Goal: Task Accomplishment & Management: Manage account settings

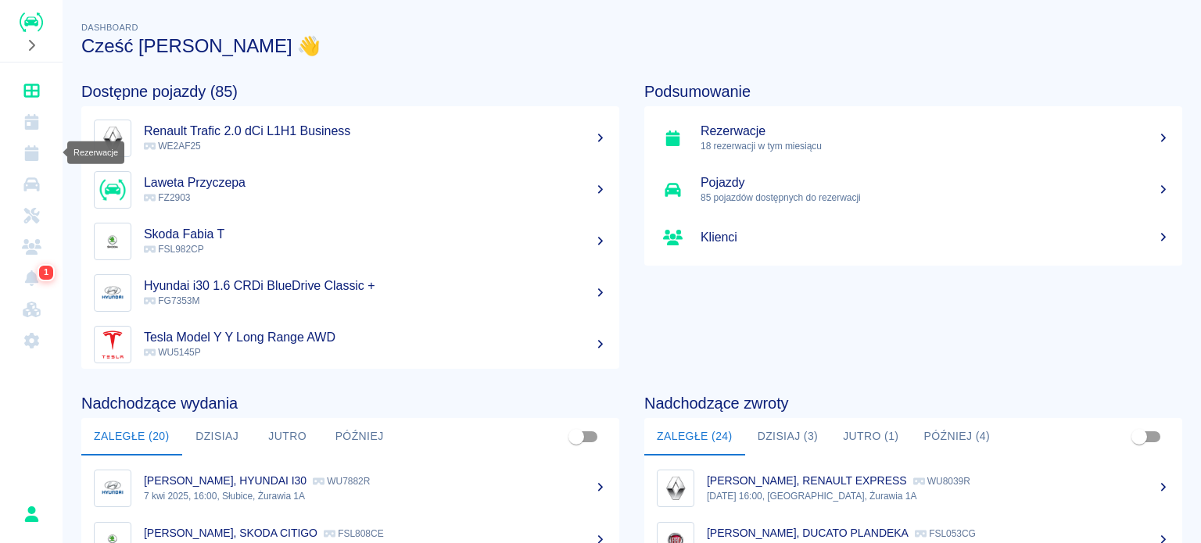
click at [37, 153] on icon "Rezerwacje" at bounding box center [31, 153] width 14 height 16
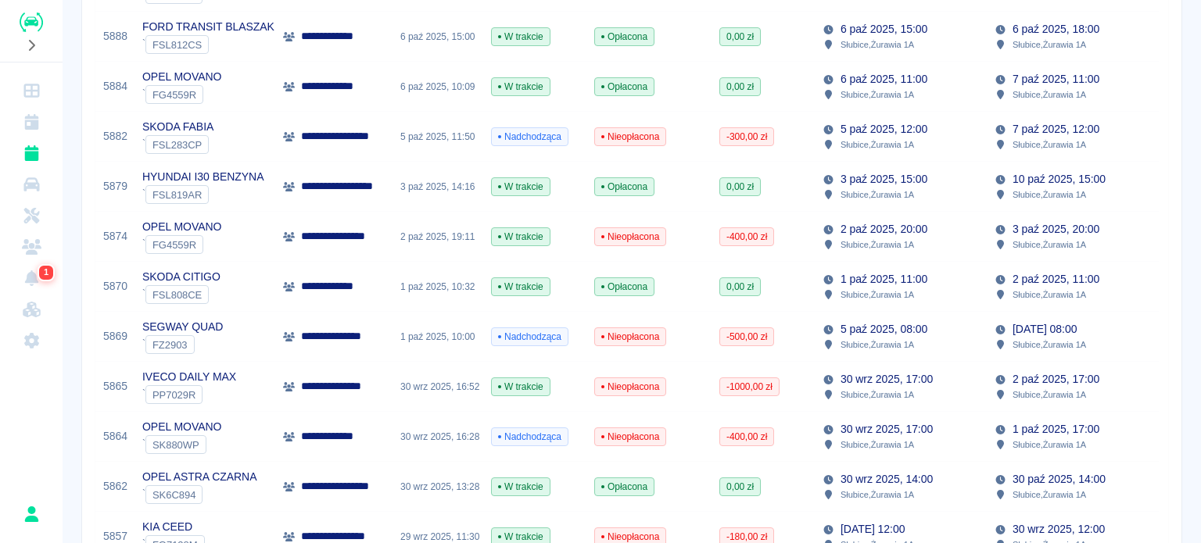
scroll to position [1115, 0]
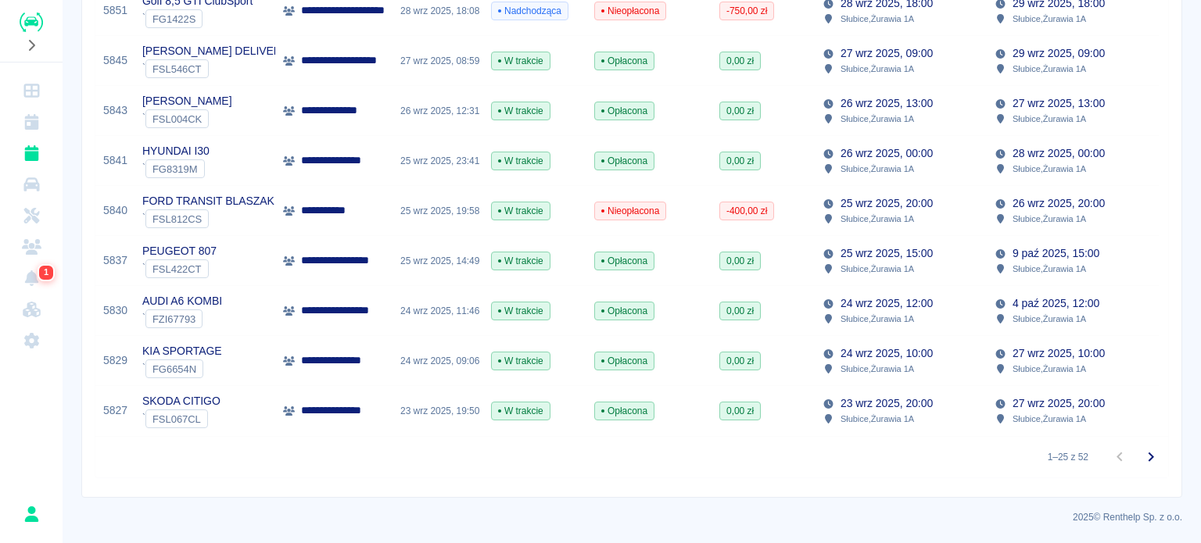
click at [1142, 461] on icon "Przejdź do następnej strony" at bounding box center [1150, 457] width 19 height 19
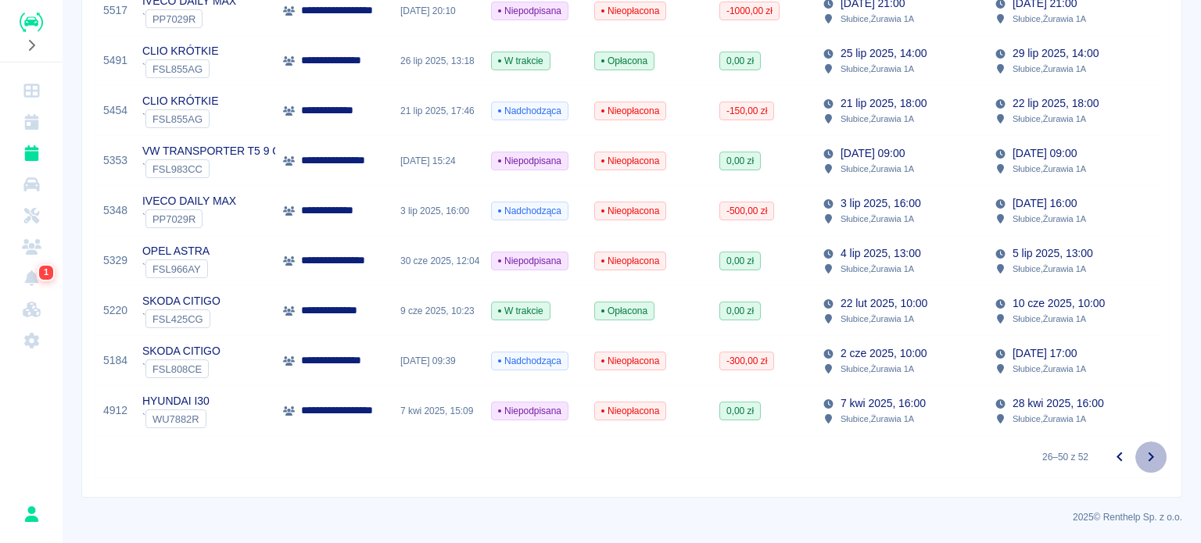
click at [1141, 462] on icon "Przejdź do następnej strony" at bounding box center [1150, 457] width 19 height 19
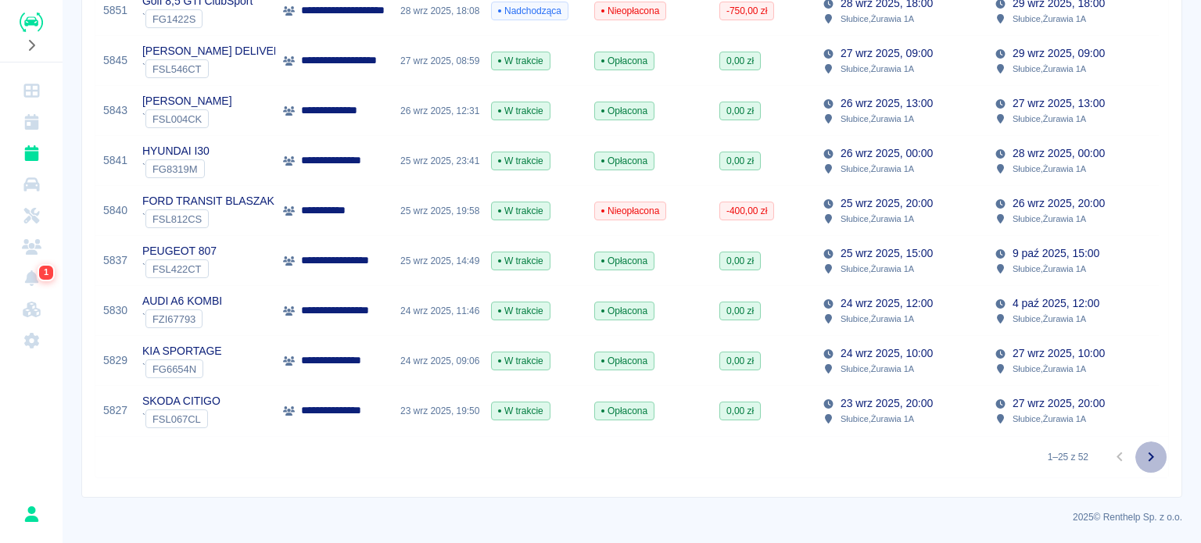
click at [1141, 462] on icon "Przejdź do następnej strony" at bounding box center [1150, 457] width 19 height 19
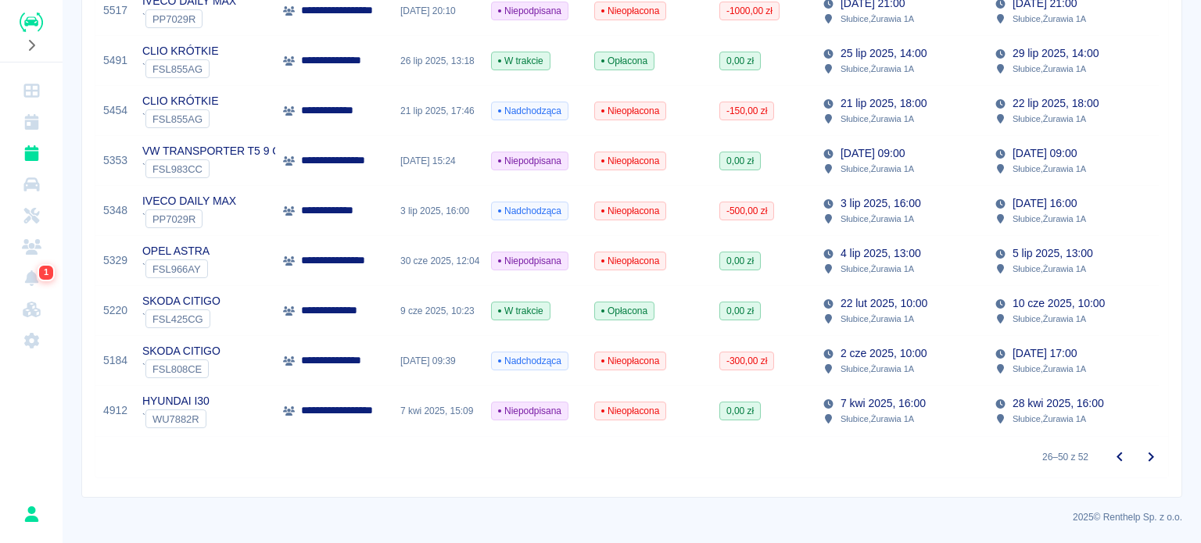
click at [862, 346] on p "2 cze 2025, 10:00" at bounding box center [883, 354] width 86 height 16
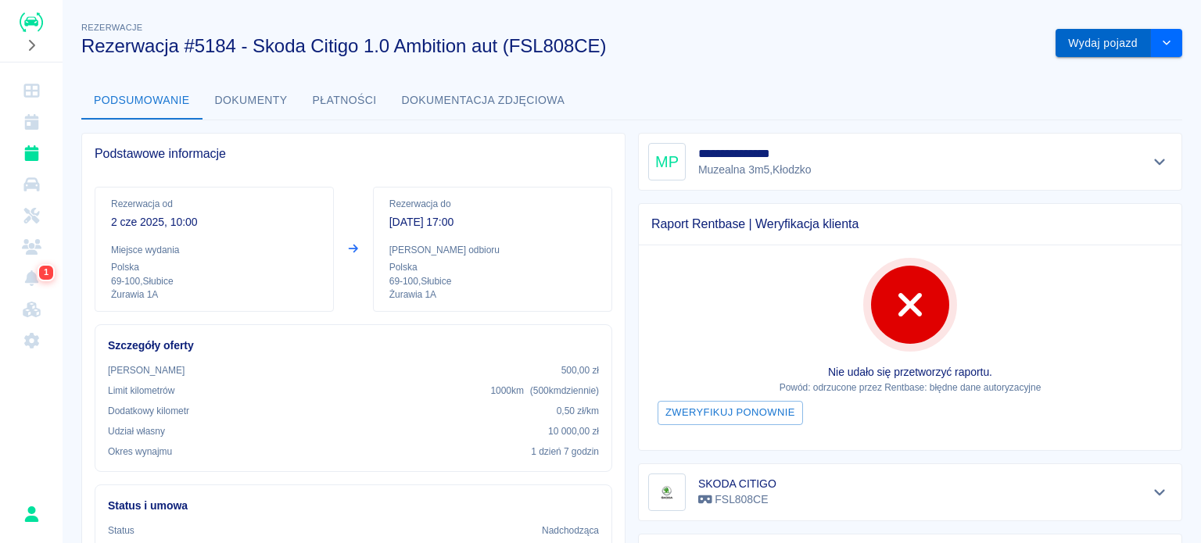
click at [1066, 56] on button "Wydaj pojazd" at bounding box center [1102, 43] width 95 height 29
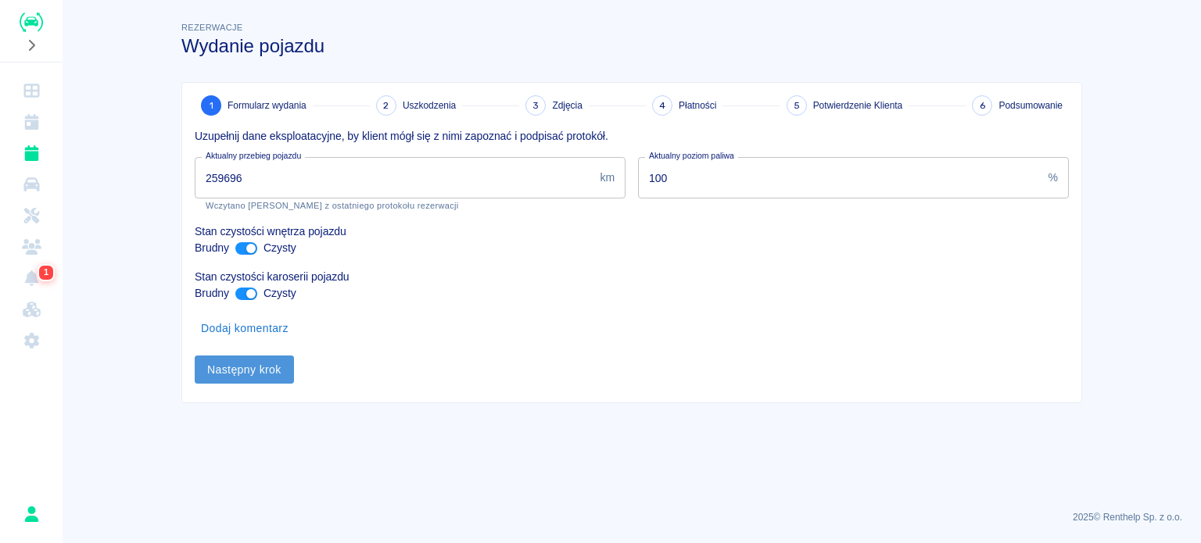
click at [267, 378] on button "Następny krok" at bounding box center [244, 370] width 99 height 29
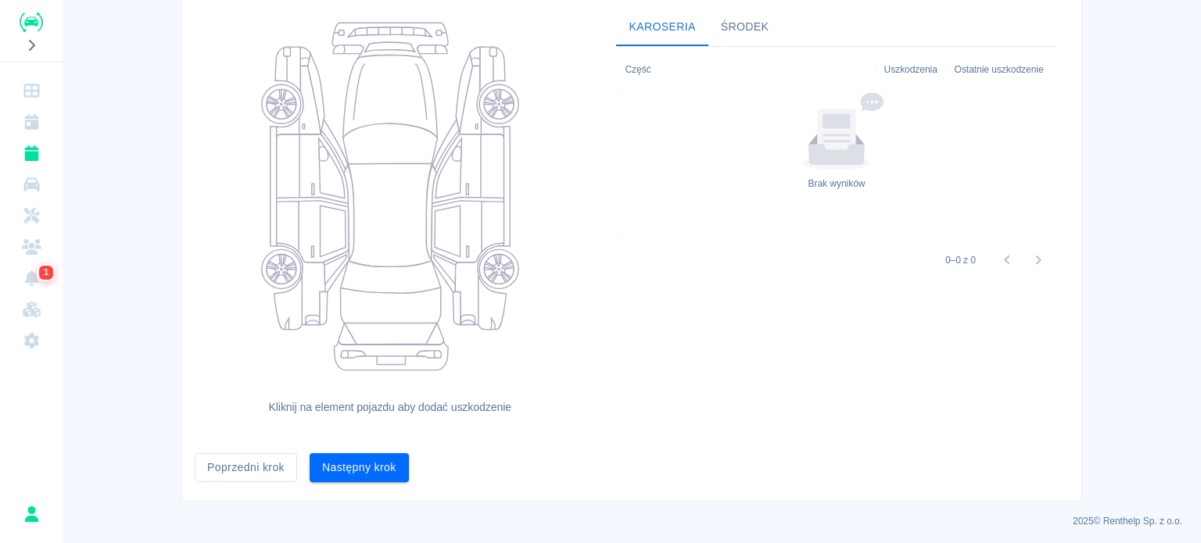
scroll to position [159, 0]
drag, startPoint x: 372, startPoint y: 464, endPoint x: 363, endPoint y: 467, distance: 9.4
click at [363, 467] on button "Następny krok" at bounding box center [359, 465] width 99 height 29
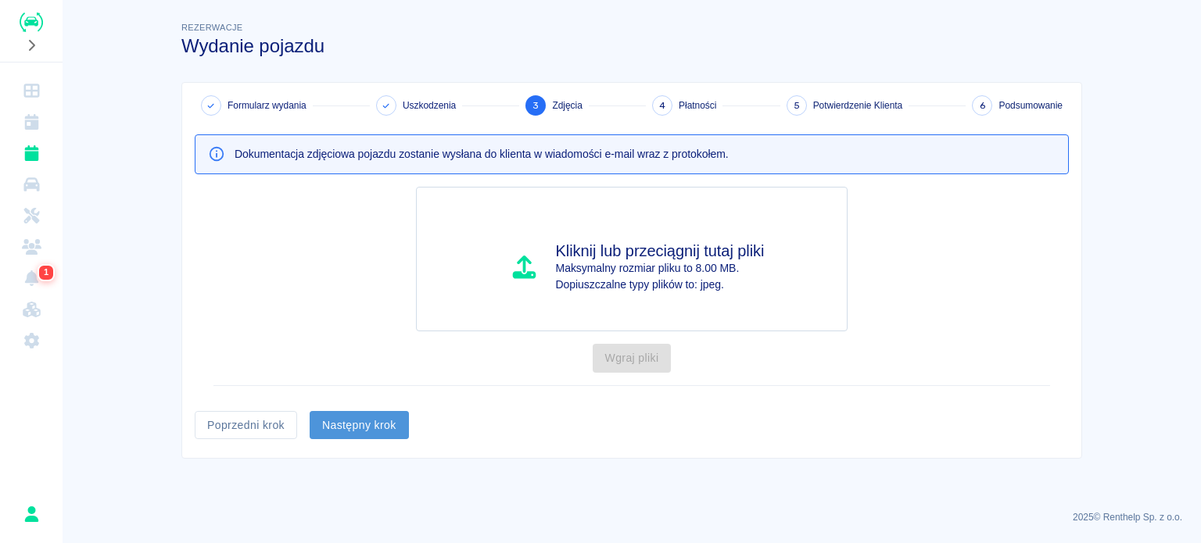
click at [364, 419] on button "Następny krok" at bounding box center [359, 425] width 99 height 29
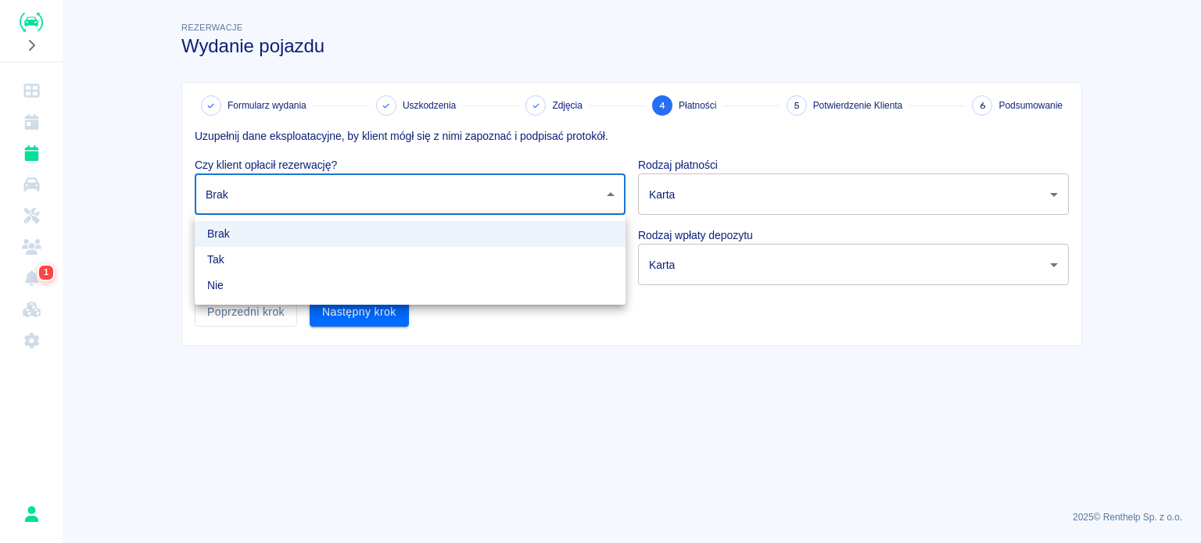
click at [333, 183] on body "Używamy plików Cookies, by zapewnić Ci najlepsze możliwe doświadczenie. Aby dow…" at bounding box center [600, 271] width 1201 height 543
click at [312, 273] on li "Nie" at bounding box center [410, 286] width 431 height 26
type input "false"
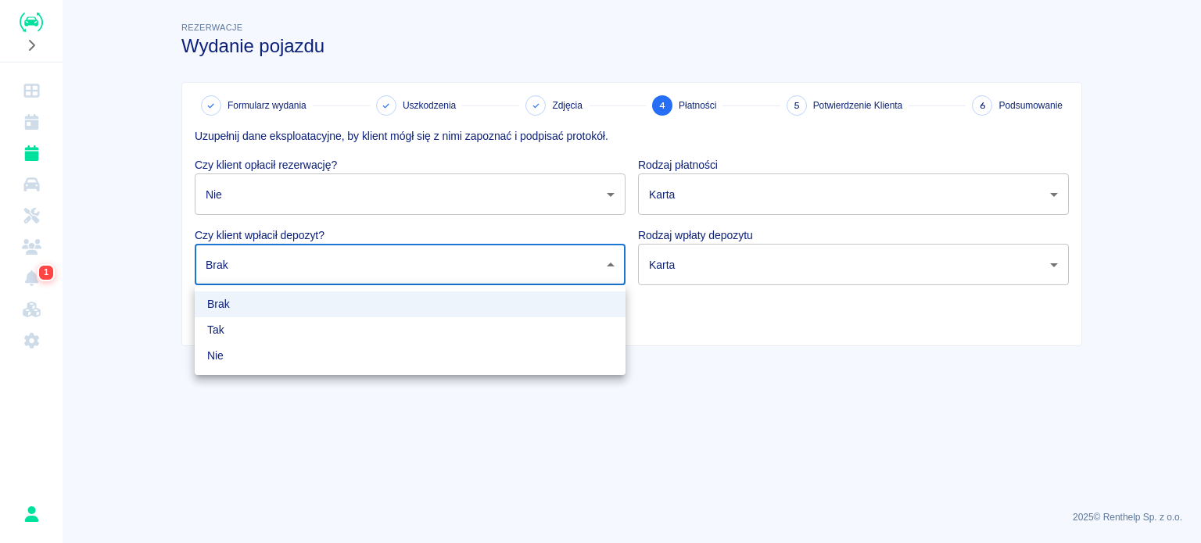
click at [312, 273] on body "Używamy plików Cookies, by zapewnić Ci najlepsze możliwe doświadczenie. Aby dow…" at bounding box center [600, 271] width 1201 height 543
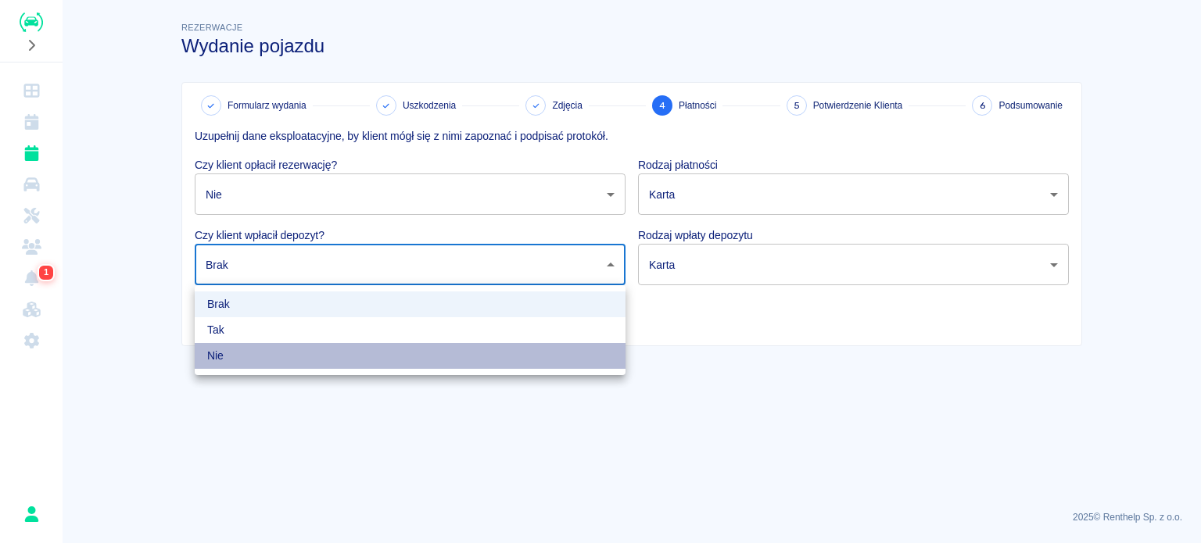
click at [271, 344] on li "Nie" at bounding box center [410, 356] width 431 height 26
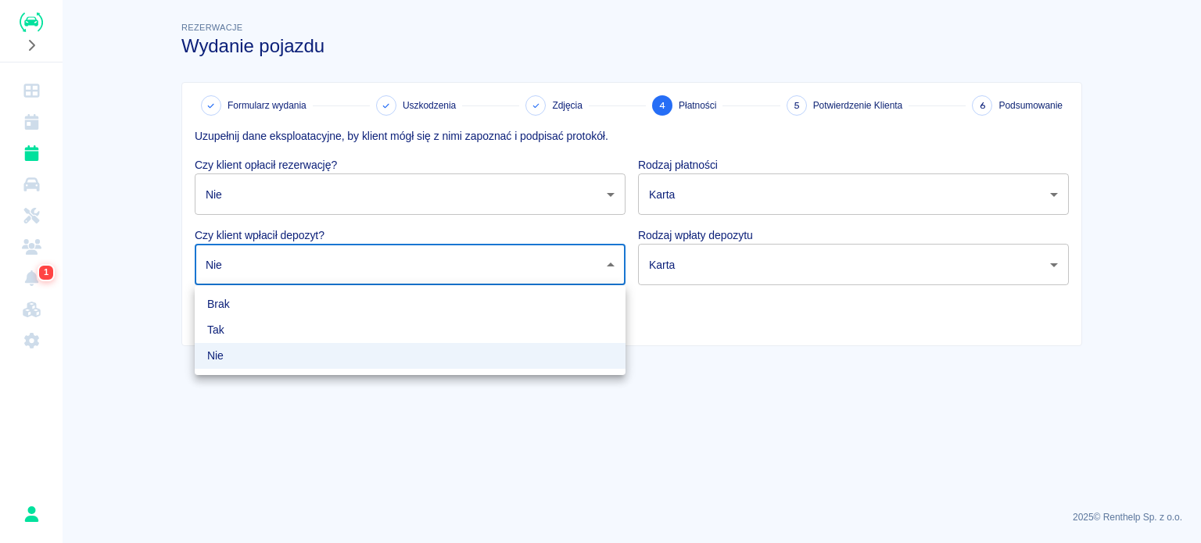
click at [301, 267] on body "Używamy plików Cookies, by zapewnić Ci najlepsze możliwe doświadczenie. Aby dow…" at bounding box center [600, 271] width 1201 height 543
click at [271, 322] on li "Tak" at bounding box center [410, 330] width 431 height 26
type input "true"
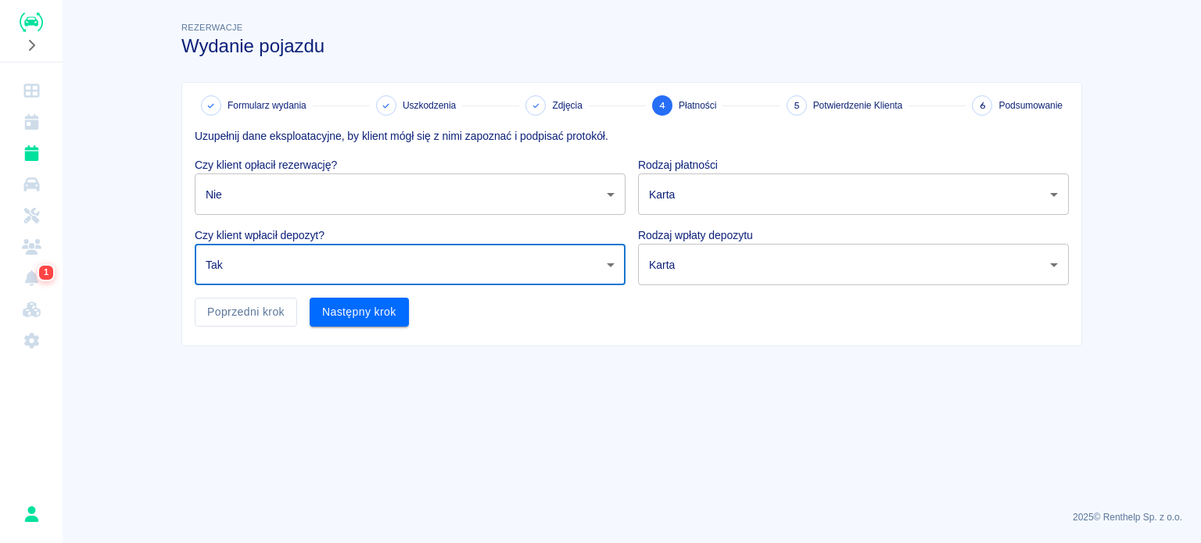
click at [302, 177] on body "Używamy plików Cookies, by zapewnić Ci najlepsze możliwe doświadczenie. Aby dow…" at bounding box center [600, 271] width 1201 height 543
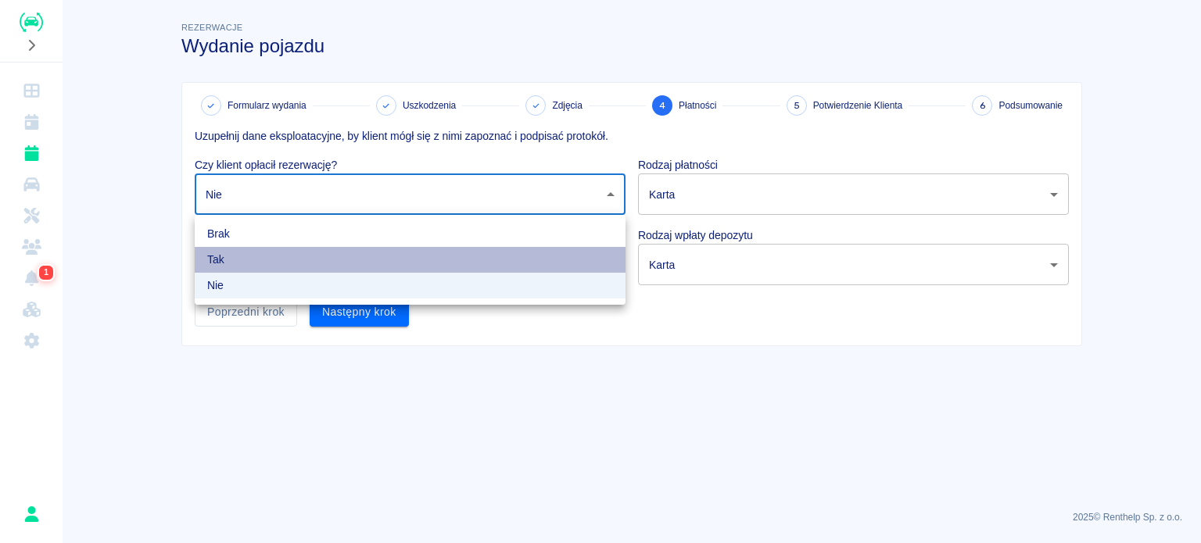
click at [267, 258] on li "Tak" at bounding box center [410, 260] width 431 height 26
type input "true"
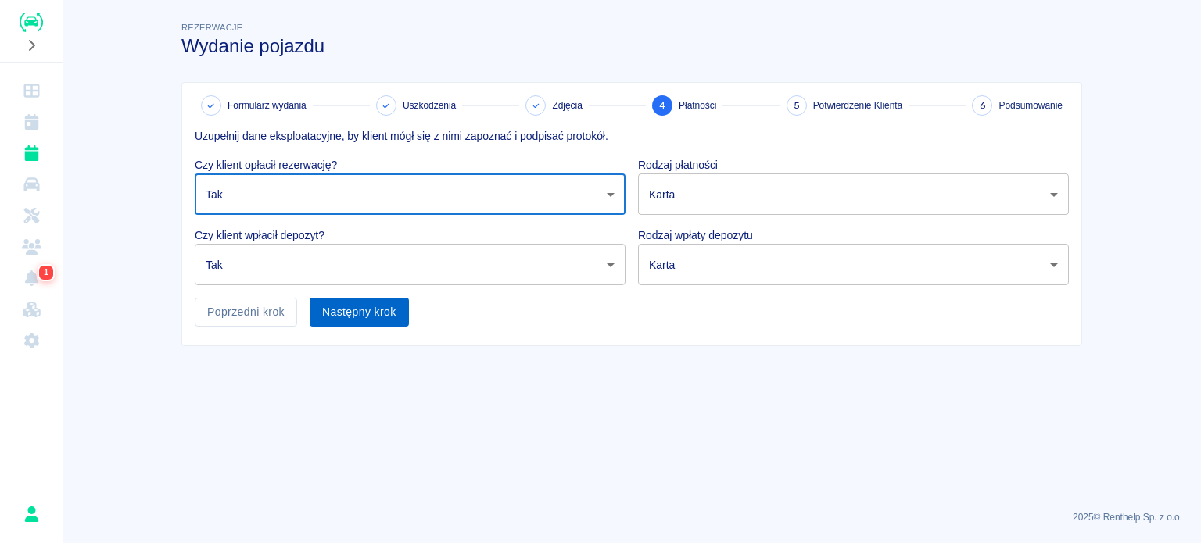
click at [347, 306] on button "Następny krok" at bounding box center [359, 312] width 99 height 29
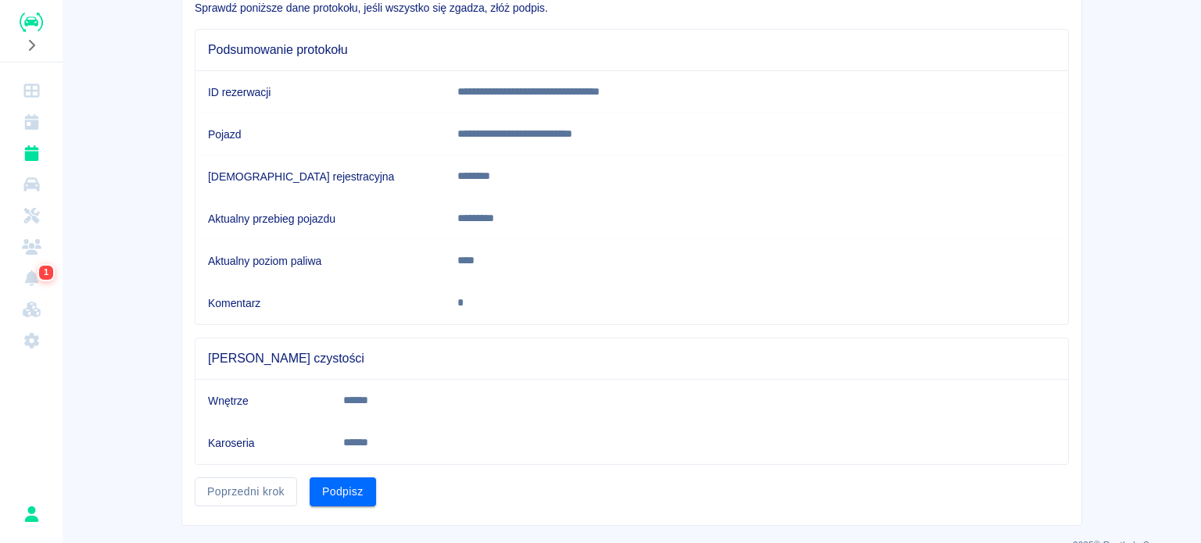
scroll to position [153, 0]
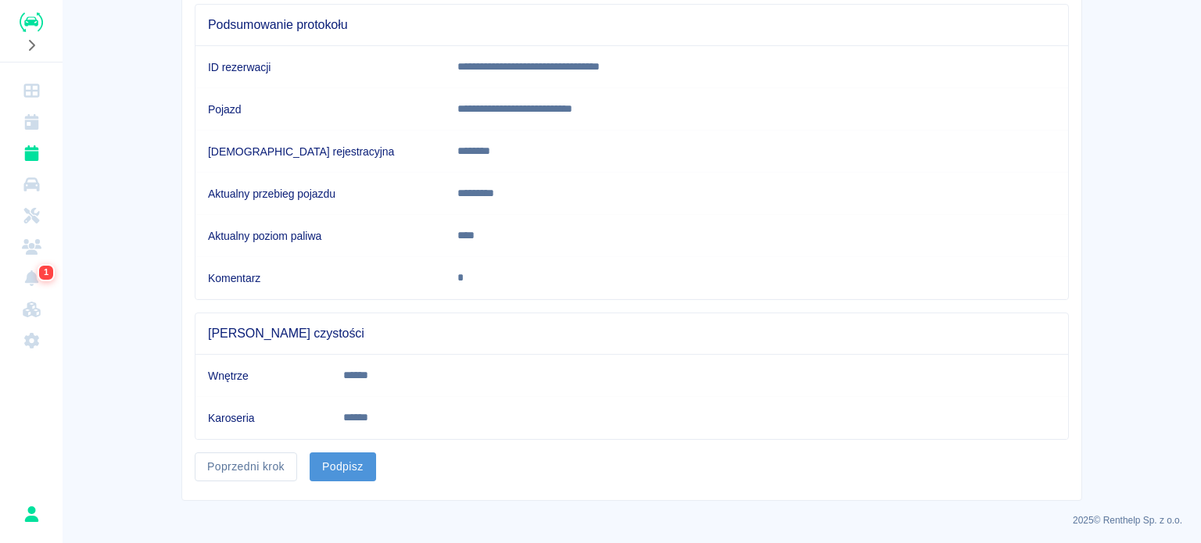
click at [332, 463] on button "Podpisz" at bounding box center [343, 467] width 66 height 29
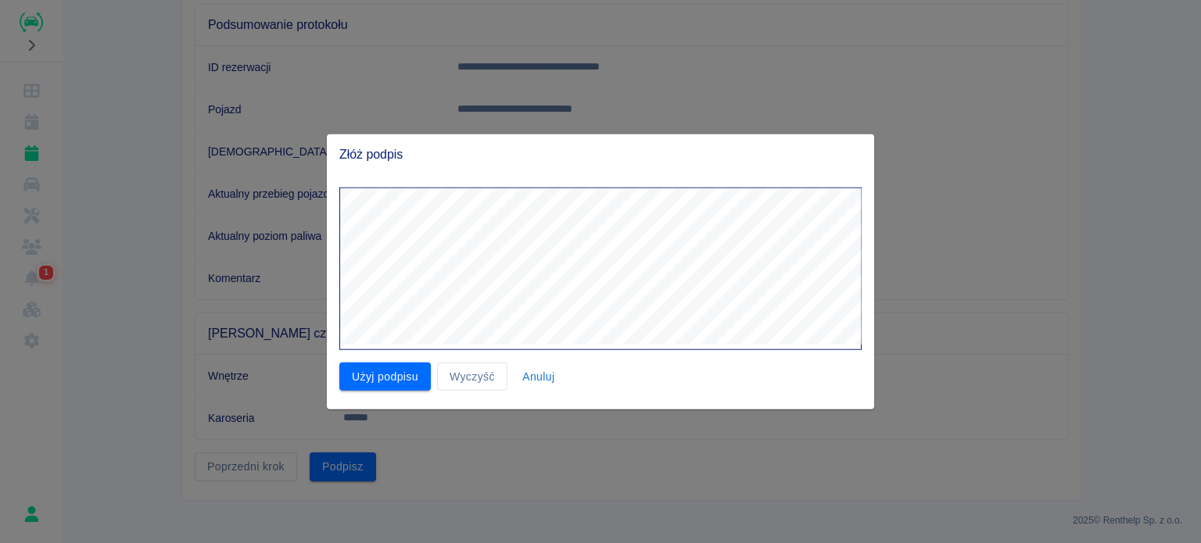
click at [472, 353] on div "Użyj podpisu Wyczyść Anuluj" at bounding box center [594, 282] width 535 height 217
click at [375, 385] on button "Użyj podpisu" at bounding box center [384, 376] width 91 height 29
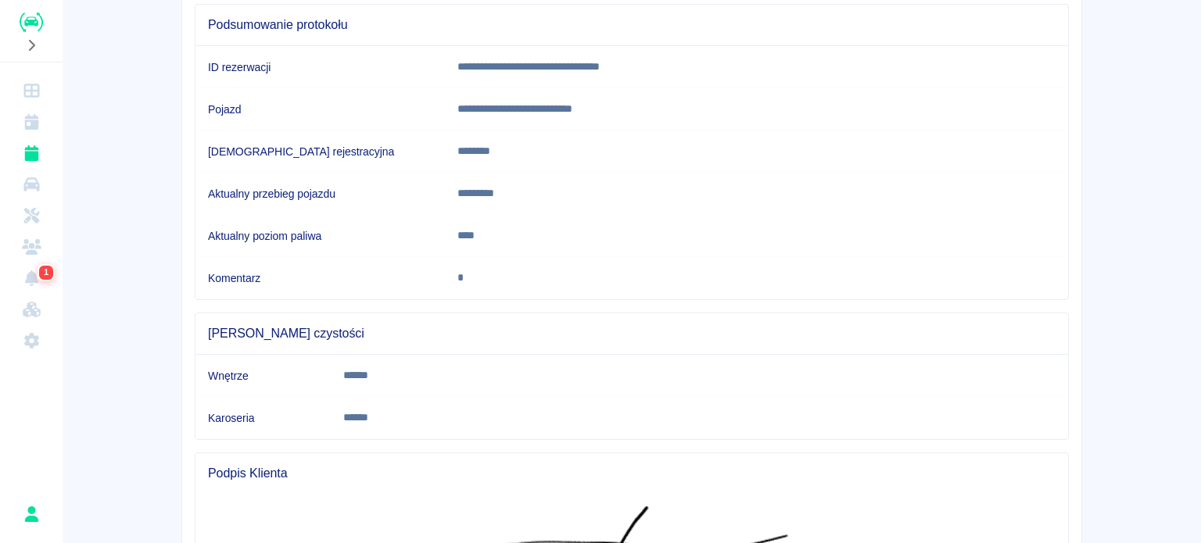
scroll to position [353, 0]
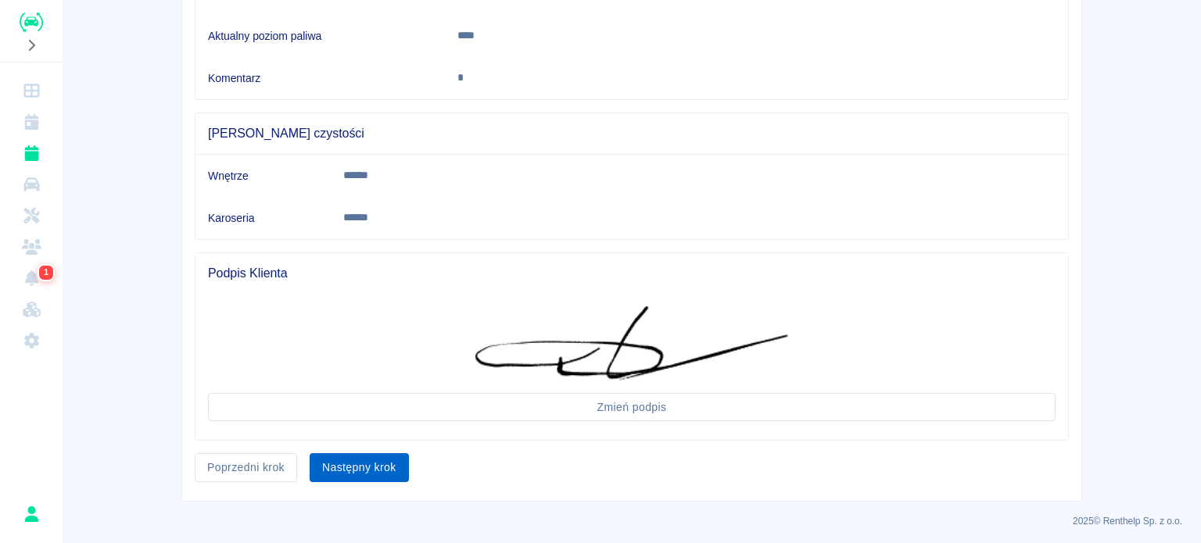
click at [353, 458] on button "Następny krok" at bounding box center [359, 467] width 99 height 29
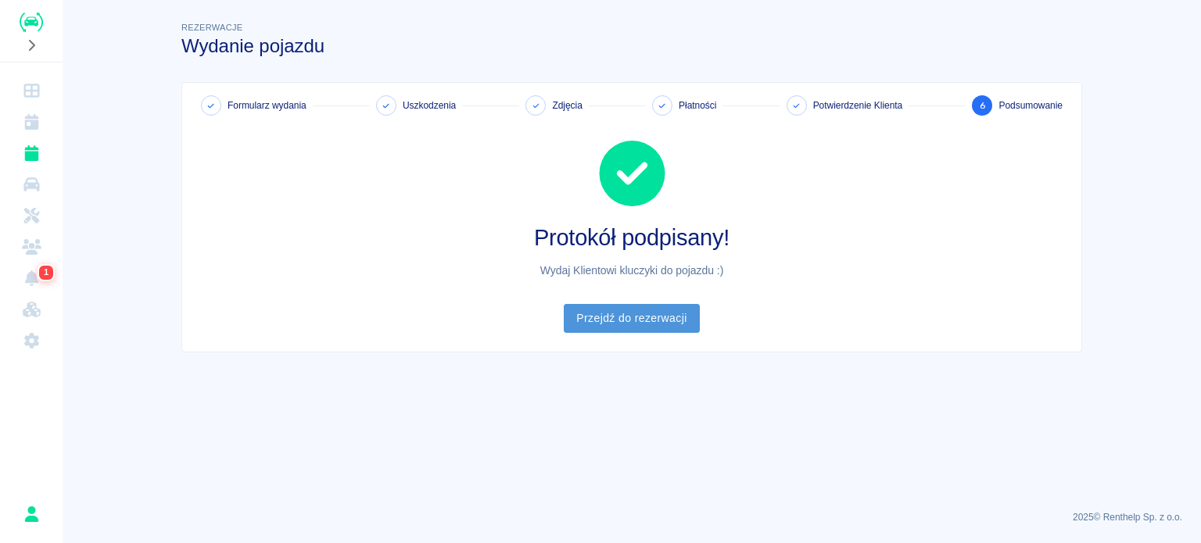
click at [639, 310] on link "Przejdź do rezerwacji" at bounding box center [631, 318] width 135 height 29
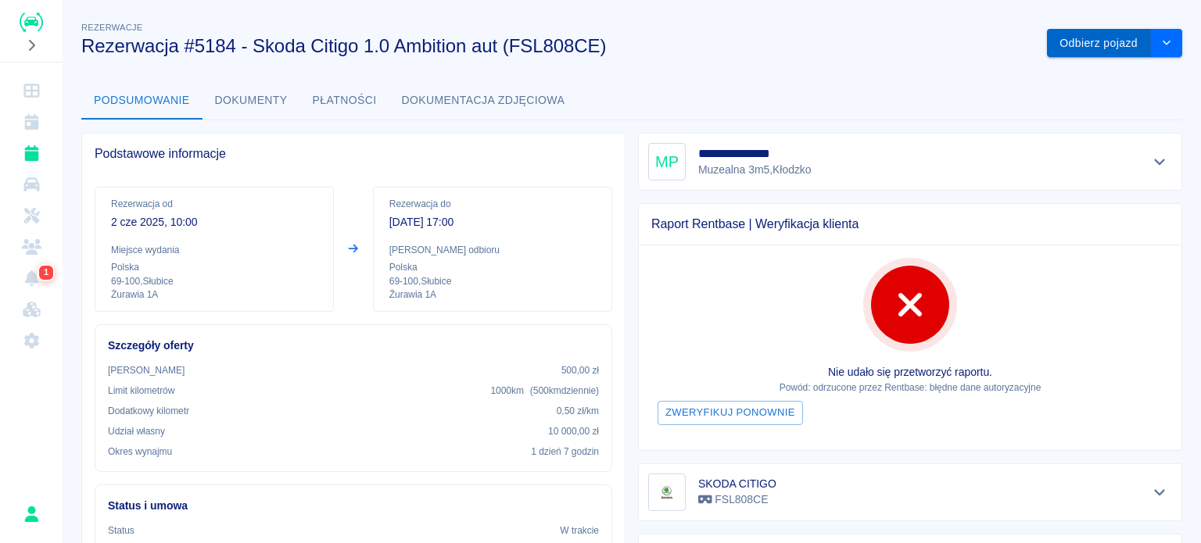
click at [1078, 49] on button "Odbierz pojazd" at bounding box center [1099, 43] width 104 height 29
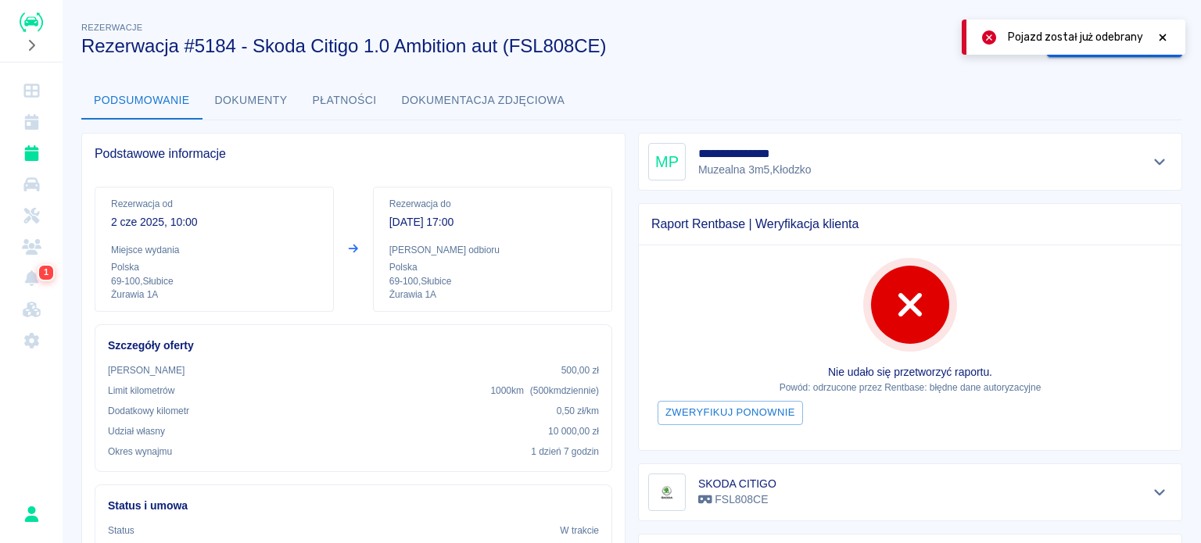
click at [1159, 32] on icon at bounding box center [1162, 37] width 14 height 11
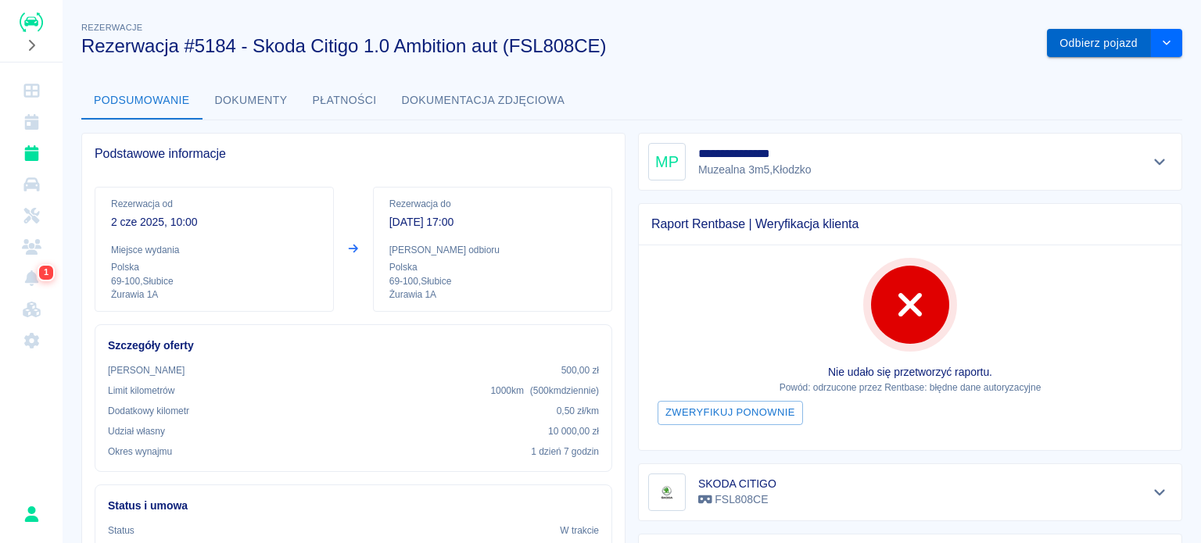
click at [1089, 49] on button "Odbierz pojazd" at bounding box center [1099, 43] width 104 height 29
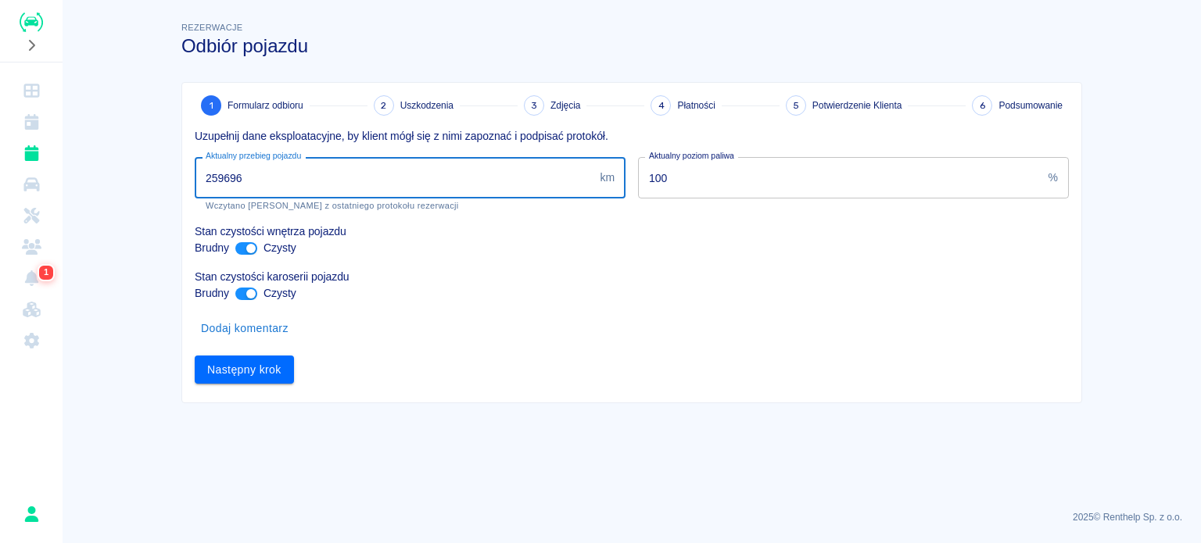
click at [231, 172] on input "259696" at bounding box center [394, 177] width 399 height 41
type input "259996"
click at [240, 368] on button "Następny krok" at bounding box center [244, 370] width 99 height 29
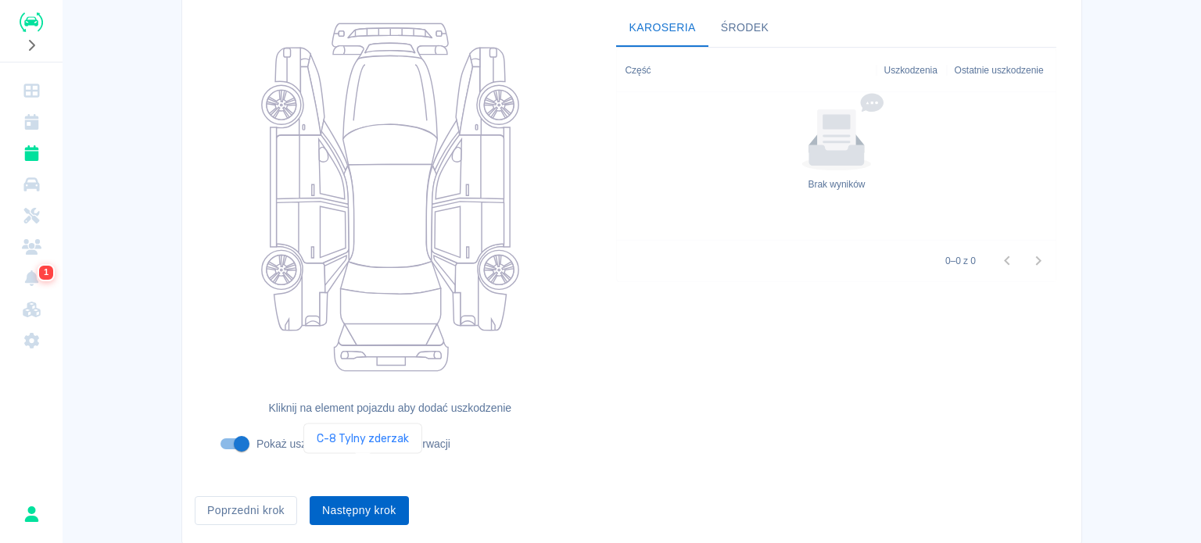
scroll to position [202, 0]
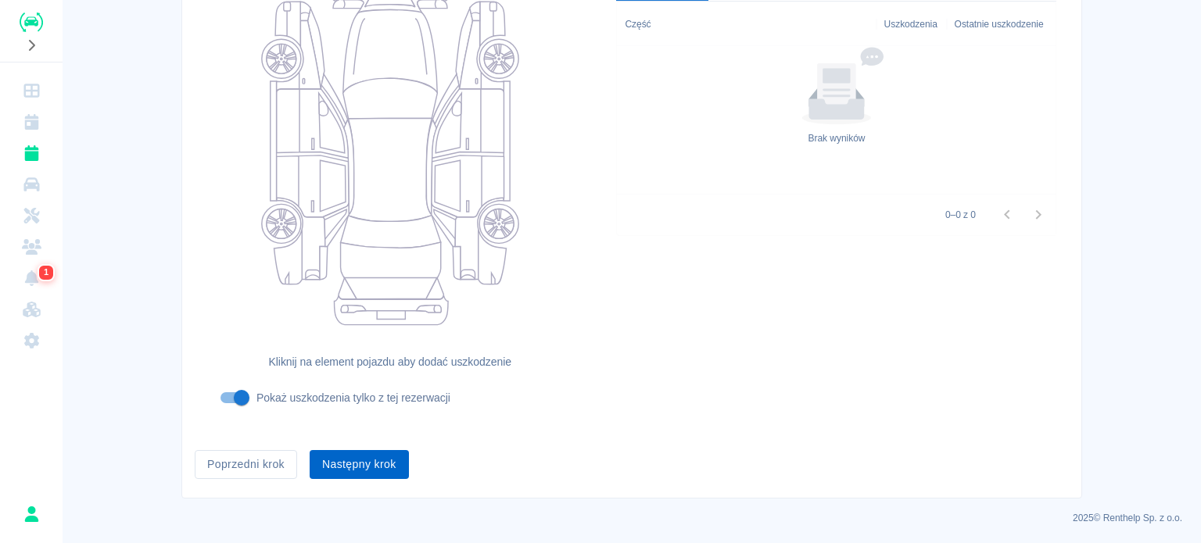
click at [353, 465] on button "Następny krok" at bounding box center [359, 464] width 99 height 29
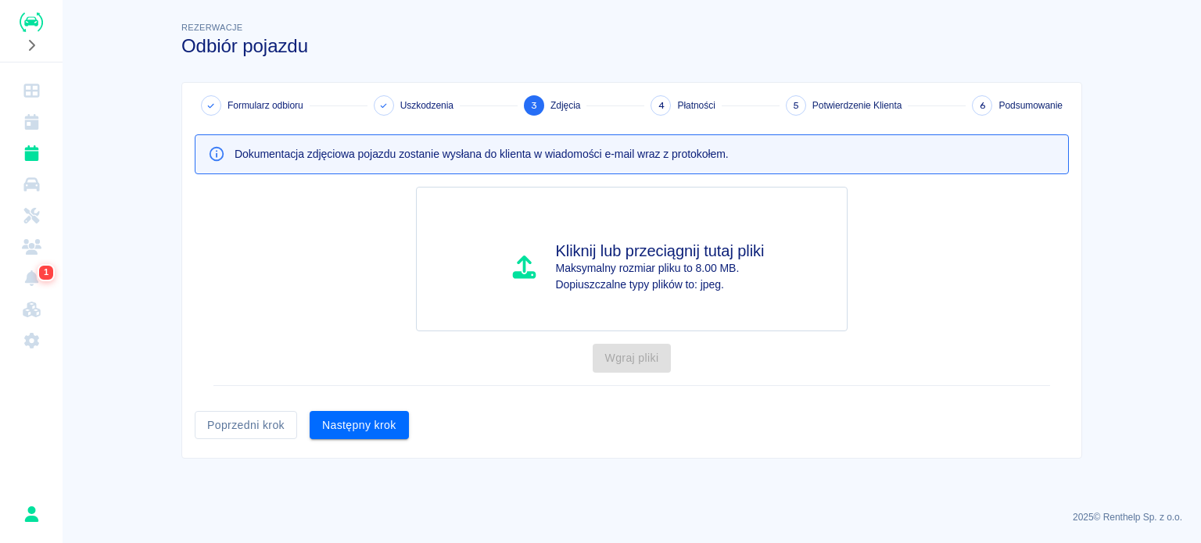
scroll to position [0, 0]
click at [356, 431] on button "Następny krok" at bounding box center [359, 425] width 99 height 29
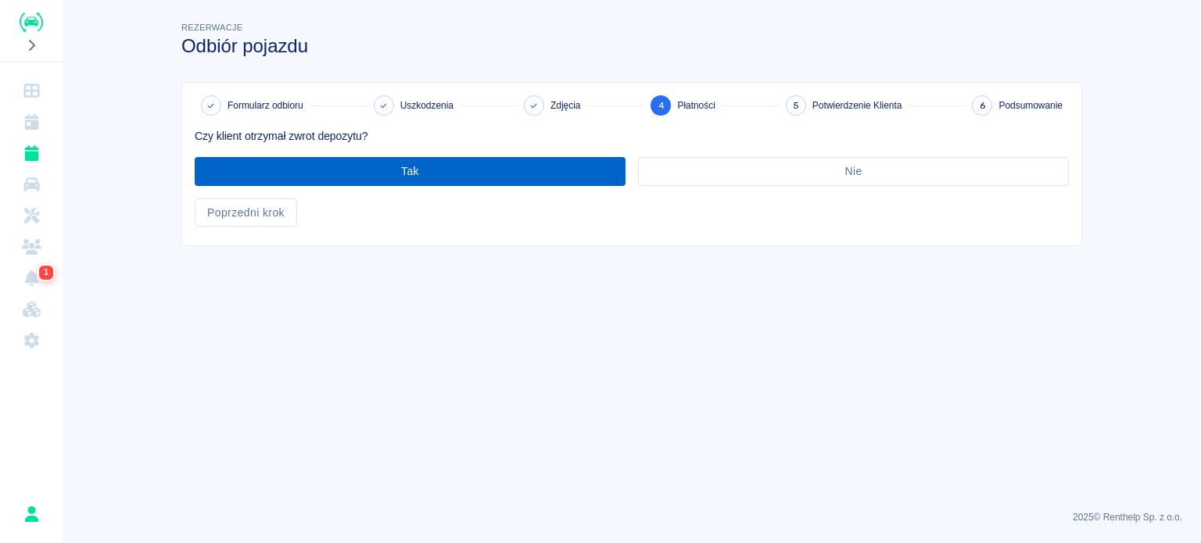
click at [396, 174] on button "Tak" at bounding box center [410, 171] width 431 height 29
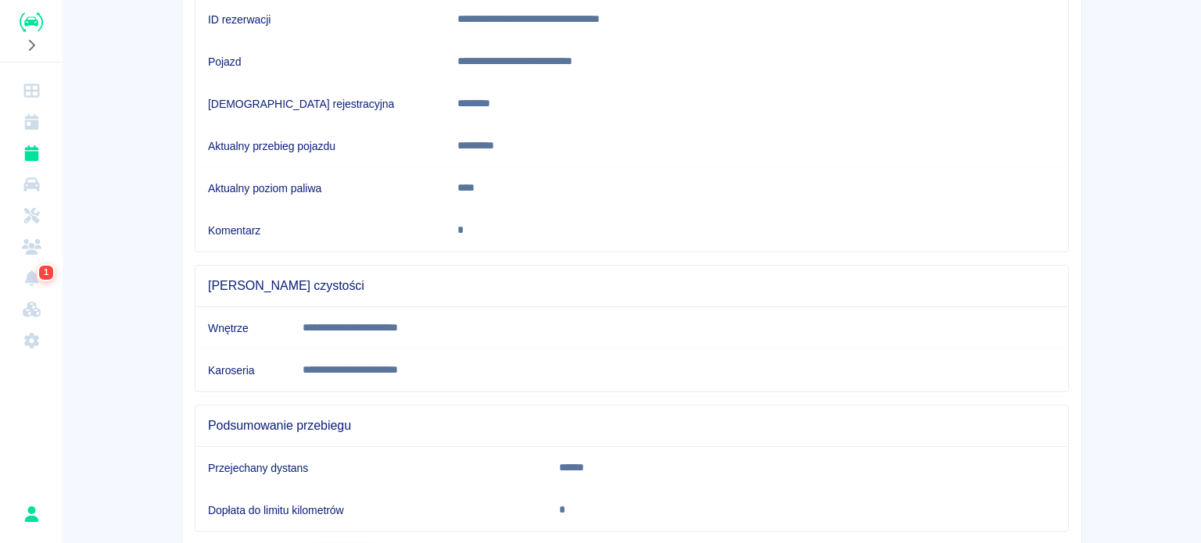
scroll to position [292, 0]
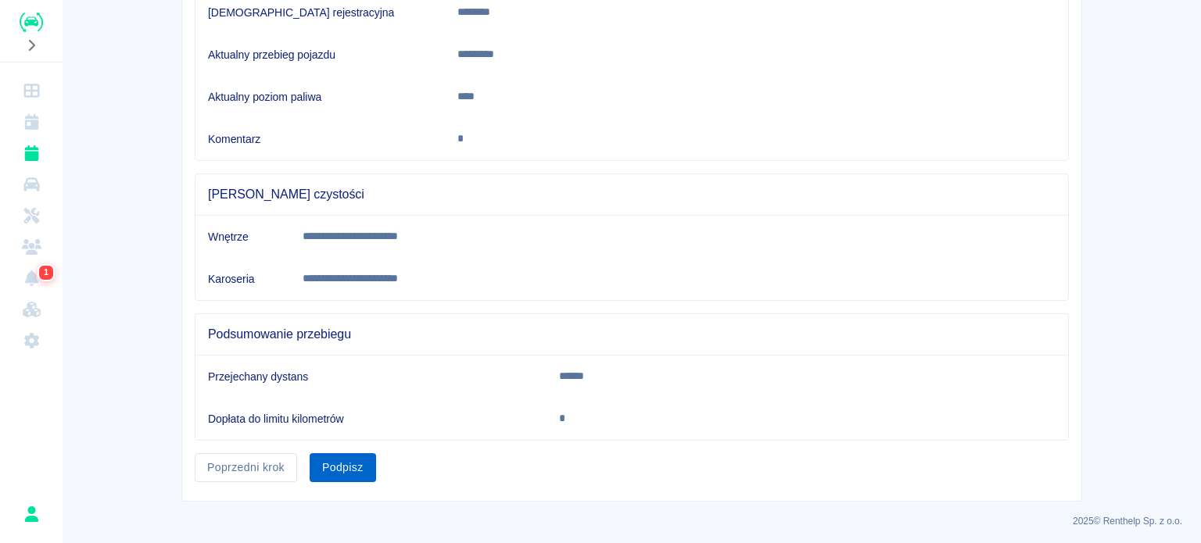
click at [347, 459] on button "Podpisz" at bounding box center [343, 467] width 66 height 29
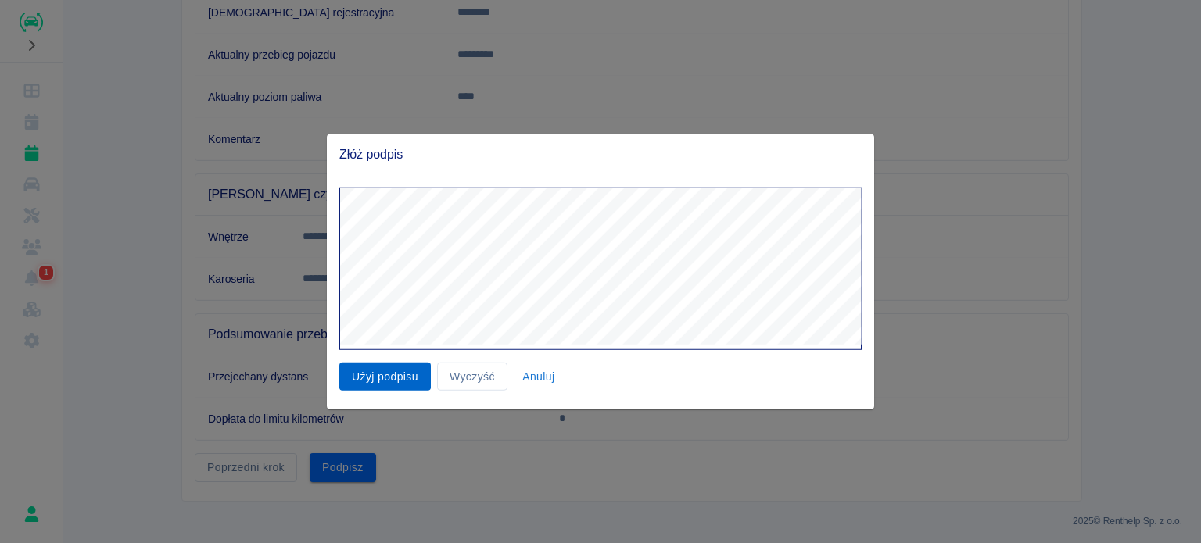
click at [389, 378] on button "Użyj podpisu" at bounding box center [384, 376] width 91 height 29
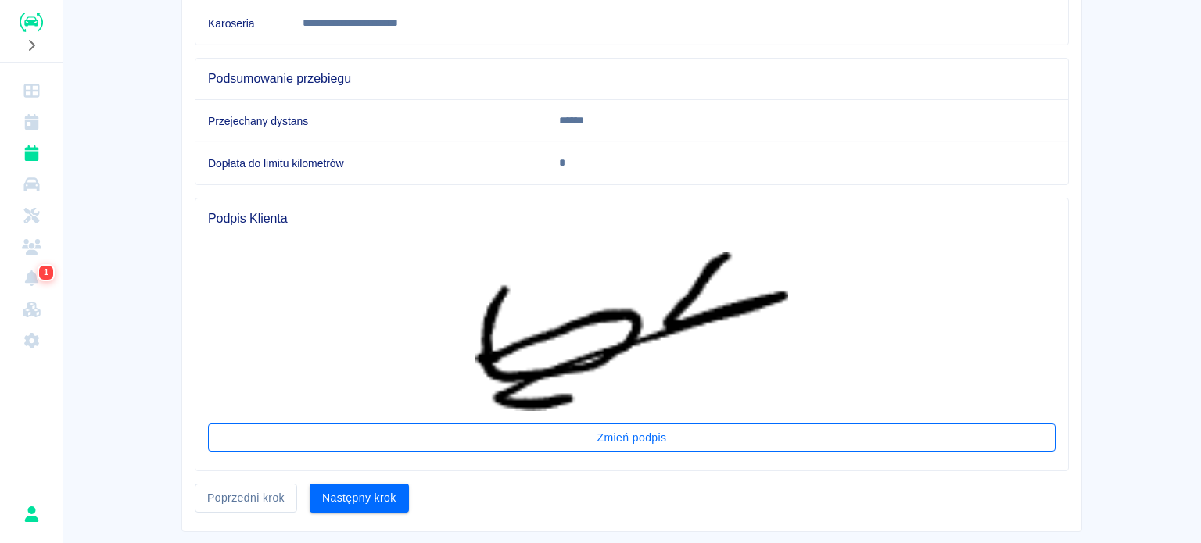
scroll to position [578, 0]
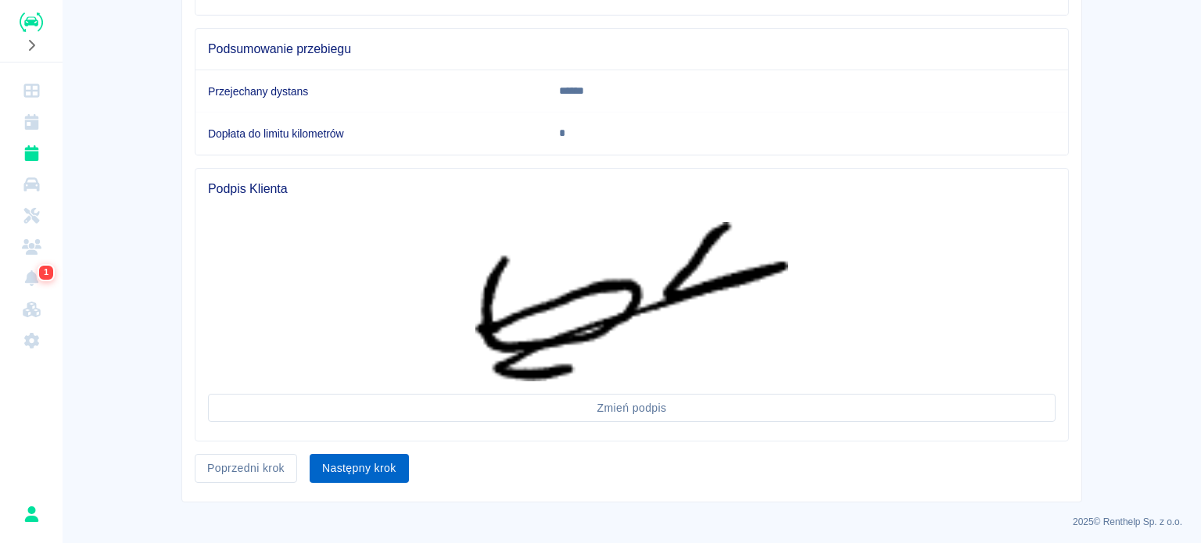
click at [348, 464] on button "Następny krok" at bounding box center [359, 468] width 99 height 29
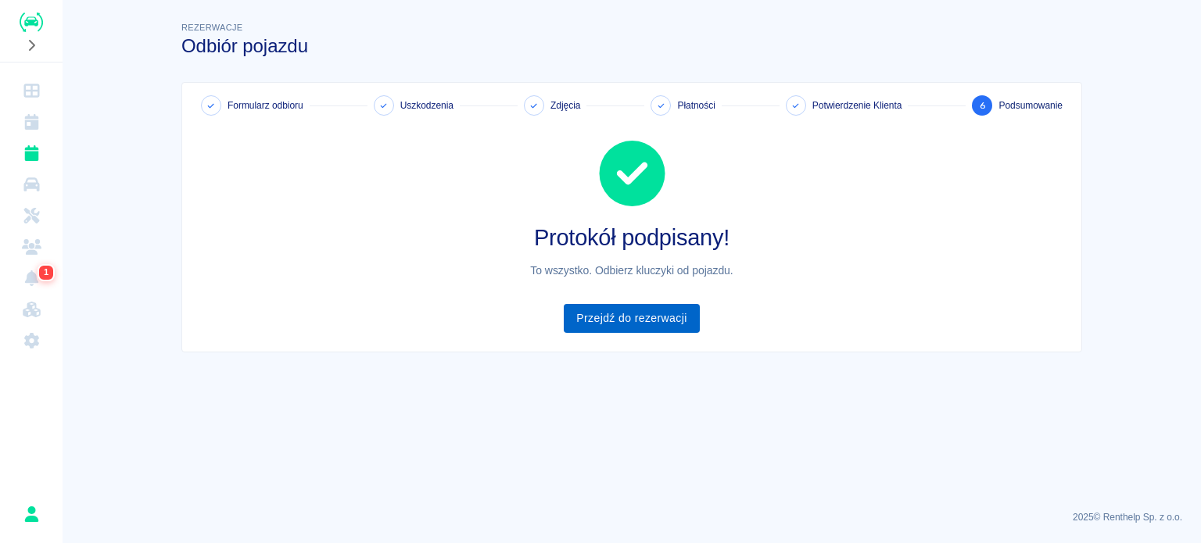
click at [608, 318] on link "Przejdź do rezerwacji" at bounding box center [631, 318] width 135 height 29
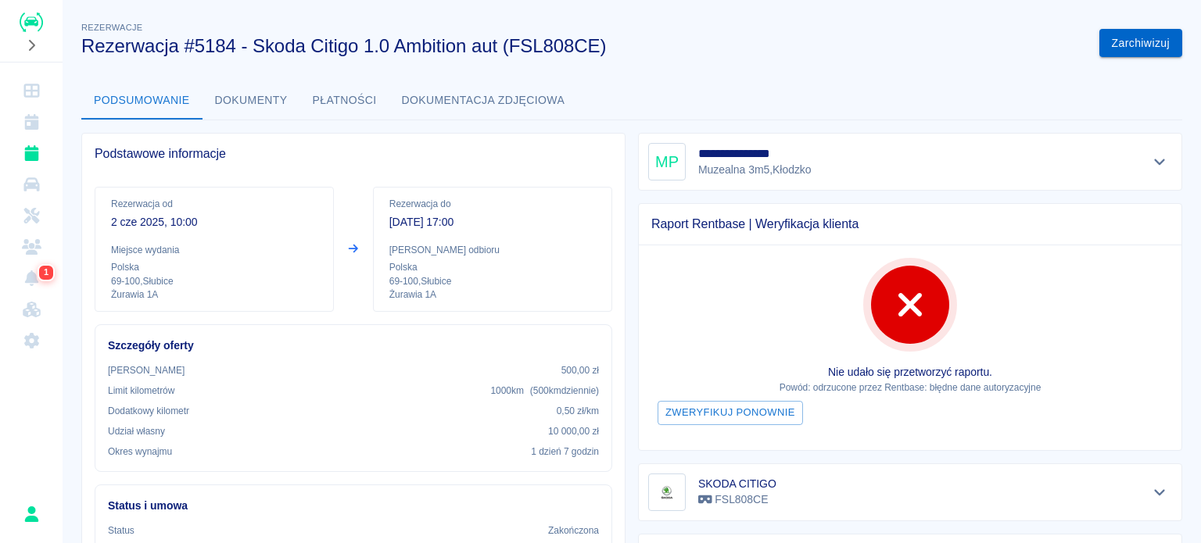
click at [1129, 41] on button "Zarchiwizuj" at bounding box center [1140, 43] width 83 height 29
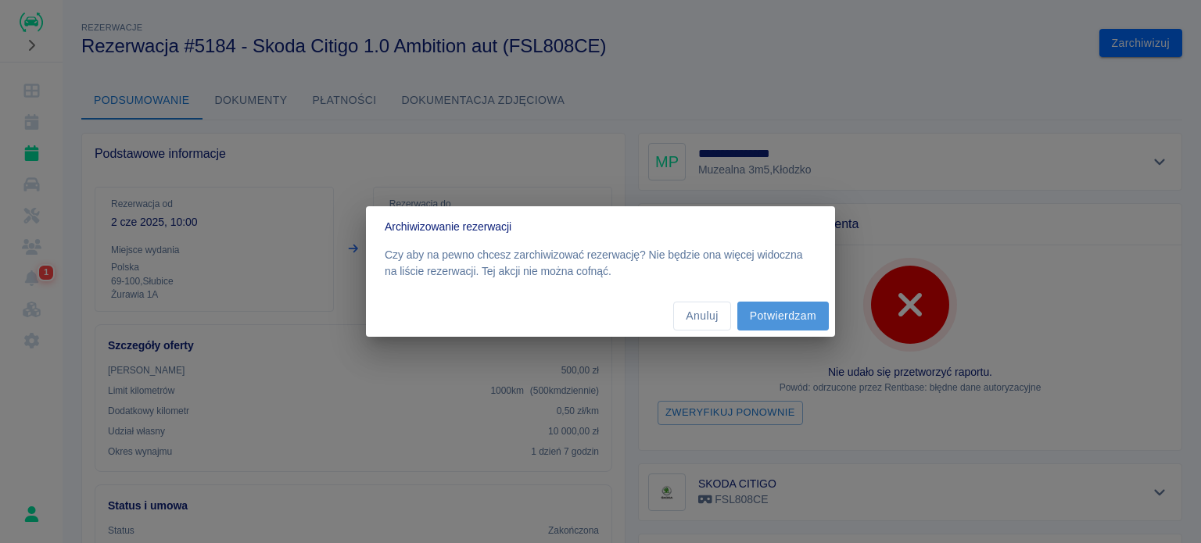
click at [786, 310] on button "Potwierdzam" at bounding box center [782, 316] width 91 height 29
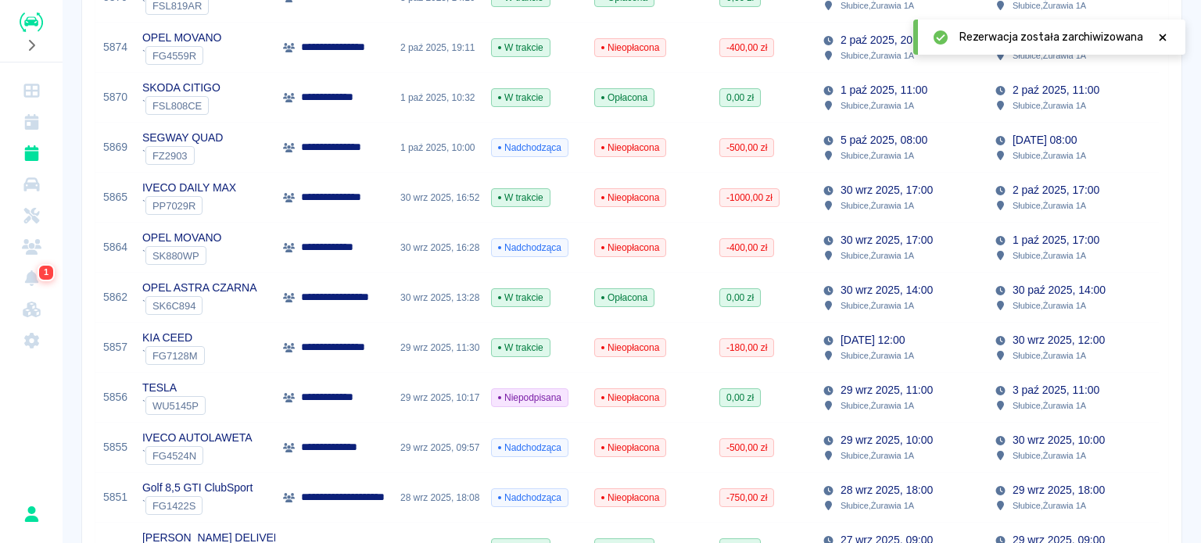
scroll to position [1115, 0]
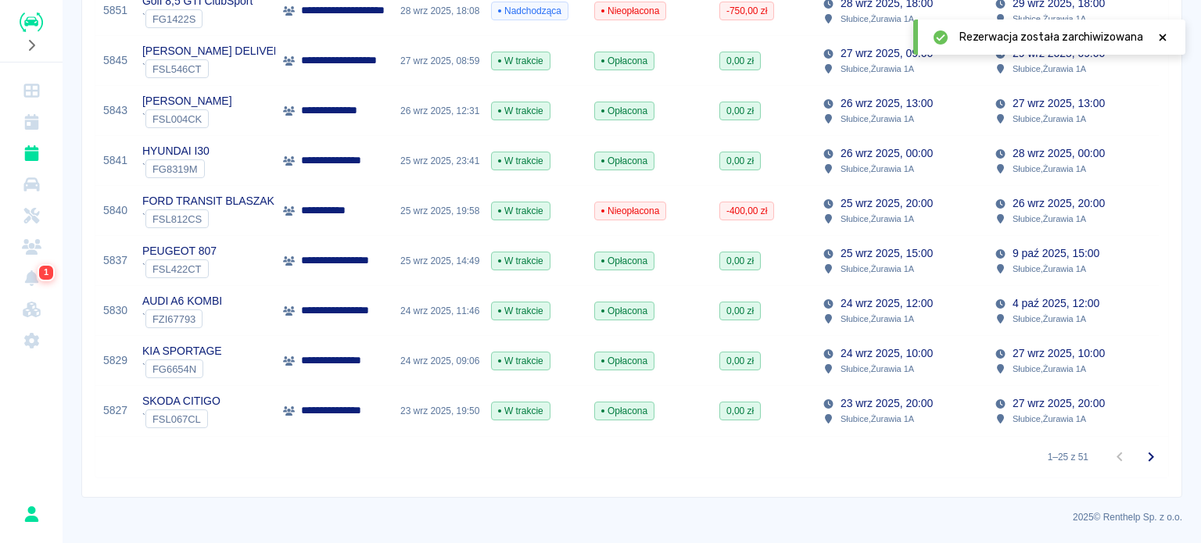
click at [1141, 457] on icon "Przejdź do następnej strony" at bounding box center [1150, 457] width 19 height 19
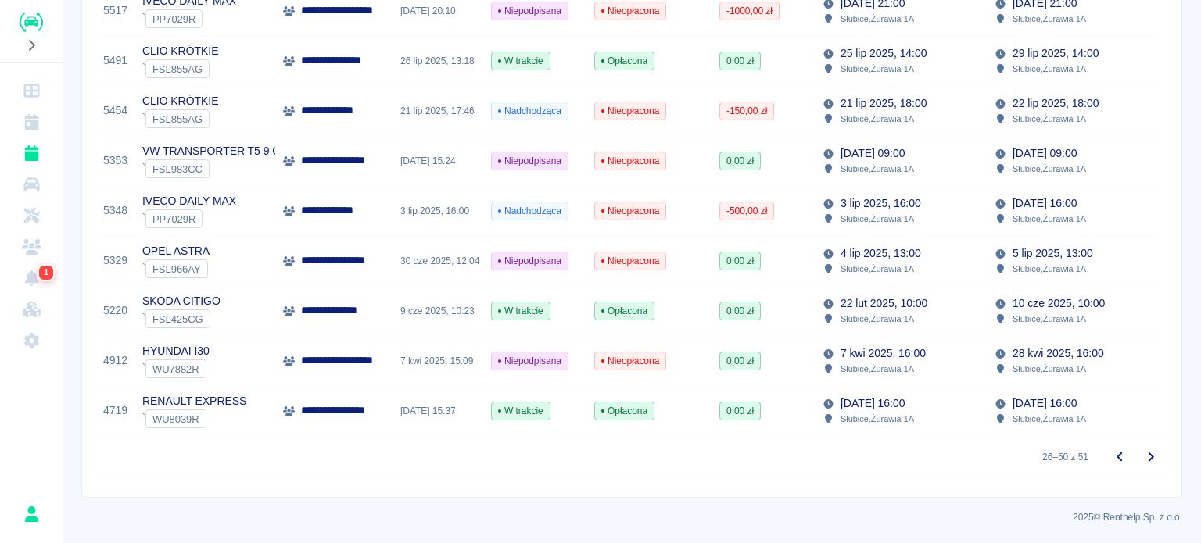
click at [427, 199] on div "3 lip 2025, 16:00" at bounding box center [437, 211] width 91 height 50
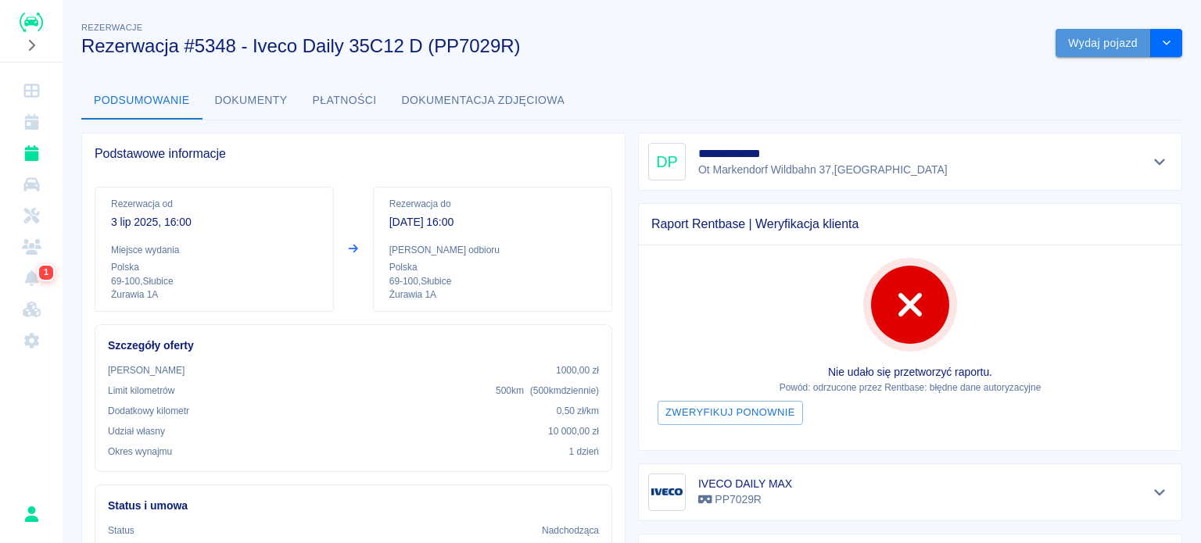
click at [1096, 50] on button "Wydaj pojazd" at bounding box center [1102, 43] width 95 height 29
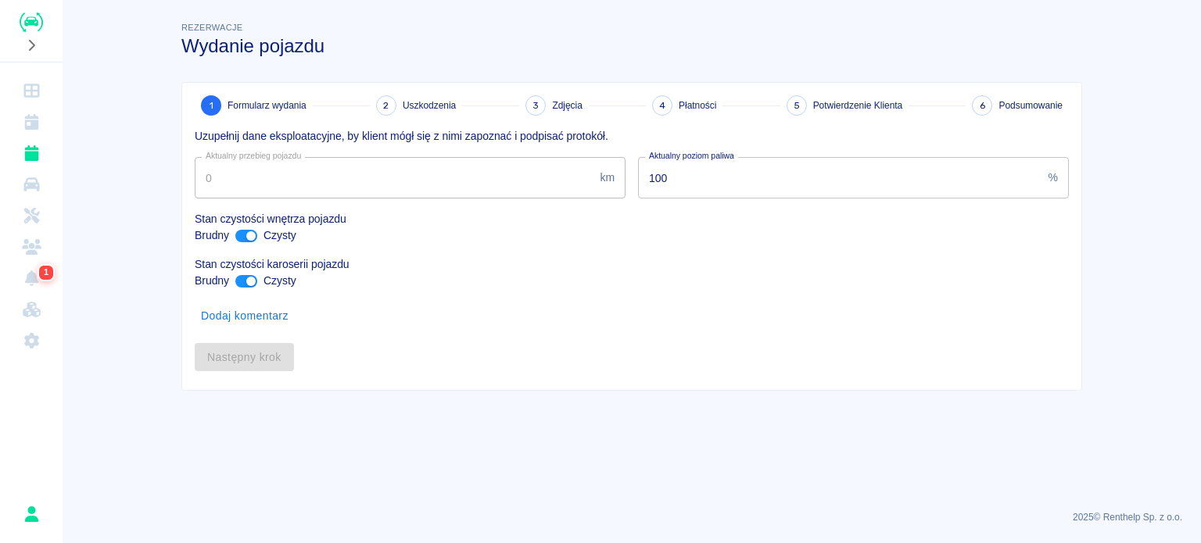
type input "175924"
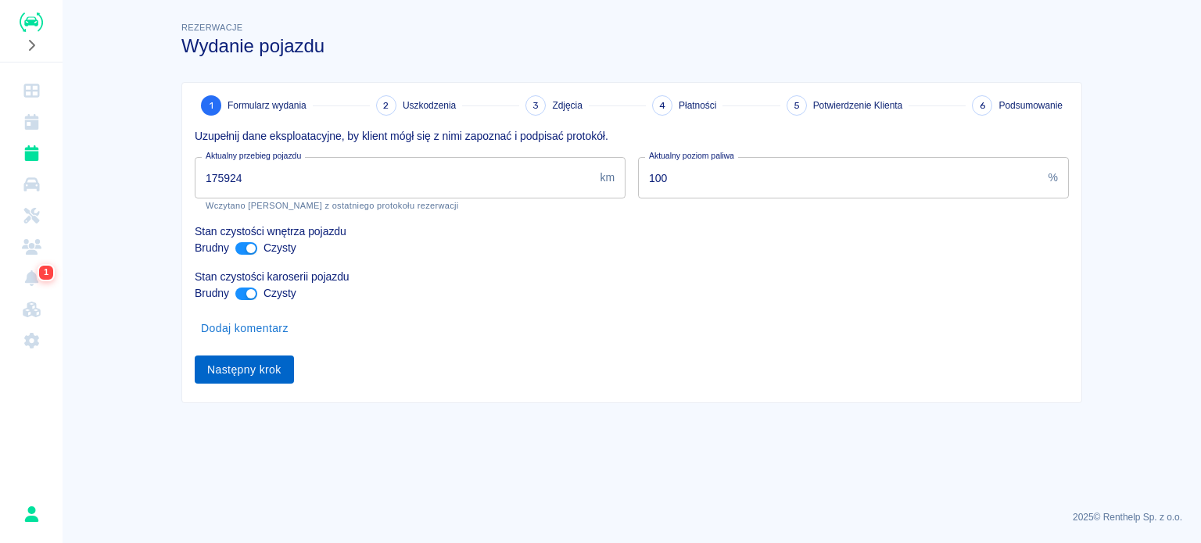
click at [259, 368] on button "Następny krok" at bounding box center [244, 370] width 99 height 29
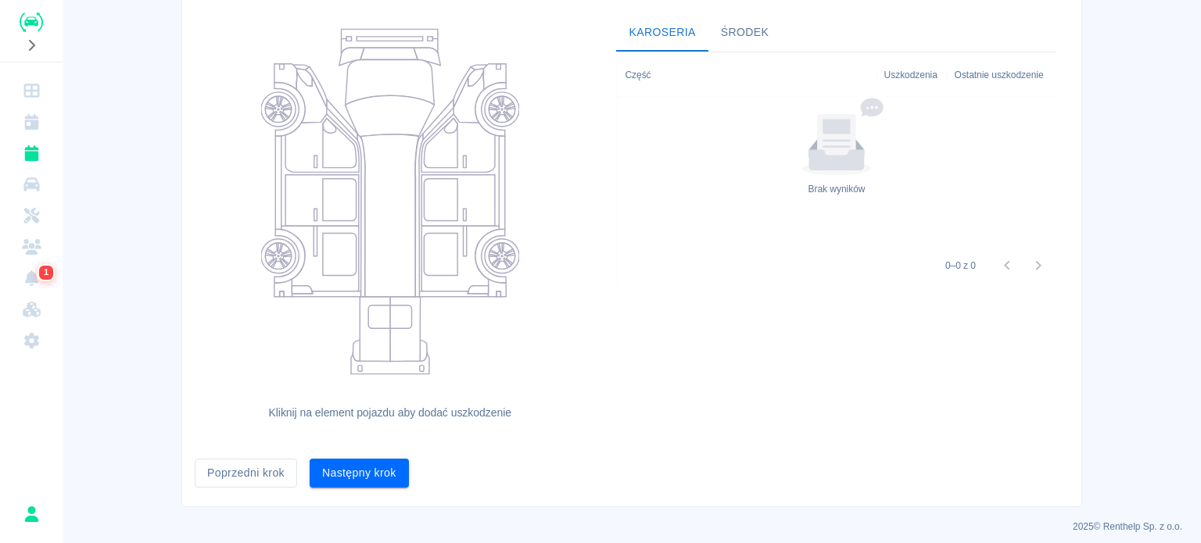
scroll to position [159, 0]
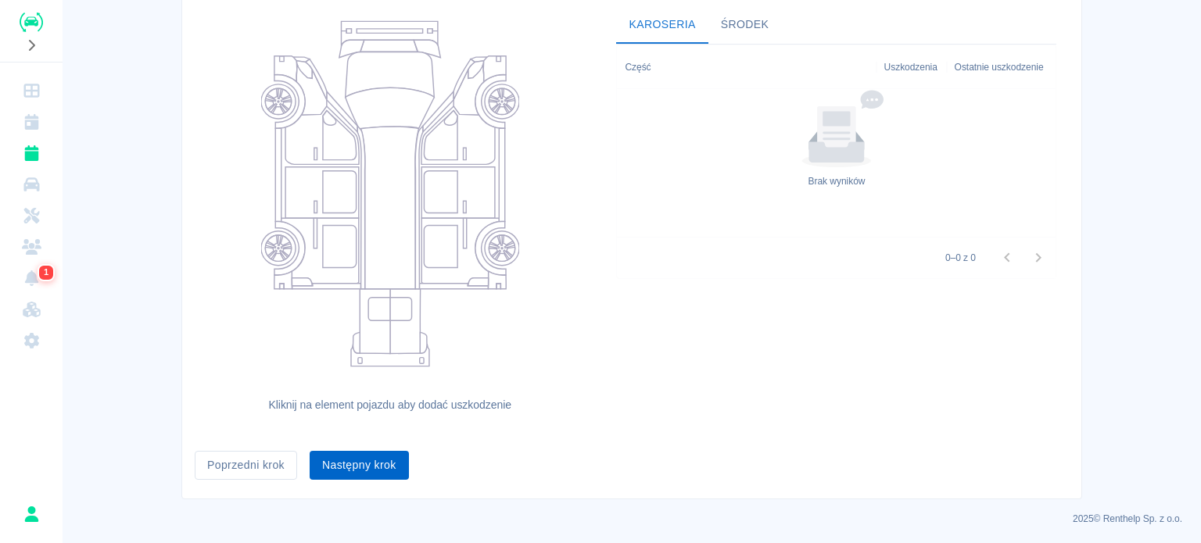
click at [359, 471] on button "Następny krok" at bounding box center [359, 465] width 99 height 29
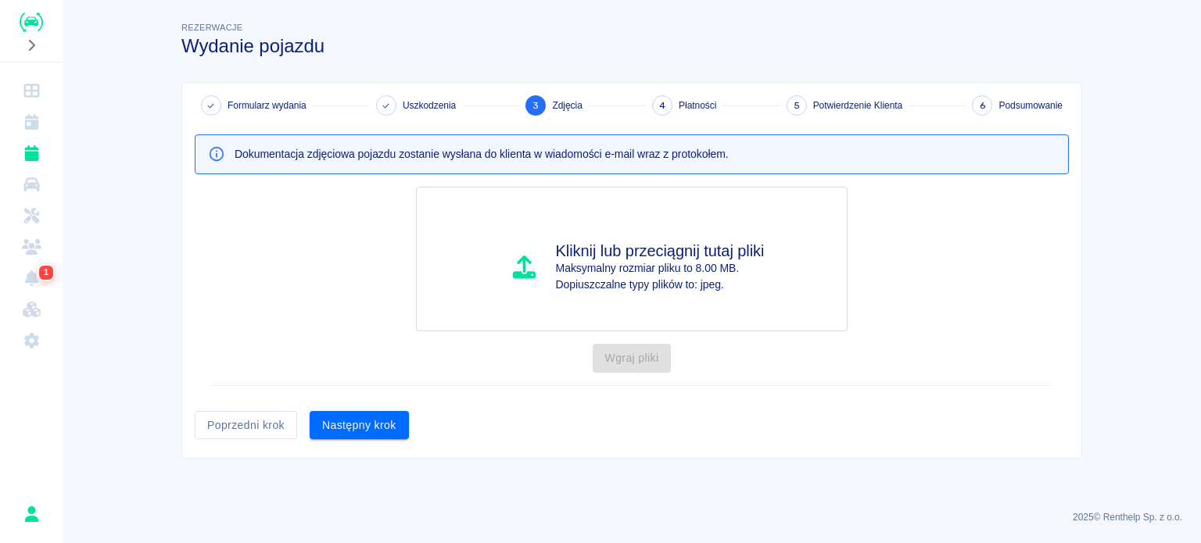
scroll to position [0, 0]
click at [359, 433] on button "Następny krok" at bounding box center [359, 425] width 99 height 29
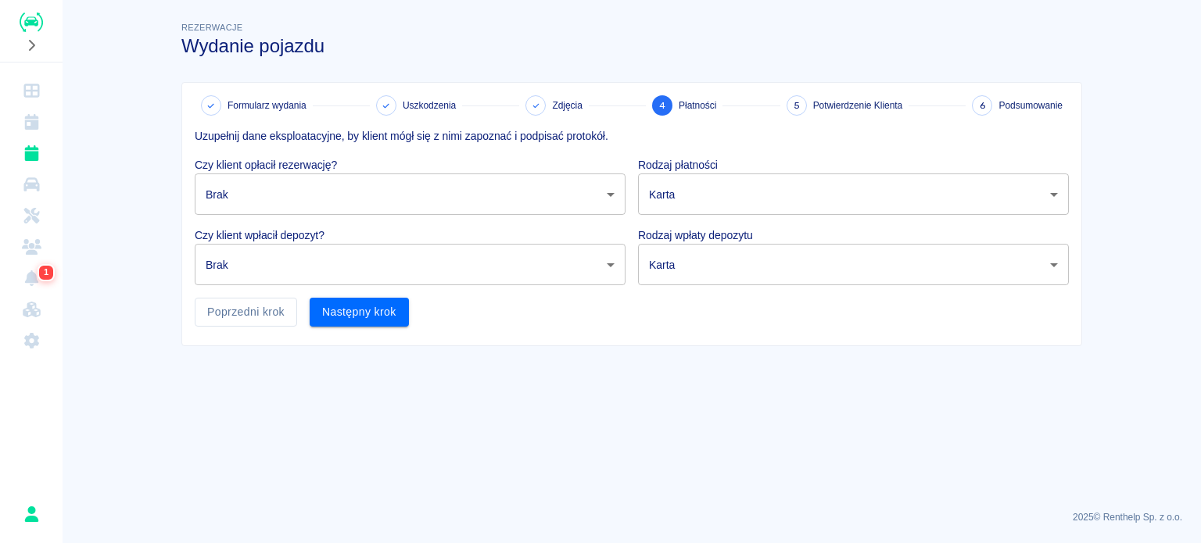
click at [366, 193] on body "Używamy plików Cookies, by zapewnić Ci najlepsze możliwe doświadczenie. Aby dow…" at bounding box center [600, 271] width 1201 height 543
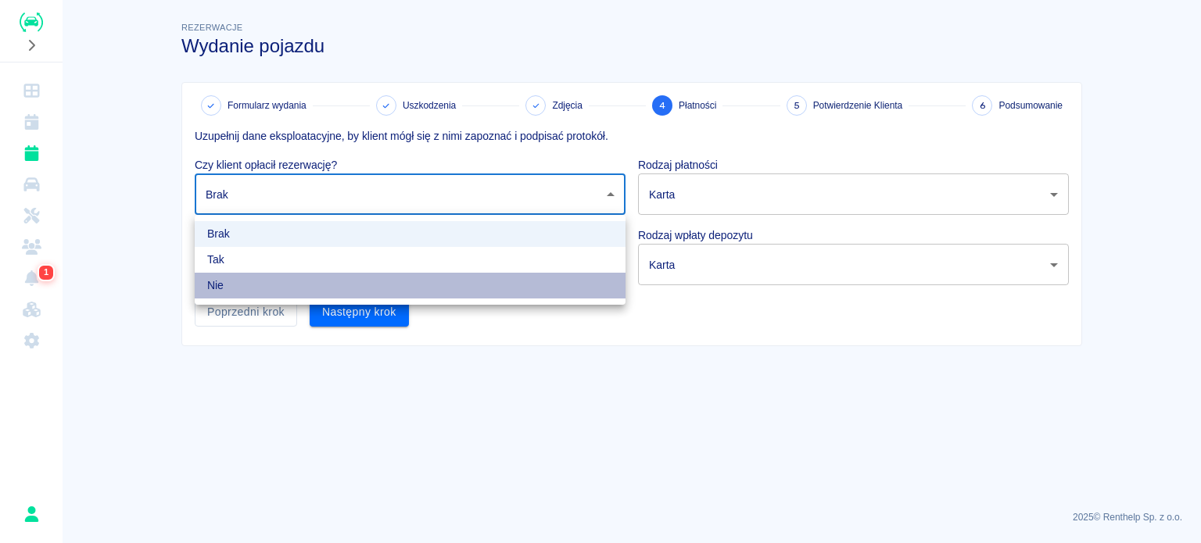
click at [338, 274] on li "Nie" at bounding box center [410, 286] width 431 height 26
type input "false"
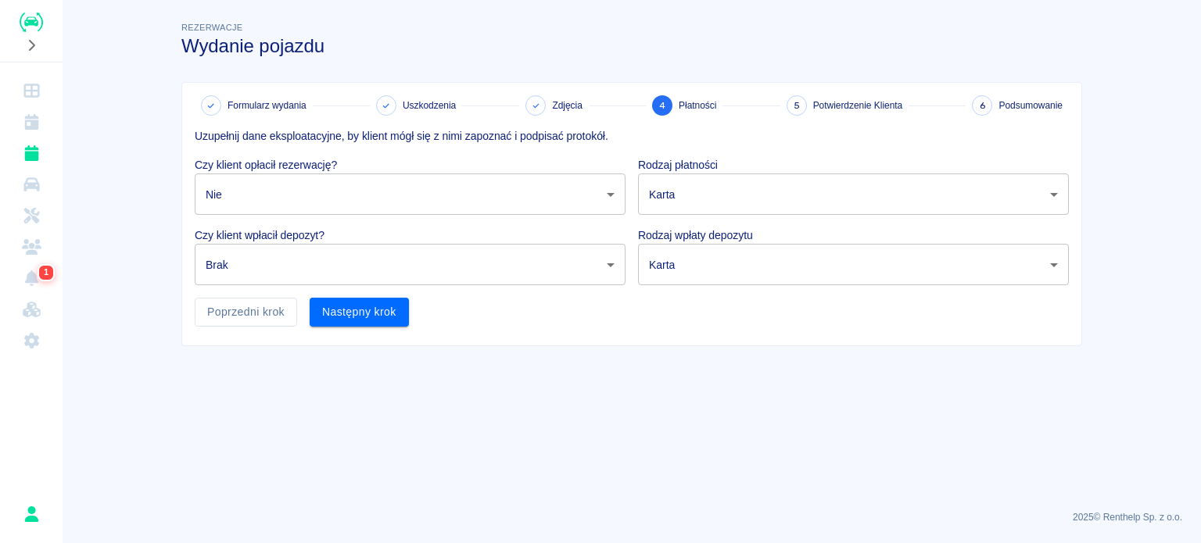
click at [338, 274] on body "Używamy plików Cookies, by zapewnić Ci najlepsze możliwe doświadczenie. Aby dow…" at bounding box center [600, 271] width 1201 height 543
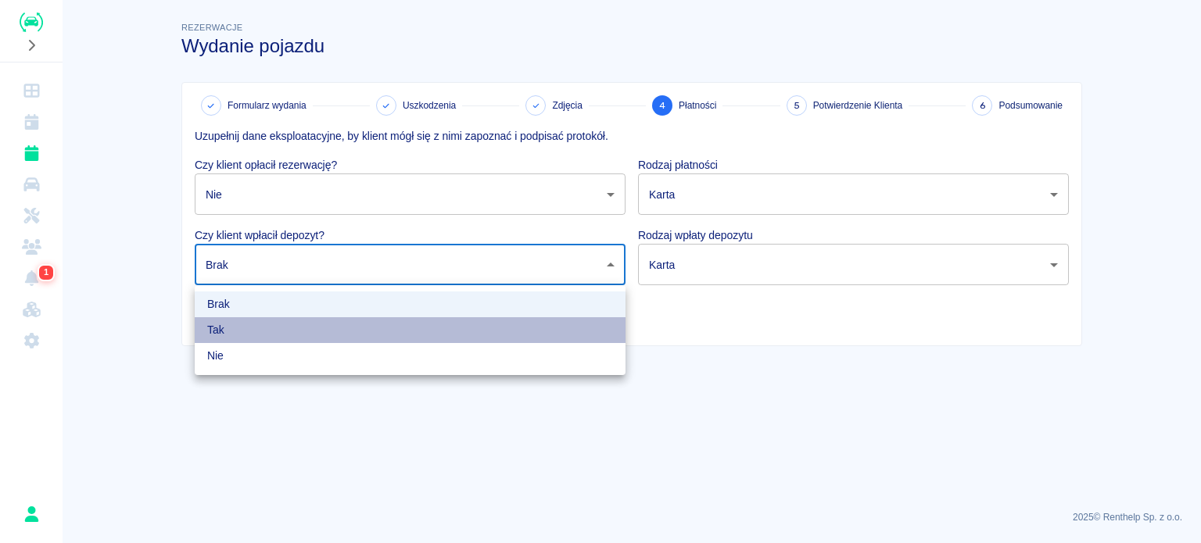
click at [328, 326] on li "Tak" at bounding box center [410, 330] width 431 height 26
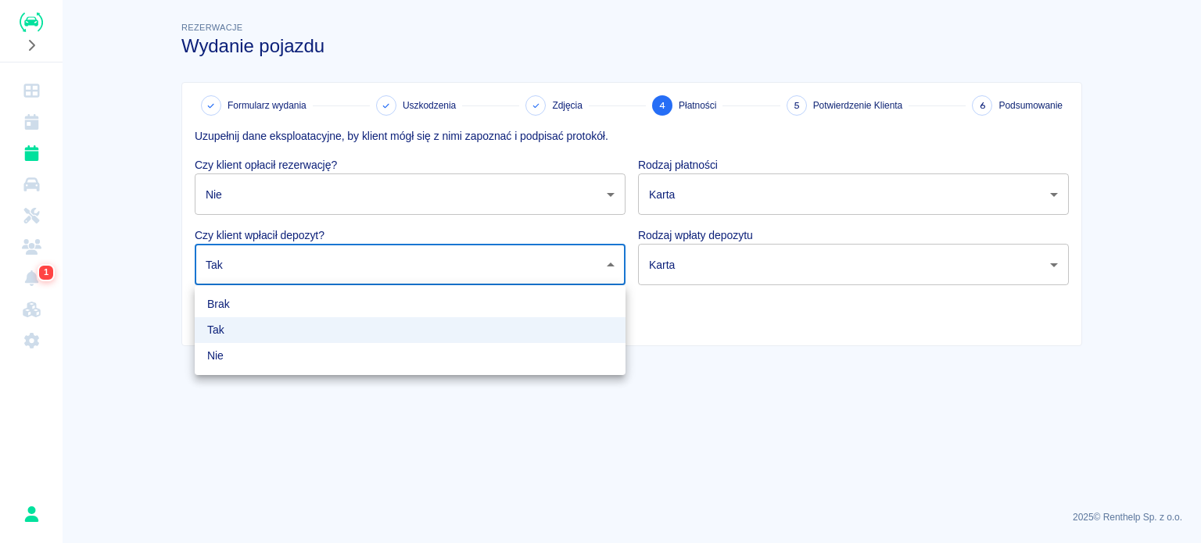
click at [355, 267] on body "Używamy plików Cookies, by zapewnić Ci najlepsze możliwe doświadczenie. Aby dow…" at bounding box center [600, 271] width 1201 height 543
click at [331, 350] on li "Nie" at bounding box center [410, 356] width 431 height 26
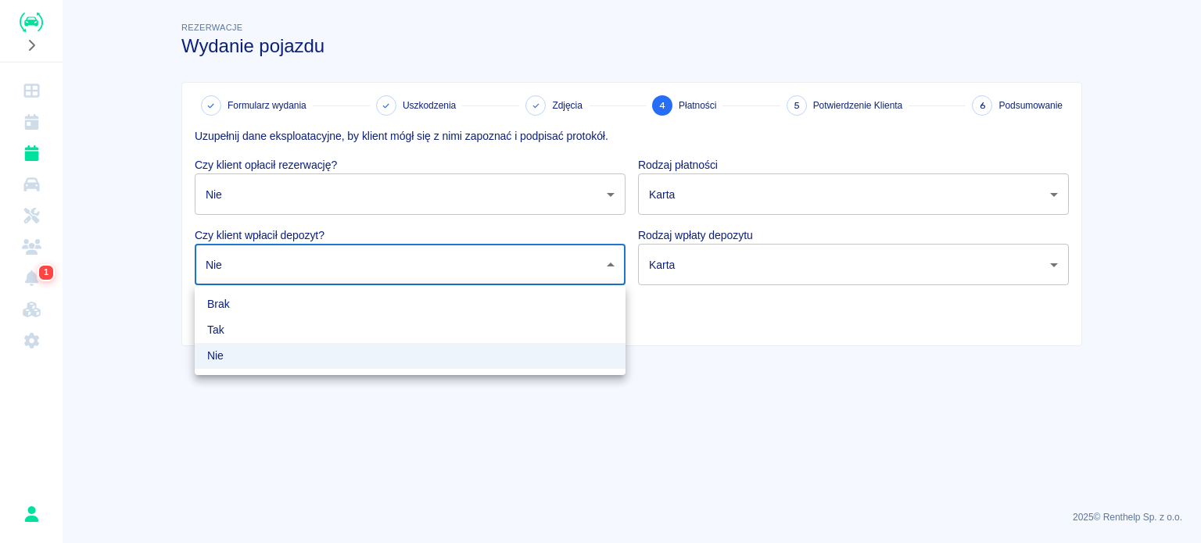
click at [374, 257] on body "Używamy plików Cookies, by zapewnić Ci najlepsze możliwe doświadczenie. Aby dow…" at bounding box center [600, 271] width 1201 height 543
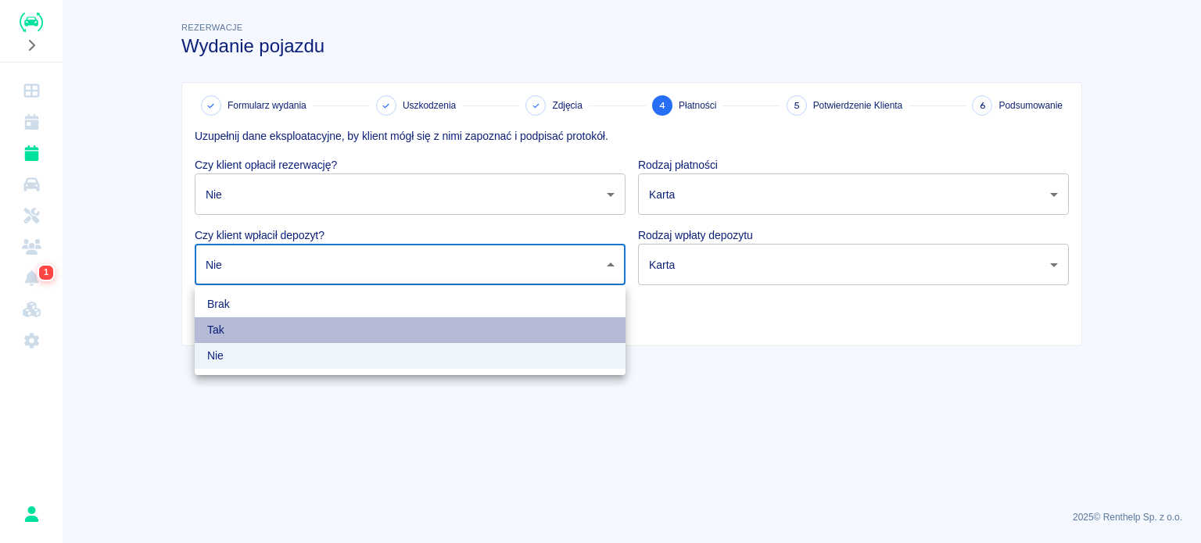
click at [343, 320] on li "Tak" at bounding box center [410, 330] width 431 height 26
type input "true"
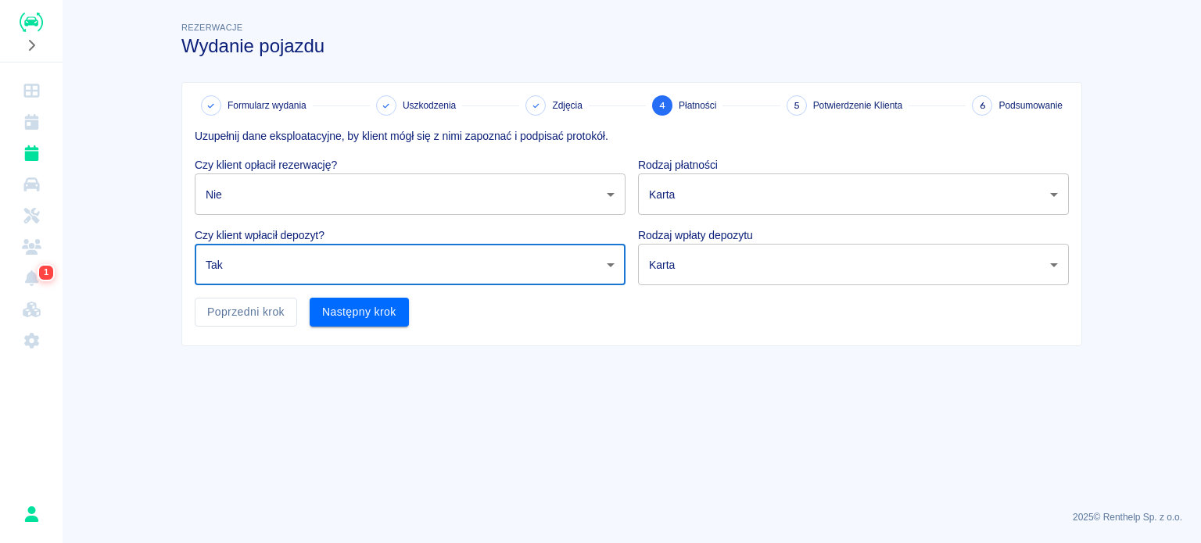
click at [363, 202] on body "Używamy plików Cookies, by zapewnić Ci najlepsze możliwe doświadczenie. Aby dow…" at bounding box center [600, 271] width 1201 height 543
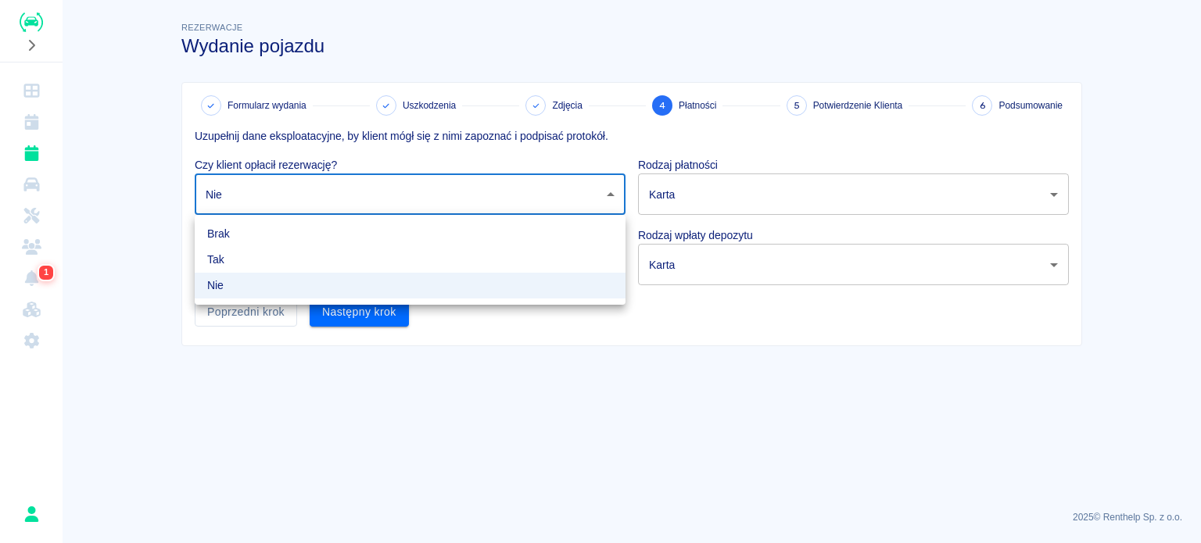
click at [331, 265] on li "Tak" at bounding box center [410, 260] width 431 height 26
type input "true"
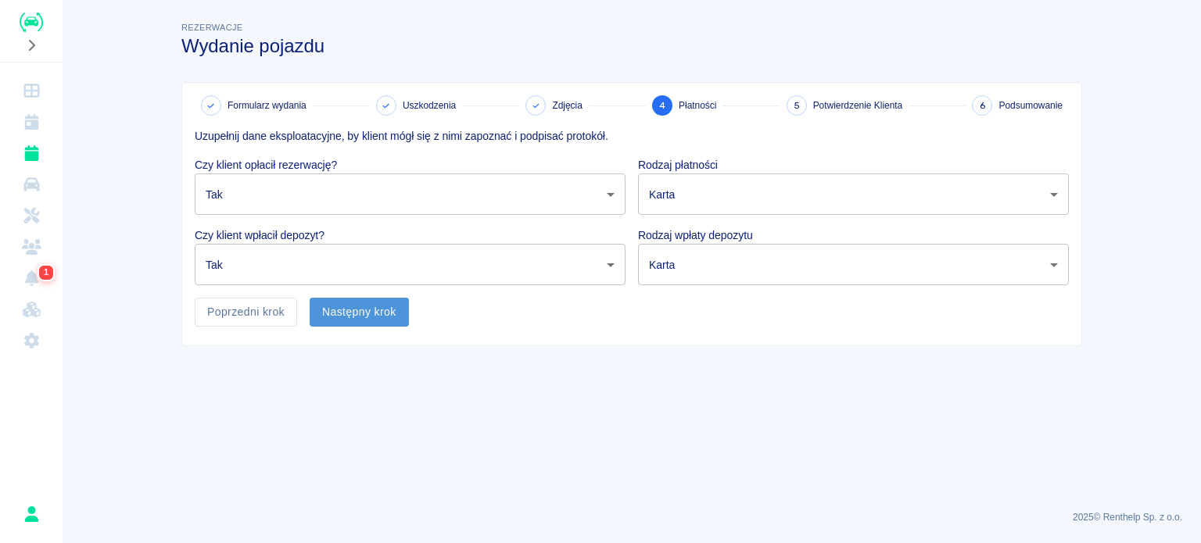
click at [348, 306] on button "Następny krok" at bounding box center [359, 312] width 99 height 29
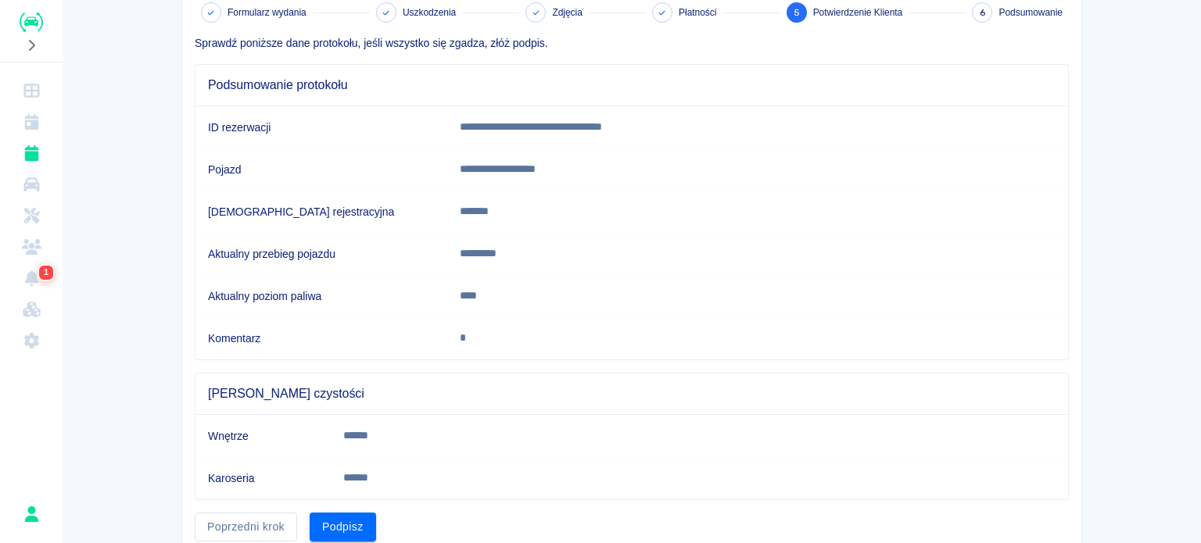
scroll to position [153, 0]
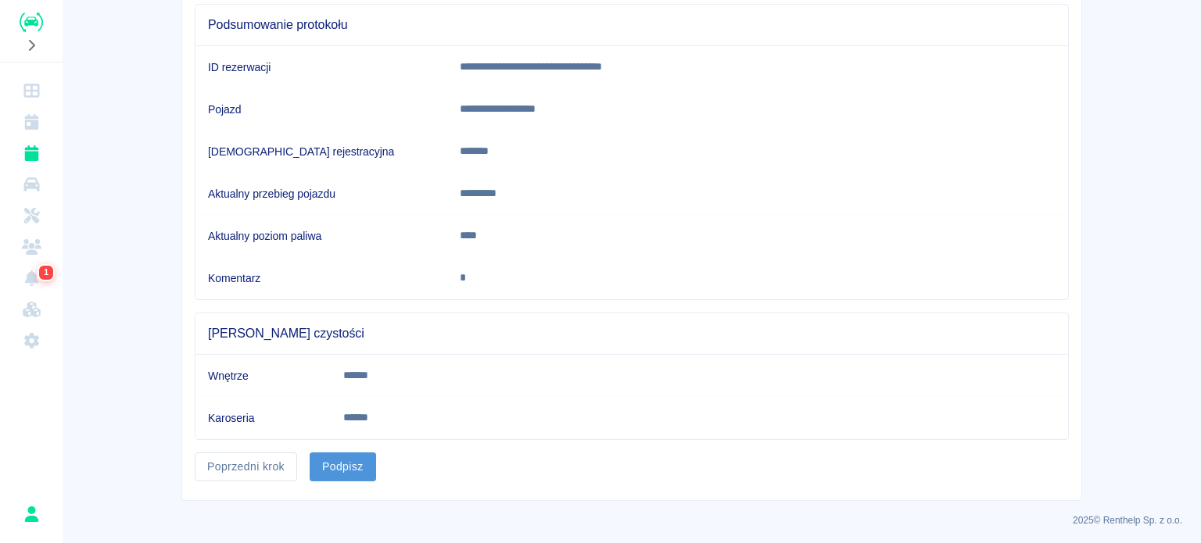
click at [360, 460] on button "Podpisz" at bounding box center [343, 467] width 66 height 29
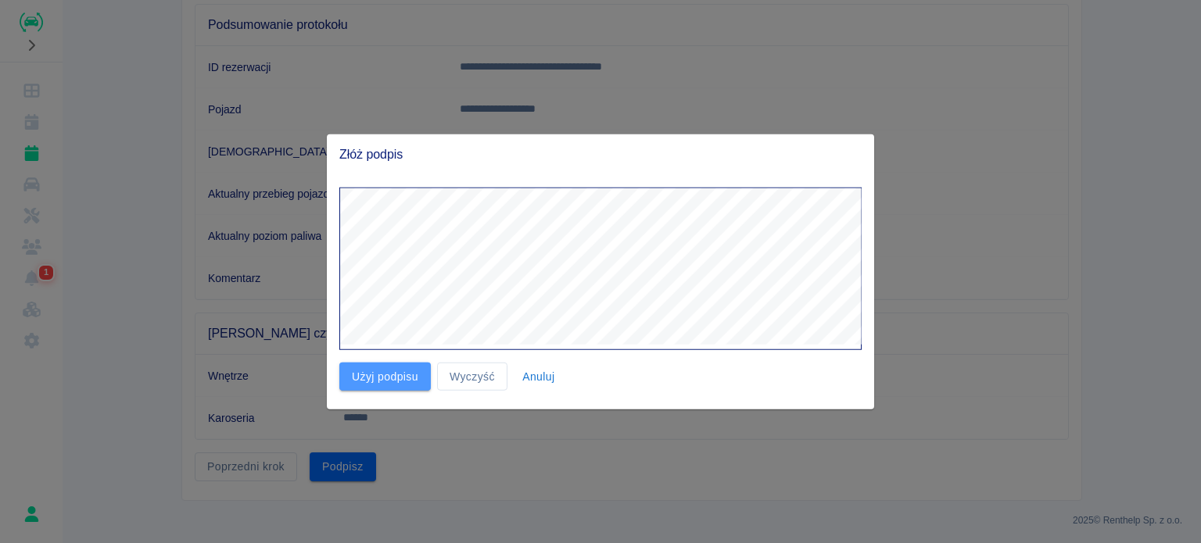
drag, startPoint x: 386, startPoint y: 371, endPoint x: 395, endPoint y: 370, distance: 8.7
click at [387, 371] on button "Użyj podpisu" at bounding box center [384, 376] width 91 height 29
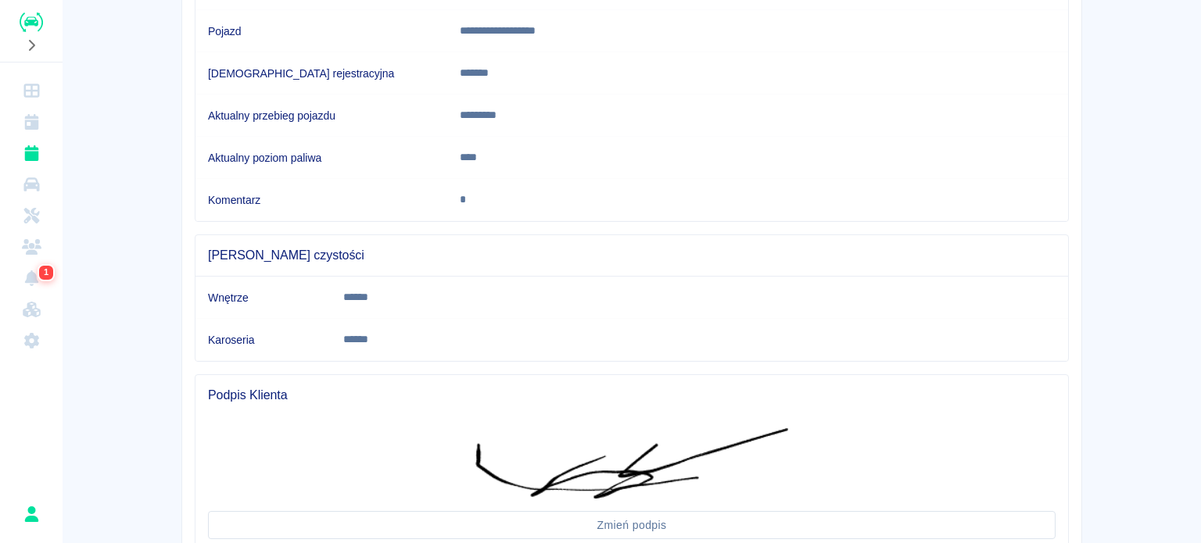
scroll to position [350, 0]
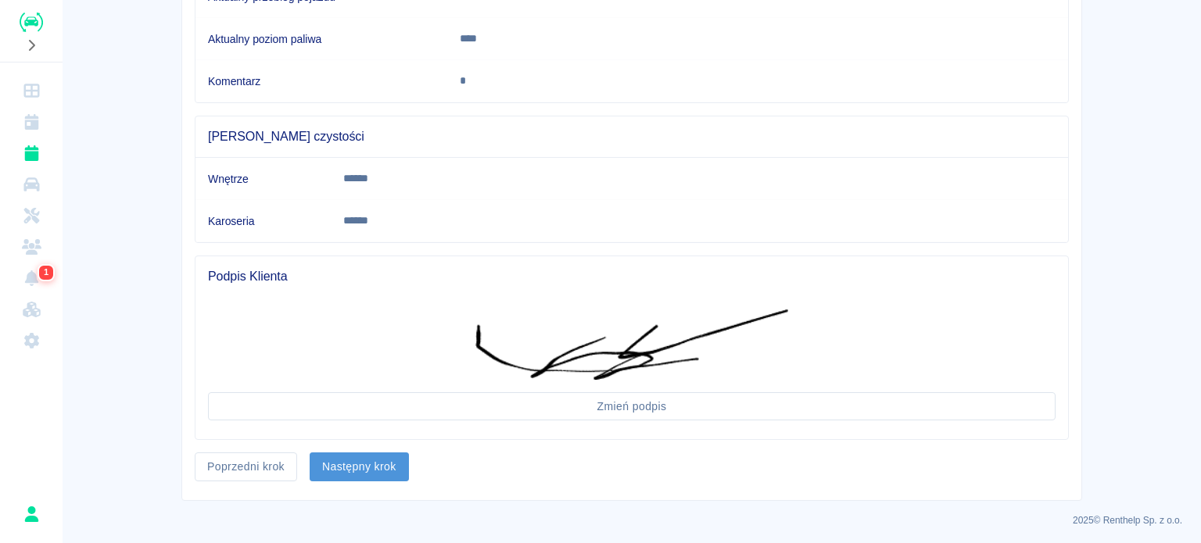
click at [345, 463] on button "Następny krok" at bounding box center [359, 467] width 99 height 29
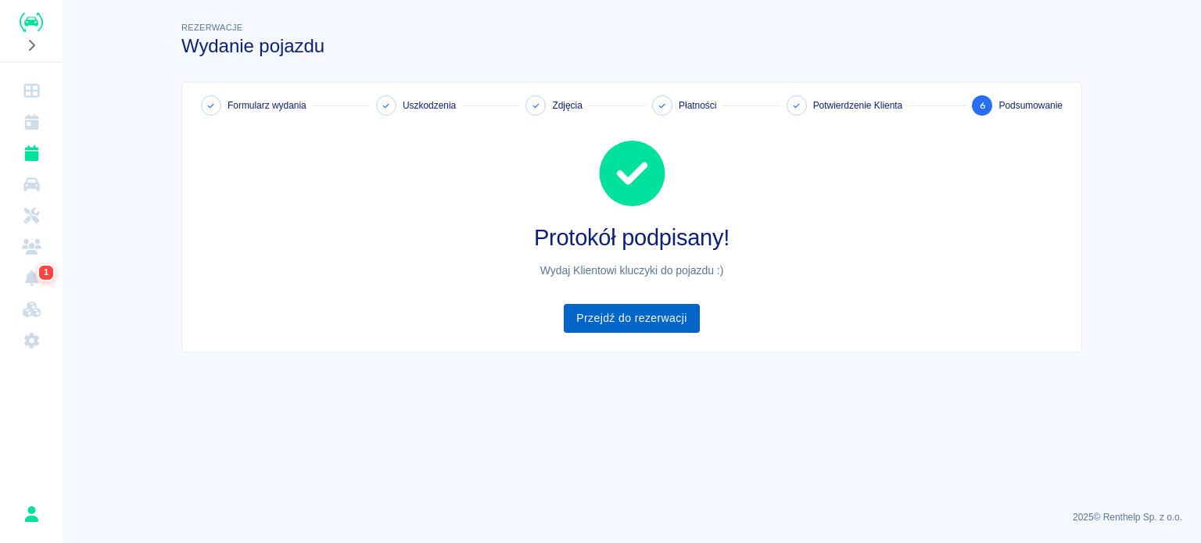
click at [643, 316] on link "Przejdź do rezerwacji" at bounding box center [631, 318] width 135 height 29
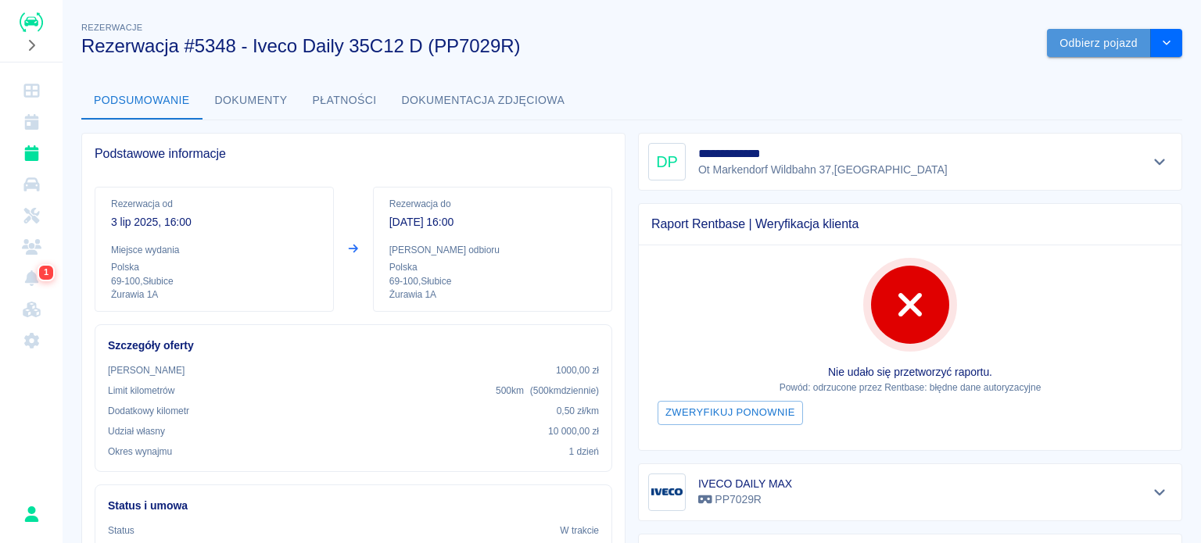
click at [1094, 42] on button "Odbierz pojazd" at bounding box center [1099, 43] width 104 height 29
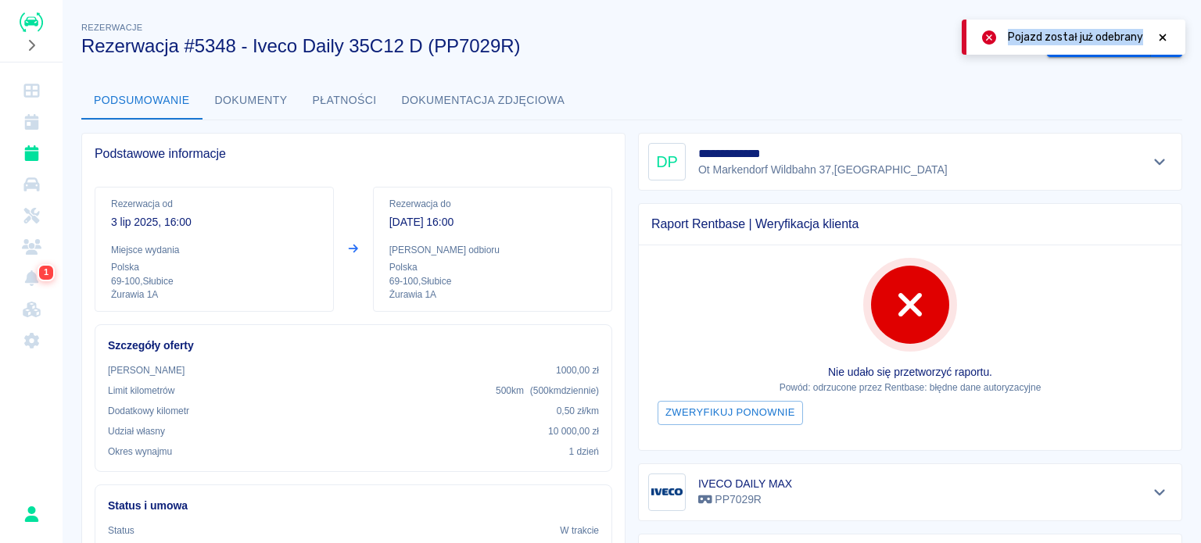
click at [1148, 37] on div "Pojazd został już odebrany" at bounding box center [1089, 37] width 162 height 16
click at [1162, 35] on icon at bounding box center [1162, 37] width 14 height 11
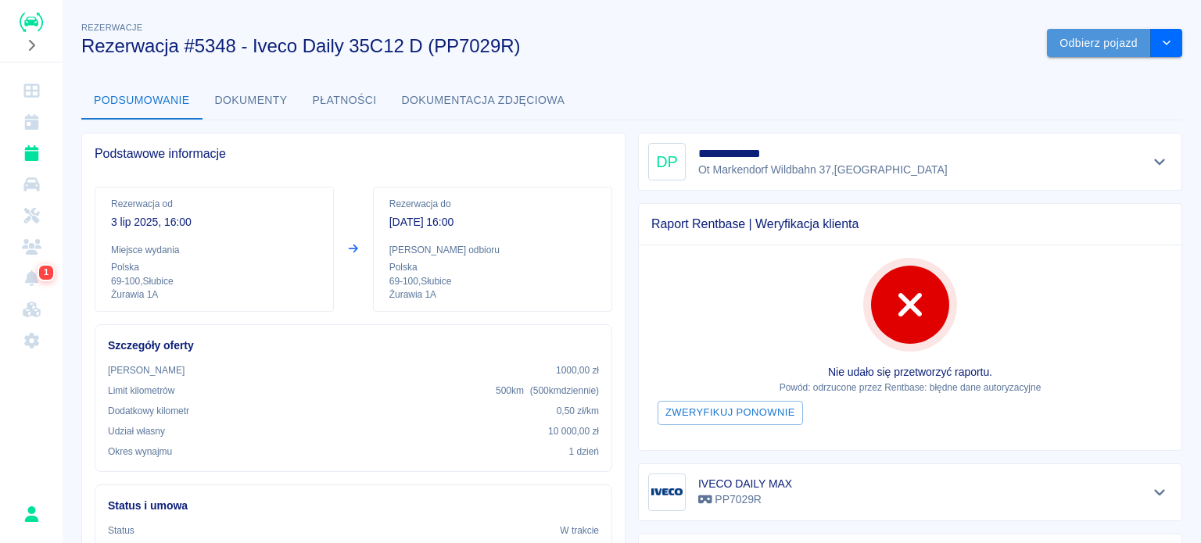
click at [1095, 44] on button "Odbierz pojazd" at bounding box center [1099, 43] width 104 height 29
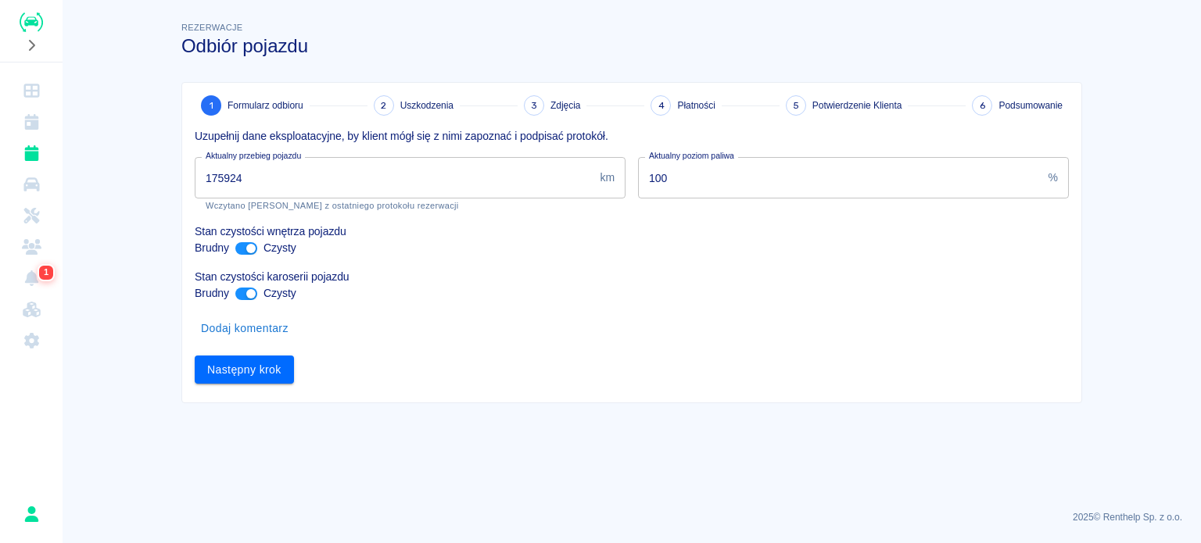
click at [231, 176] on input "175924" at bounding box center [394, 177] width 399 height 41
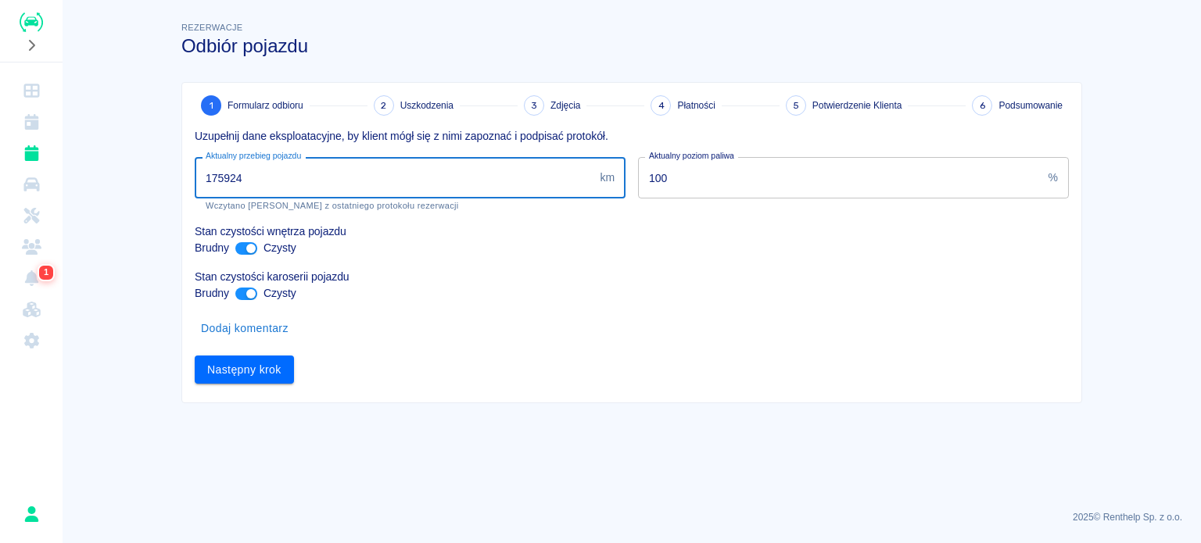
click at [234, 174] on input "175924" at bounding box center [394, 177] width 399 height 41
type input "175994"
click at [247, 372] on button "Następny krok" at bounding box center [244, 370] width 99 height 29
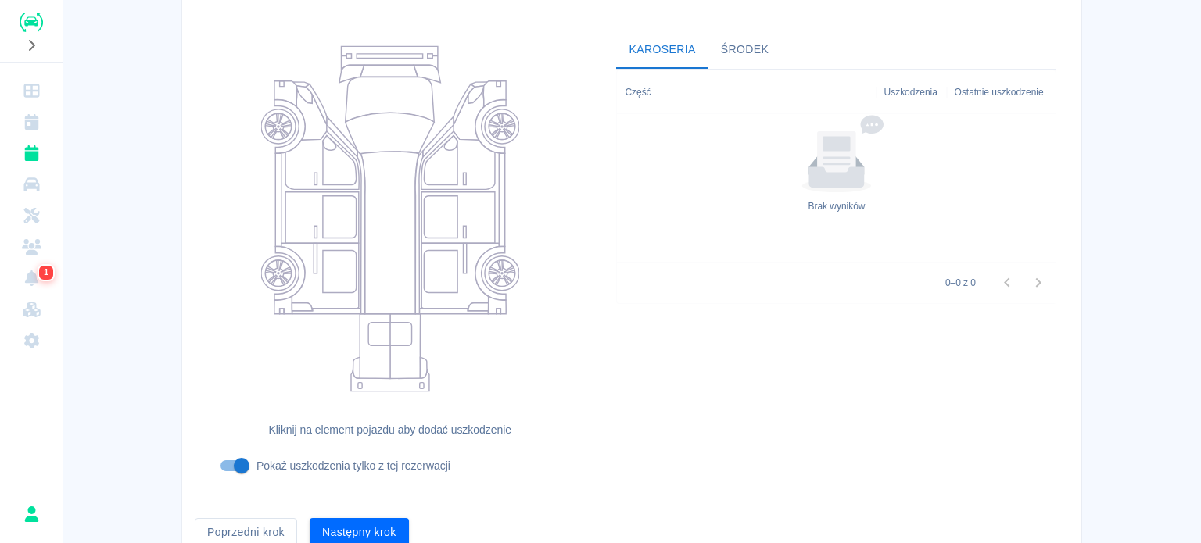
scroll to position [202, 0]
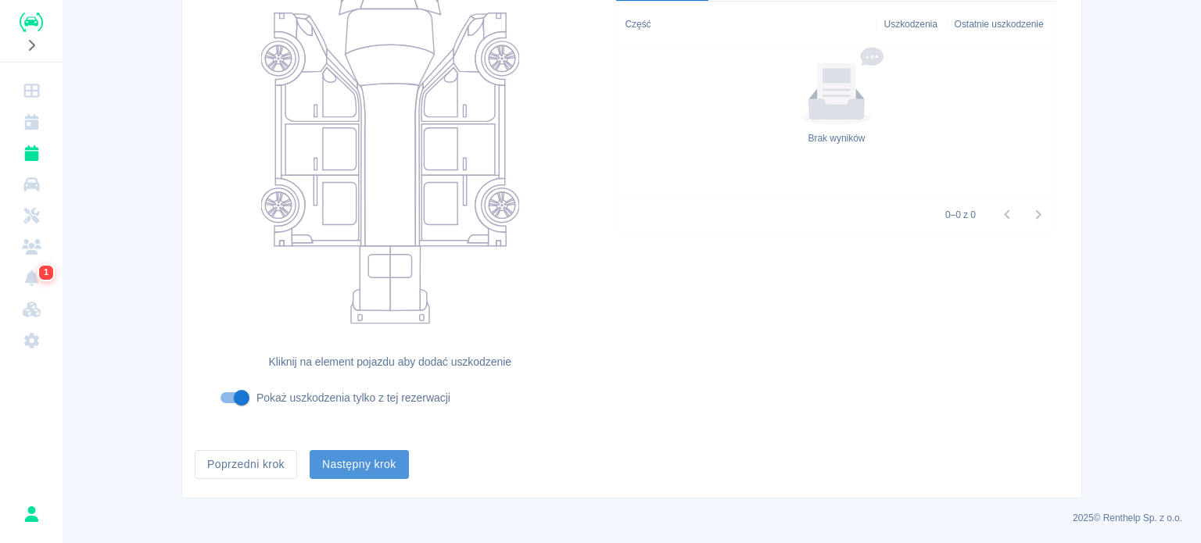
click at [355, 465] on button "Następny krok" at bounding box center [359, 464] width 99 height 29
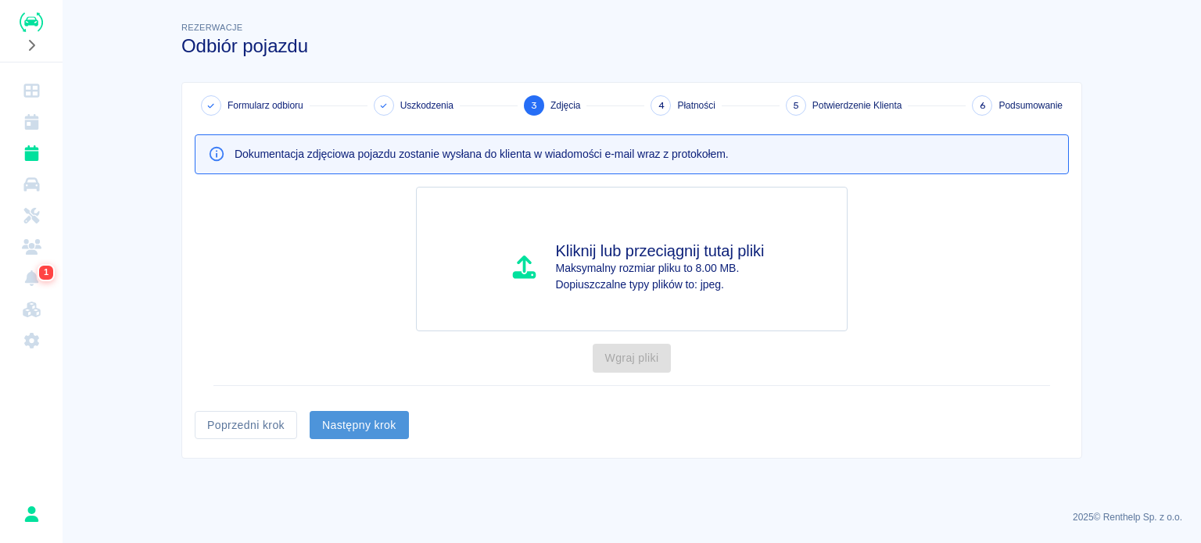
click at [375, 419] on button "Następny krok" at bounding box center [359, 425] width 99 height 29
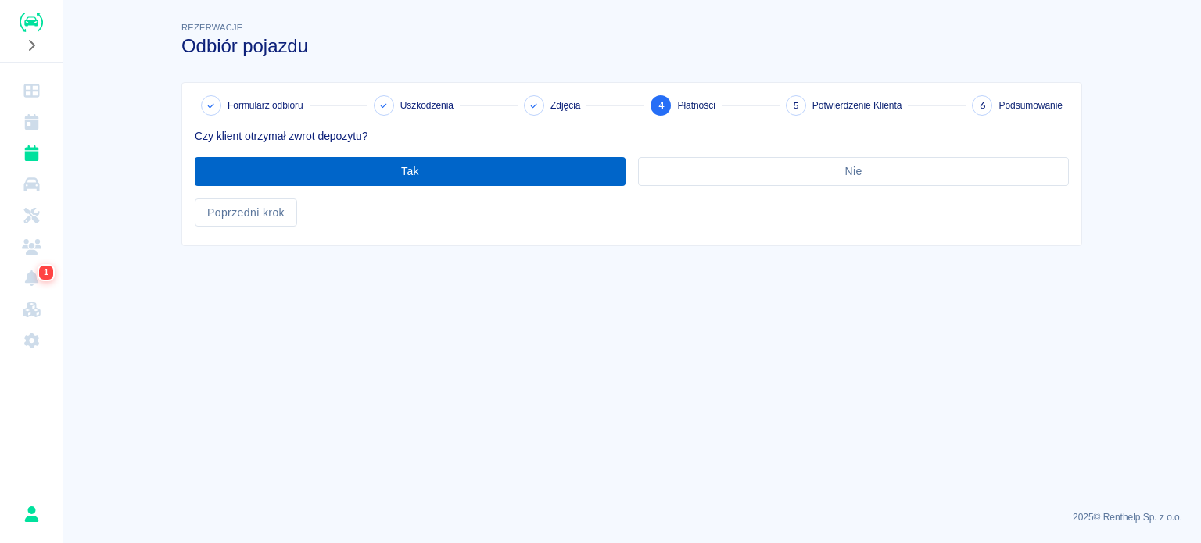
click at [417, 176] on button "Tak" at bounding box center [410, 171] width 431 height 29
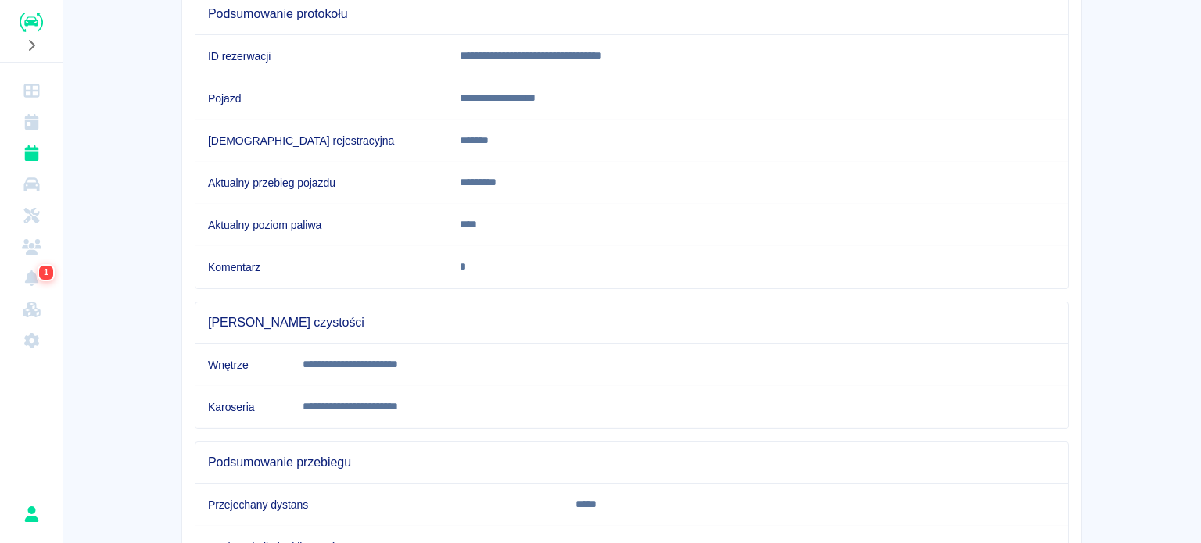
scroll to position [292, 0]
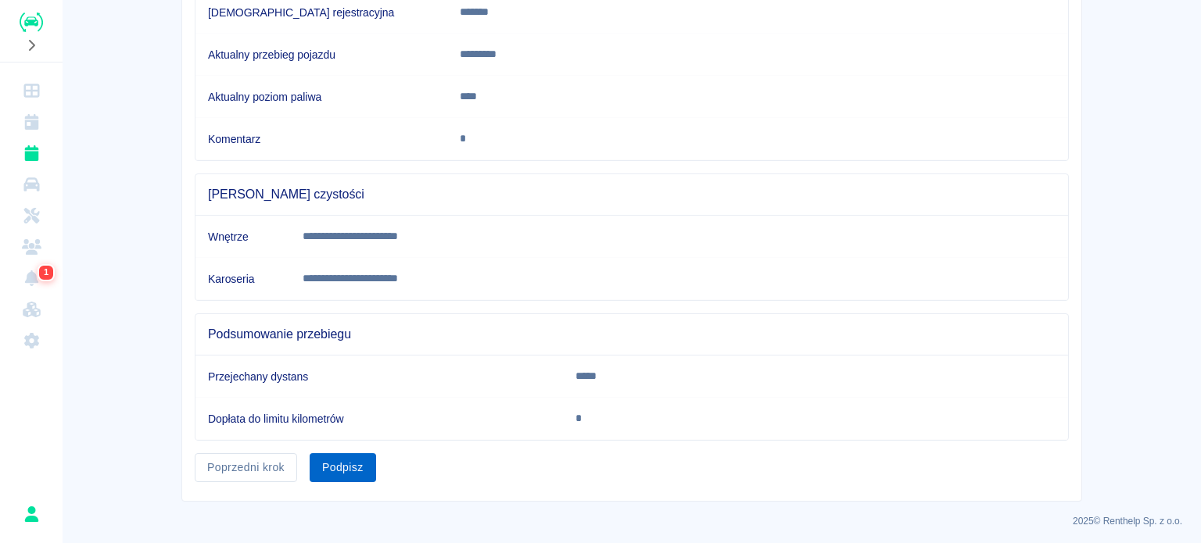
click at [350, 459] on button "Podpisz" at bounding box center [343, 467] width 66 height 29
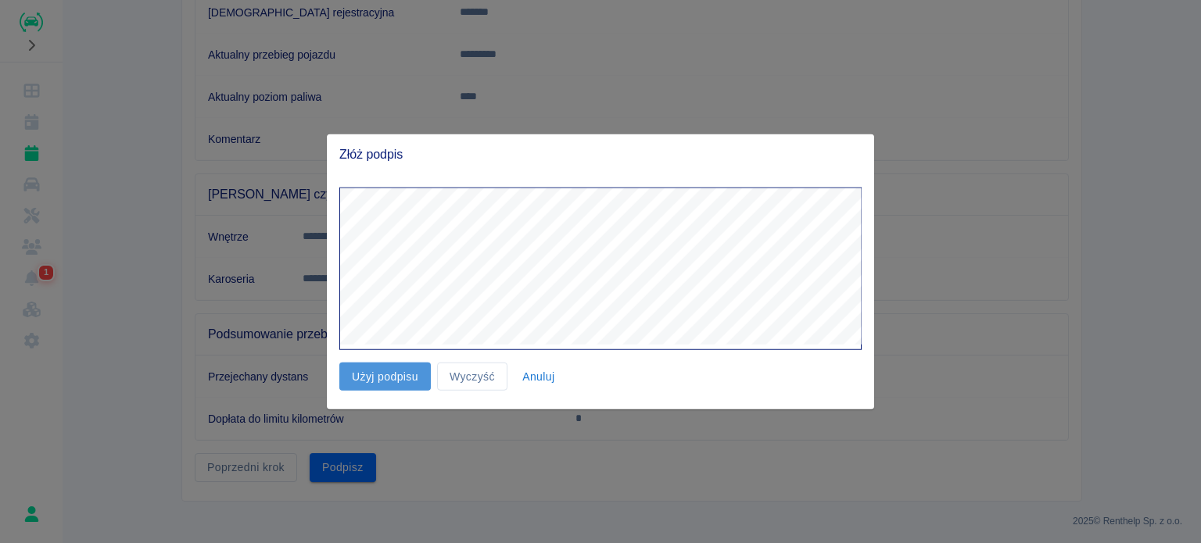
click at [386, 375] on button "Użyj podpisu" at bounding box center [384, 376] width 91 height 29
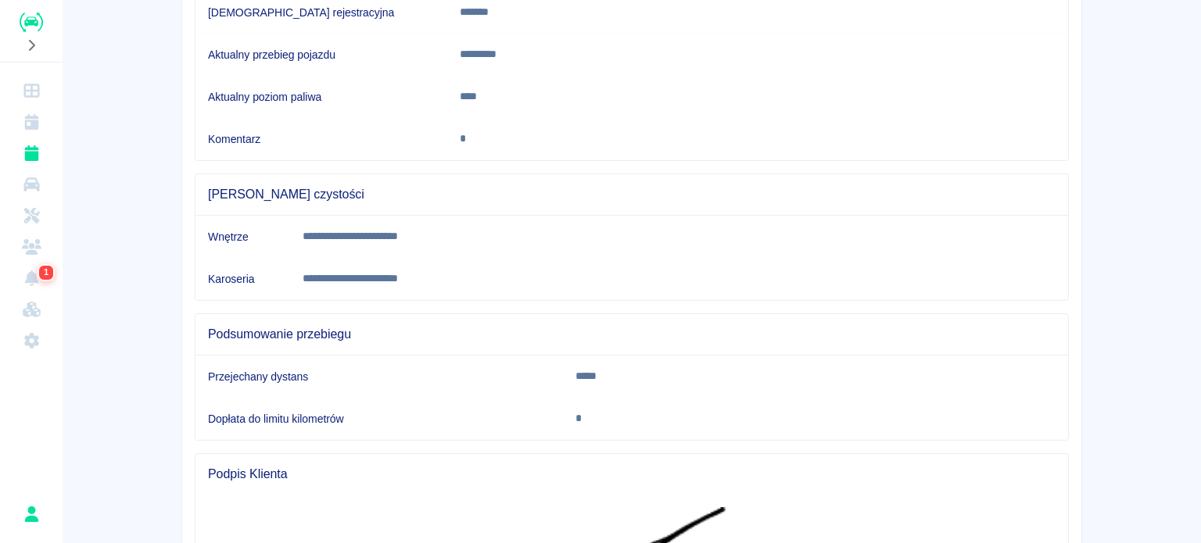
scroll to position [554, 0]
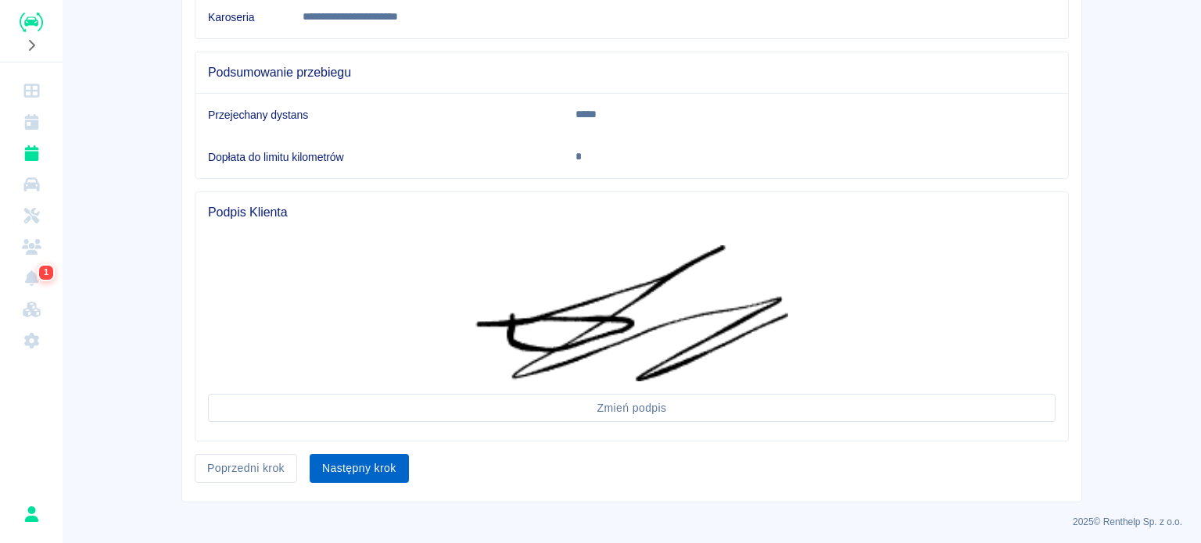
click at [349, 465] on button "Następny krok" at bounding box center [359, 468] width 99 height 29
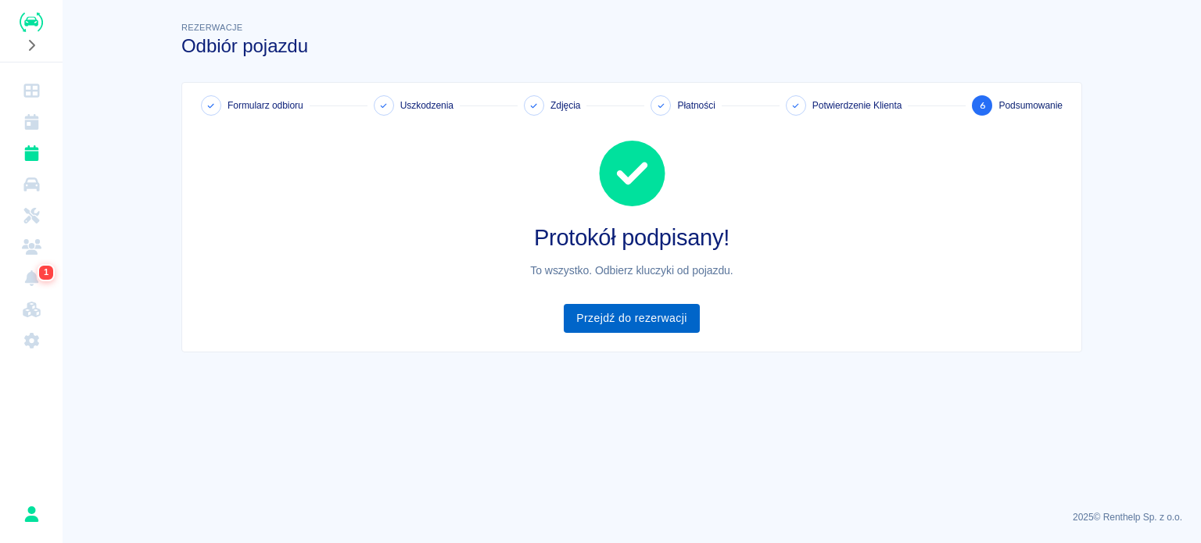
click at [628, 320] on link "Przejdź do rezerwacji" at bounding box center [631, 318] width 135 height 29
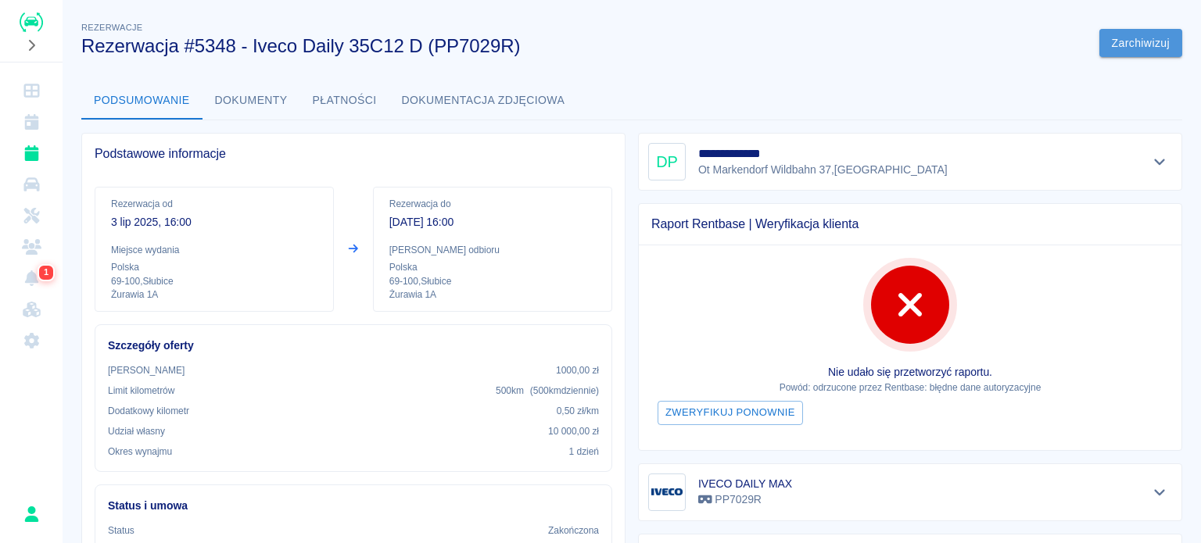
click at [1129, 43] on button "Zarchiwizuj" at bounding box center [1140, 43] width 83 height 29
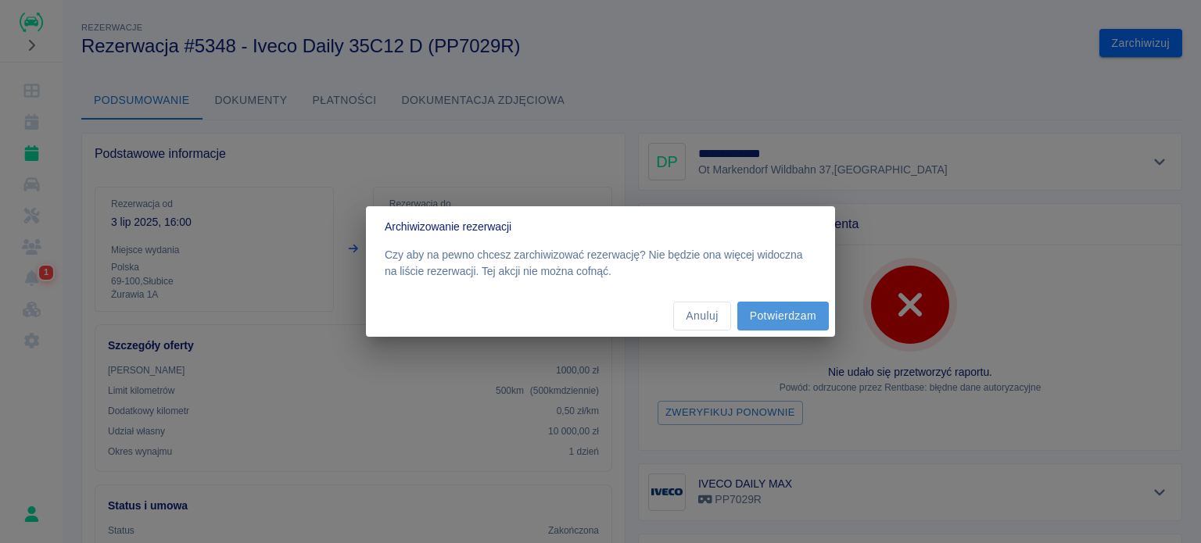
click at [775, 312] on button "Potwierdzam" at bounding box center [782, 316] width 91 height 29
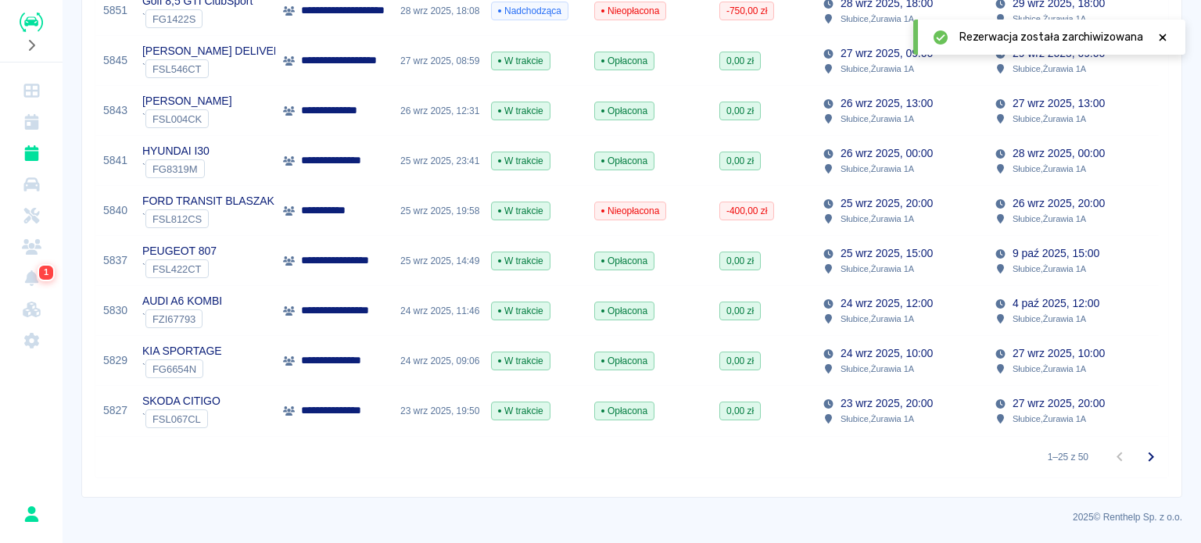
scroll to position [1115, 0]
click at [901, 346] on p "24 wrz 2025, 10:00" at bounding box center [886, 354] width 92 height 16
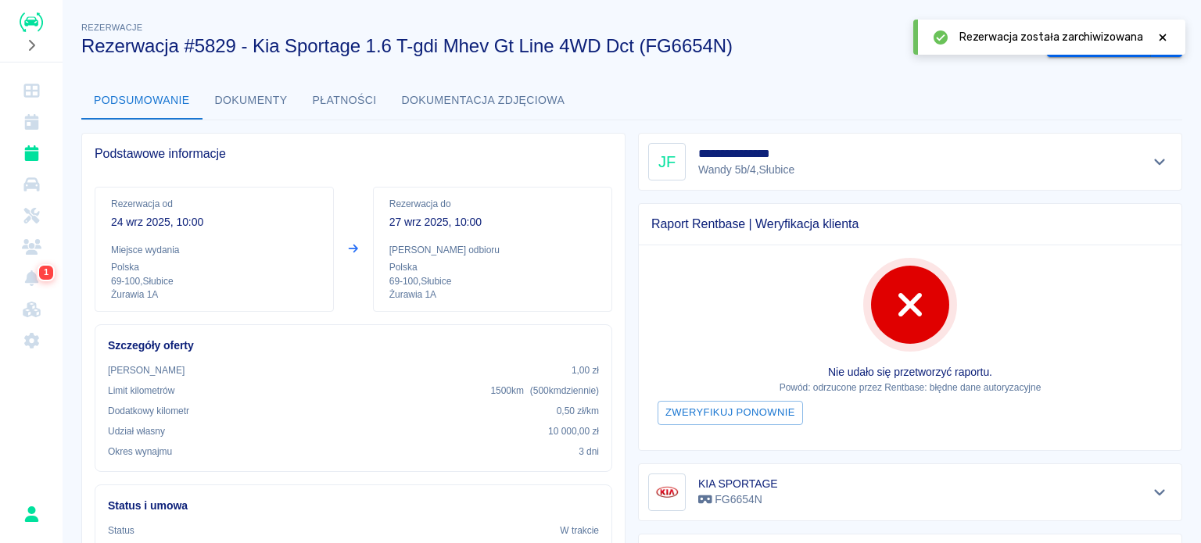
click at [1160, 40] on icon at bounding box center [1162, 37] width 14 height 11
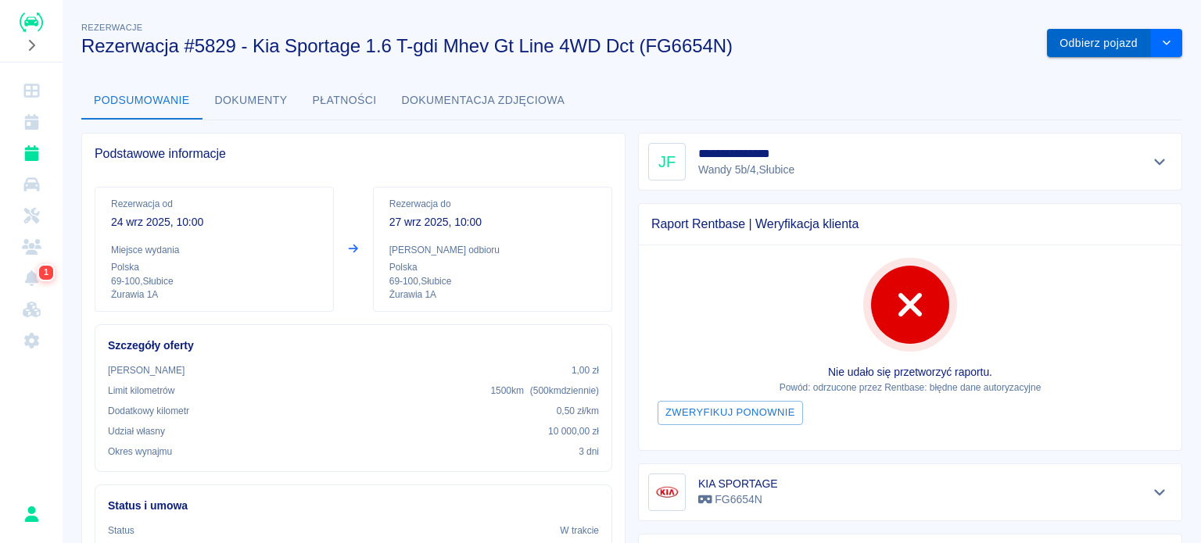
click at [1094, 50] on button "Odbierz pojazd" at bounding box center [1099, 43] width 104 height 29
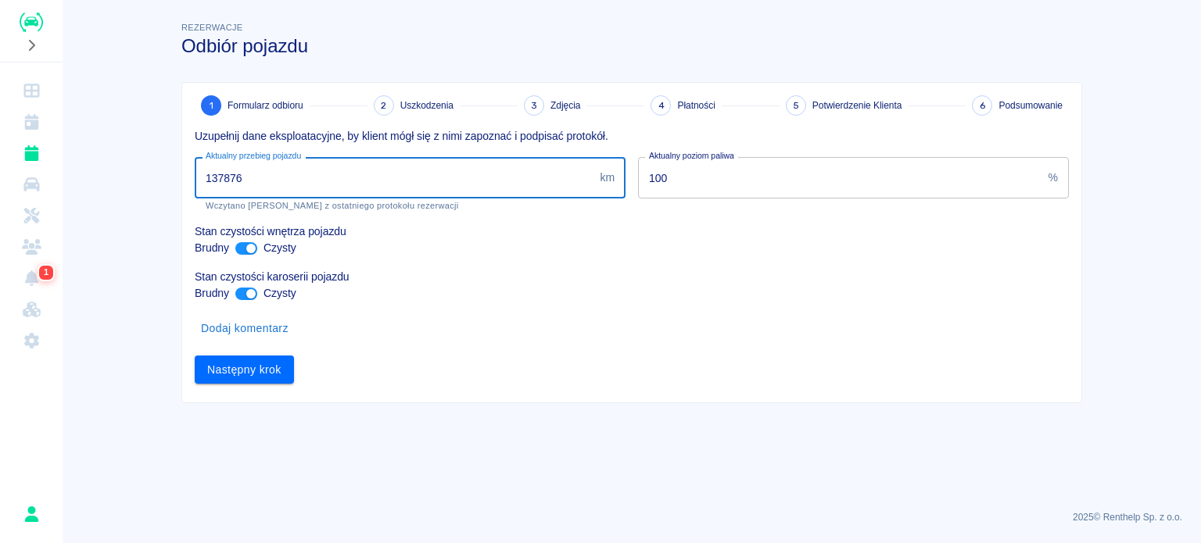
click at [227, 172] on input "137876" at bounding box center [394, 177] width 399 height 41
type input "137976"
click at [245, 372] on button "Następny krok" at bounding box center [244, 370] width 99 height 29
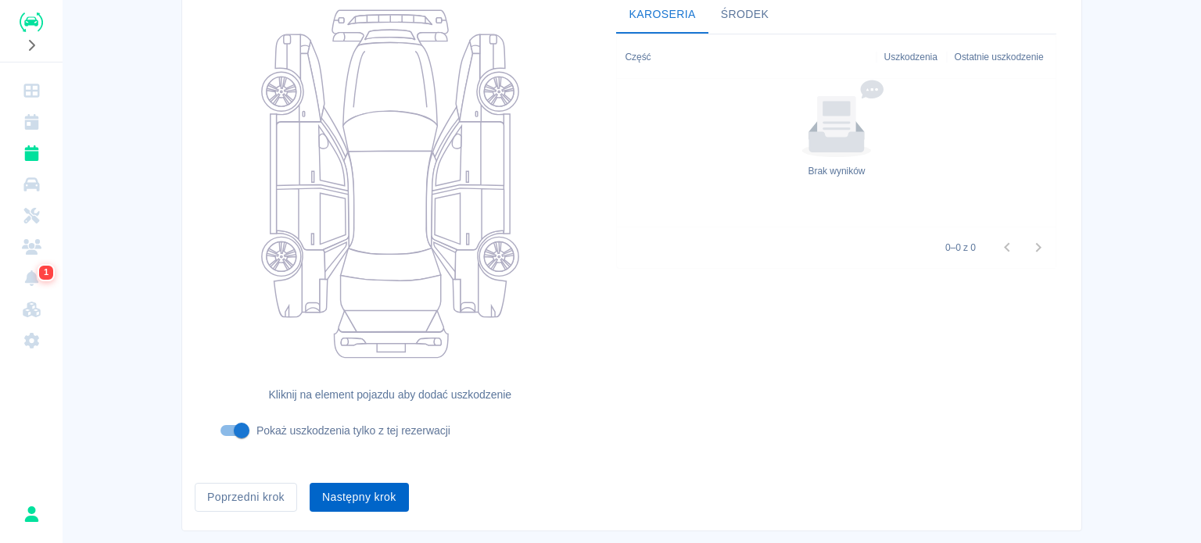
scroll to position [202, 0]
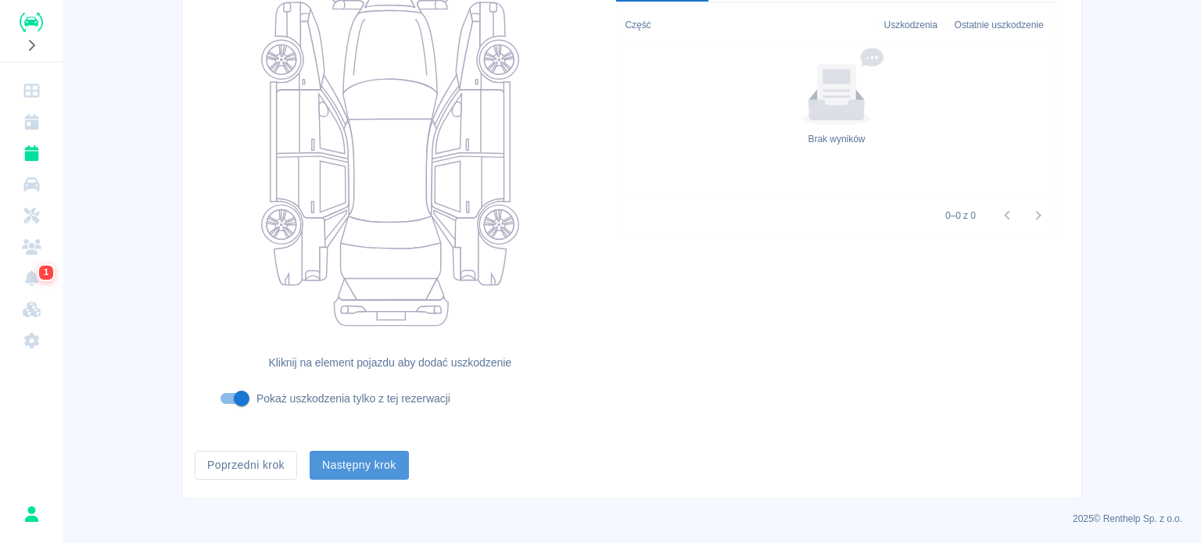
click at [345, 457] on button "Następny krok" at bounding box center [359, 465] width 99 height 29
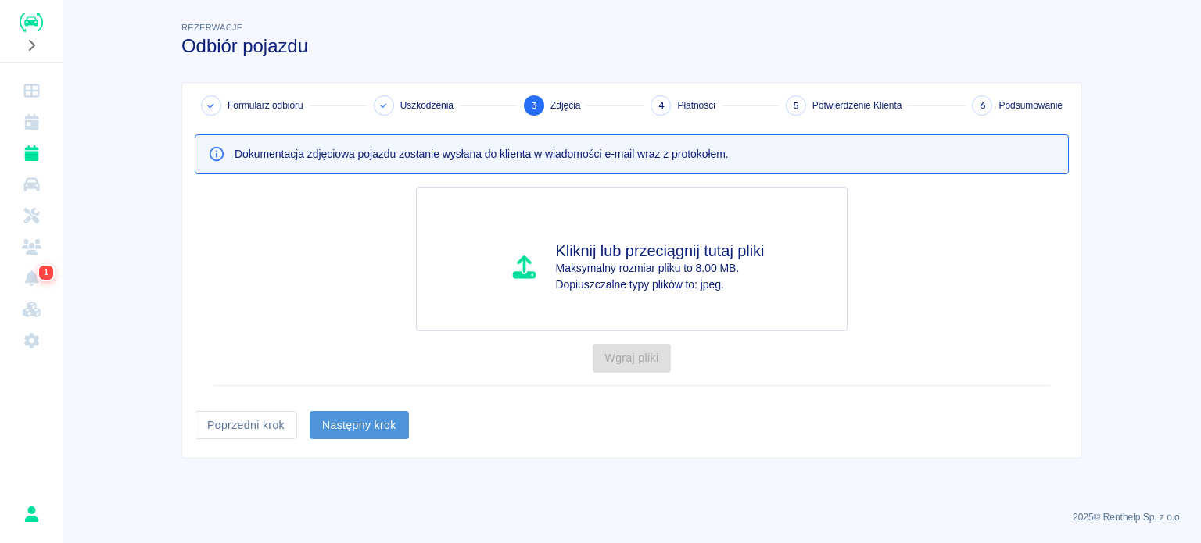
click at [367, 421] on button "Następny krok" at bounding box center [359, 425] width 99 height 29
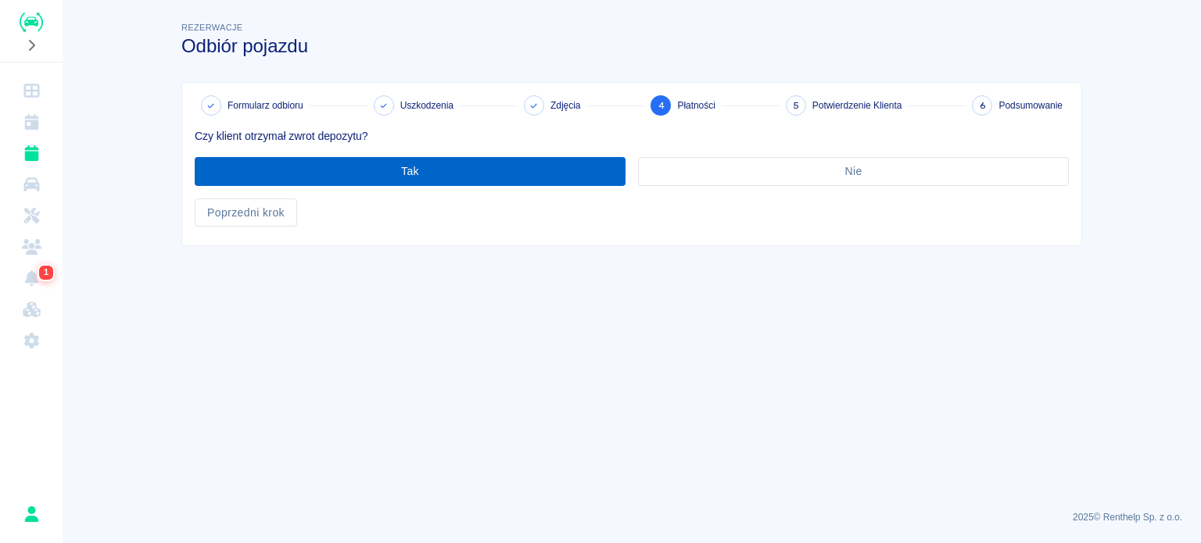
click at [383, 162] on button "Tak" at bounding box center [410, 171] width 431 height 29
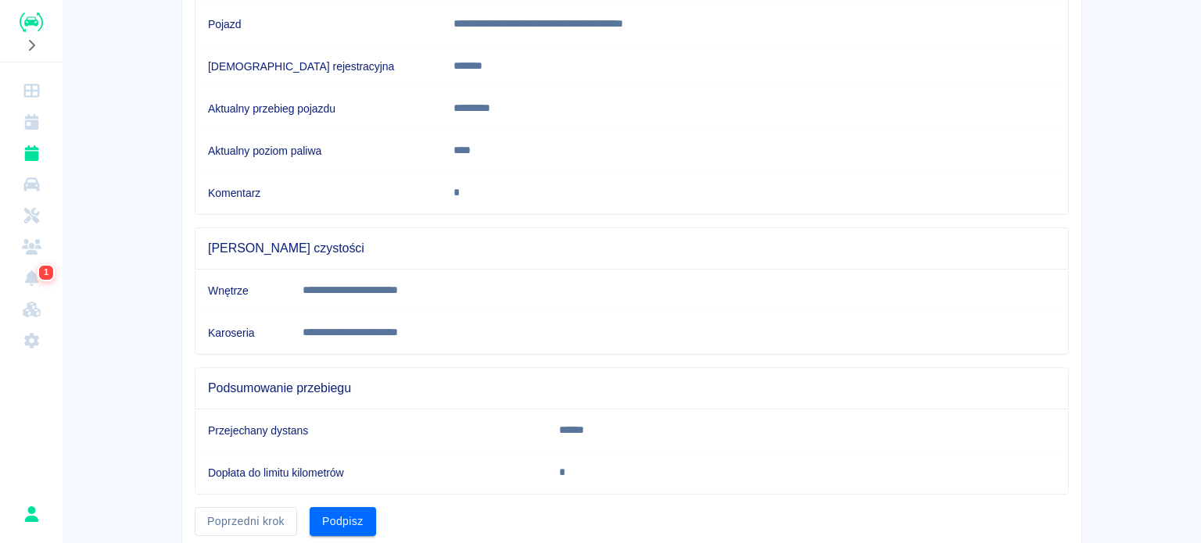
scroll to position [292, 0]
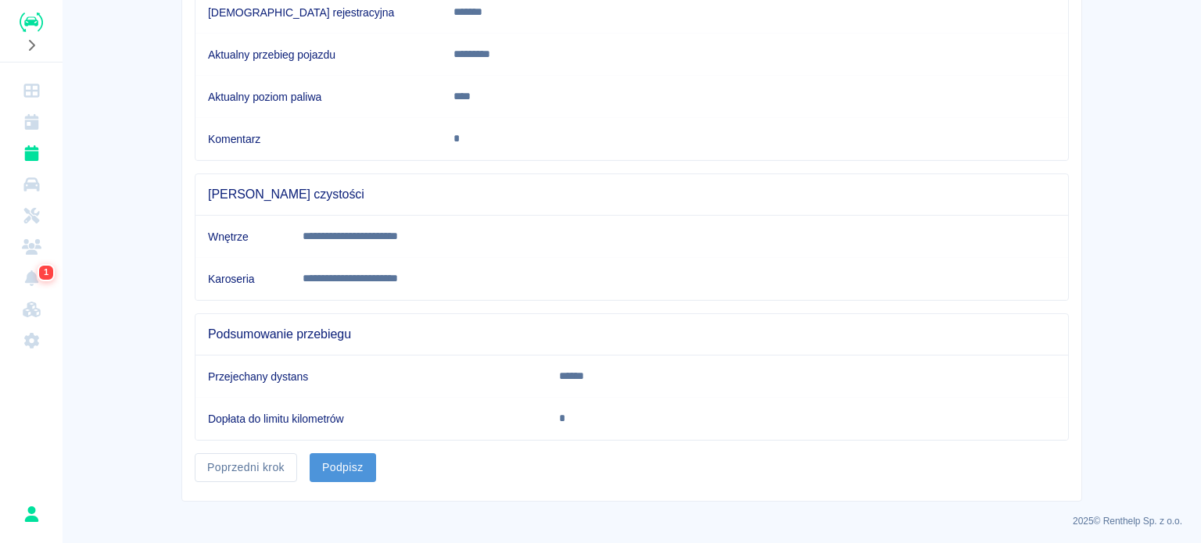
click at [338, 467] on button "Podpisz" at bounding box center [343, 467] width 66 height 29
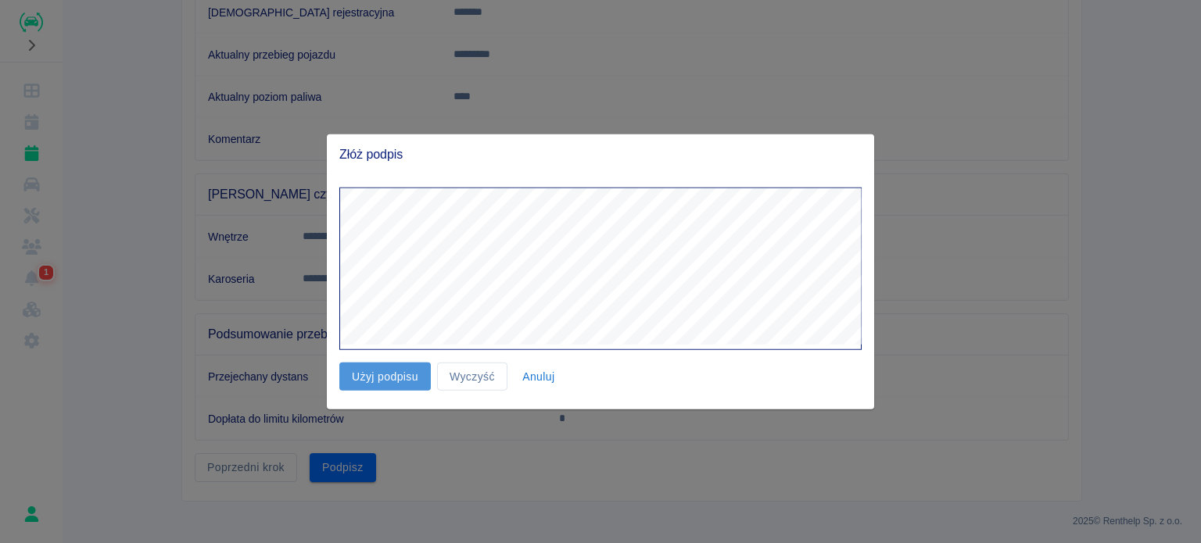
click at [383, 374] on button "Użyj podpisu" at bounding box center [384, 376] width 91 height 29
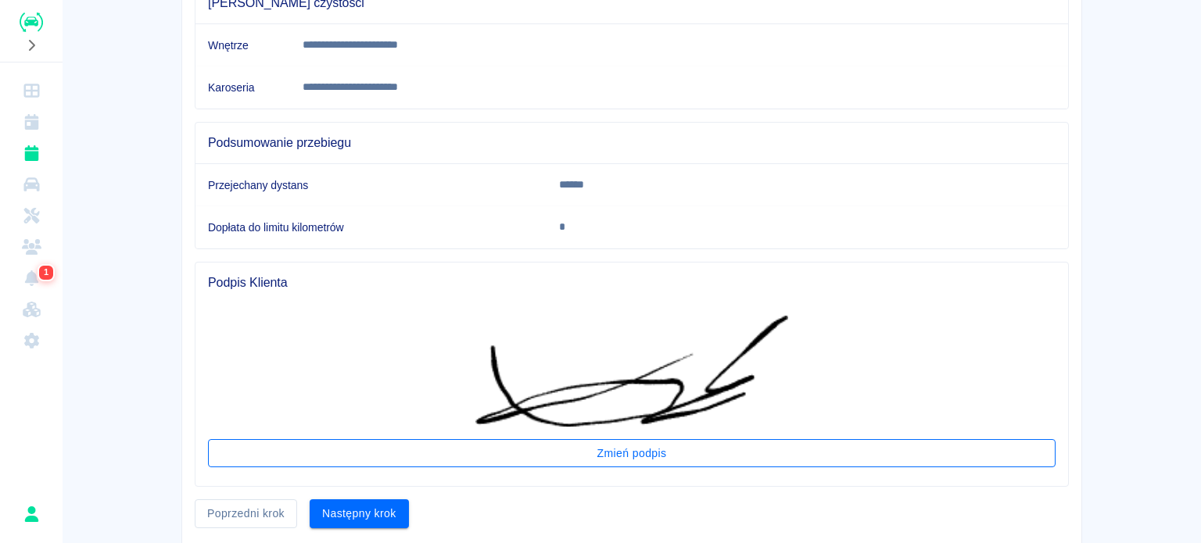
scroll to position [529, 0]
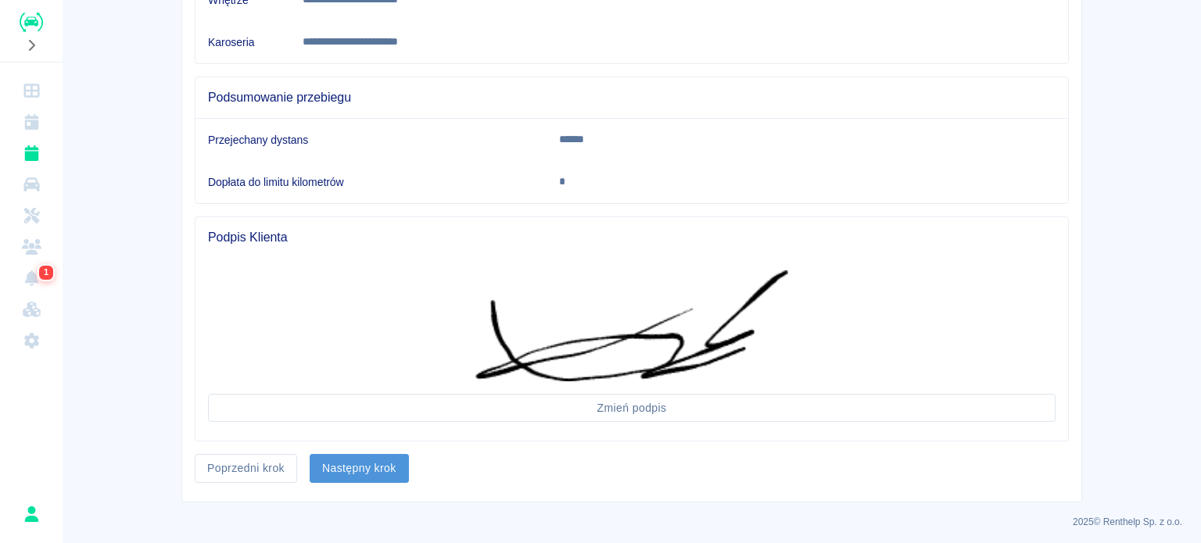
click at [366, 457] on button "Następny krok" at bounding box center [359, 468] width 99 height 29
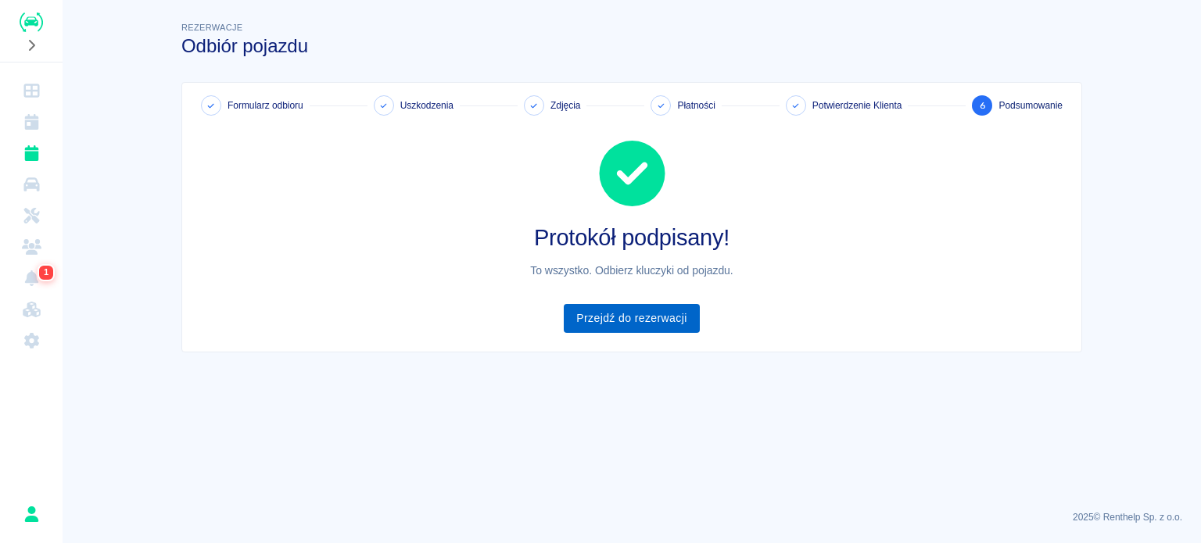
click at [611, 325] on link "Przejdź do rezerwacji" at bounding box center [631, 318] width 135 height 29
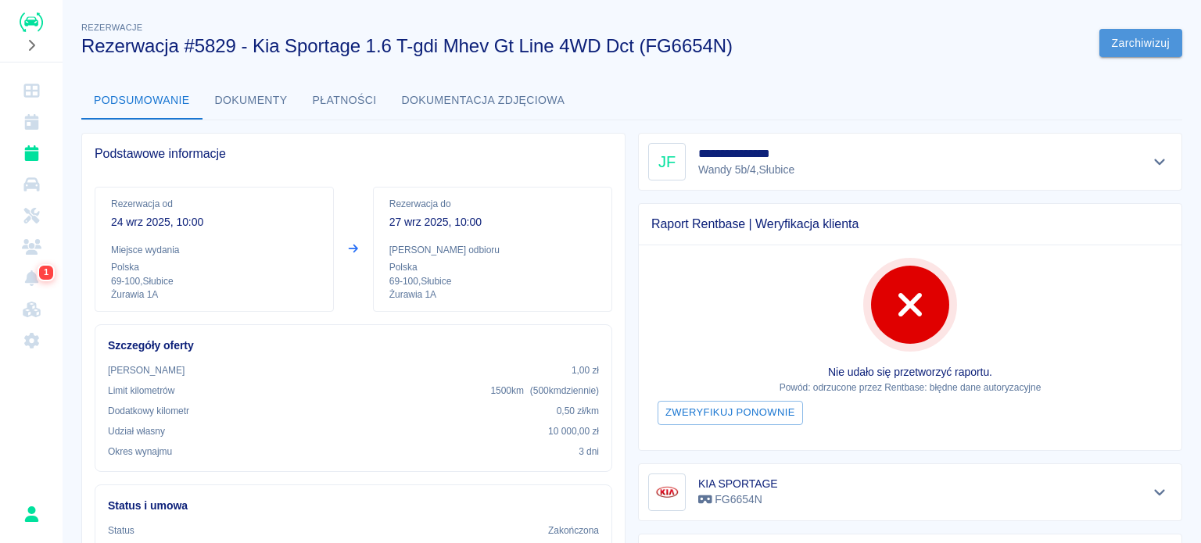
click at [1129, 44] on button "Zarchiwizuj" at bounding box center [1140, 43] width 83 height 29
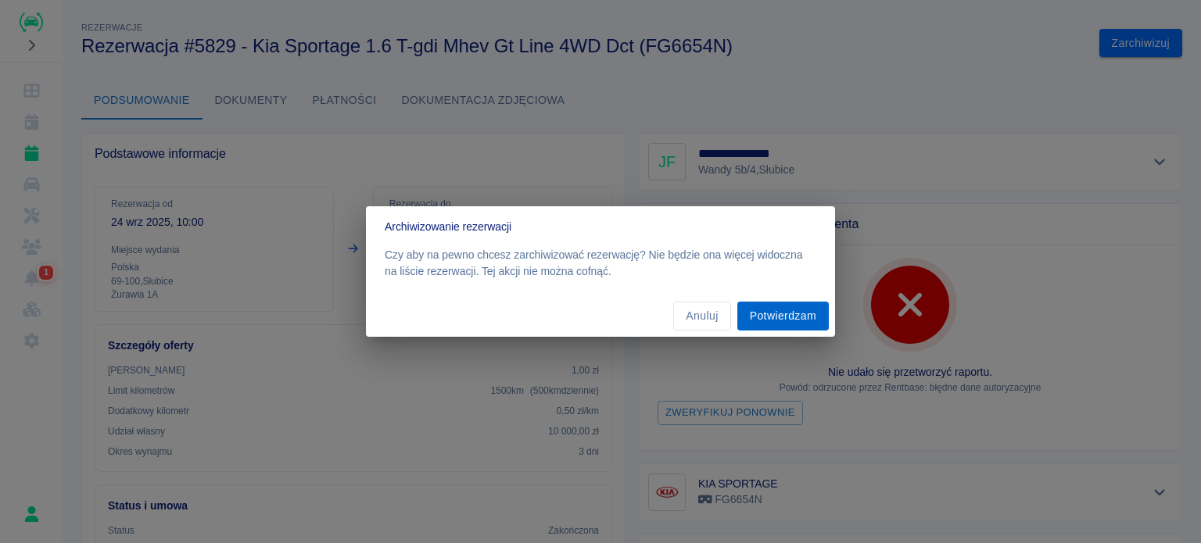
click at [800, 318] on button "Potwierdzam" at bounding box center [782, 316] width 91 height 29
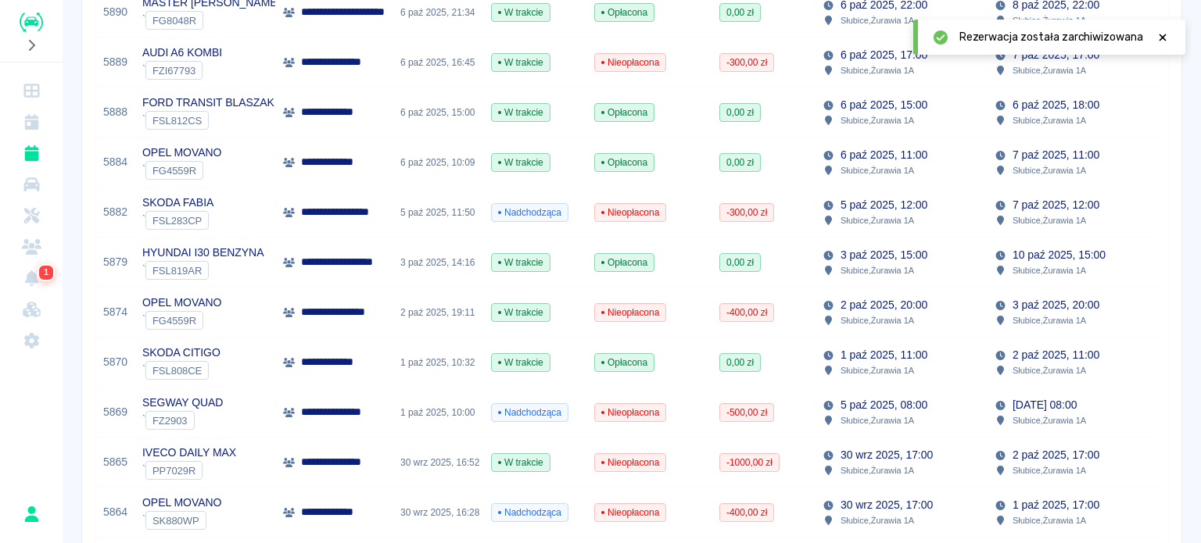
scroll to position [1115, 0]
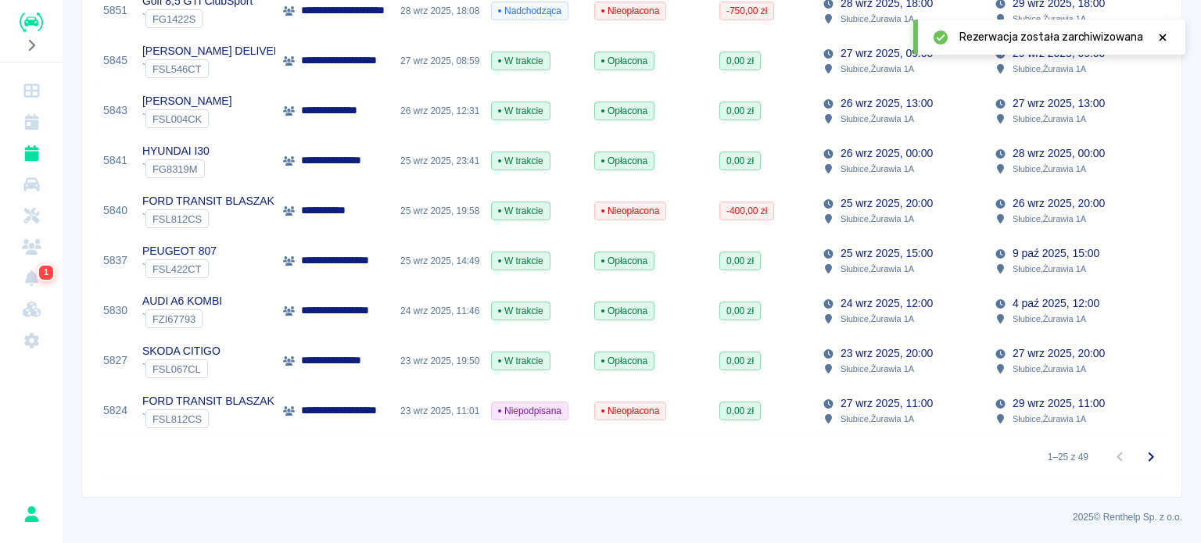
click at [473, 299] on div "24 wrz 2025, 11:46" at bounding box center [437, 311] width 91 height 50
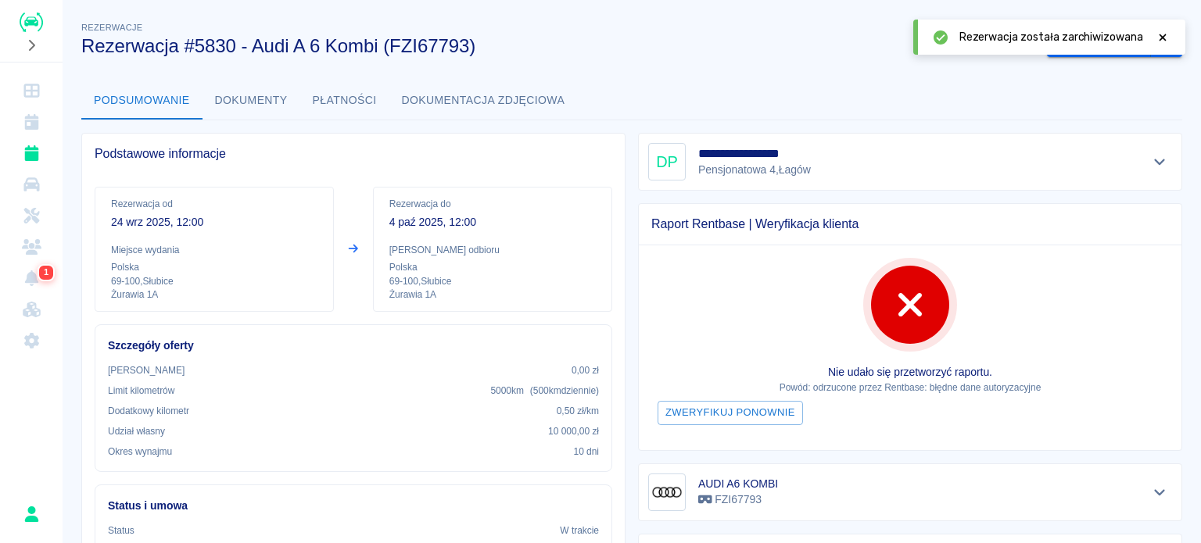
click at [1165, 37] on icon at bounding box center [1162, 37] width 14 height 11
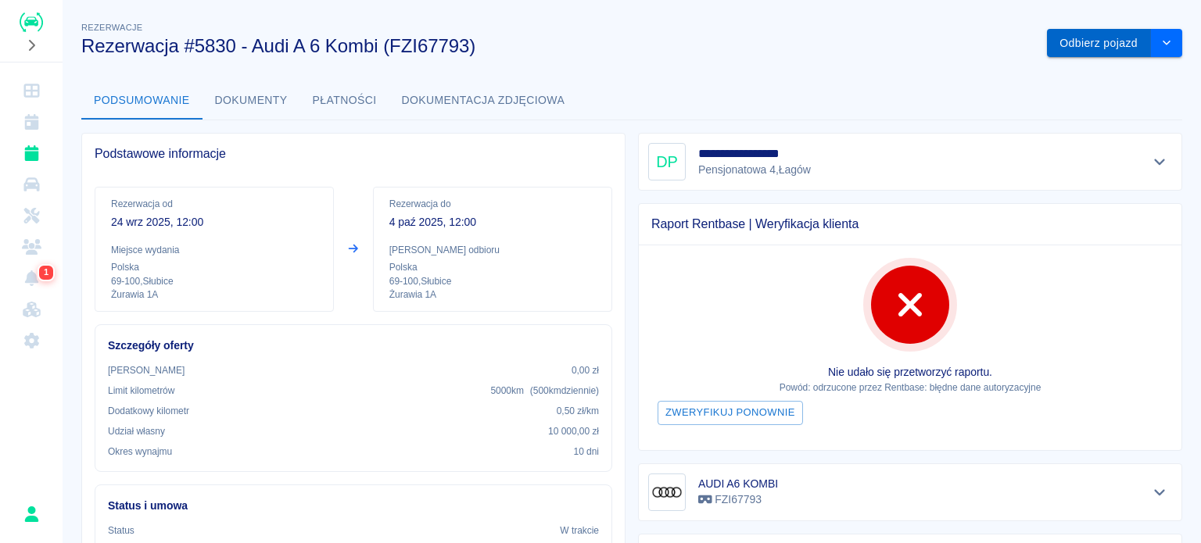
click at [1085, 45] on button "Odbierz pojazd" at bounding box center [1099, 43] width 104 height 29
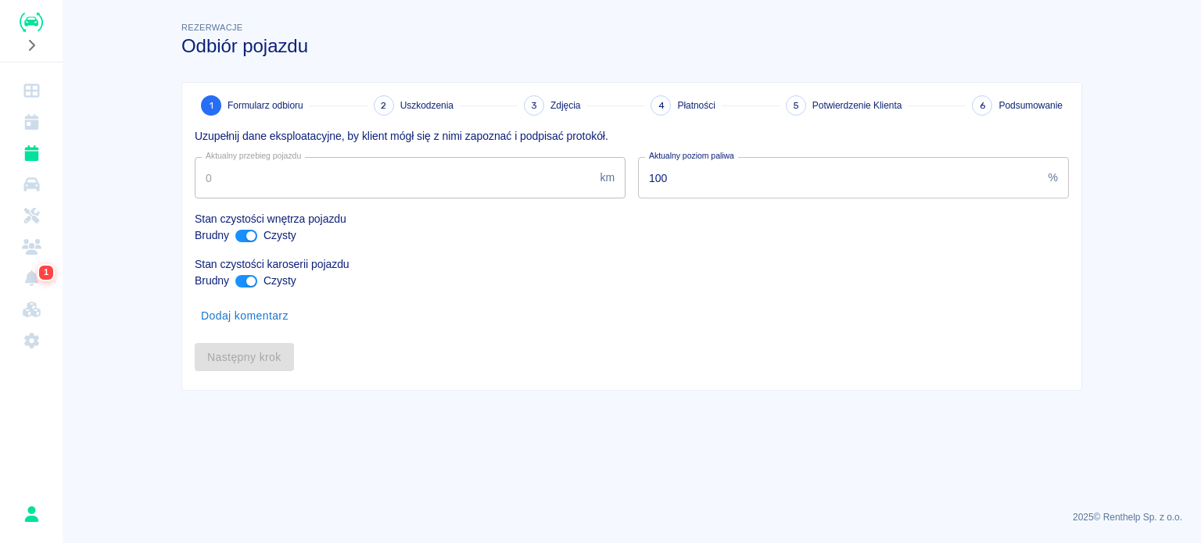
type input "310849"
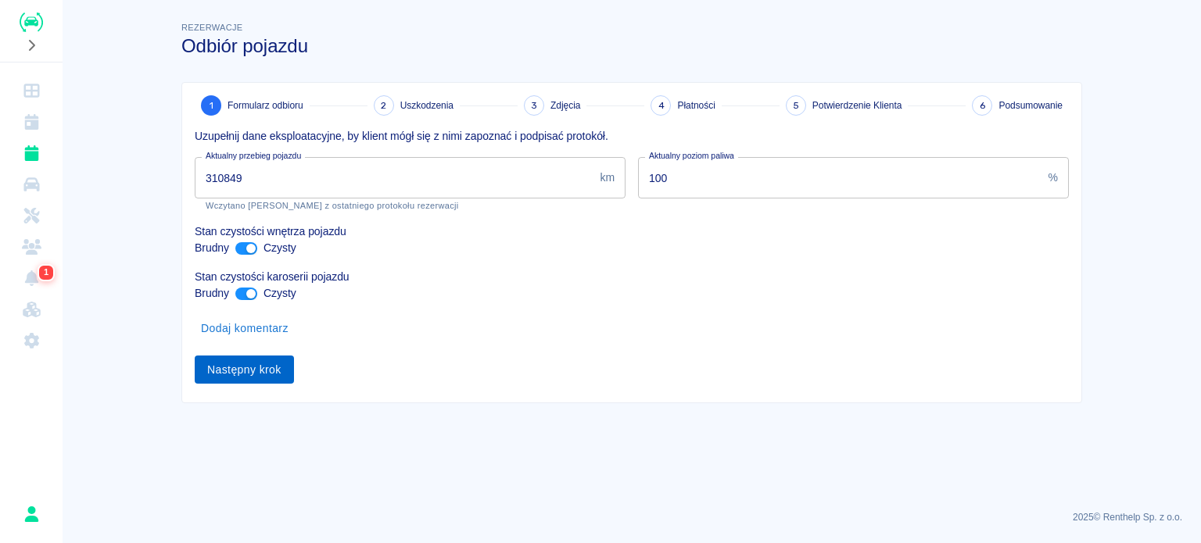
click at [269, 368] on button "Następny krok" at bounding box center [244, 370] width 99 height 29
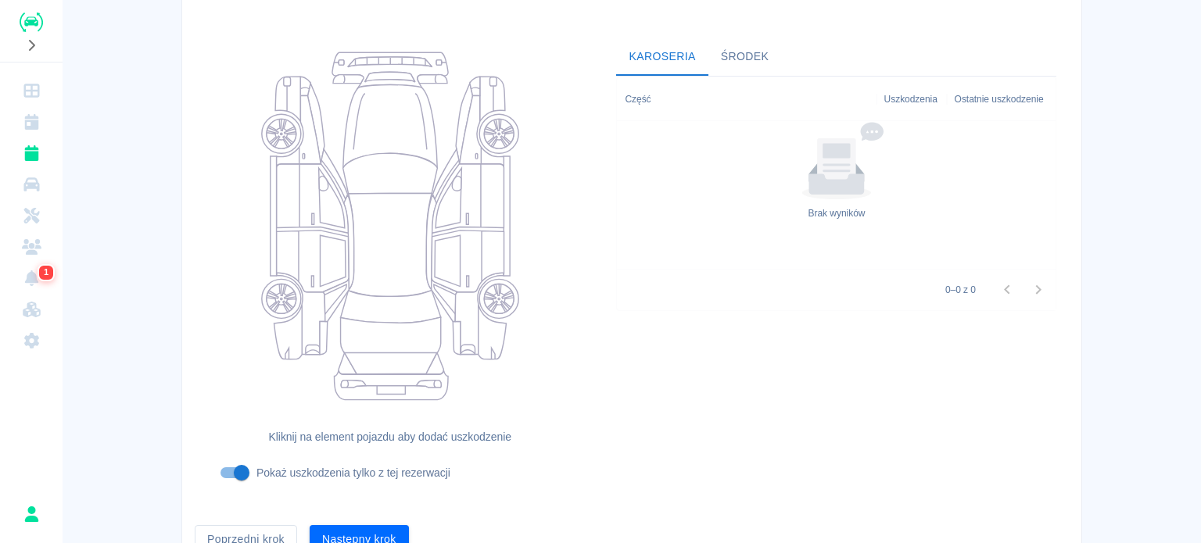
scroll to position [202, 0]
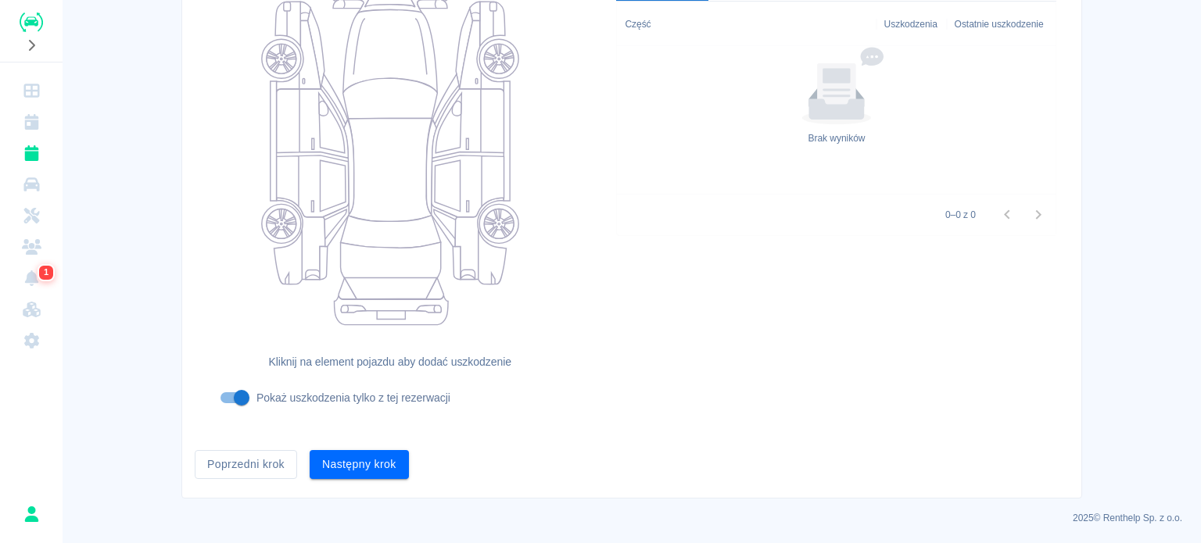
click at [347, 481] on div "Formularz odbioru 2 Uszkodzenia 3 Zdjęcia 4 Płatności 5 Potwierdzenie Klienta 6…" at bounding box center [631, 189] width 899 height 618
click at [356, 461] on button "Następny krok" at bounding box center [359, 464] width 99 height 29
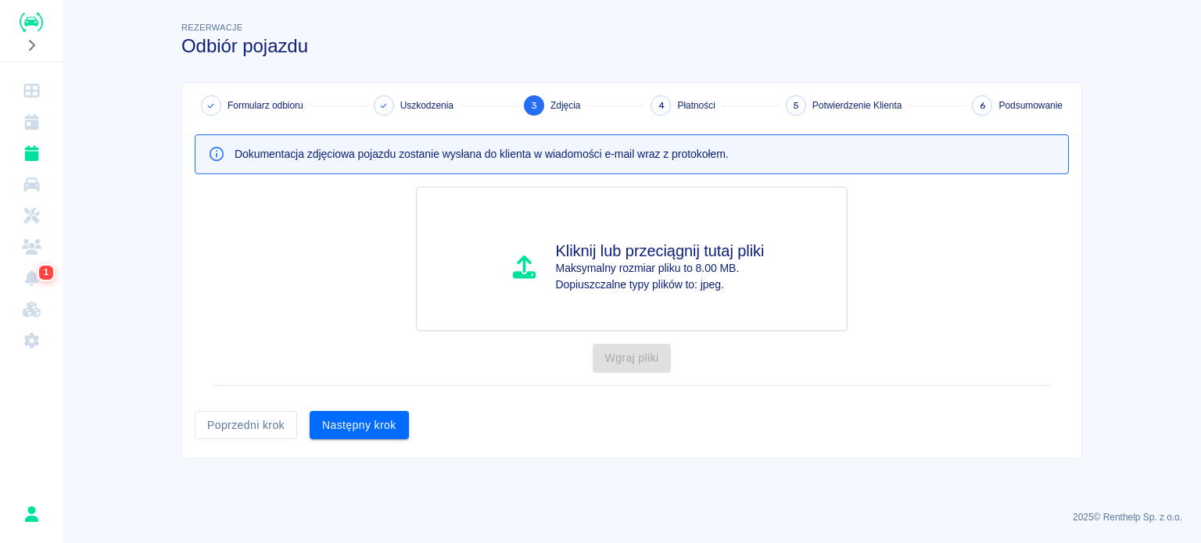
click at [387, 403] on div "Następny krok" at bounding box center [353, 419] width 112 height 41
click at [377, 426] on button "Następny krok" at bounding box center [359, 425] width 99 height 29
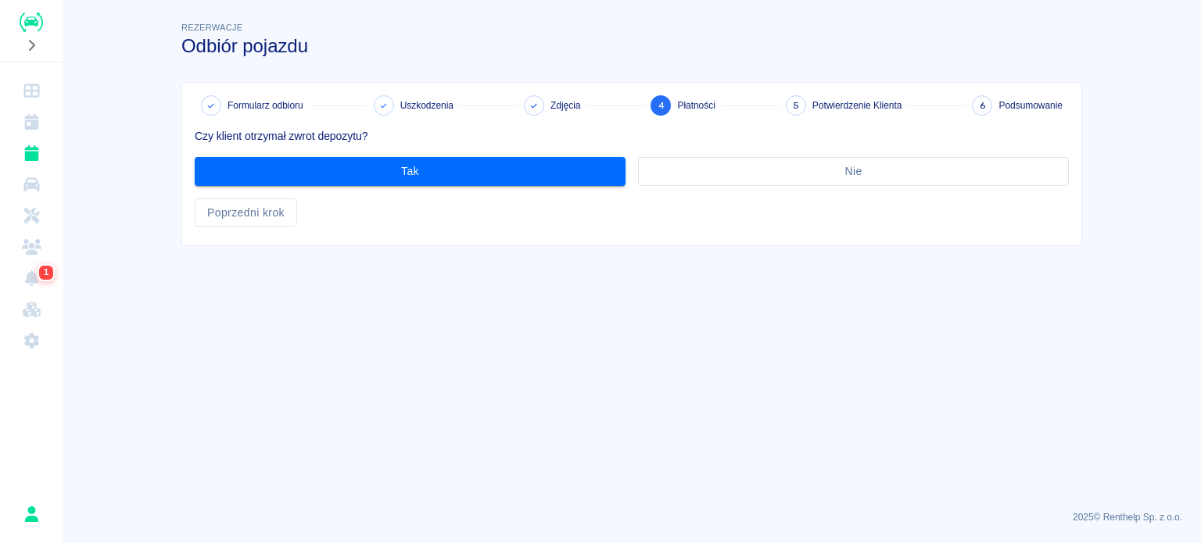
click at [444, 187] on div "Czy klient otrzymał zwrot depozytu? Tak Nie Poprzedni krok" at bounding box center [625, 171] width 886 height 111
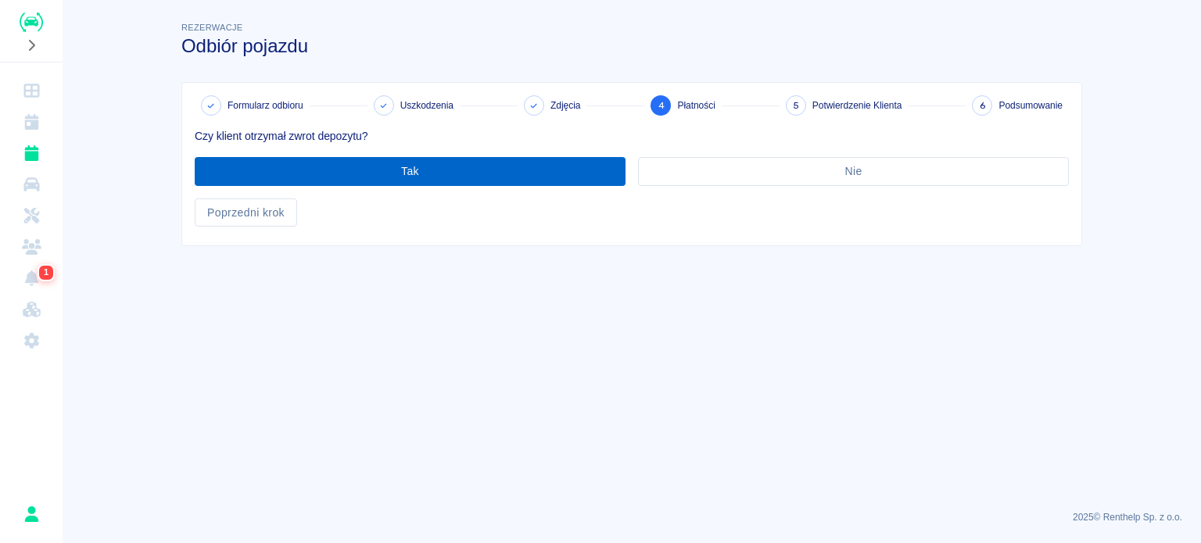
click at [445, 177] on button "Tak" at bounding box center [410, 171] width 431 height 29
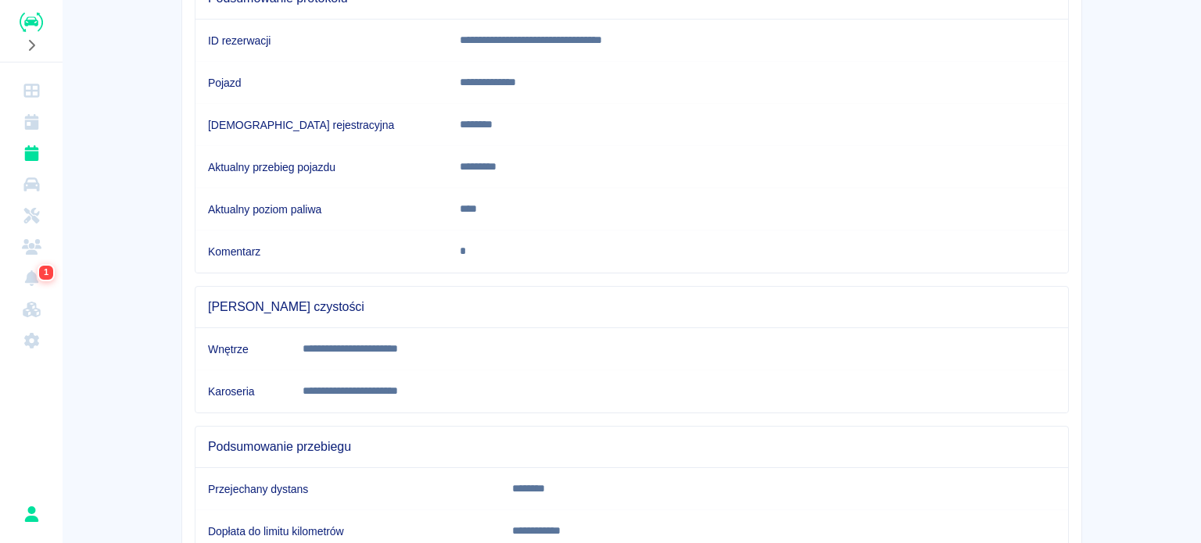
scroll to position [292, 0]
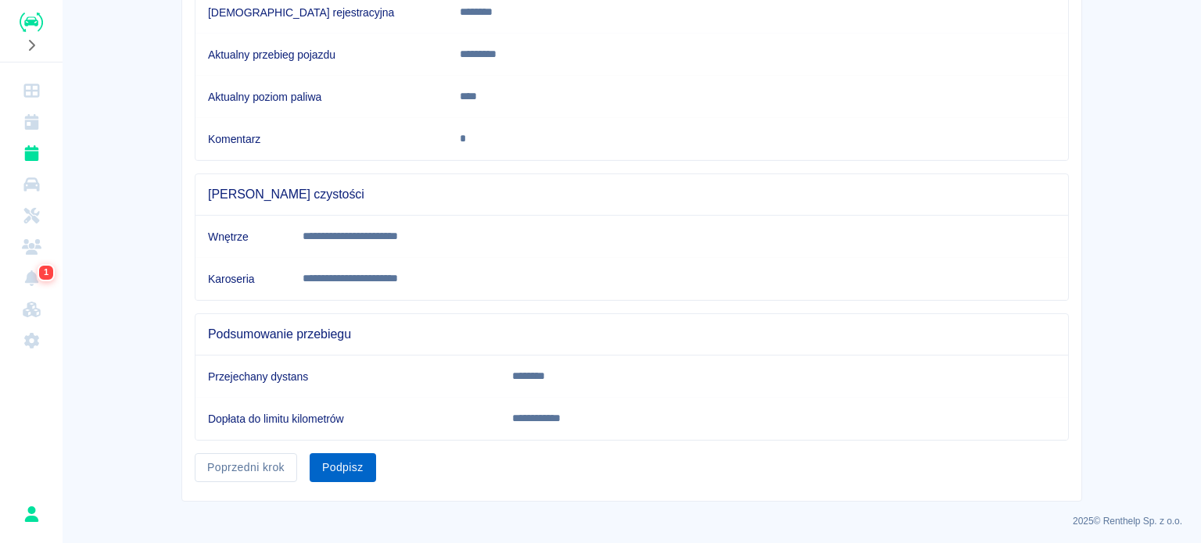
click at [342, 462] on button "Podpisz" at bounding box center [343, 467] width 66 height 29
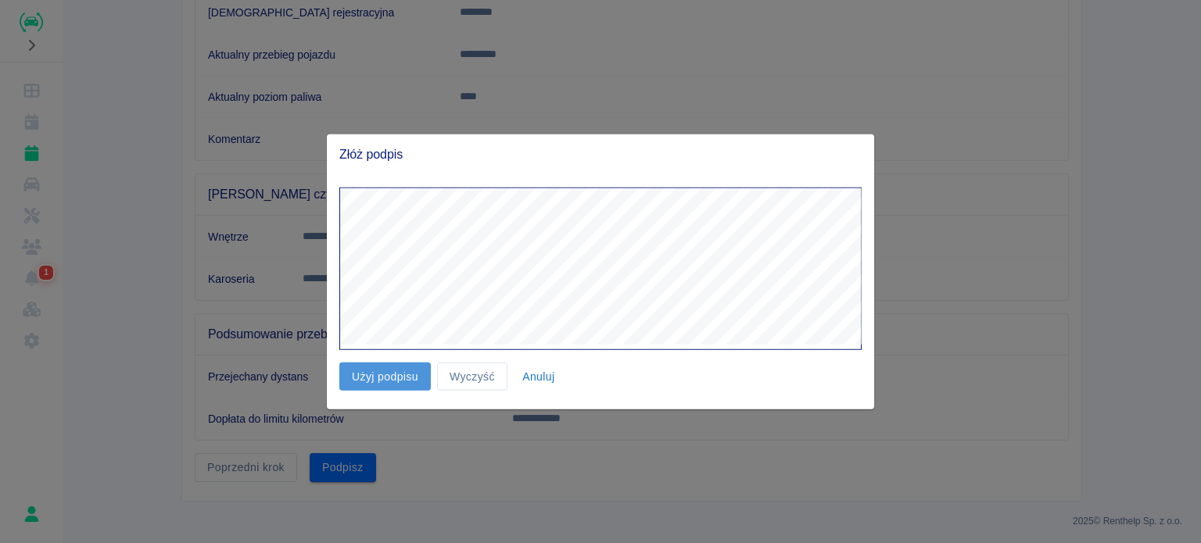
click at [391, 376] on button "Użyj podpisu" at bounding box center [384, 376] width 91 height 29
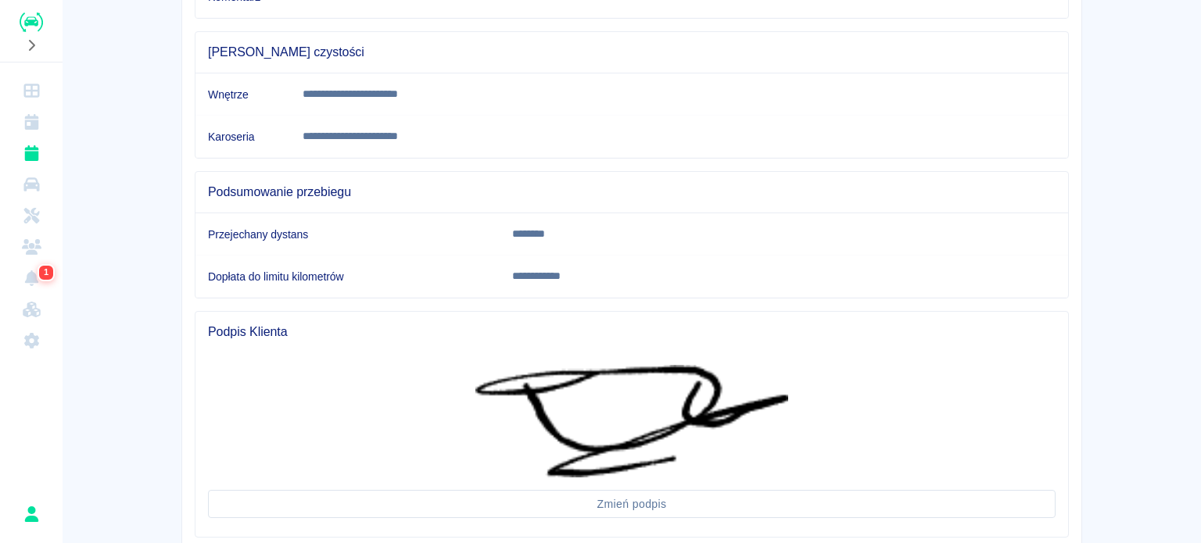
scroll to position [531, 0]
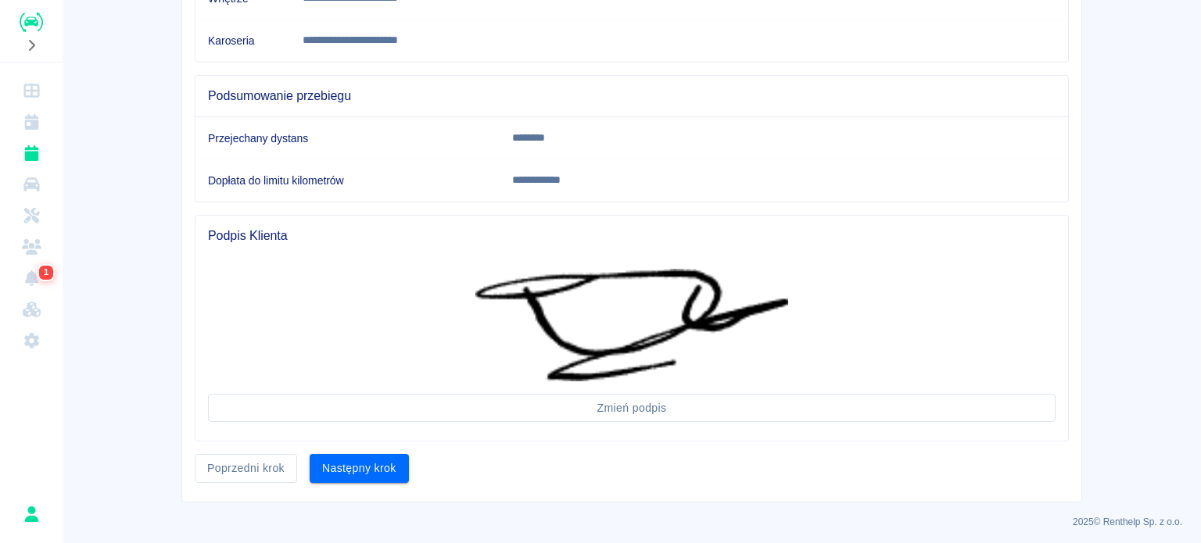
click at [367, 464] on button "Następny krok" at bounding box center [359, 468] width 99 height 29
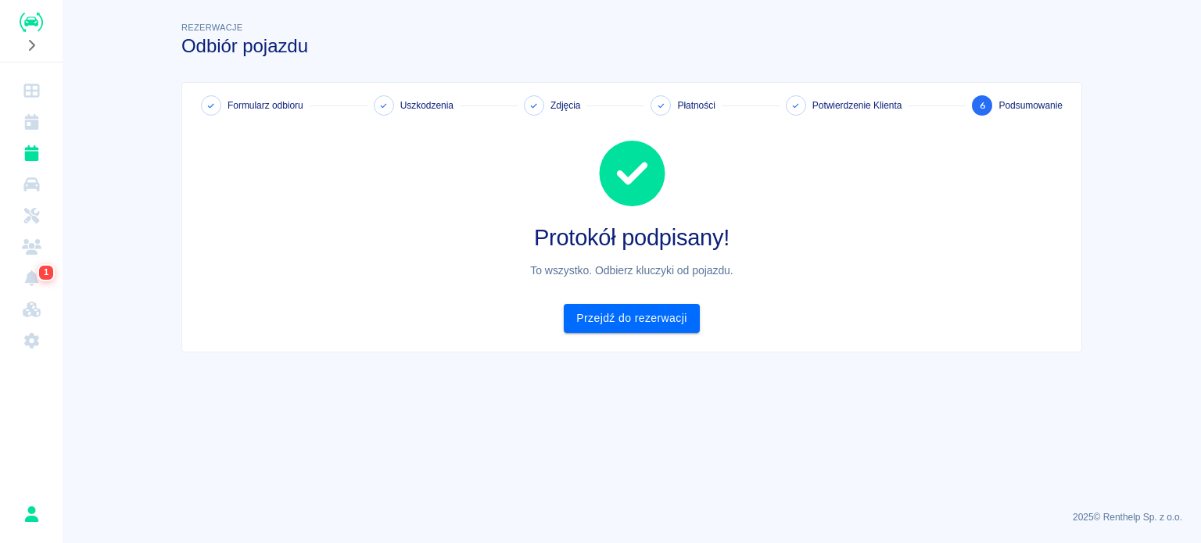
scroll to position [0, 0]
click at [626, 321] on link "Przejdź do rezerwacji" at bounding box center [631, 318] width 135 height 29
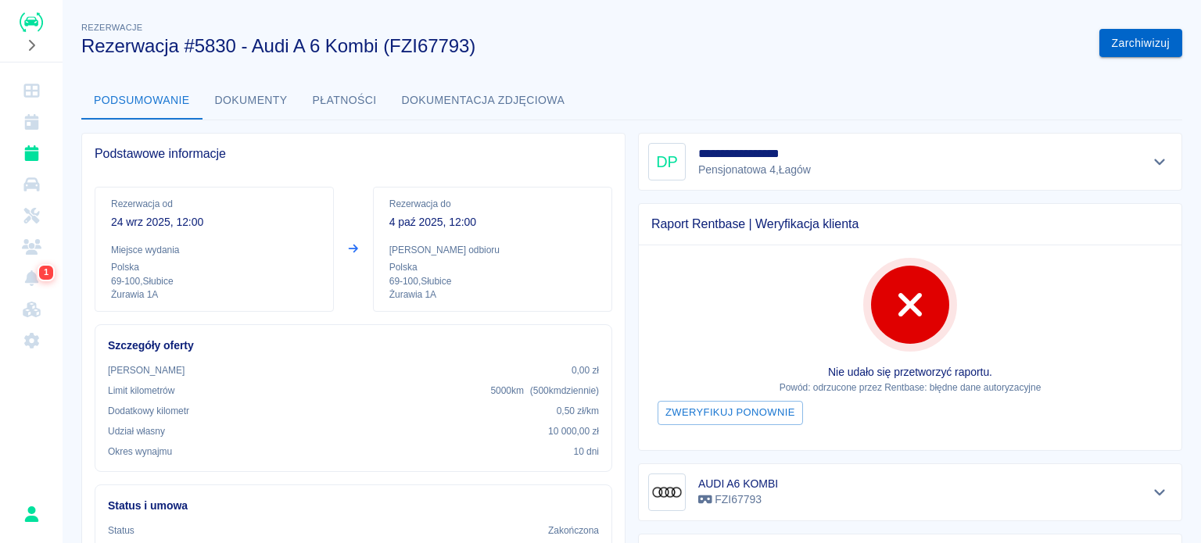
click at [1148, 43] on button "Zarchiwizuj" at bounding box center [1140, 43] width 83 height 29
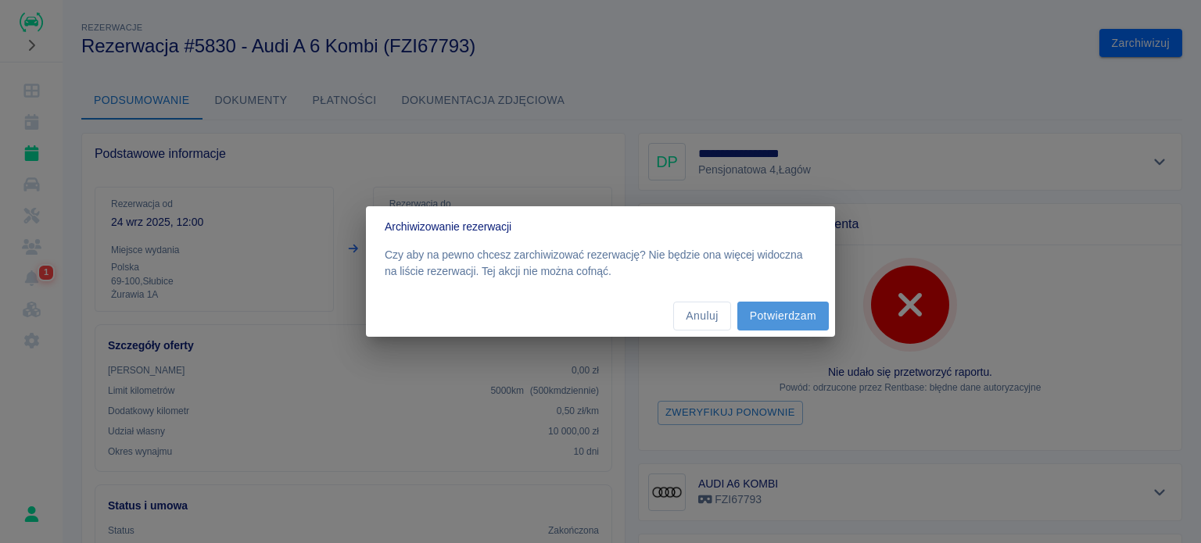
click at [776, 324] on button "Potwierdzam" at bounding box center [782, 316] width 91 height 29
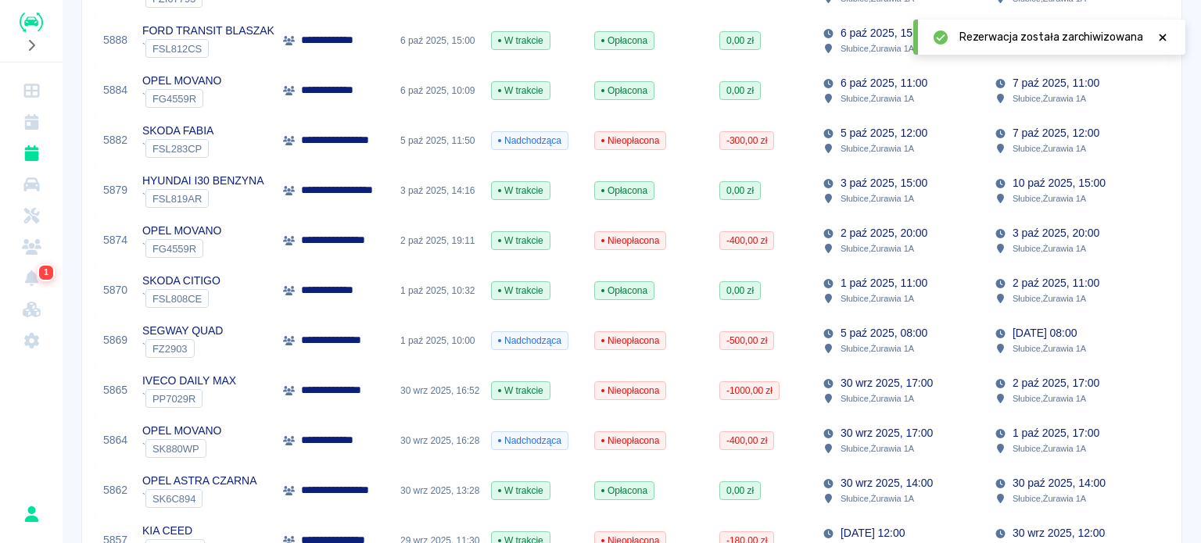
scroll to position [1115, 0]
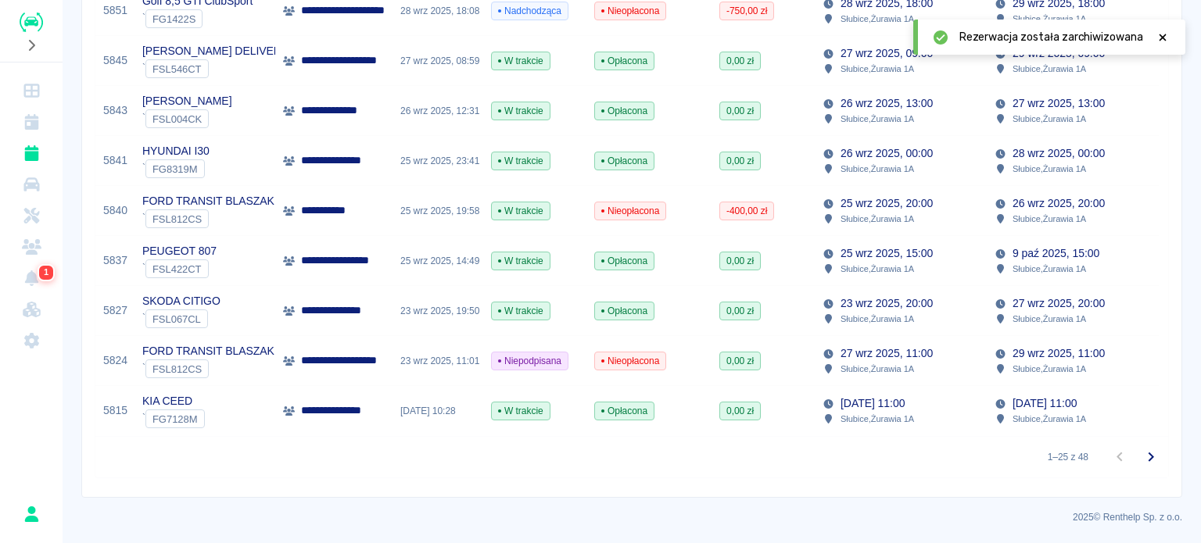
click at [612, 354] on span "Nieopłacona" at bounding box center [630, 361] width 70 height 14
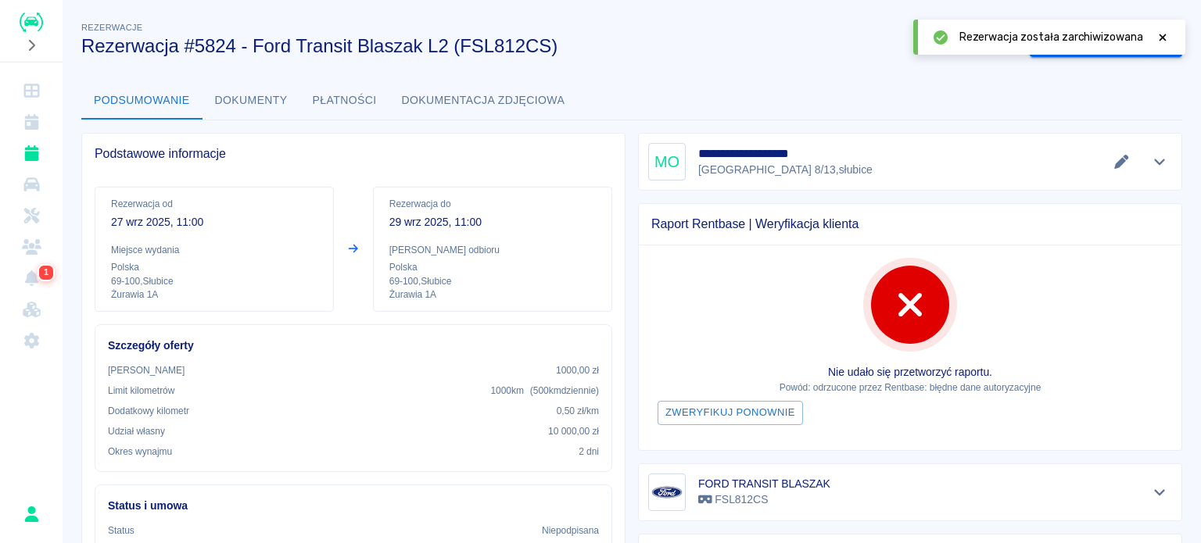
click at [1150, 48] on div "Rezerwacja została zarchiwizowana" at bounding box center [1049, 37] width 272 height 35
click at [1160, 40] on icon at bounding box center [1162, 37] width 14 height 11
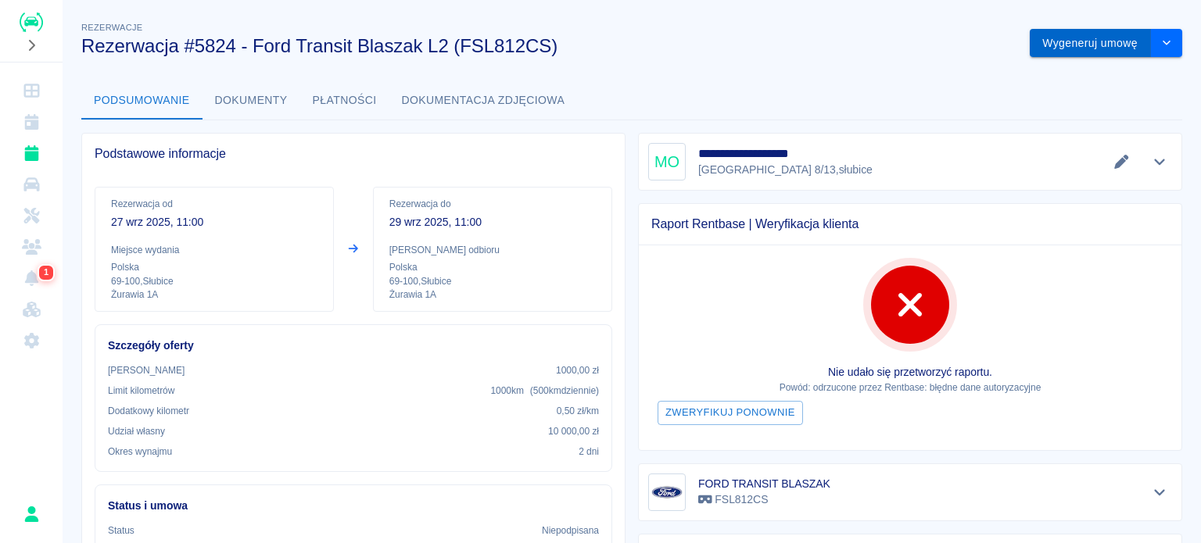
click at [1098, 52] on button "Wygeneruj umowę" at bounding box center [1089, 43] width 121 height 29
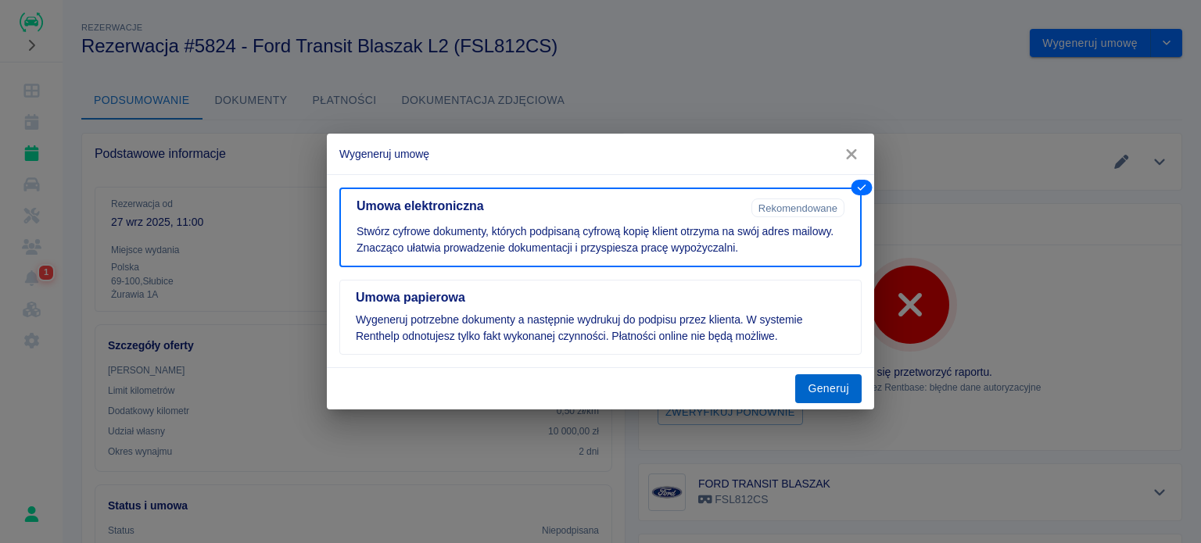
click at [819, 384] on button "Generuj" at bounding box center [828, 388] width 66 height 29
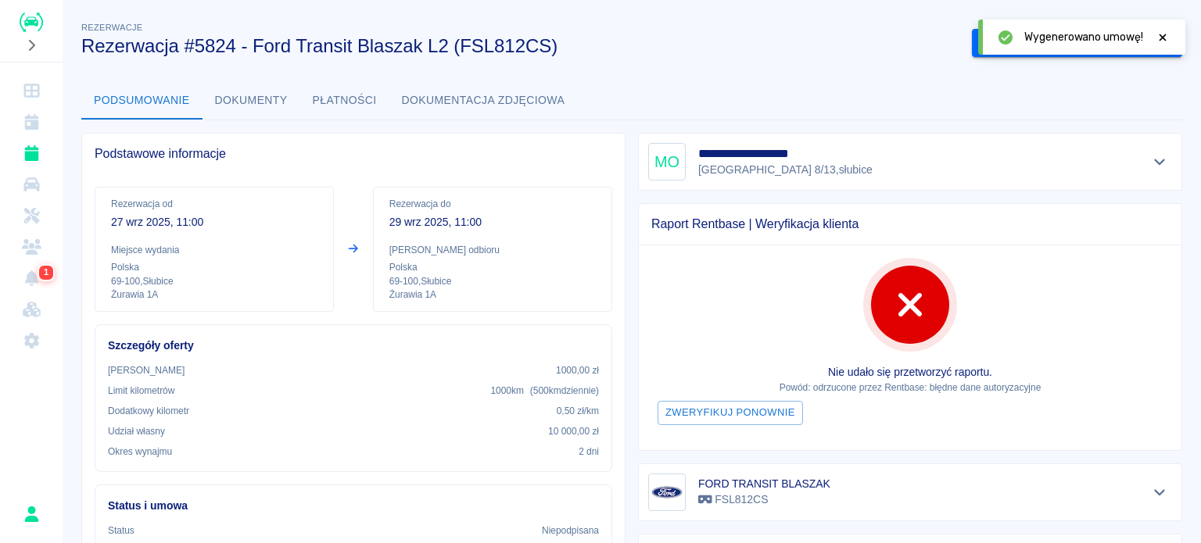
click at [1161, 36] on icon at bounding box center [1162, 37] width 7 height 7
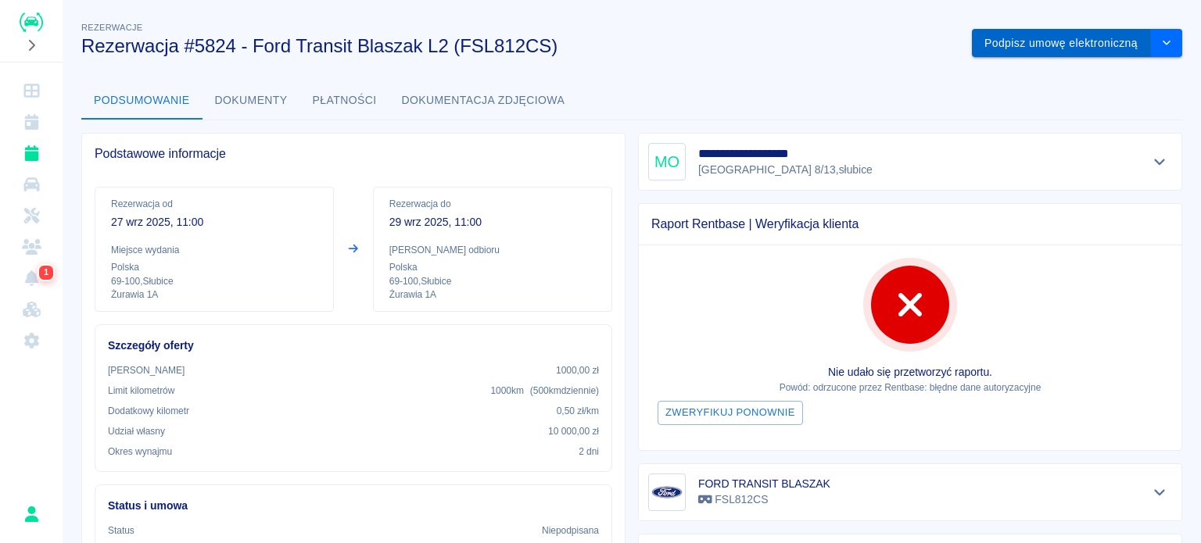
click at [1044, 50] on button "Podpisz umowę elektroniczną" at bounding box center [1061, 43] width 179 height 29
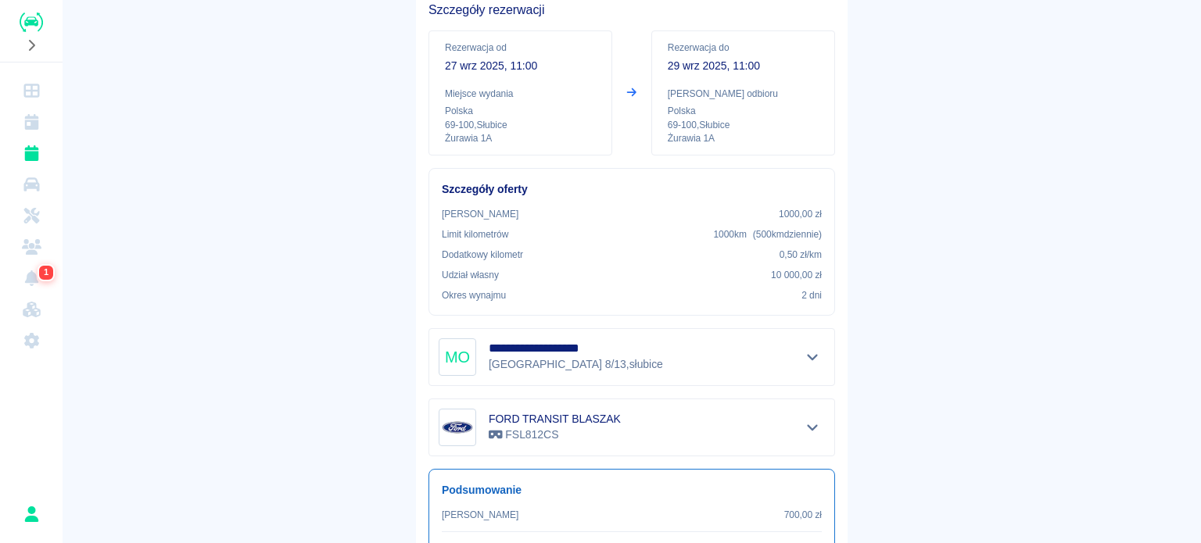
scroll to position [257, 0]
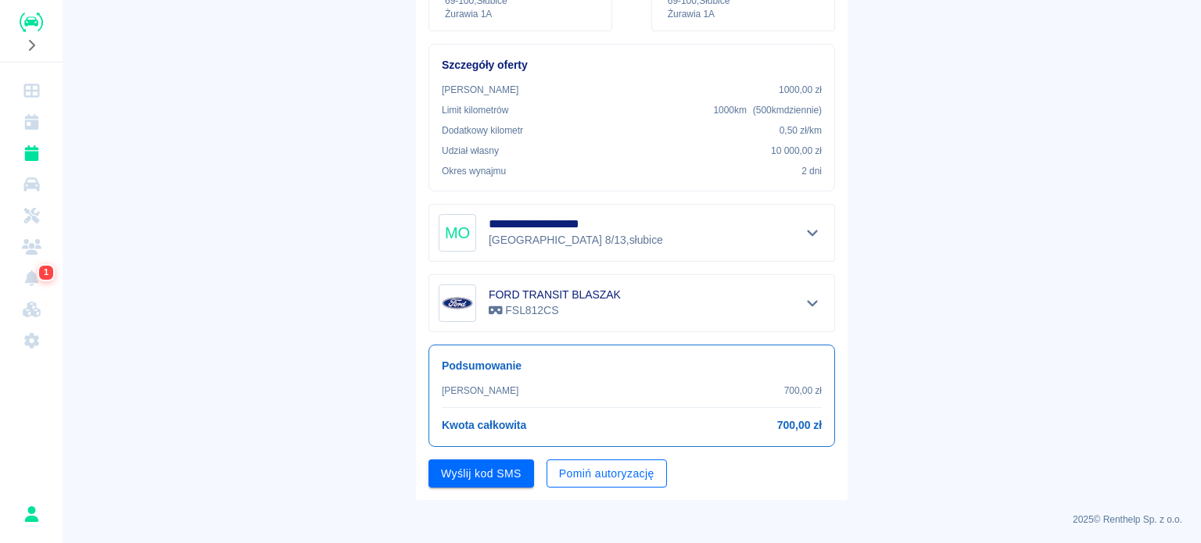
click at [594, 469] on button "Pomiń autoryzację" at bounding box center [606, 474] width 120 height 29
click at [485, 471] on button "Podpisz umowę" at bounding box center [481, 474] width 106 height 29
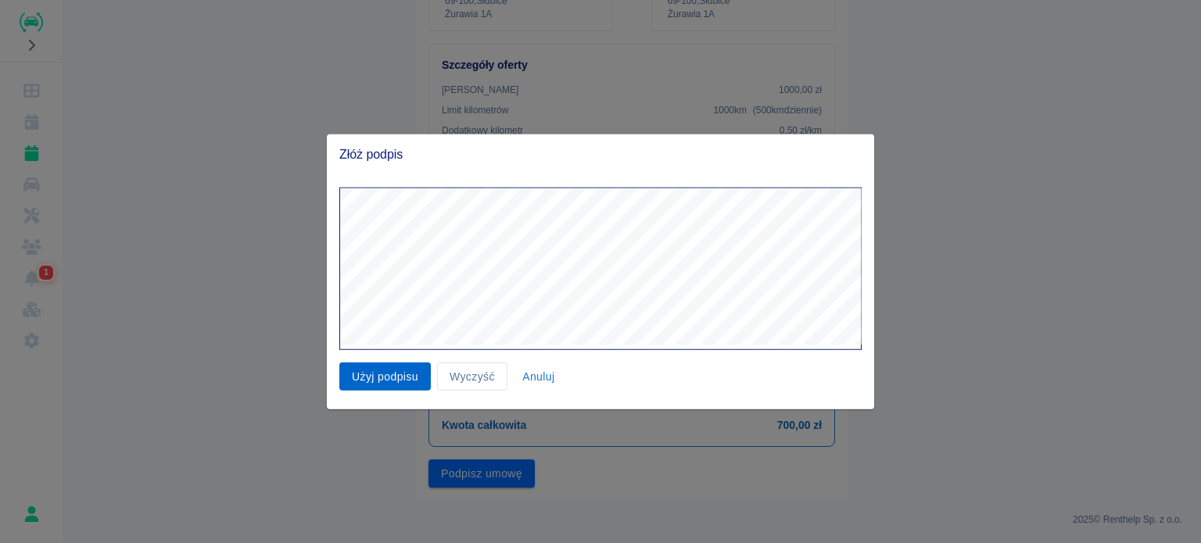
click at [385, 377] on button "Użyj podpisu" at bounding box center [384, 376] width 91 height 29
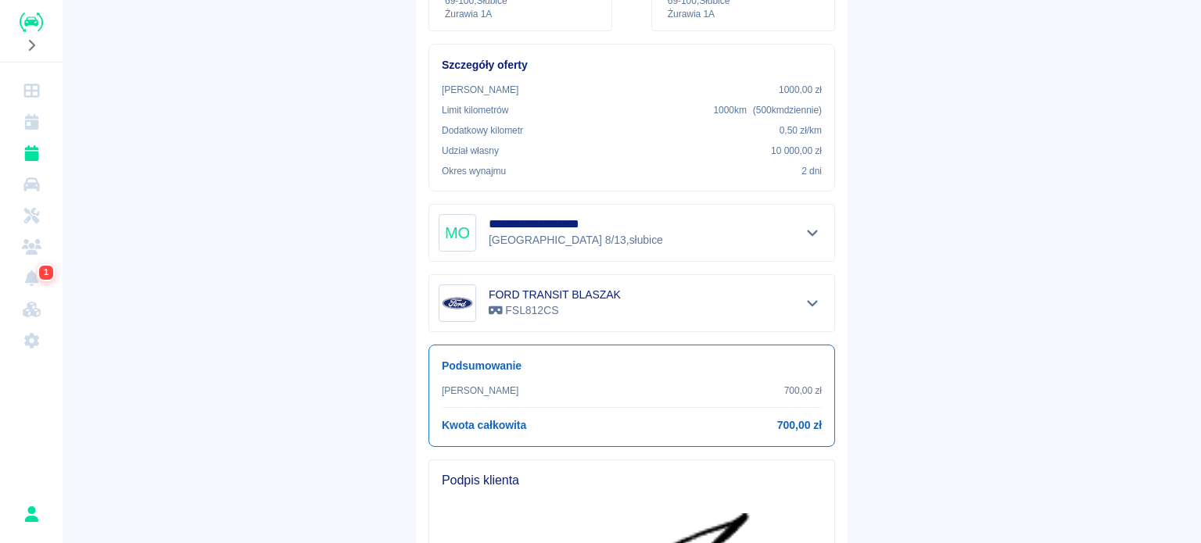
scroll to position [537, 0]
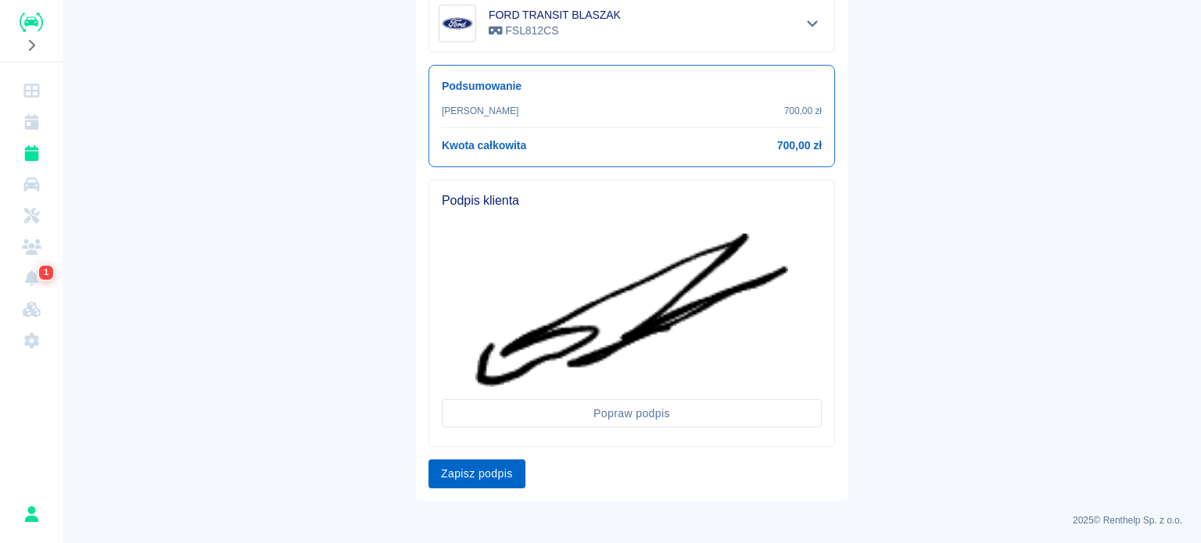
click at [483, 474] on button "Zapisz podpis" at bounding box center [476, 474] width 97 height 29
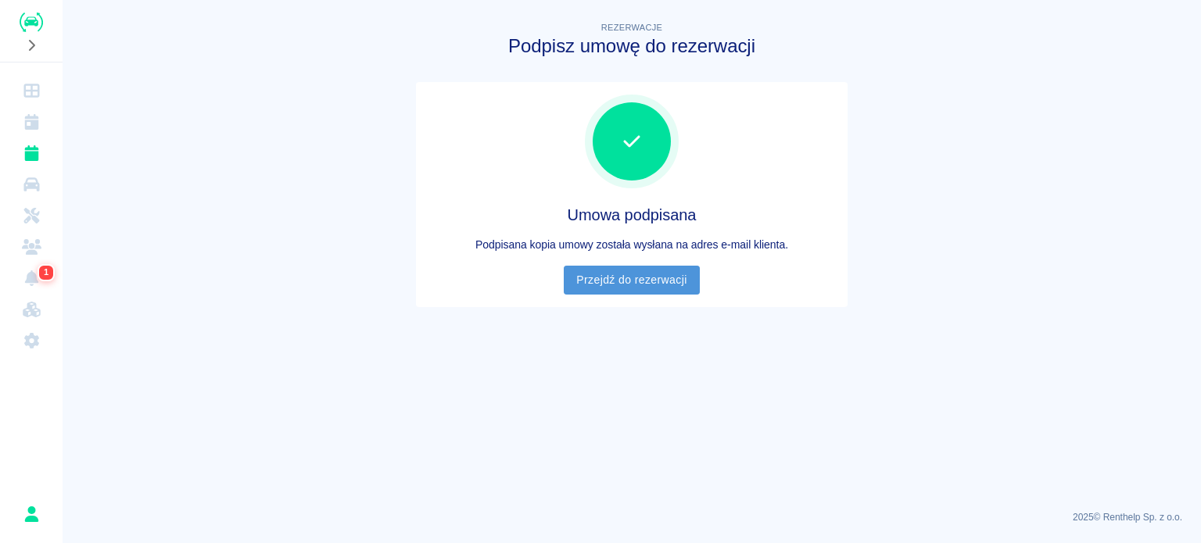
click at [630, 267] on link "Przejdź do rezerwacji" at bounding box center [631, 280] width 135 height 29
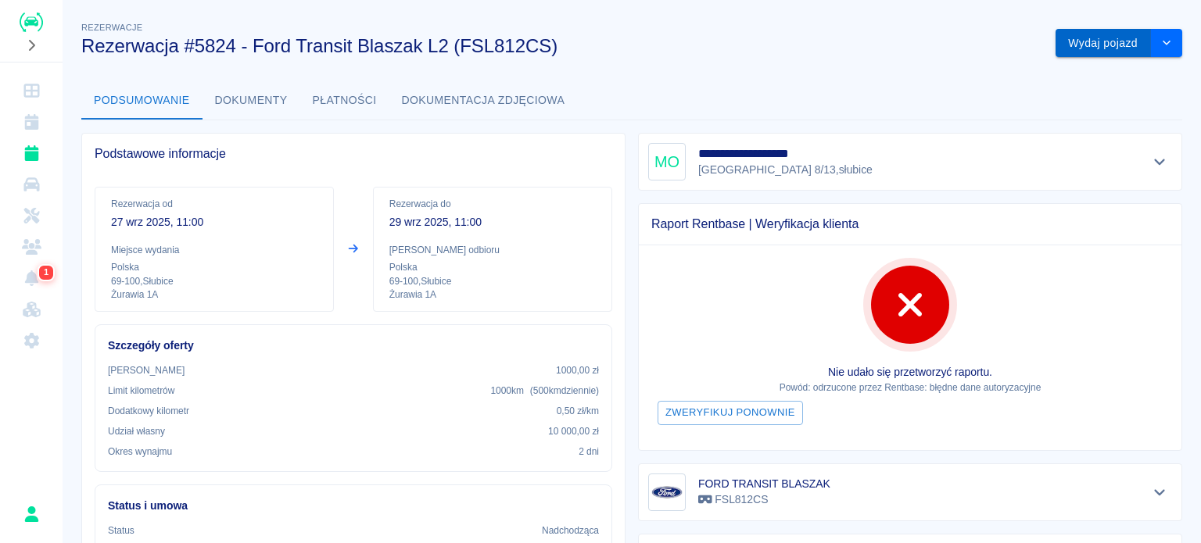
click at [1096, 48] on button "Wydaj pojazd" at bounding box center [1102, 43] width 95 height 29
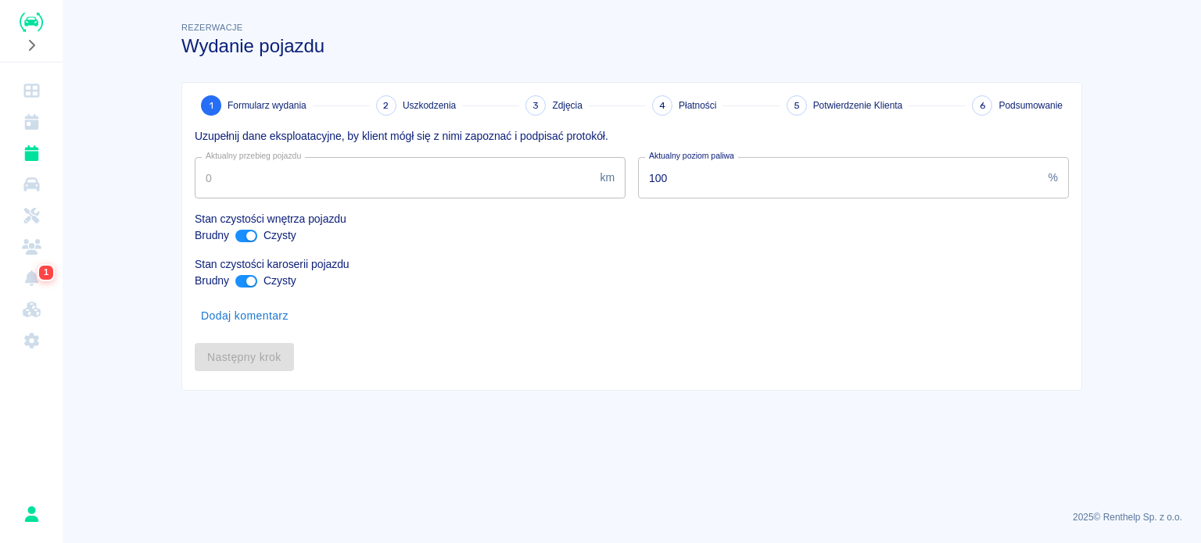
type input "328627"
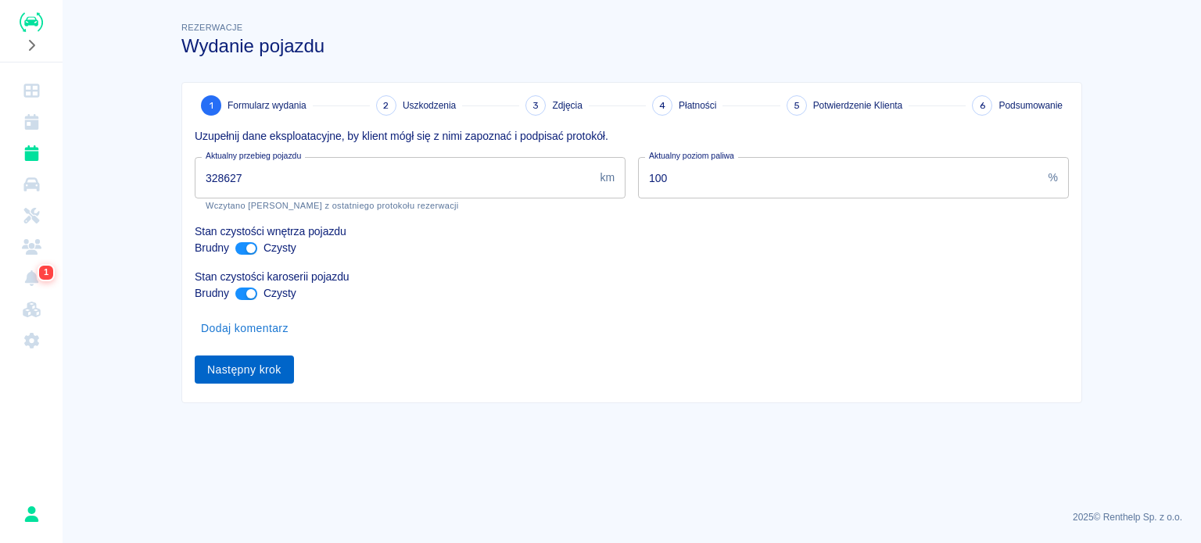
click at [243, 369] on button "Następny krok" at bounding box center [244, 370] width 99 height 29
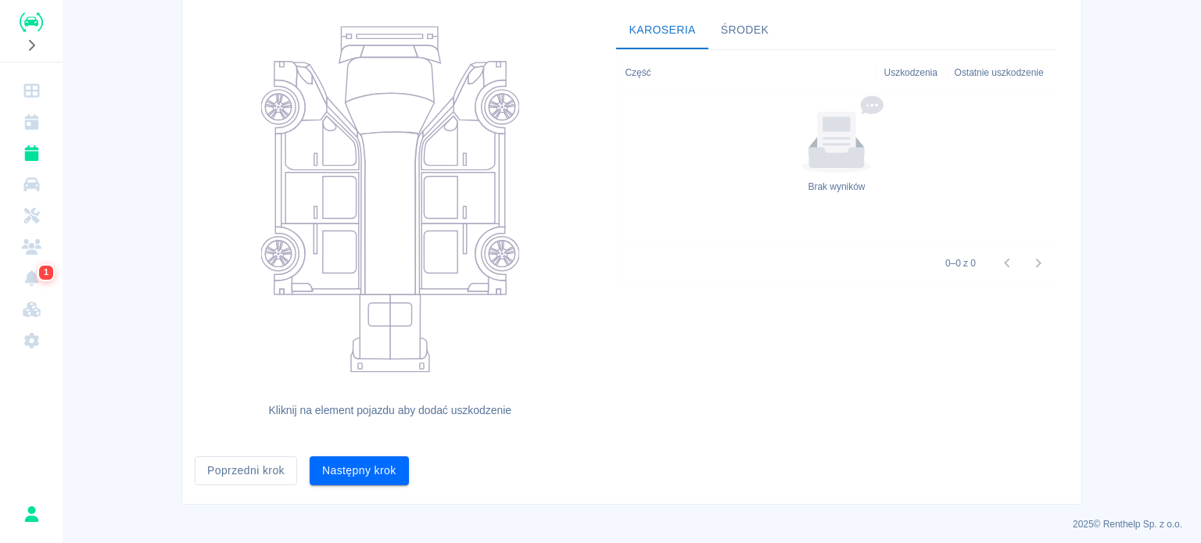
scroll to position [159, 0]
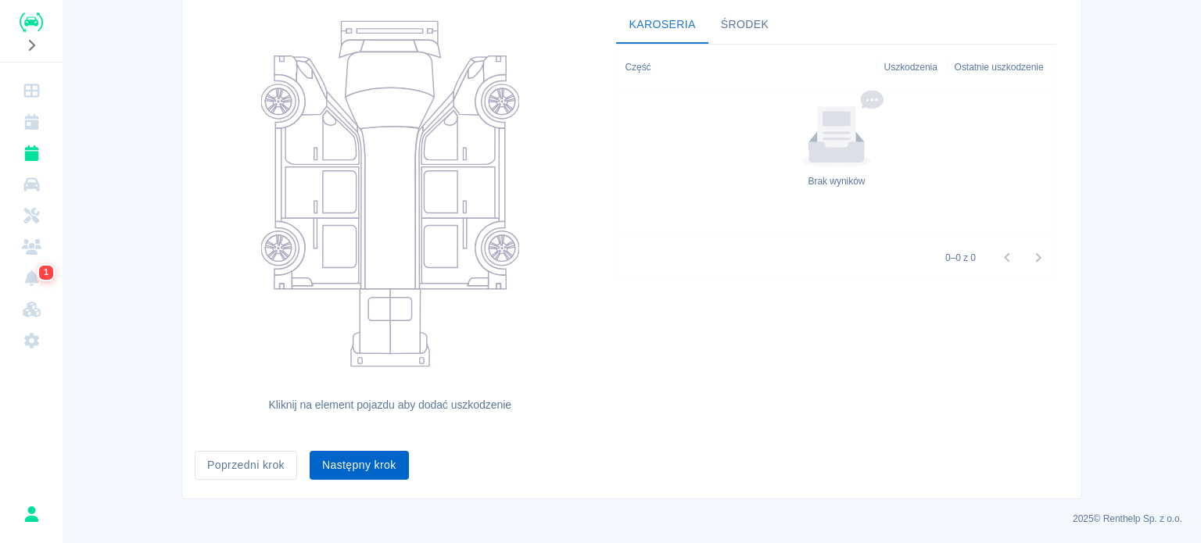
click at [372, 477] on button "Następny krok" at bounding box center [359, 465] width 99 height 29
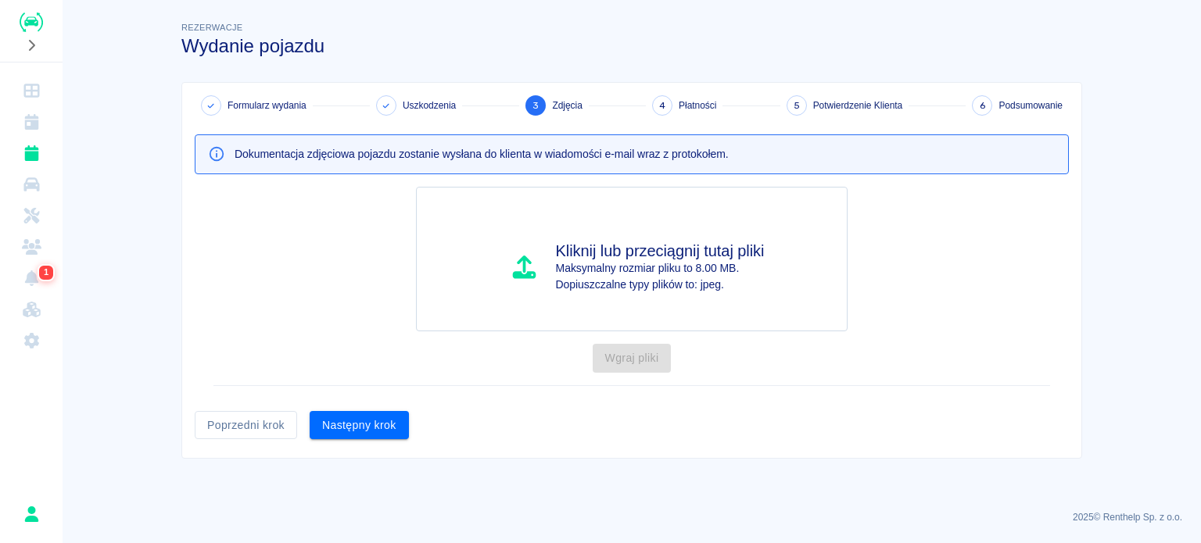
scroll to position [0, 0]
click at [367, 424] on button "Następny krok" at bounding box center [359, 425] width 99 height 29
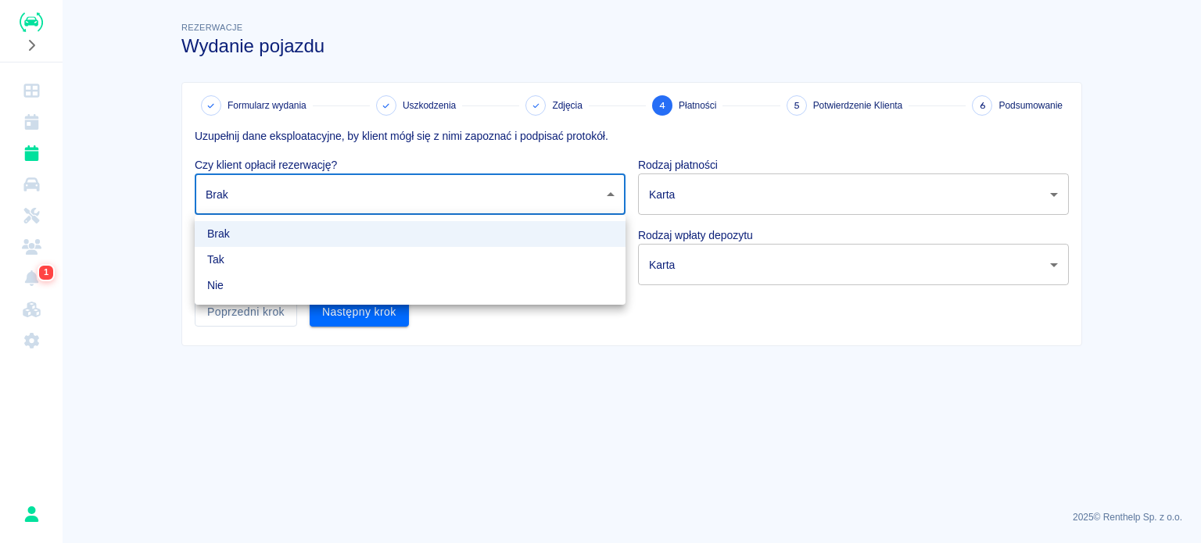
click at [374, 194] on body "Używamy plików Cookies, by zapewnić Ci najlepsze możliwe doświadczenie. Aby dow…" at bounding box center [600, 271] width 1201 height 543
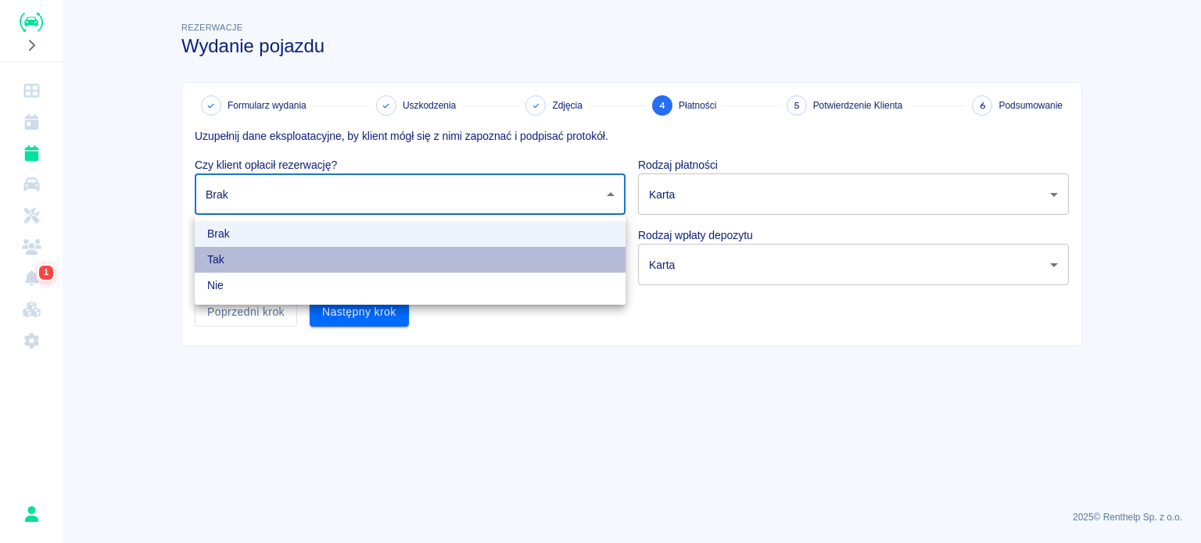
click at [352, 248] on li "Tak" at bounding box center [410, 260] width 431 height 26
type input "true"
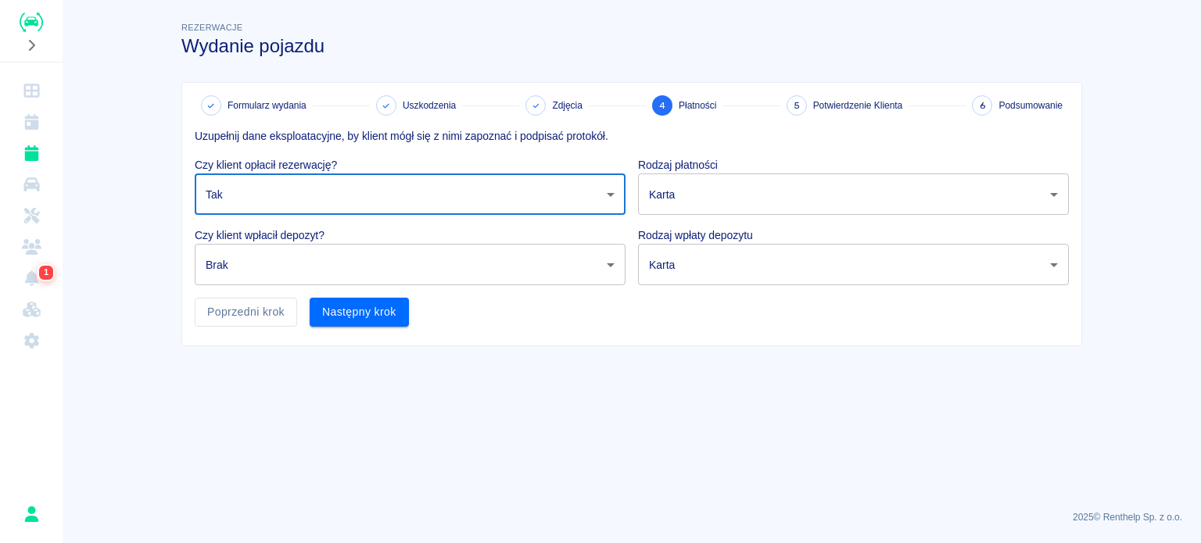
click at [352, 248] on body "Używamy plików Cookies, by zapewnić Ci najlepsze możliwe doświadczenie. Aby dow…" at bounding box center [600, 271] width 1201 height 543
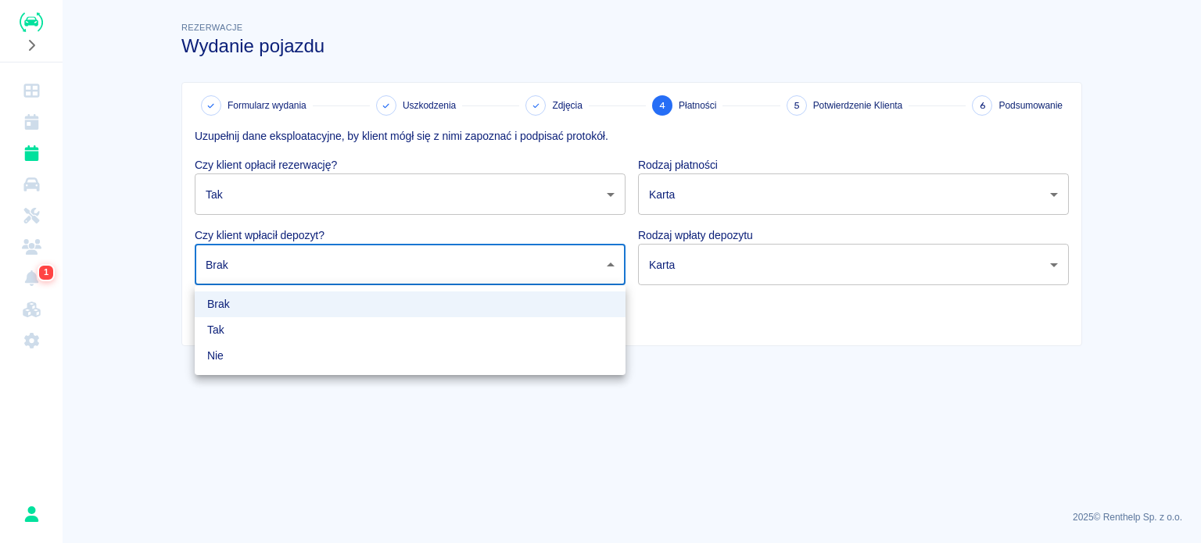
click at [333, 323] on li "Tak" at bounding box center [410, 330] width 431 height 26
type input "true"
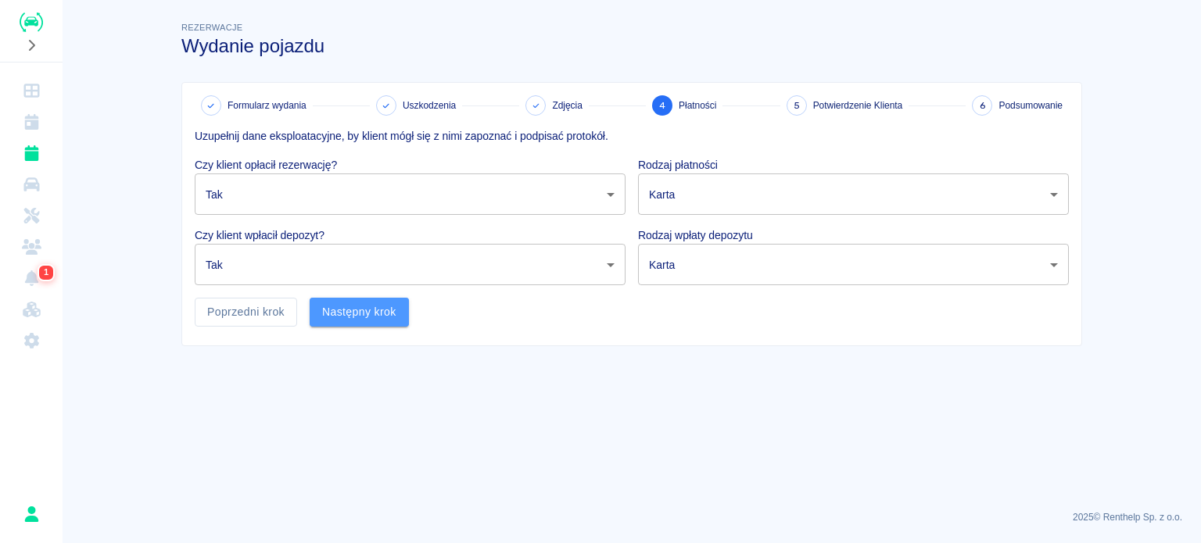
click at [360, 310] on button "Następny krok" at bounding box center [359, 312] width 99 height 29
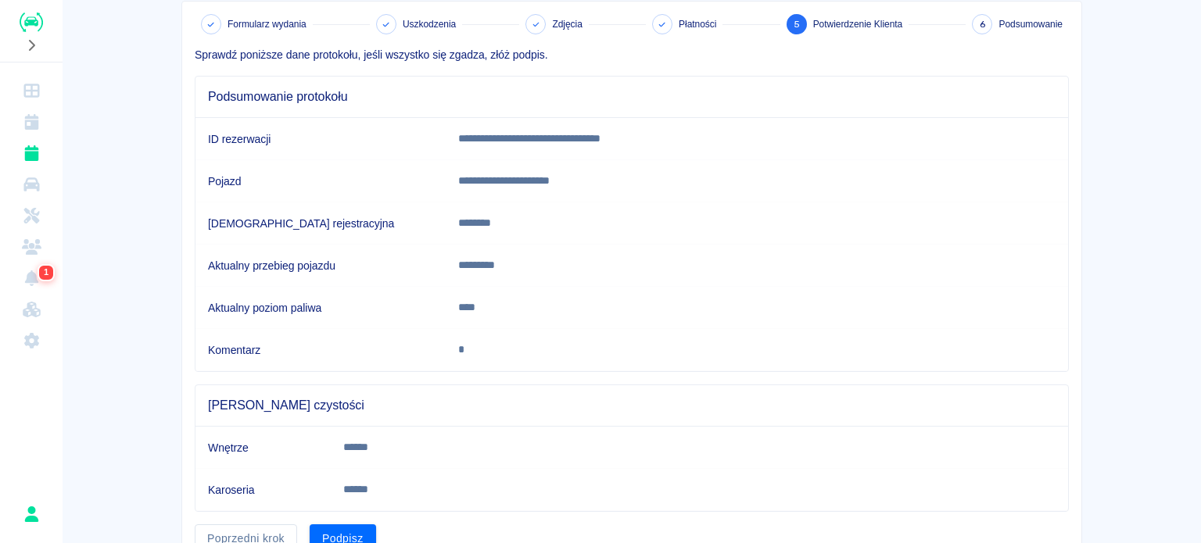
scroll to position [153, 0]
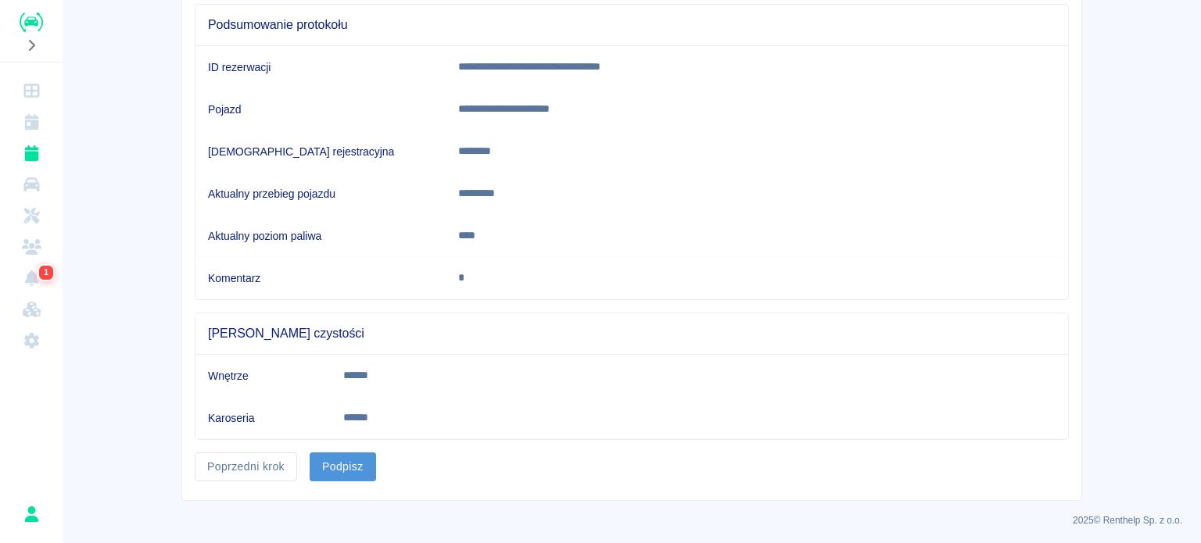
click at [339, 467] on button "Podpisz" at bounding box center [343, 467] width 66 height 29
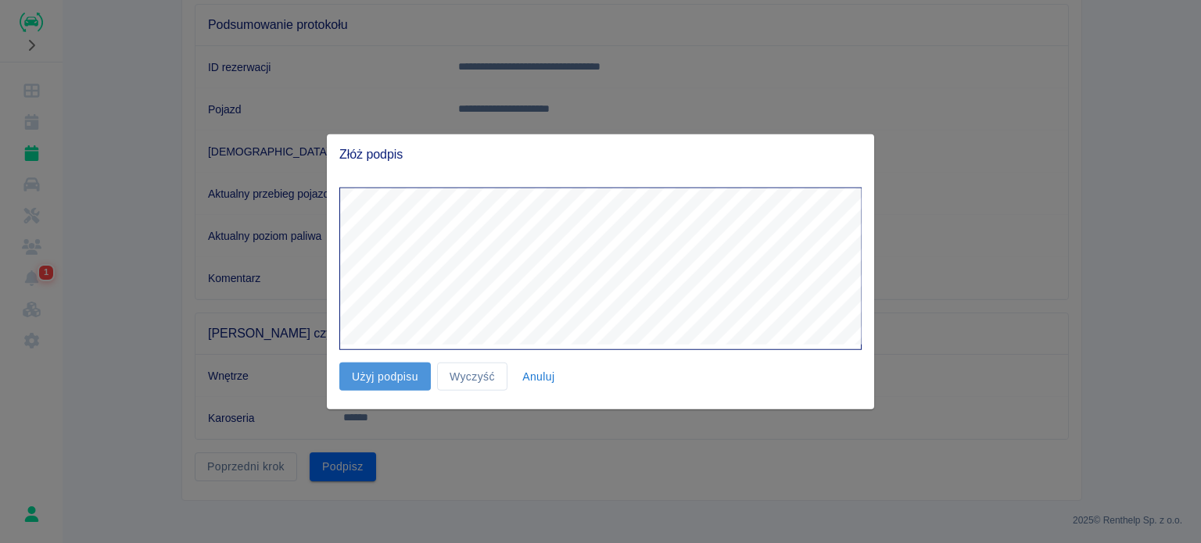
click at [400, 379] on button "Użyj podpisu" at bounding box center [384, 376] width 91 height 29
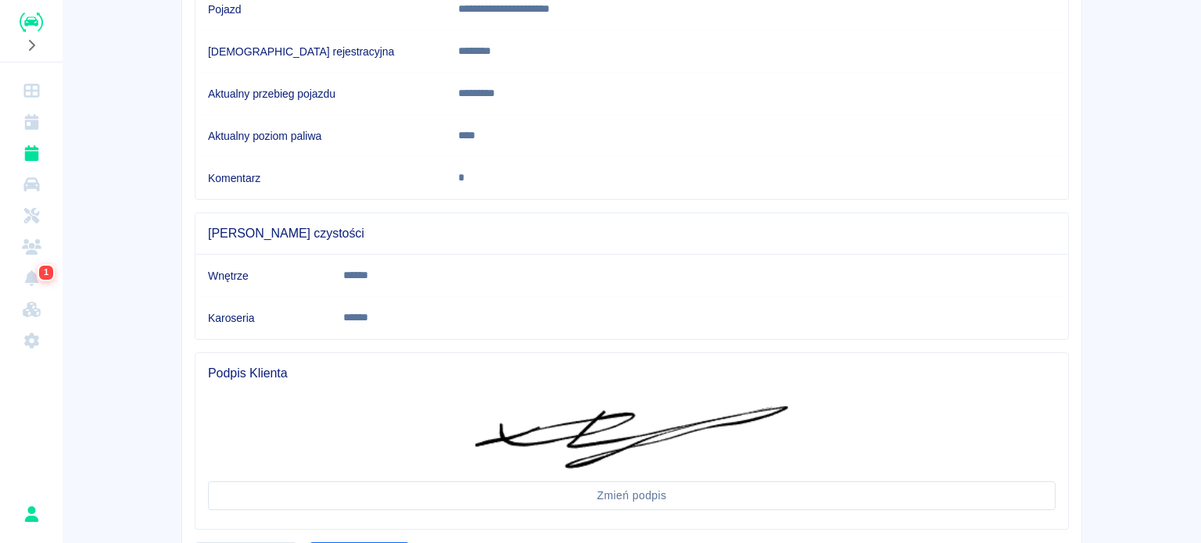
scroll to position [342, 0]
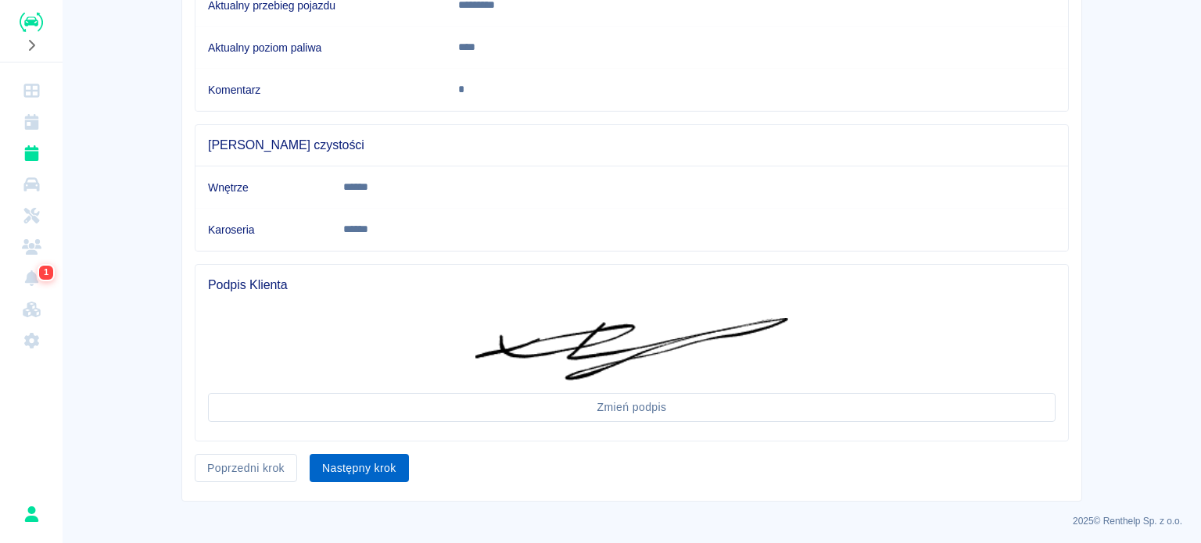
click at [360, 460] on button "Następny krok" at bounding box center [359, 468] width 99 height 29
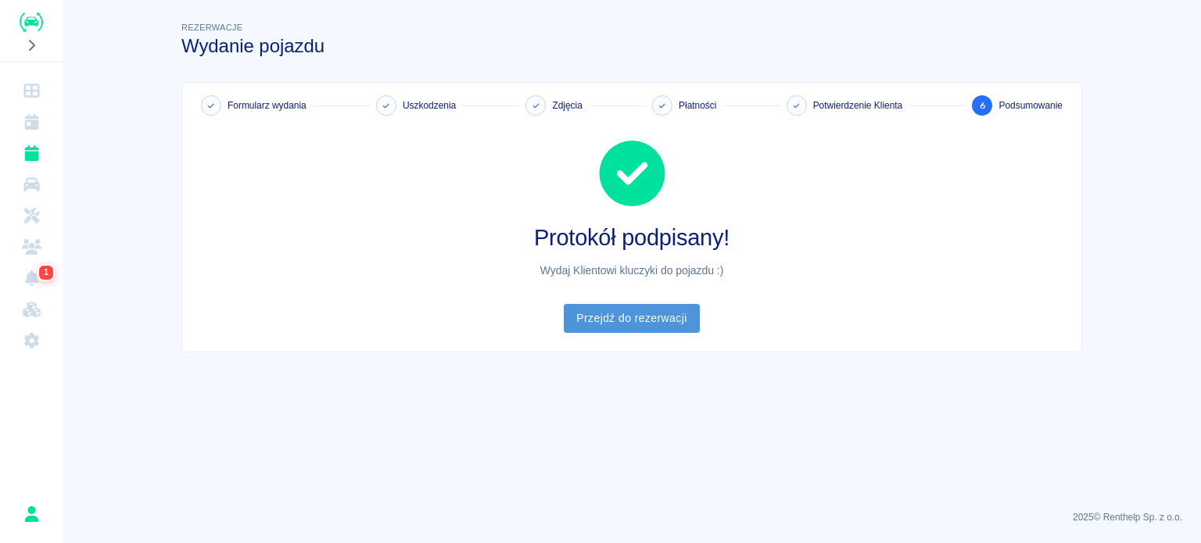
click at [639, 310] on link "Przejdź do rezerwacji" at bounding box center [631, 318] width 135 height 29
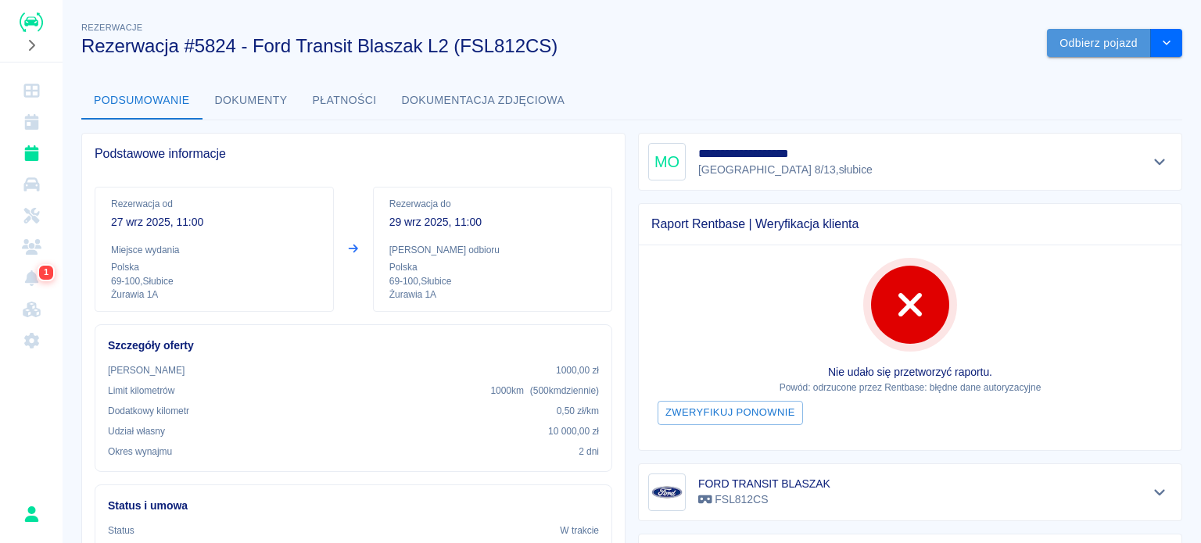
click at [1085, 49] on button "Odbierz pojazd" at bounding box center [1099, 43] width 104 height 29
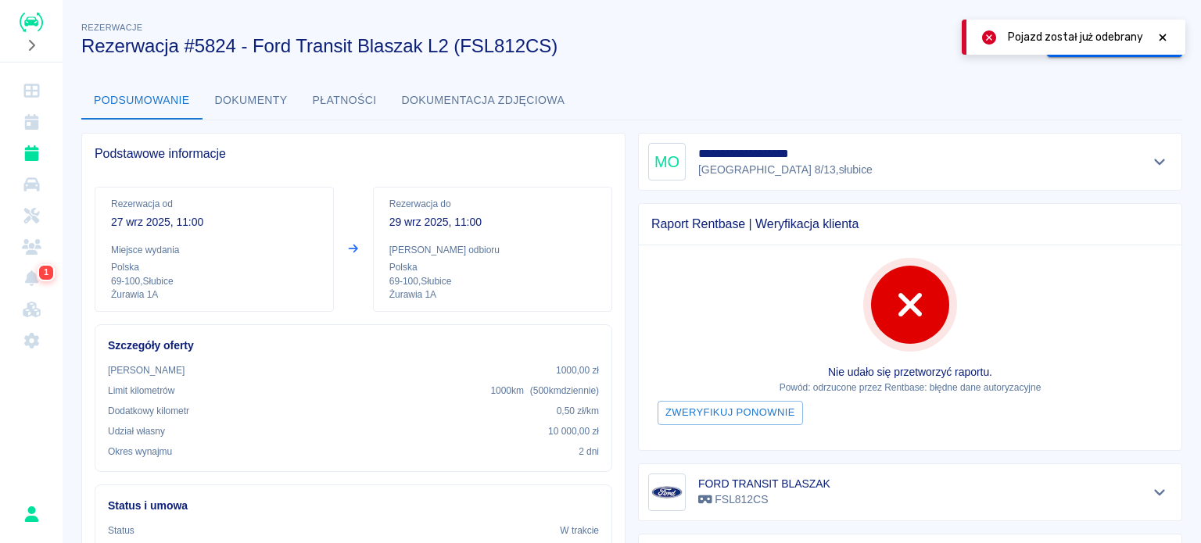
click at [1166, 34] on icon at bounding box center [1162, 37] width 14 height 11
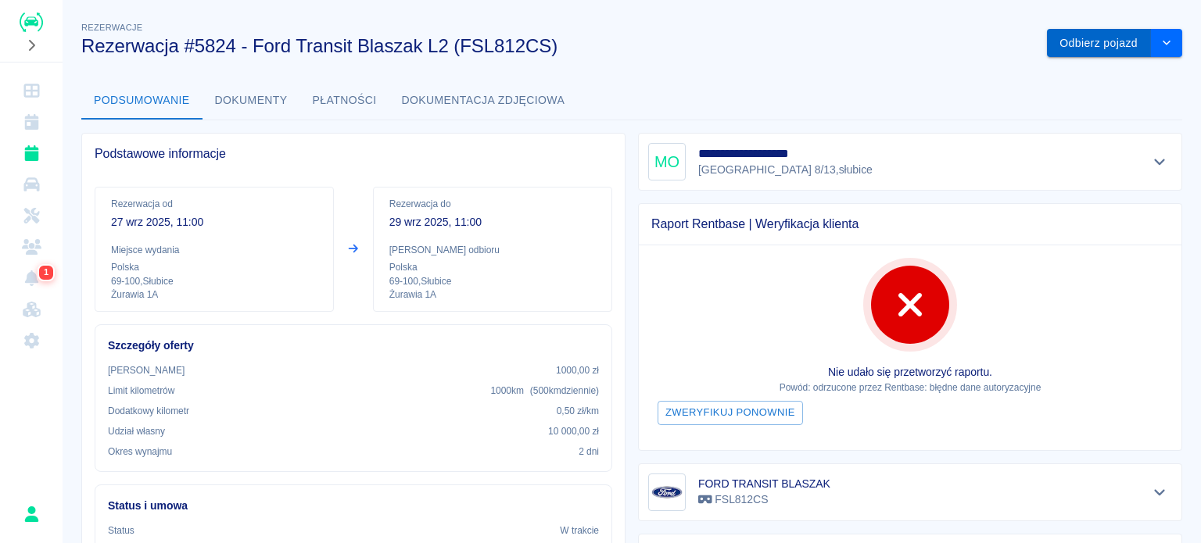
click at [1115, 39] on button "Odbierz pojazd" at bounding box center [1099, 43] width 104 height 29
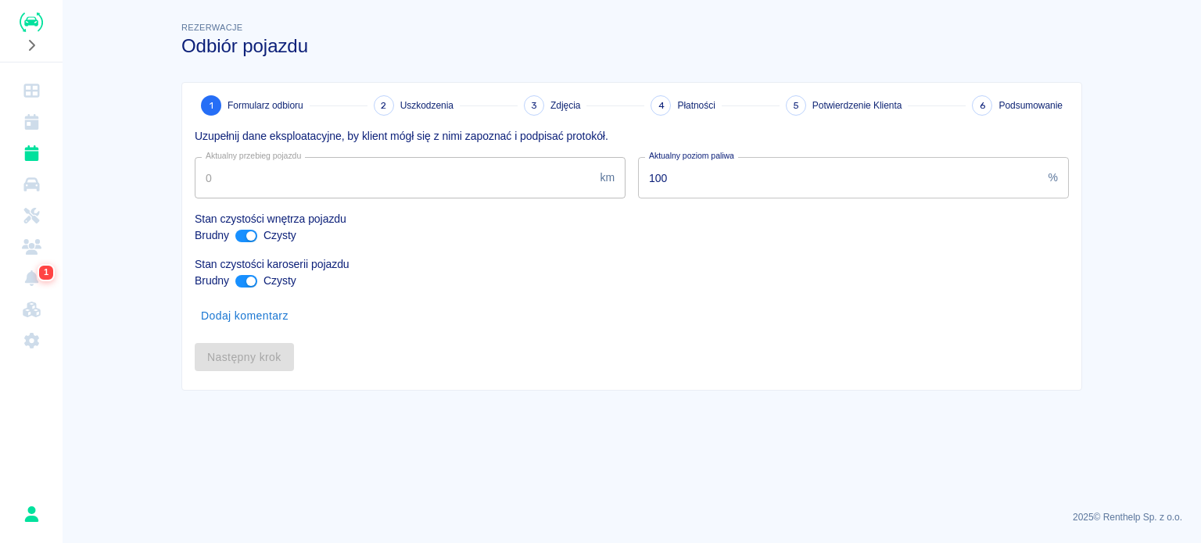
type input "328627"
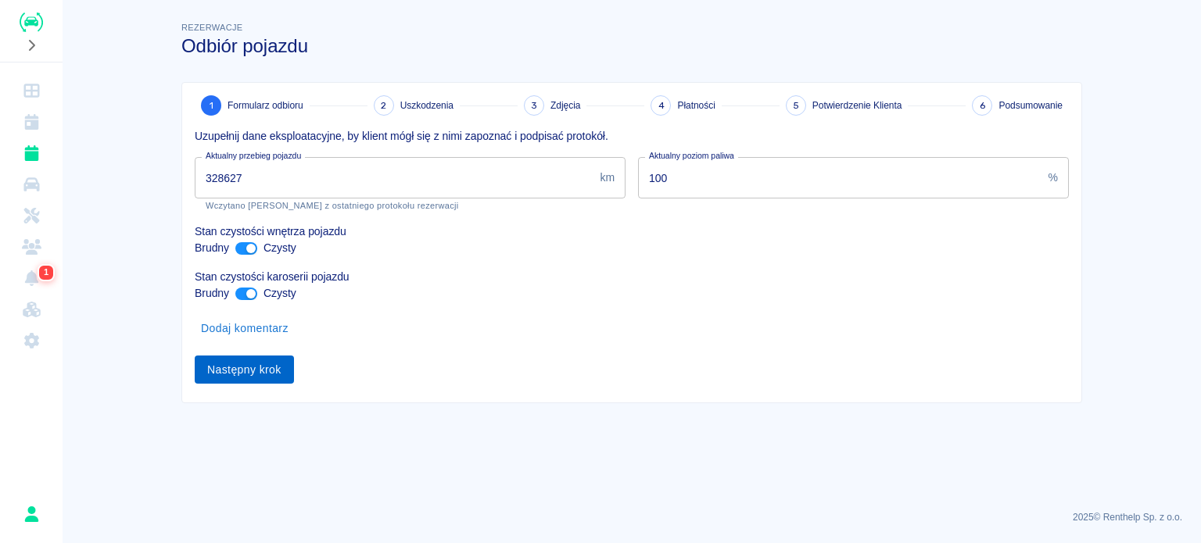
click at [253, 367] on button "Następny krok" at bounding box center [244, 370] width 99 height 29
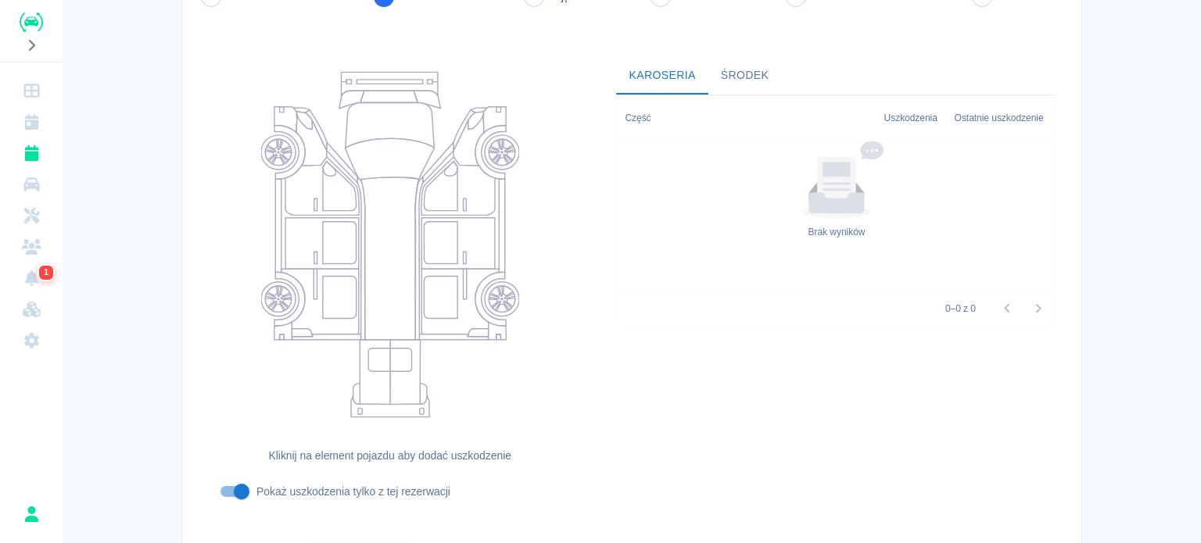
scroll to position [202, 0]
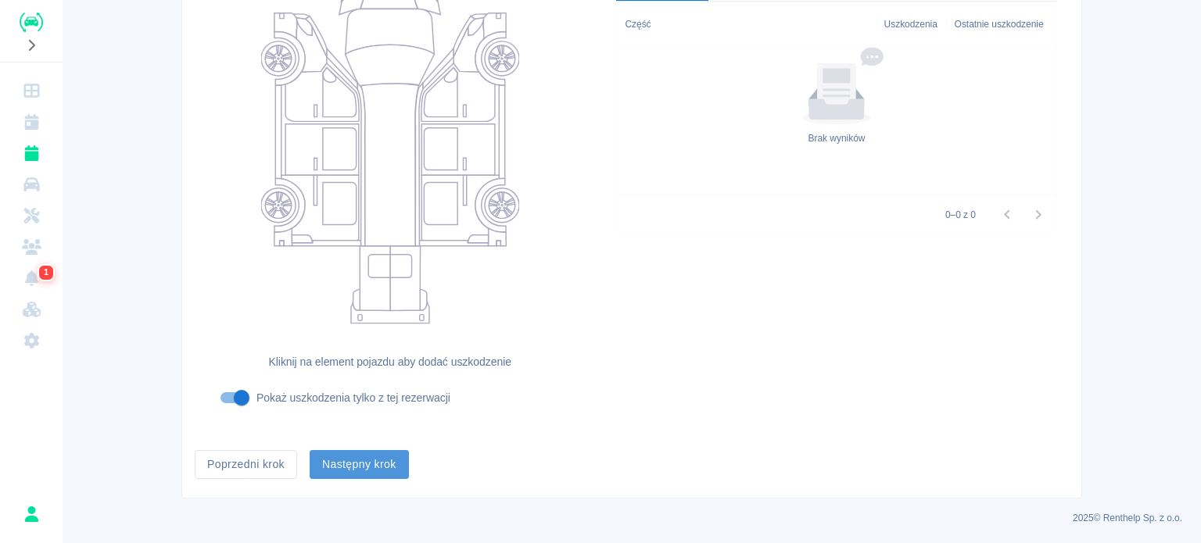
click at [367, 457] on button "Następny krok" at bounding box center [359, 464] width 99 height 29
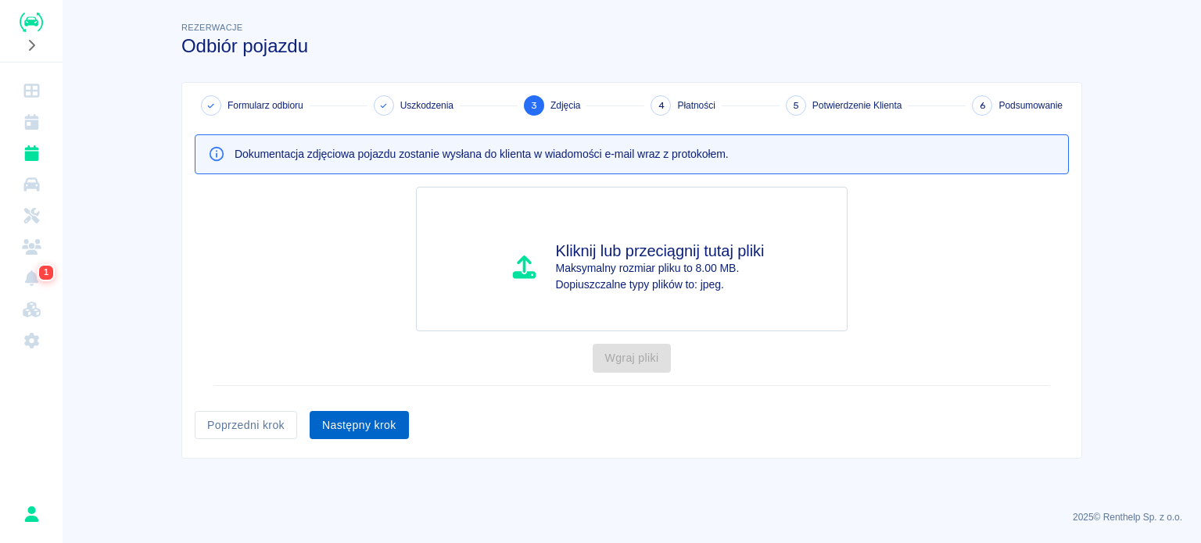
click at [375, 427] on button "Następny krok" at bounding box center [359, 425] width 99 height 29
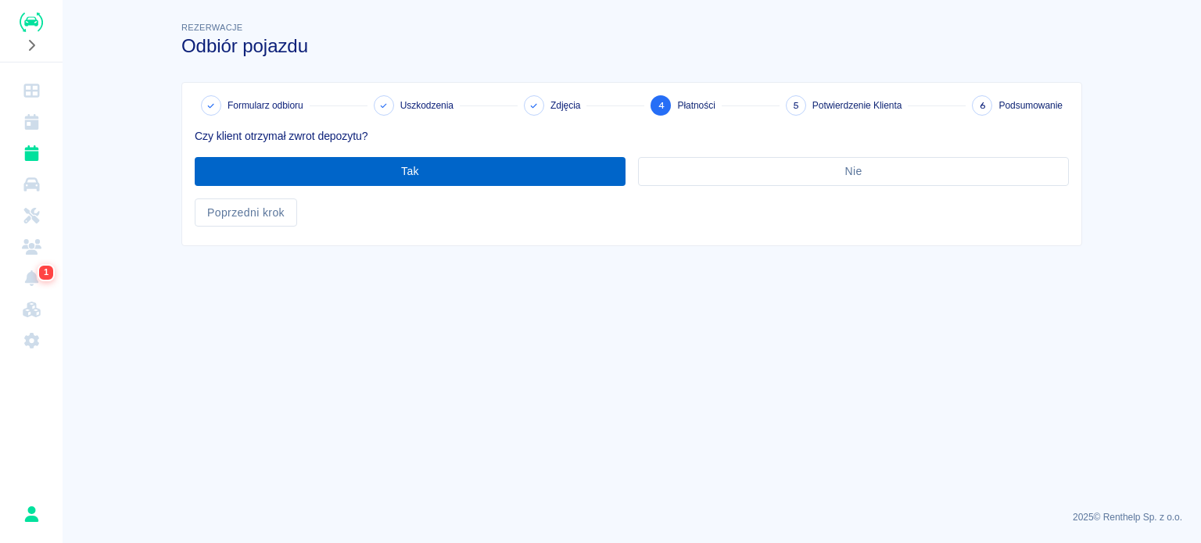
click at [423, 183] on button "Tak" at bounding box center [410, 171] width 431 height 29
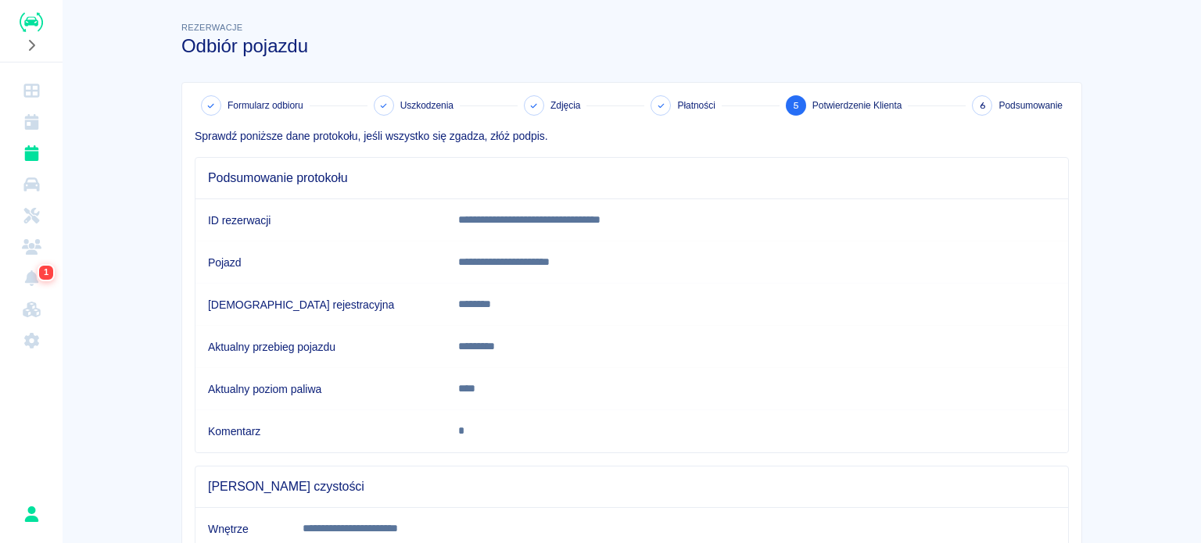
scroll to position [292, 0]
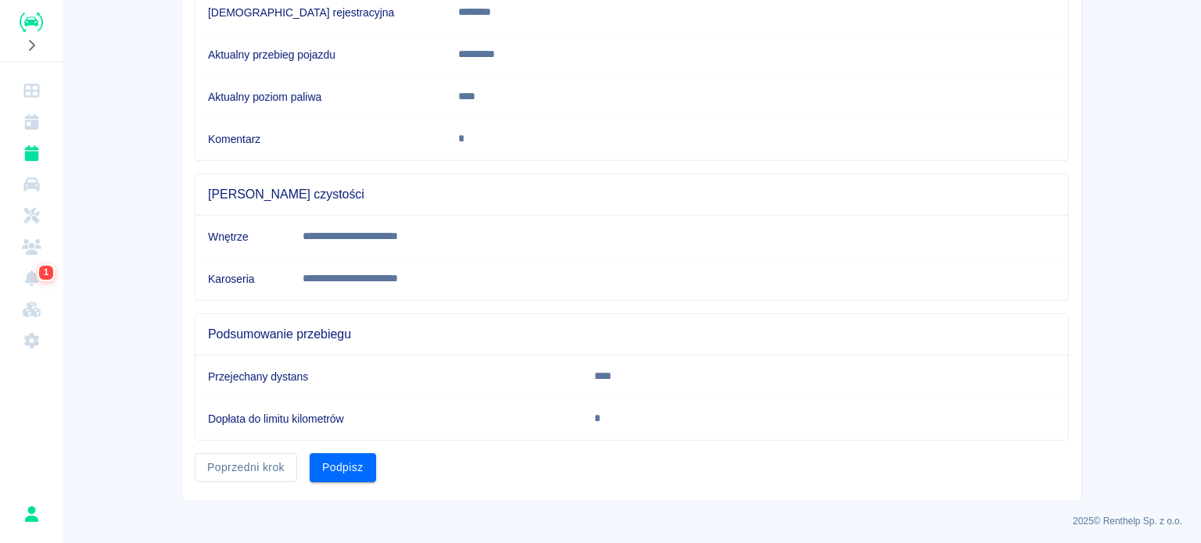
click at [285, 485] on div "**********" at bounding box center [631, 146] width 899 height 711
click at [328, 467] on button "Podpisz" at bounding box center [343, 467] width 66 height 29
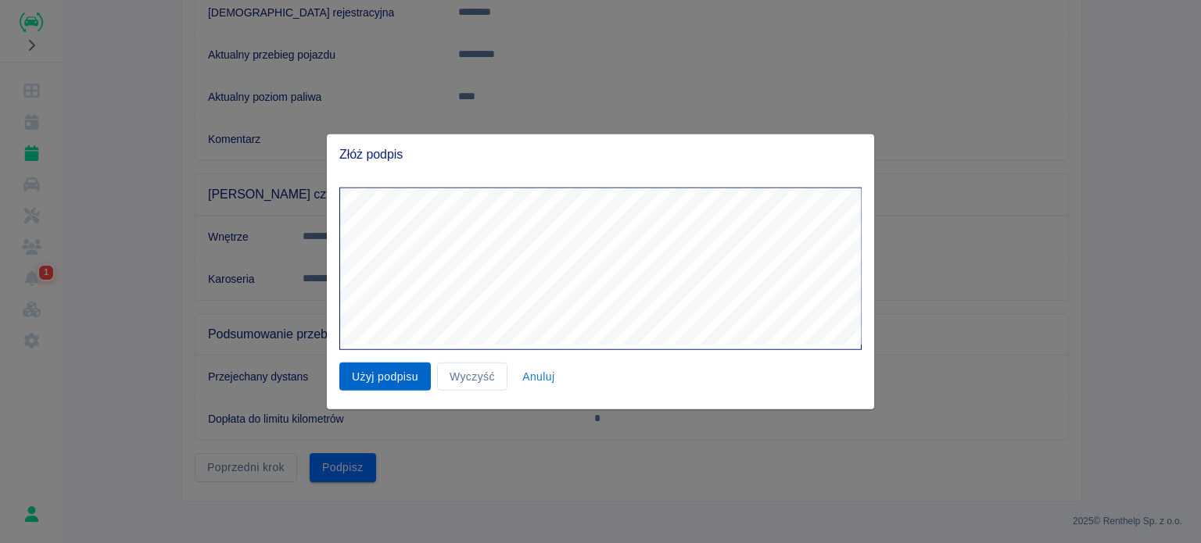
click at [378, 381] on button "Użyj podpisu" at bounding box center [384, 376] width 91 height 29
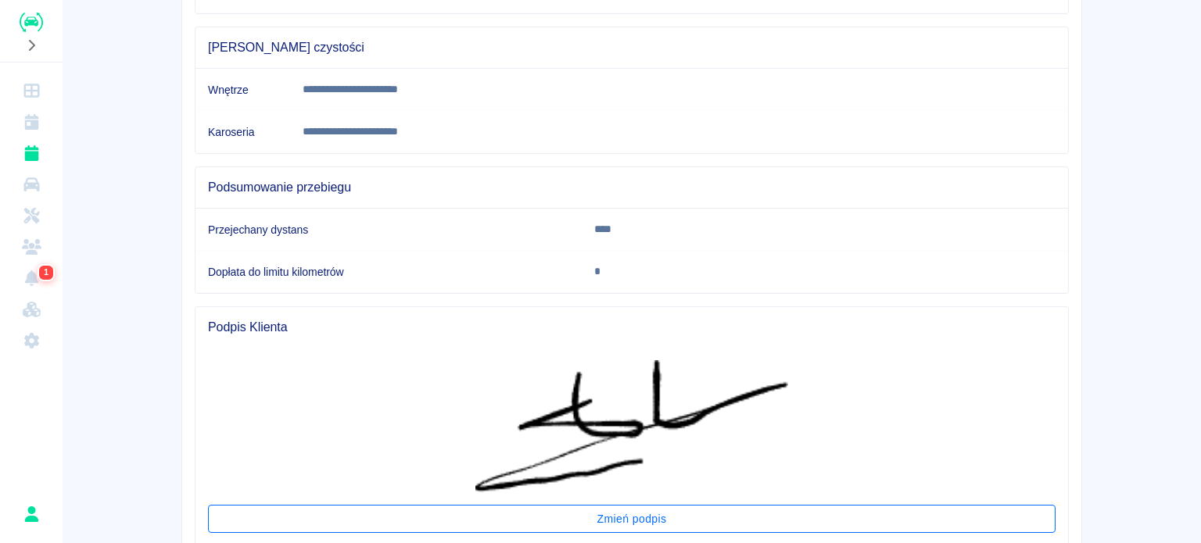
scroll to position [550, 0]
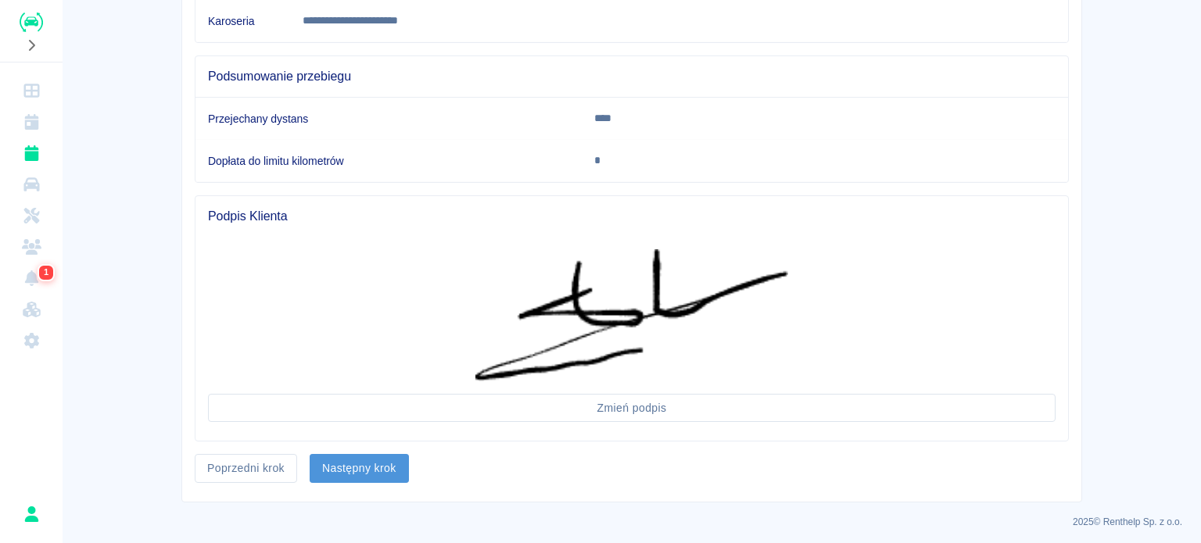
click at [365, 463] on button "Następny krok" at bounding box center [359, 468] width 99 height 29
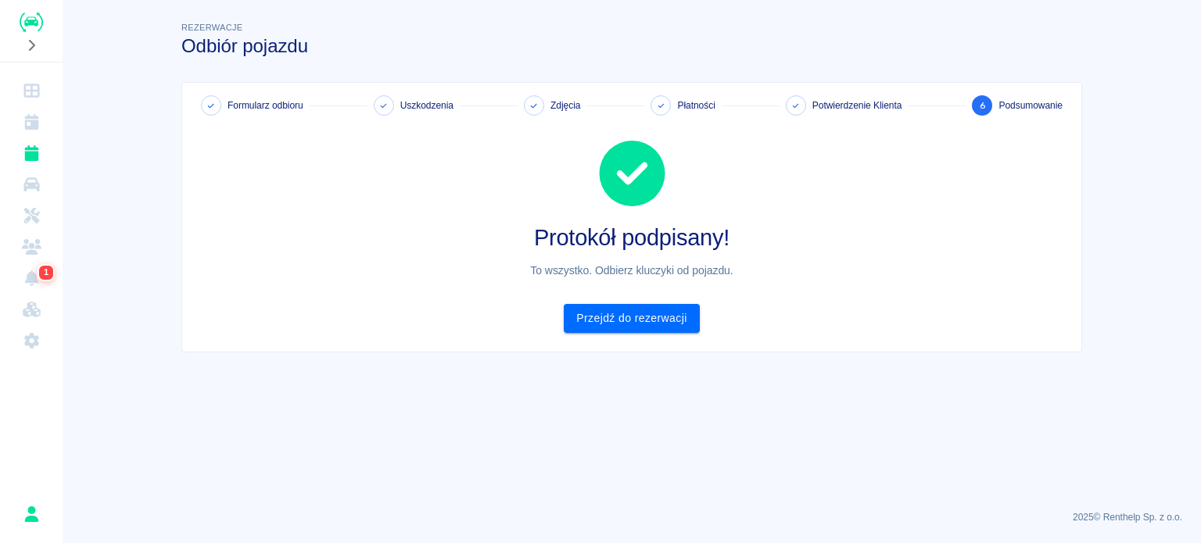
scroll to position [0, 0]
click at [613, 321] on link "Przejdź do rezerwacji" at bounding box center [631, 318] width 135 height 29
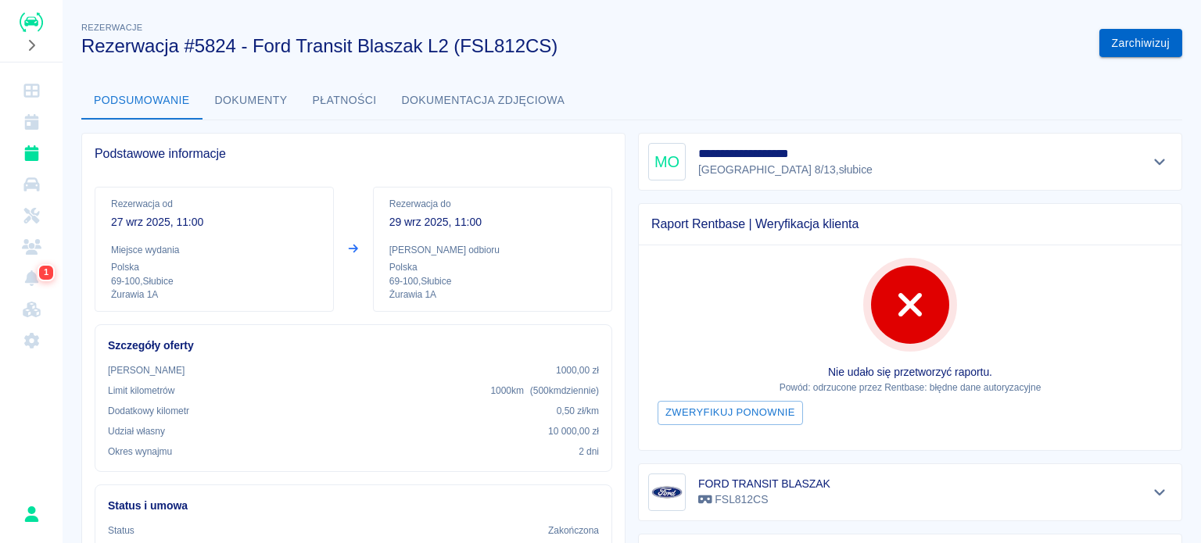
click at [1136, 54] on button "Zarchiwizuj" at bounding box center [1140, 43] width 83 height 29
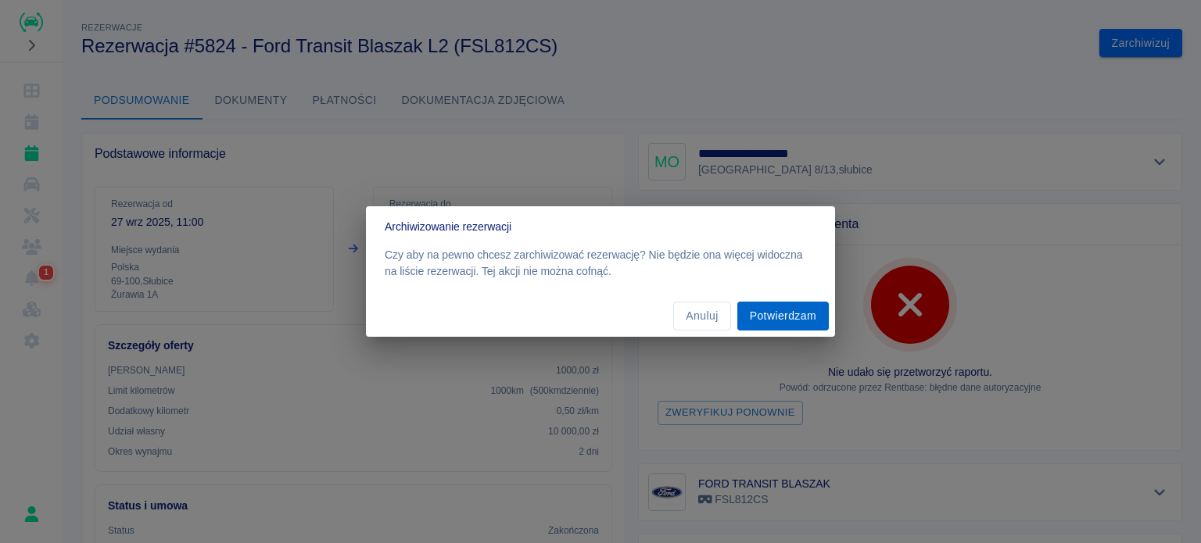
click at [788, 309] on button "Potwierdzam" at bounding box center [782, 316] width 91 height 29
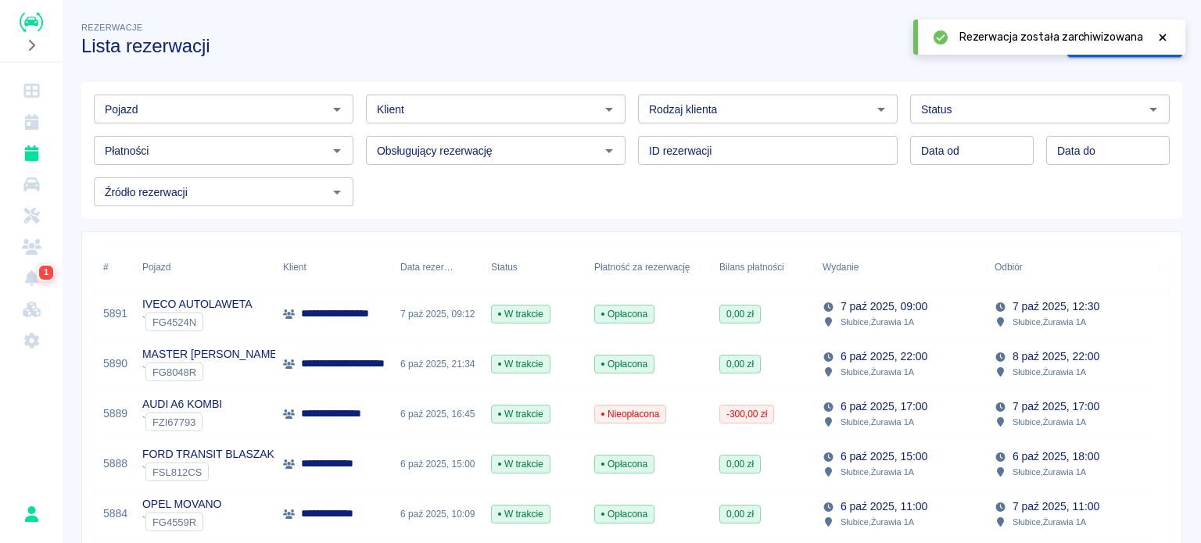
click at [1166, 32] on icon at bounding box center [1162, 37] width 14 height 11
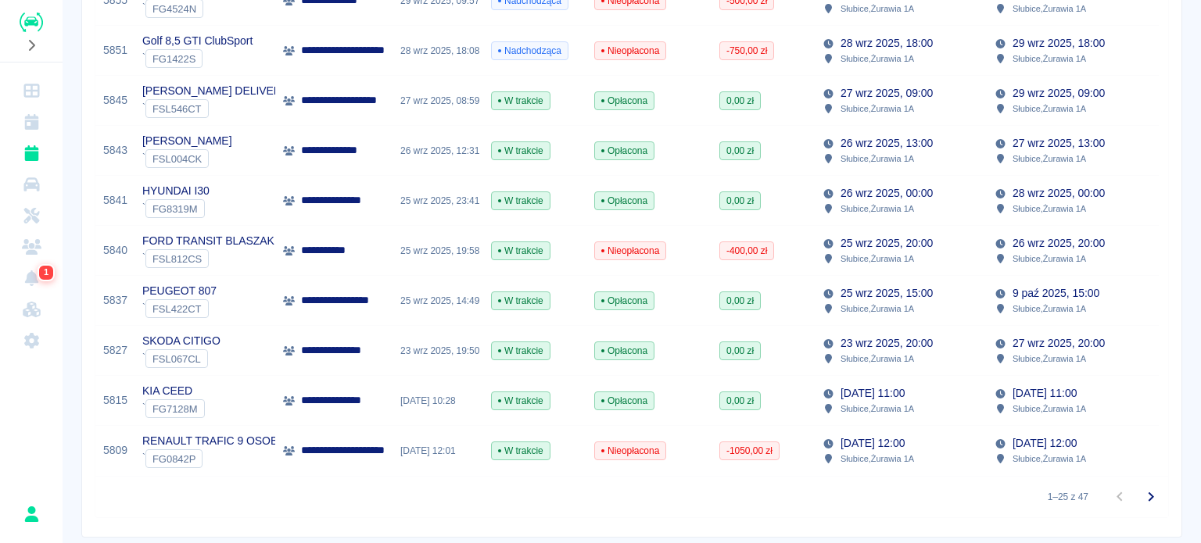
scroll to position [1115, 0]
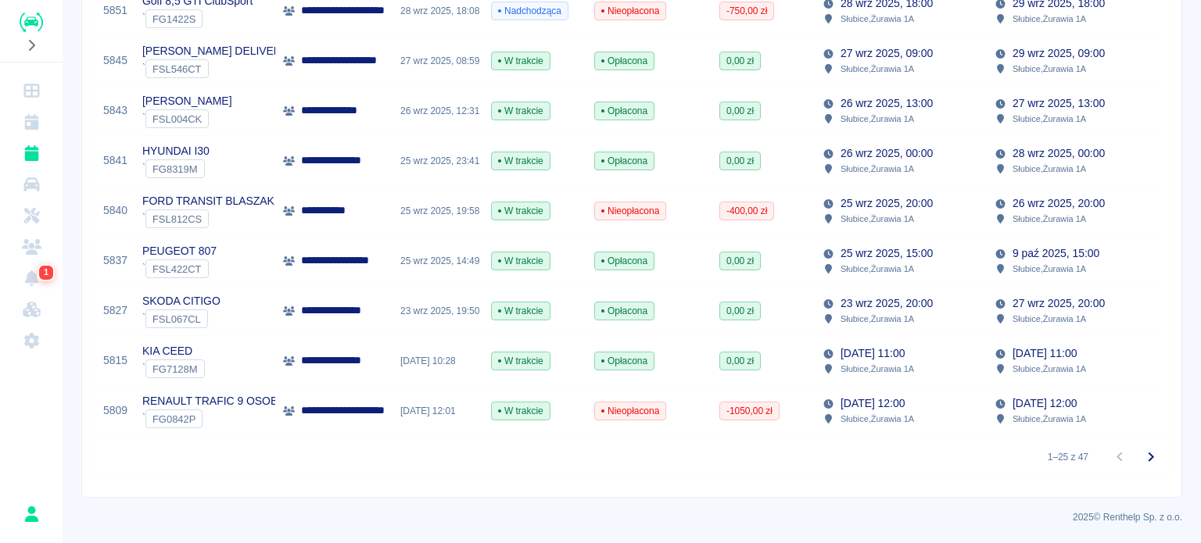
click at [817, 346] on div "20 wrz 2025, 11:00 Słubice , Żurawia 1A" at bounding box center [901, 361] width 172 height 50
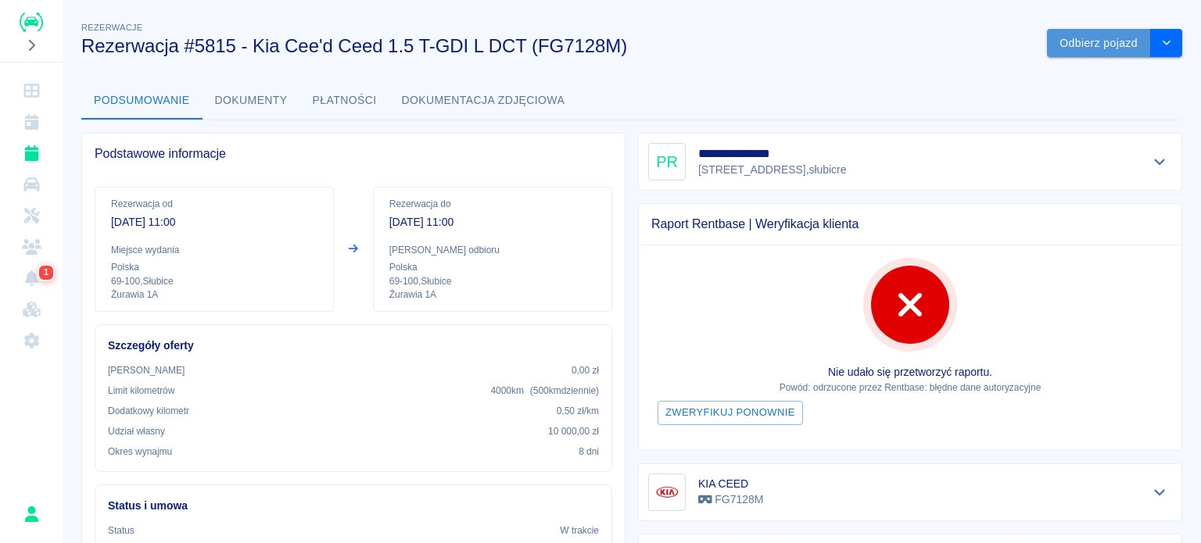
click at [1079, 39] on button "Odbierz pojazd" at bounding box center [1099, 43] width 104 height 29
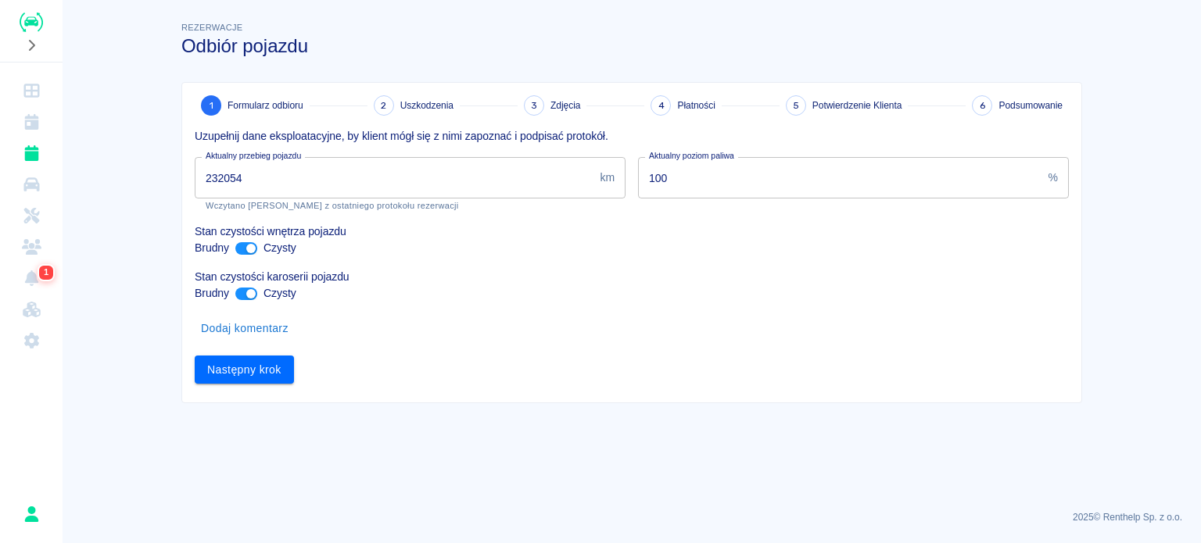
click at [222, 173] on input "232054" at bounding box center [394, 177] width 399 height 41
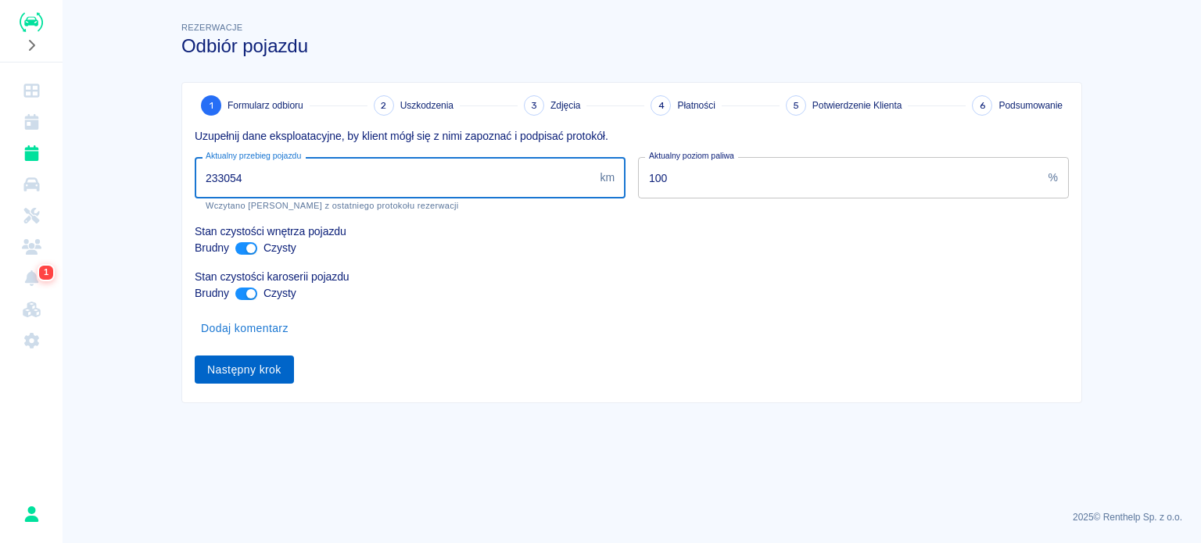
type input "233054"
click at [252, 374] on button "Następny krok" at bounding box center [244, 370] width 99 height 29
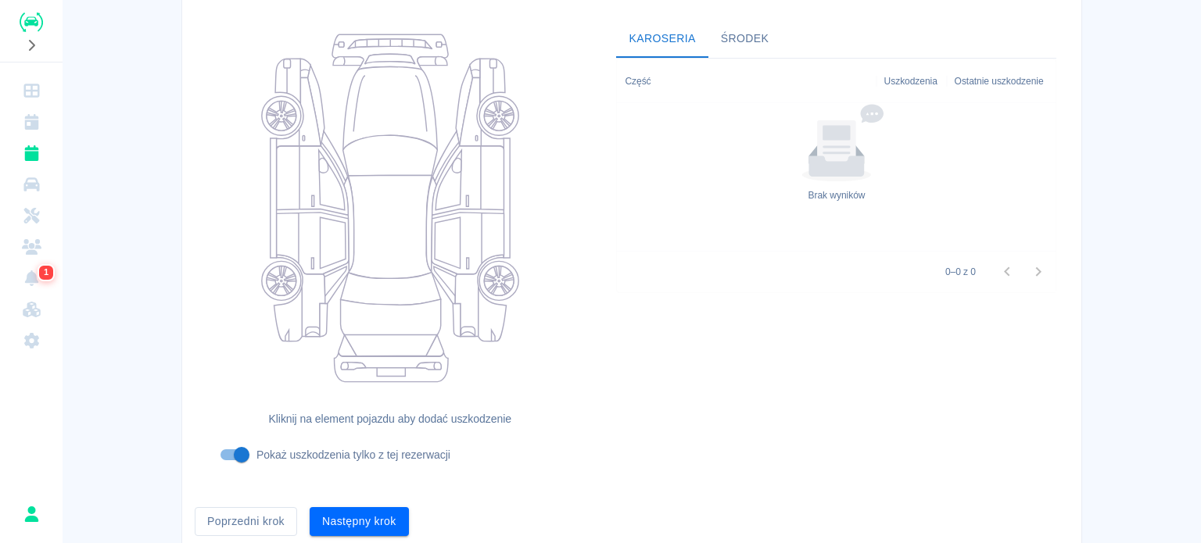
scroll to position [202, 0]
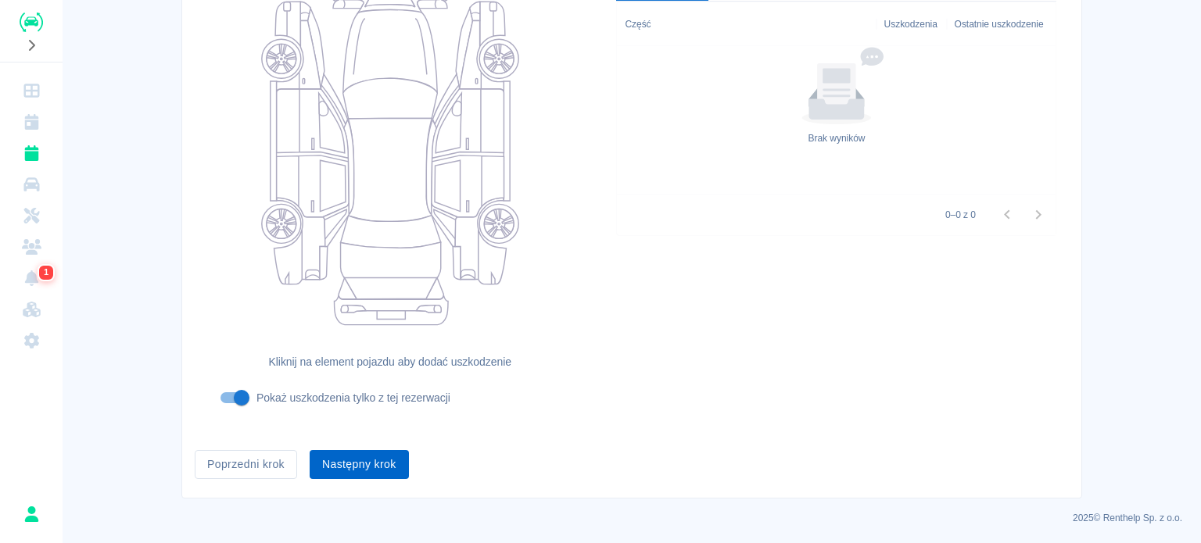
drag, startPoint x: 378, startPoint y: 442, endPoint x: 371, endPoint y: 455, distance: 14.3
click at [377, 443] on div "Następny krok" at bounding box center [353, 458] width 112 height 41
click at [371, 455] on button "Następny krok" at bounding box center [359, 464] width 99 height 29
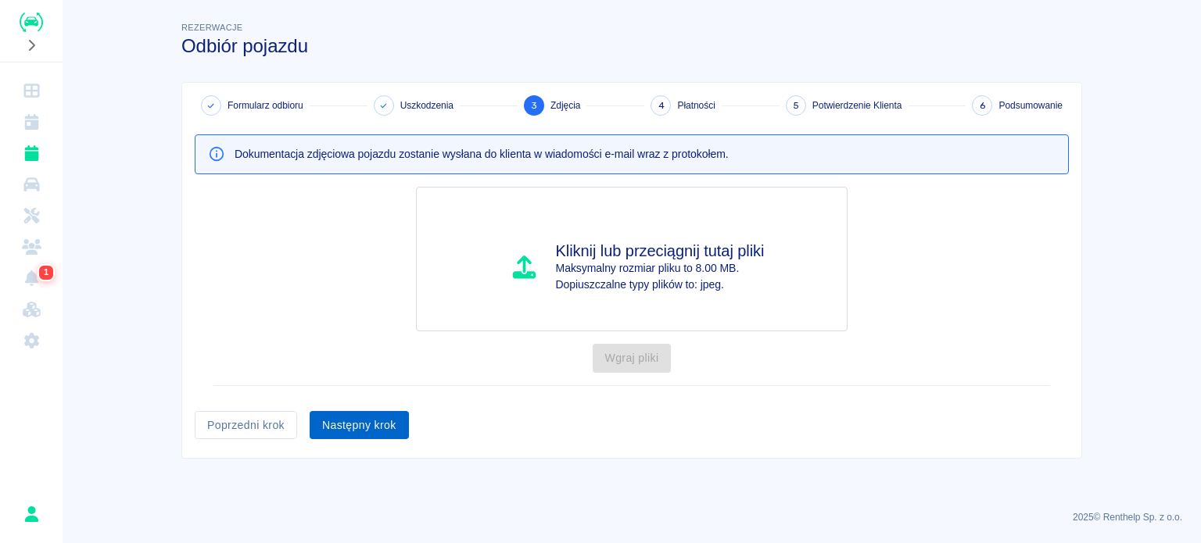
click at [363, 426] on button "Następny krok" at bounding box center [359, 425] width 99 height 29
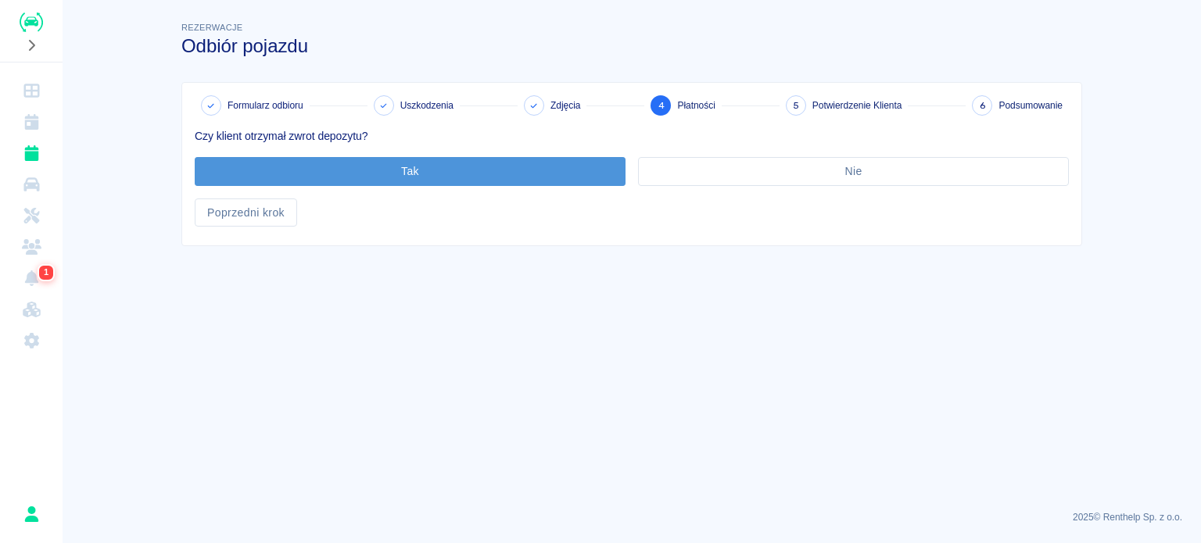
click at [402, 172] on button "Tak" at bounding box center [410, 171] width 431 height 29
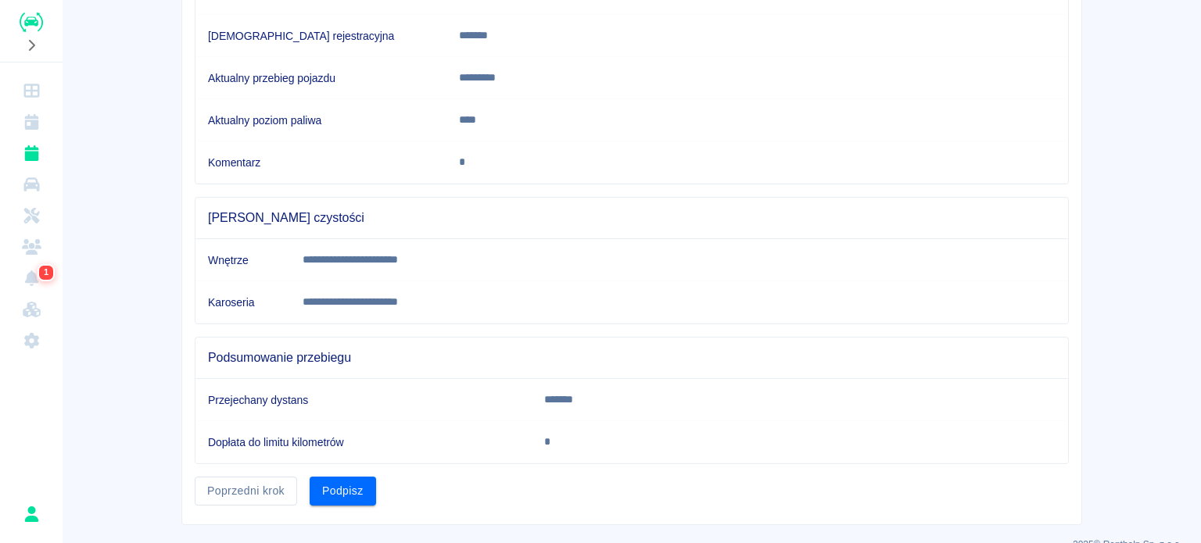
scroll to position [292, 0]
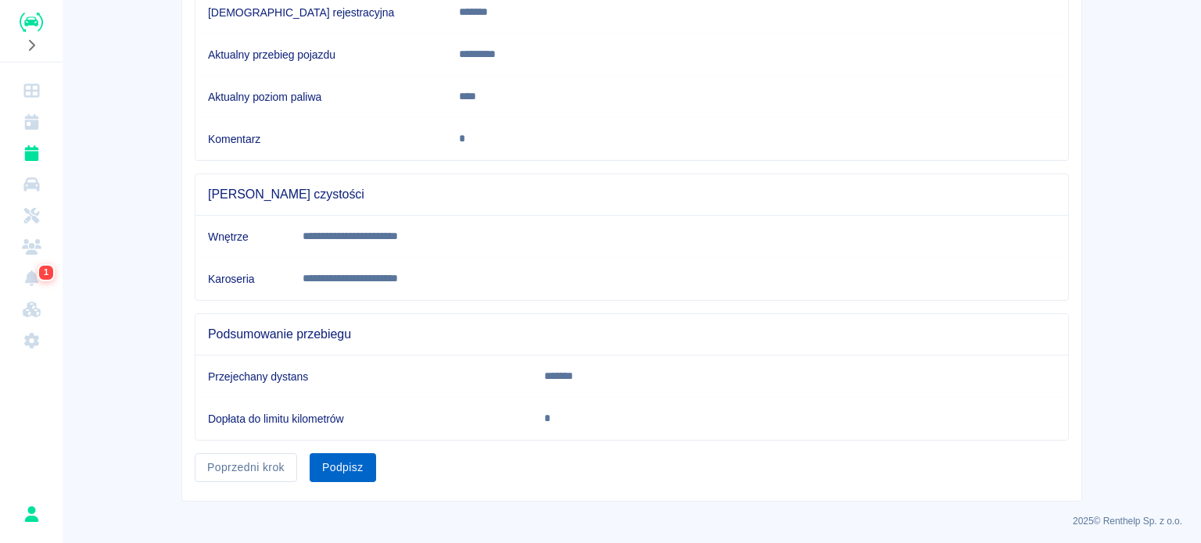
click at [347, 467] on button "Podpisz" at bounding box center [343, 467] width 66 height 29
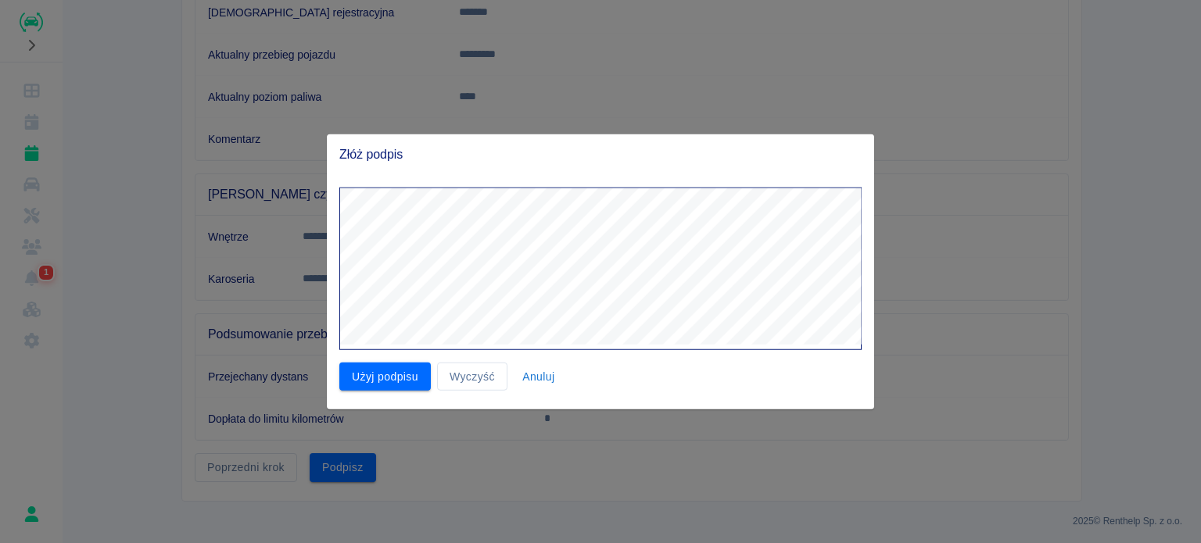
click at [373, 371] on button "Użyj podpisu" at bounding box center [384, 376] width 91 height 29
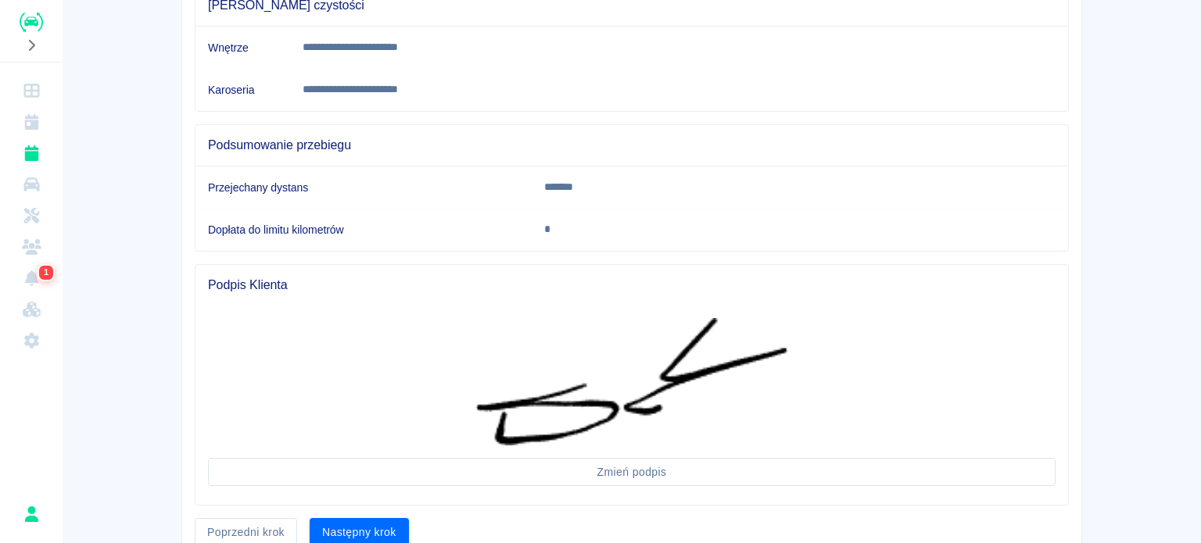
scroll to position [546, 0]
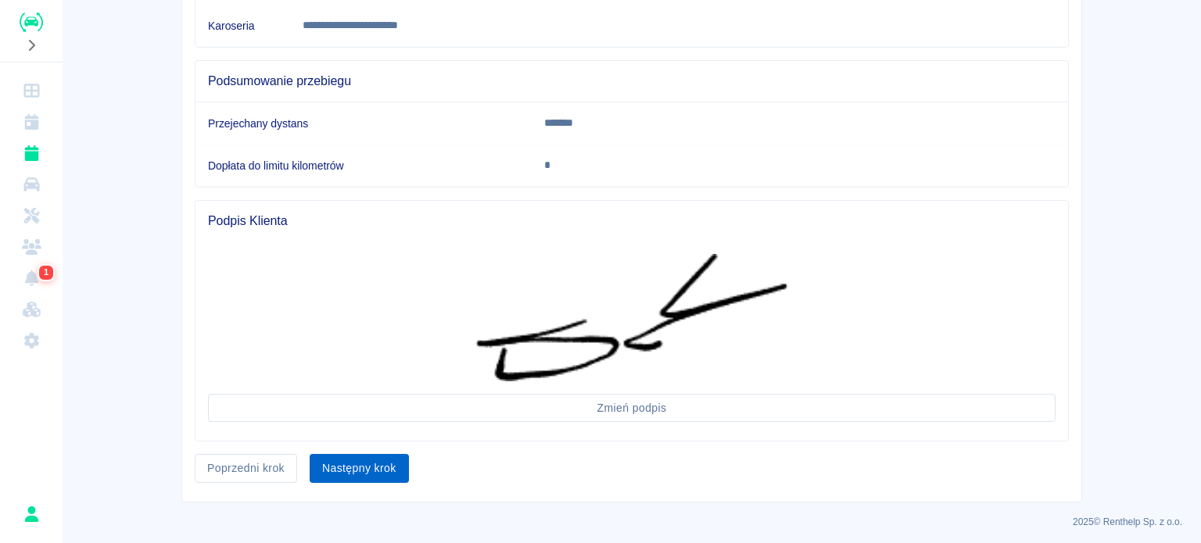
click at [361, 463] on button "Następny krok" at bounding box center [359, 468] width 99 height 29
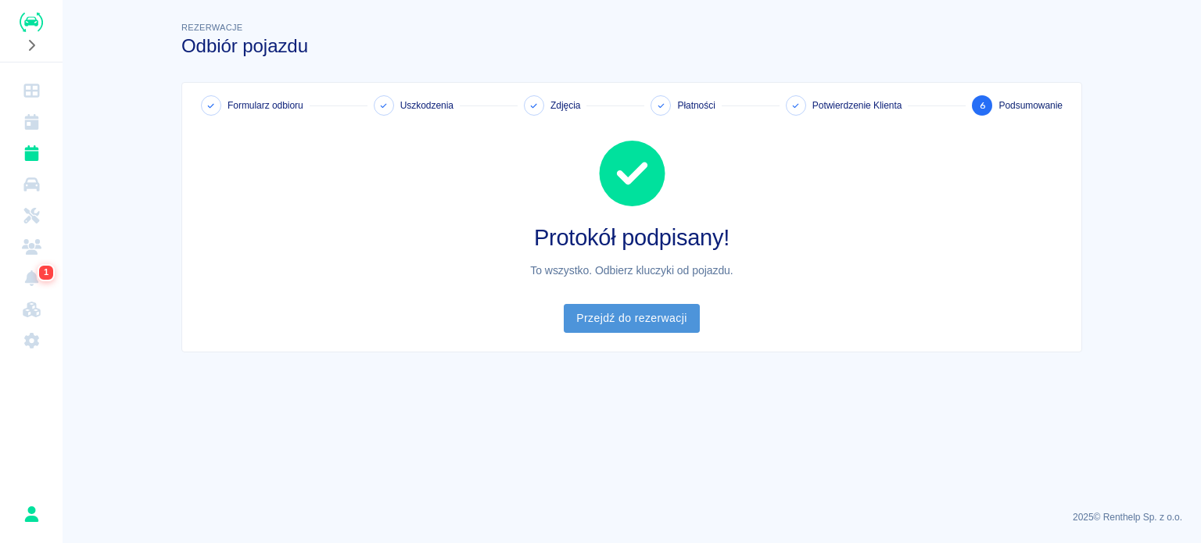
click at [659, 316] on link "Przejdź do rezerwacji" at bounding box center [631, 318] width 135 height 29
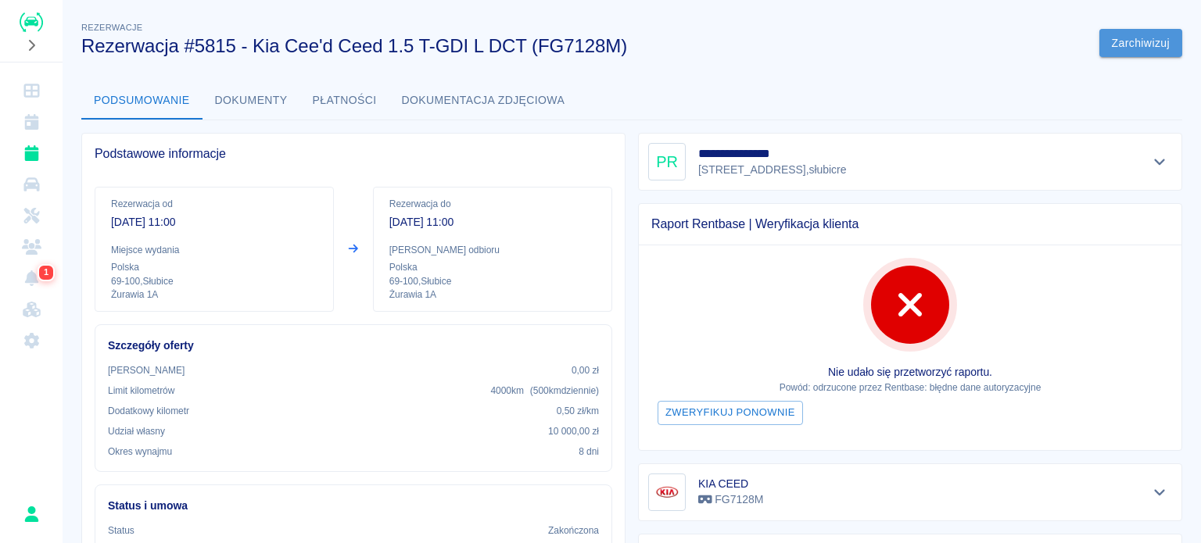
click at [1113, 41] on button "Zarchiwizuj" at bounding box center [1140, 43] width 83 height 29
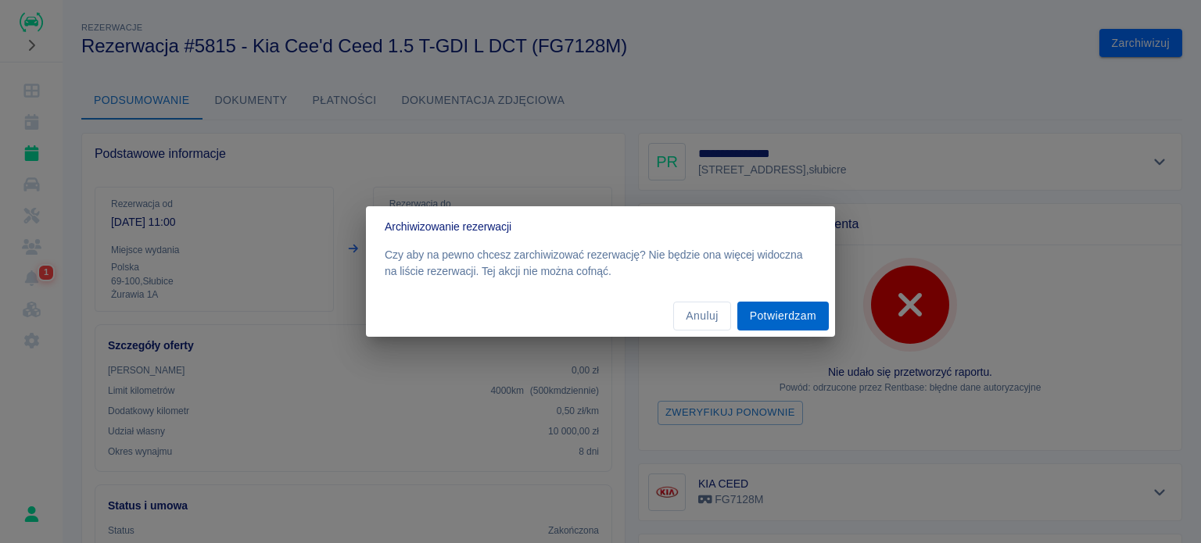
click at [782, 316] on button "Potwierdzam" at bounding box center [782, 316] width 91 height 29
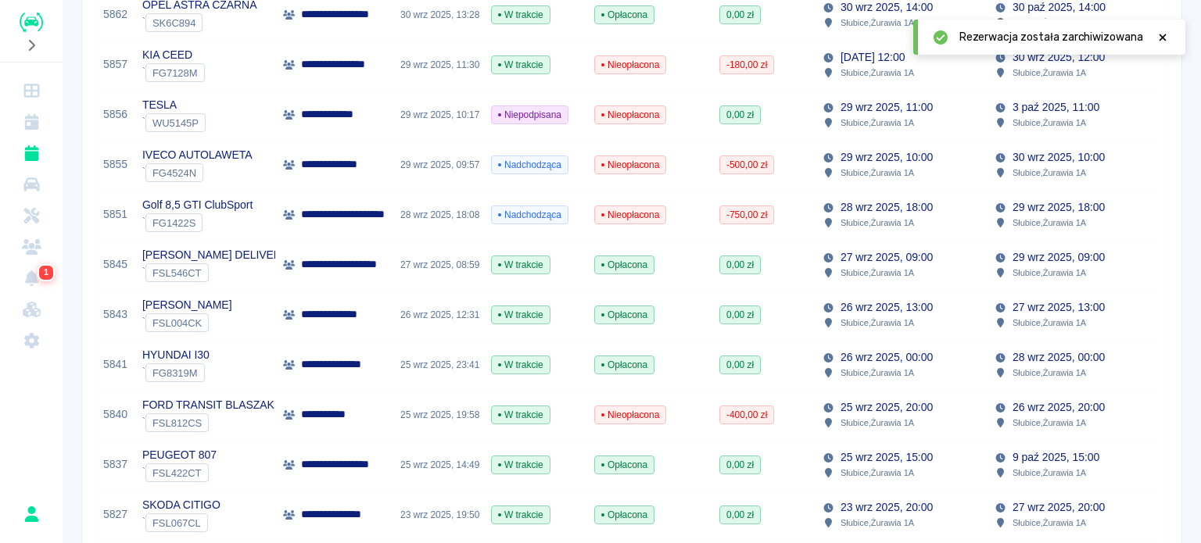
scroll to position [1115, 0]
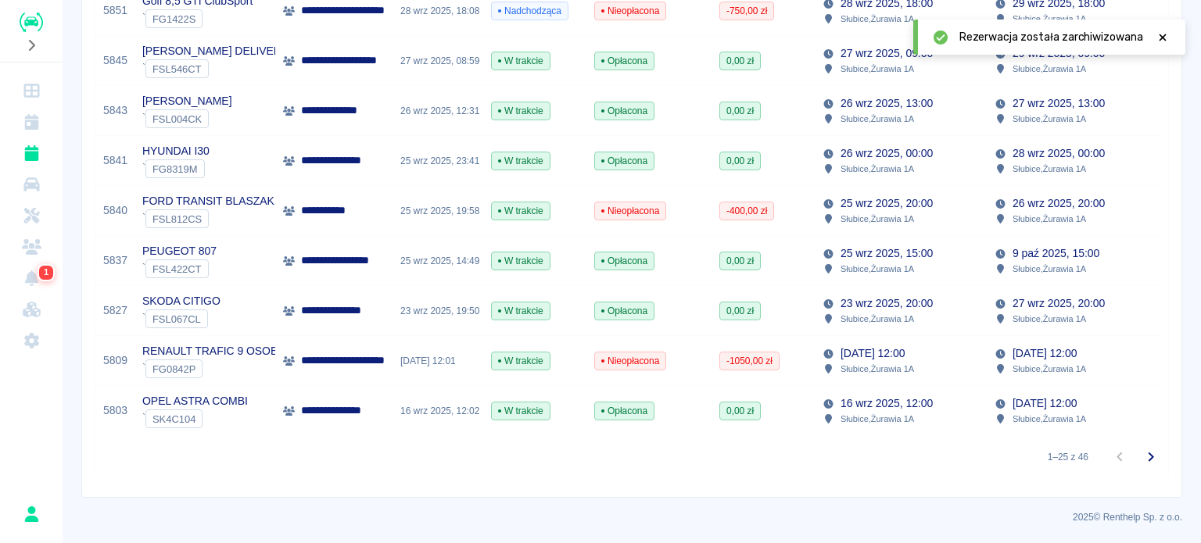
click at [430, 252] on div "25 wrz 2025, 14:49" at bounding box center [437, 261] width 91 height 50
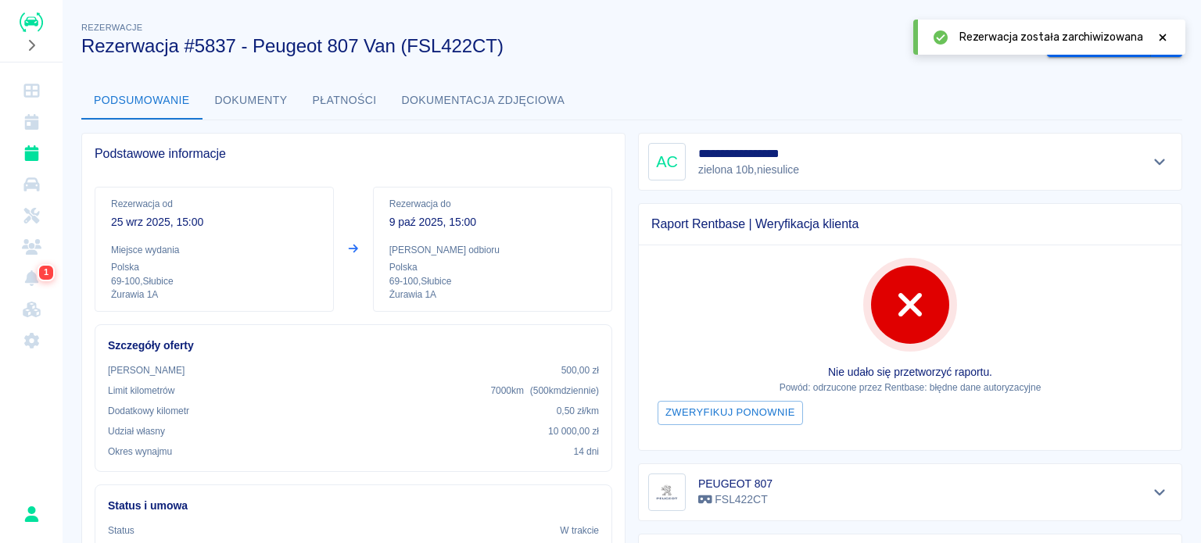
click at [1161, 35] on icon at bounding box center [1162, 37] width 7 height 7
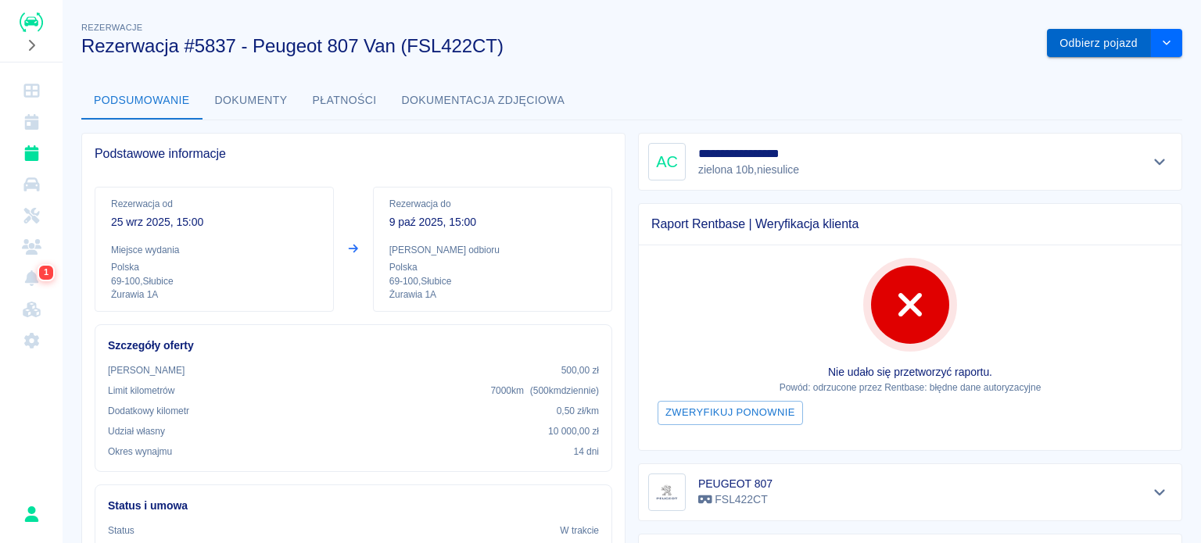
click at [1047, 46] on button "Odbierz pojazd" at bounding box center [1099, 43] width 104 height 29
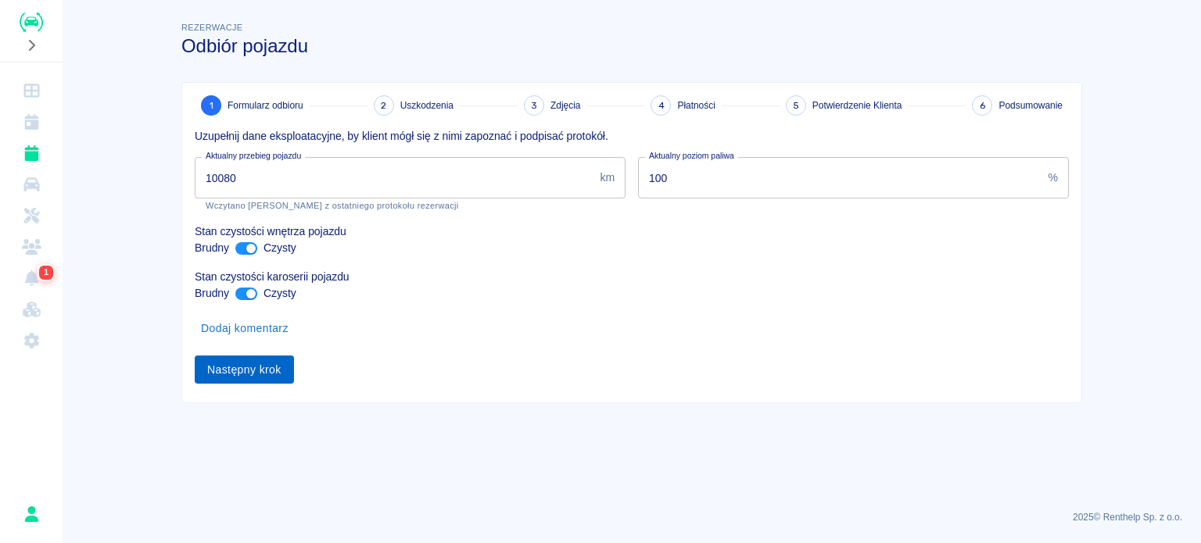
click at [235, 367] on button "Następny krok" at bounding box center [244, 370] width 99 height 29
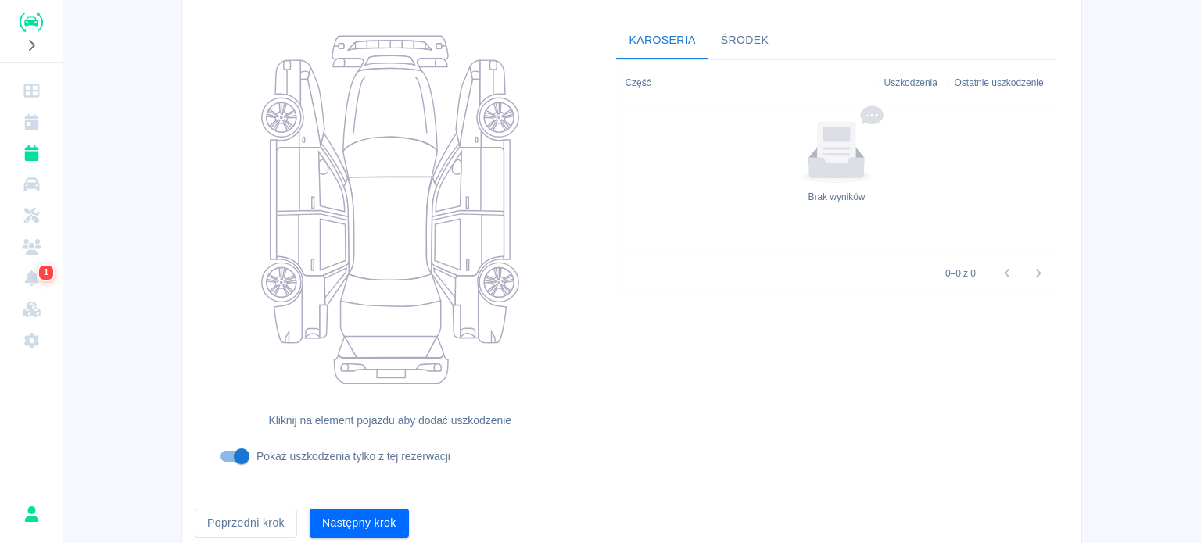
scroll to position [202, 0]
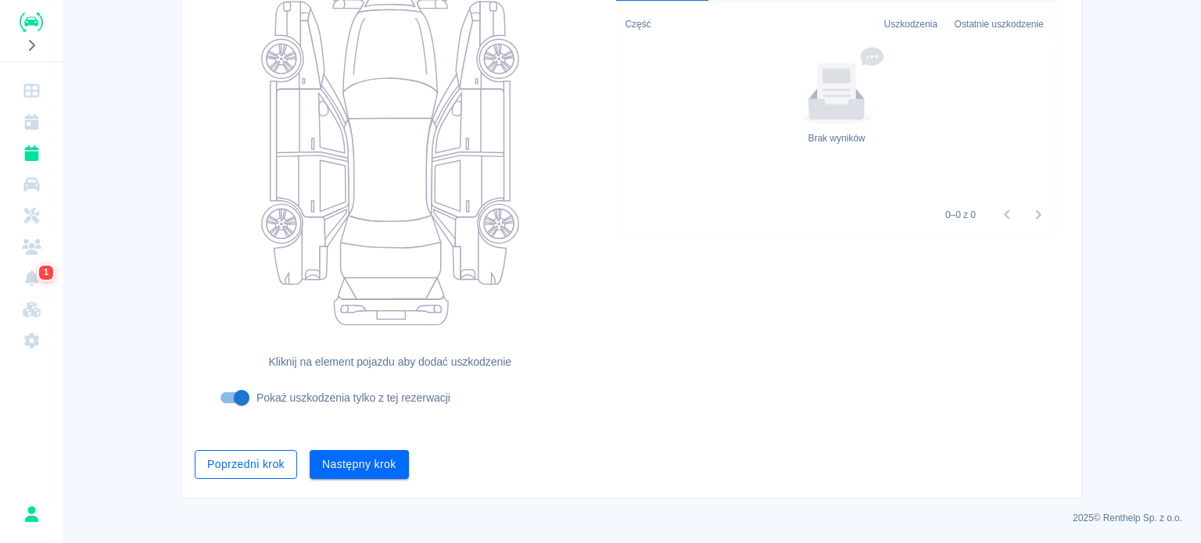
click at [241, 458] on button "Poprzedni krok" at bounding box center [246, 464] width 102 height 29
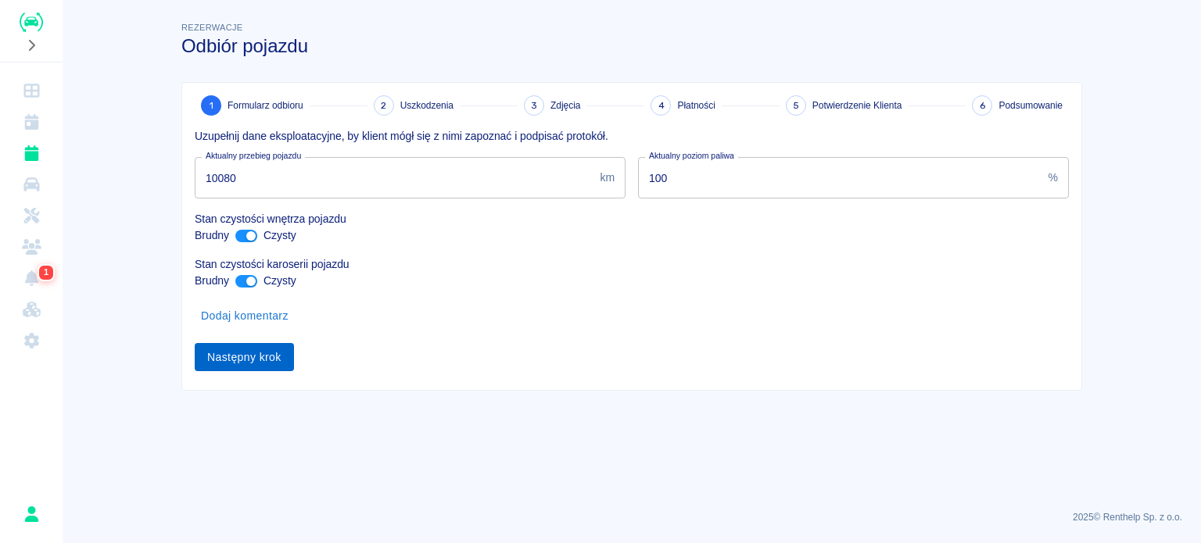
click at [250, 356] on button "Następny krok" at bounding box center [244, 357] width 99 height 29
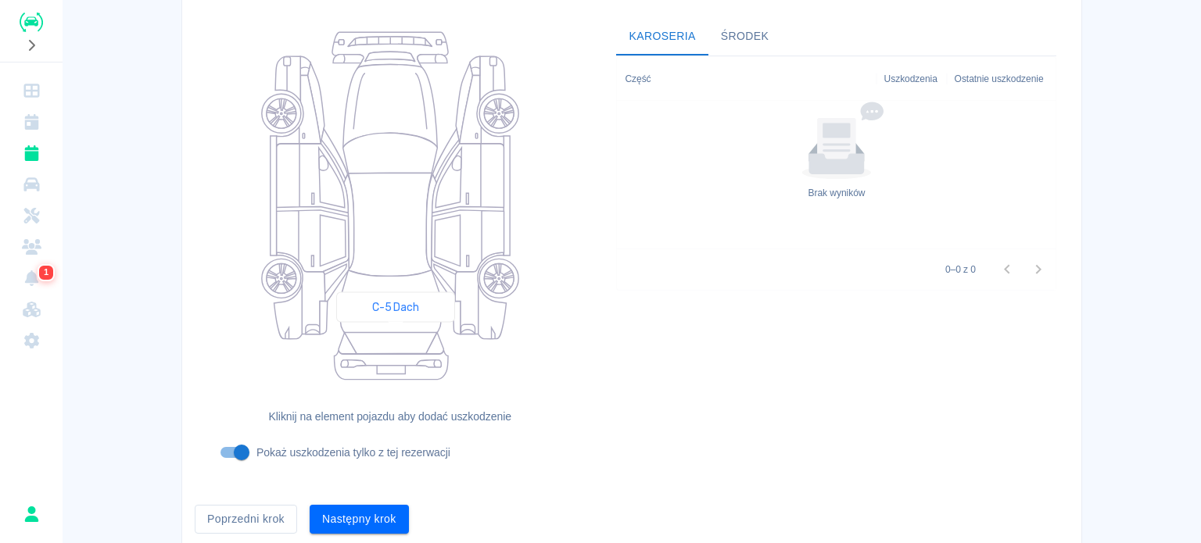
scroll to position [202, 0]
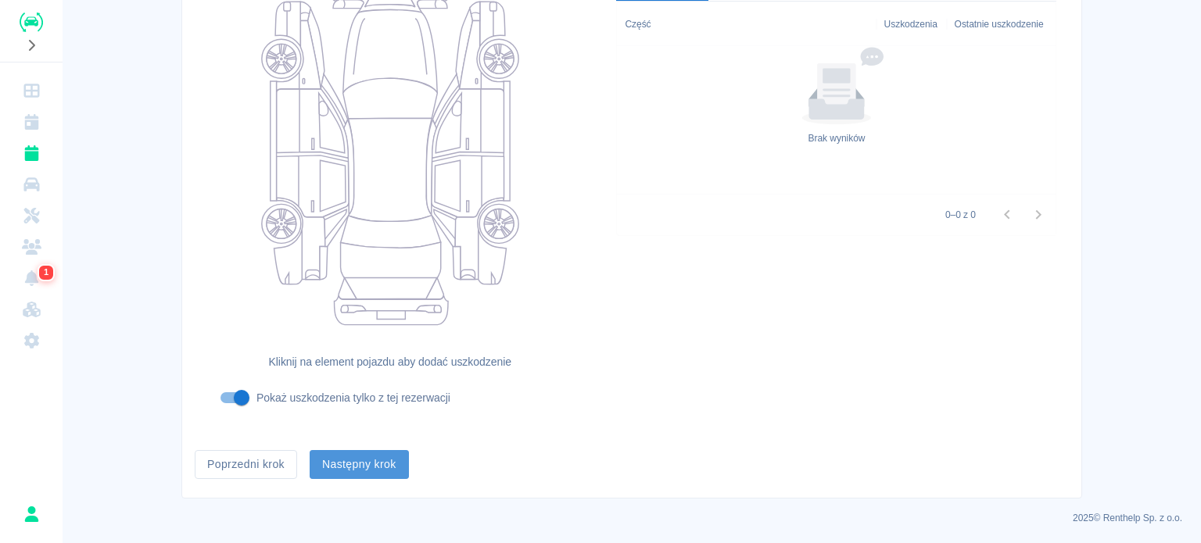
click at [374, 457] on button "Następny krok" at bounding box center [359, 464] width 99 height 29
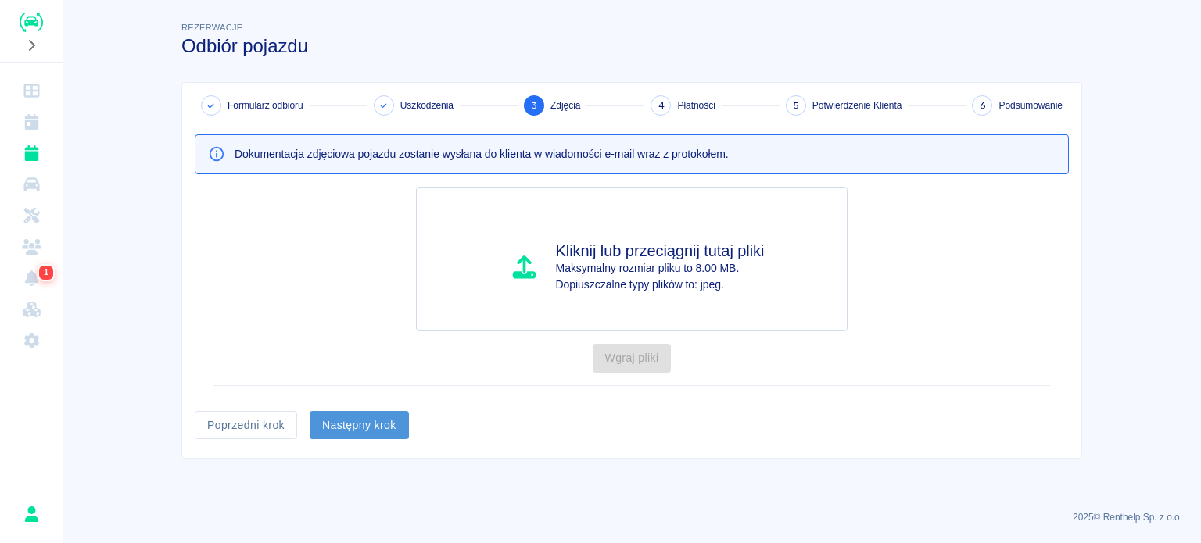
click at [378, 420] on button "Następny krok" at bounding box center [359, 425] width 99 height 29
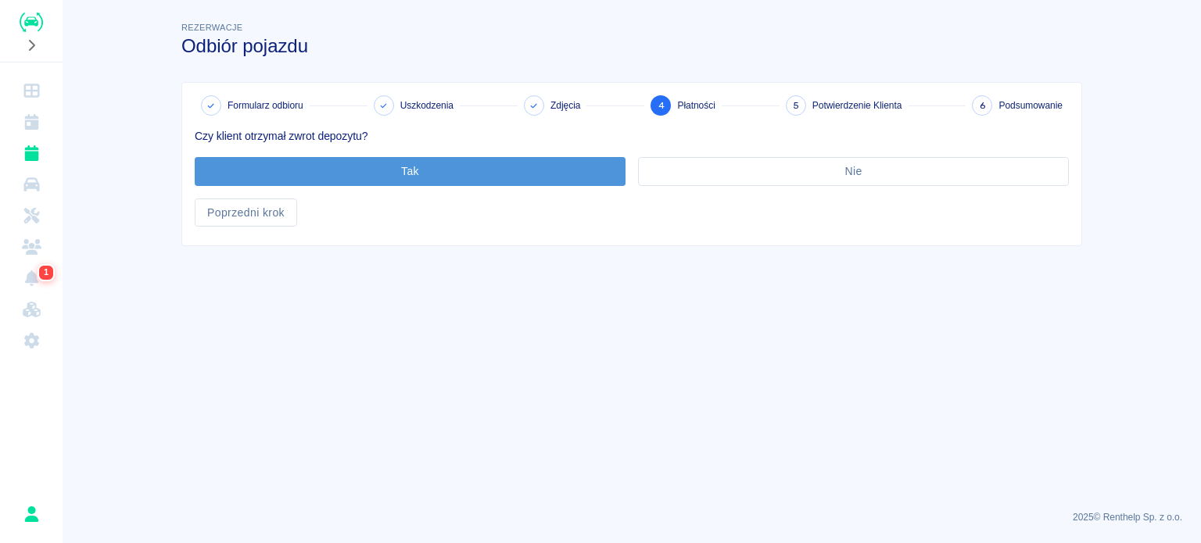
click at [420, 164] on button "Tak" at bounding box center [410, 171] width 431 height 29
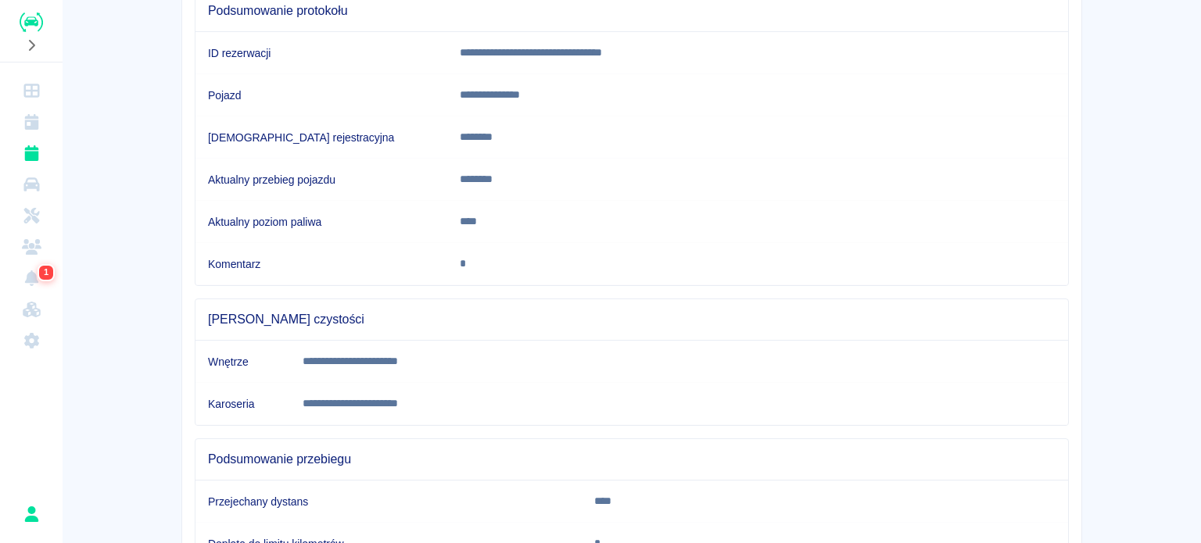
scroll to position [292, 0]
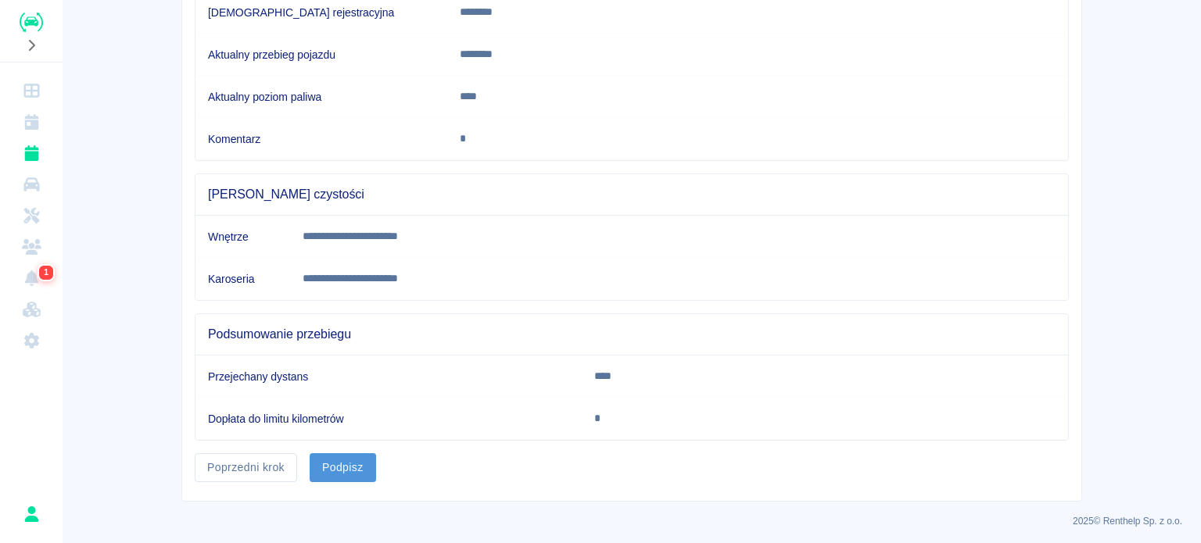
click at [349, 465] on button "Podpisz" at bounding box center [343, 467] width 66 height 29
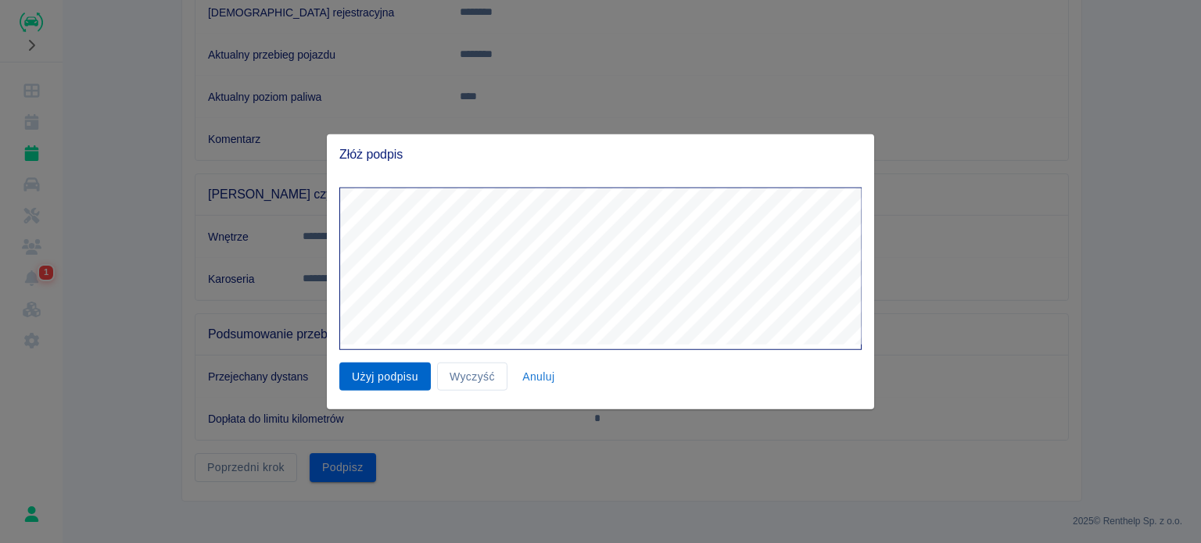
click at [393, 373] on button "Użyj podpisu" at bounding box center [384, 376] width 91 height 29
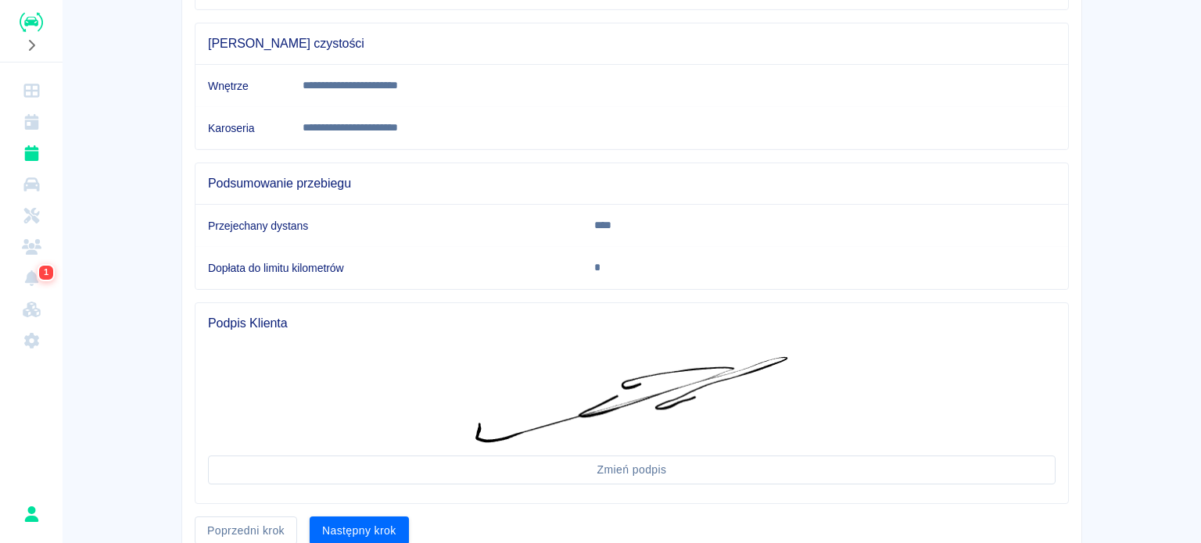
scroll to position [506, 0]
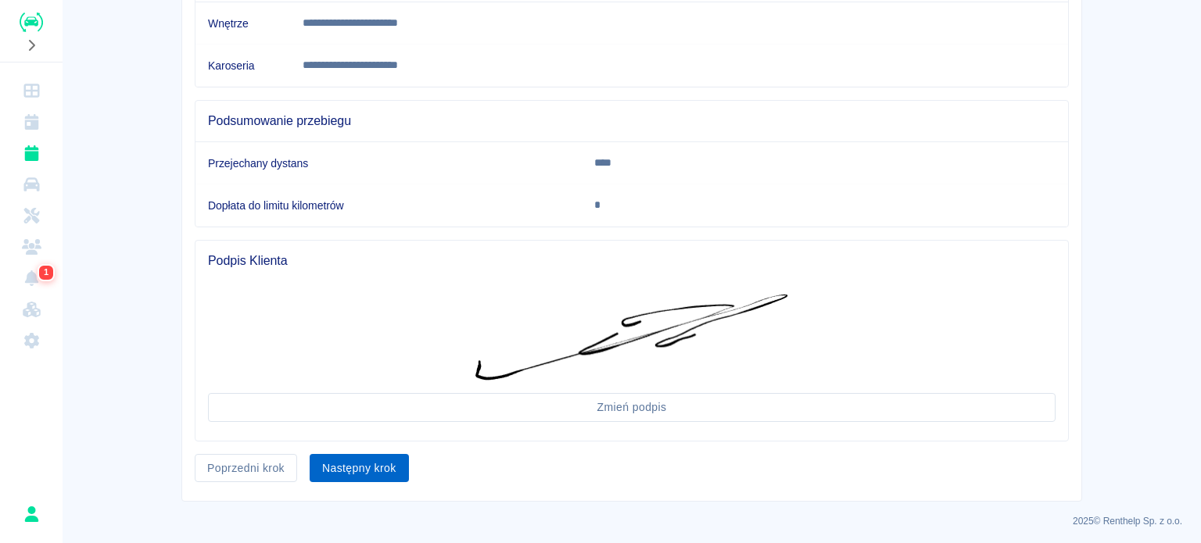
click at [370, 457] on button "Następny krok" at bounding box center [359, 468] width 99 height 29
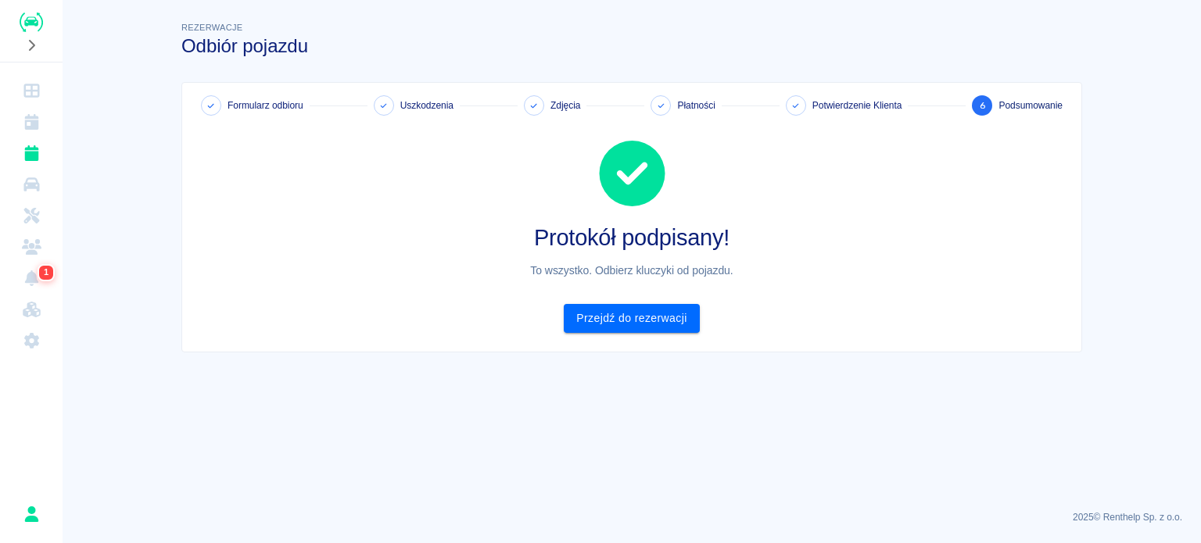
scroll to position [0, 0]
click at [607, 315] on link "Przejdź do rezerwacji" at bounding box center [631, 318] width 135 height 29
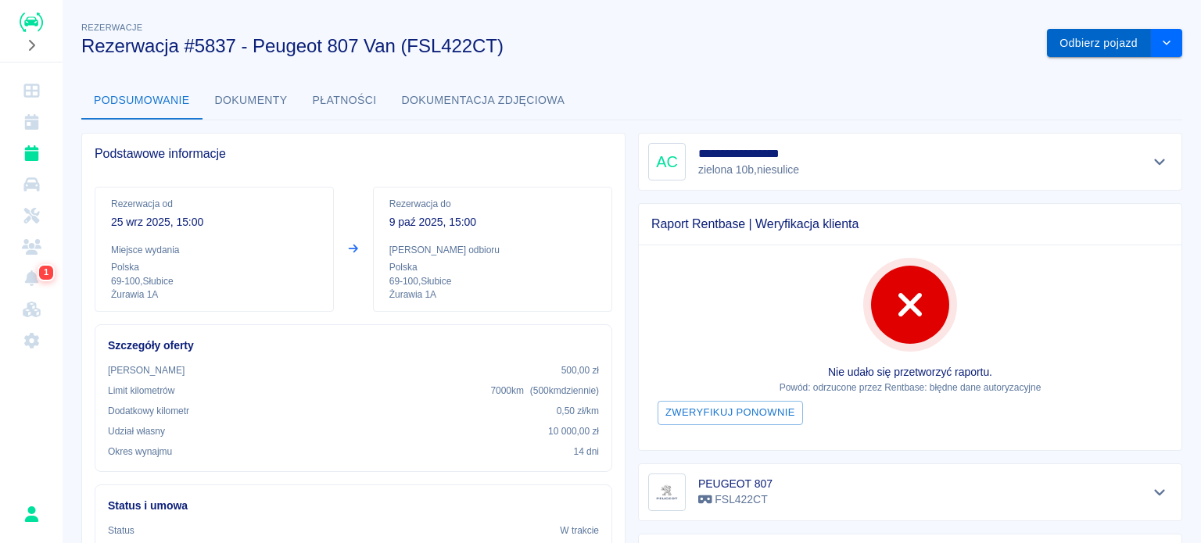
click at [1088, 43] on button "Odbierz pojazd" at bounding box center [1099, 43] width 104 height 29
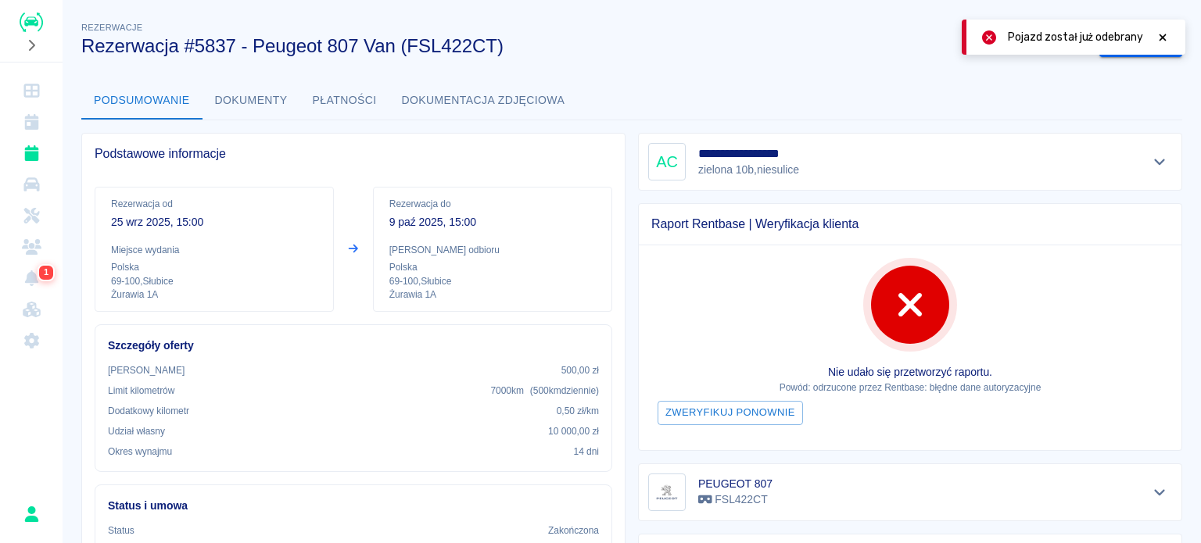
click at [1173, 31] on div "Pojazd został już odebrany" at bounding box center [1073, 37] width 224 height 35
click at [1162, 34] on icon at bounding box center [1162, 37] width 14 height 11
click at [1119, 43] on button "Zarchiwizuj" at bounding box center [1140, 43] width 83 height 29
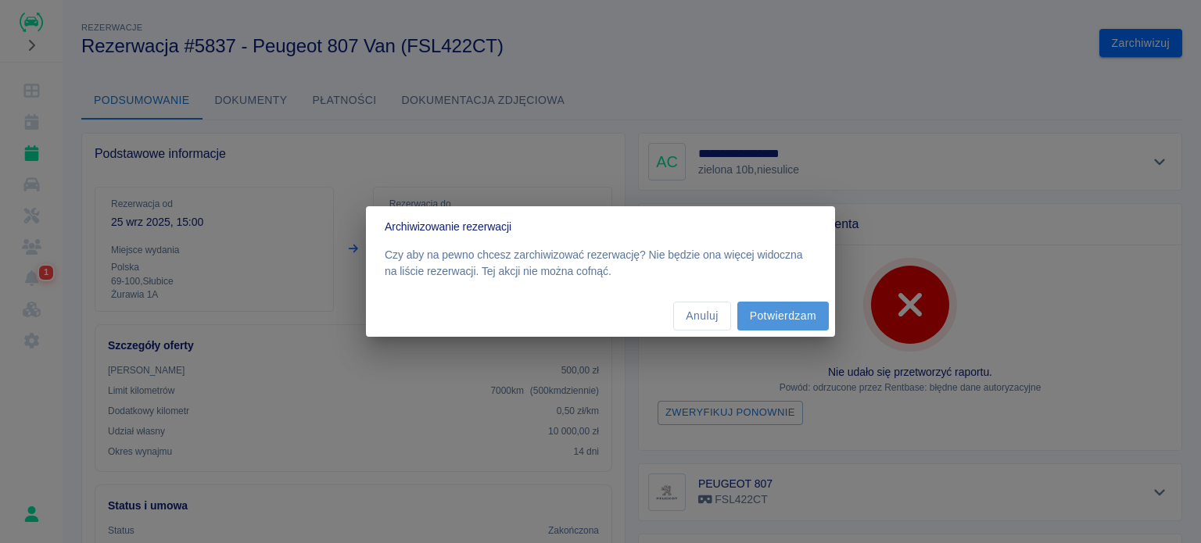
click at [759, 324] on button "Potwierdzam" at bounding box center [782, 316] width 91 height 29
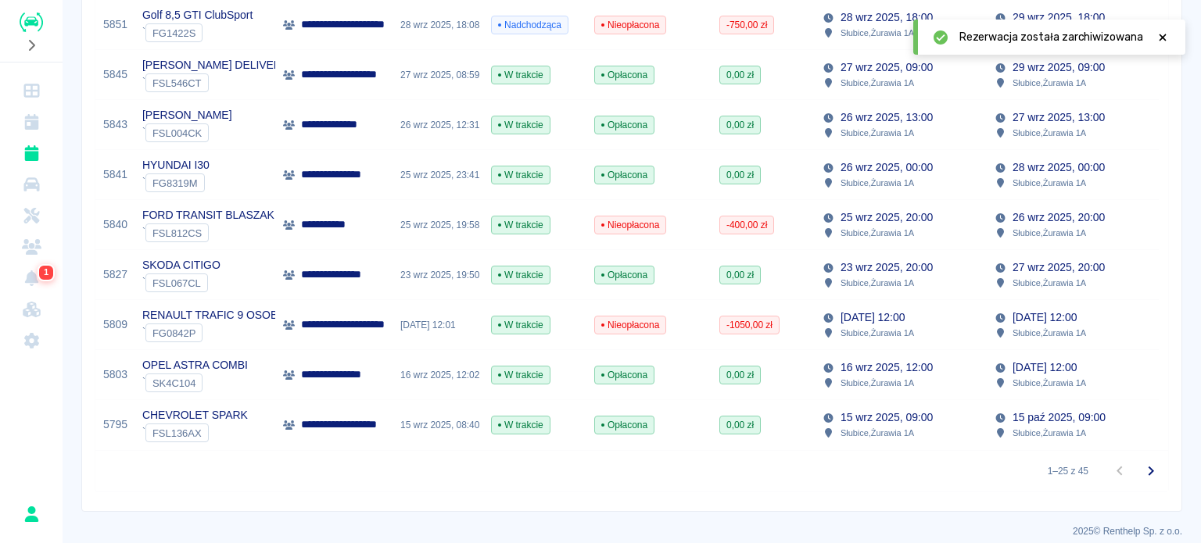
scroll to position [1115, 0]
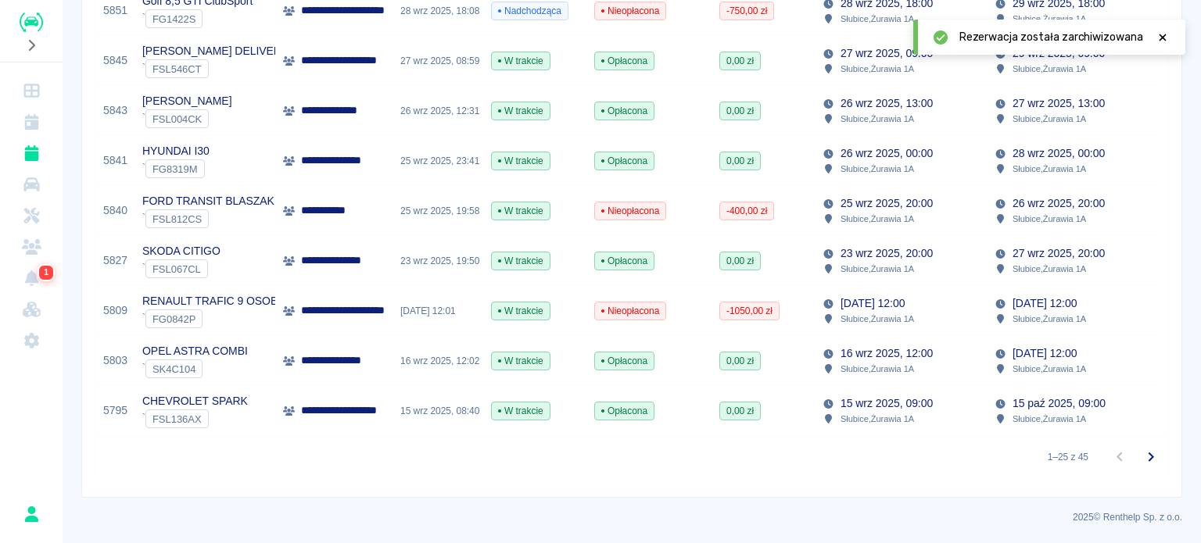
click at [363, 353] on p "**********" at bounding box center [338, 361] width 74 height 16
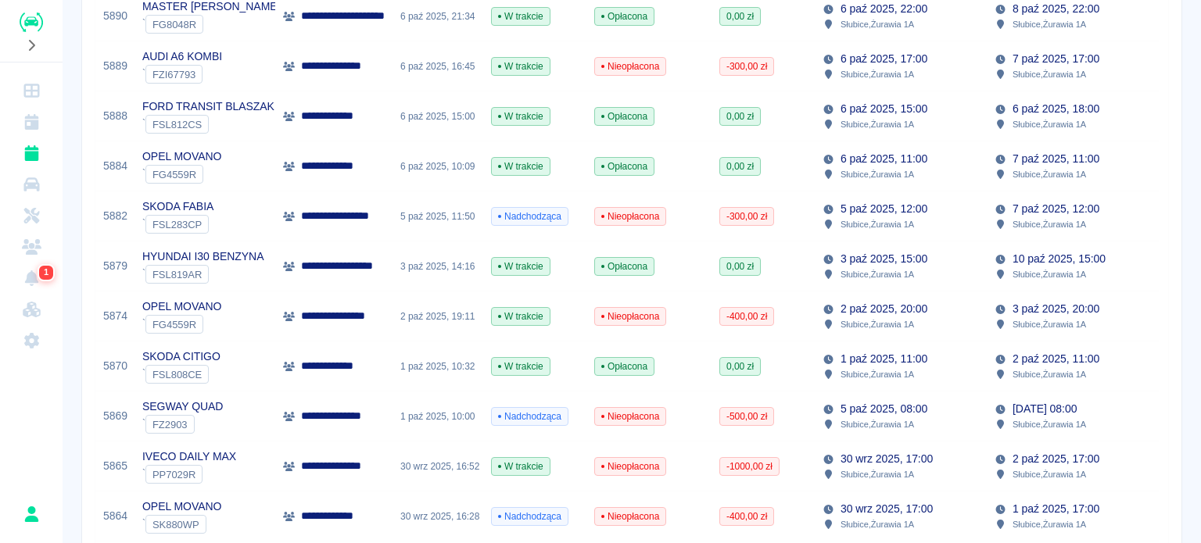
scroll to position [313, 0]
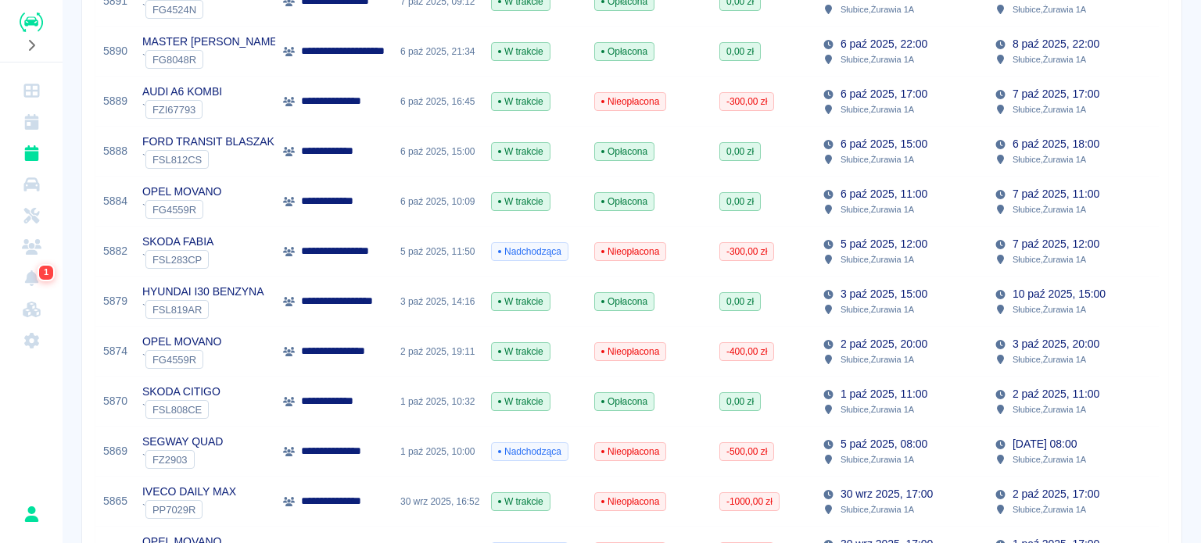
click at [374, 345] on p "**********" at bounding box center [346, 351] width 91 height 16
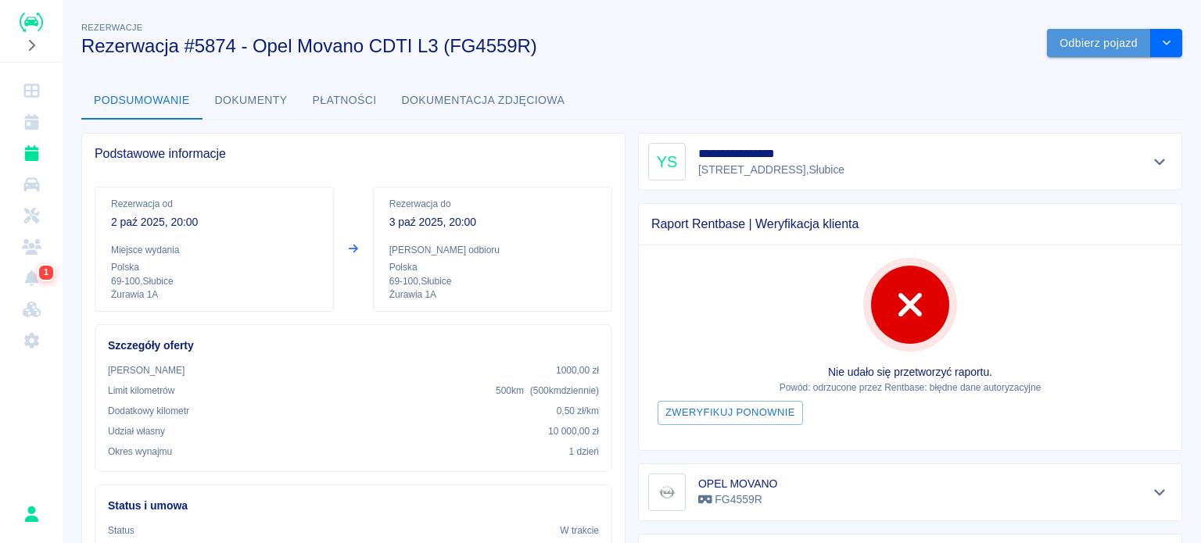
click at [1068, 49] on button "Odbierz pojazd" at bounding box center [1099, 43] width 104 height 29
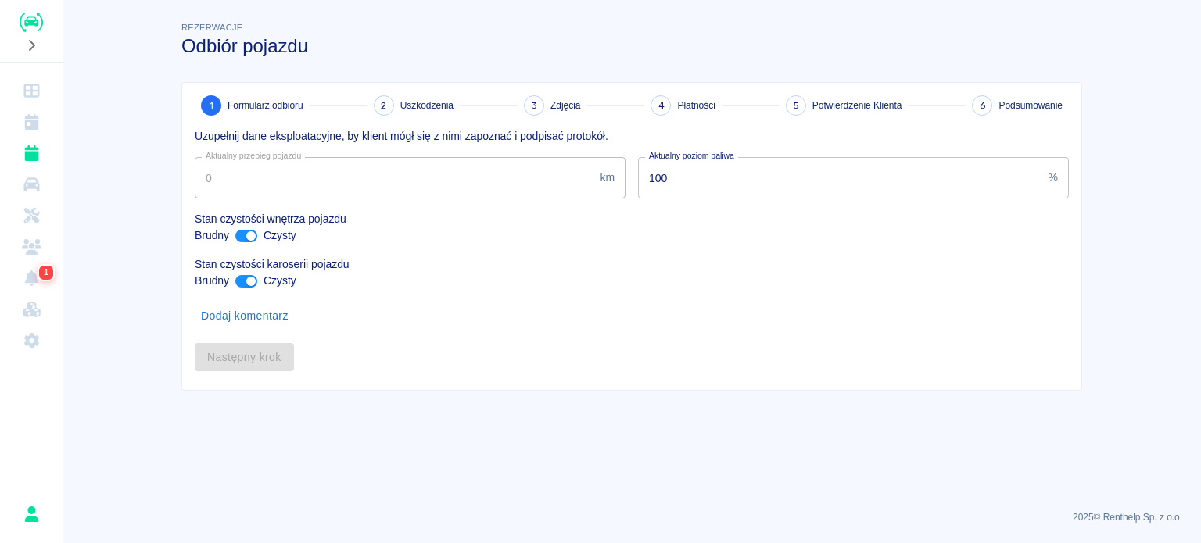
type input "300500"
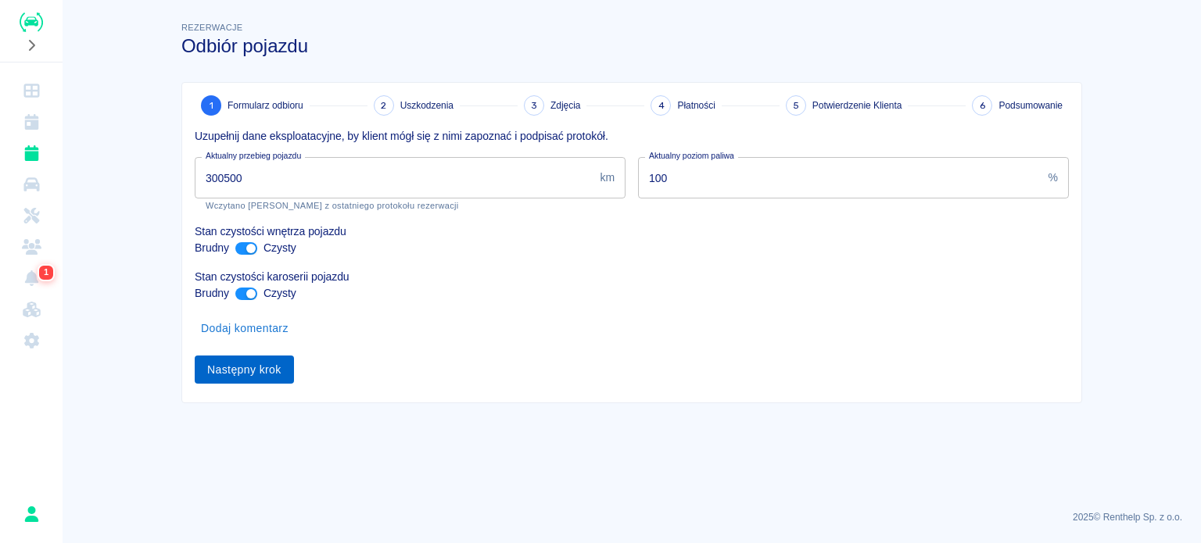
click at [235, 368] on button "Następny krok" at bounding box center [244, 370] width 99 height 29
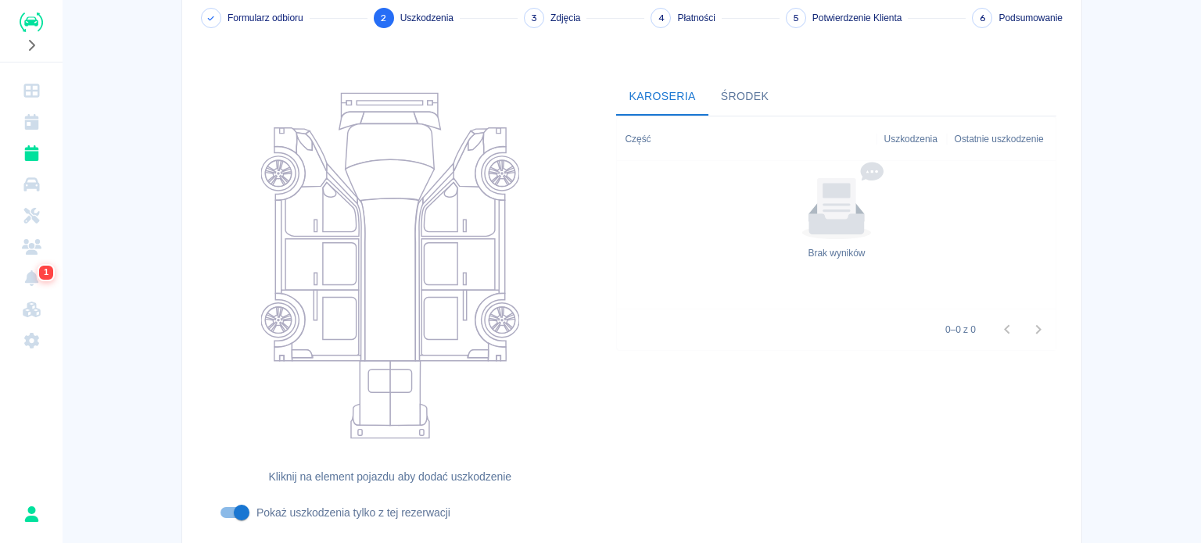
scroll to position [202, 0]
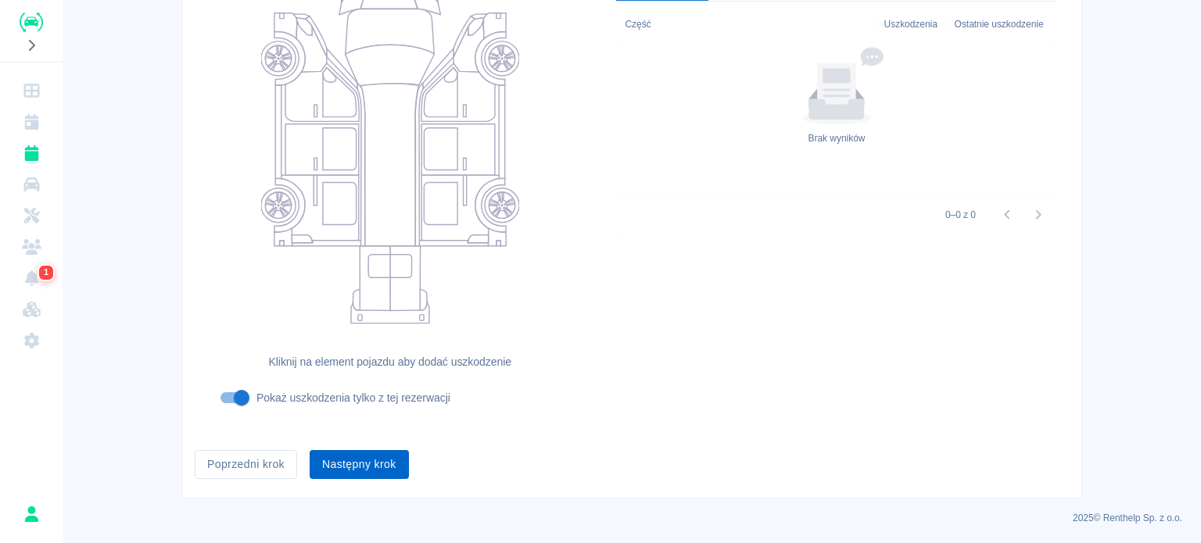
click at [377, 457] on button "Następny krok" at bounding box center [359, 464] width 99 height 29
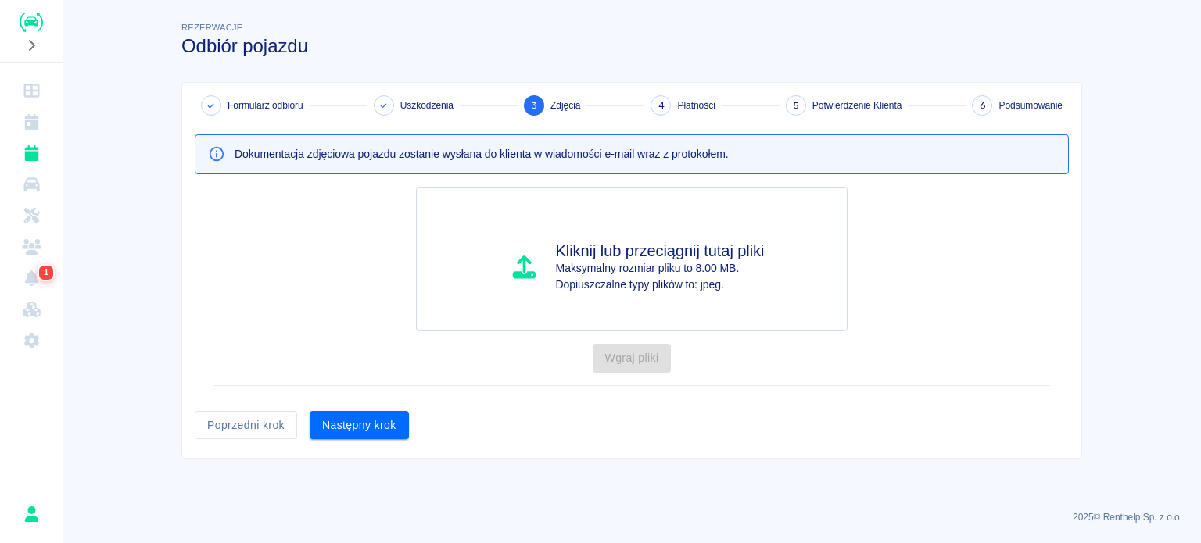
scroll to position [0, 0]
click at [349, 419] on button "Następny krok" at bounding box center [359, 425] width 99 height 29
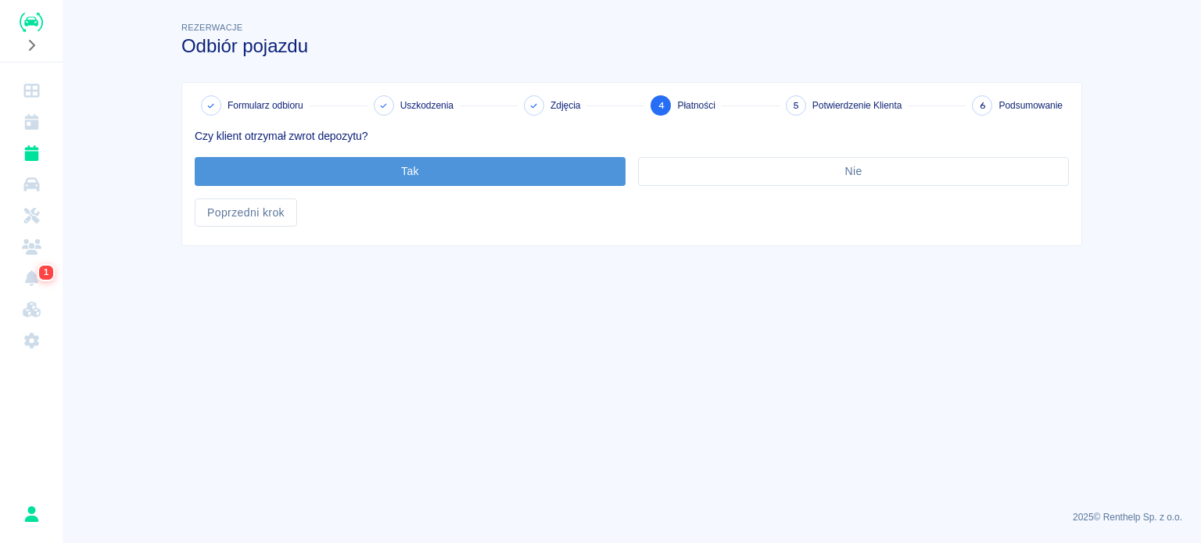
click at [381, 178] on button "Tak" at bounding box center [410, 171] width 431 height 29
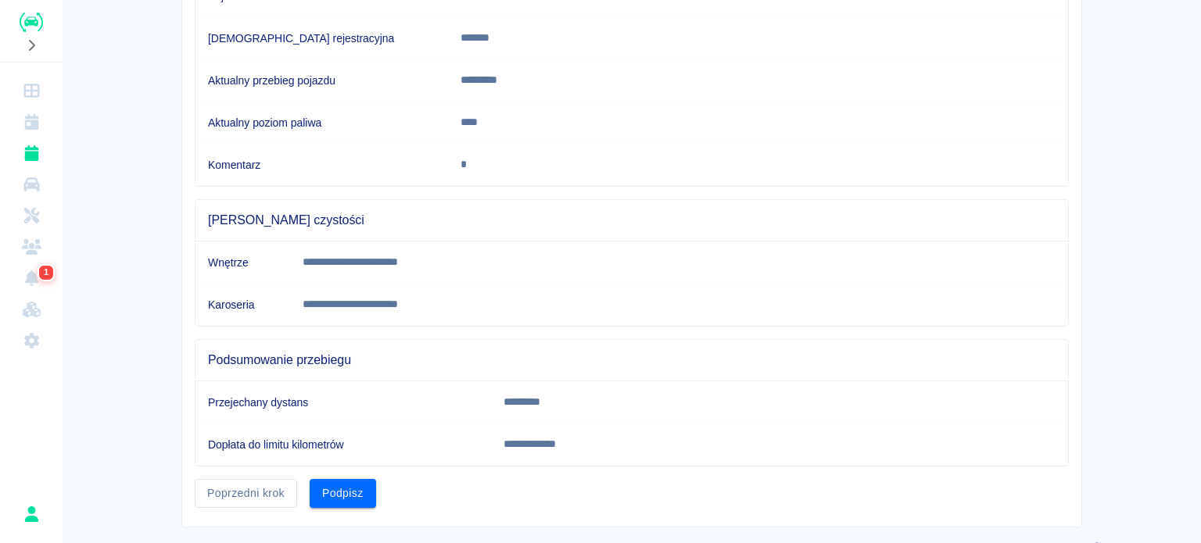
scroll to position [292, 0]
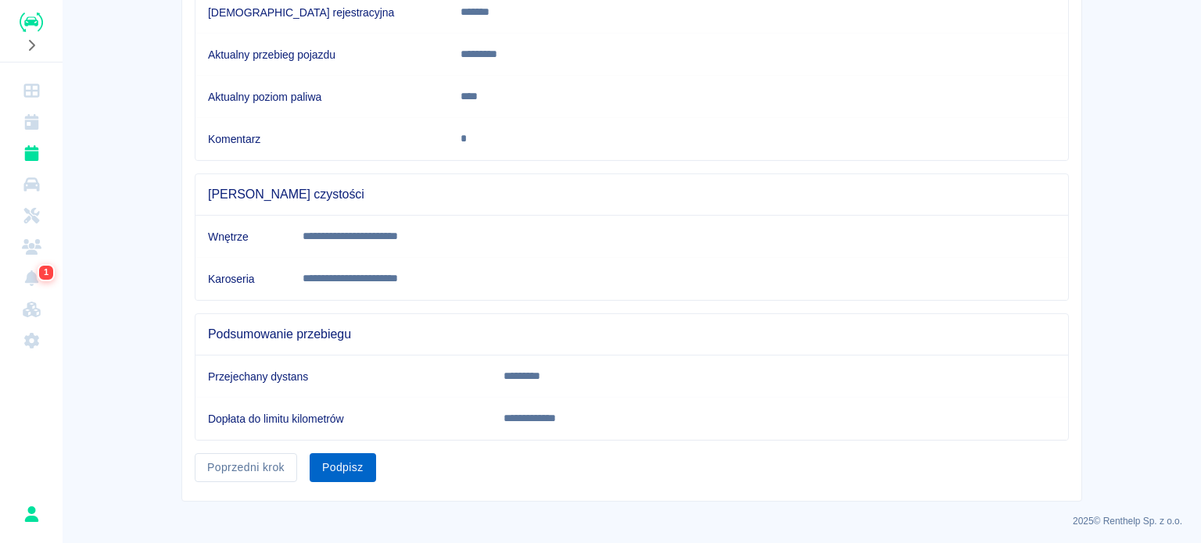
click at [332, 463] on button "Podpisz" at bounding box center [343, 467] width 66 height 29
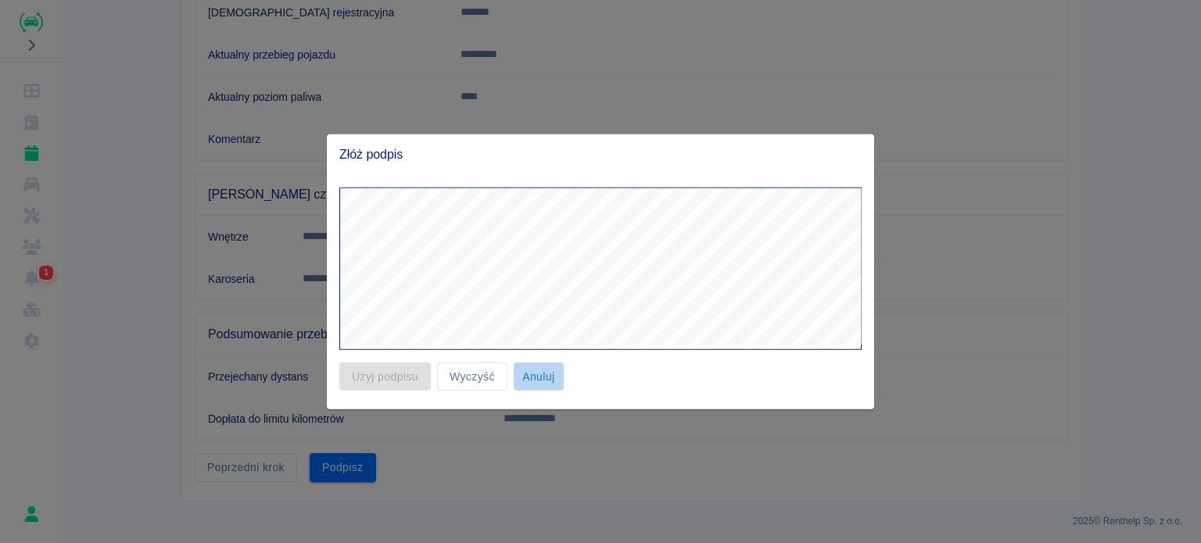
click at [550, 374] on button "Anuluj" at bounding box center [539, 376] width 50 height 29
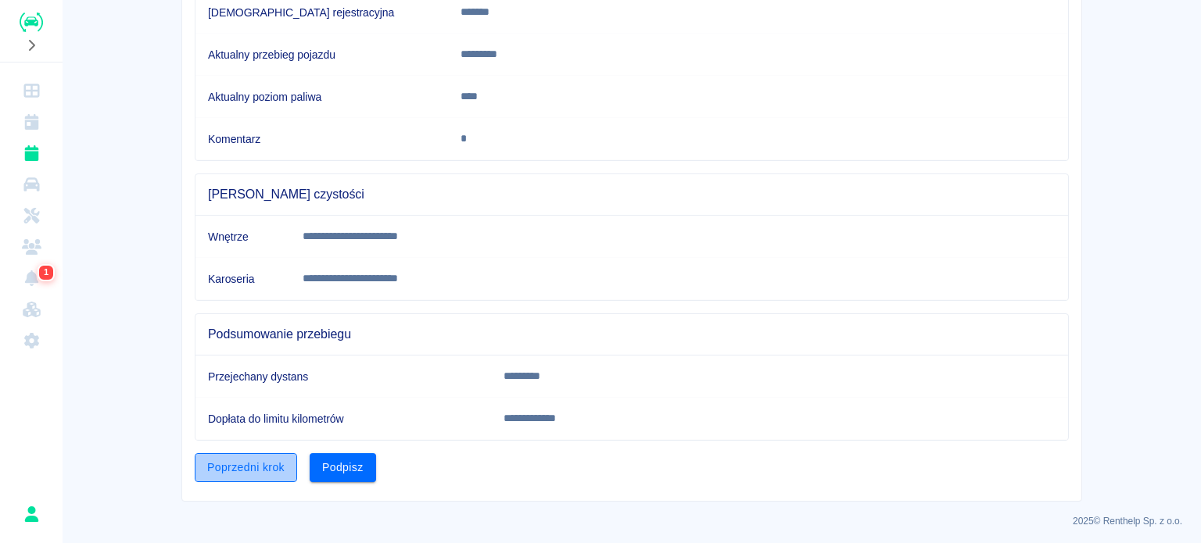
click at [224, 453] on button "Poprzedni krok" at bounding box center [246, 467] width 102 height 29
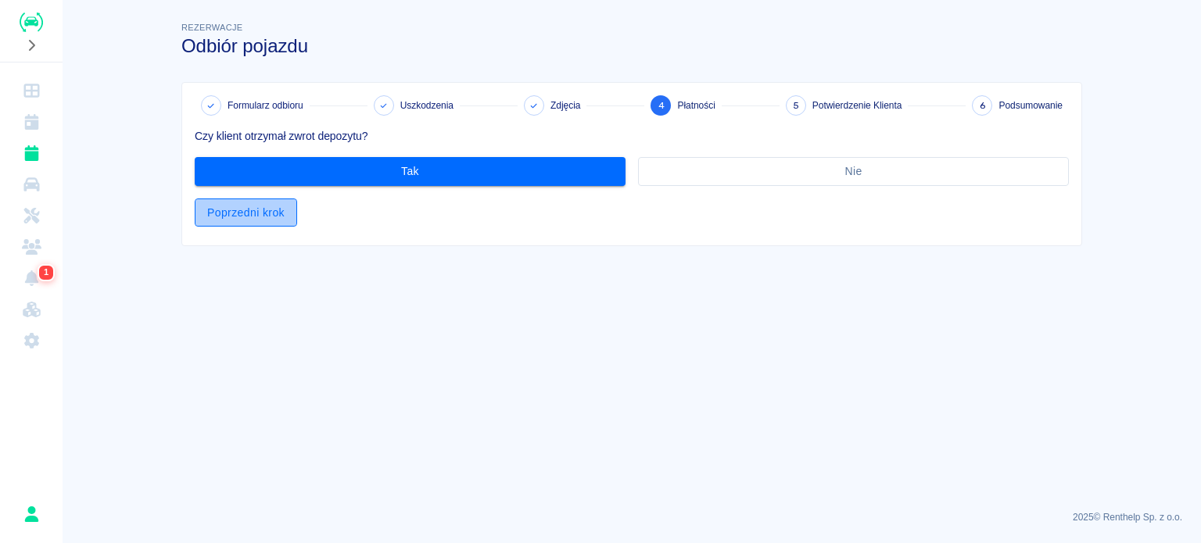
click at [284, 209] on button "Poprzedni krok" at bounding box center [246, 213] width 102 height 29
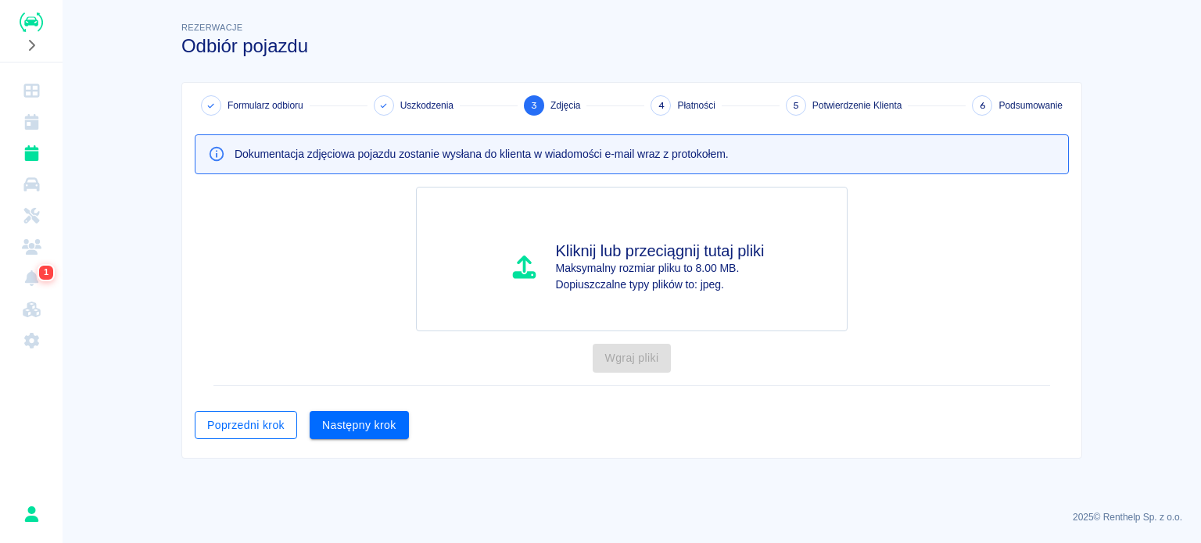
click at [198, 434] on button "Poprzedni krok" at bounding box center [246, 425] width 102 height 29
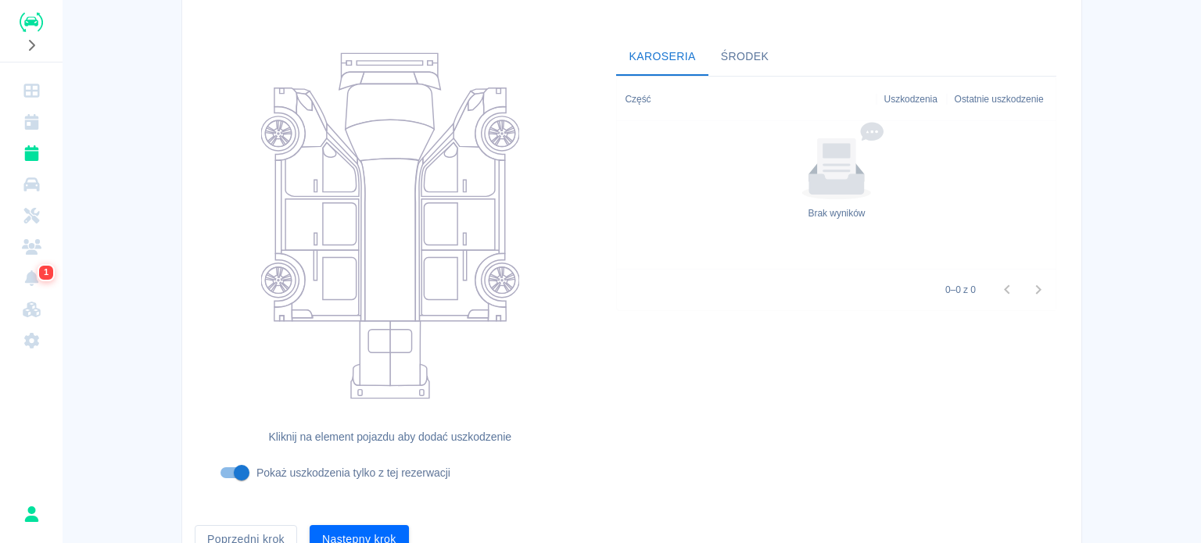
scroll to position [202, 0]
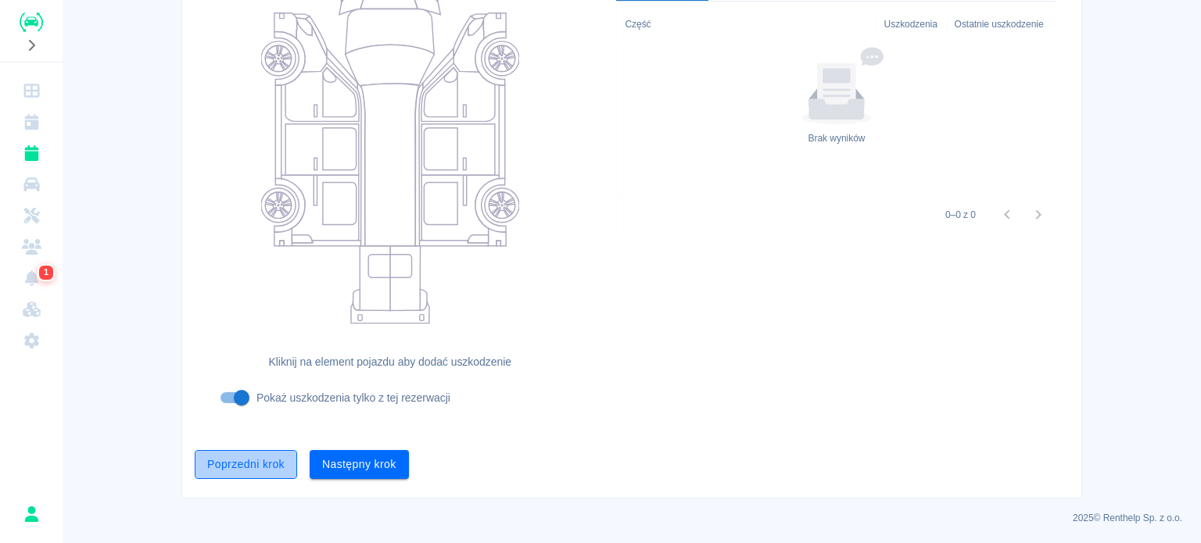
click at [238, 474] on button "Poprzedni krok" at bounding box center [246, 464] width 102 height 29
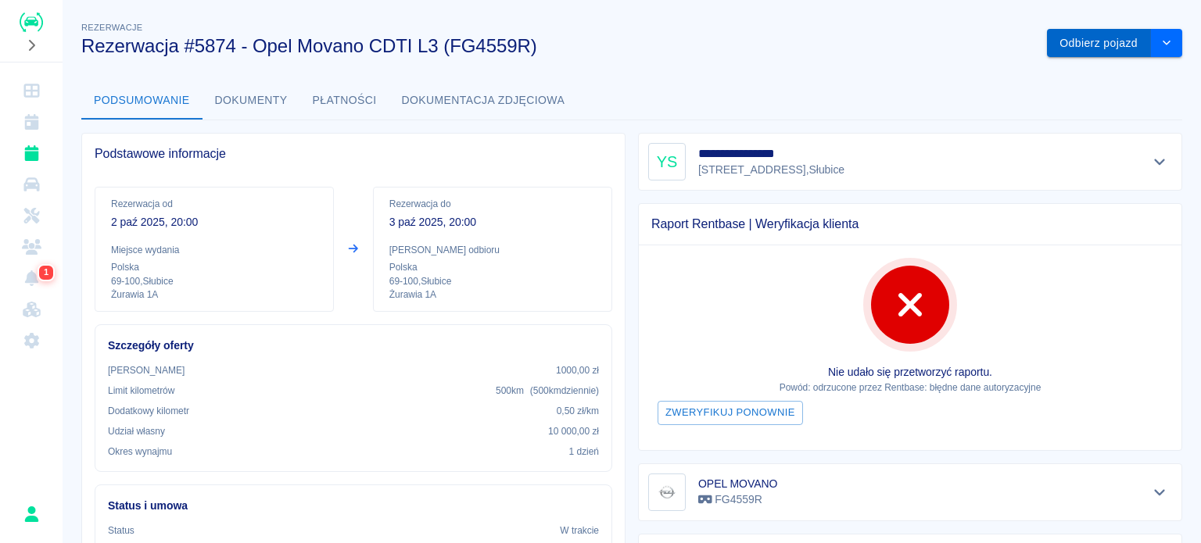
click at [1076, 47] on button "Odbierz pojazd" at bounding box center [1099, 43] width 104 height 29
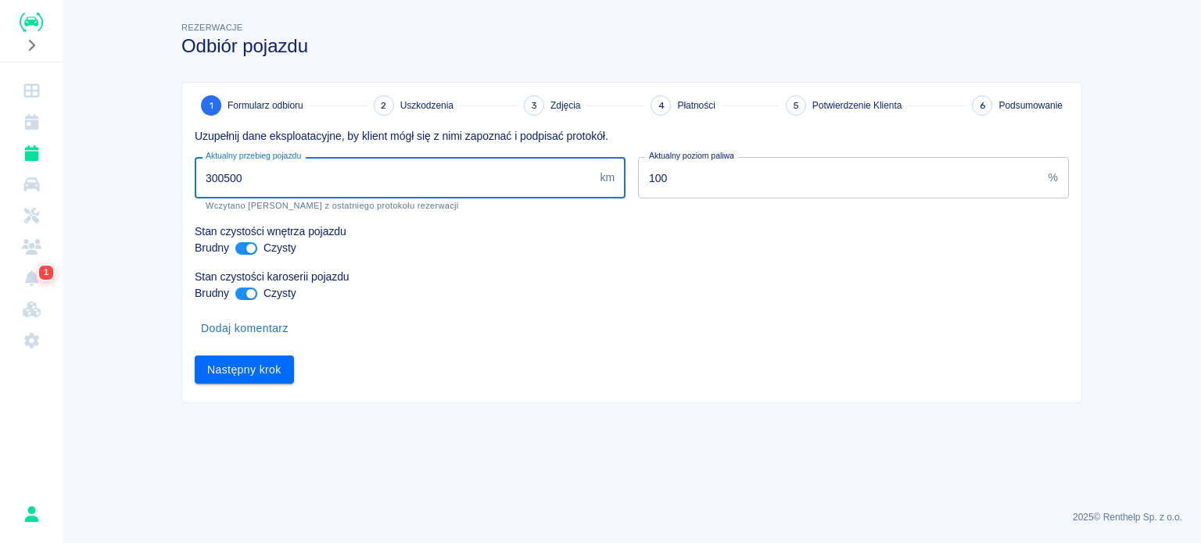
click at [215, 182] on input "300500" at bounding box center [394, 177] width 399 height 41
type input "289000"
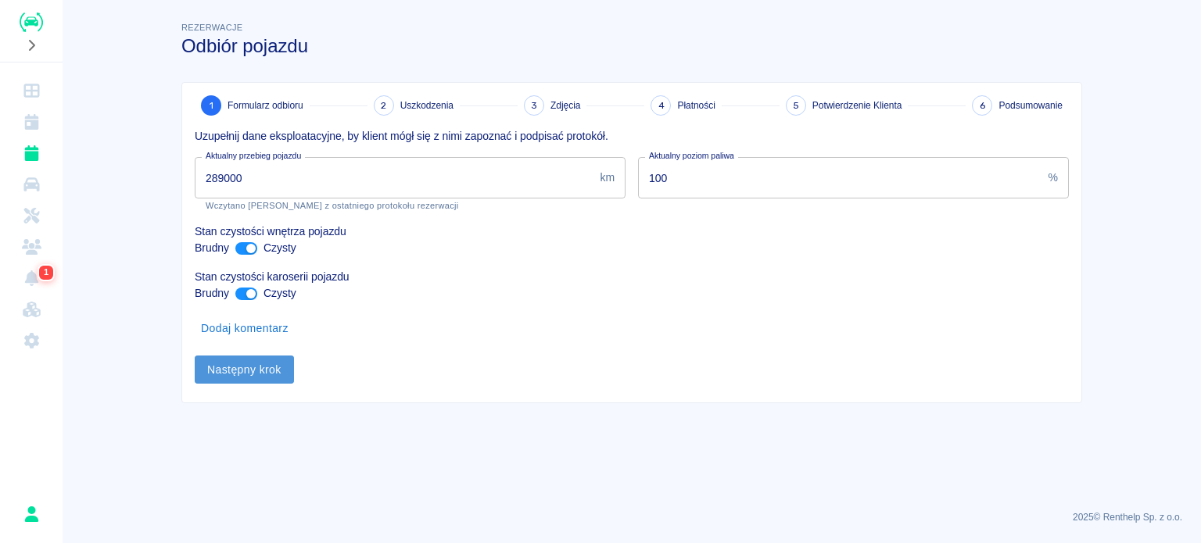
click at [269, 365] on button "Następny krok" at bounding box center [244, 370] width 99 height 29
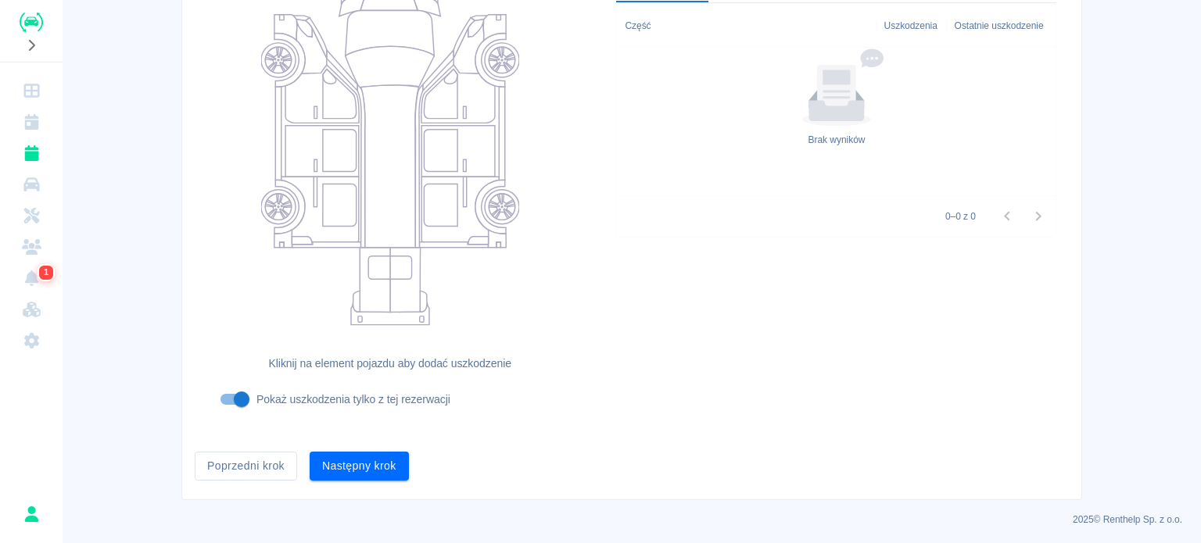
scroll to position [202, 0]
drag, startPoint x: 366, startPoint y: 446, endPoint x: 363, endPoint y: 464, distance: 17.5
click at [366, 453] on div "Następny krok" at bounding box center [353, 458] width 112 height 41
click at [363, 464] on button "Następny krok" at bounding box center [359, 464] width 99 height 29
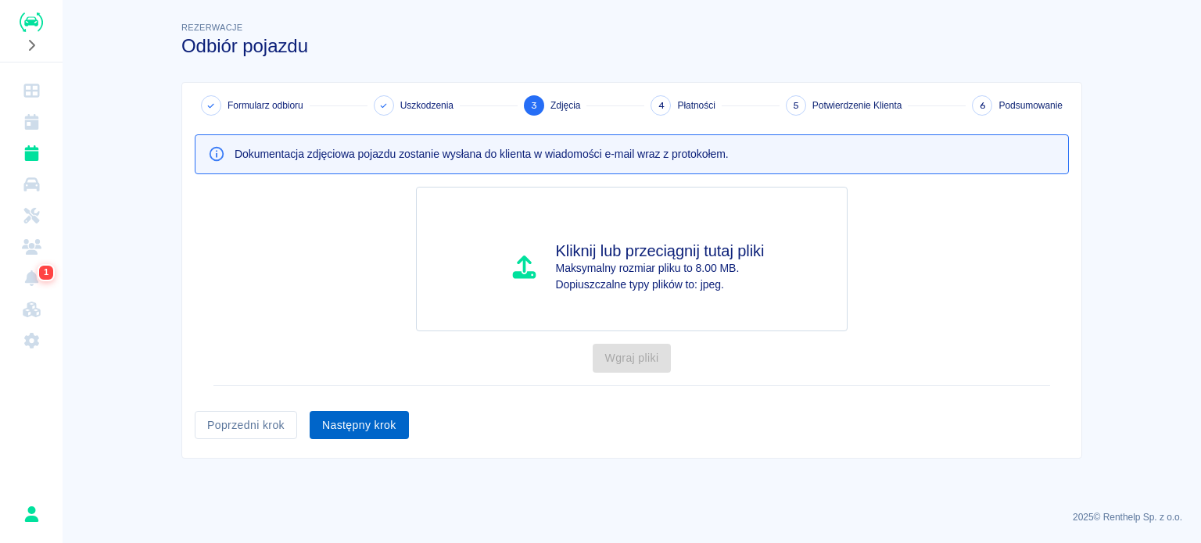
click at [363, 431] on button "Następny krok" at bounding box center [359, 425] width 99 height 29
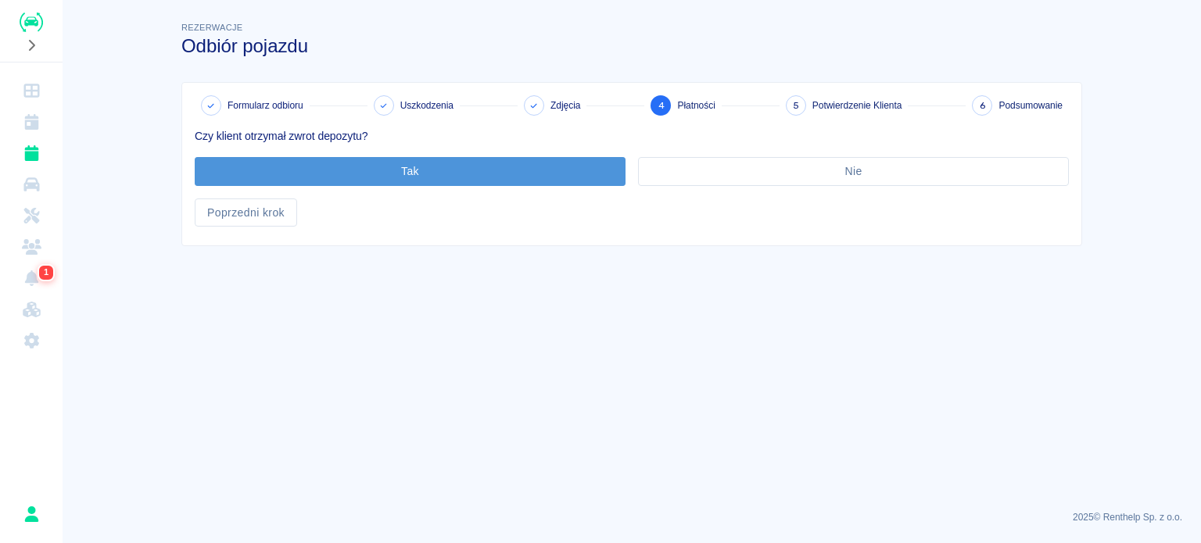
click at [378, 167] on button "Tak" at bounding box center [410, 171] width 431 height 29
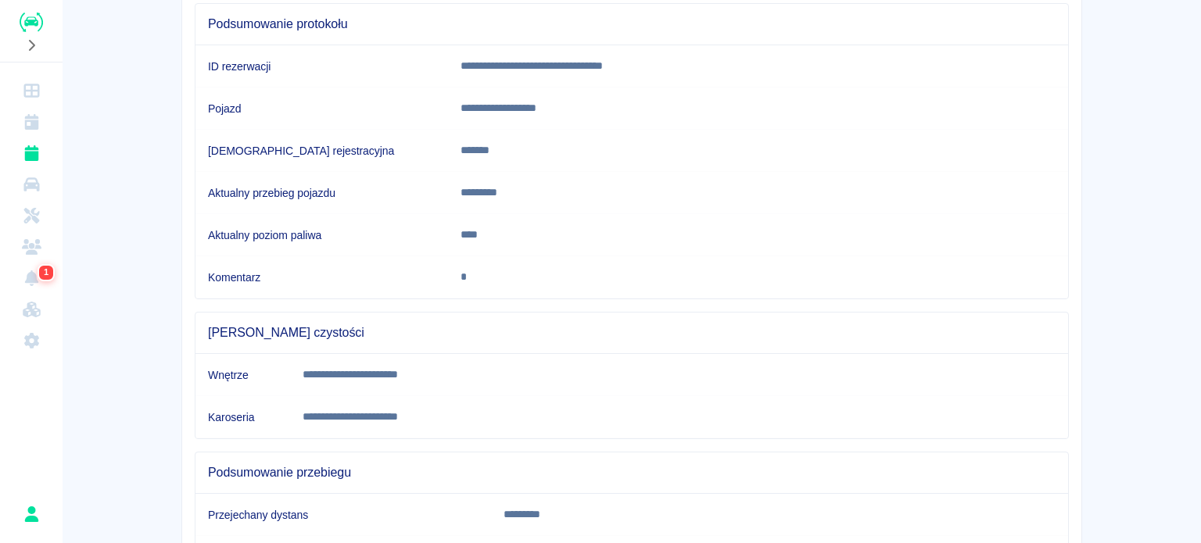
scroll to position [292, 0]
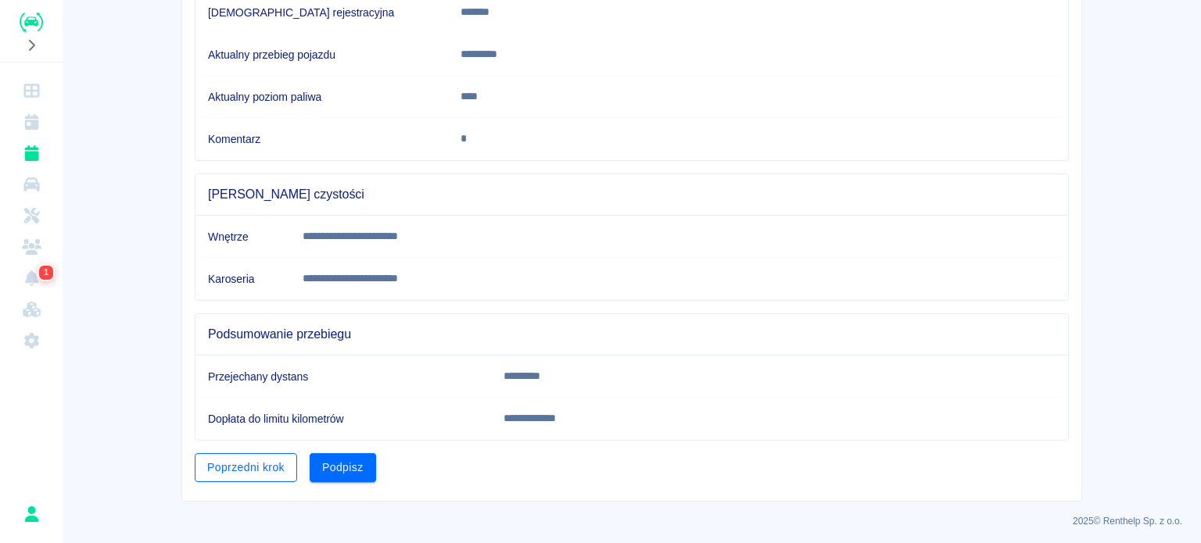
click at [244, 460] on button "Poprzedni krok" at bounding box center [246, 467] width 102 height 29
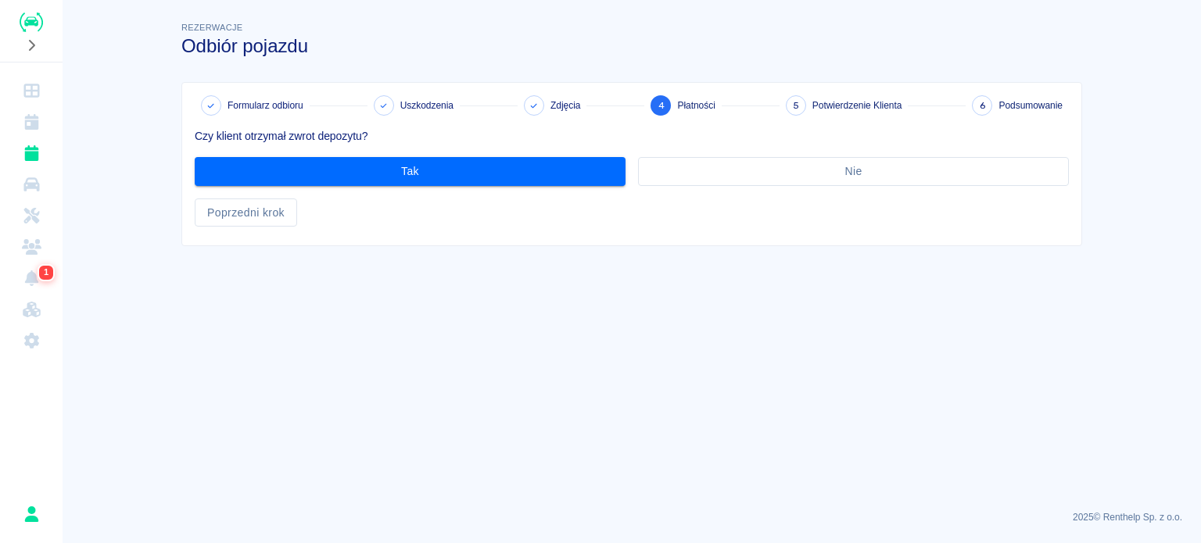
scroll to position [0, 0]
click at [266, 215] on button "Poprzedni krok" at bounding box center [246, 213] width 102 height 29
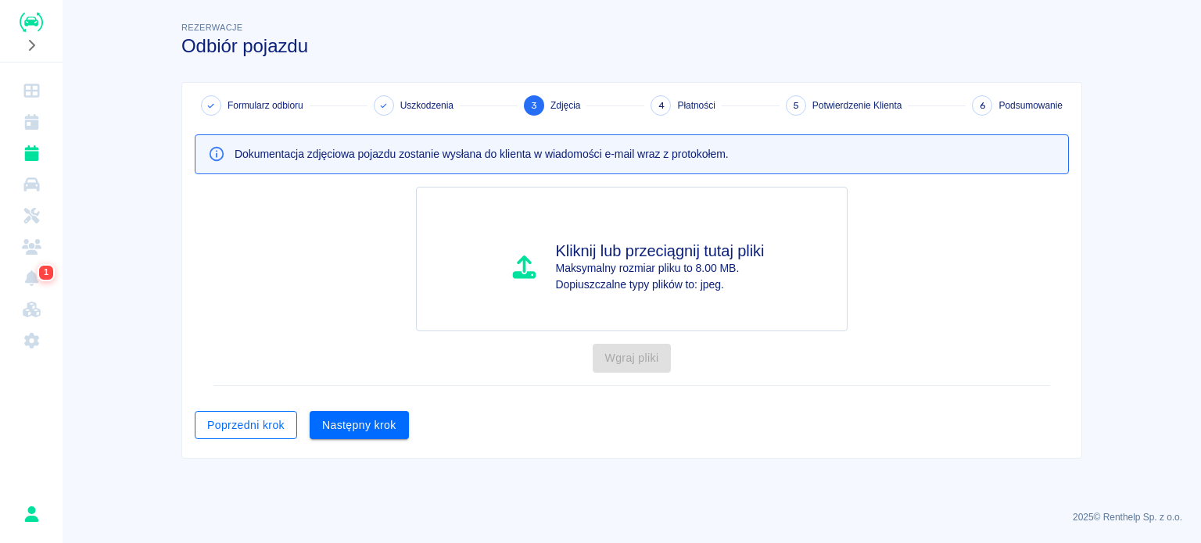
click at [248, 428] on button "Poprzedni krok" at bounding box center [246, 425] width 102 height 29
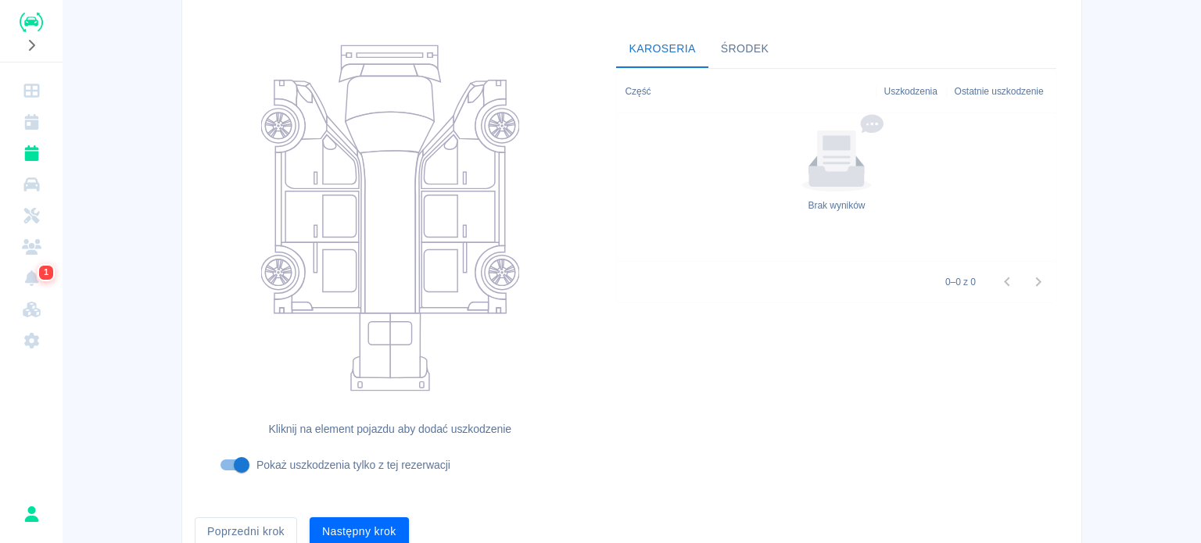
scroll to position [202, 0]
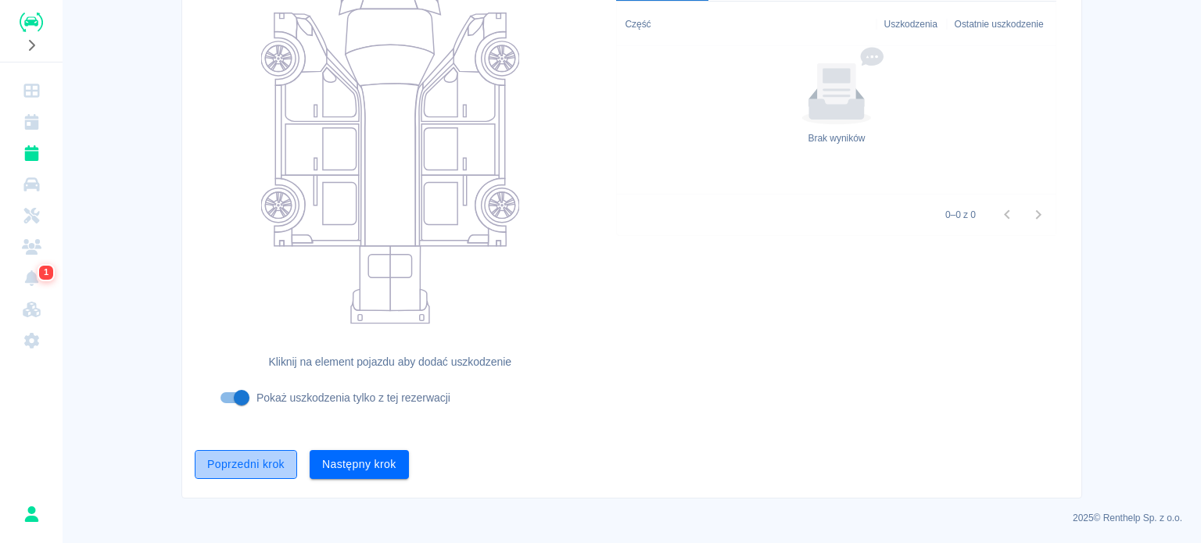
click at [250, 468] on button "Poprzedni krok" at bounding box center [246, 464] width 102 height 29
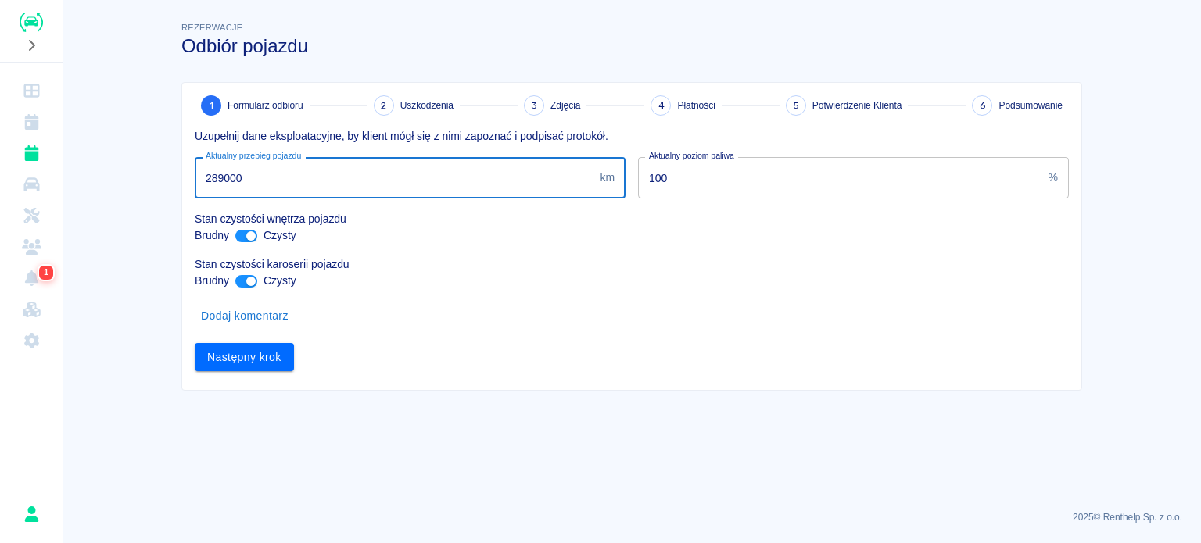
click at [217, 177] on input "289000" at bounding box center [394, 177] width 399 height 41
type input "259000"
click at [266, 360] on button "Następny krok" at bounding box center [244, 357] width 99 height 29
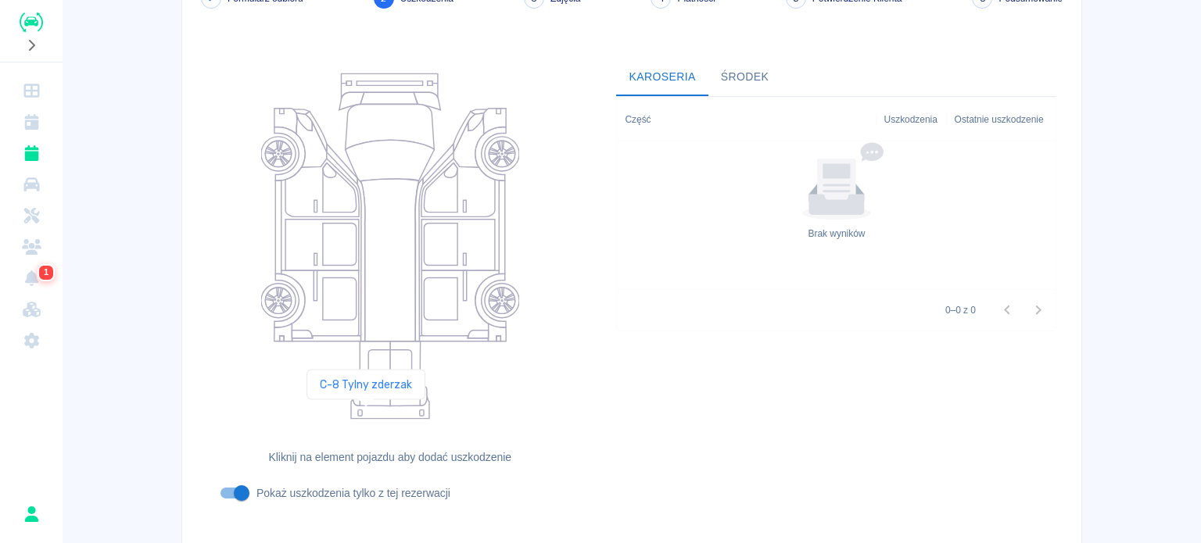
scroll to position [202, 0]
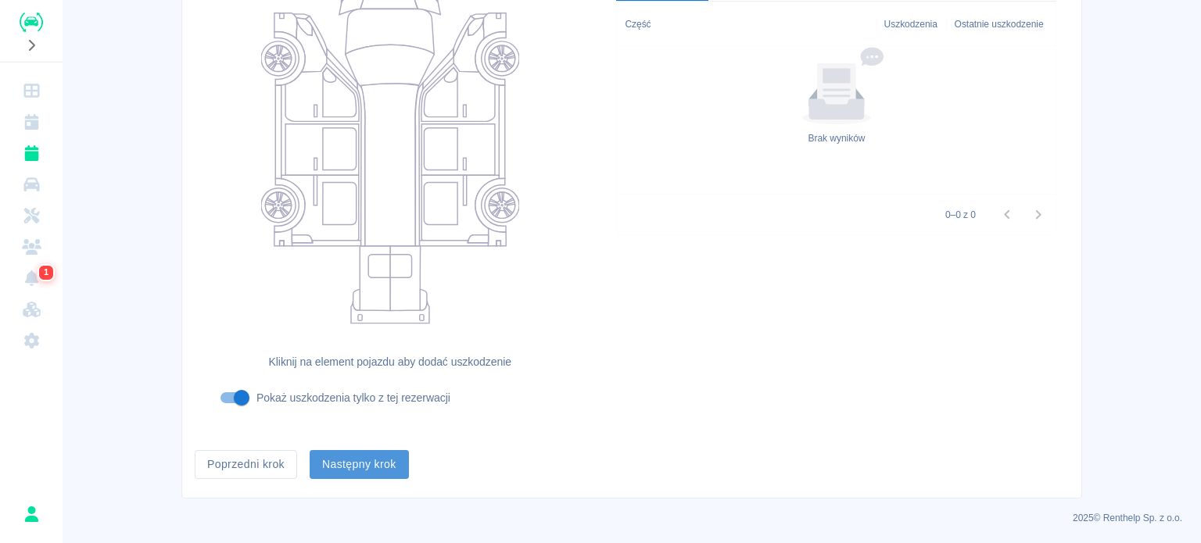
click at [375, 471] on button "Następny krok" at bounding box center [359, 464] width 99 height 29
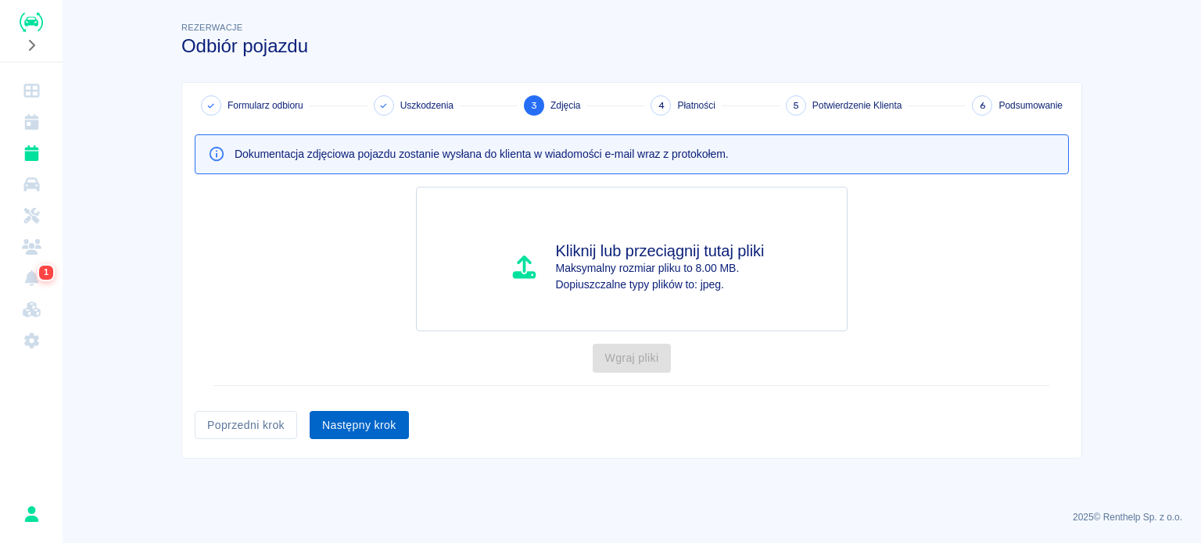
click at [363, 428] on button "Następny krok" at bounding box center [359, 425] width 99 height 29
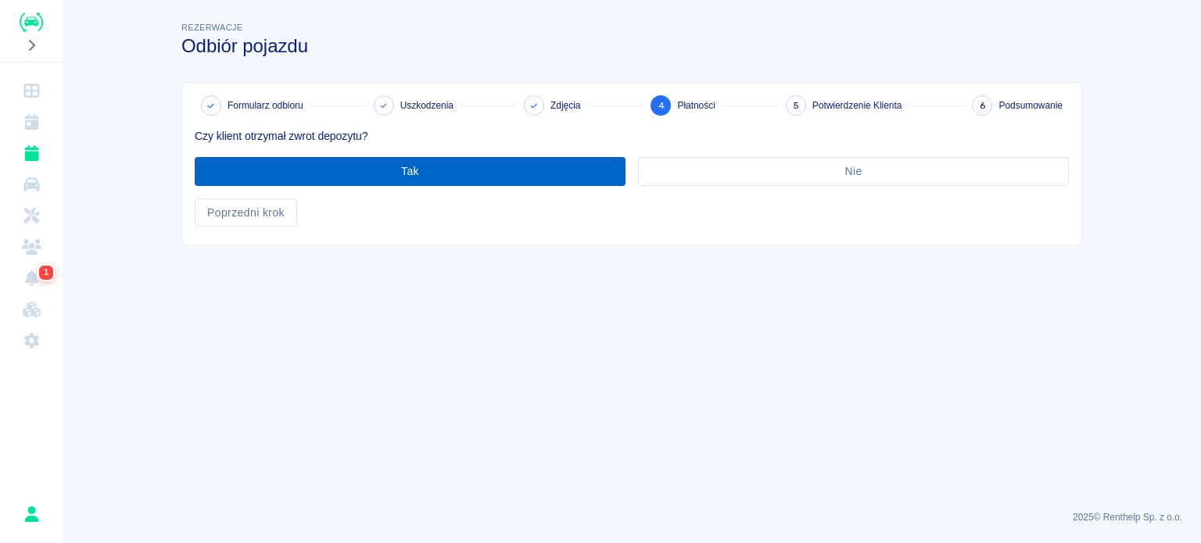
click at [397, 163] on button "Tak" at bounding box center [410, 171] width 431 height 29
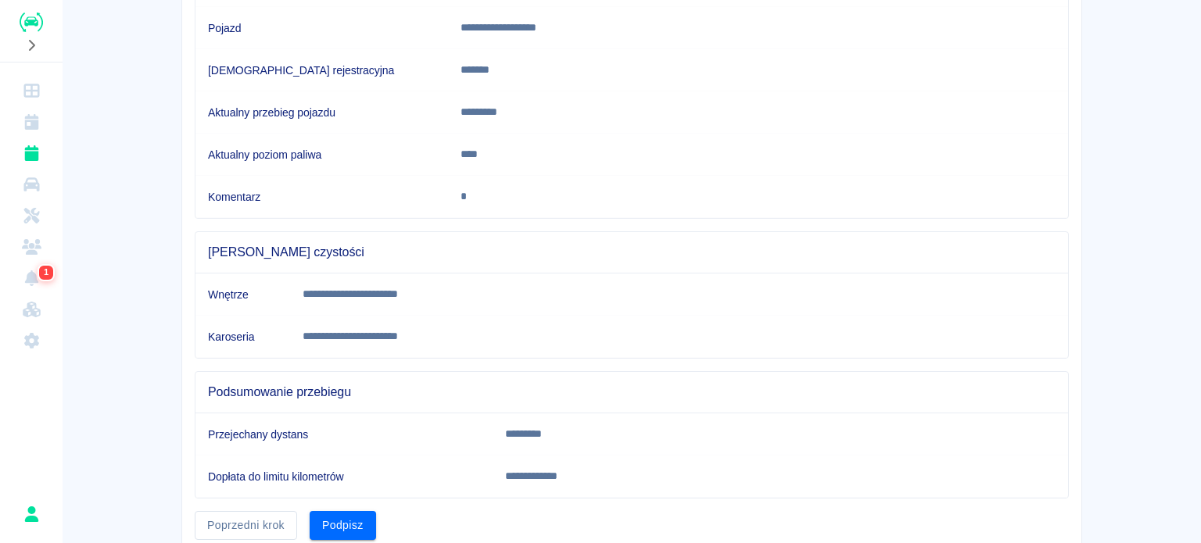
scroll to position [292, 0]
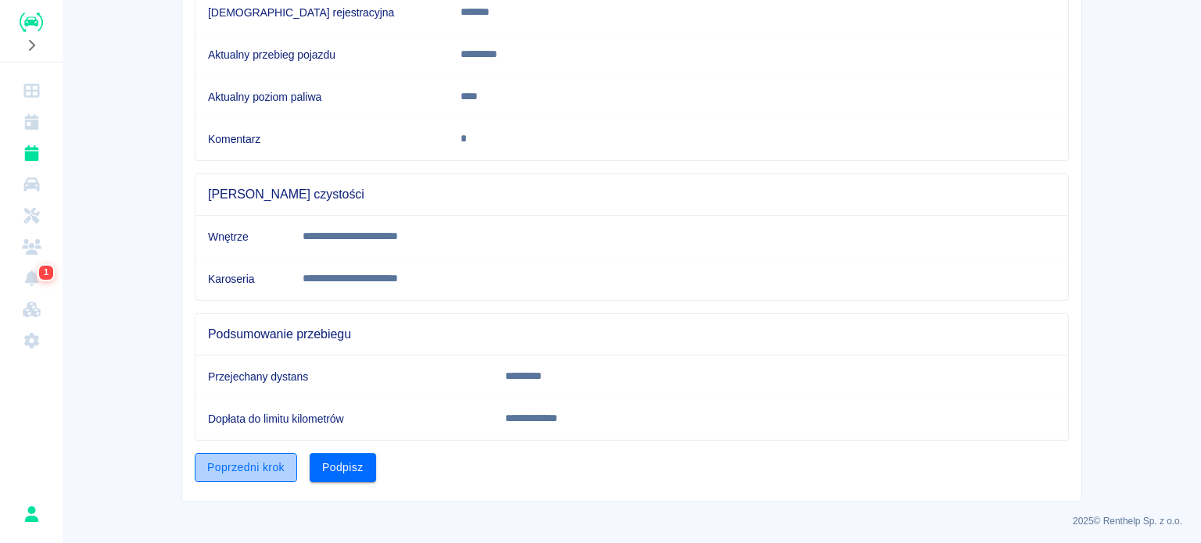
click at [242, 464] on button "Poprzedni krok" at bounding box center [246, 467] width 102 height 29
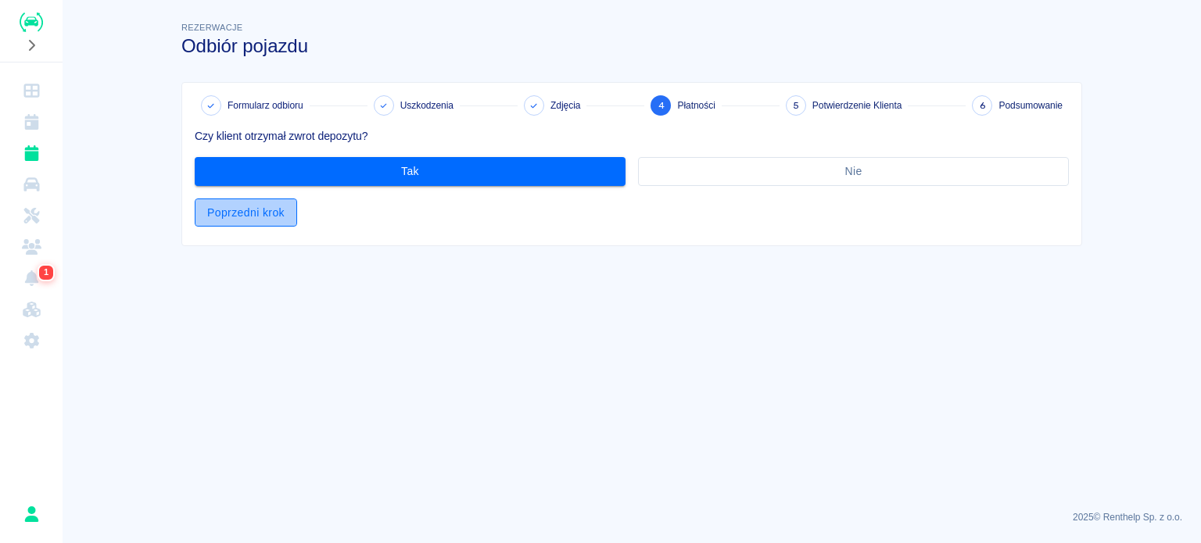
click at [247, 209] on button "Poprzedni krok" at bounding box center [246, 213] width 102 height 29
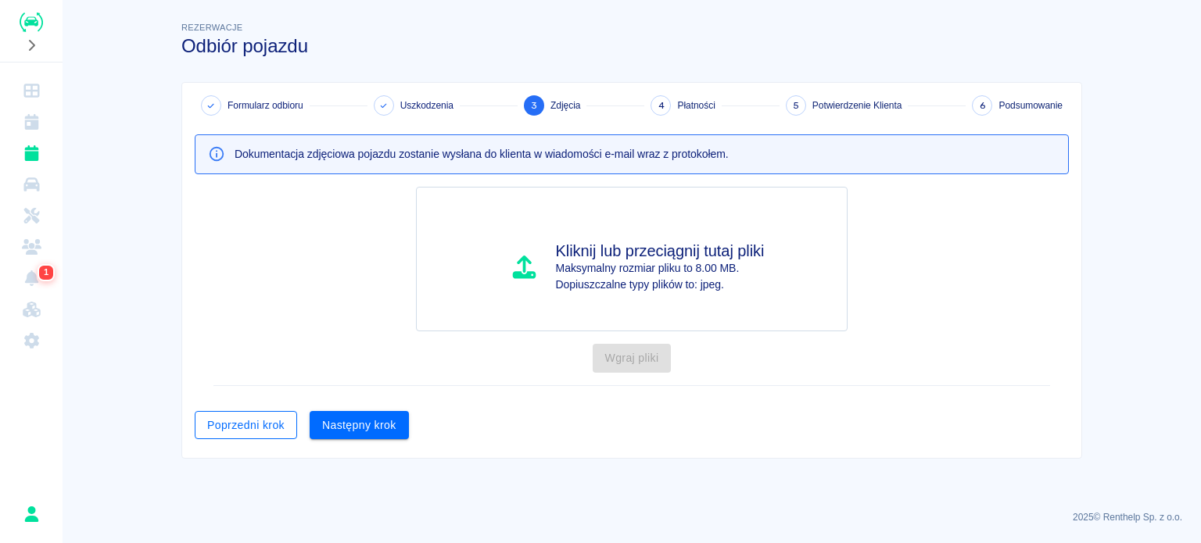
click at [234, 429] on button "Poprzedni krok" at bounding box center [246, 425] width 102 height 29
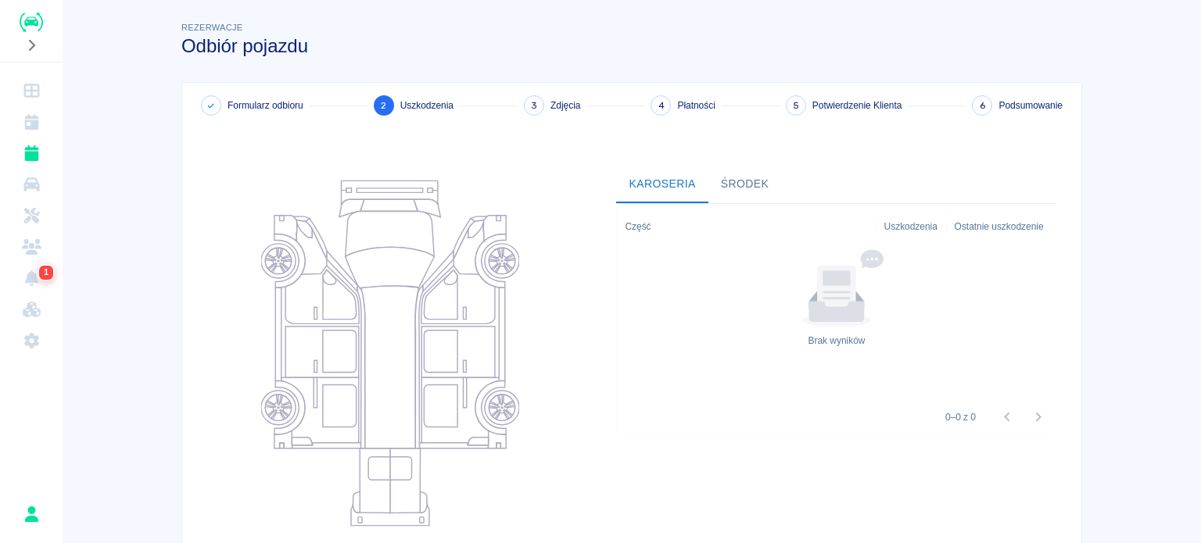
scroll to position [202, 0]
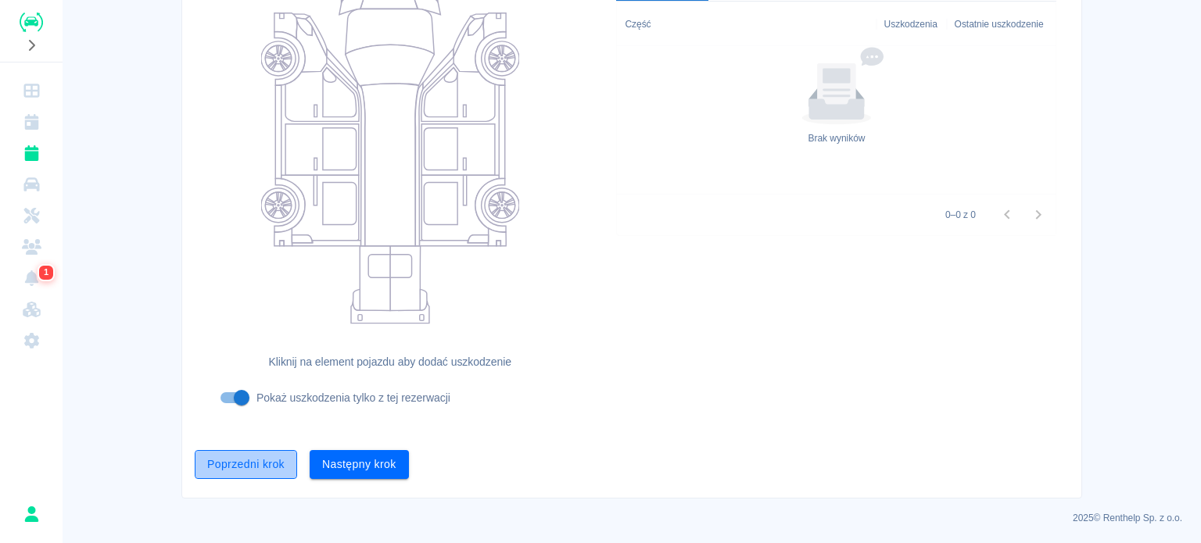
click at [231, 462] on button "Poprzedni krok" at bounding box center [246, 464] width 102 height 29
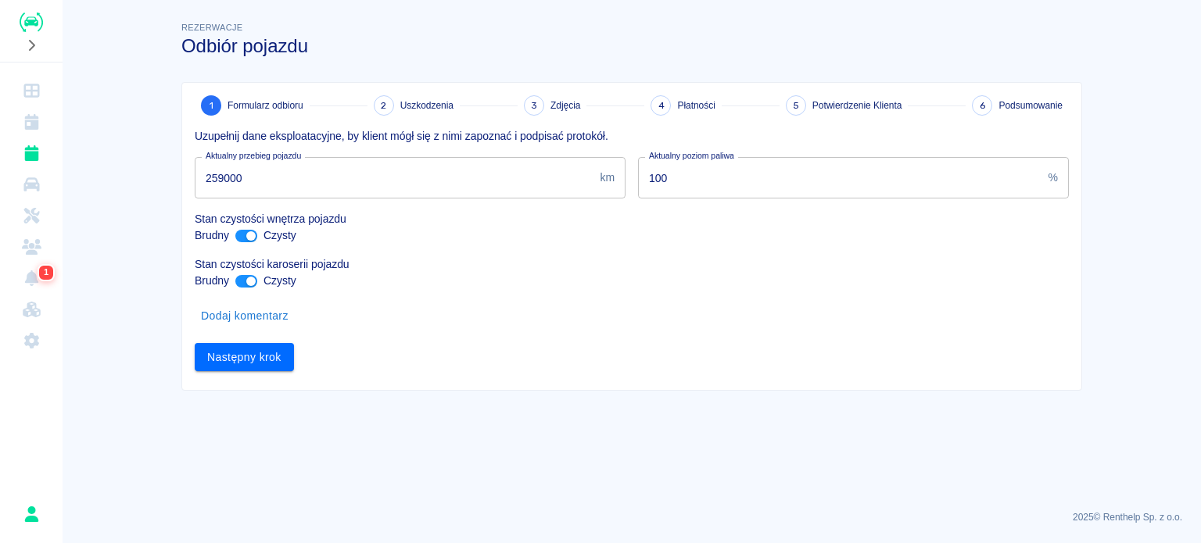
click at [214, 172] on input "259000" at bounding box center [394, 177] width 399 height 41
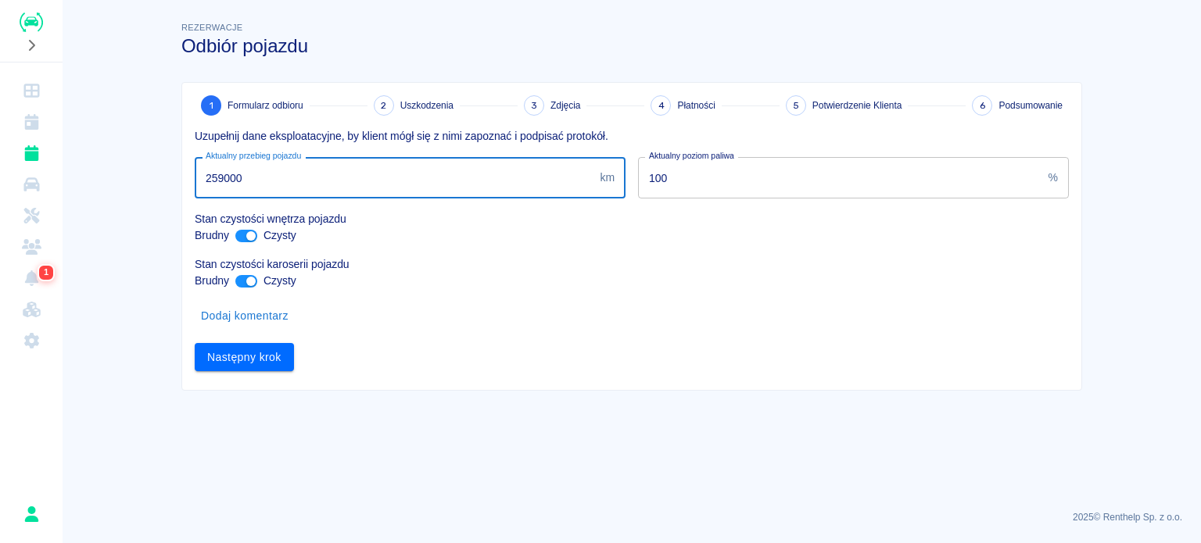
click at [220, 178] on input "259000" at bounding box center [394, 177] width 399 height 41
click at [217, 177] on input "259000" at bounding box center [394, 177] width 399 height 41
type input "29000"
type input "209000"
click at [247, 359] on button "Następny krok" at bounding box center [244, 357] width 99 height 29
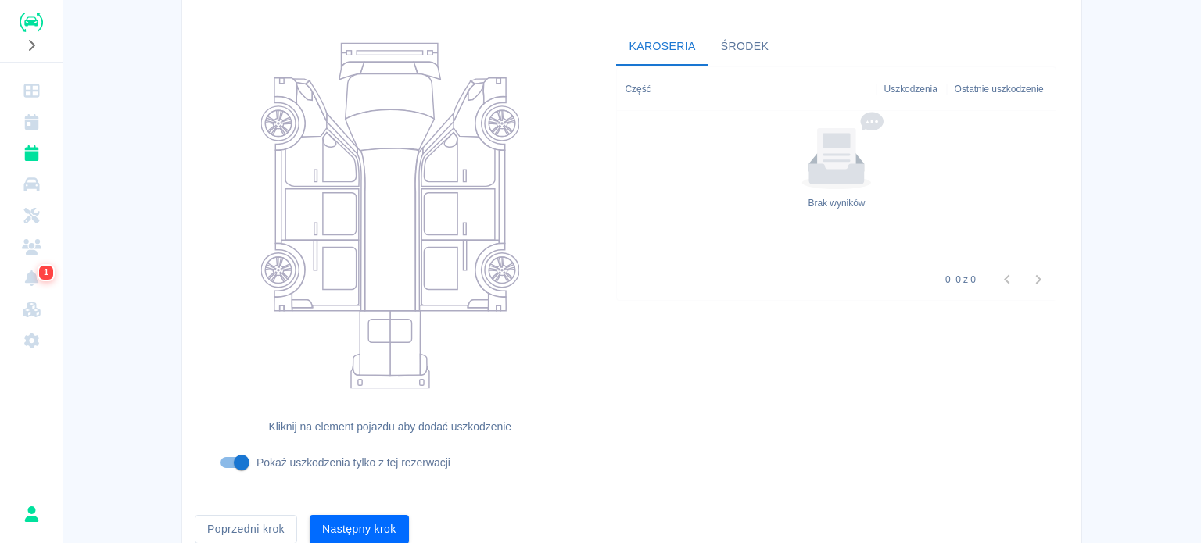
scroll to position [202, 0]
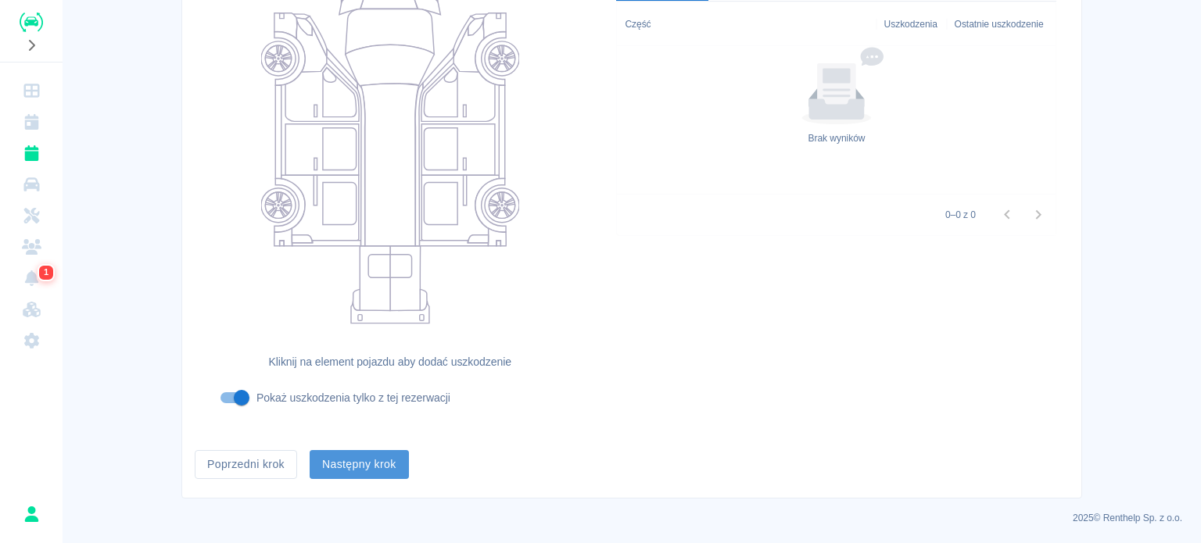
click at [356, 462] on button "Następny krok" at bounding box center [359, 464] width 99 height 29
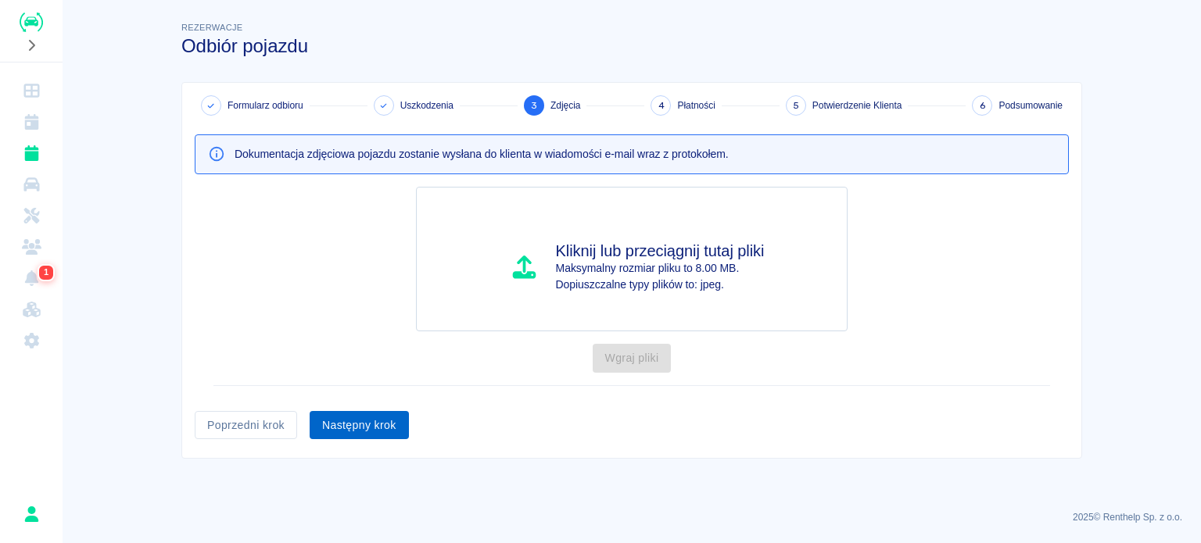
click at [353, 422] on button "Następny krok" at bounding box center [359, 425] width 99 height 29
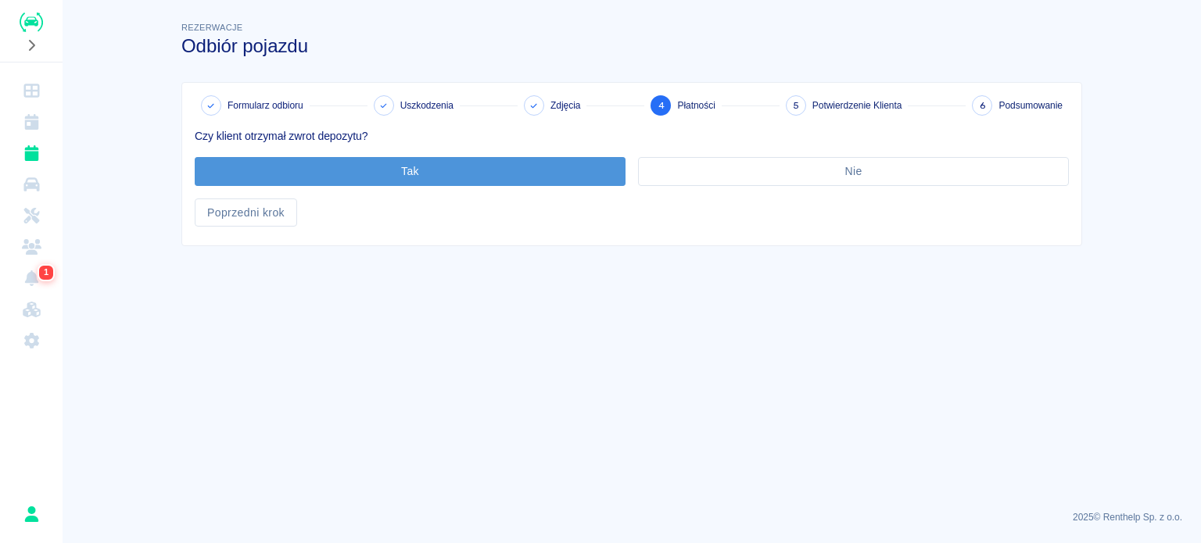
click at [378, 173] on button "Tak" at bounding box center [410, 171] width 431 height 29
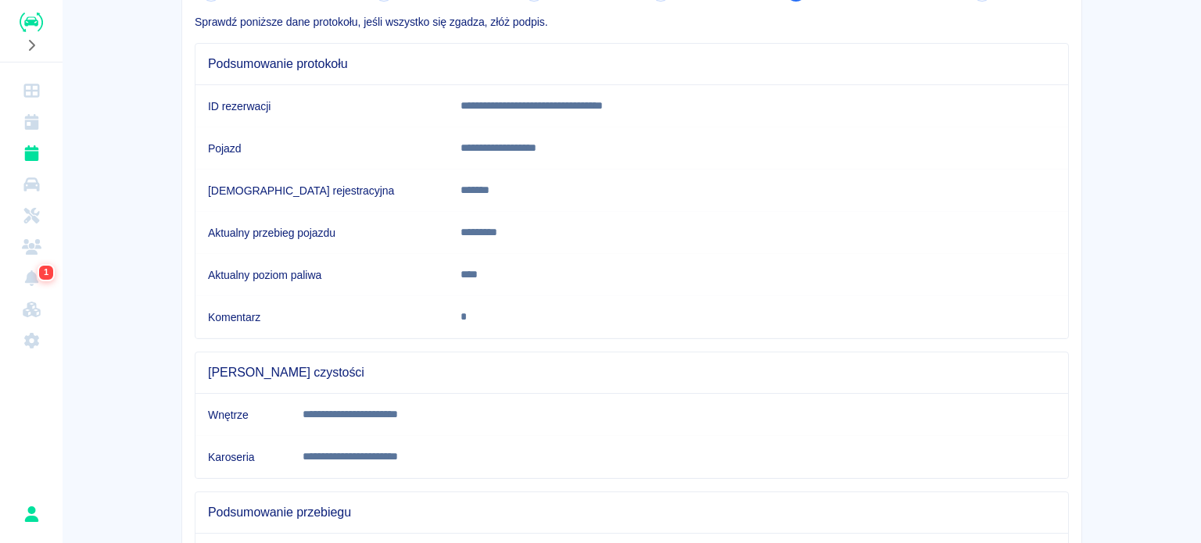
scroll to position [292, 0]
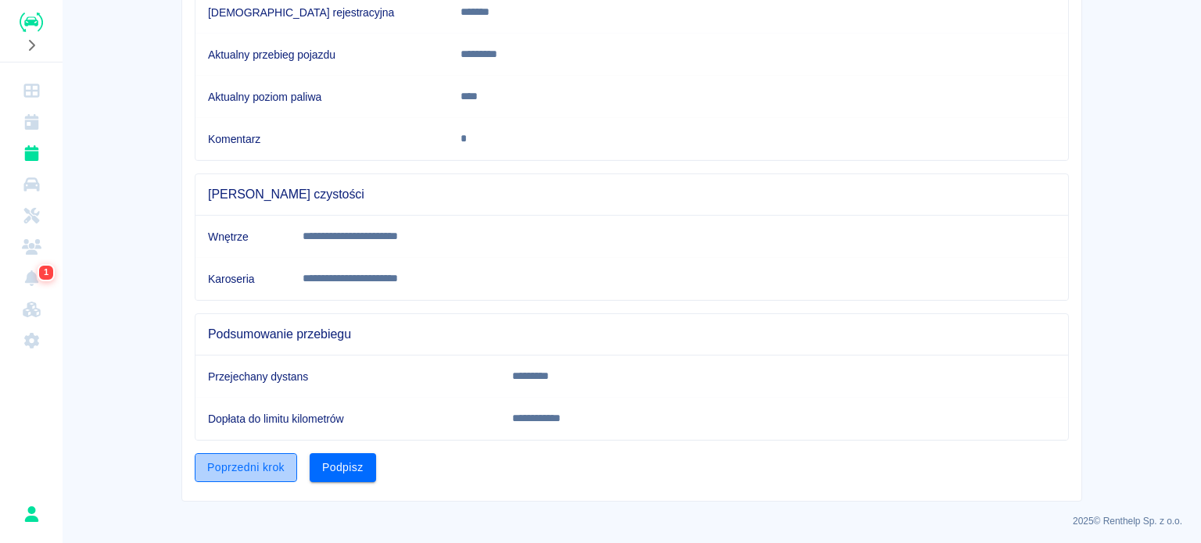
click at [217, 468] on button "Poprzedni krok" at bounding box center [246, 467] width 102 height 29
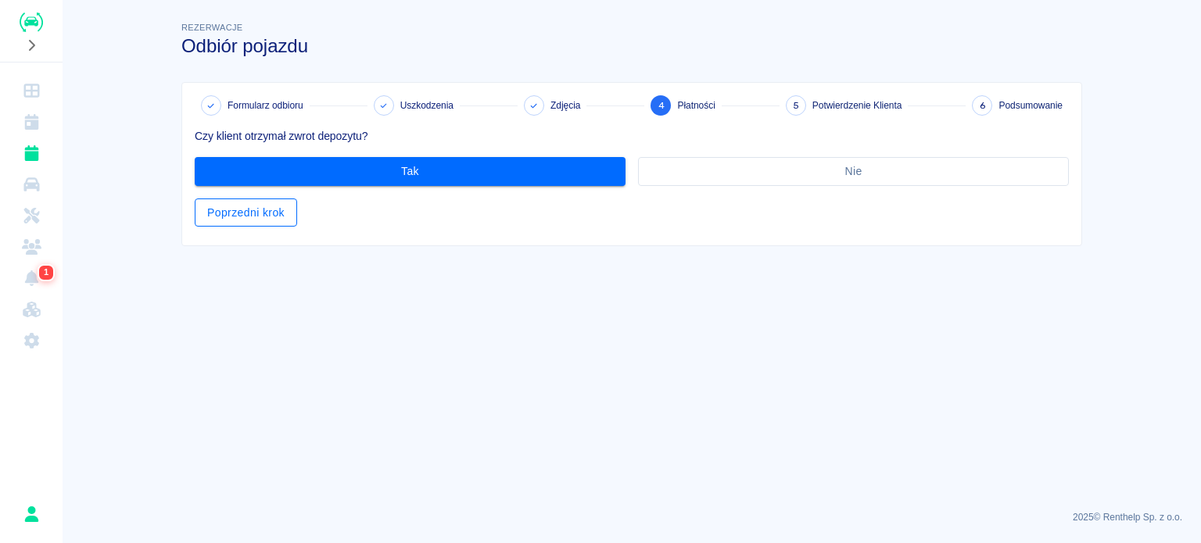
click at [260, 212] on button "Poprzedni krok" at bounding box center [246, 213] width 102 height 29
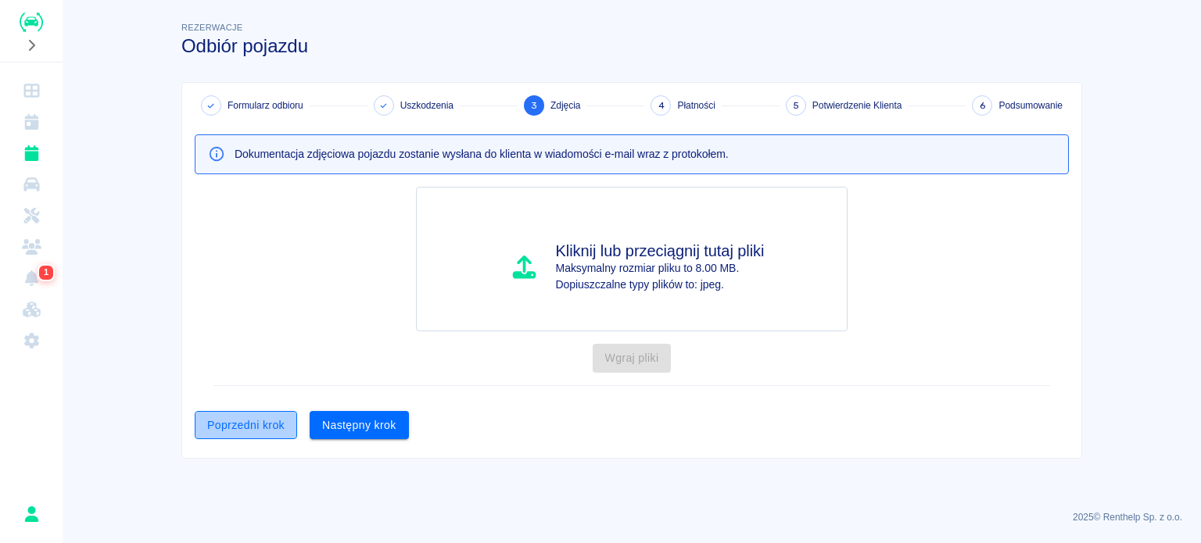
click at [229, 426] on button "Poprzedni krok" at bounding box center [246, 425] width 102 height 29
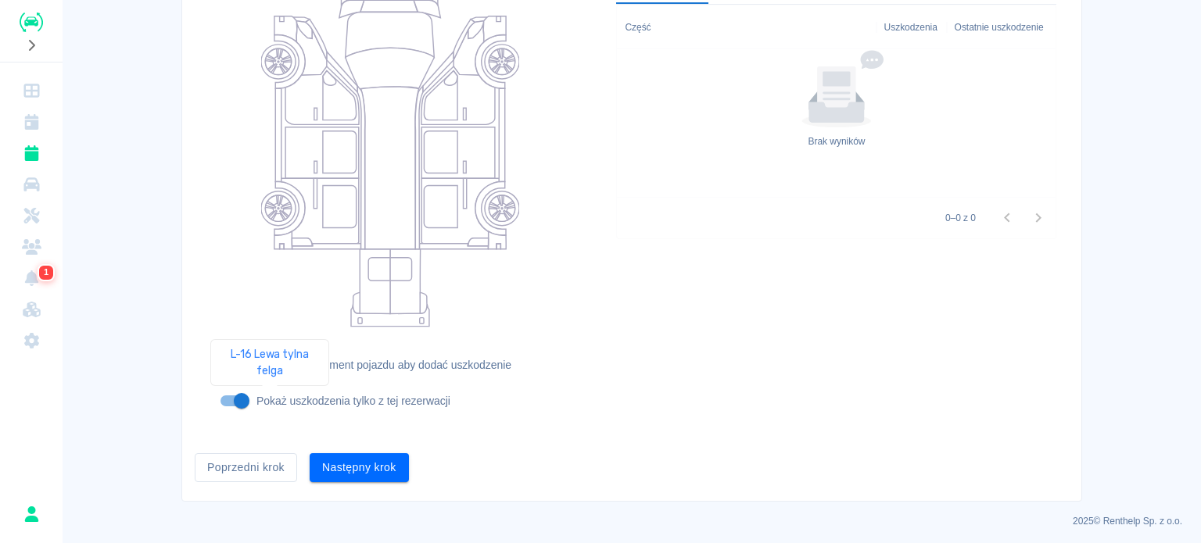
scroll to position [202, 0]
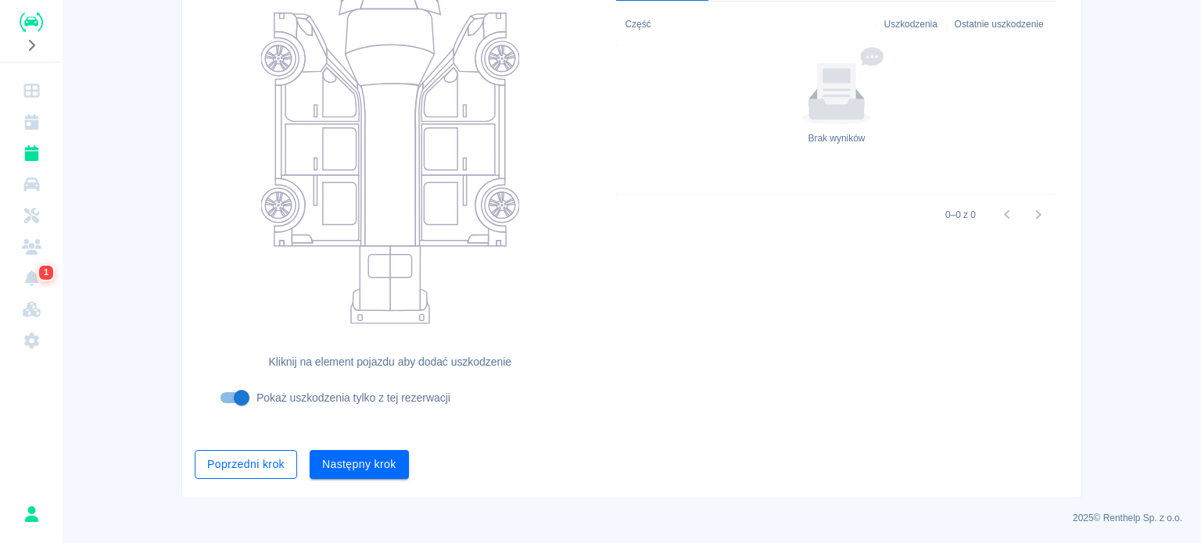
click at [244, 451] on button "Poprzedni krok" at bounding box center [246, 464] width 102 height 29
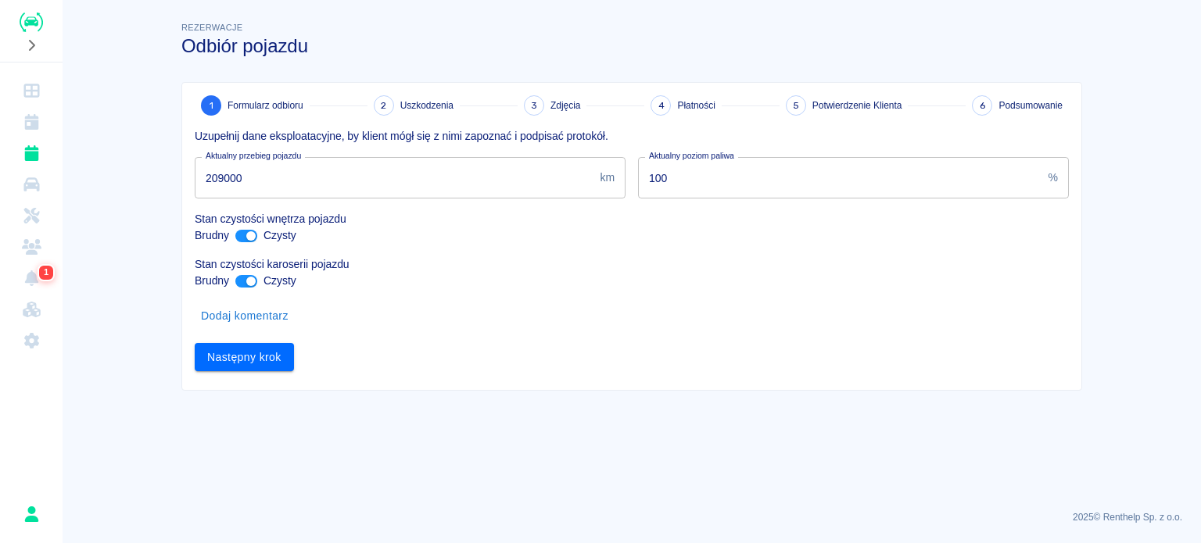
scroll to position [0, 0]
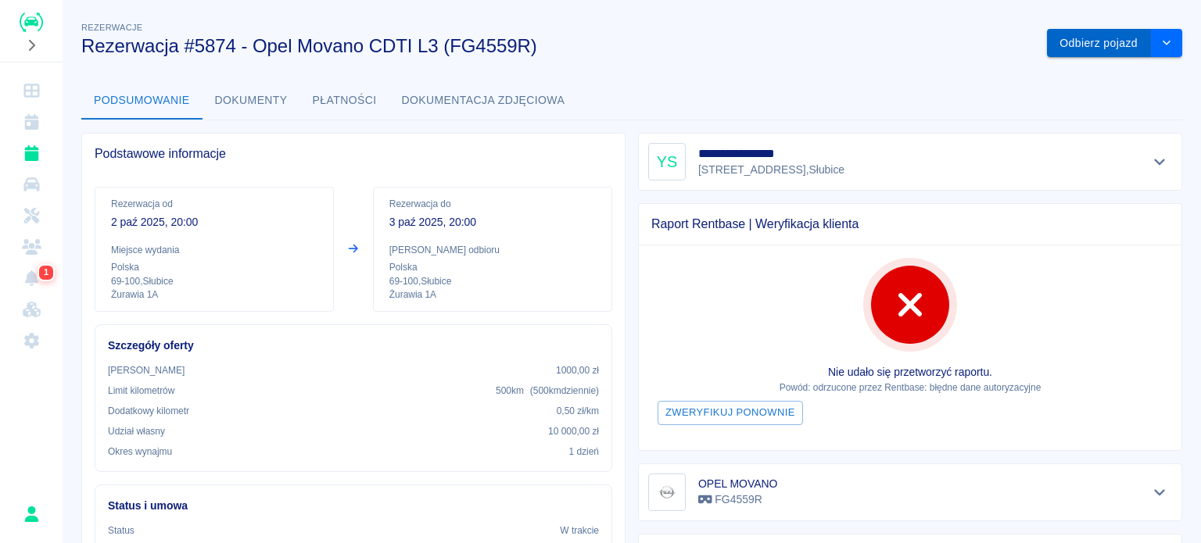
click at [1077, 41] on button "Odbierz pojazd" at bounding box center [1099, 43] width 104 height 29
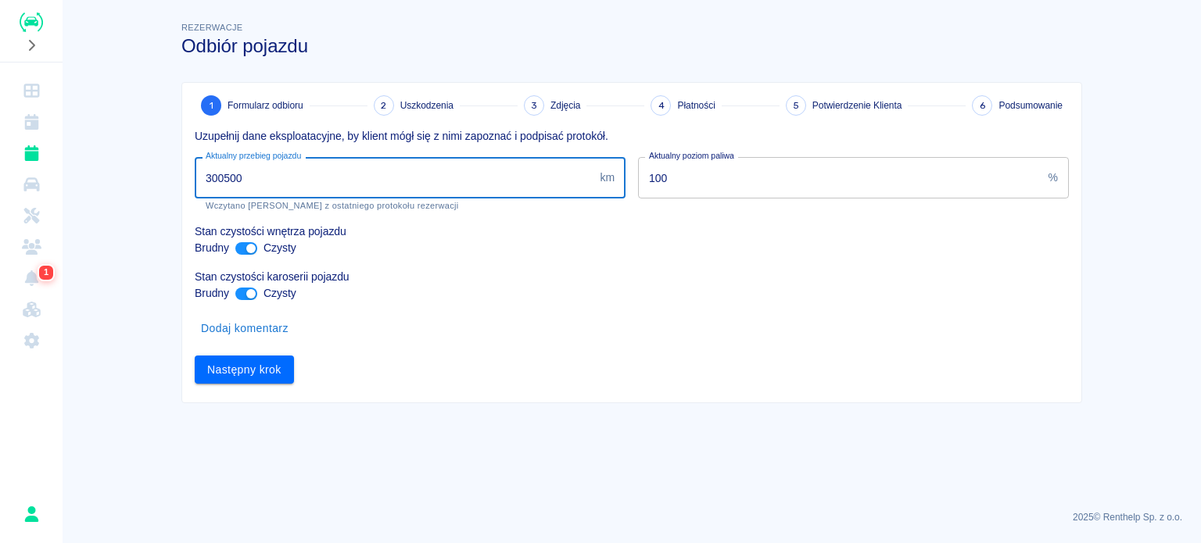
click at [227, 177] on input "300500" at bounding box center [394, 177] width 399 height 41
type input "55000"
click at [264, 362] on button "Następny krok" at bounding box center [244, 370] width 99 height 29
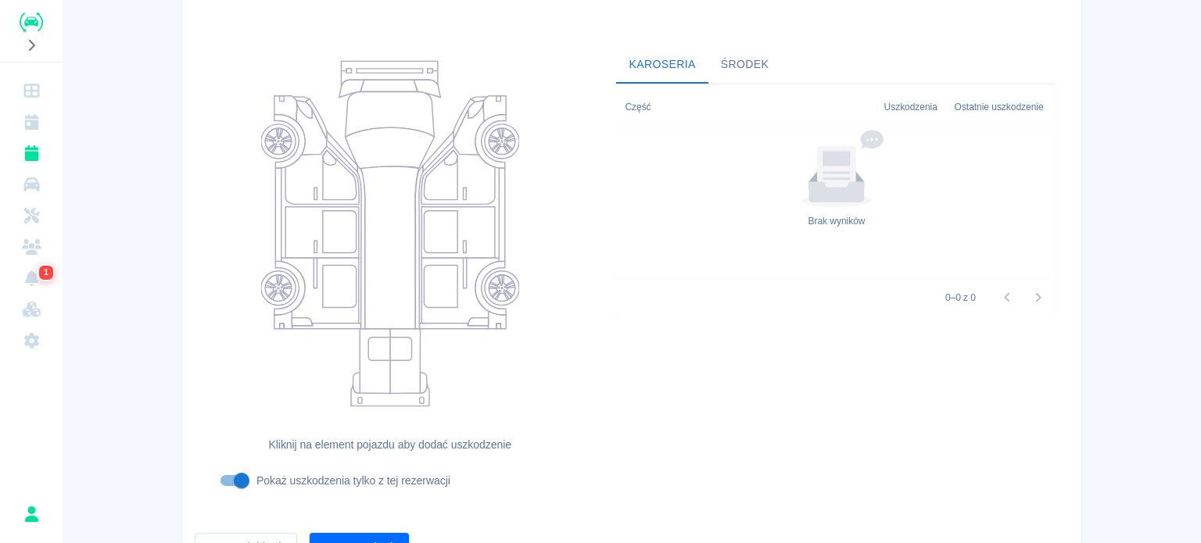
scroll to position [202, 0]
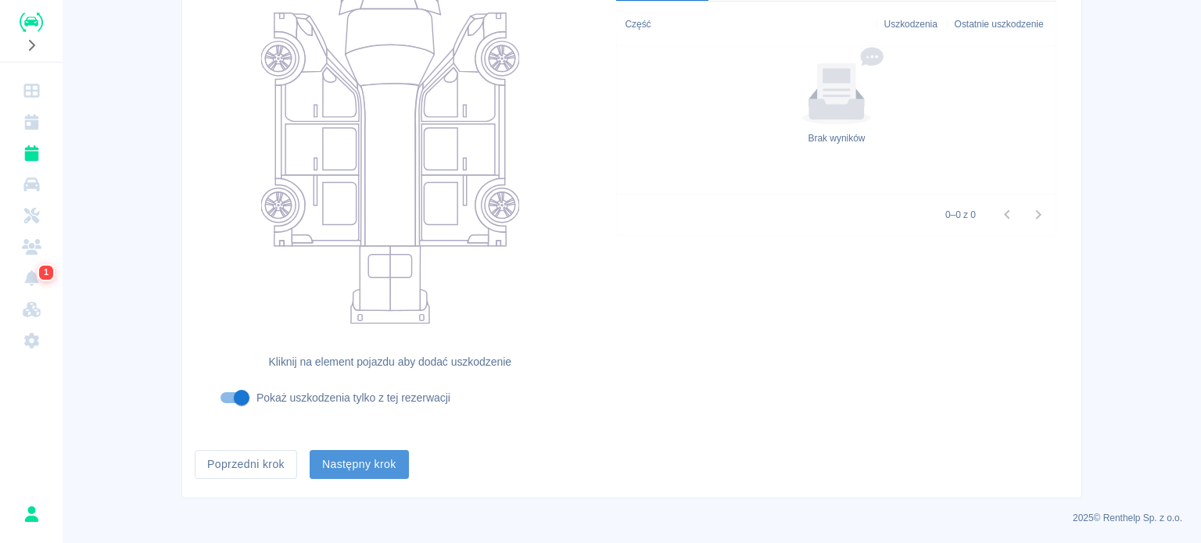
click at [346, 466] on button "Następny krok" at bounding box center [359, 464] width 99 height 29
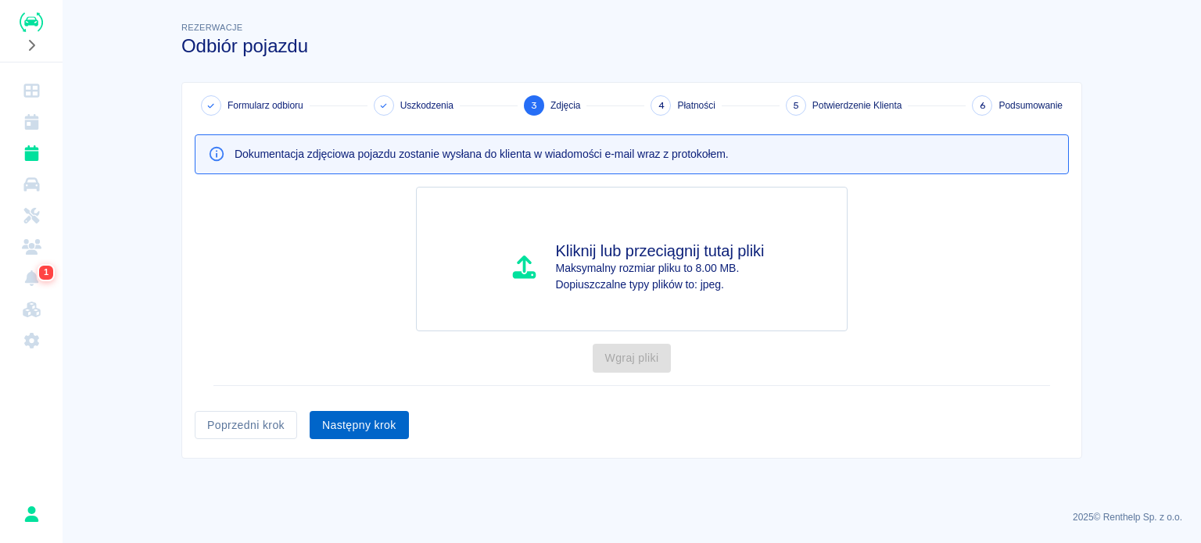
click at [353, 426] on button "Następny krok" at bounding box center [359, 425] width 99 height 29
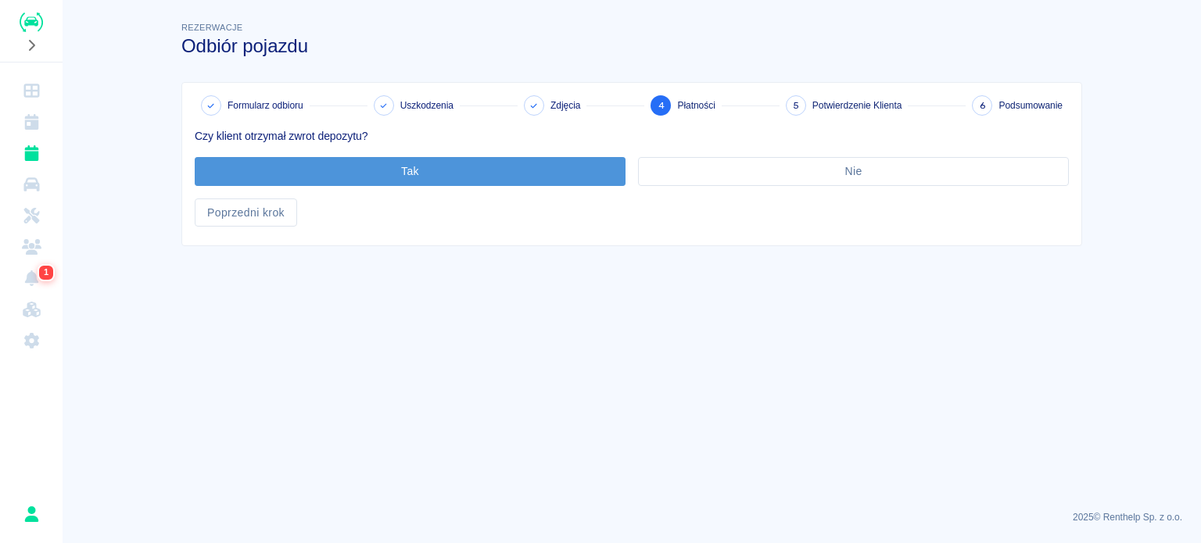
click at [383, 175] on button "Tak" at bounding box center [410, 171] width 431 height 29
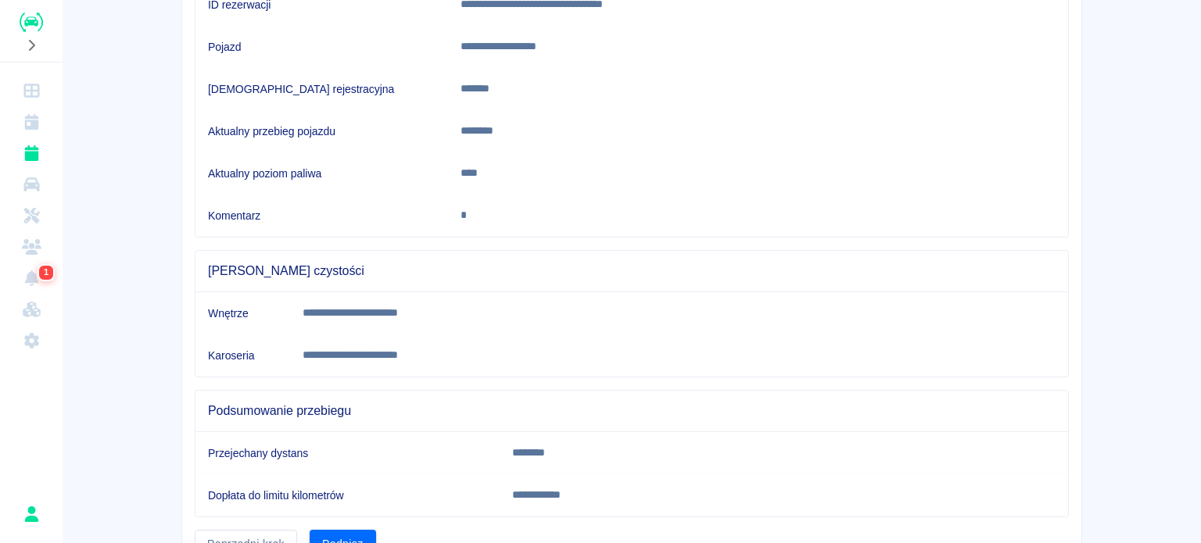
scroll to position [292, 0]
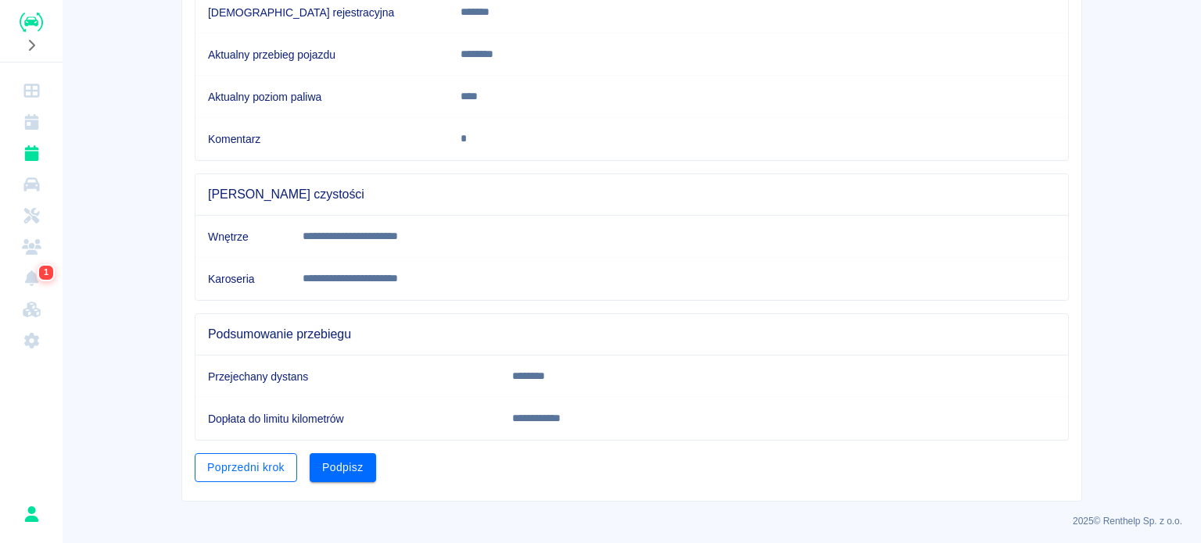
click at [248, 462] on button "Poprzedni krok" at bounding box center [246, 467] width 102 height 29
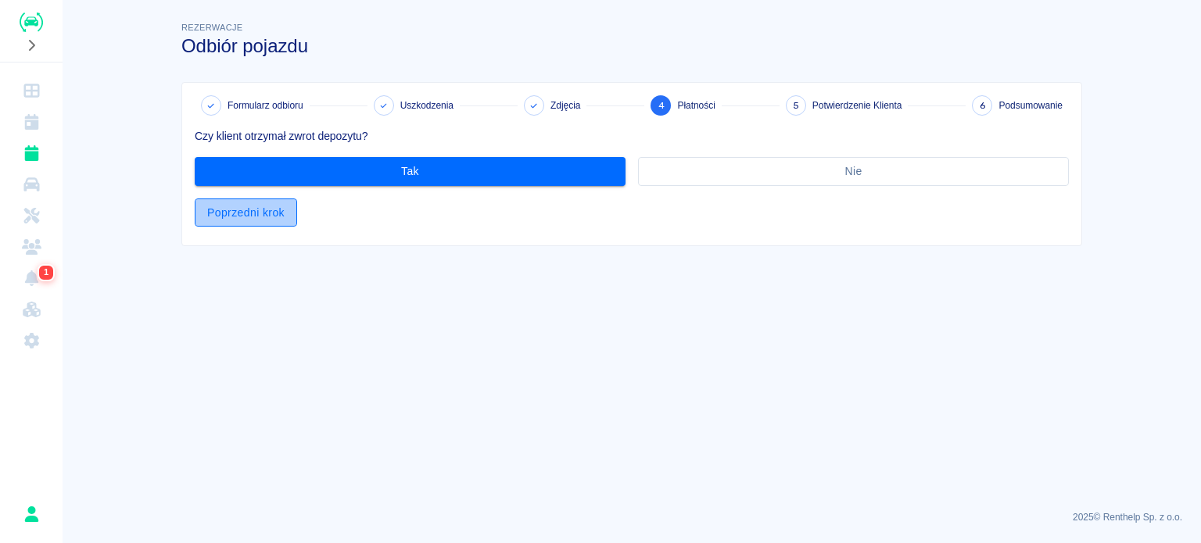
click at [260, 218] on button "Poprzedni krok" at bounding box center [246, 213] width 102 height 29
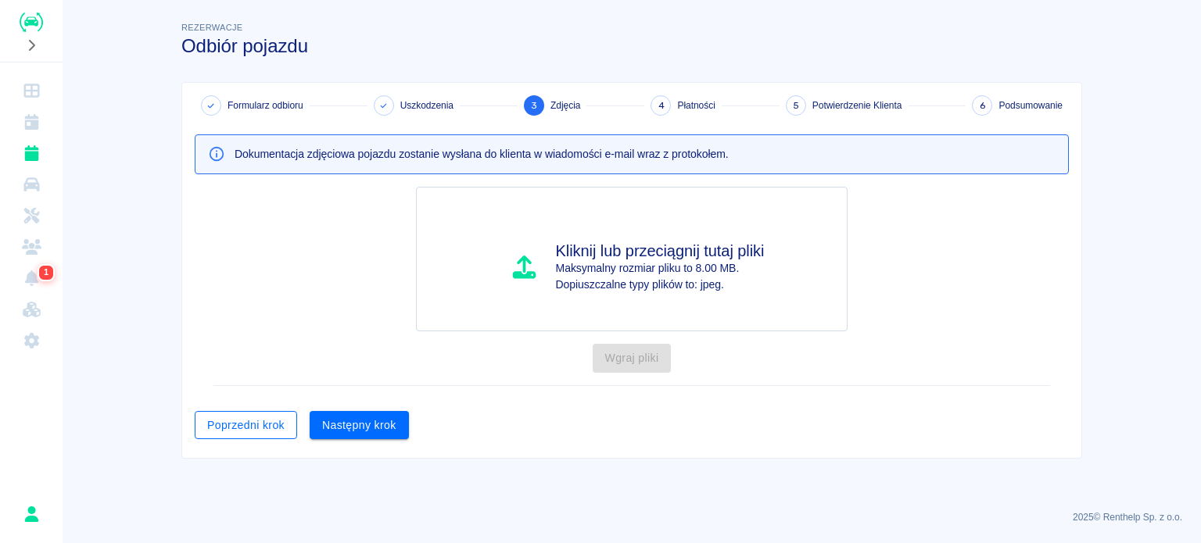
click at [253, 420] on button "Poprzedni krok" at bounding box center [246, 425] width 102 height 29
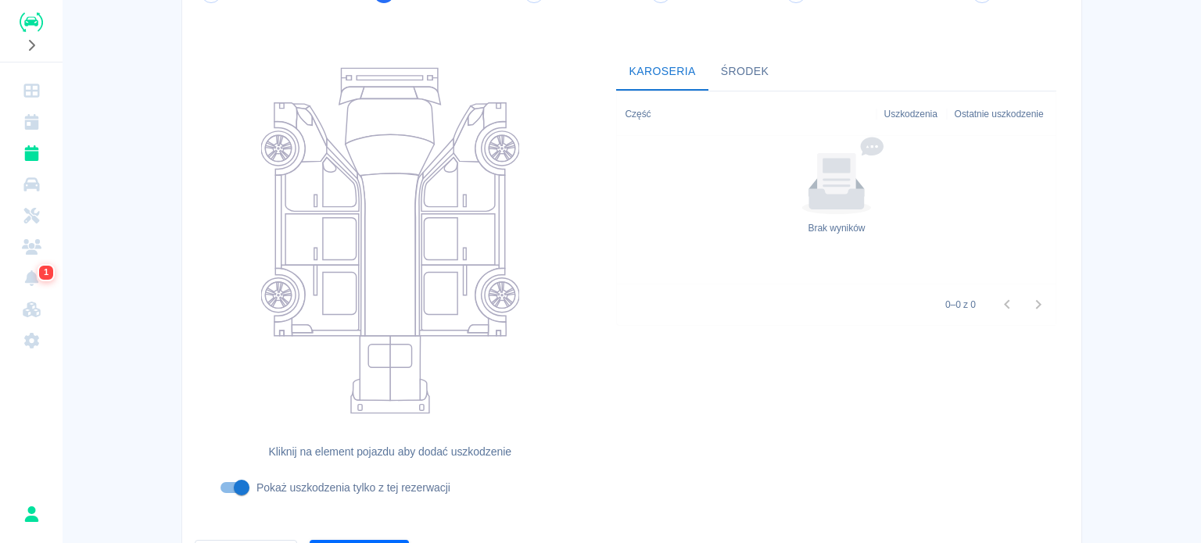
scroll to position [202, 0]
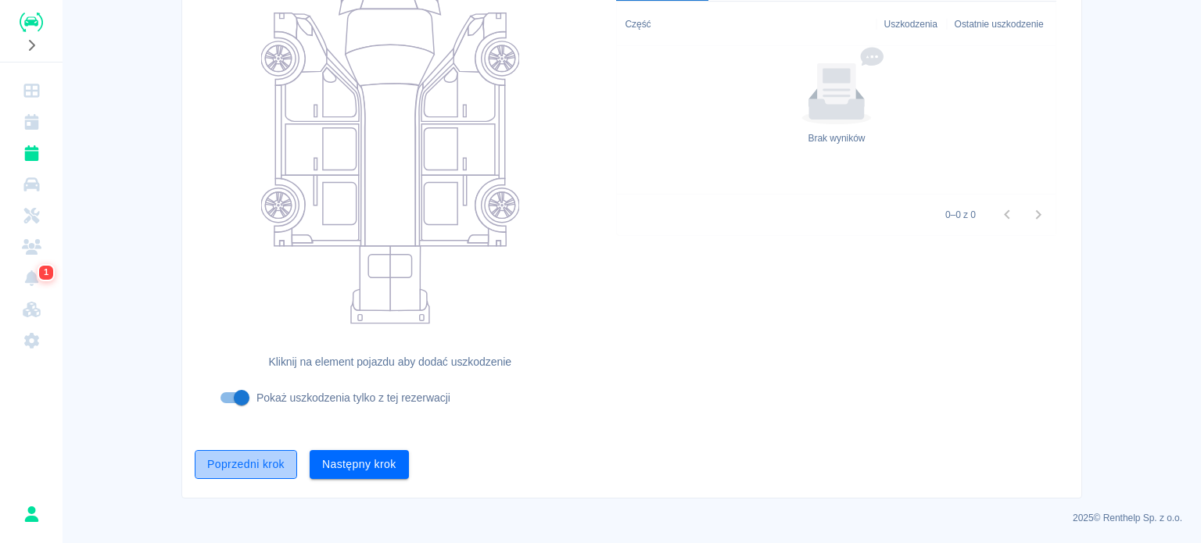
click at [246, 465] on button "Poprzedni krok" at bounding box center [246, 464] width 102 height 29
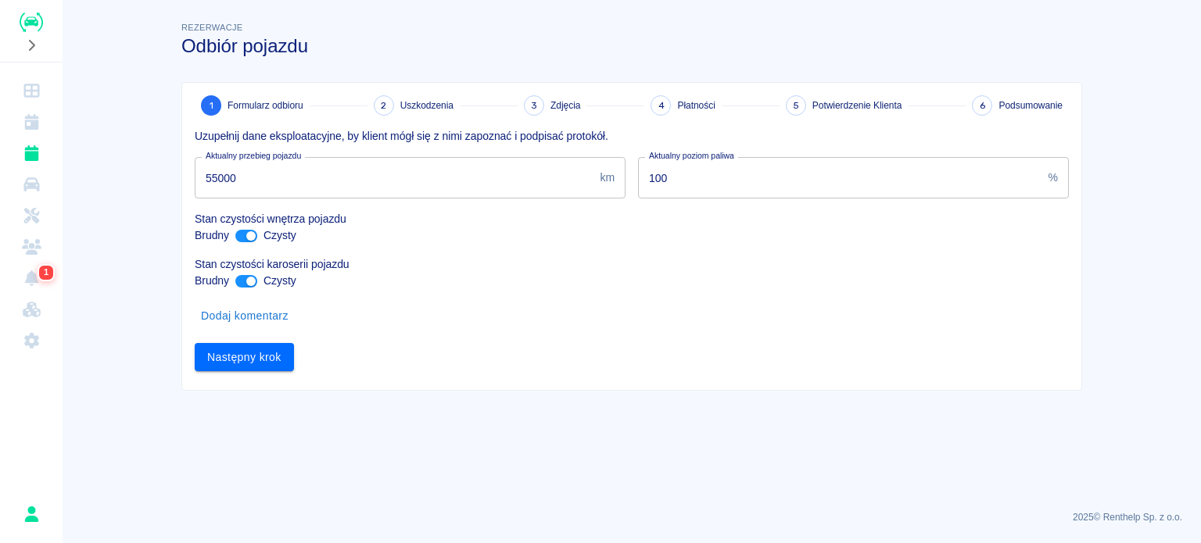
click at [214, 174] on input "55000" at bounding box center [394, 177] width 399 height 41
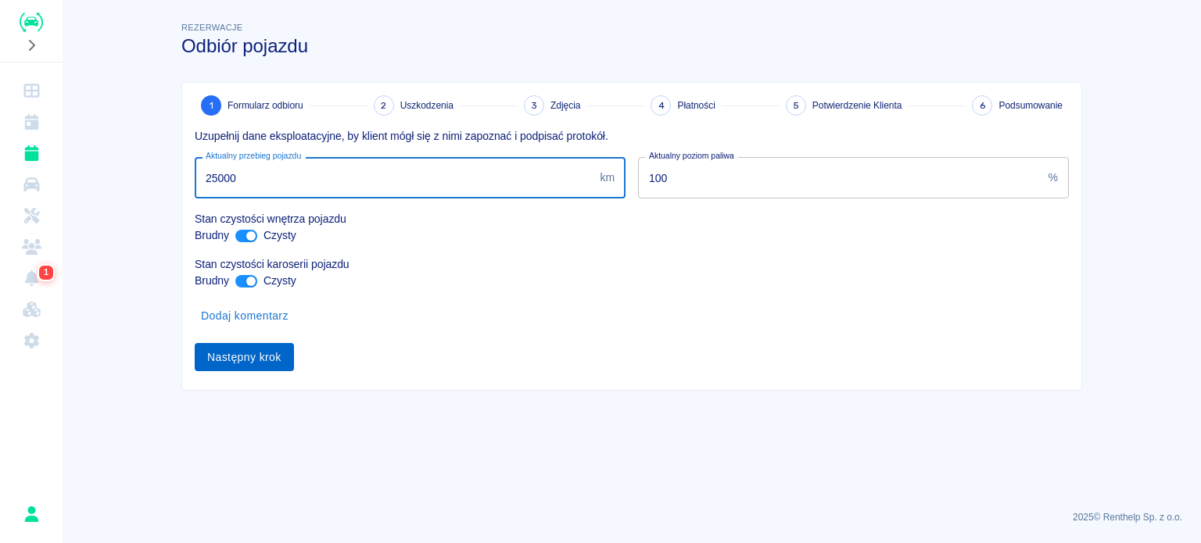
type input "25000"
click at [276, 360] on button "Następny krok" at bounding box center [244, 357] width 99 height 29
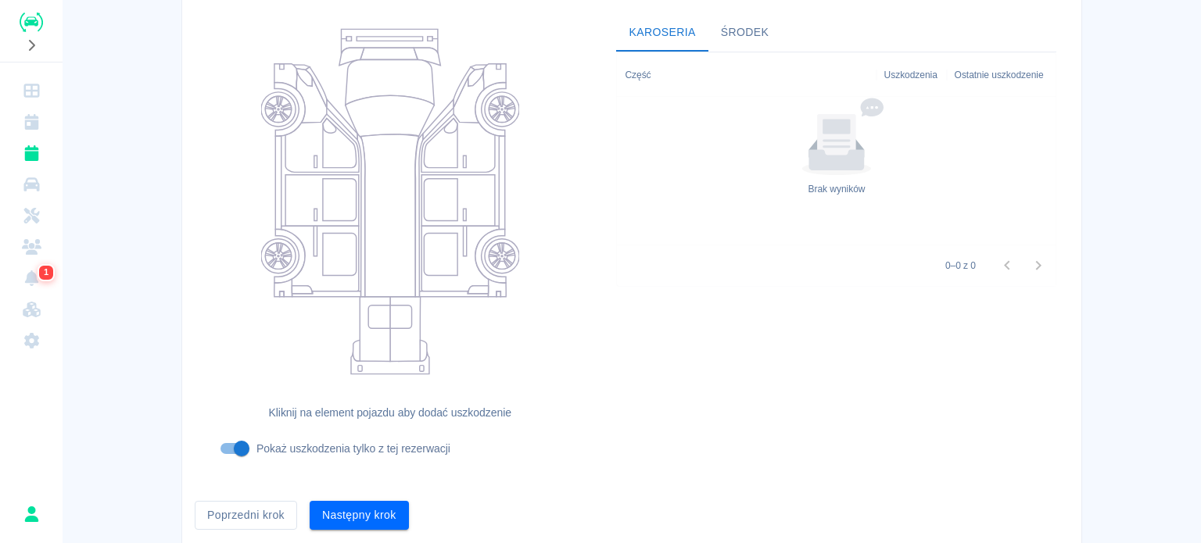
scroll to position [202, 0]
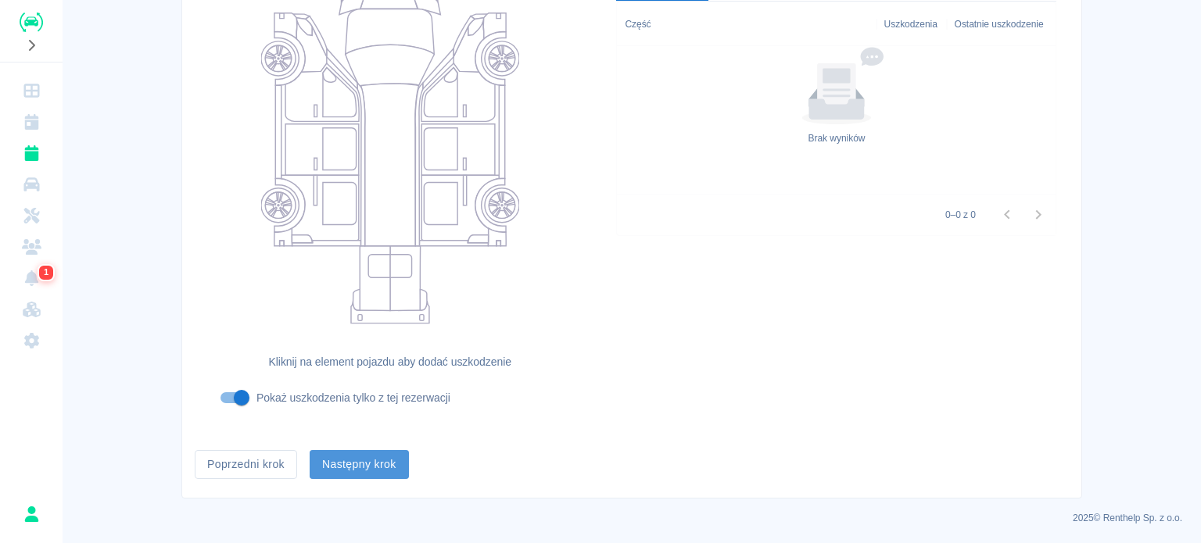
click at [367, 460] on button "Następny krok" at bounding box center [359, 464] width 99 height 29
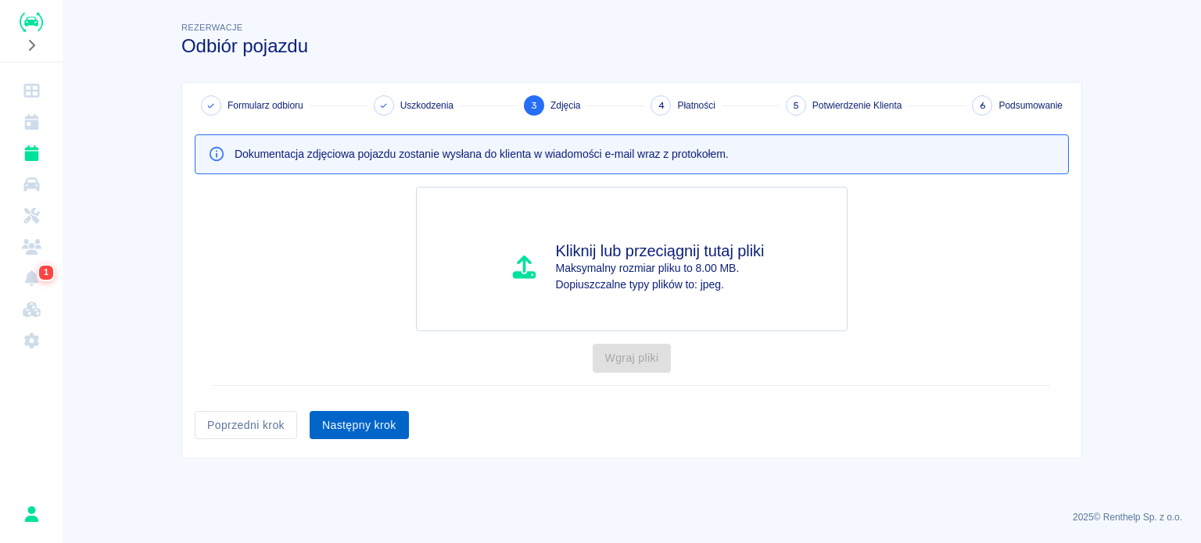
click at [363, 419] on button "Następny krok" at bounding box center [359, 425] width 99 height 29
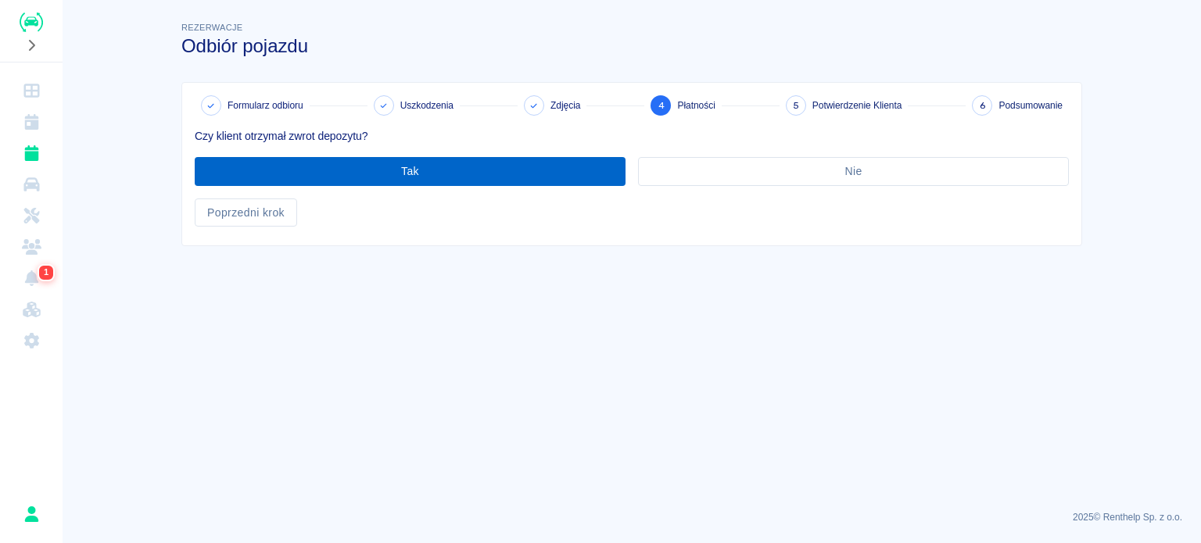
click at [377, 174] on button "Tak" at bounding box center [410, 171] width 431 height 29
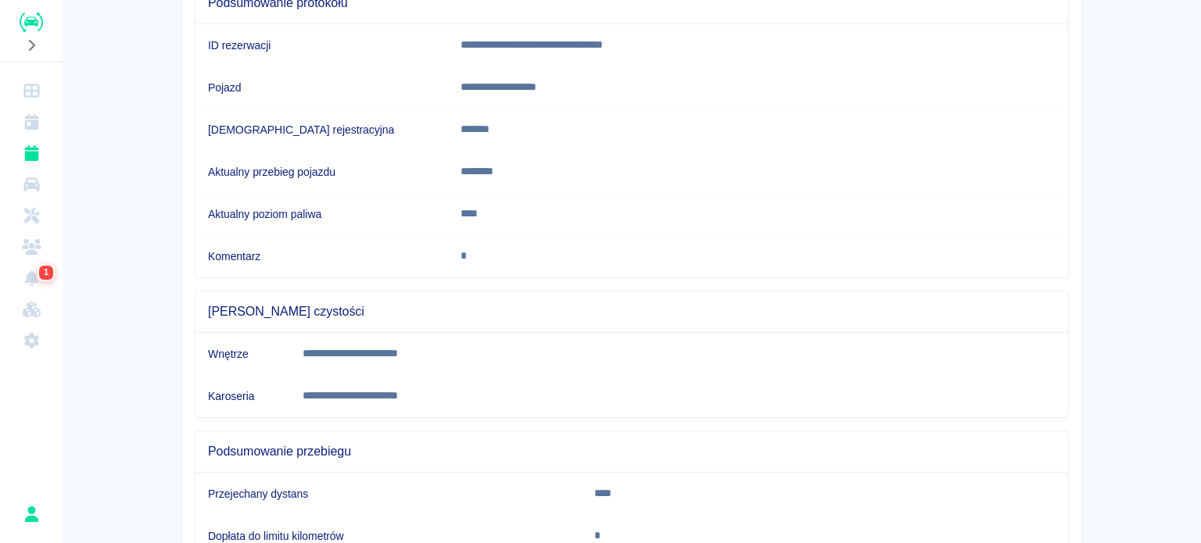
scroll to position [292, 0]
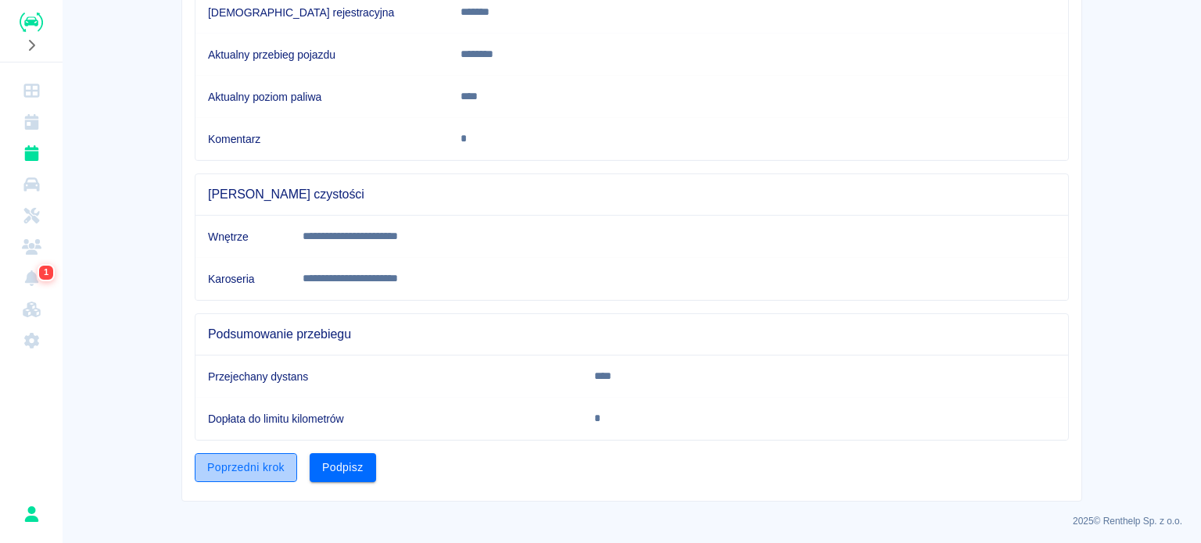
click at [244, 460] on button "Poprzedni krok" at bounding box center [246, 467] width 102 height 29
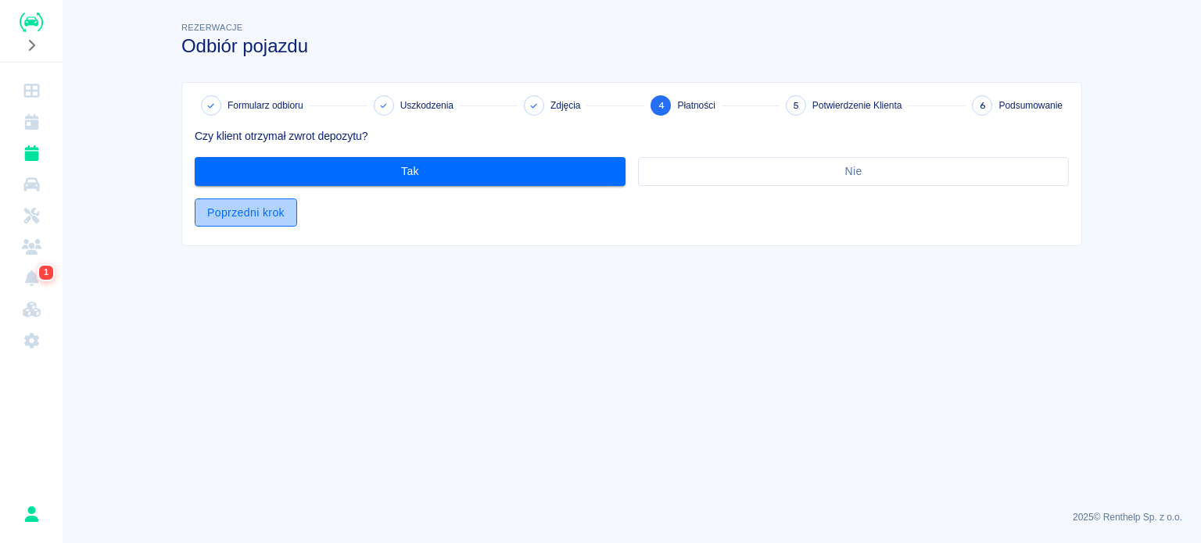
click at [249, 209] on button "Poprzedni krok" at bounding box center [246, 213] width 102 height 29
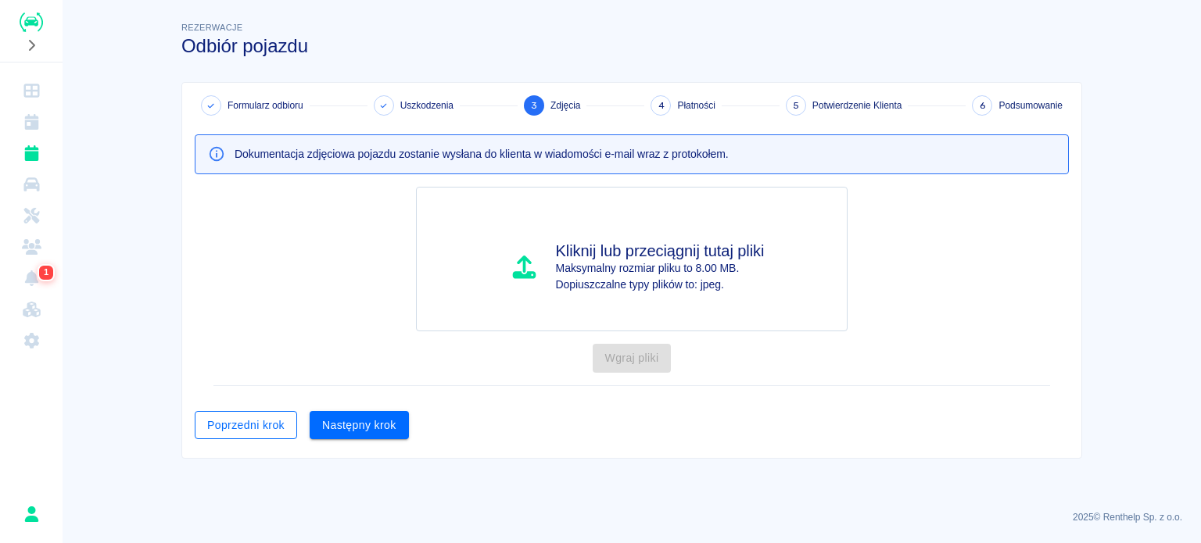
click at [235, 425] on button "Poprzedni krok" at bounding box center [246, 425] width 102 height 29
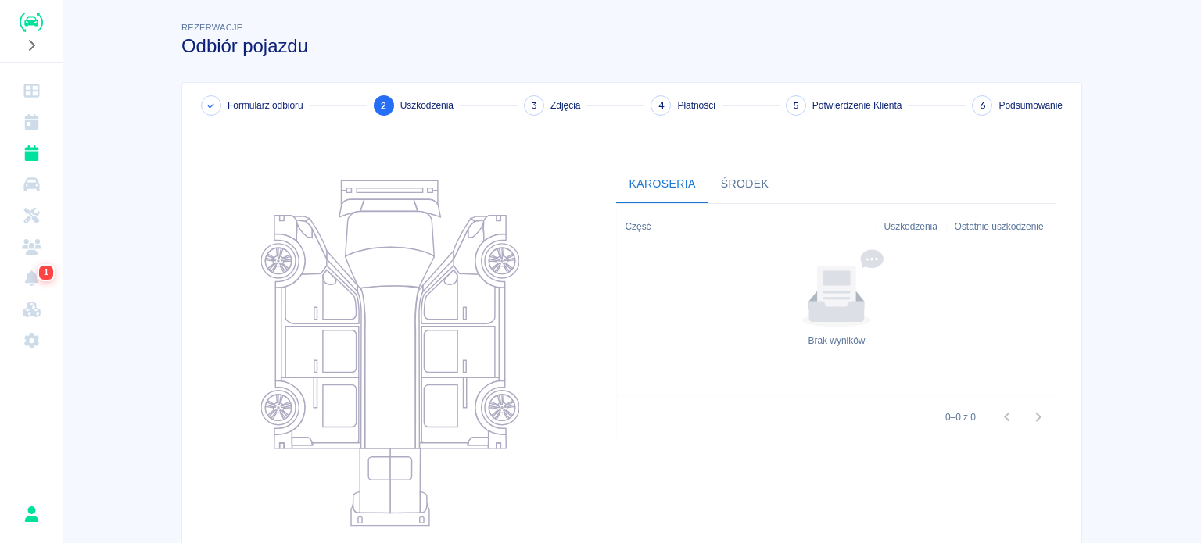
scroll to position [202, 0]
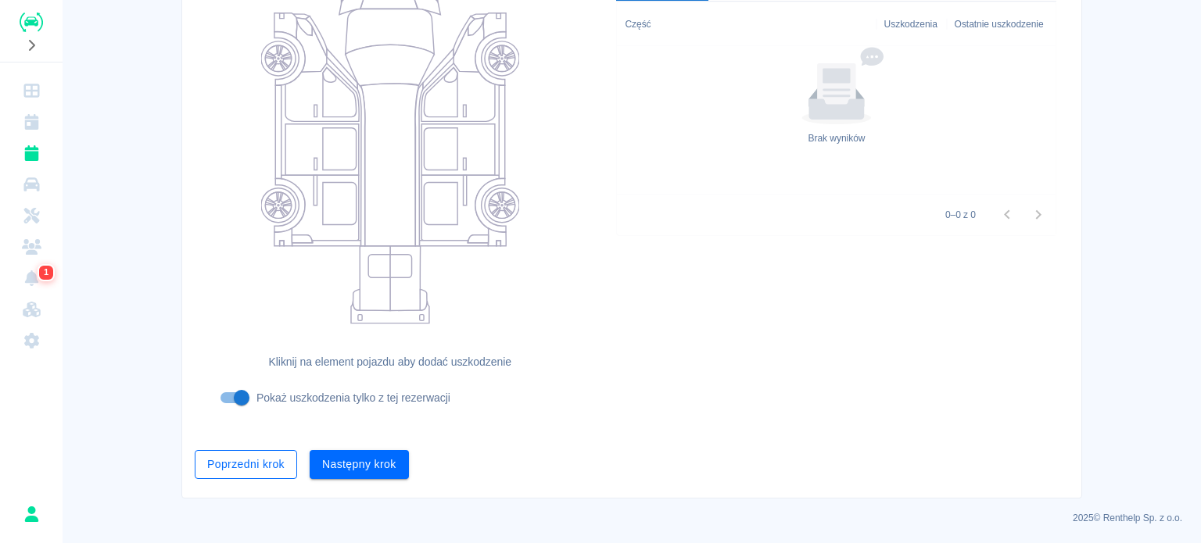
click at [239, 460] on button "Poprzedni krok" at bounding box center [246, 464] width 102 height 29
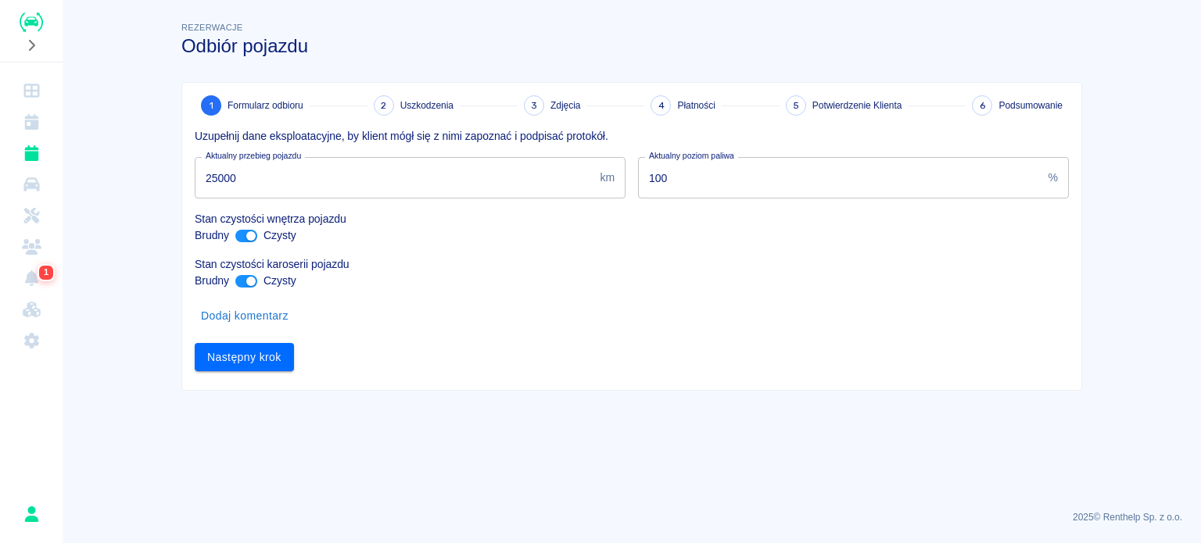
scroll to position [0, 0]
click at [219, 173] on input "25000" at bounding box center [394, 177] width 399 height 41
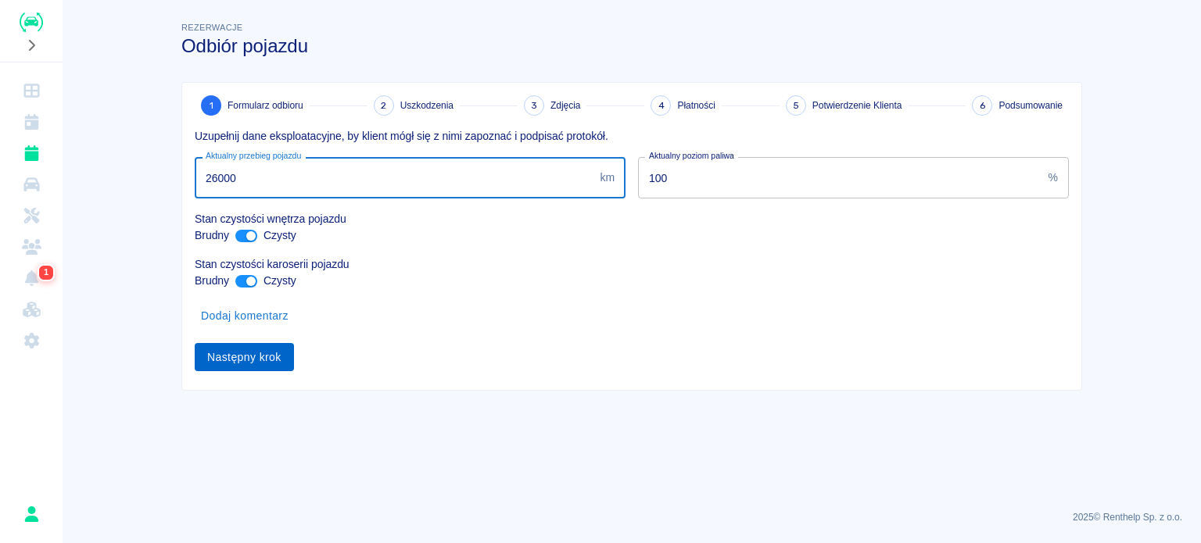
type input "26000"
click at [250, 363] on button "Następny krok" at bounding box center [244, 357] width 99 height 29
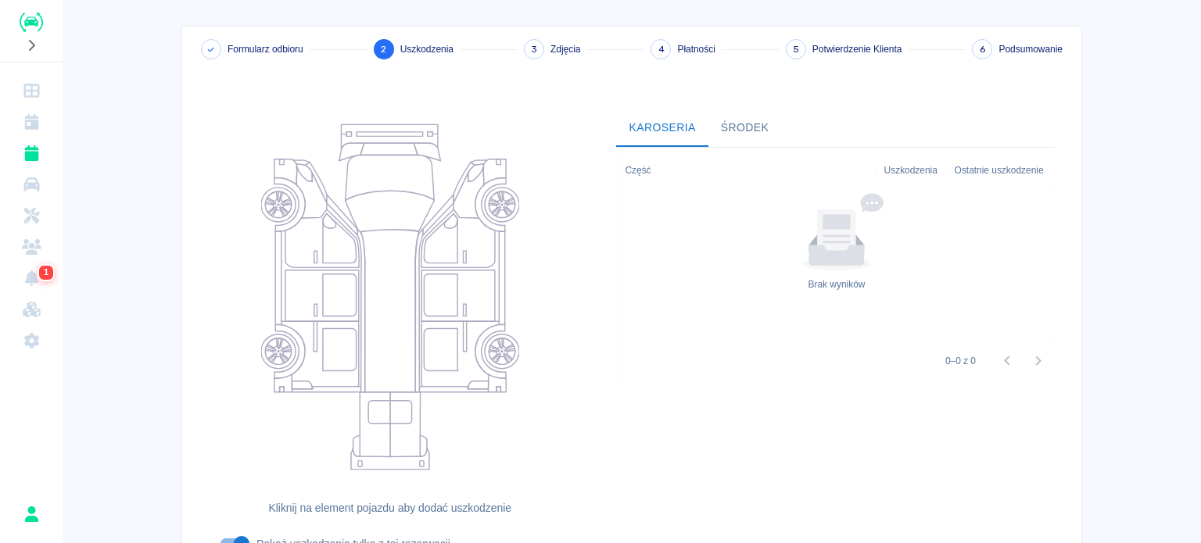
scroll to position [202, 0]
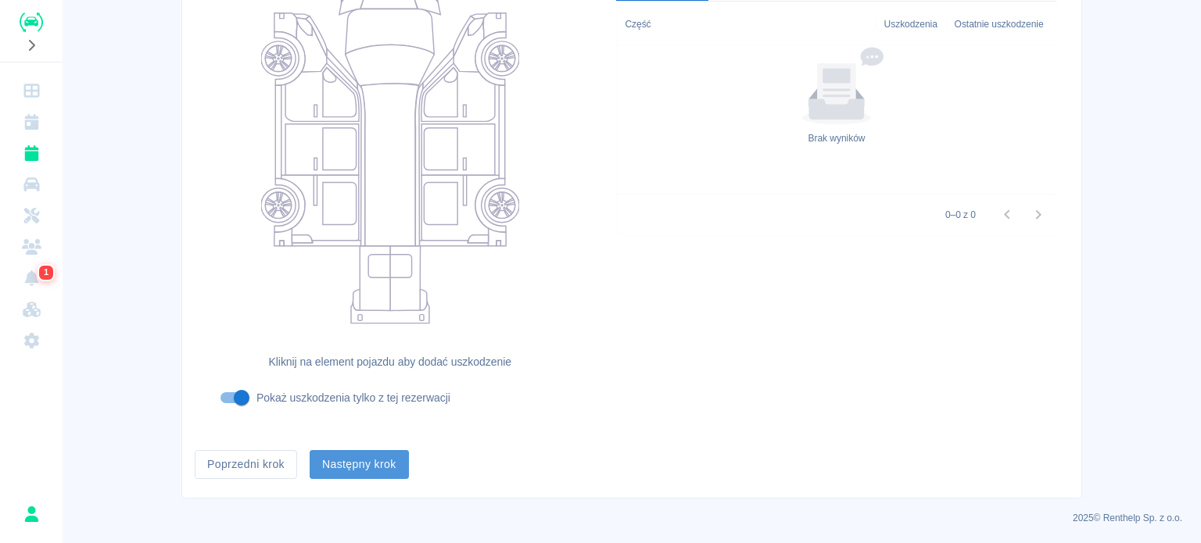
click at [346, 467] on button "Następny krok" at bounding box center [359, 464] width 99 height 29
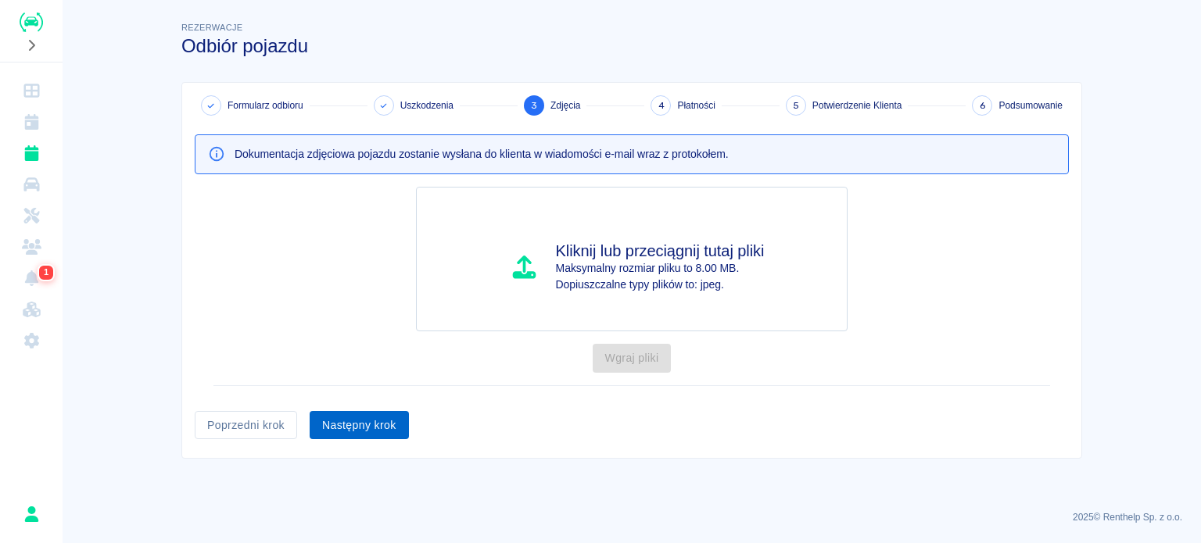
click at [344, 418] on button "Następny krok" at bounding box center [359, 425] width 99 height 29
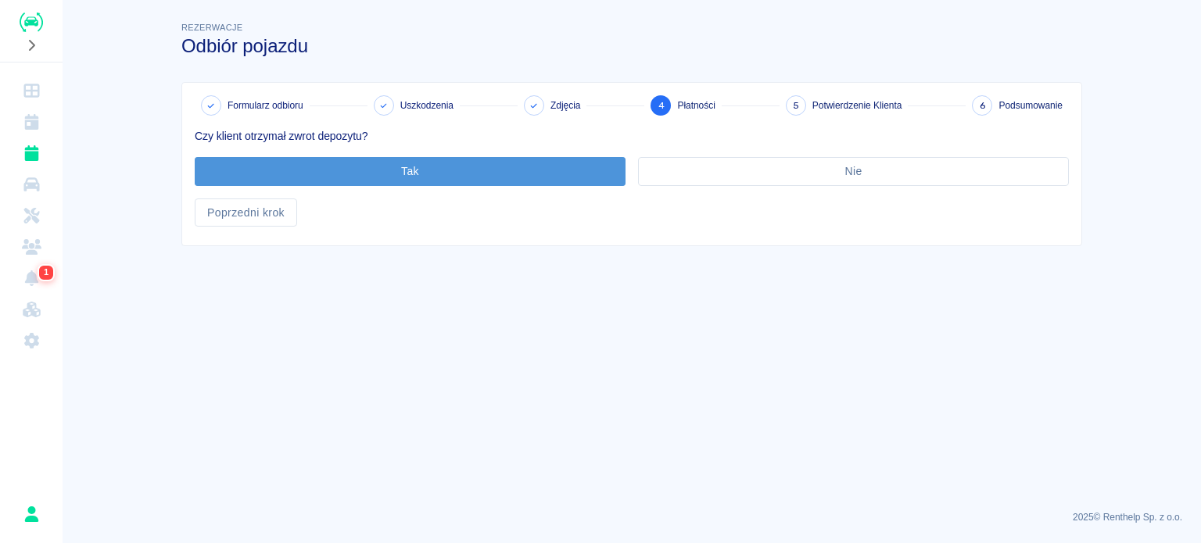
click at [367, 159] on button "Tak" at bounding box center [410, 171] width 431 height 29
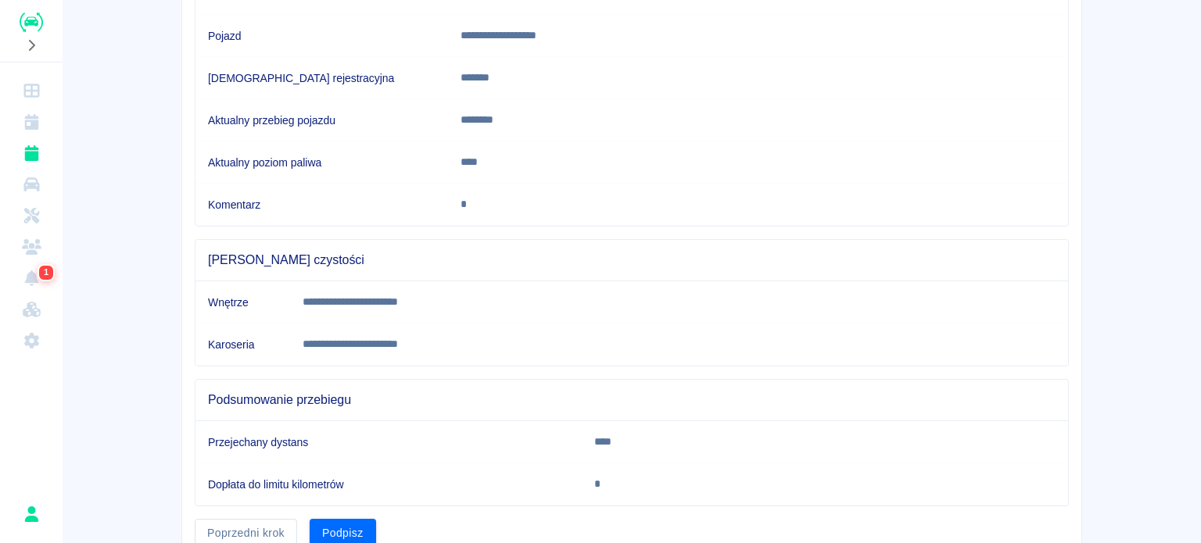
scroll to position [292, 0]
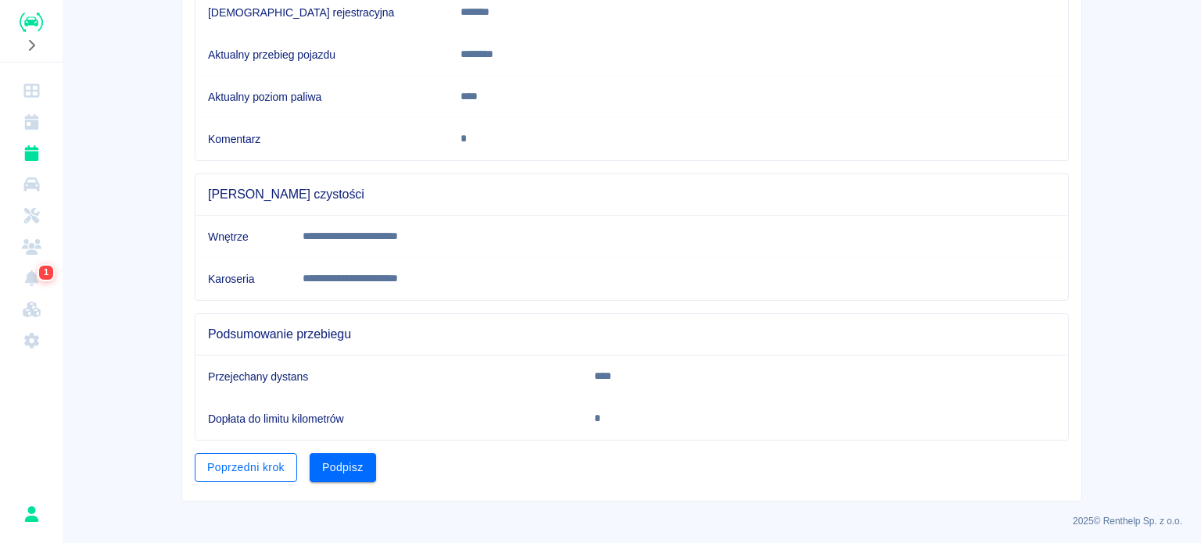
click at [242, 465] on button "Poprzedni krok" at bounding box center [246, 467] width 102 height 29
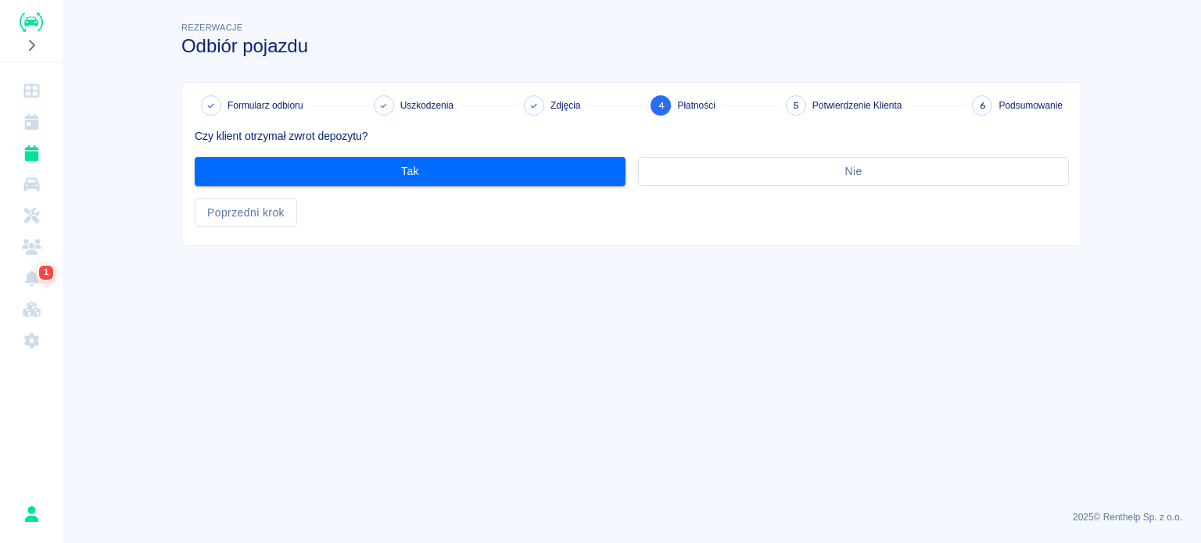
scroll to position [0, 0]
click at [247, 202] on button "Poprzedni krok" at bounding box center [246, 213] width 102 height 29
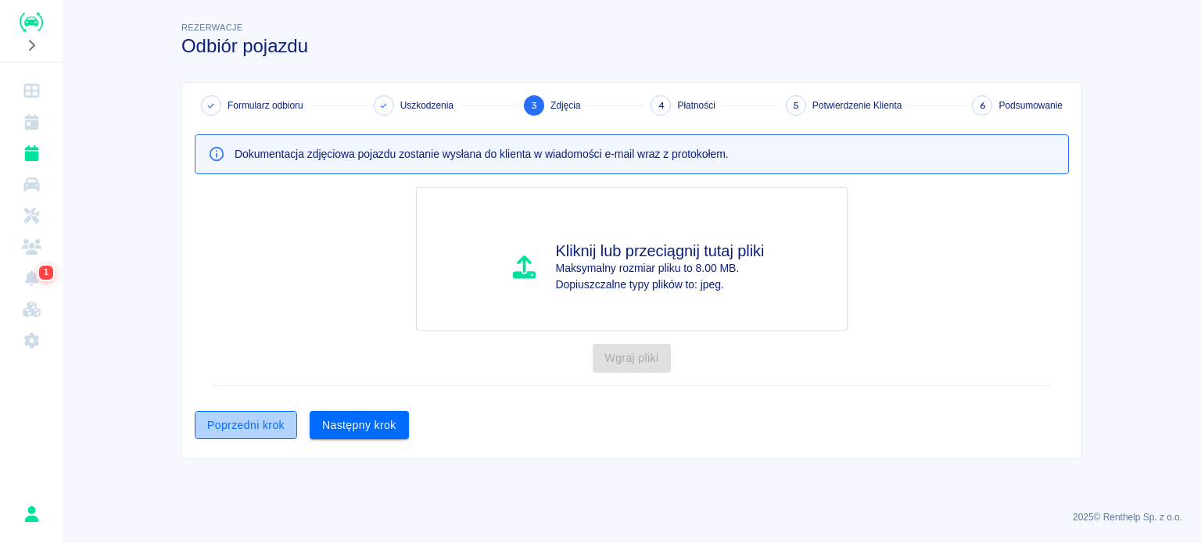
click at [250, 415] on button "Poprzedni krok" at bounding box center [246, 425] width 102 height 29
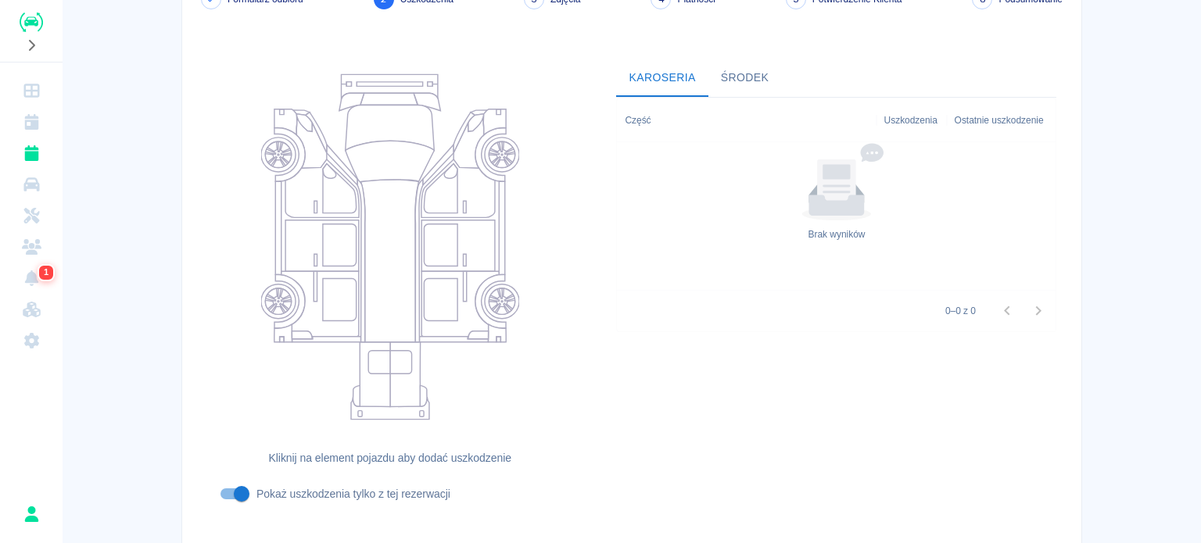
scroll to position [202, 0]
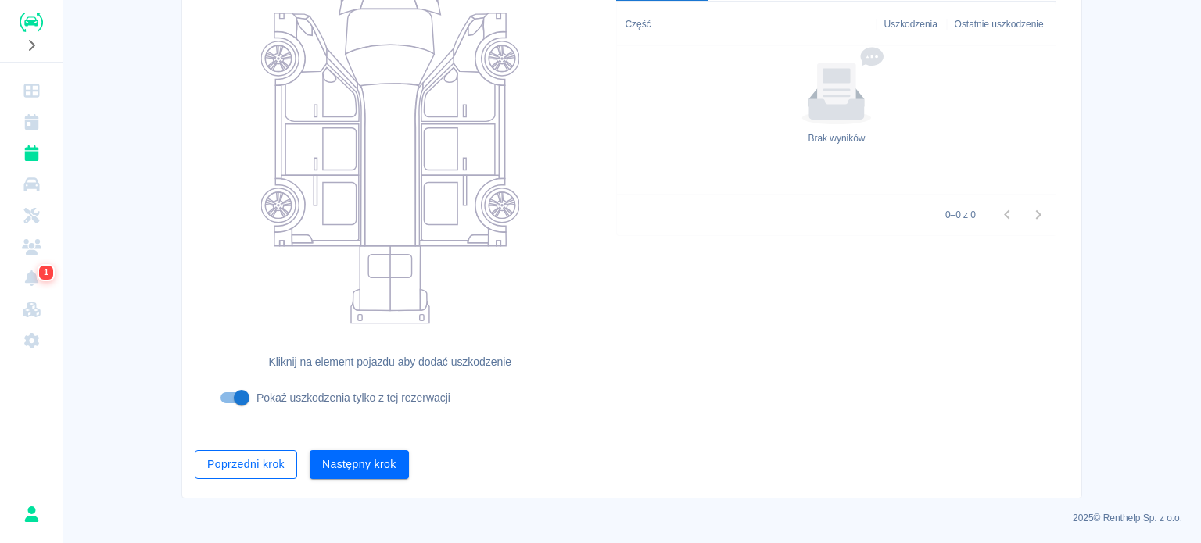
click at [260, 465] on button "Poprzedni krok" at bounding box center [246, 464] width 102 height 29
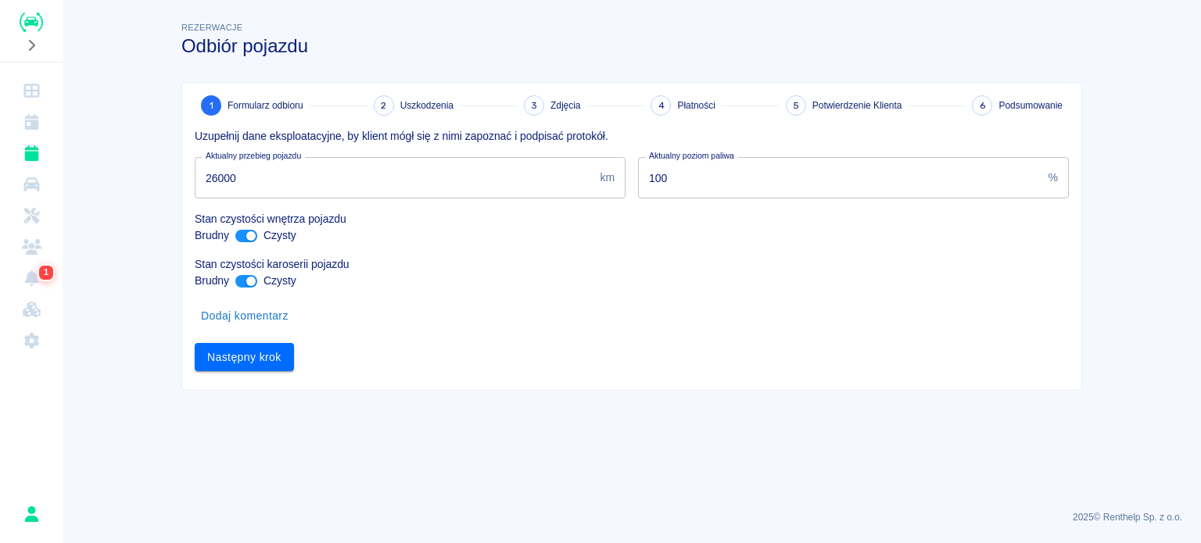
click at [224, 171] on input "26000" at bounding box center [394, 177] width 399 height 41
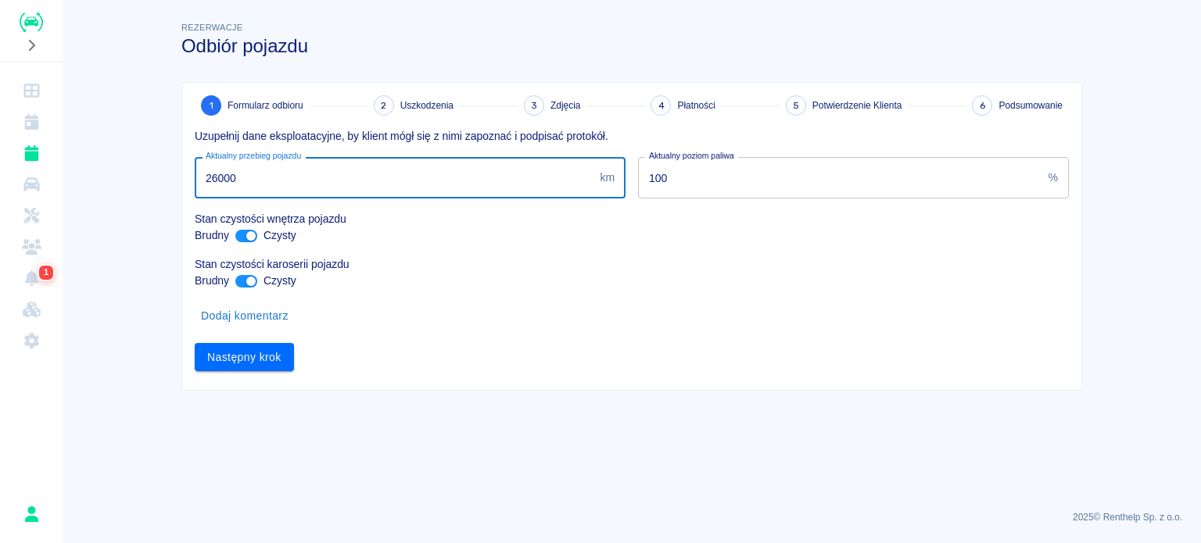
click at [224, 171] on input "26000" at bounding box center [394, 177] width 399 height 41
type input "30000"
click at [281, 356] on button "Następny krok" at bounding box center [244, 357] width 99 height 29
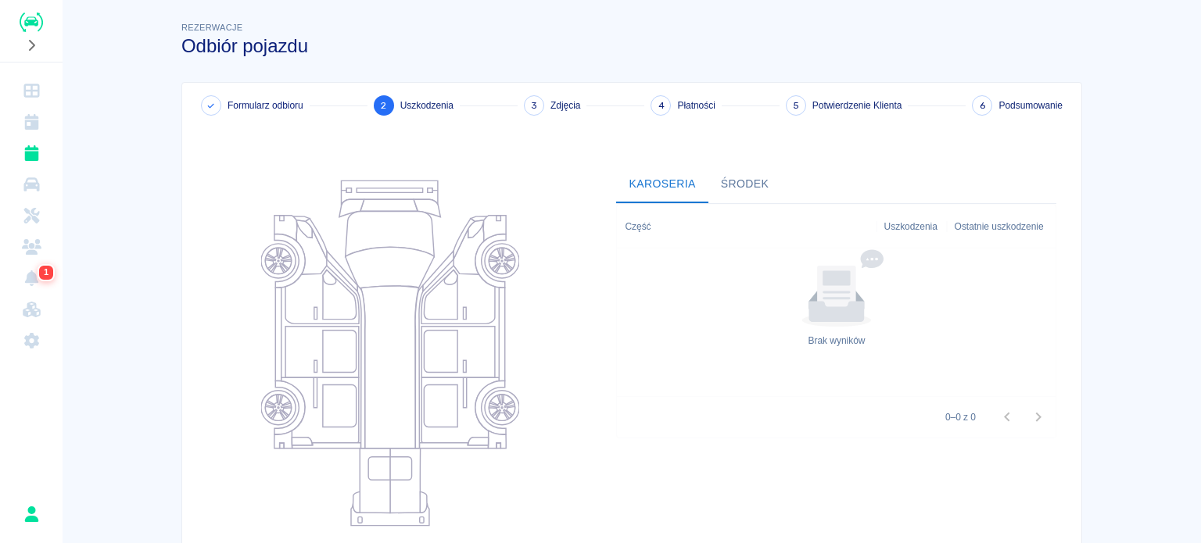
scroll to position [202, 0]
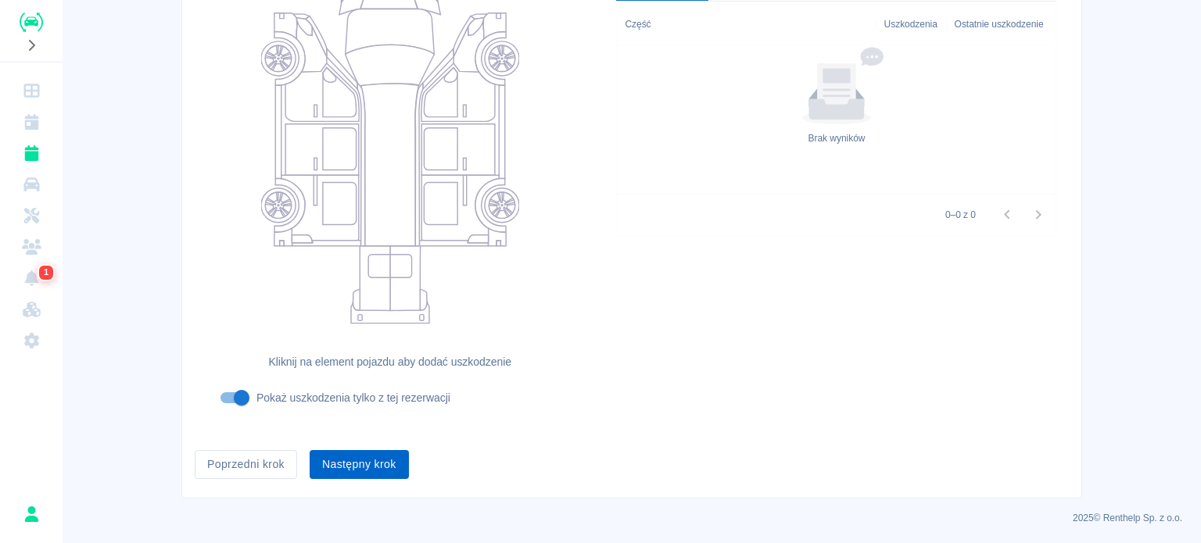
click at [334, 471] on button "Następny krok" at bounding box center [359, 464] width 99 height 29
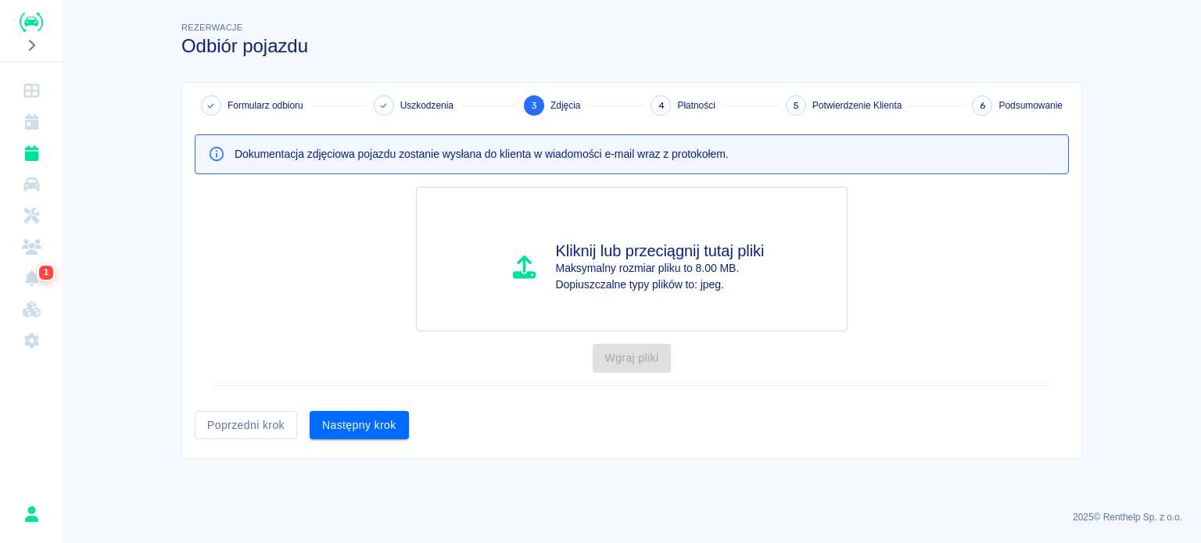
scroll to position [0, 0]
click at [353, 431] on button "Następny krok" at bounding box center [359, 425] width 99 height 29
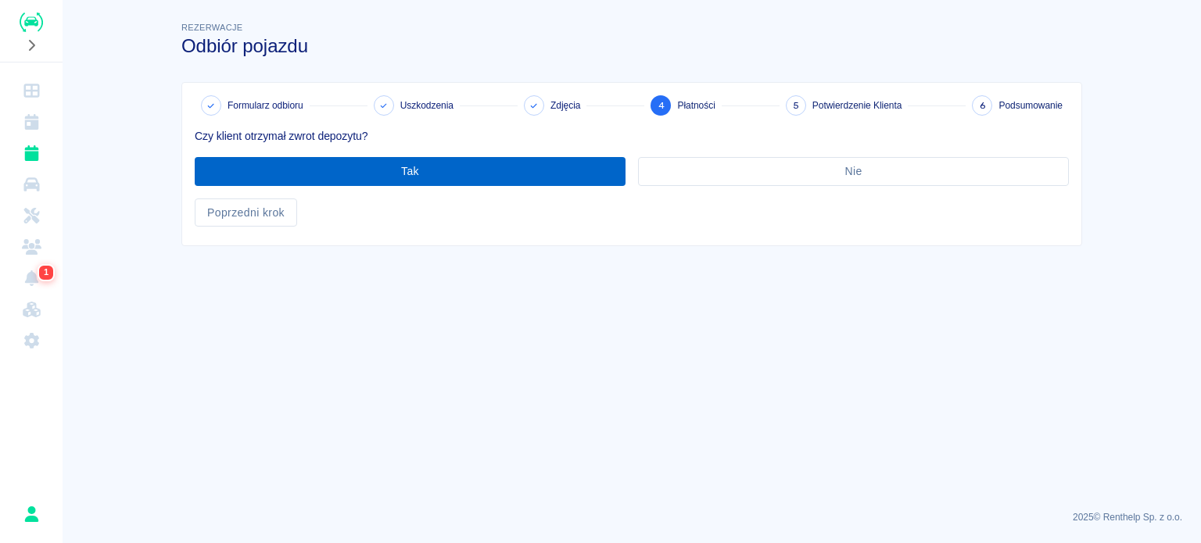
click at [406, 159] on button "Tak" at bounding box center [410, 171] width 431 height 29
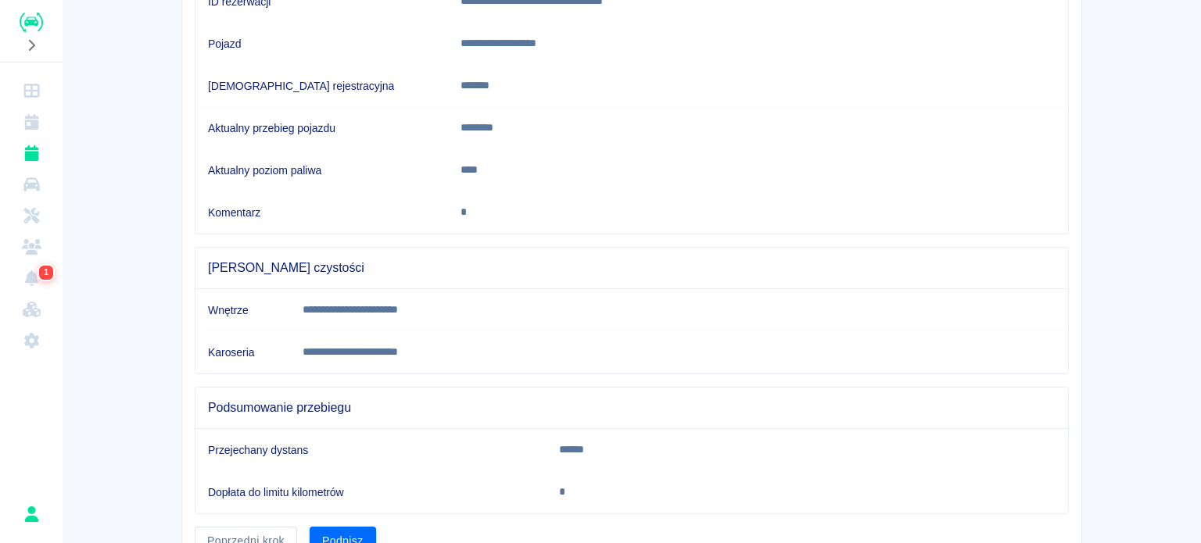
scroll to position [292, 0]
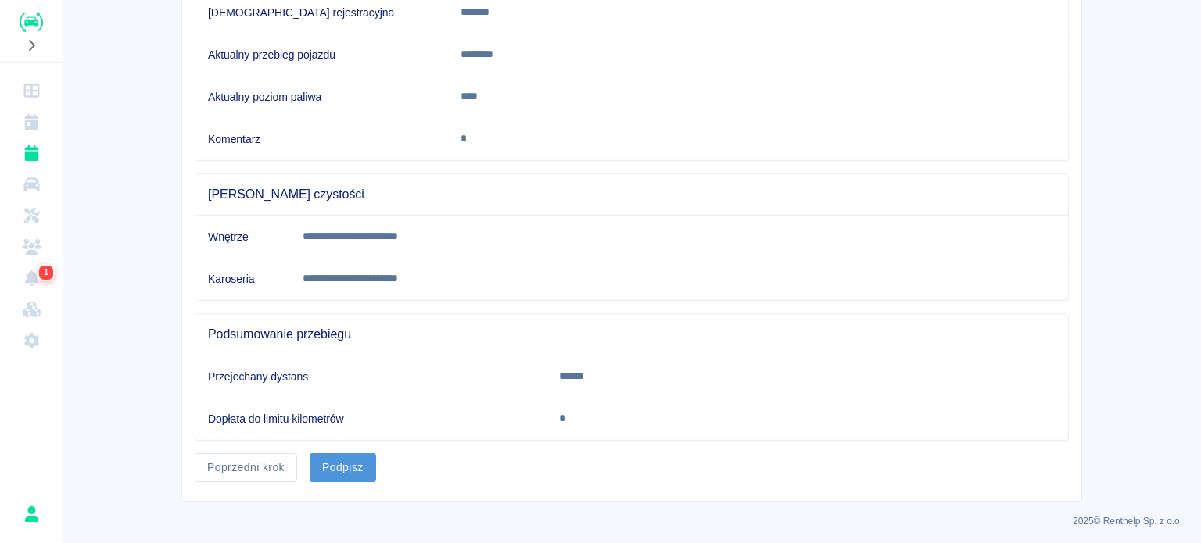
click at [338, 464] on button "Podpisz" at bounding box center [343, 467] width 66 height 29
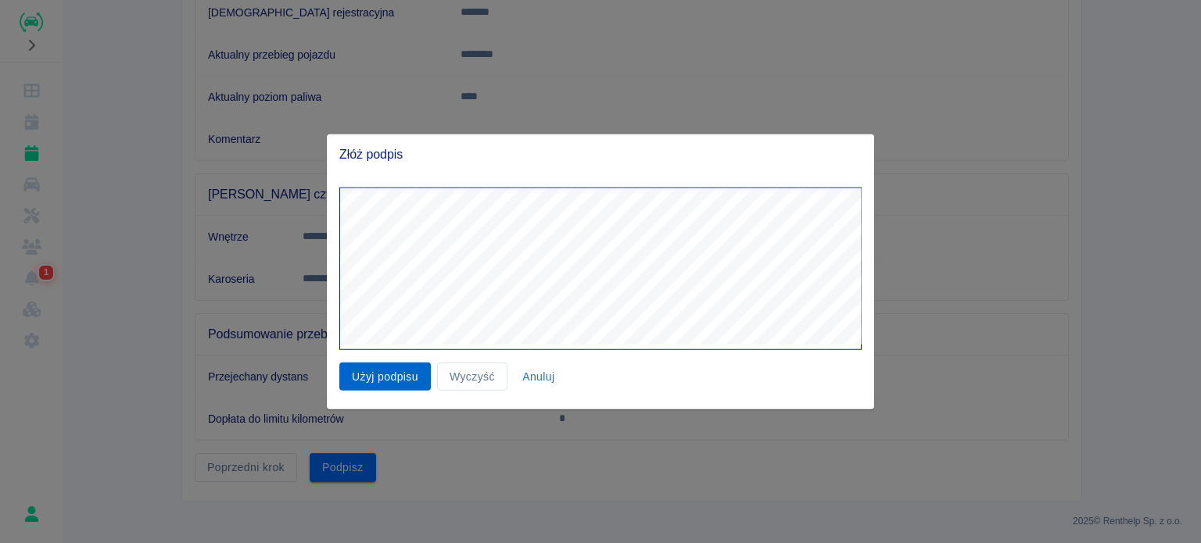
click at [383, 376] on button "Użyj podpisu" at bounding box center [384, 376] width 91 height 29
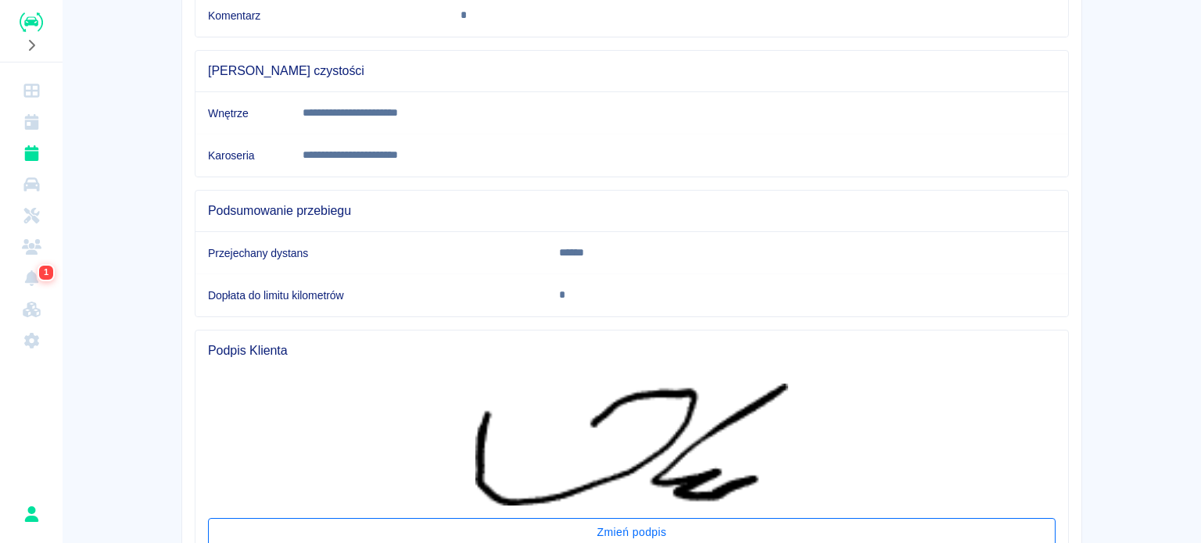
scroll to position [541, 0]
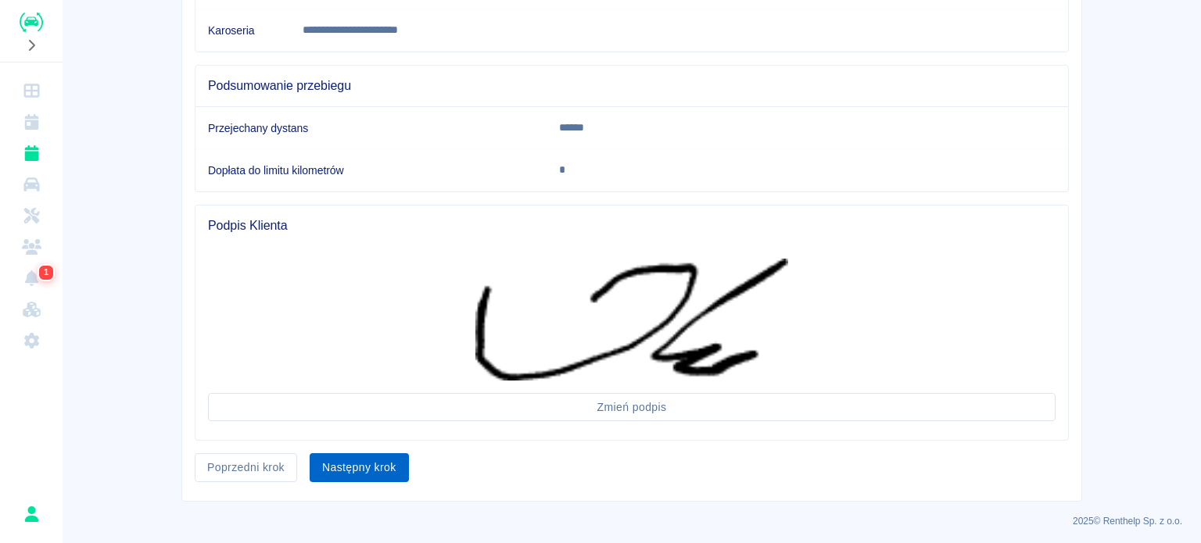
click at [356, 464] on button "Następny krok" at bounding box center [359, 467] width 99 height 29
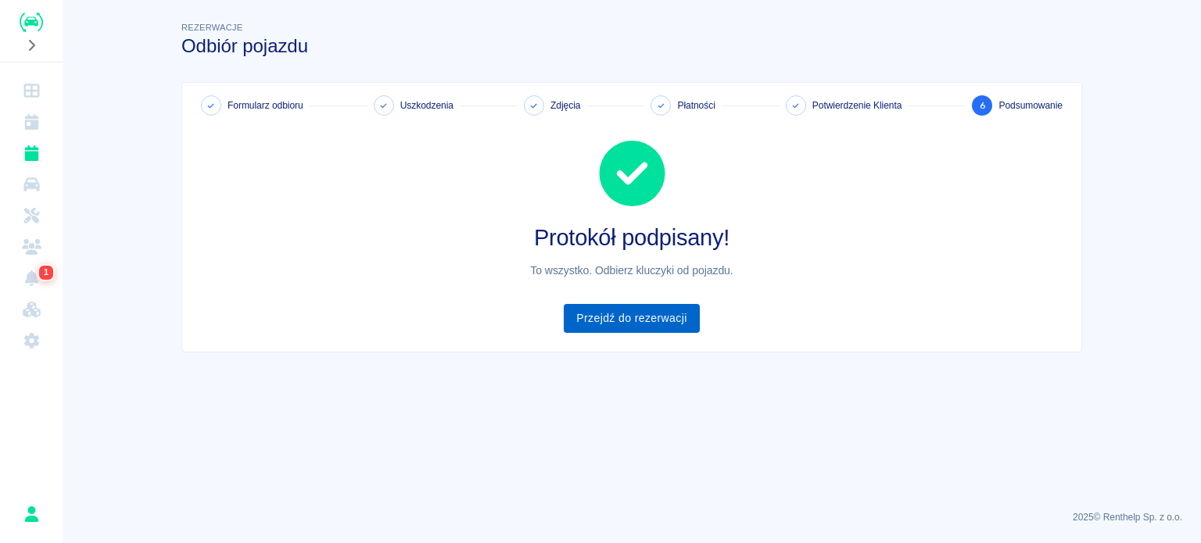
click at [619, 325] on link "Przejdź do rezerwacji" at bounding box center [631, 318] width 135 height 29
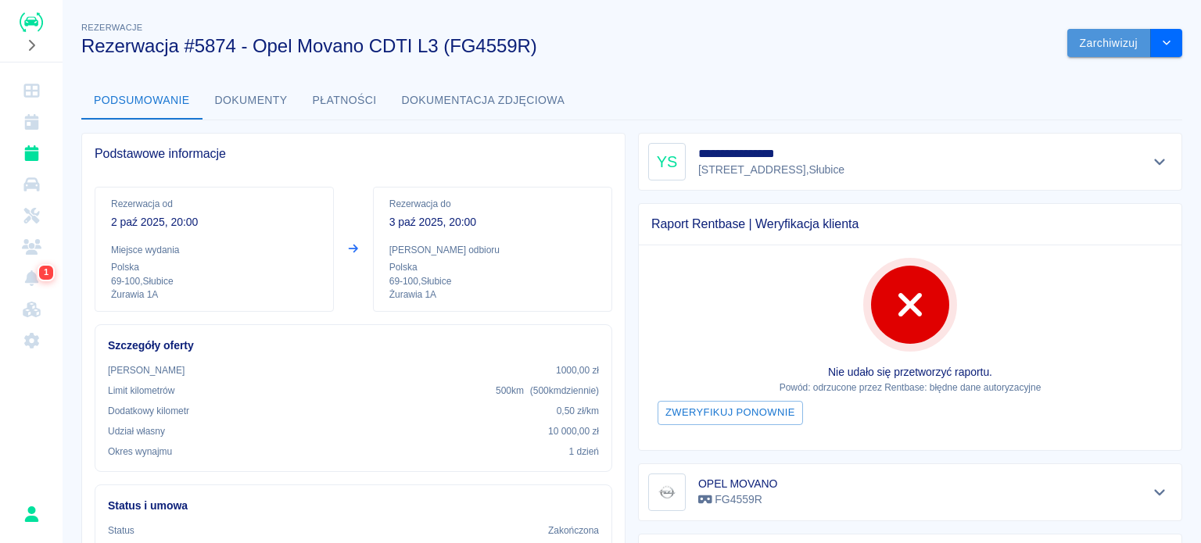
click at [1085, 47] on button "Zarchiwizuj" at bounding box center [1109, 43] width 84 height 29
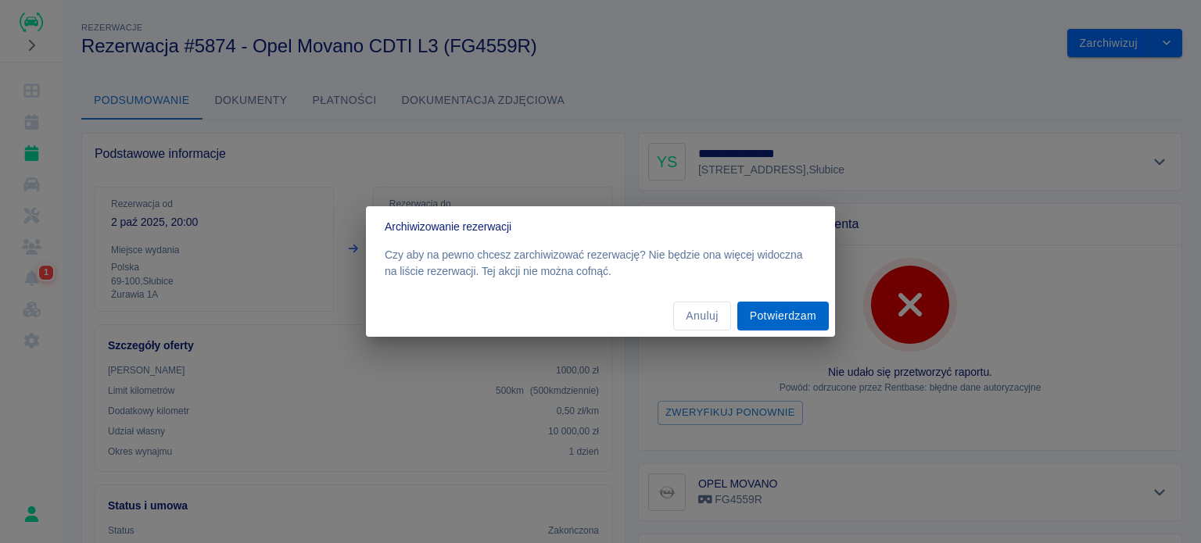
click at [784, 309] on button "Potwierdzam" at bounding box center [782, 316] width 91 height 29
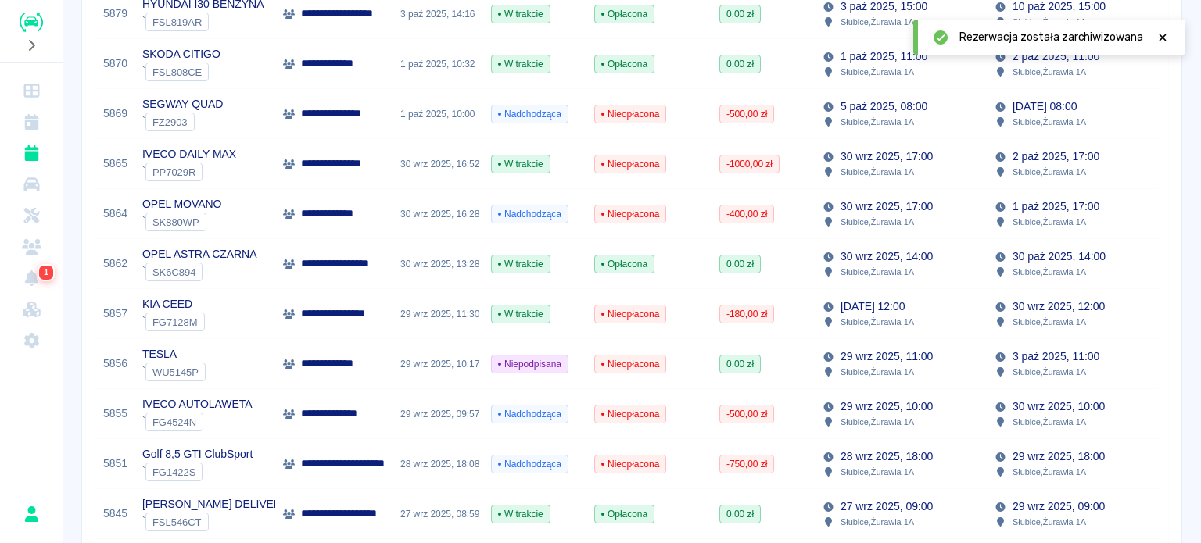
scroll to position [625, 0]
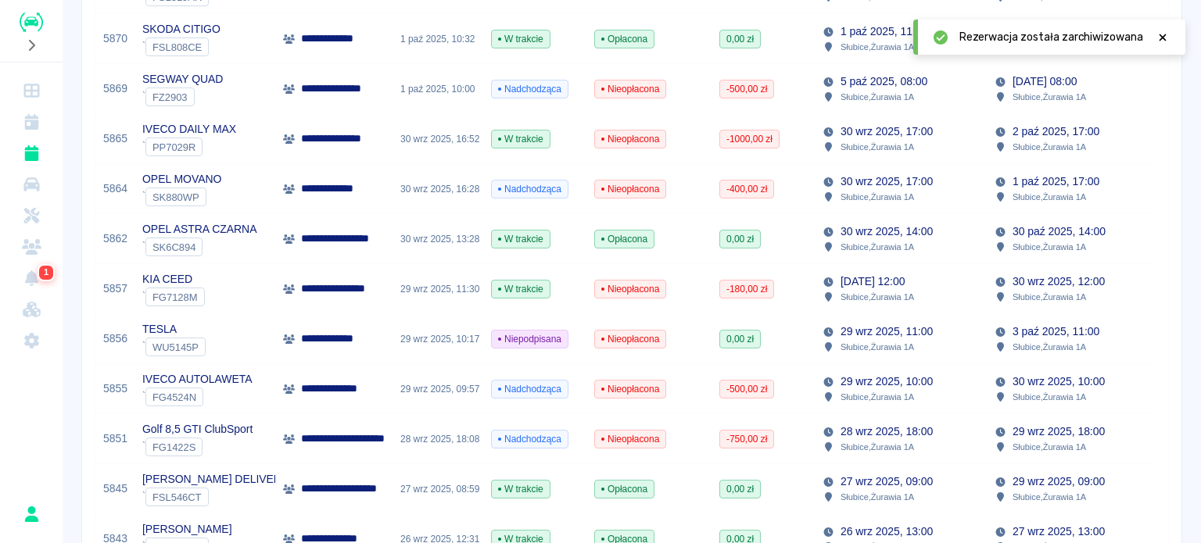
click at [862, 391] on p "Słubice , Żurawia 1A" at bounding box center [876, 397] width 73 height 14
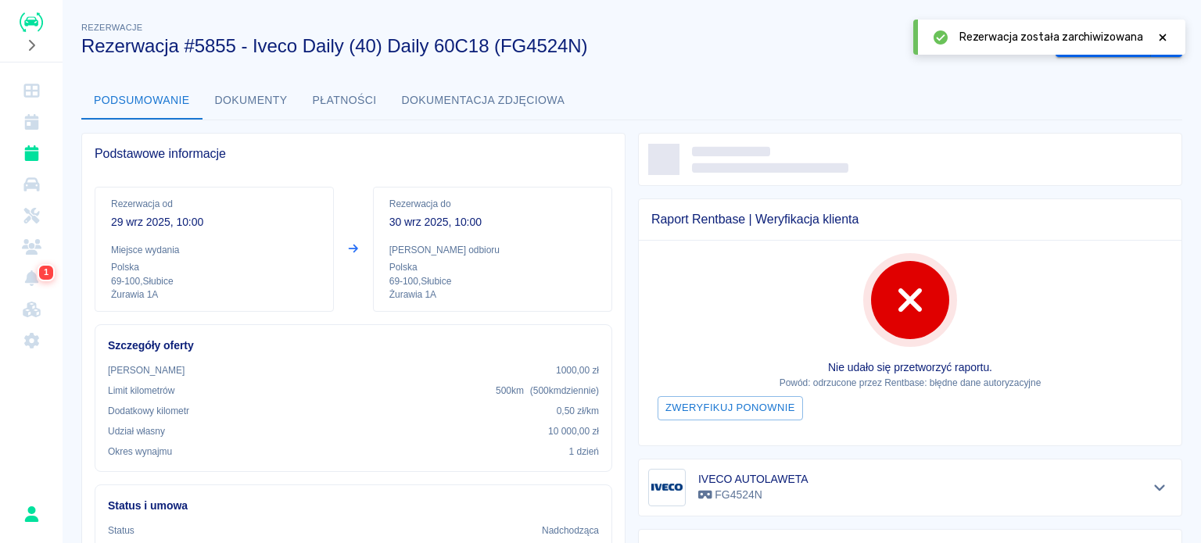
scroll to position [78, 0]
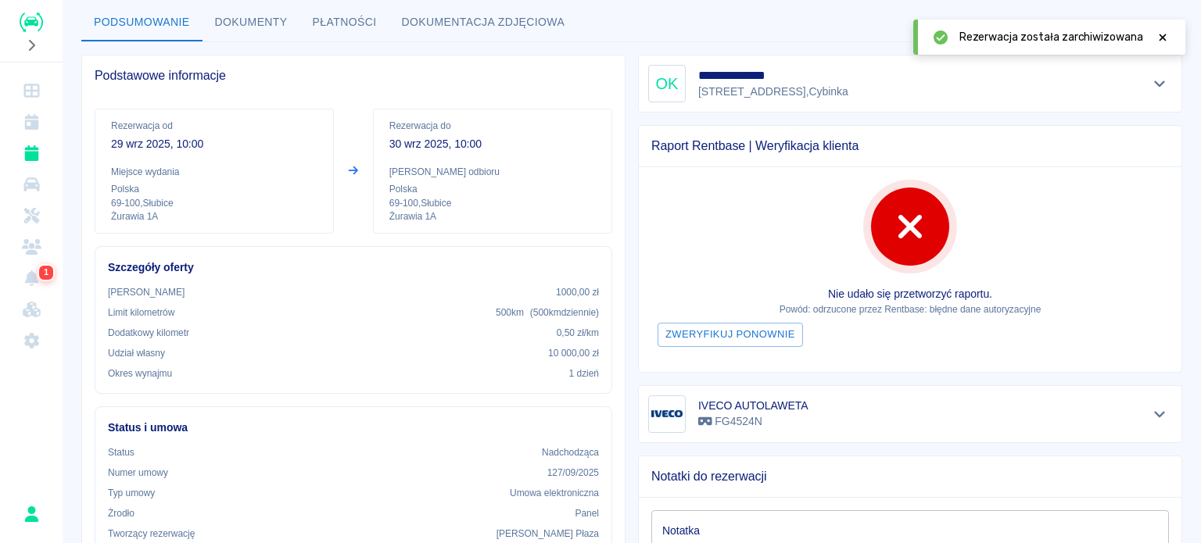
click at [1160, 37] on icon at bounding box center [1162, 37] width 14 height 11
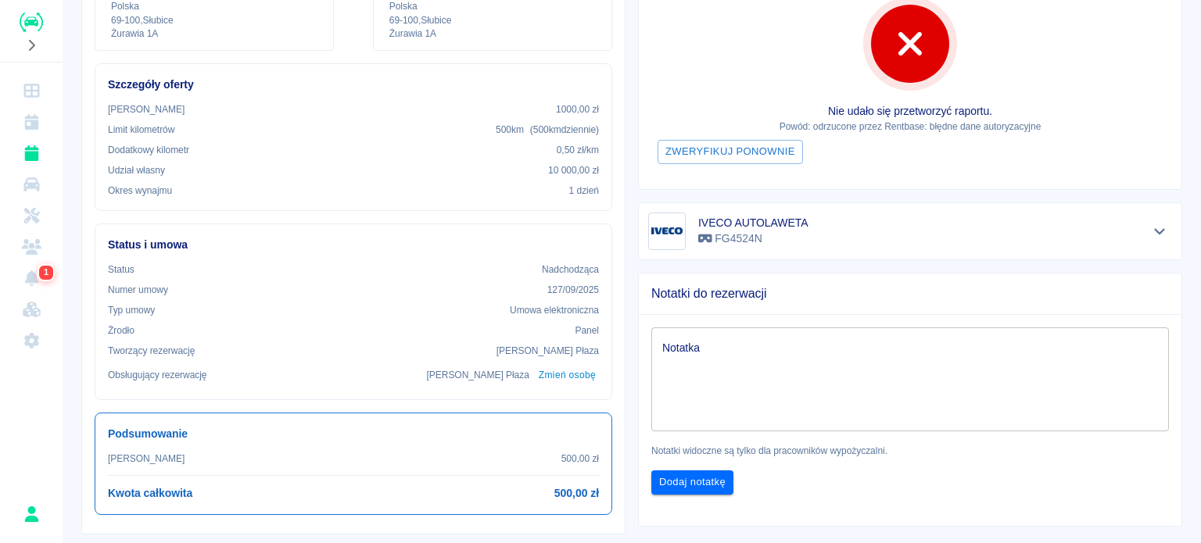
scroll to position [0, 0]
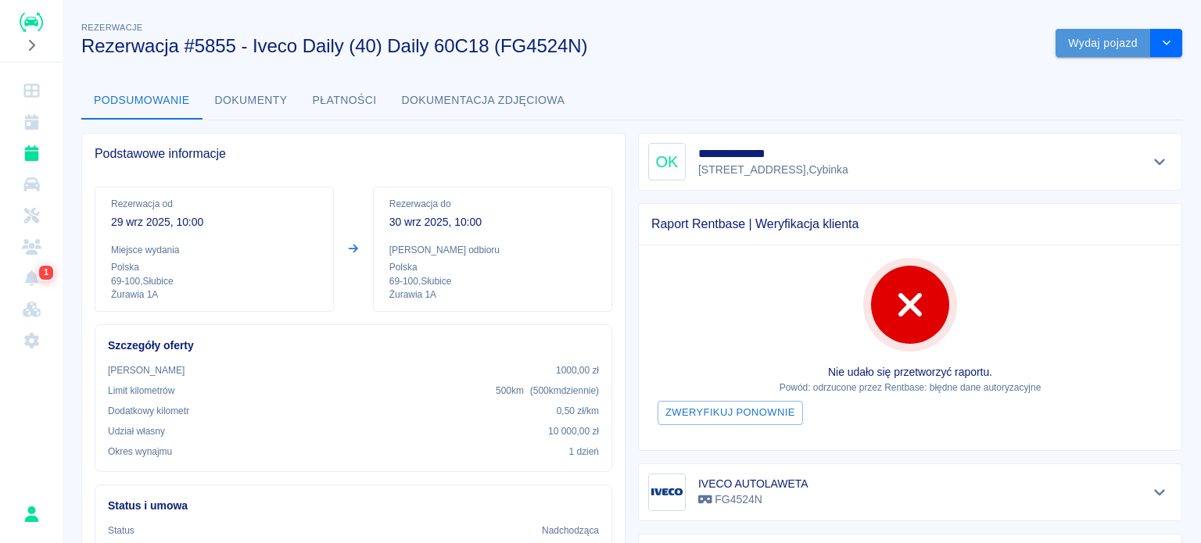
click at [1076, 46] on button "Wydaj pojazd" at bounding box center [1102, 43] width 95 height 29
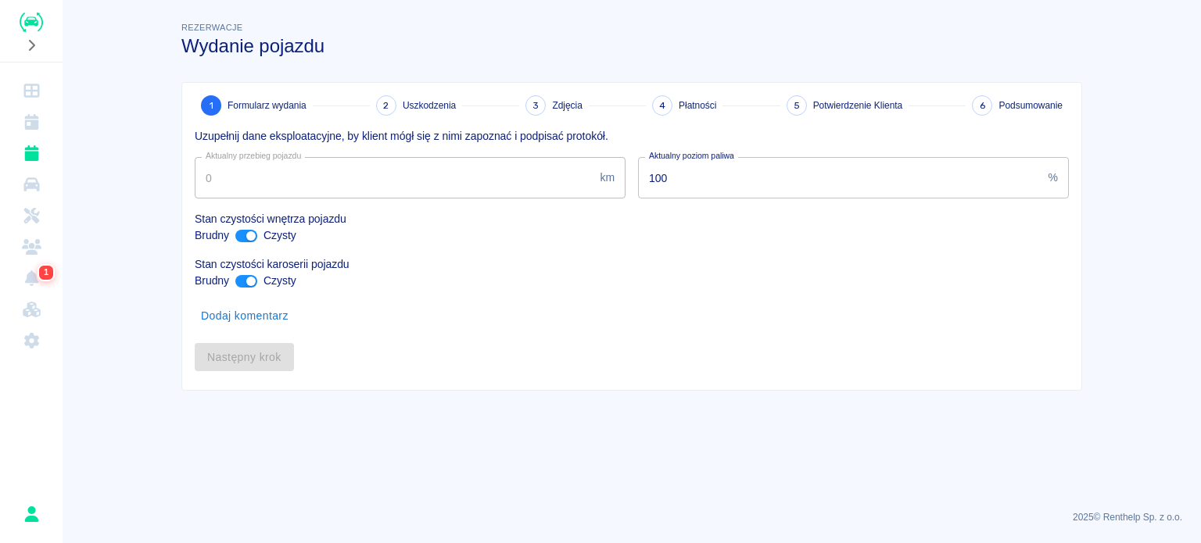
type input "328617"
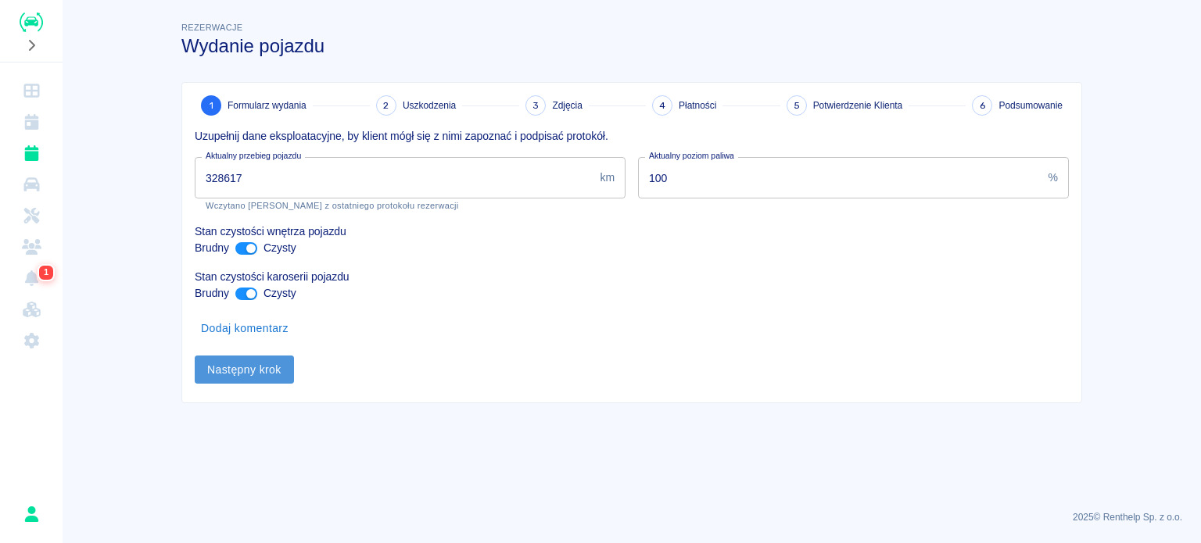
click at [263, 365] on button "Następny krok" at bounding box center [244, 370] width 99 height 29
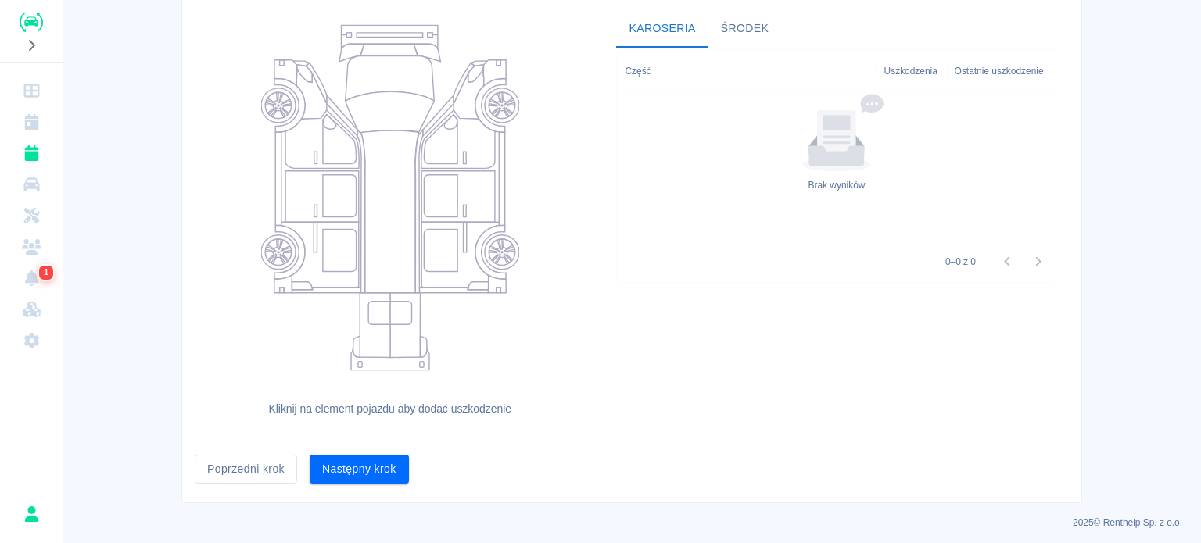
scroll to position [159, 0]
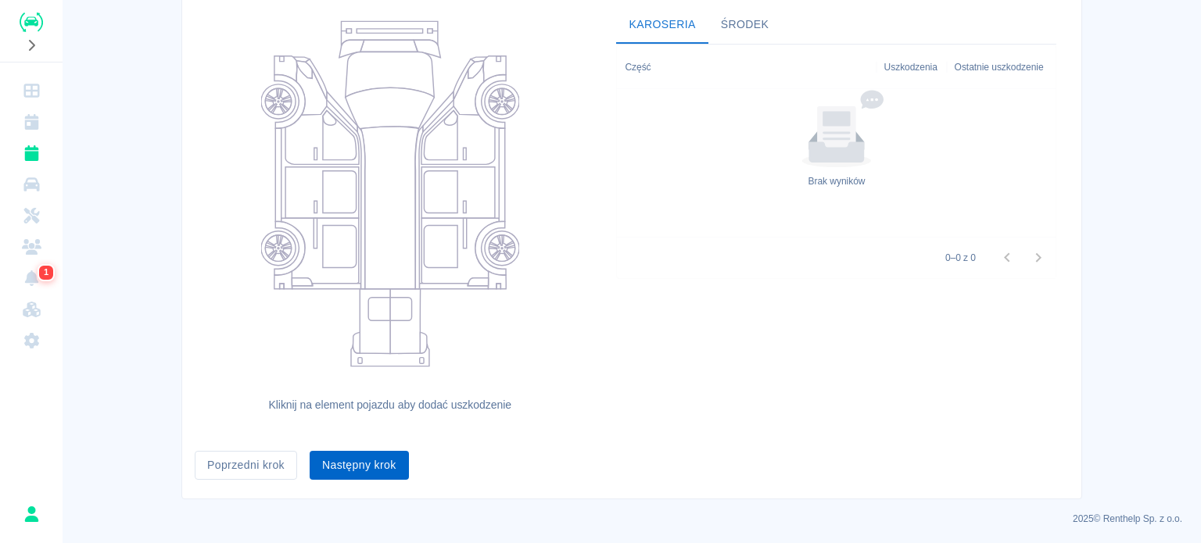
click at [348, 467] on button "Następny krok" at bounding box center [359, 465] width 99 height 29
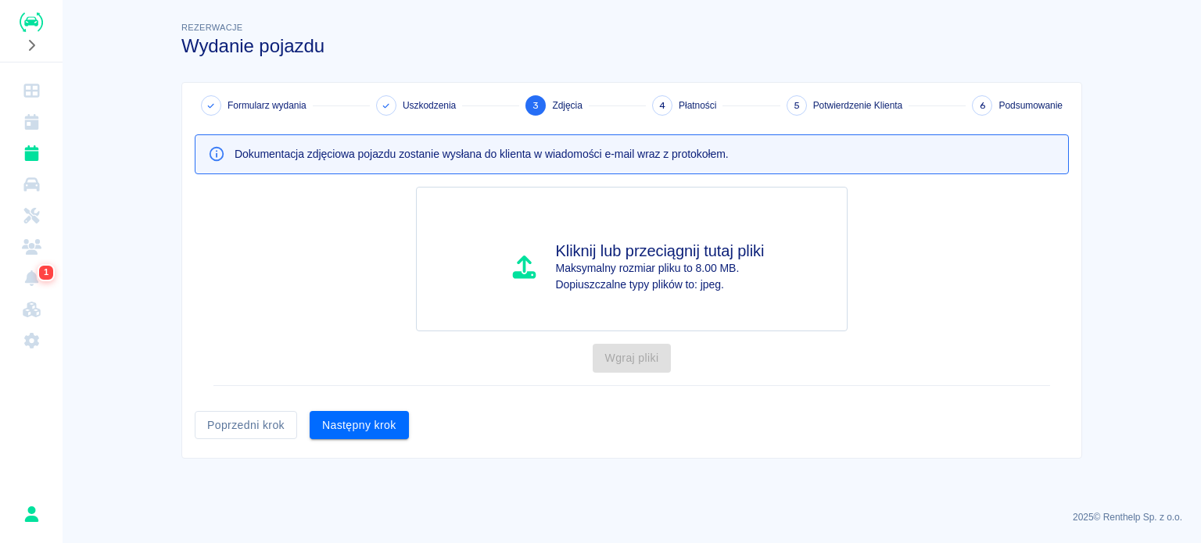
scroll to position [0, 0]
click at [350, 430] on button "Następny krok" at bounding box center [359, 425] width 99 height 29
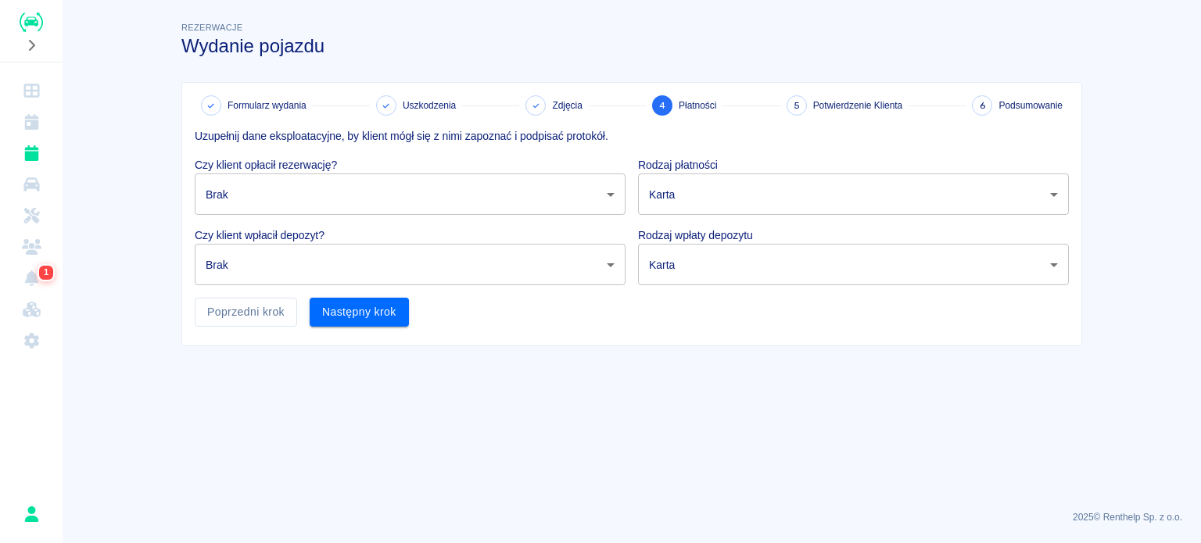
click at [338, 190] on body "Używamy plików Cookies, by zapewnić Ci najlepsze możliwe doświadczenie. Aby dow…" at bounding box center [600, 271] width 1201 height 543
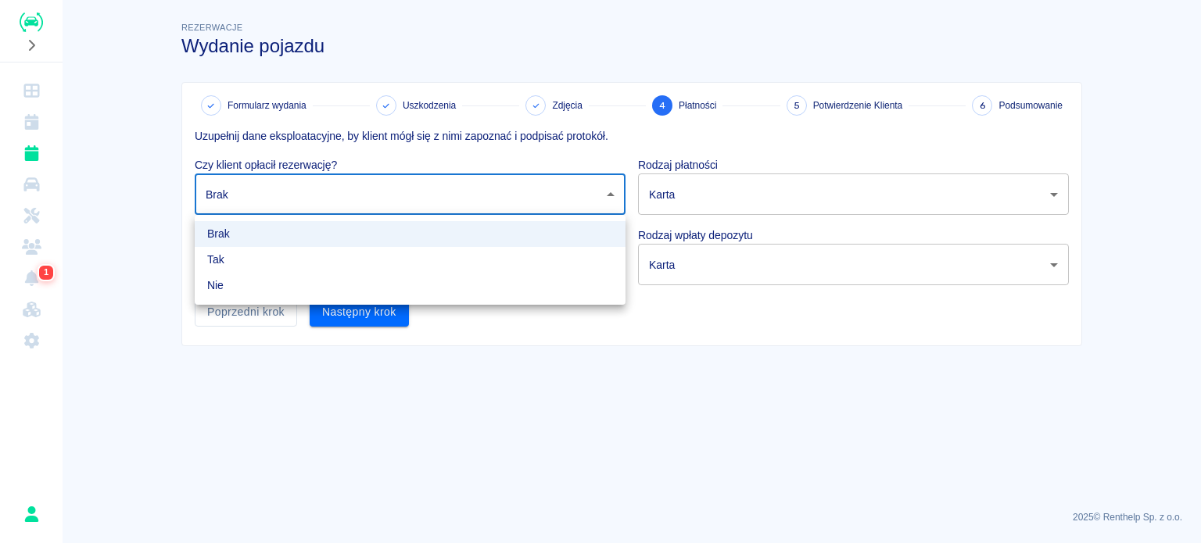
click at [318, 247] on li "Tak" at bounding box center [410, 260] width 431 height 26
type input "true"
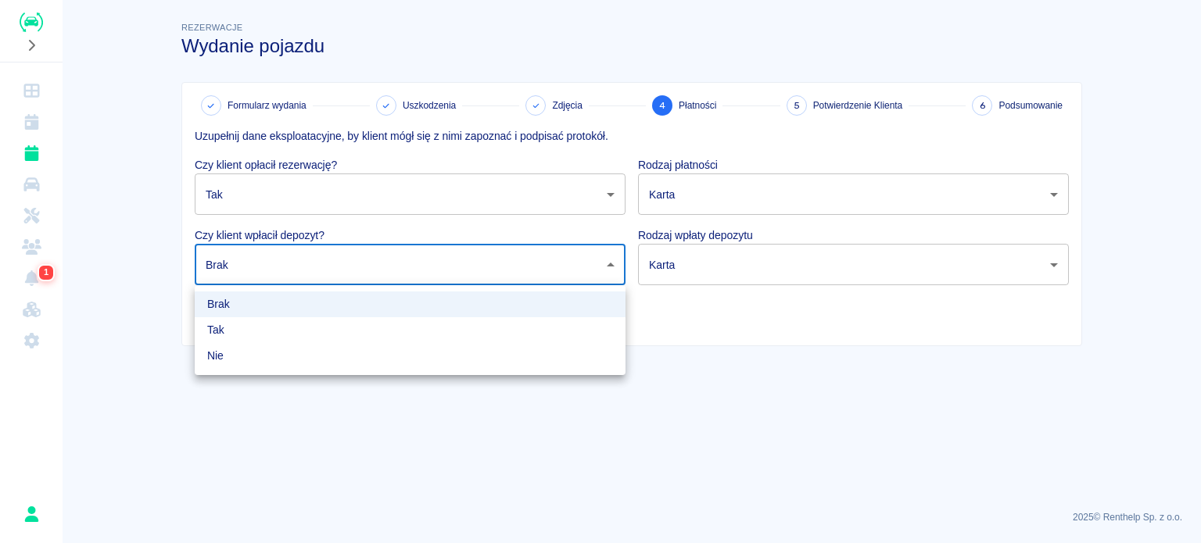
click at [318, 248] on body "Używamy plików Cookies, by zapewnić Ci najlepsze możliwe doświadczenie. Aby dow…" at bounding box center [600, 271] width 1201 height 543
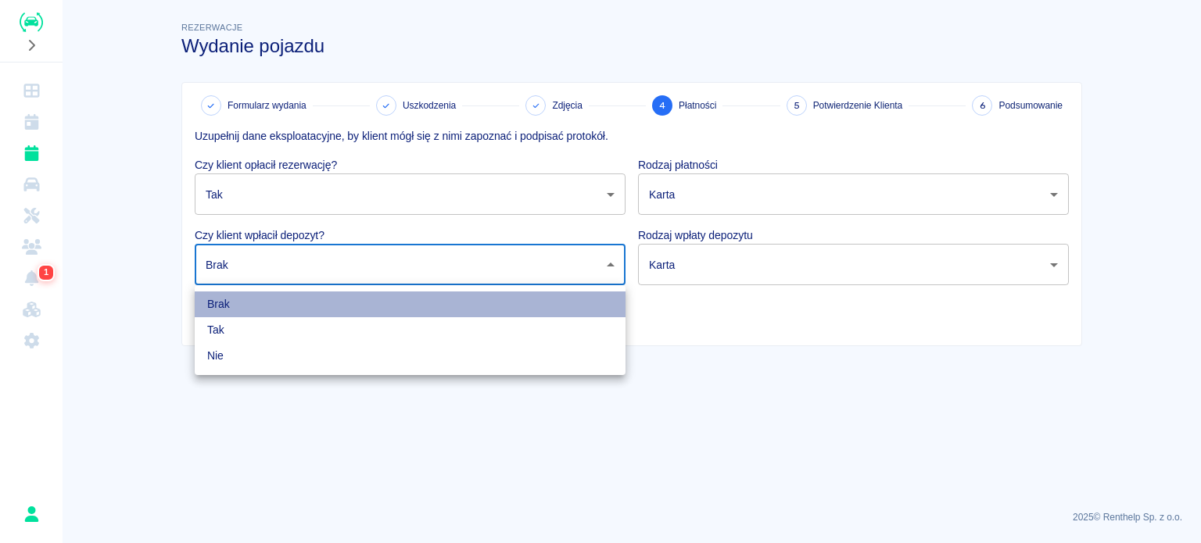
click at [299, 315] on li "Brak" at bounding box center [410, 305] width 431 height 26
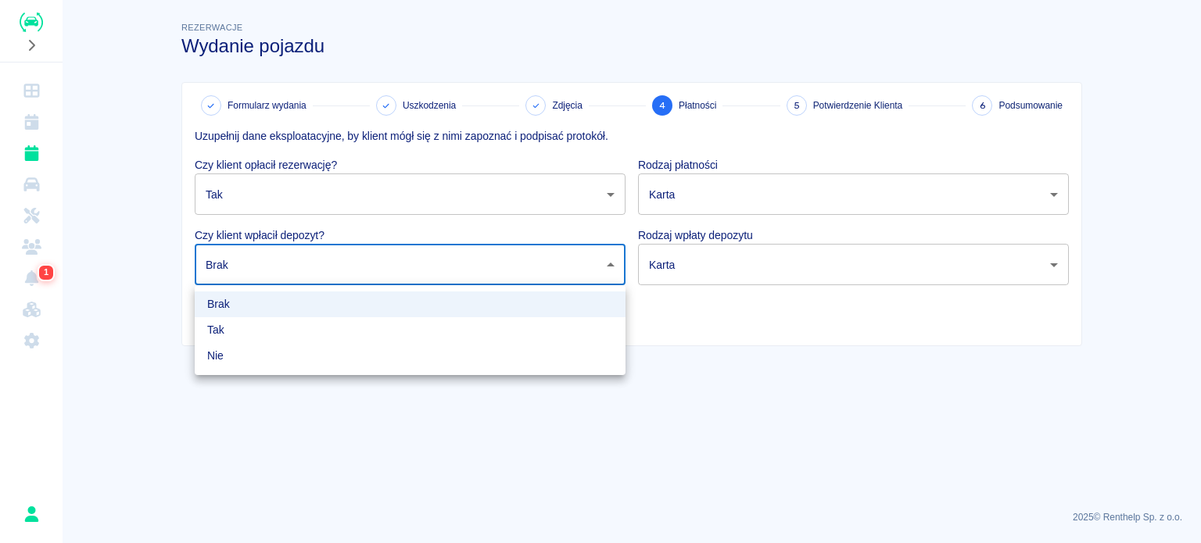
click at [304, 264] on body "Używamy plików Cookies, by zapewnić Ci najlepsze możliwe doświadczenie. Aby dow…" at bounding box center [600, 271] width 1201 height 543
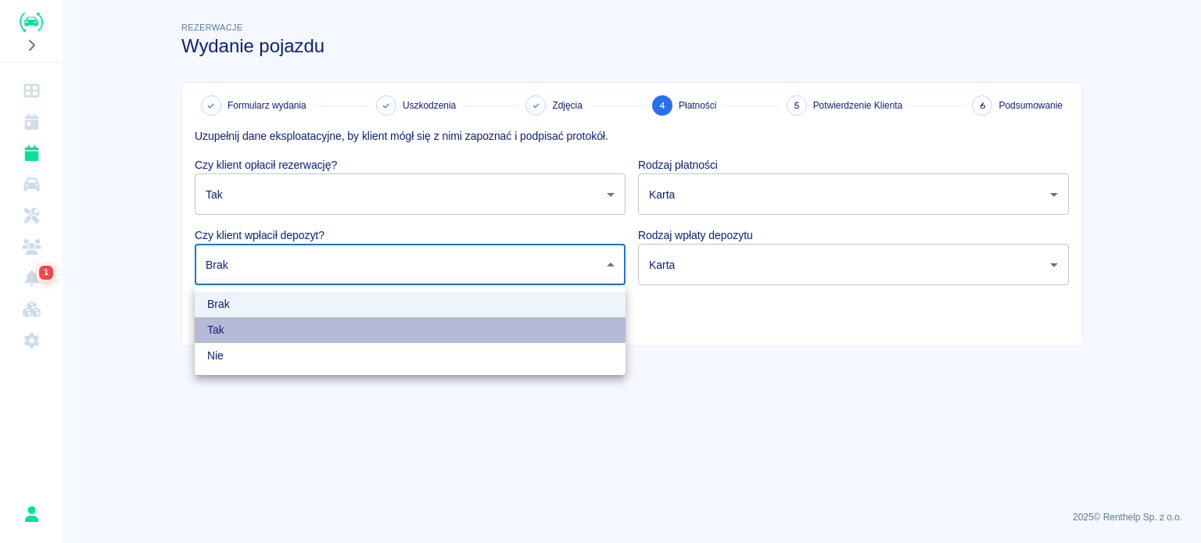
click at [278, 329] on li "Tak" at bounding box center [410, 330] width 431 height 26
type input "true"
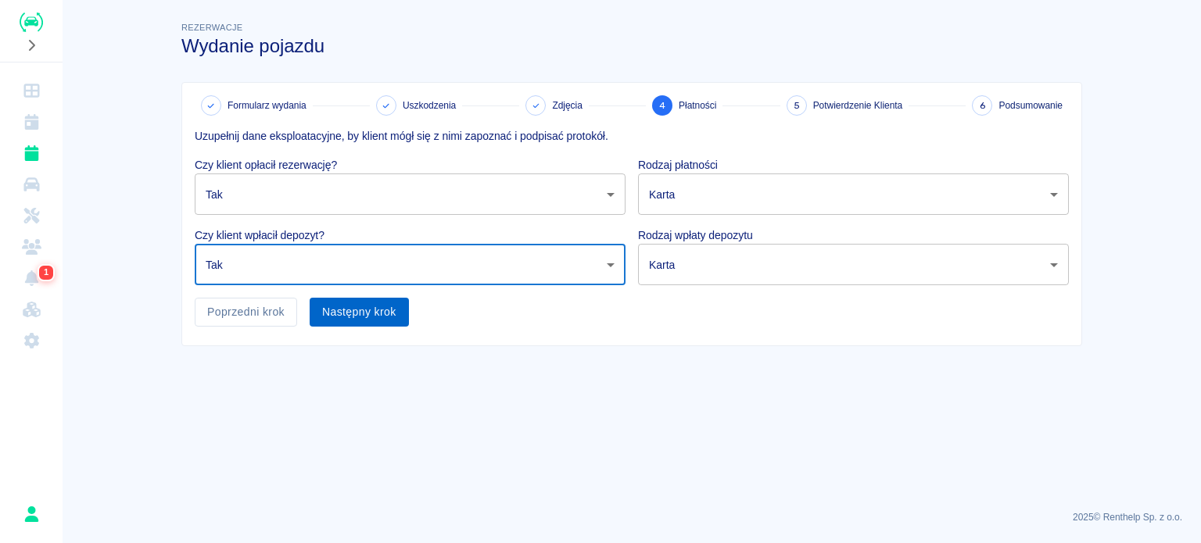
click at [349, 310] on button "Następny krok" at bounding box center [359, 312] width 99 height 29
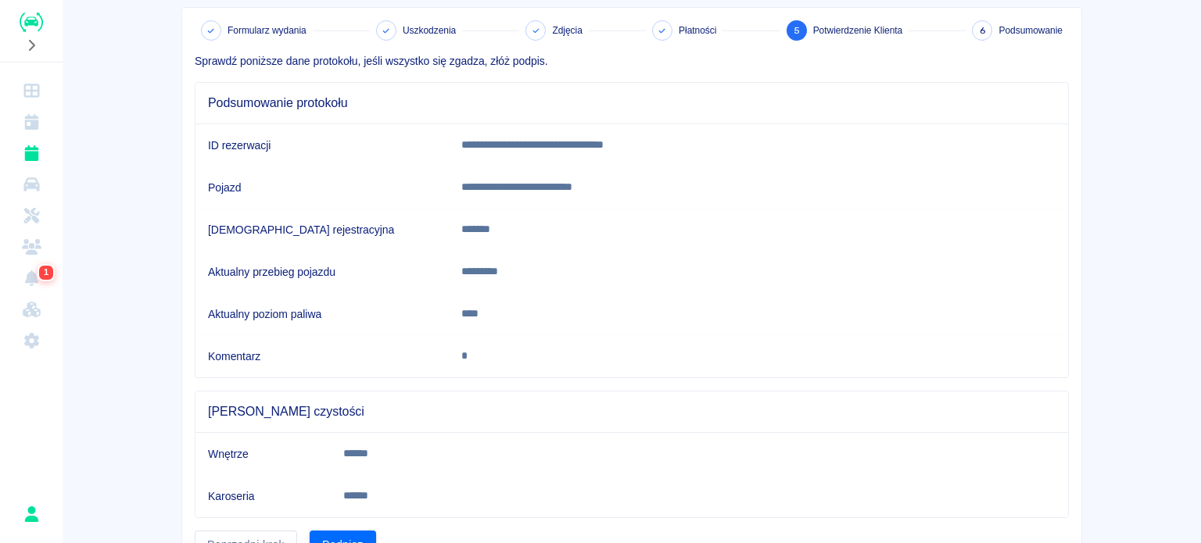
scroll to position [153, 0]
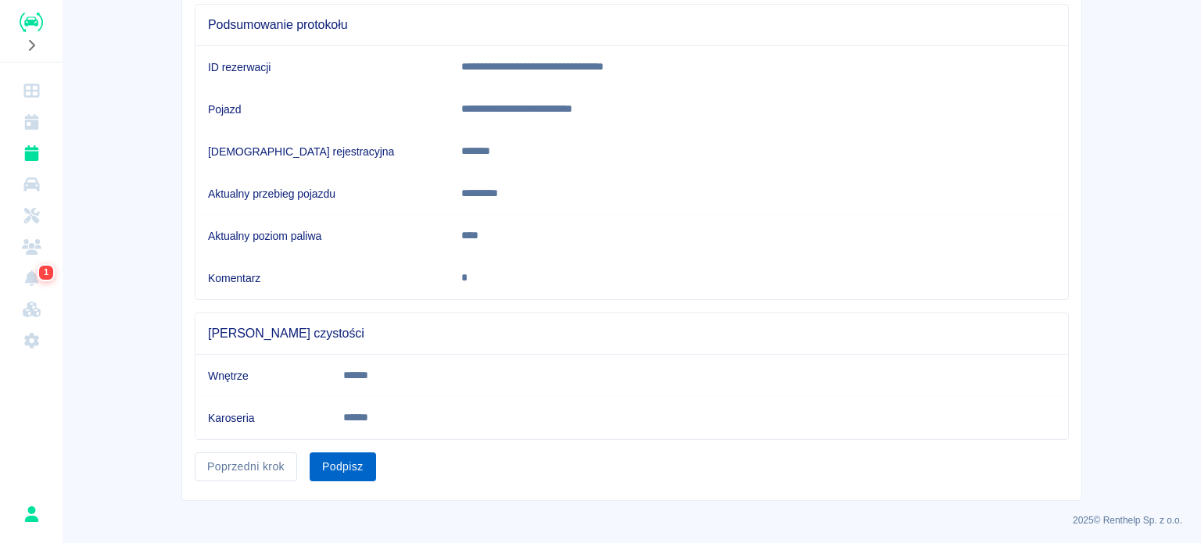
click at [338, 467] on button "Podpisz" at bounding box center [343, 467] width 66 height 29
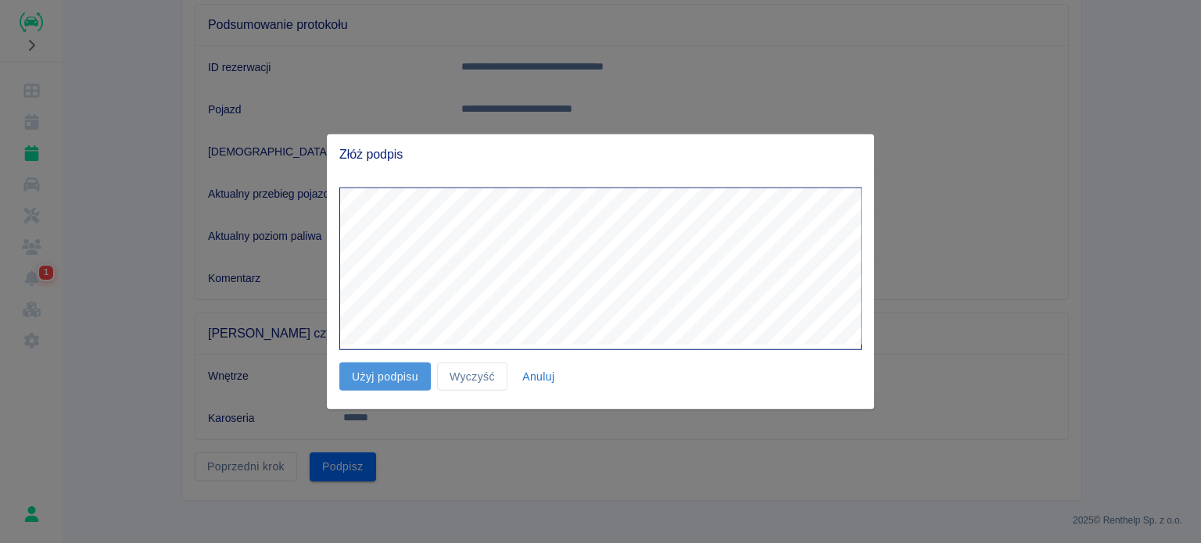
click at [378, 378] on button "Użyj podpisu" at bounding box center [384, 376] width 91 height 29
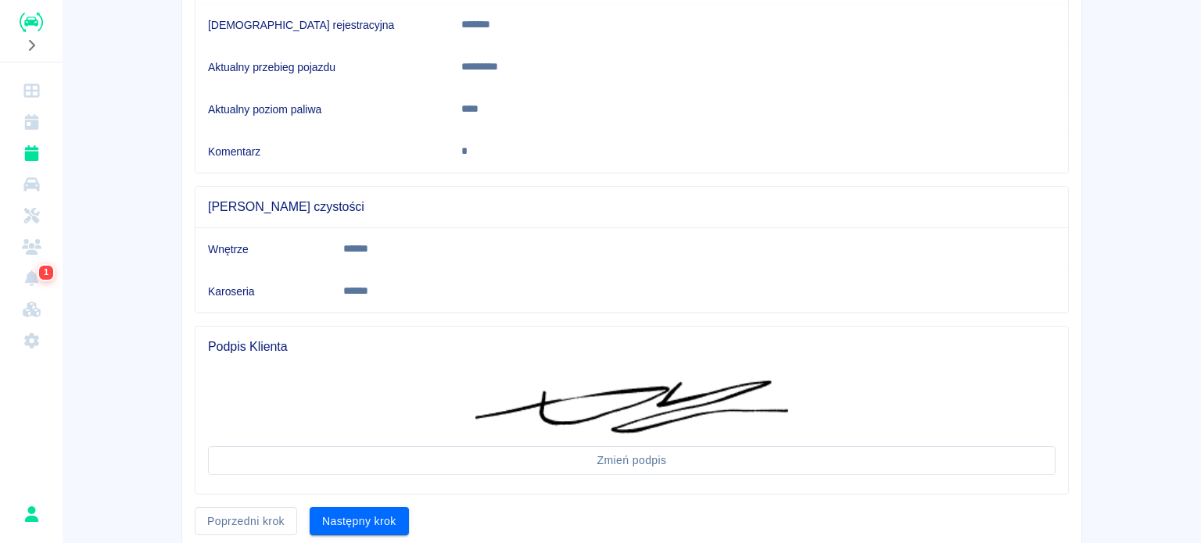
scroll to position [334, 0]
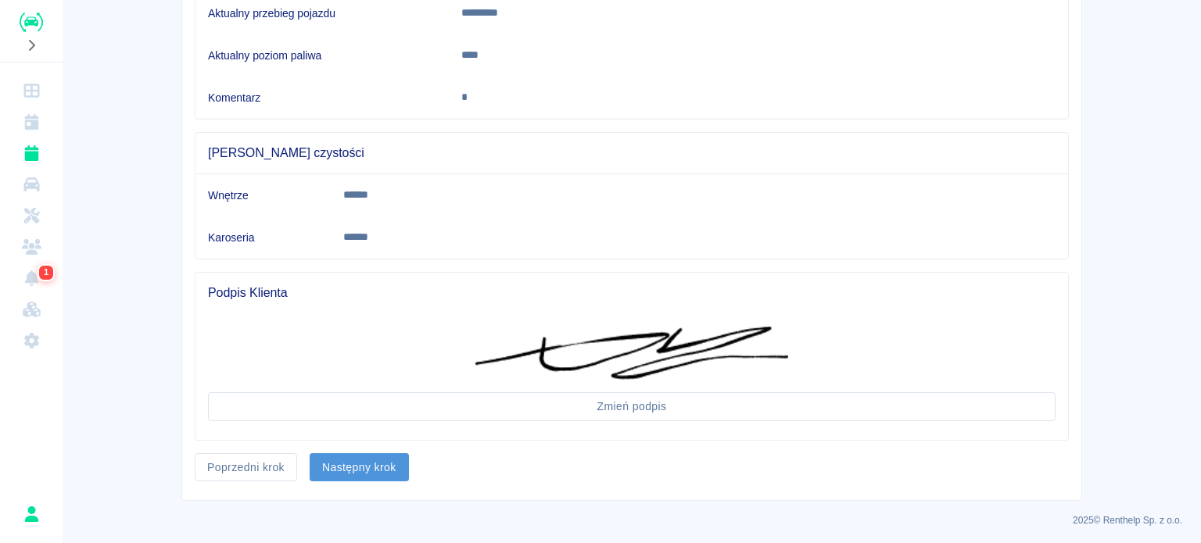
click at [363, 454] on button "Następny krok" at bounding box center [359, 467] width 99 height 29
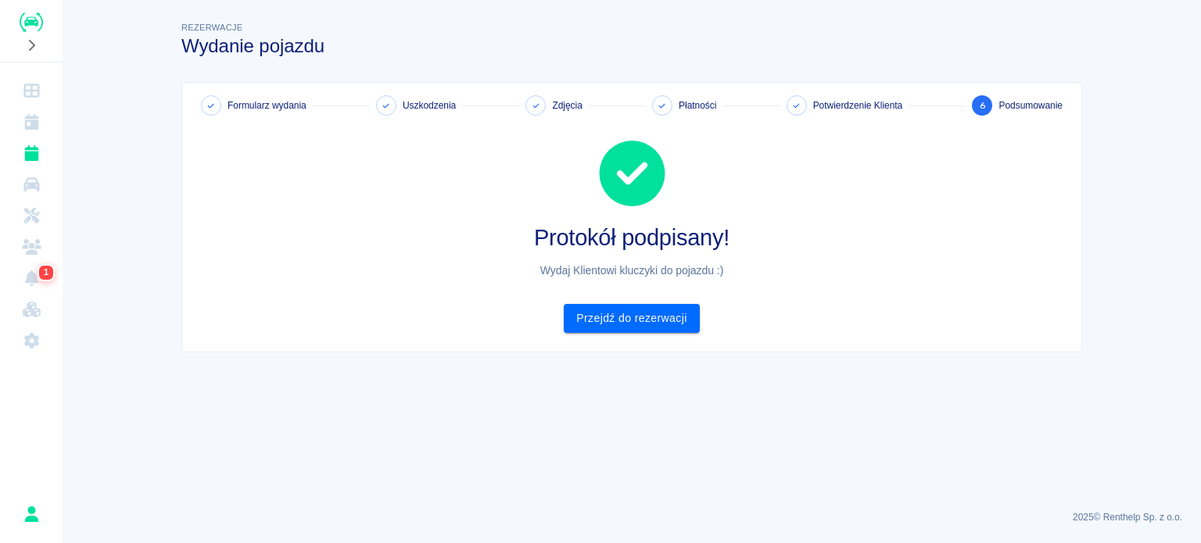
scroll to position [0, 0]
click at [607, 318] on link "Przejdź do rezerwacji" at bounding box center [631, 318] width 135 height 29
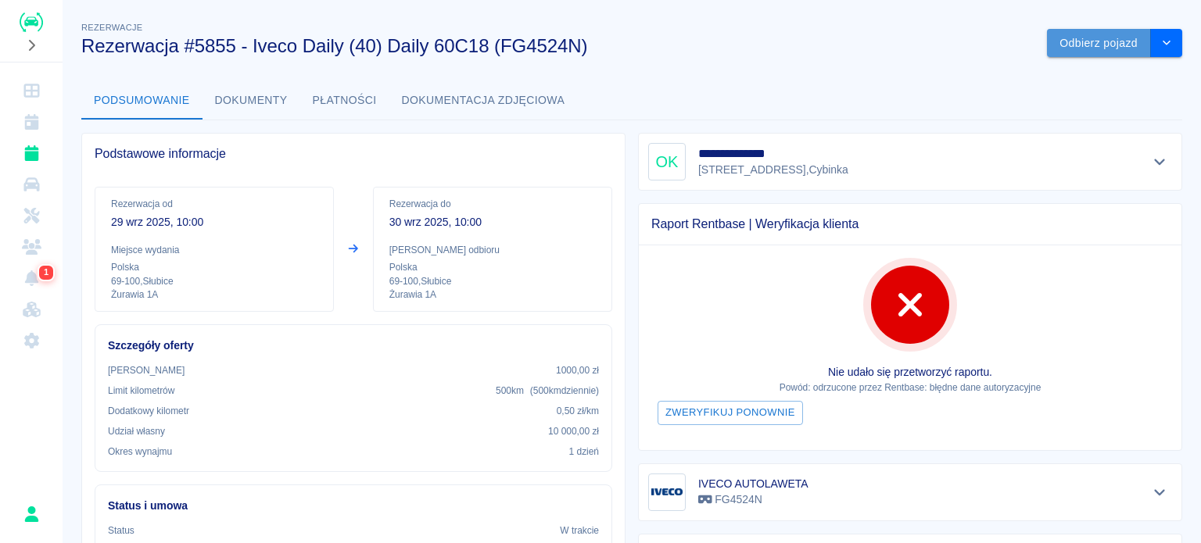
click at [1081, 42] on button "Odbierz pojazd" at bounding box center [1099, 43] width 104 height 29
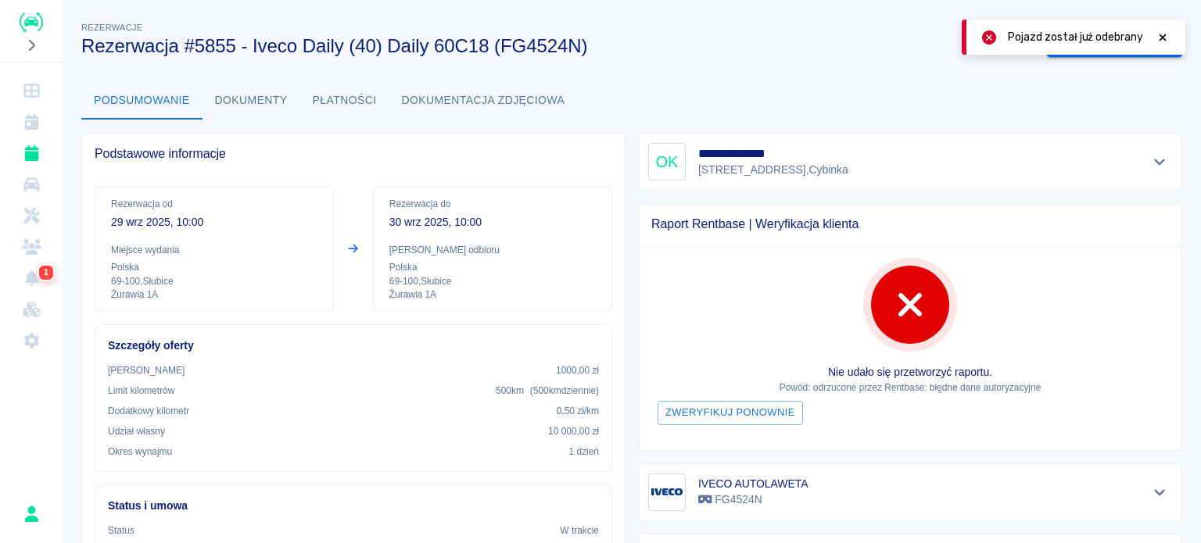
click at [1160, 37] on icon at bounding box center [1162, 37] width 14 height 11
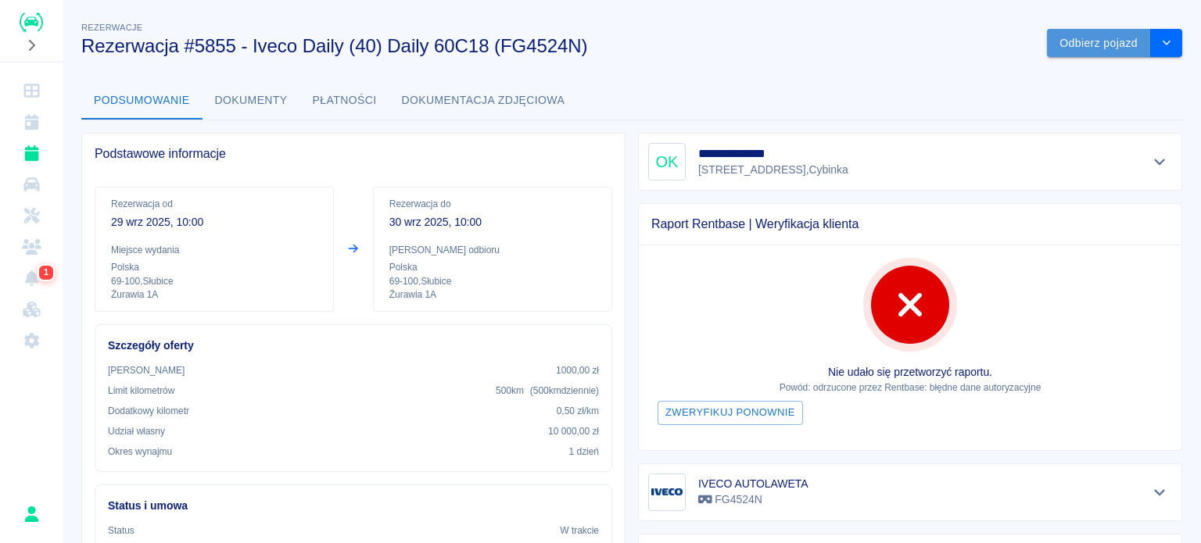
click at [1066, 49] on button "Odbierz pojazd" at bounding box center [1099, 43] width 104 height 29
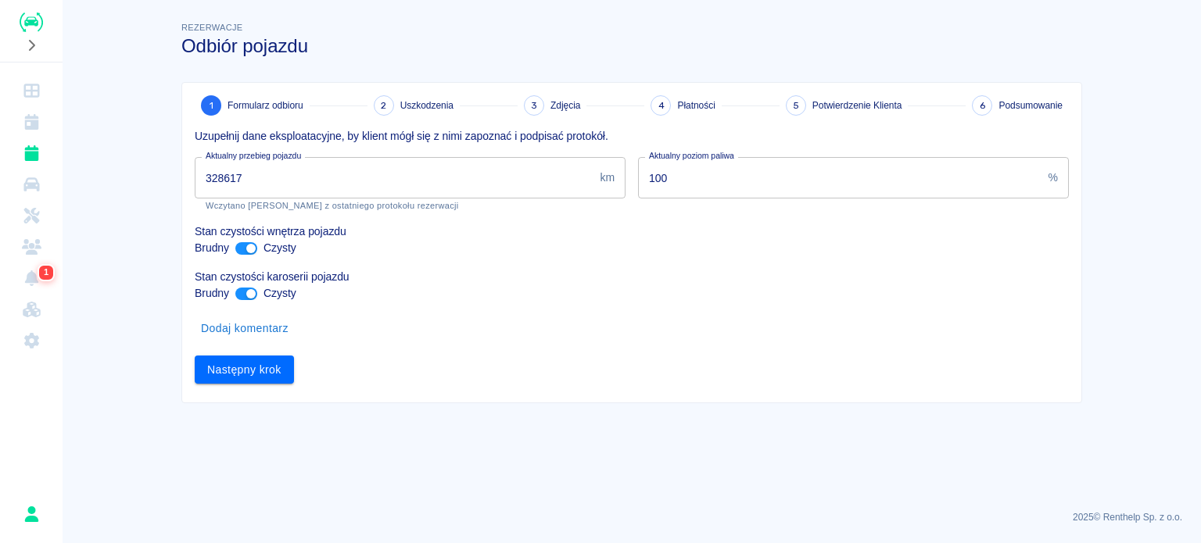
click at [228, 170] on input "328617" at bounding box center [394, 177] width 399 height 41
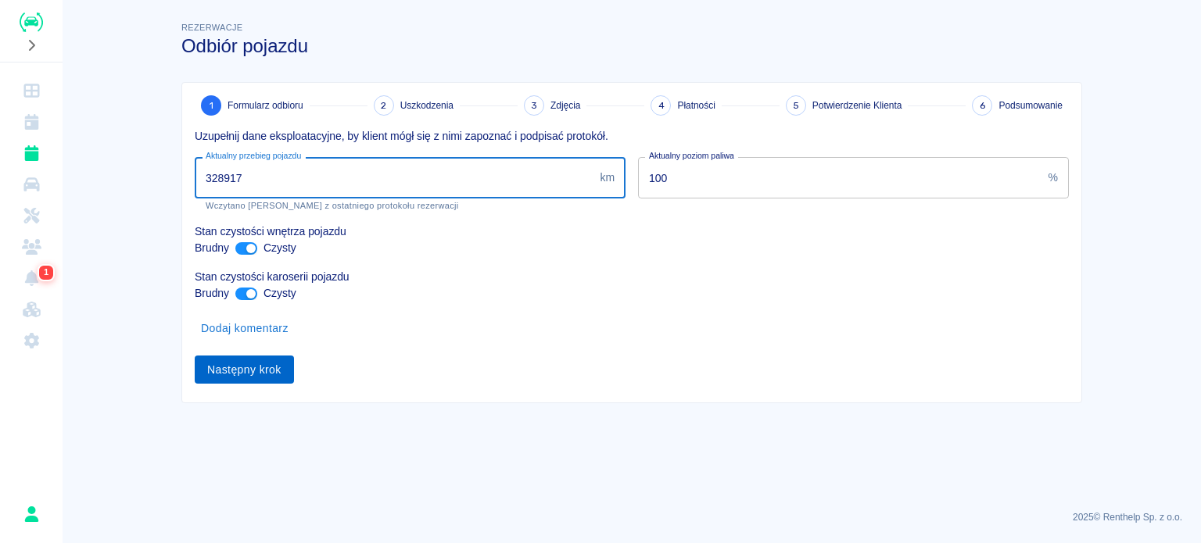
type input "328917"
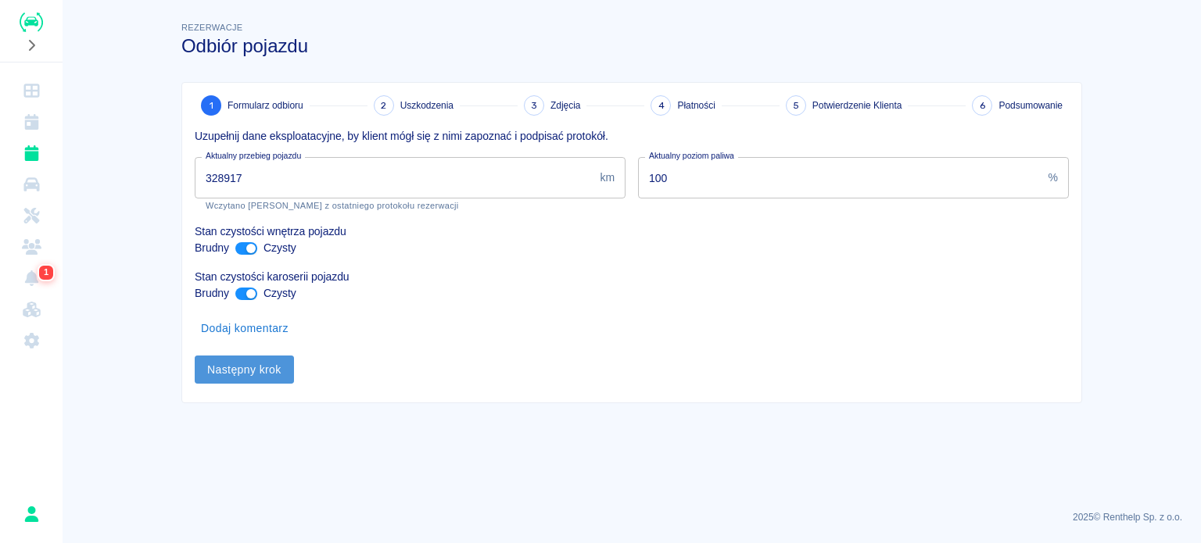
click at [241, 368] on button "Następny krok" at bounding box center [244, 370] width 99 height 29
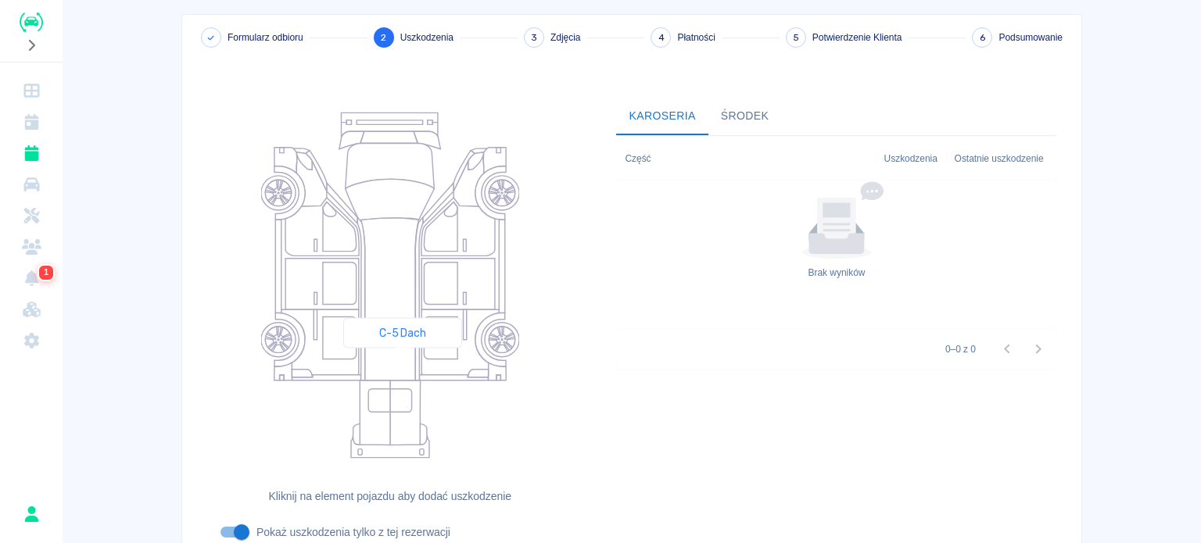
scroll to position [202, 0]
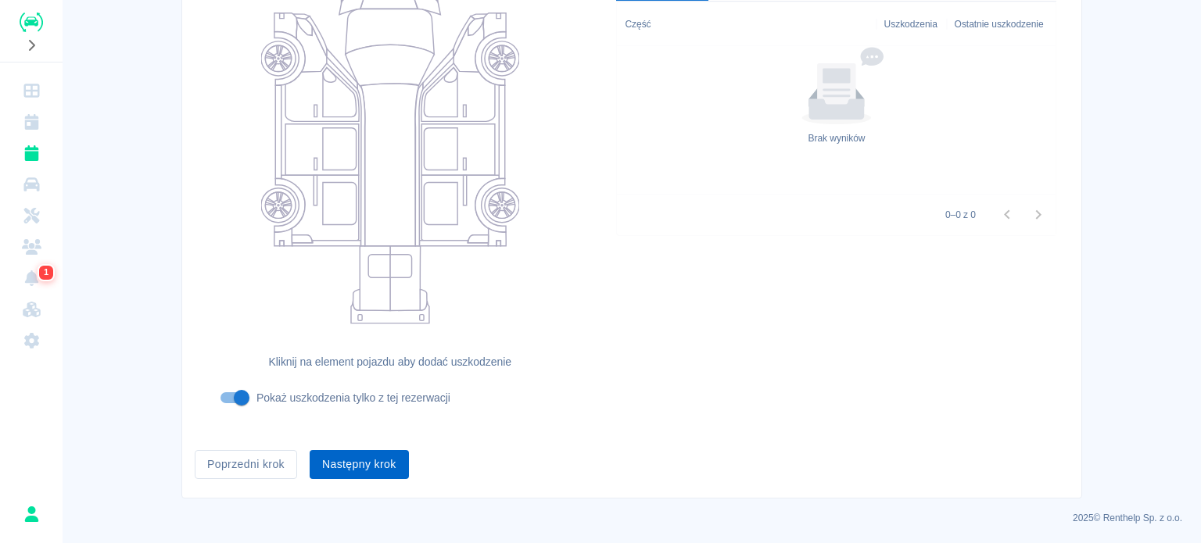
click at [374, 460] on button "Następny krok" at bounding box center [359, 464] width 99 height 29
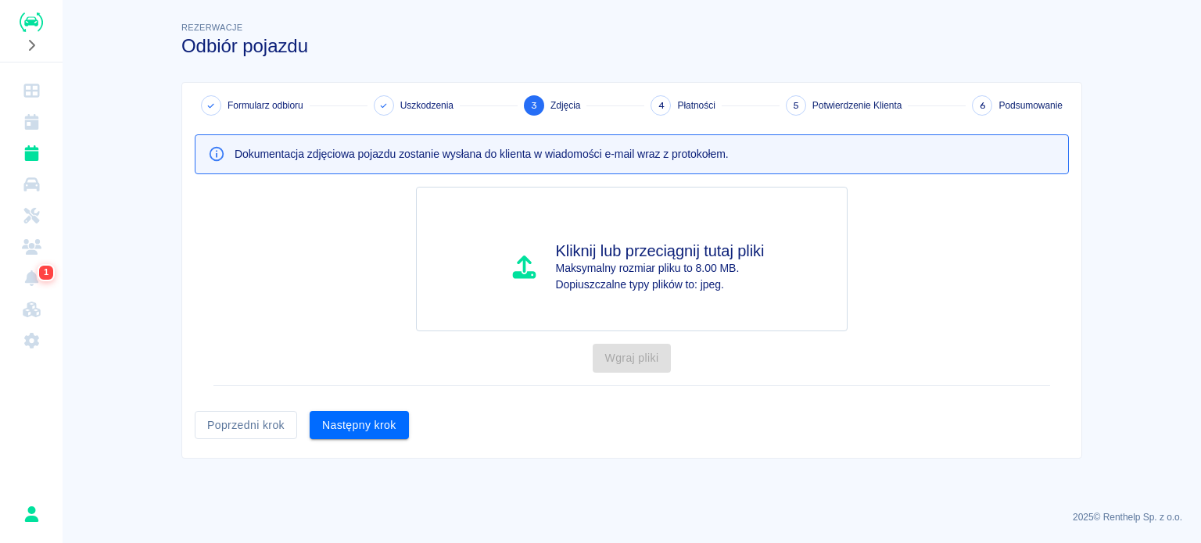
scroll to position [0, 0]
click at [364, 431] on button "Następny krok" at bounding box center [359, 425] width 99 height 29
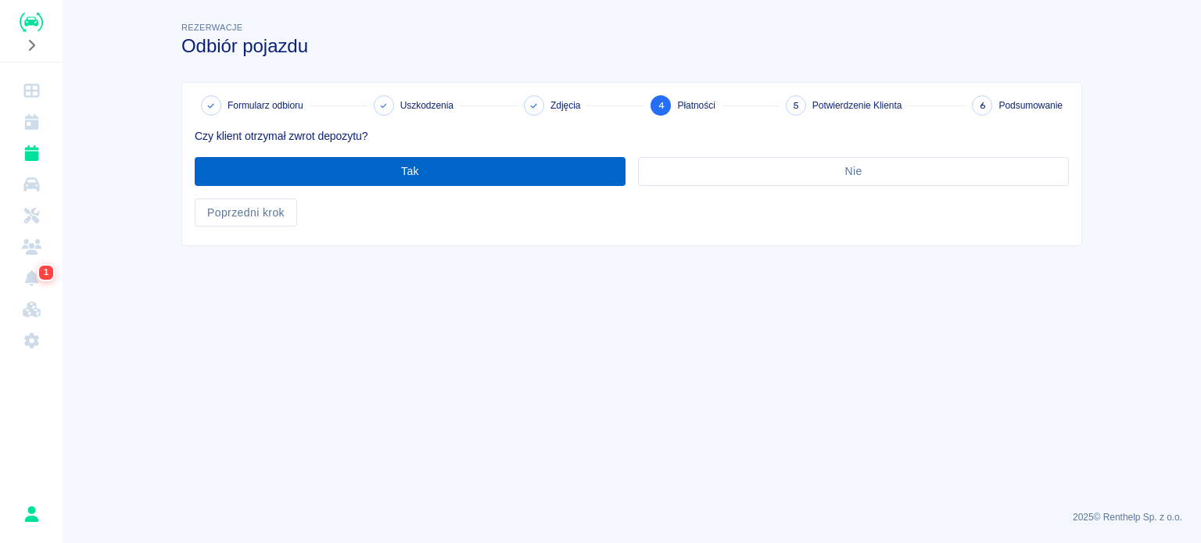
click at [437, 169] on button "Tak" at bounding box center [410, 171] width 431 height 29
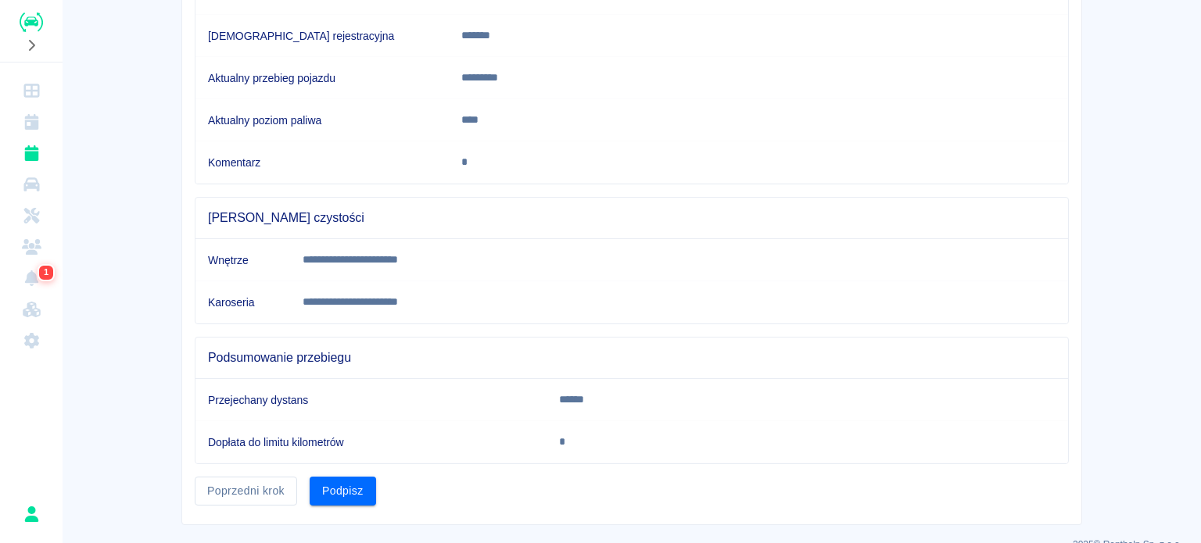
scroll to position [292, 0]
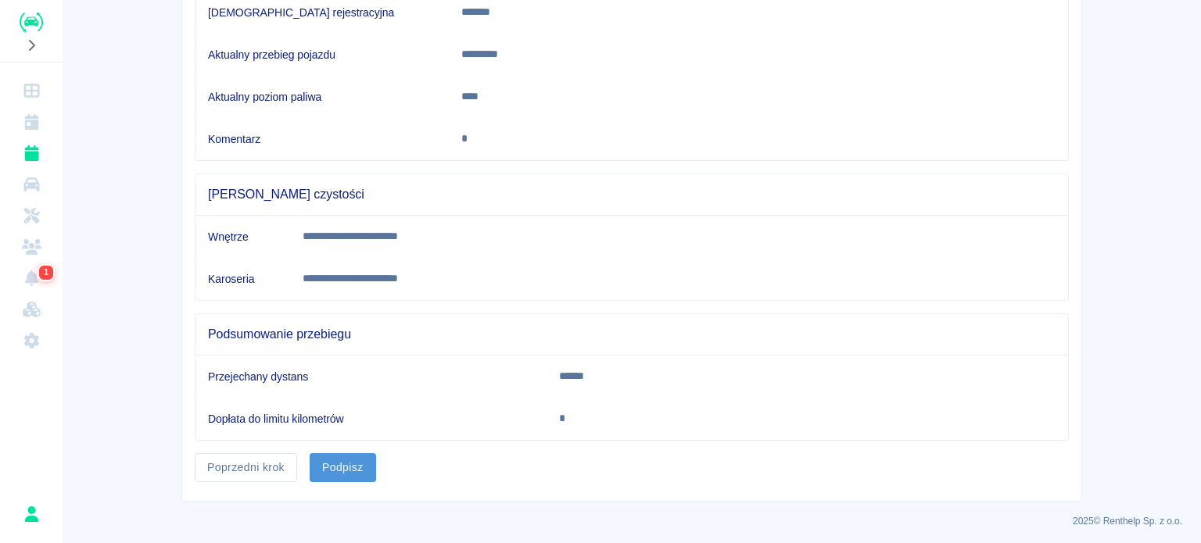
click at [351, 461] on button "Podpisz" at bounding box center [343, 467] width 66 height 29
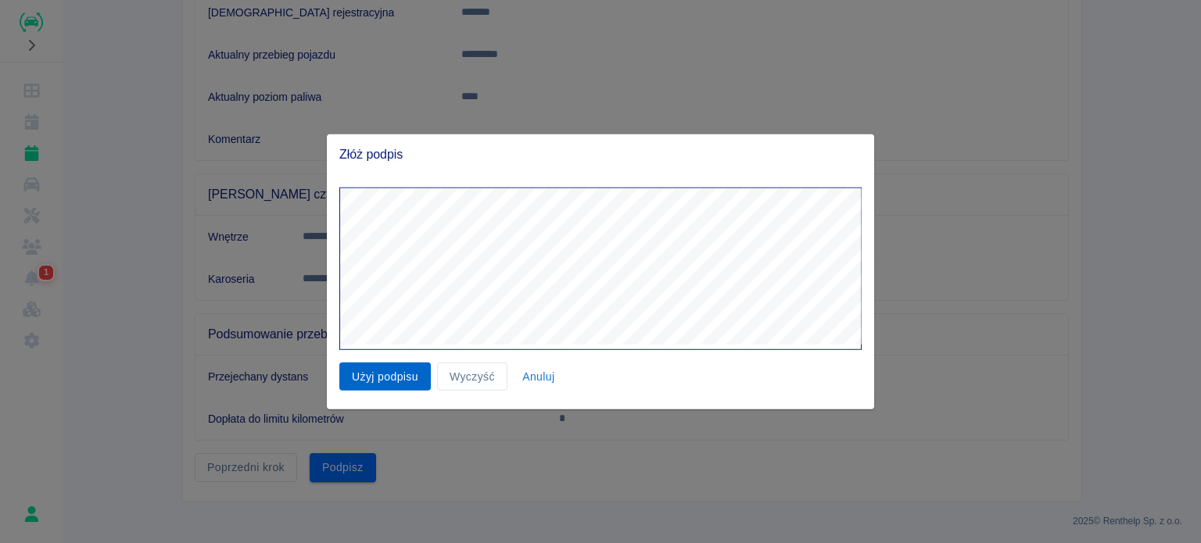
click at [388, 375] on button "Użyj podpisu" at bounding box center [384, 376] width 91 height 29
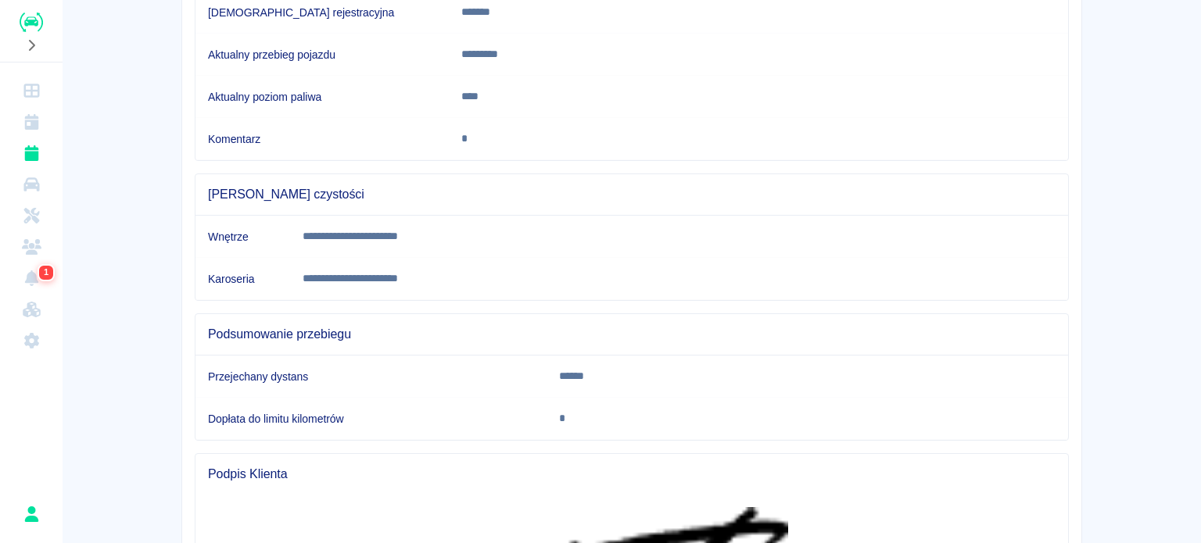
scroll to position [611, 0]
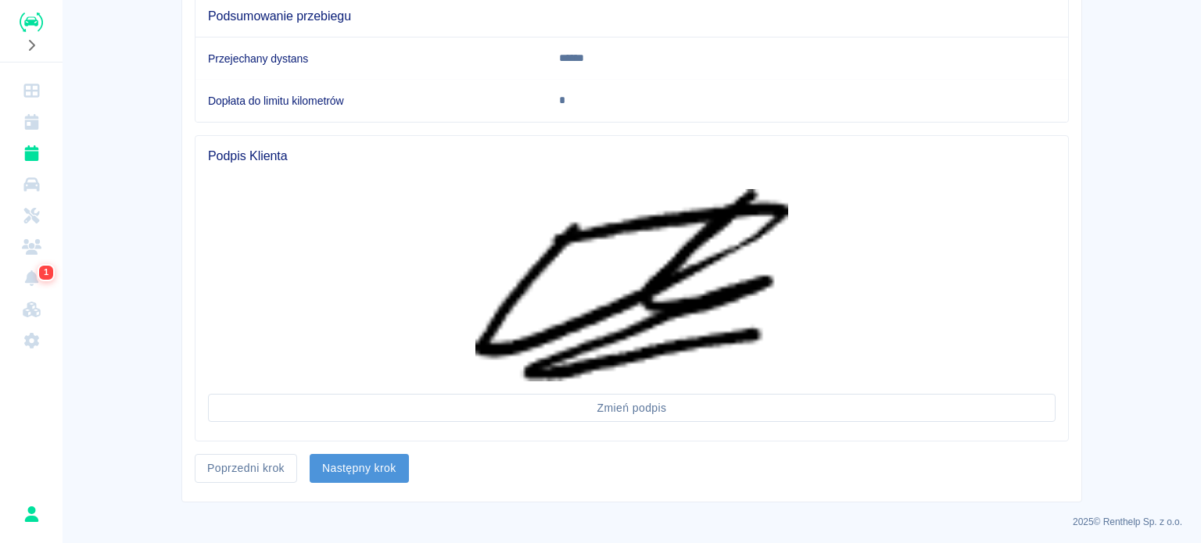
click at [365, 460] on button "Następny krok" at bounding box center [359, 468] width 99 height 29
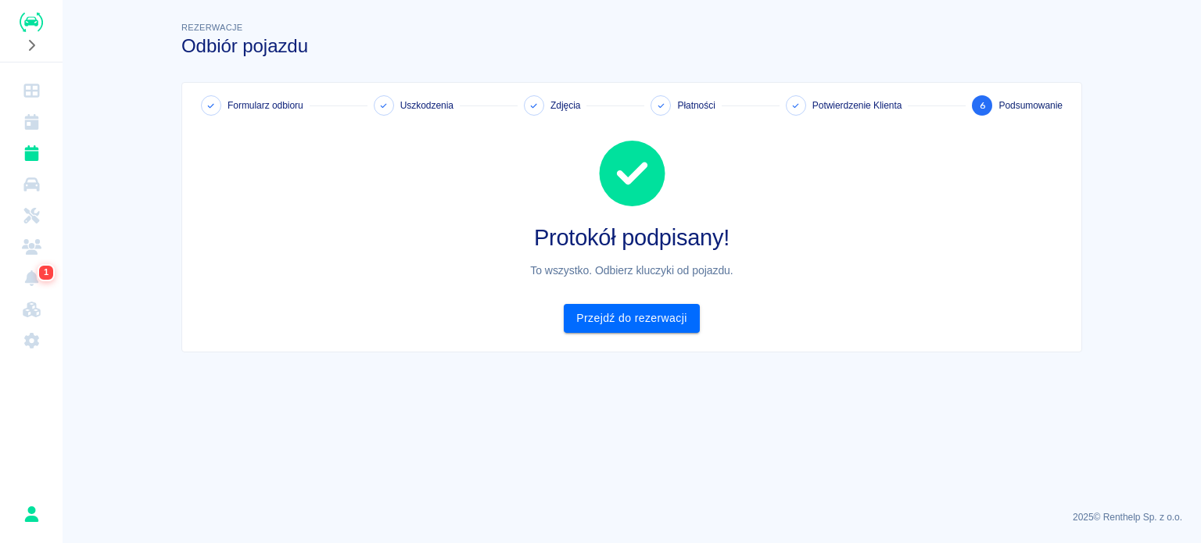
scroll to position [0, 0]
click at [642, 323] on link "Przejdź do rezerwacji" at bounding box center [631, 318] width 135 height 29
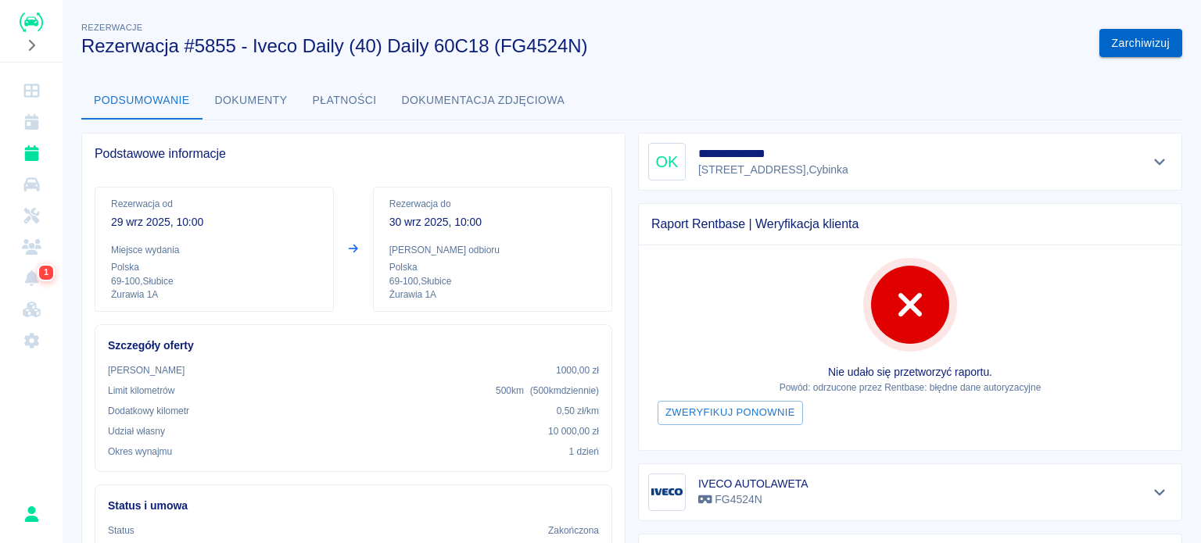
click at [1113, 37] on button "Zarchiwizuj" at bounding box center [1140, 43] width 83 height 29
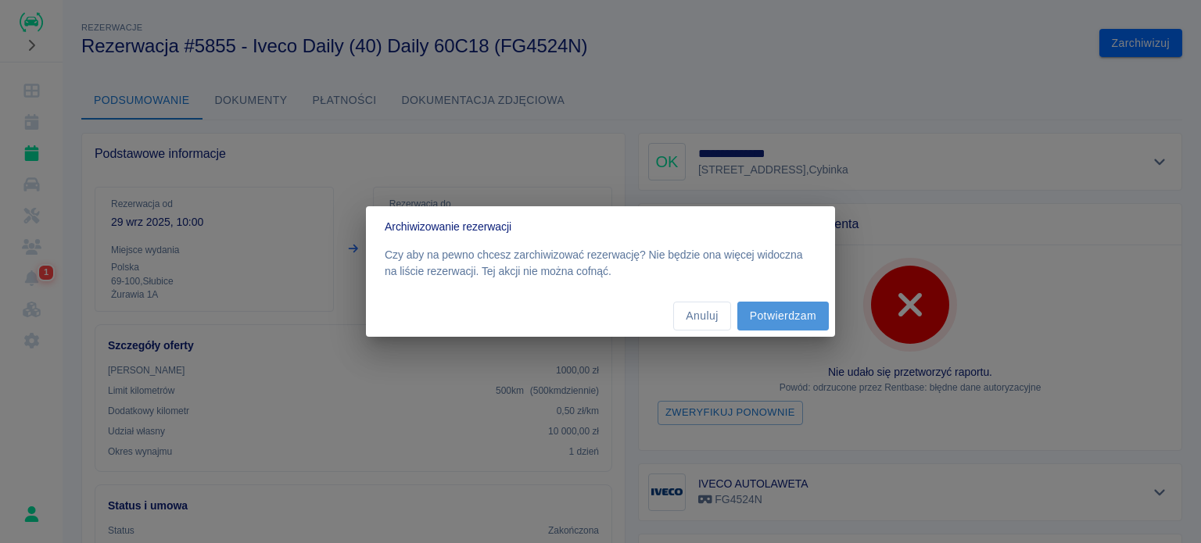
click at [776, 312] on button "Potwierdzam" at bounding box center [782, 316] width 91 height 29
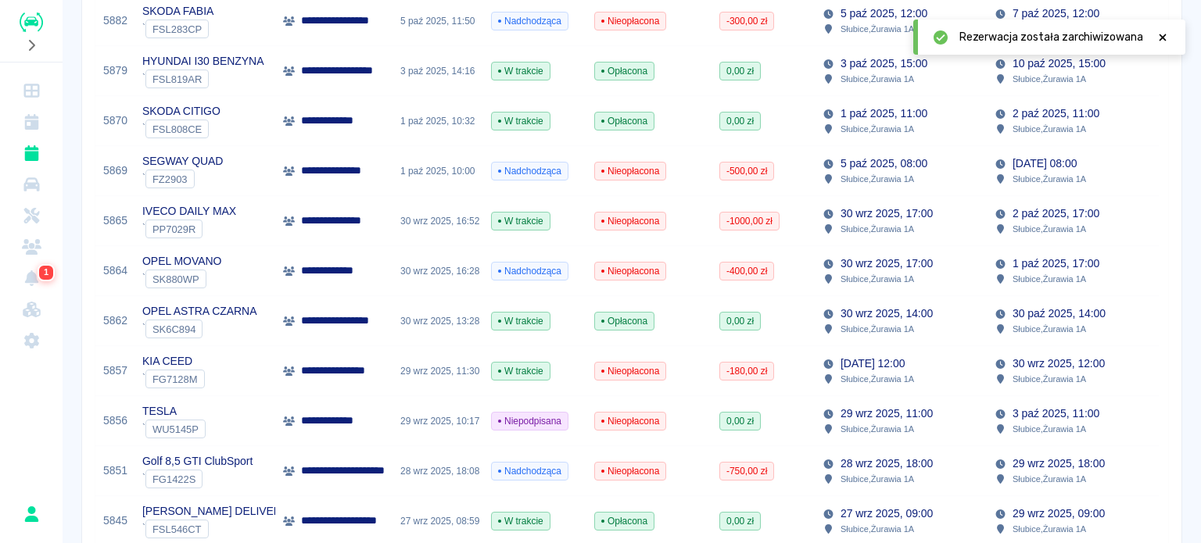
scroll to position [547, 0]
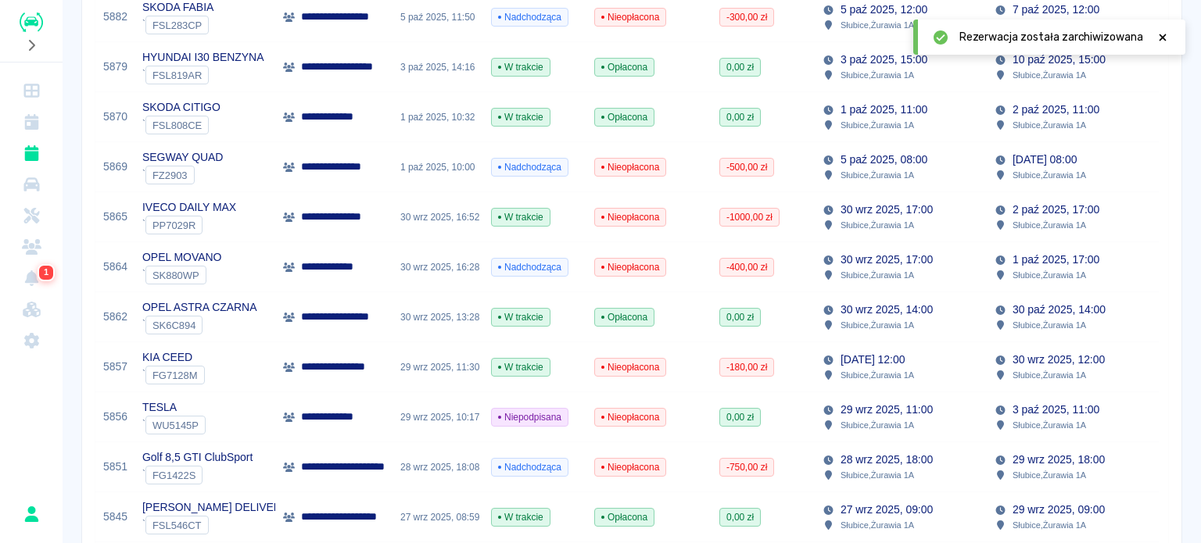
click at [875, 278] on p "Słubice , Żurawia 1A" at bounding box center [876, 275] width 73 height 14
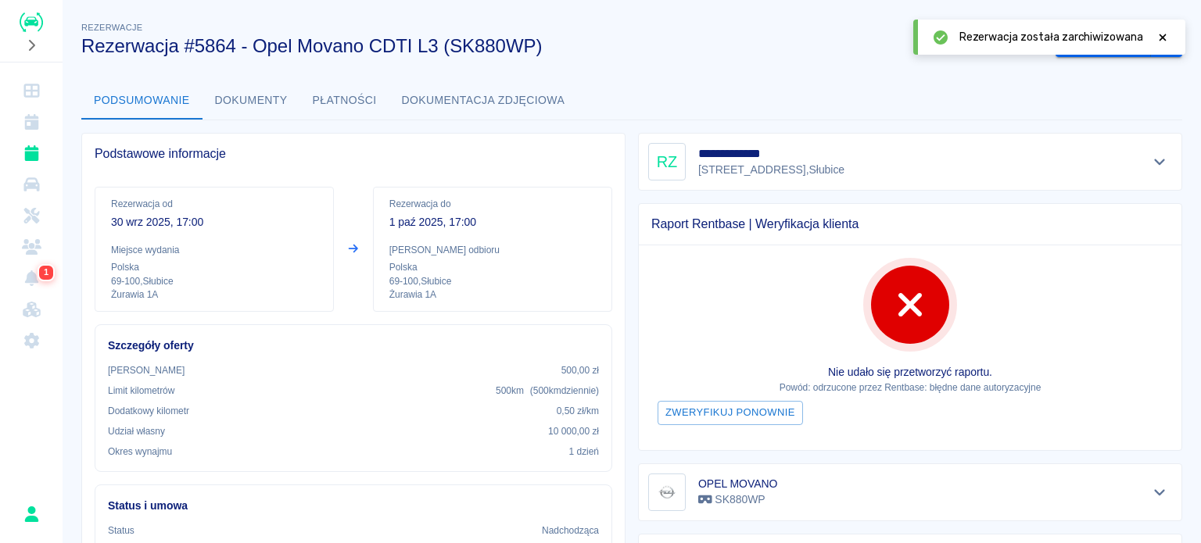
click at [1157, 33] on icon at bounding box center [1162, 37] width 14 height 11
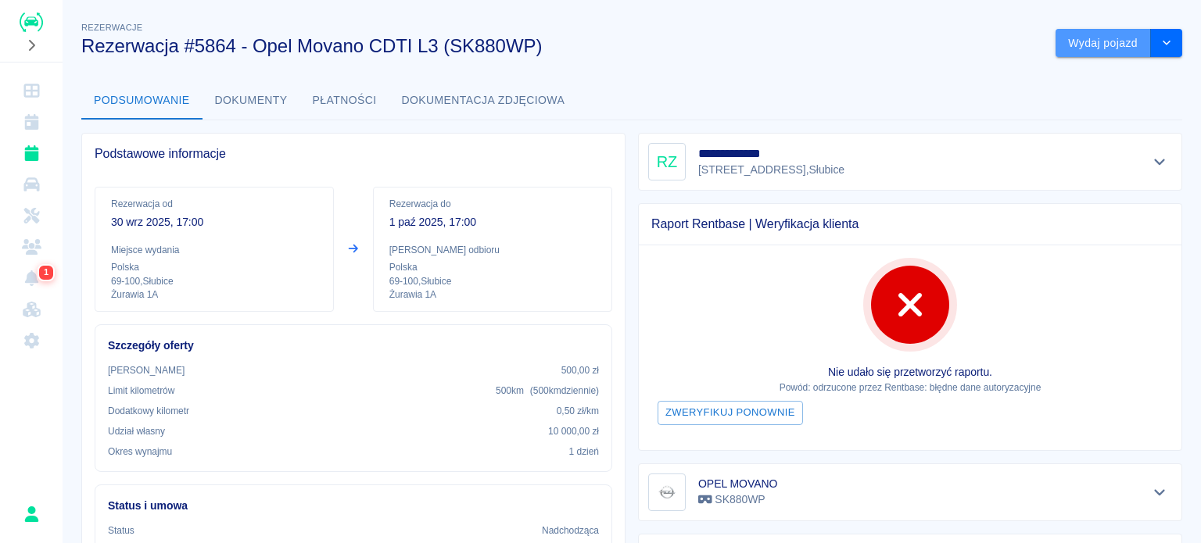
click at [1085, 45] on button "Wydaj pojazd" at bounding box center [1102, 43] width 95 height 29
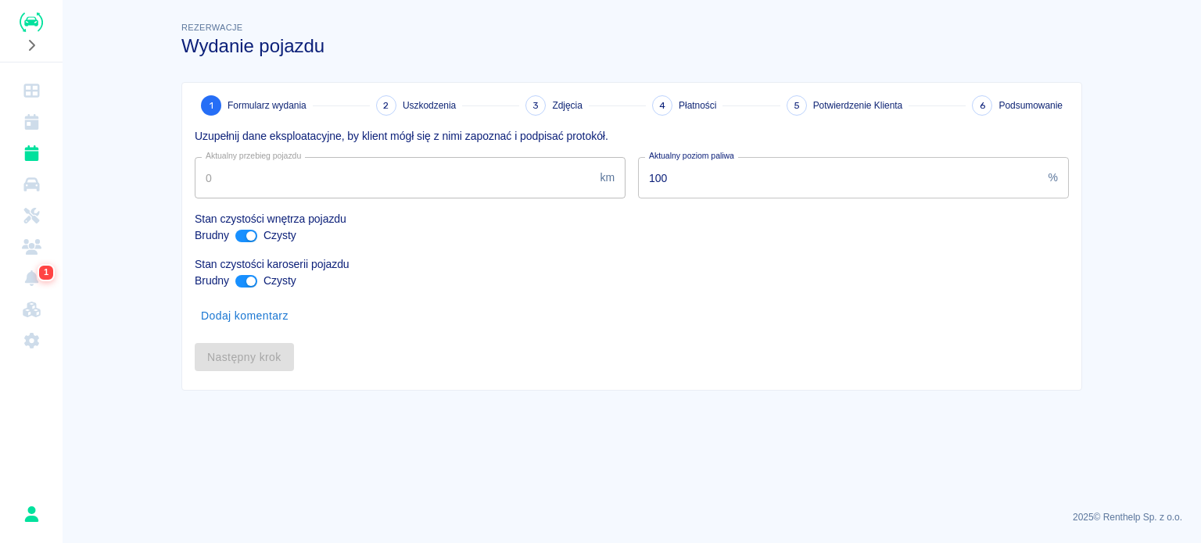
type input "108966"
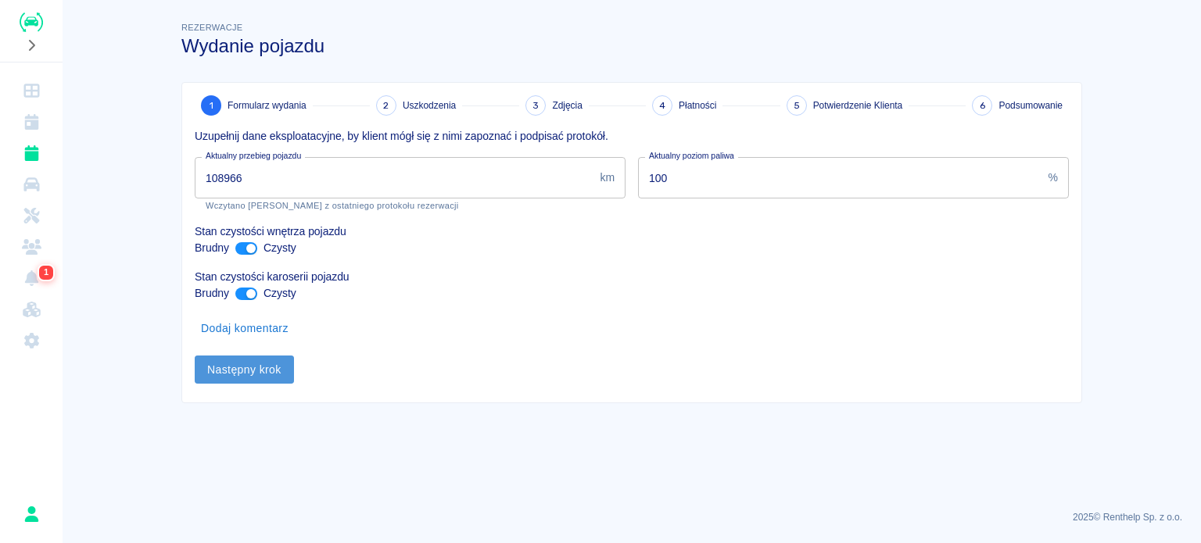
click at [267, 374] on button "Następny krok" at bounding box center [244, 370] width 99 height 29
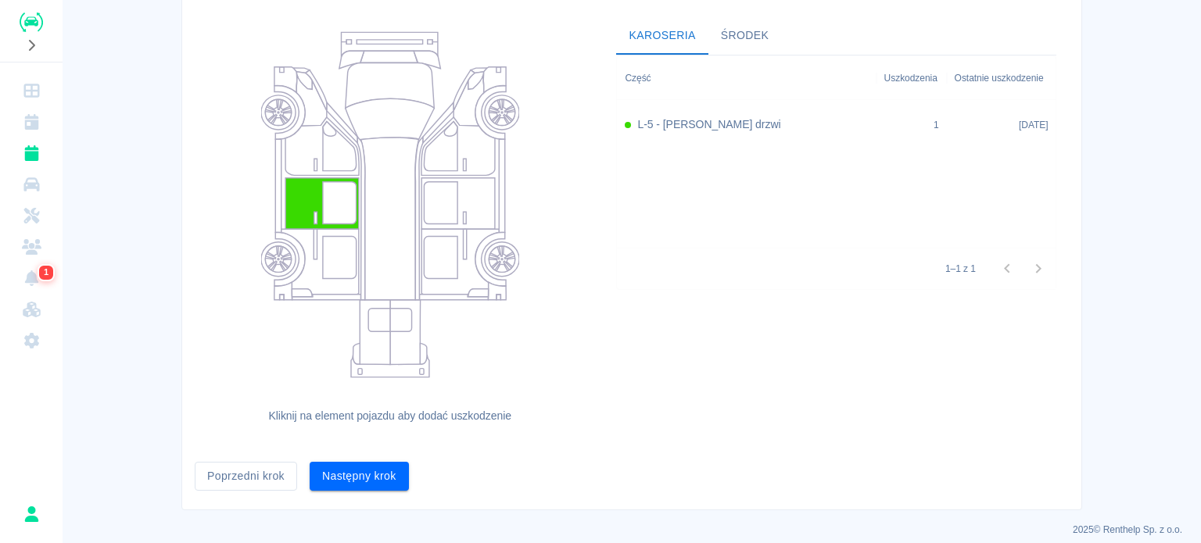
scroll to position [159, 0]
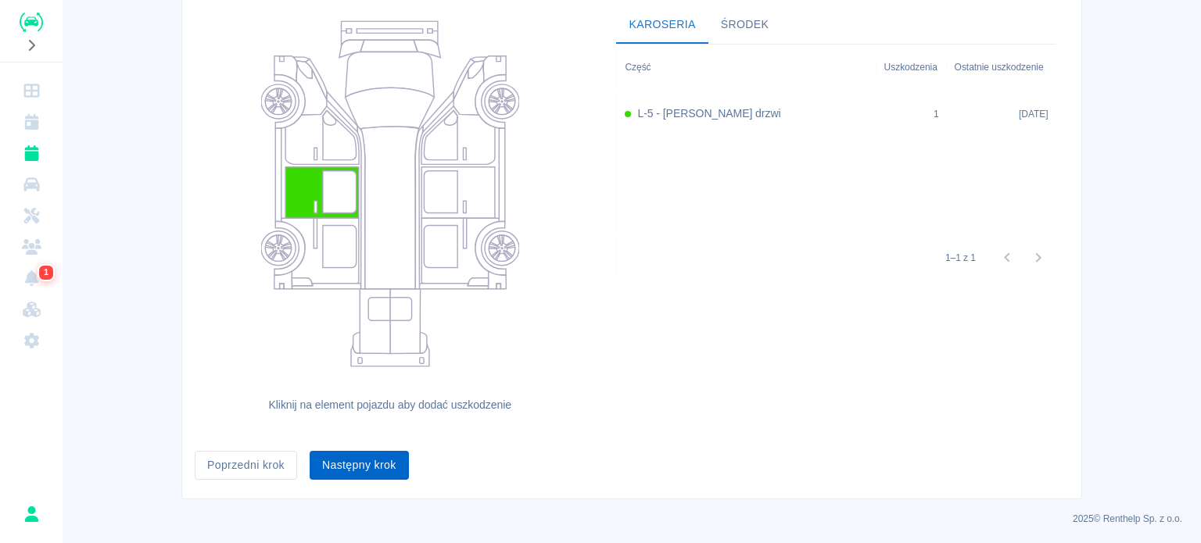
click at [357, 471] on button "Następny krok" at bounding box center [359, 465] width 99 height 29
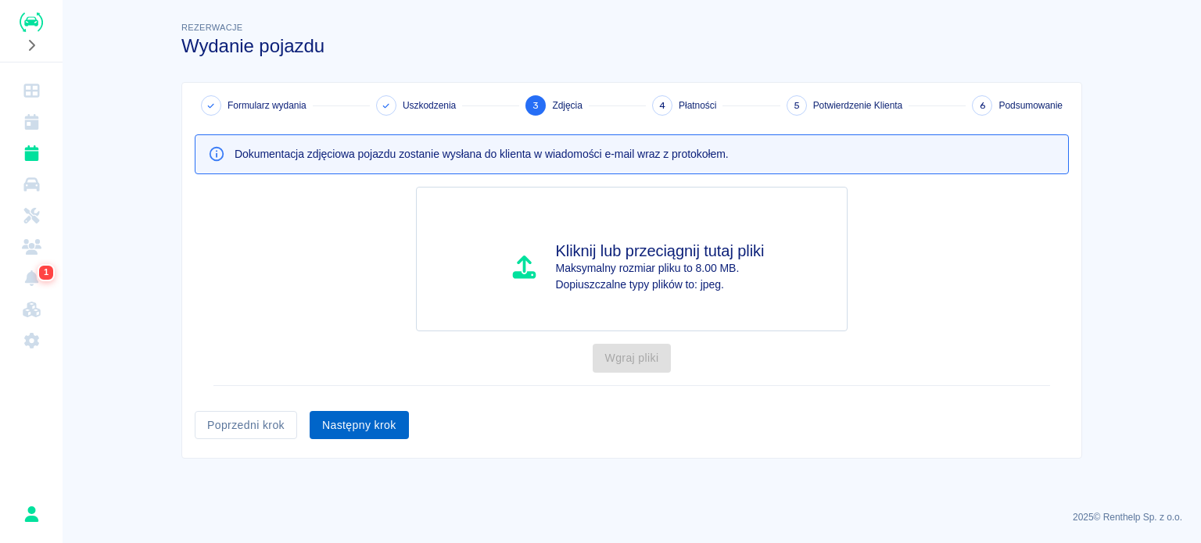
click at [357, 428] on button "Następny krok" at bounding box center [359, 425] width 99 height 29
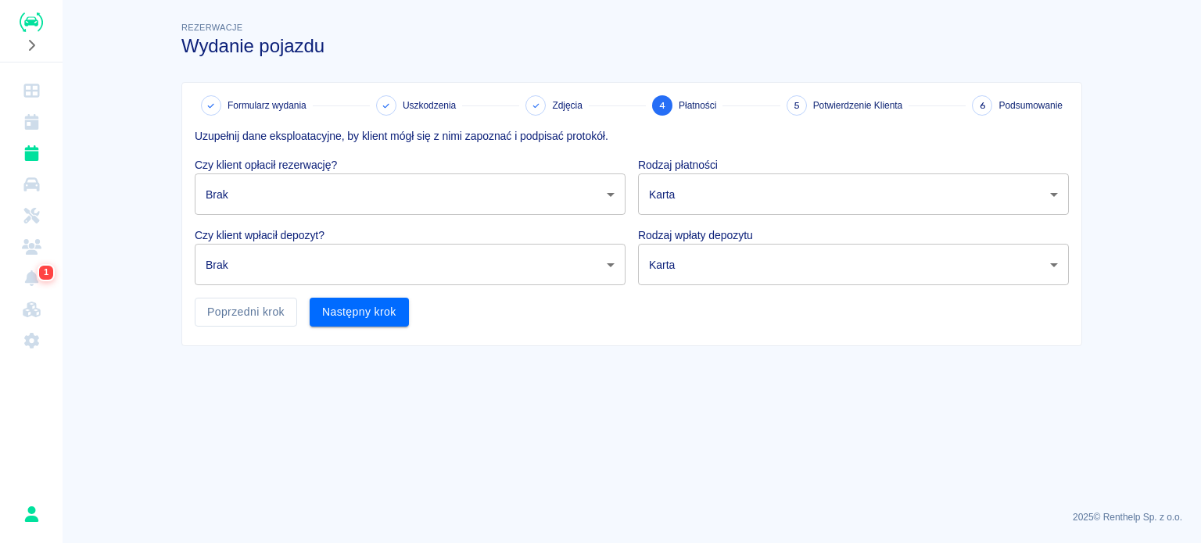
click at [343, 193] on body "Używamy plików Cookies, by zapewnić Ci najlepsze możliwe doświadczenie. Aby dow…" at bounding box center [600, 271] width 1201 height 543
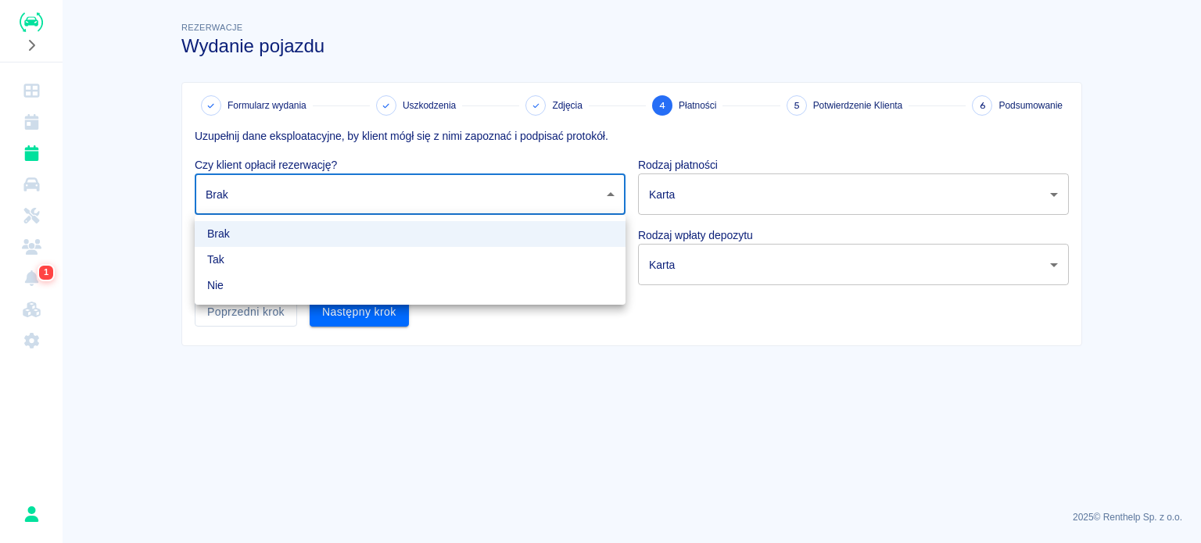
click at [315, 256] on li "Tak" at bounding box center [410, 260] width 431 height 26
type input "true"
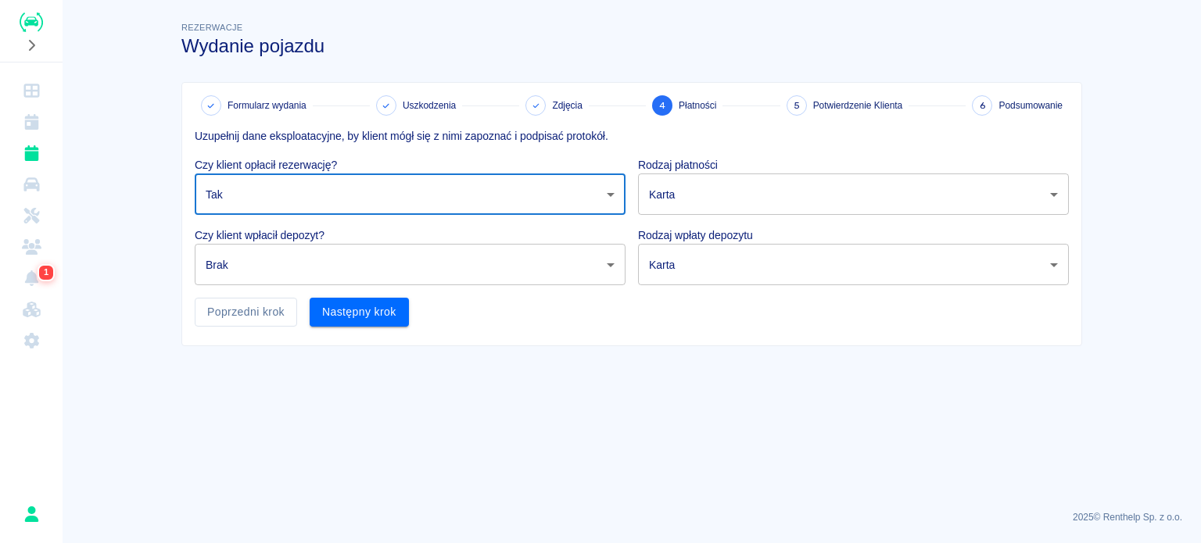
click at [315, 262] on body "Używamy plików Cookies, by zapewnić Ci najlepsze możliwe doświadczenie. Aby dow…" at bounding box center [600, 271] width 1201 height 543
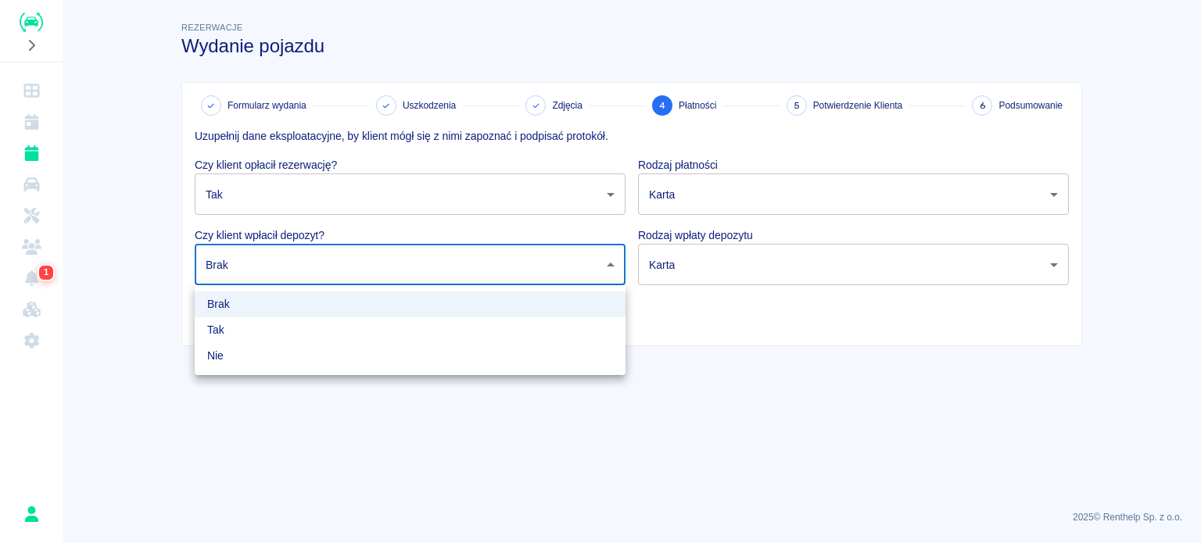
click at [283, 335] on li "Tak" at bounding box center [410, 330] width 431 height 26
type input "true"
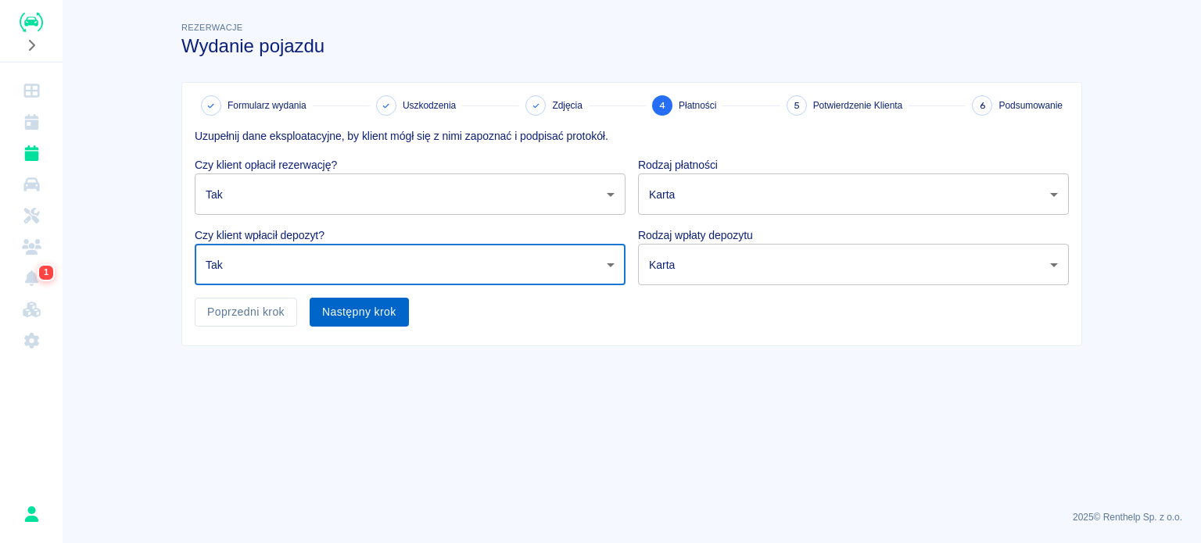
click at [356, 309] on button "Następny krok" at bounding box center [359, 312] width 99 height 29
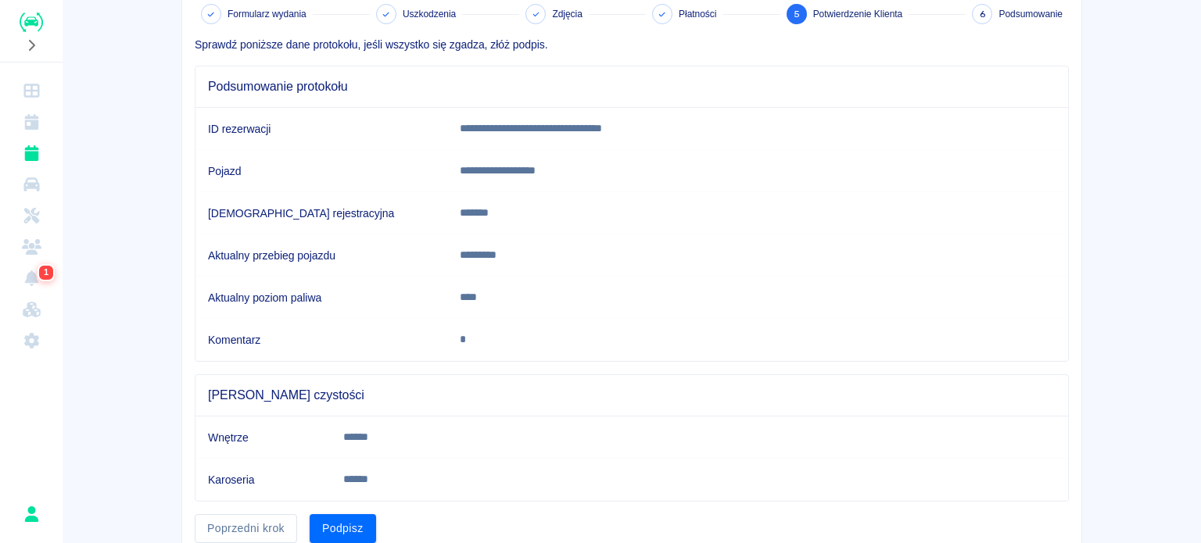
scroll to position [153, 0]
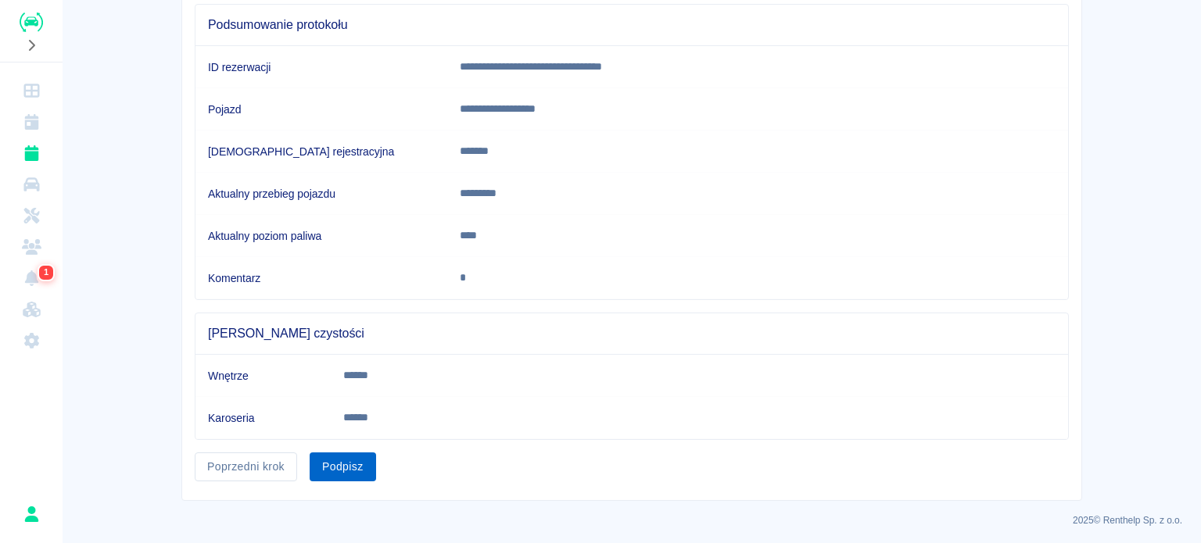
click at [346, 466] on button "Podpisz" at bounding box center [343, 467] width 66 height 29
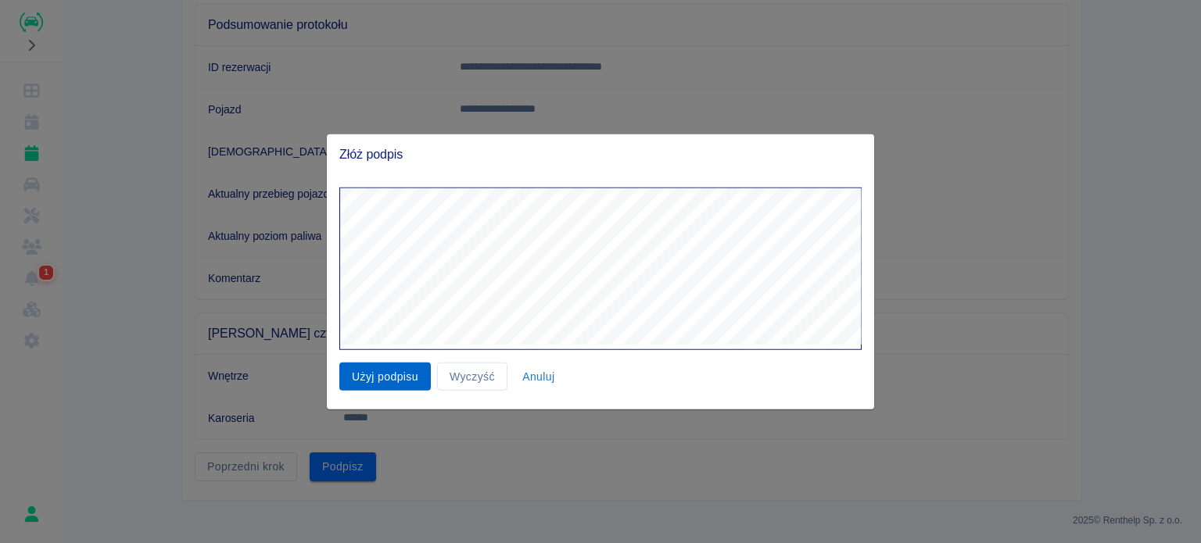
click at [372, 376] on button "Użyj podpisu" at bounding box center [384, 376] width 91 height 29
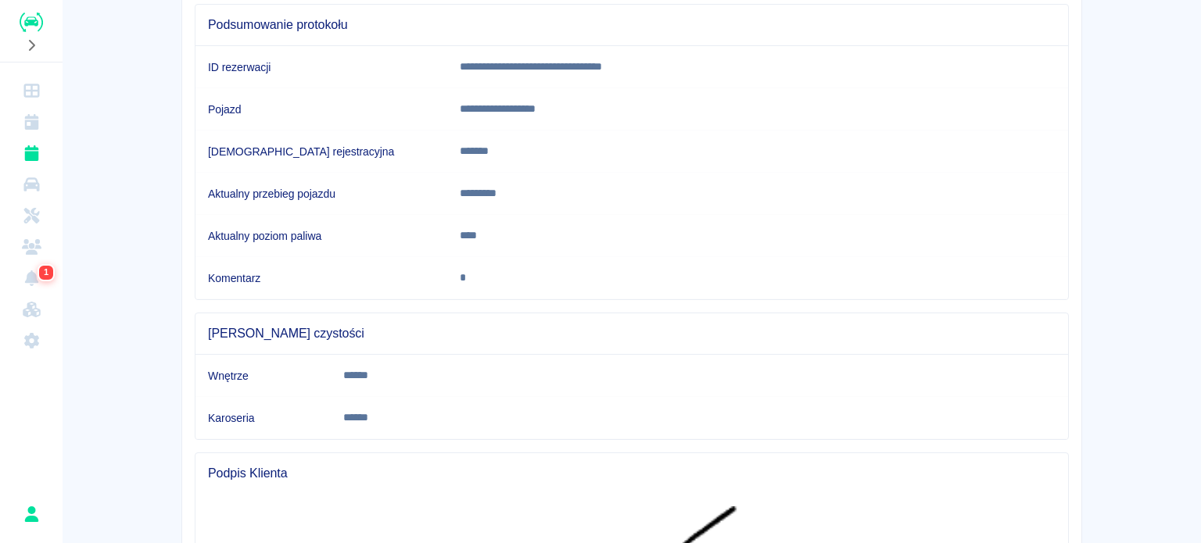
scroll to position [371, 0]
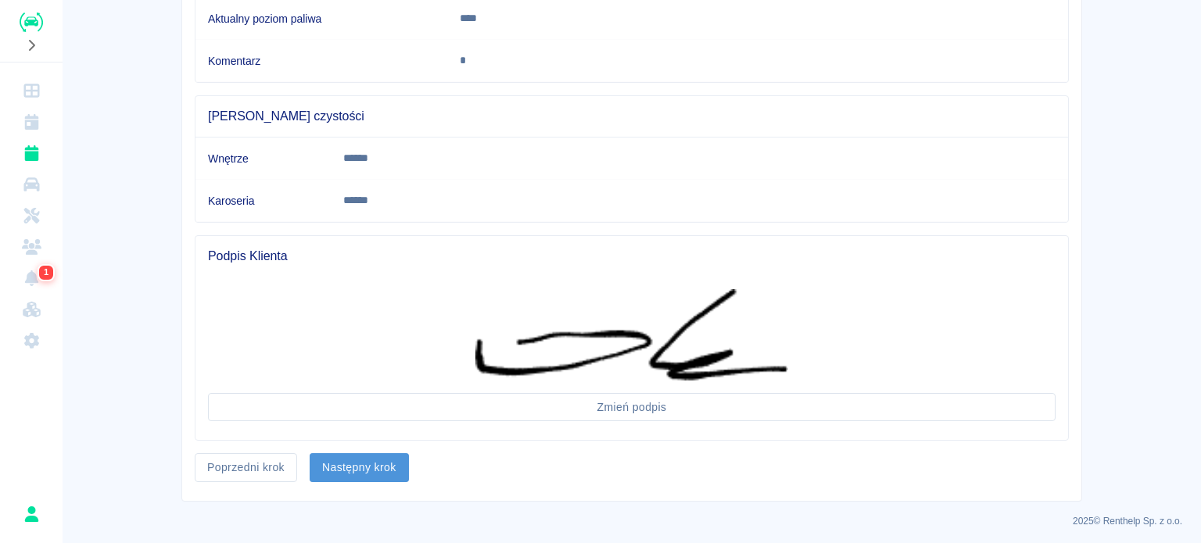
click at [365, 456] on button "Następny krok" at bounding box center [359, 467] width 99 height 29
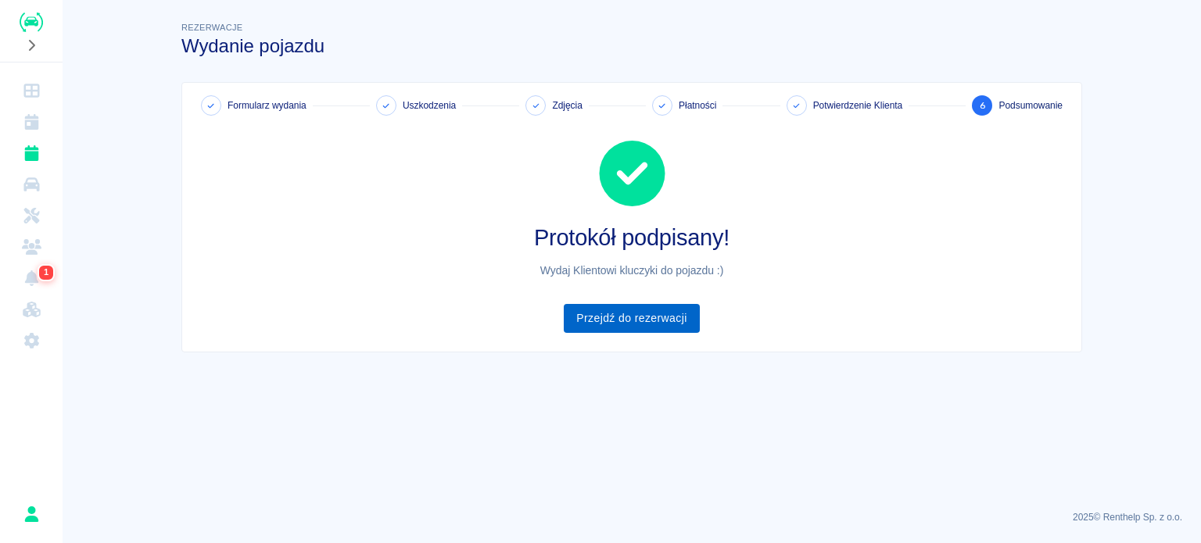
click at [638, 331] on link "Przejdź do rezerwacji" at bounding box center [631, 318] width 135 height 29
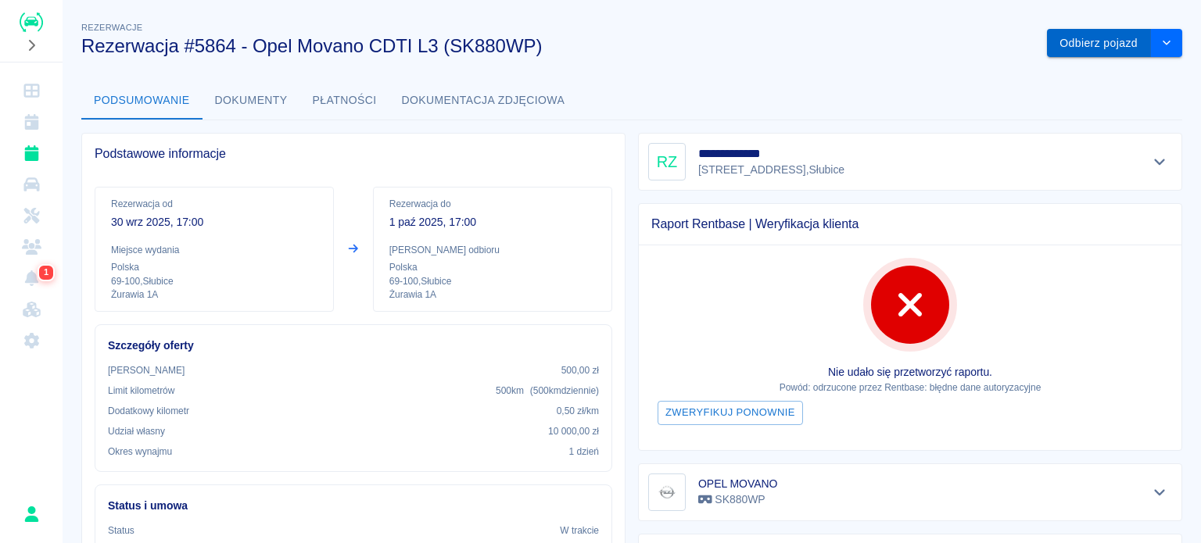
click at [1068, 43] on button "Odbierz pojazd" at bounding box center [1099, 43] width 104 height 29
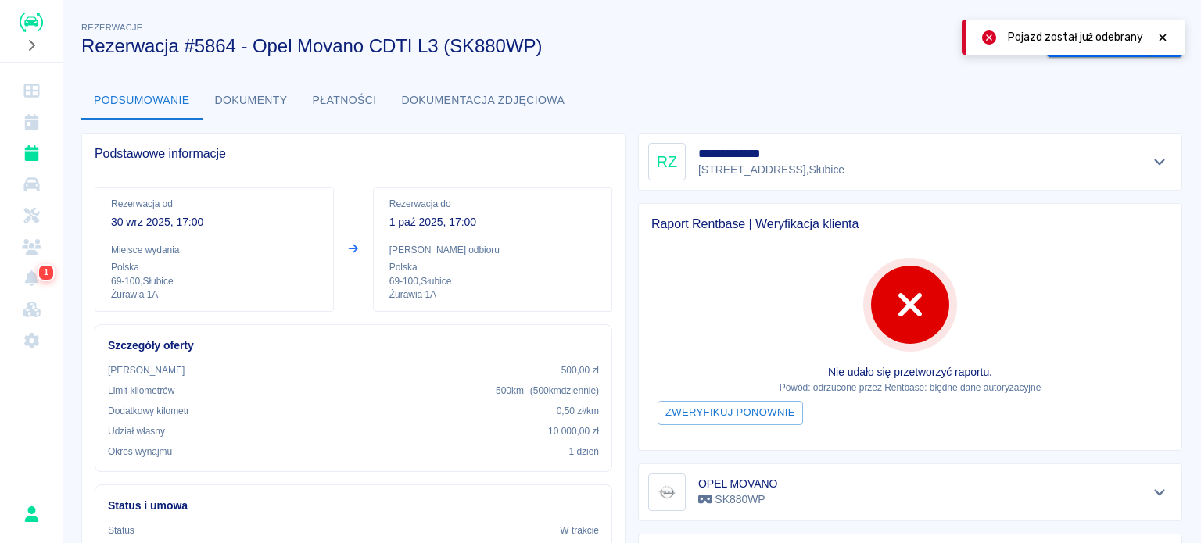
click at [1159, 40] on icon at bounding box center [1162, 37] width 7 height 7
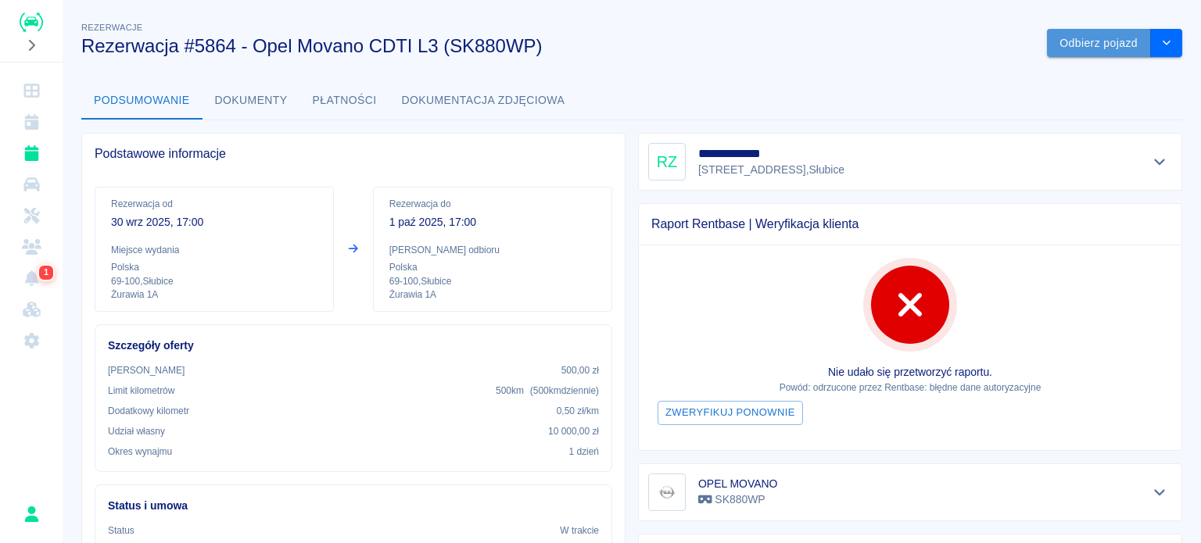
click at [1094, 46] on button "Odbierz pojazd" at bounding box center [1099, 43] width 104 height 29
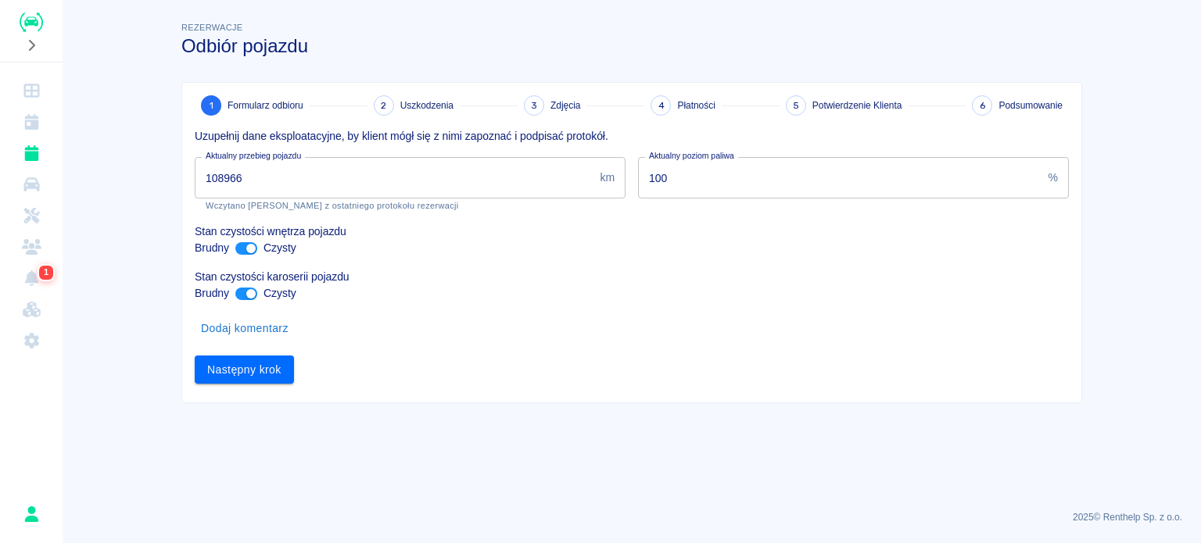
click at [245, 174] on input "108966" at bounding box center [394, 177] width 399 height 41
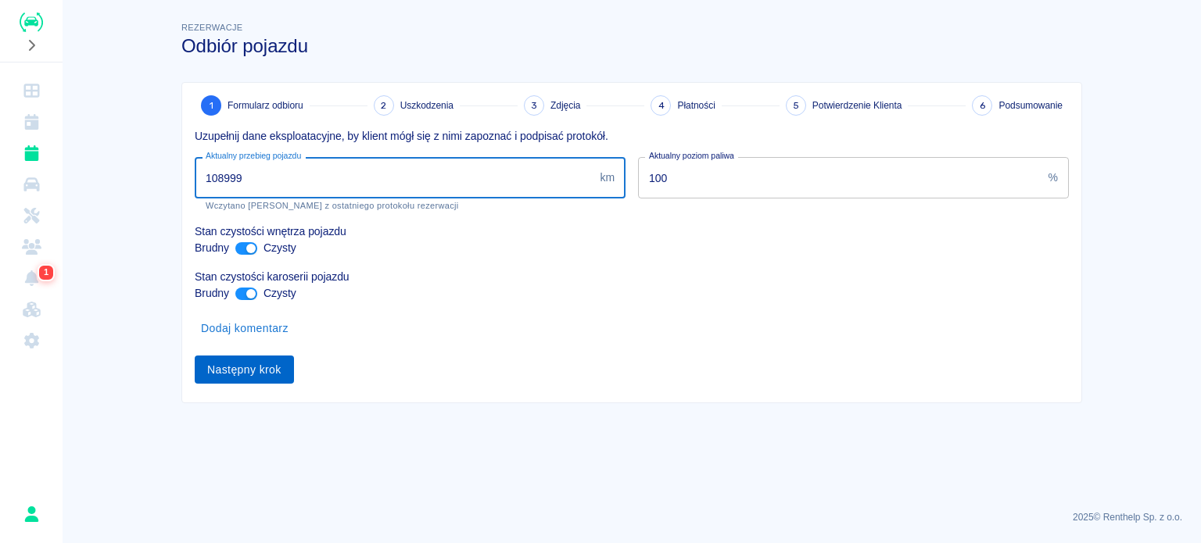
type input "108999"
click at [254, 378] on button "Następny krok" at bounding box center [244, 370] width 99 height 29
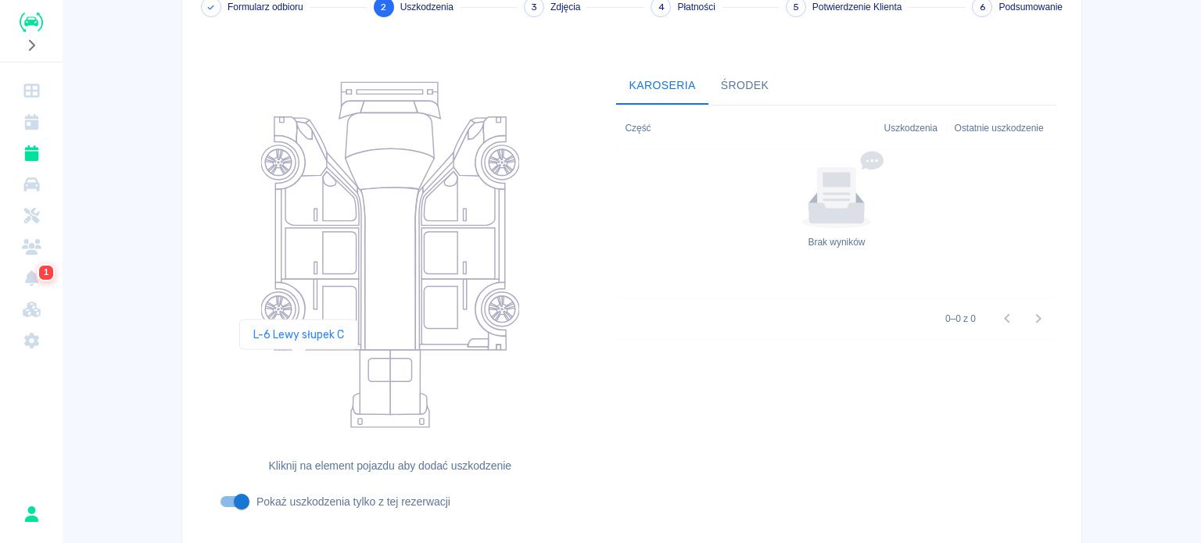
scroll to position [202, 0]
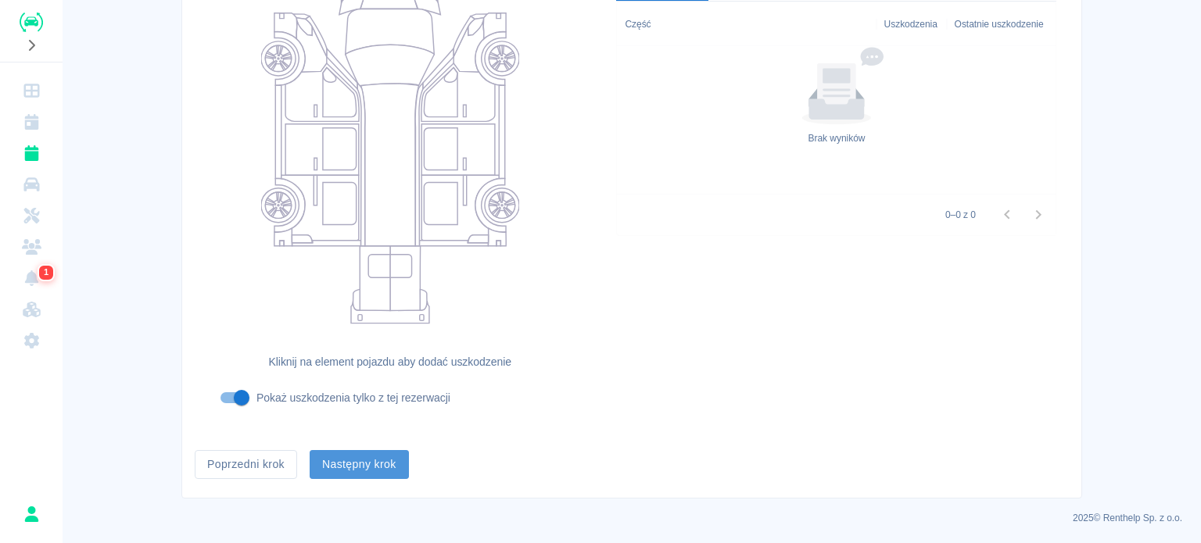
click at [351, 467] on button "Następny krok" at bounding box center [359, 464] width 99 height 29
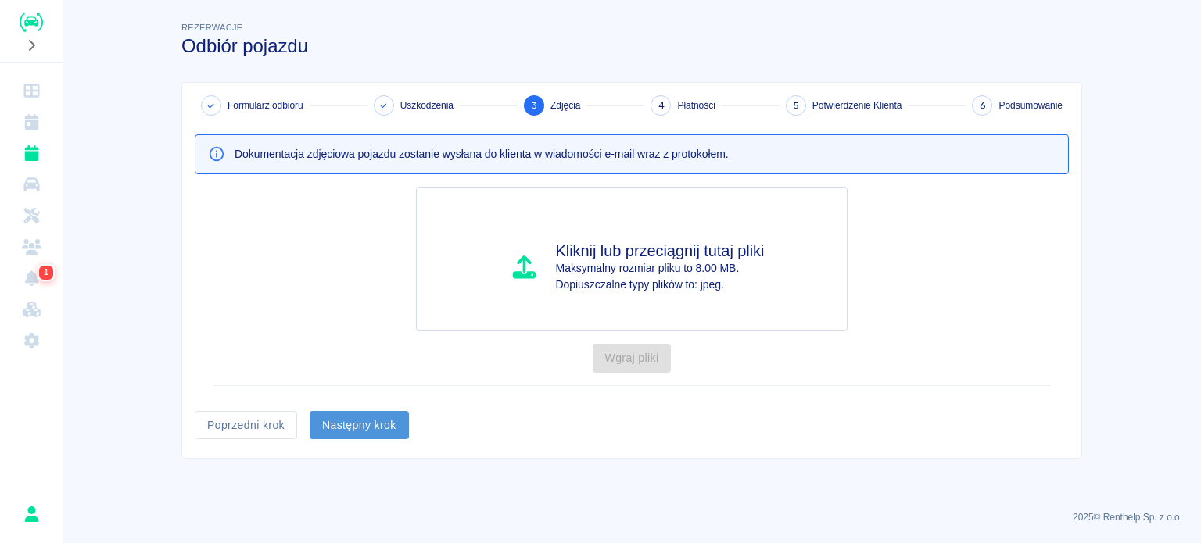
click at [358, 424] on button "Następny krok" at bounding box center [359, 425] width 99 height 29
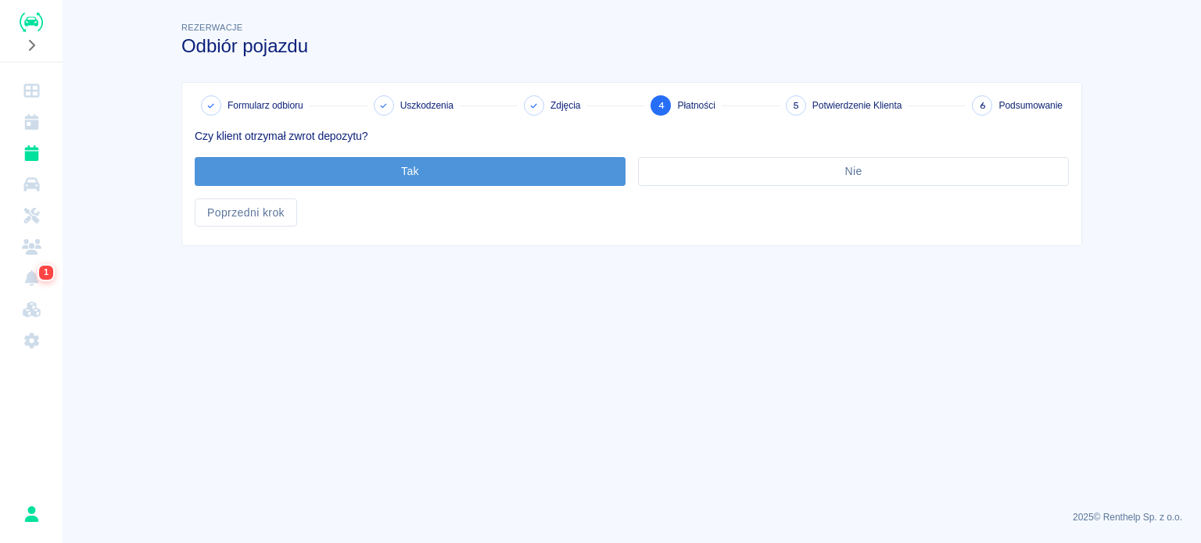
click at [410, 184] on button "Tak" at bounding box center [410, 171] width 431 height 29
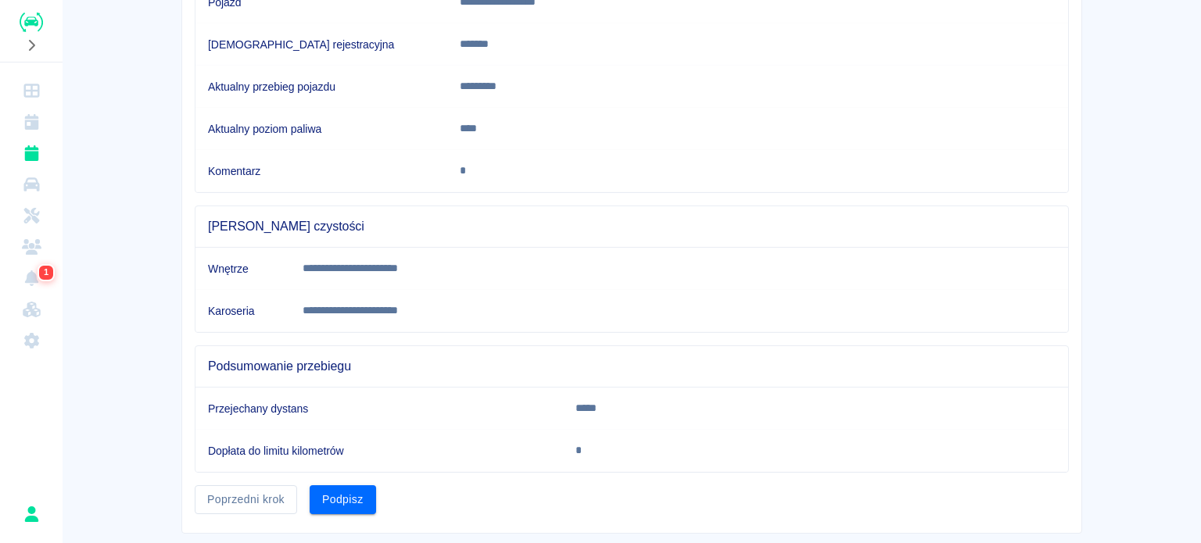
scroll to position [292, 0]
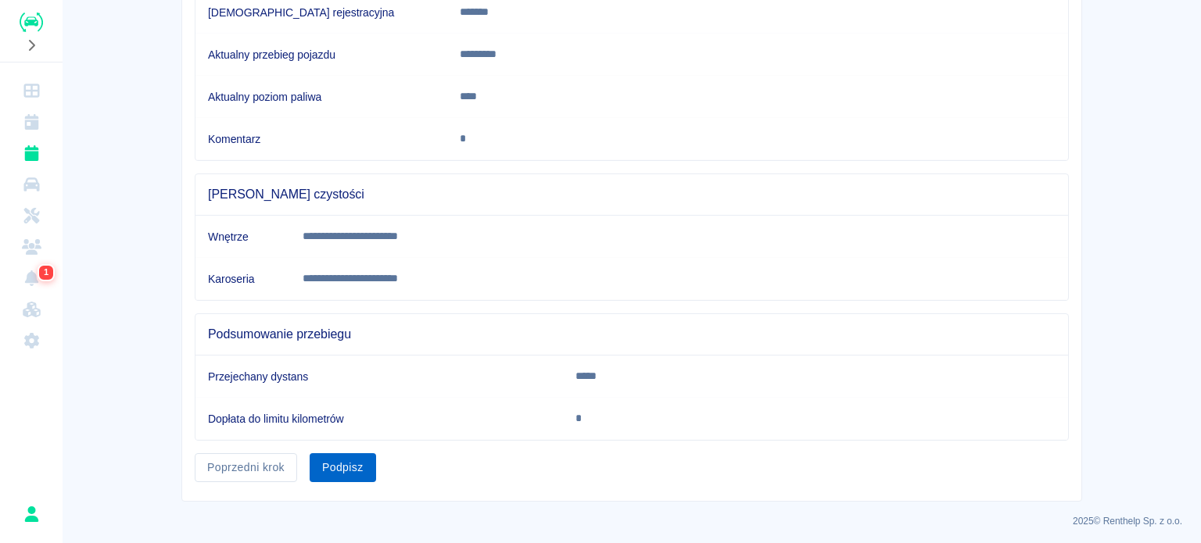
click at [361, 471] on button "Podpisz" at bounding box center [343, 467] width 66 height 29
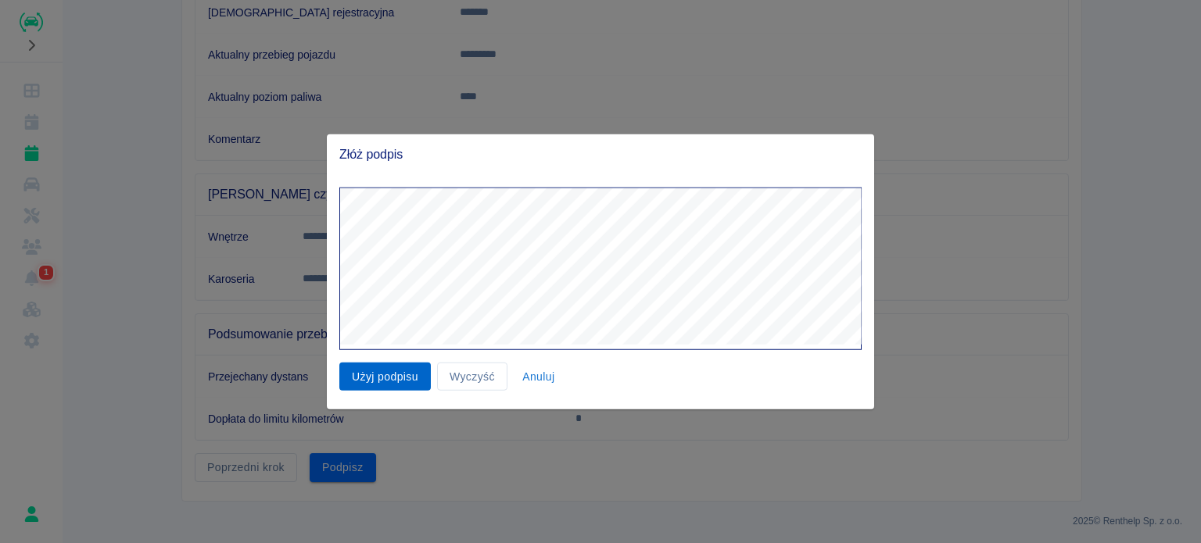
click at [390, 366] on button "Użyj podpisu" at bounding box center [384, 376] width 91 height 29
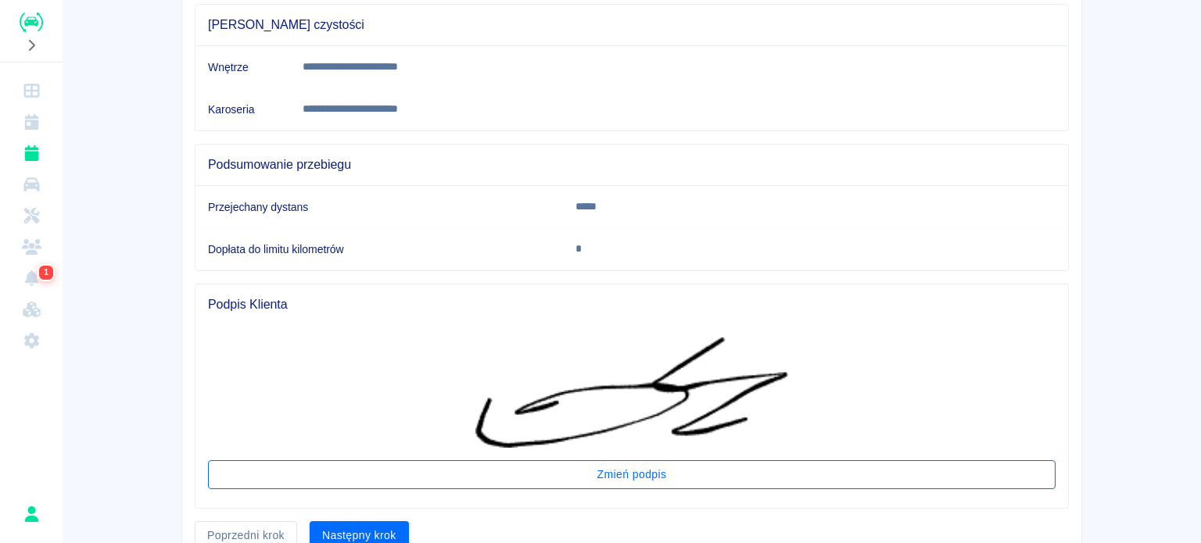
scroll to position [528, 0]
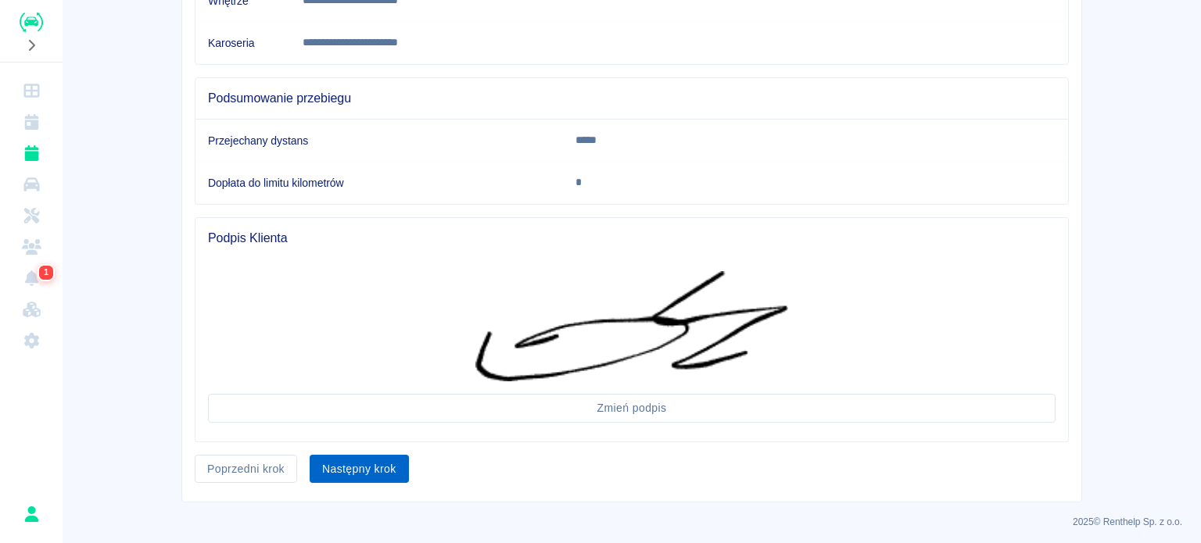
click at [375, 477] on button "Następny krok" at bounding box center [359, 469] width 99 height 29
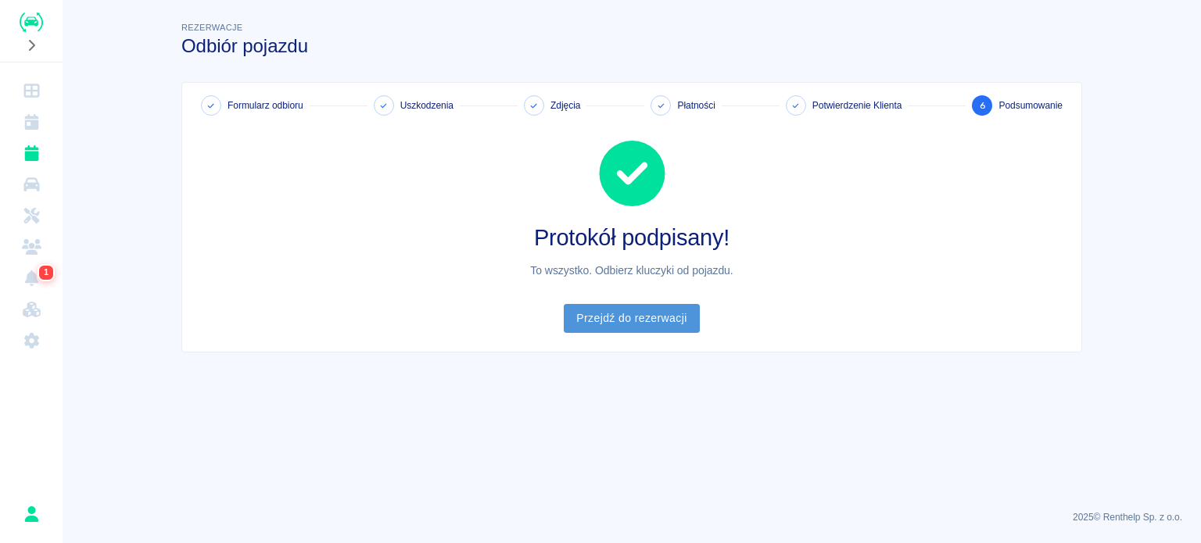
click at [615, 313] on link "Przejdź do rezerwacji" at bounding box center [631, 318] width 135 height 29
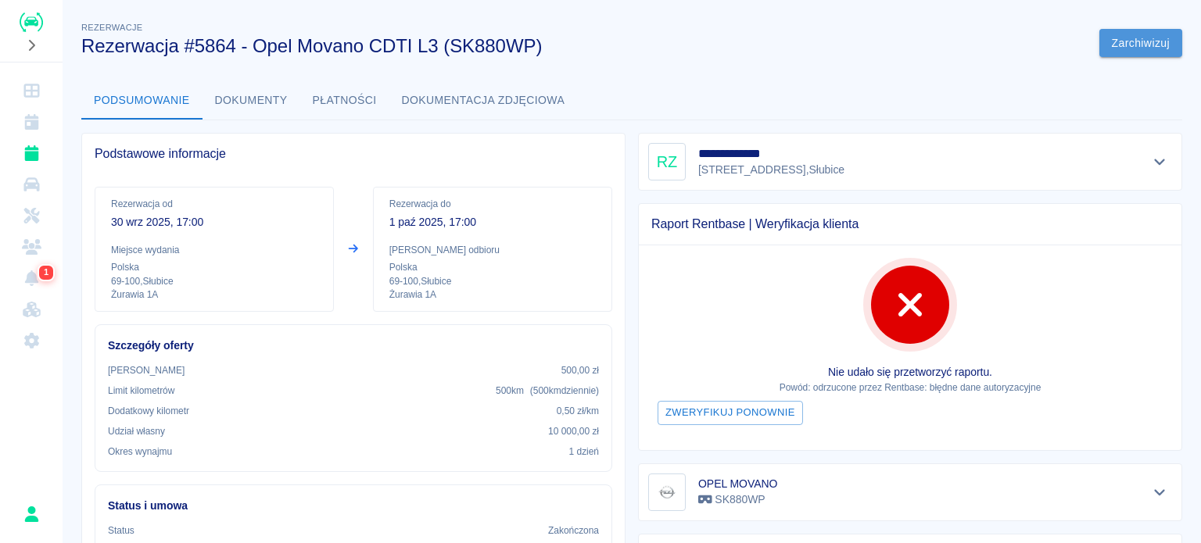
click at [1131, 43] on button "Zarchiwizuj" at bounding box center [1140, 43] width 83 height 29
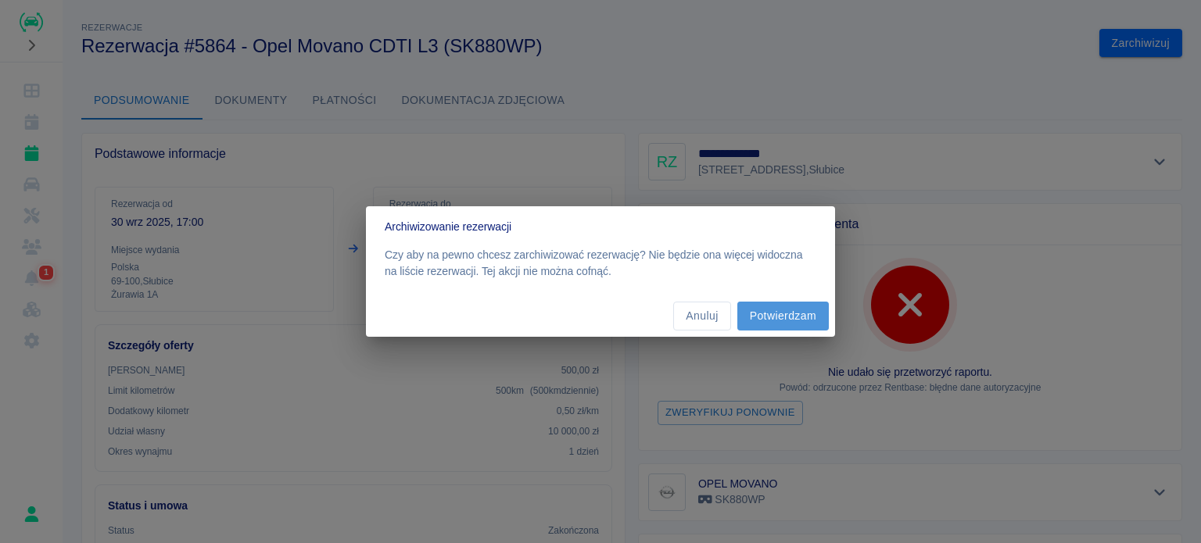
click at [791, 320] on button "Potwierdzam" at bounding box center [782, 316] width 91 height 29
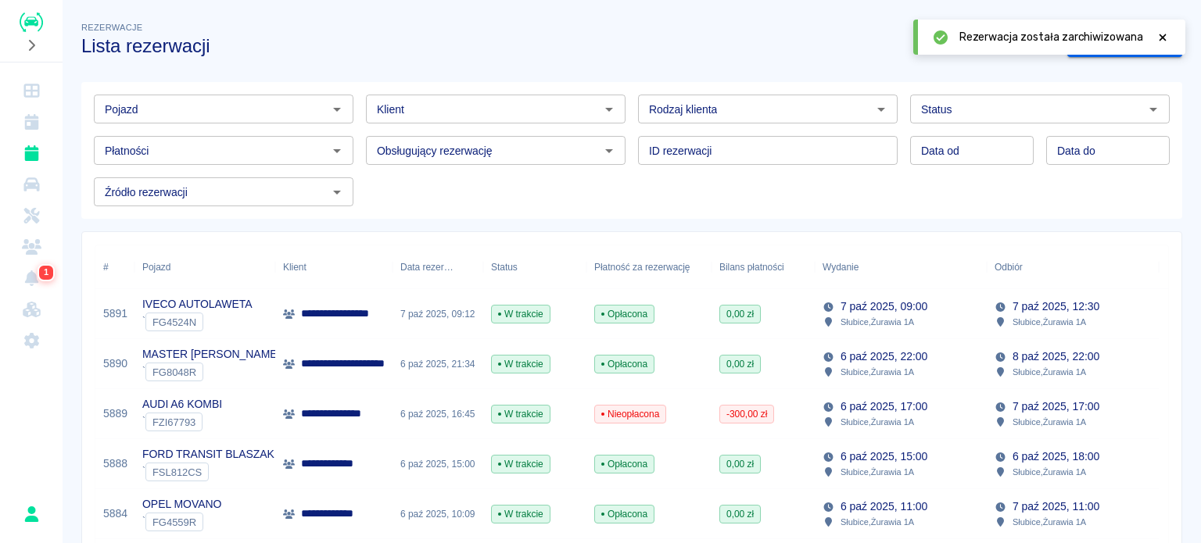
click at [1157, 37] on icon at bounding box center [1162, 37] width 14 height 11
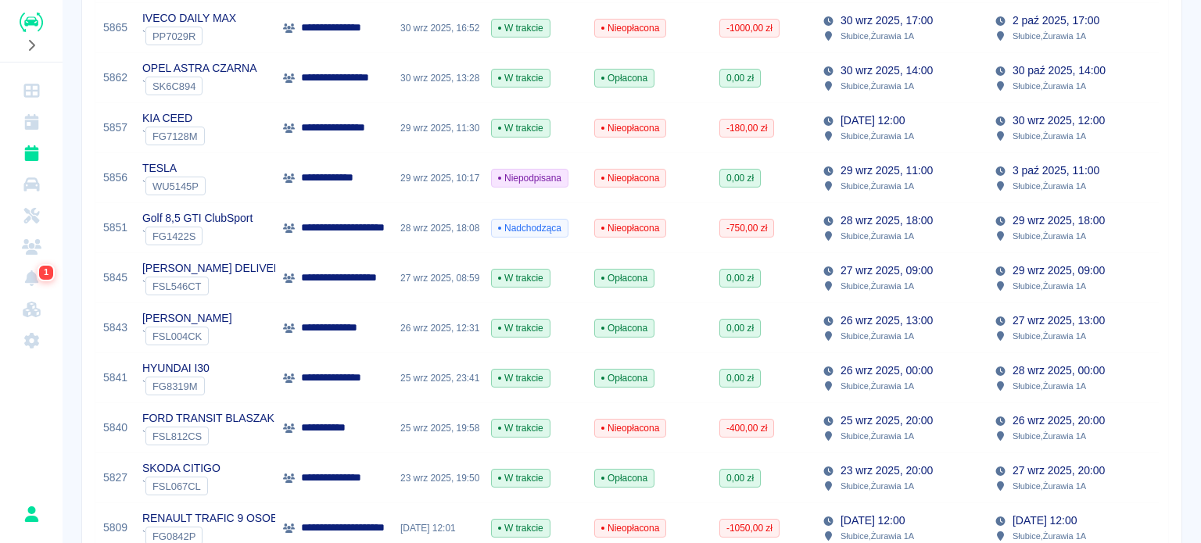
scroll to position [724, 0]
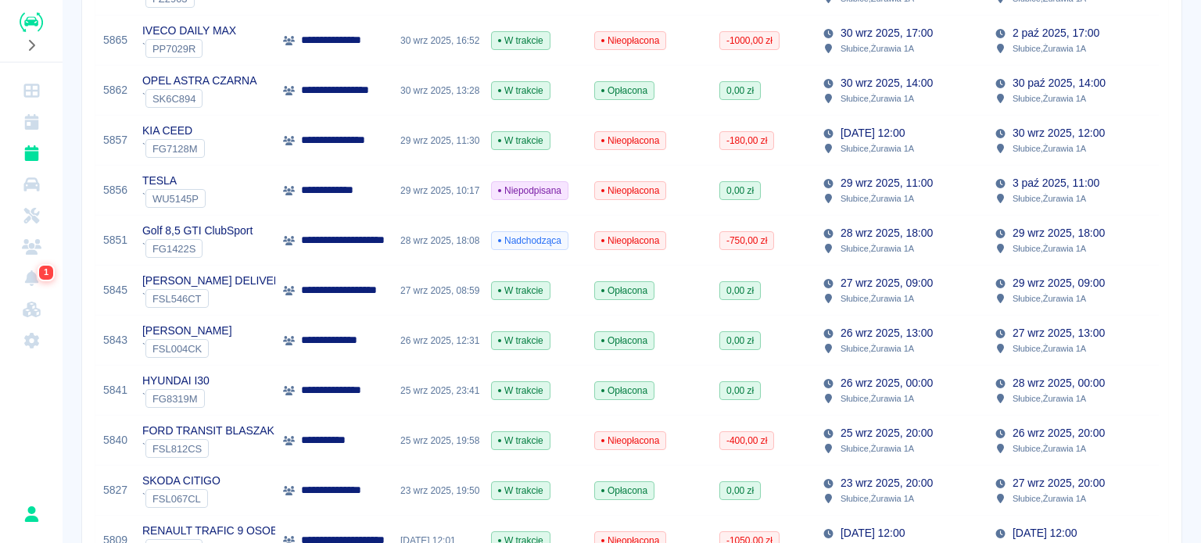
click at [891, 276] on p "27 wrz 2025, 09:00" at bounding box center [886, 283] width 92 height 16
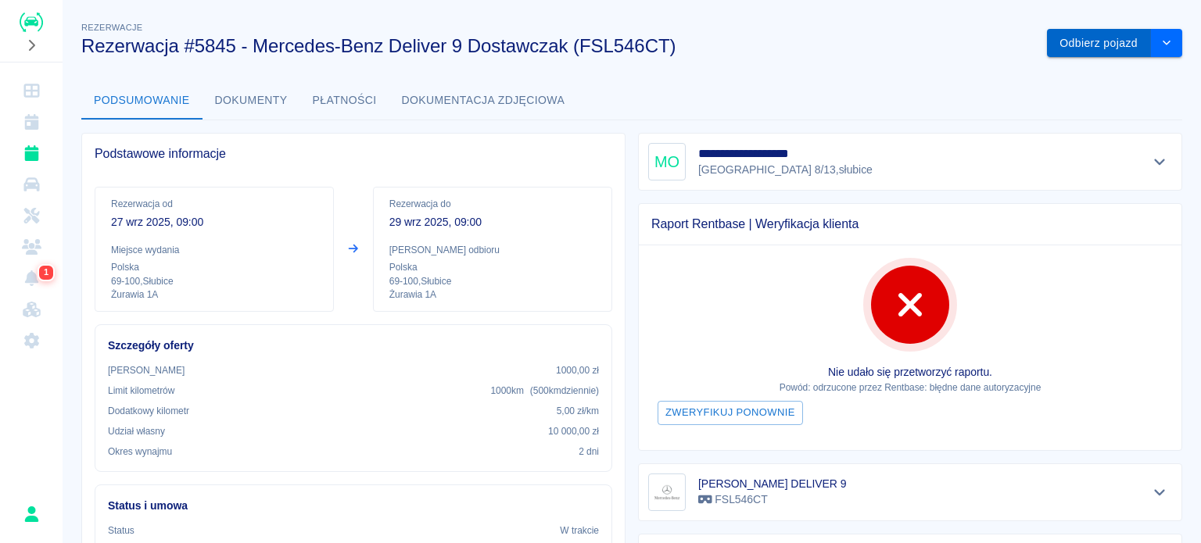
click at [1097, 41] on button "Odbierz pojazd" at bounding box center [1099, 43] width 104 height 29
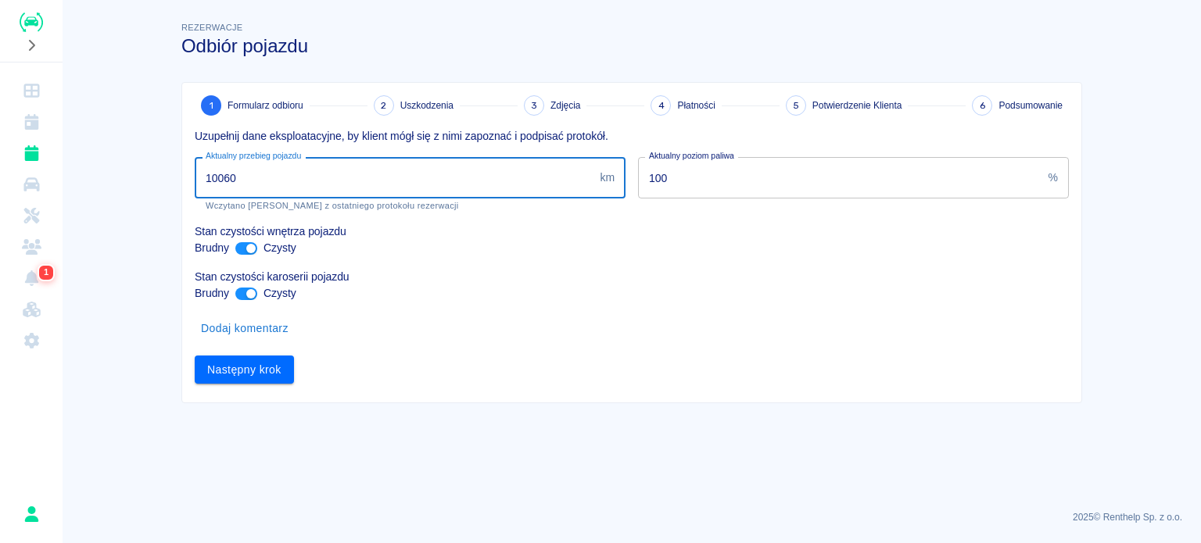
click at [228, 174] on input "10060" at bounding box center [394, 177] width 399 height 41
type input "10090"
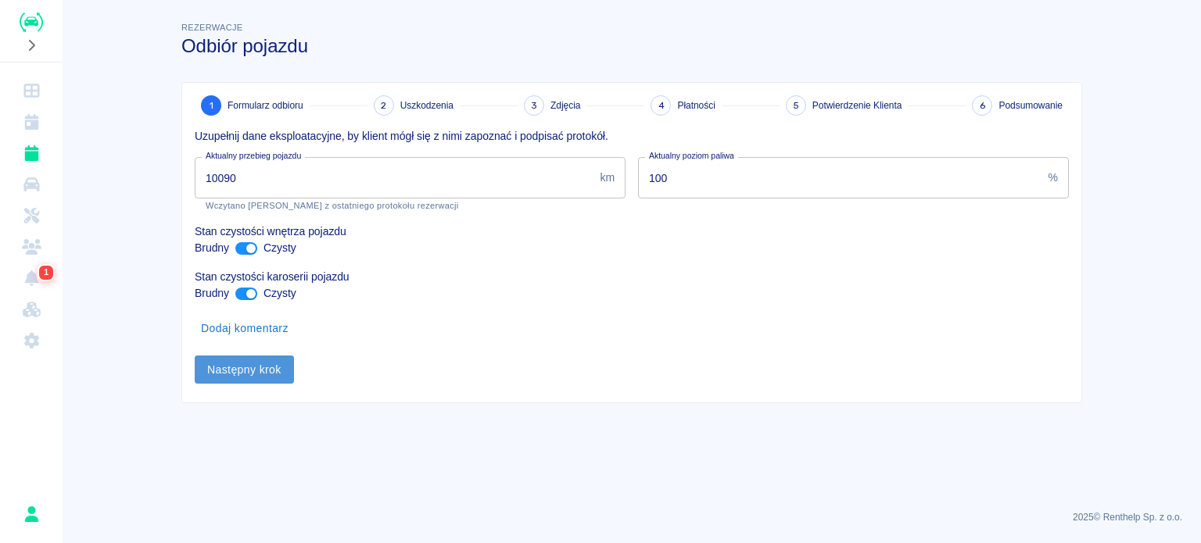
click at [242, 368] on button "Następny krok" at bounding box center [244, 370] width 99 height 29
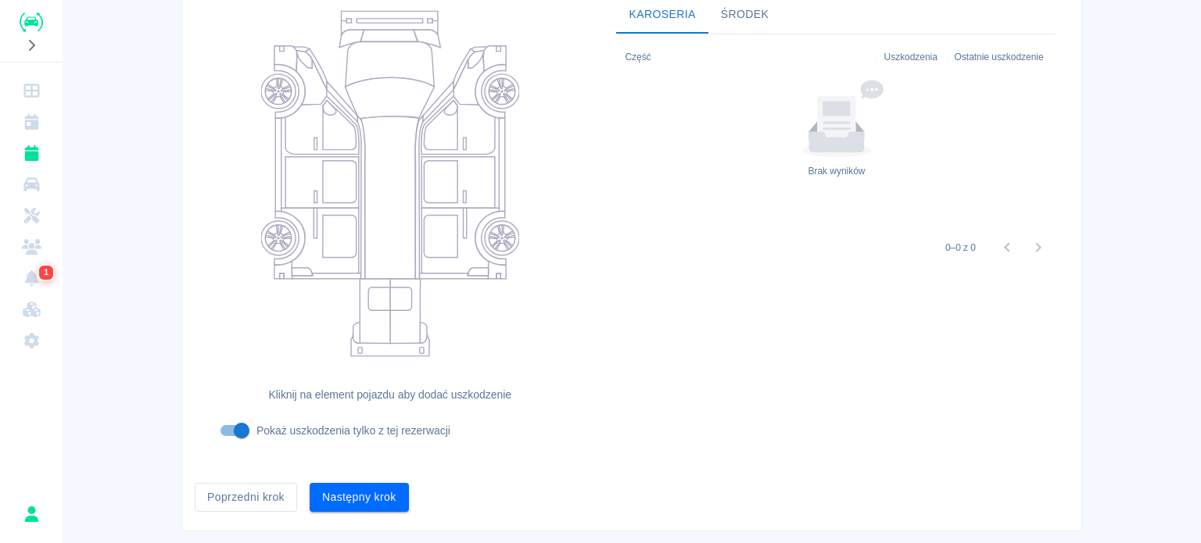
scroll to position [202, 0]
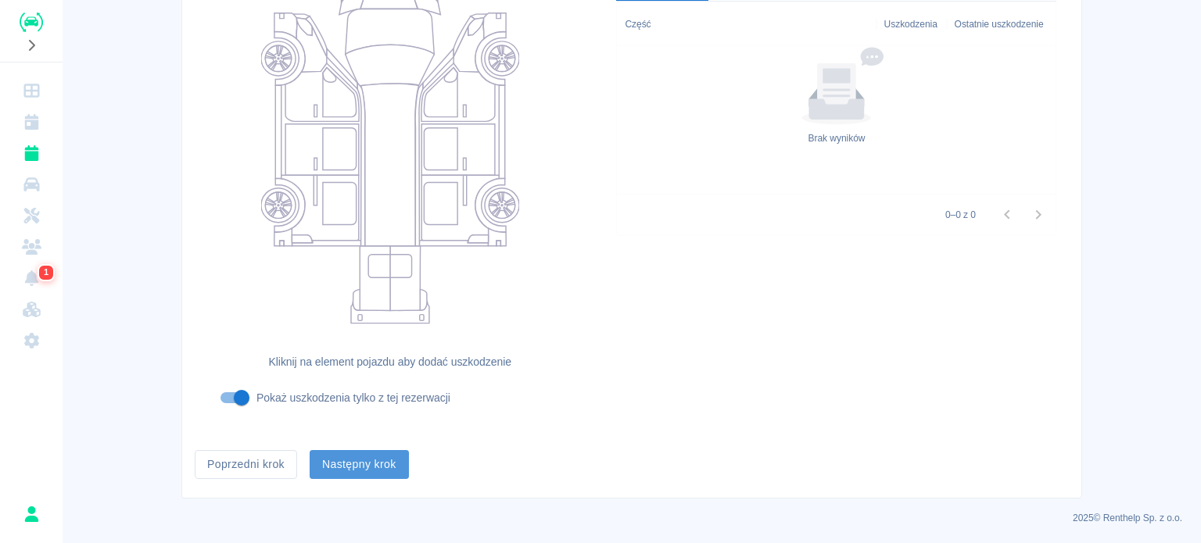
click at [368, 462] on button "Następny krok" at bounding box center [359, 464] width 99 height 29
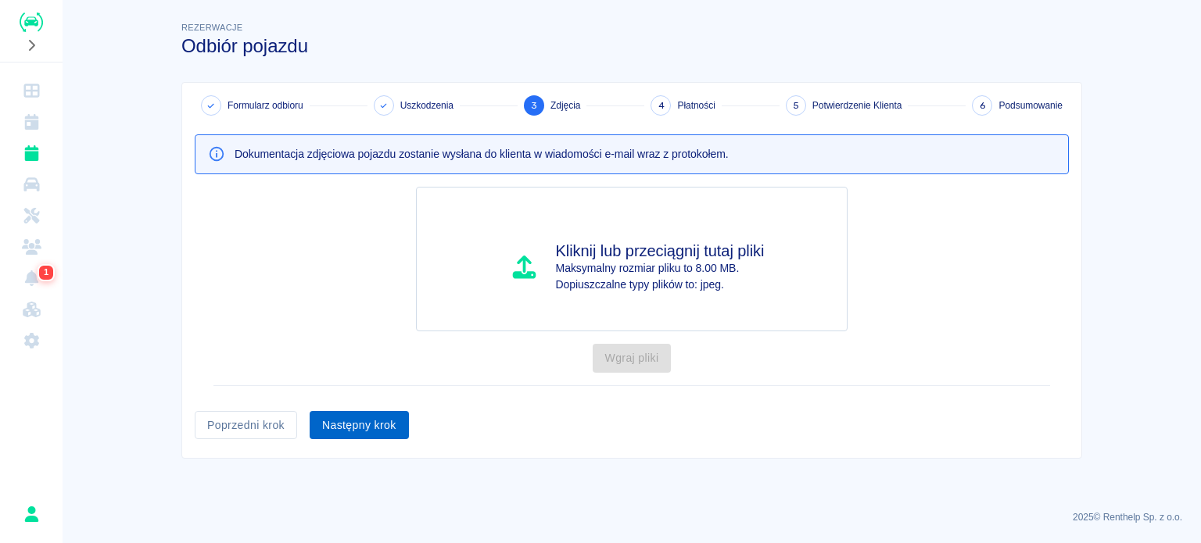
click at [361, 419] on button "Następny krok" at bounding box center [359, 425] width 99 height 29
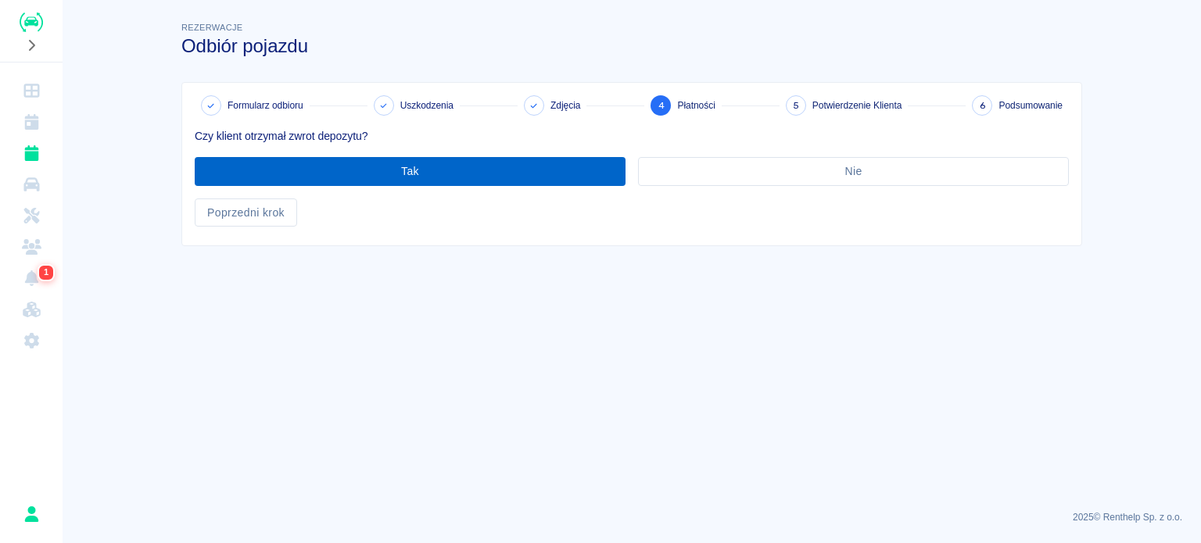
click at [437, 174] on button "Tak" at bounding box center [410, 171] width 431 height 29
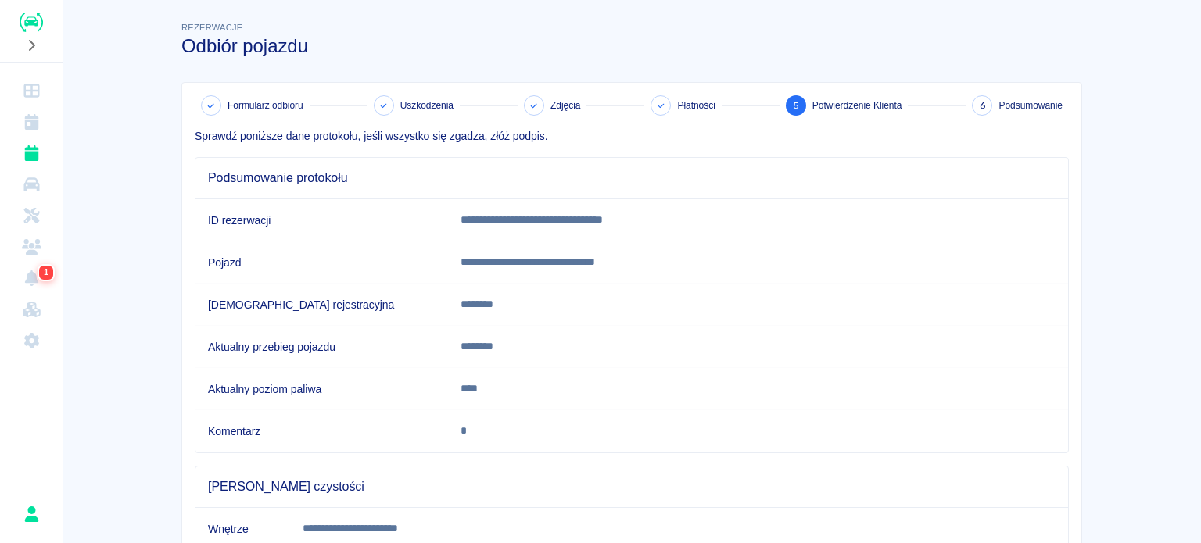
scroll to position [292, 0]
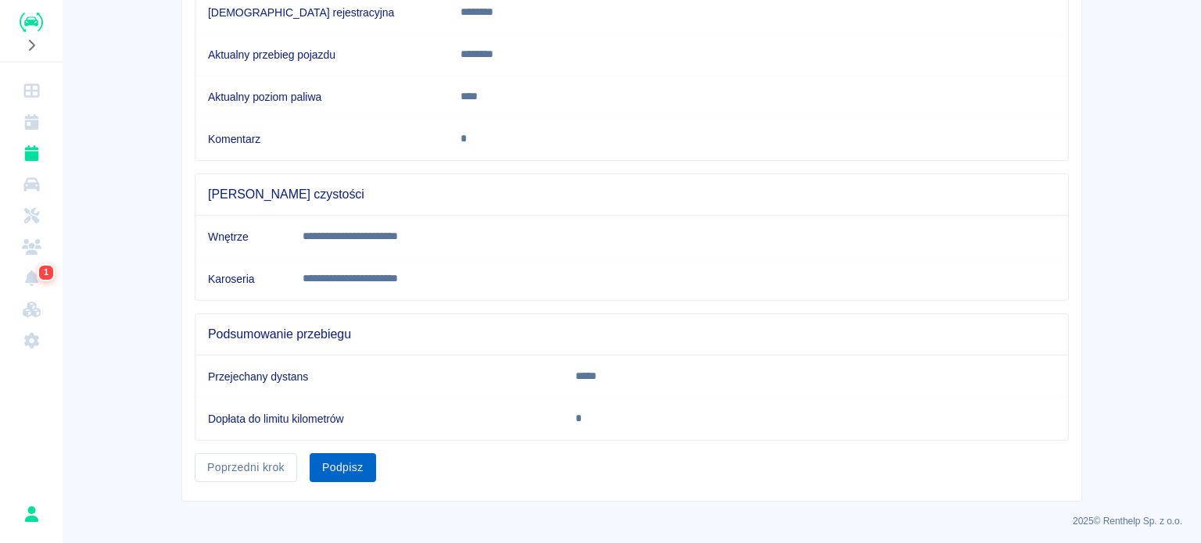
click at [350, 463] on button "Podpisz" at bounding box center [343, 467] width 66 height 29
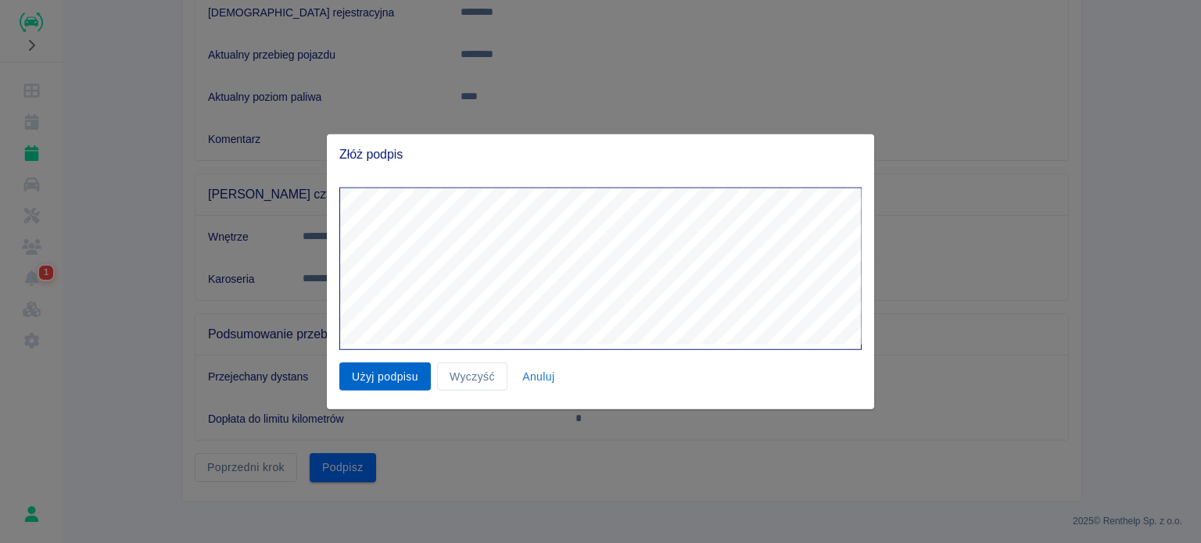
click at [380, 379] on button "Użyj podpisu" at bounding box center [384, 376] width 91 height 29
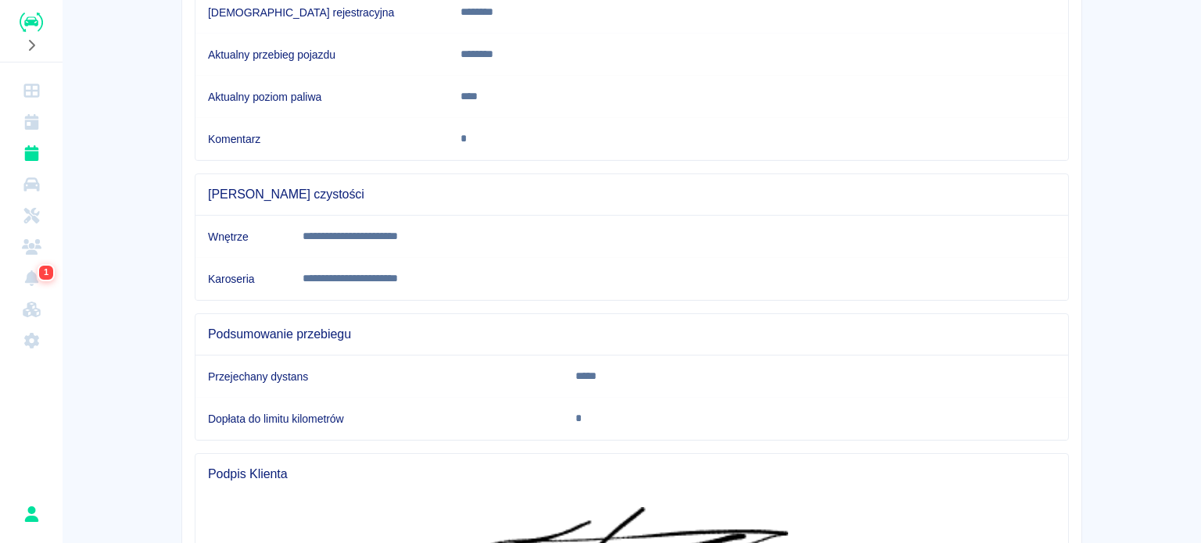
scroll to position [509, 0]
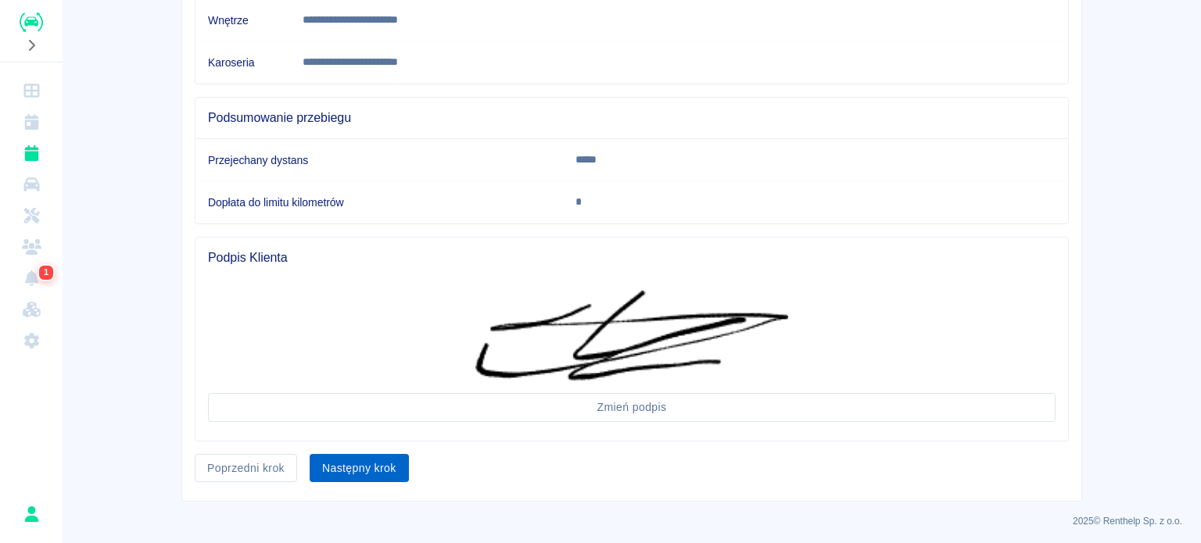
click at [369, 461] on button "Następny krok" at bounding box center [359, 468] width 99 height 29
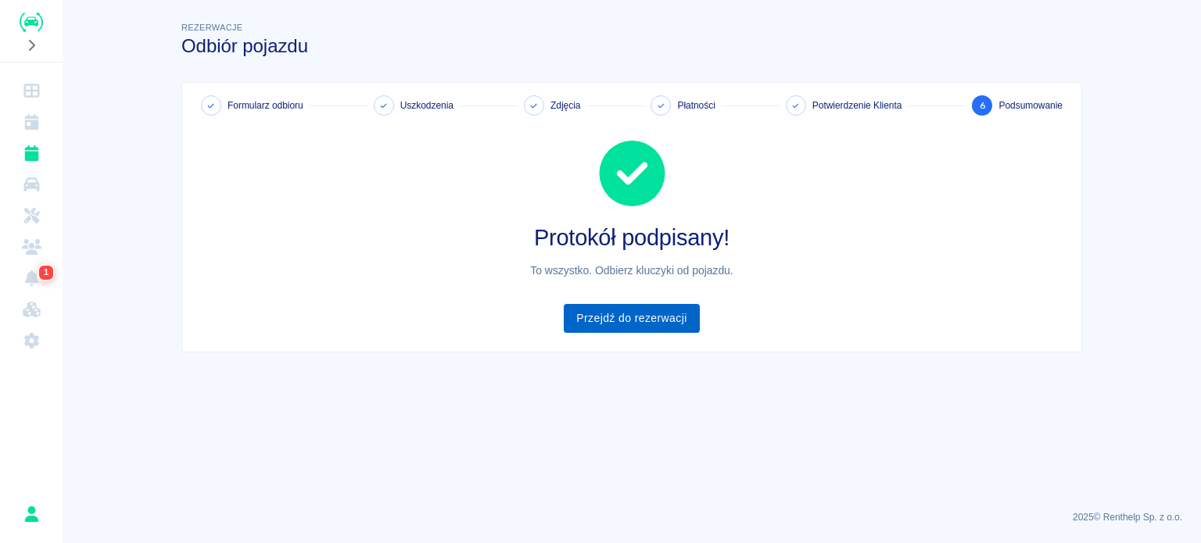
click at [645, 304] on link "Przejdź do rezerwacji" at bounding box center [631, 318] width 135 height 29
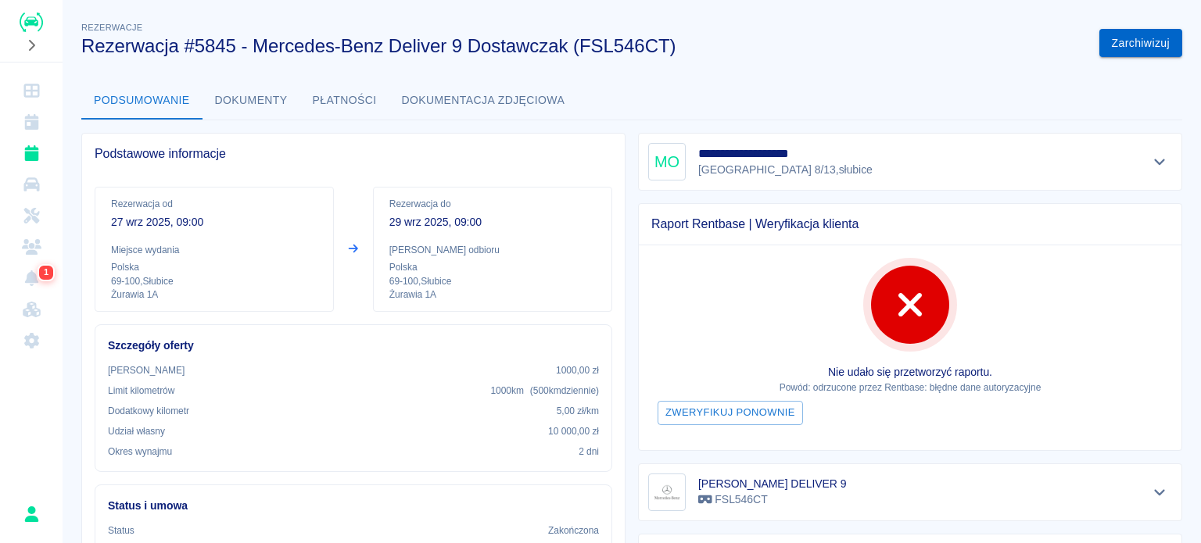
click at [1129, 52] on button "Zarchiwizuj" at bounding box center [1140, 43] width 83 height 29
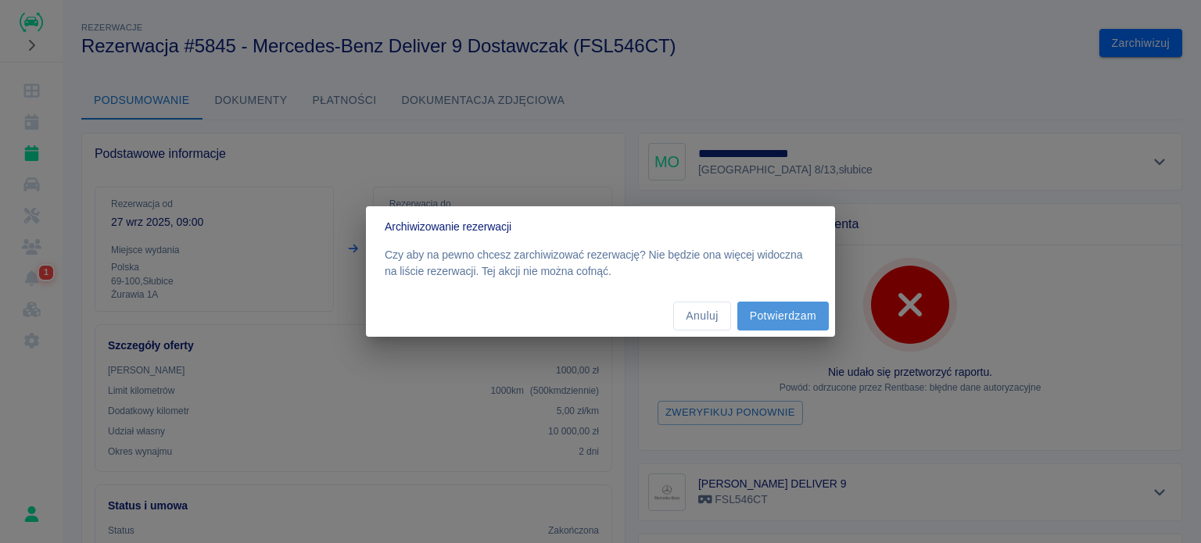
click at [794, 313] on button "Potwierdzam" at bounding box center [782, 316] width 91 height 29
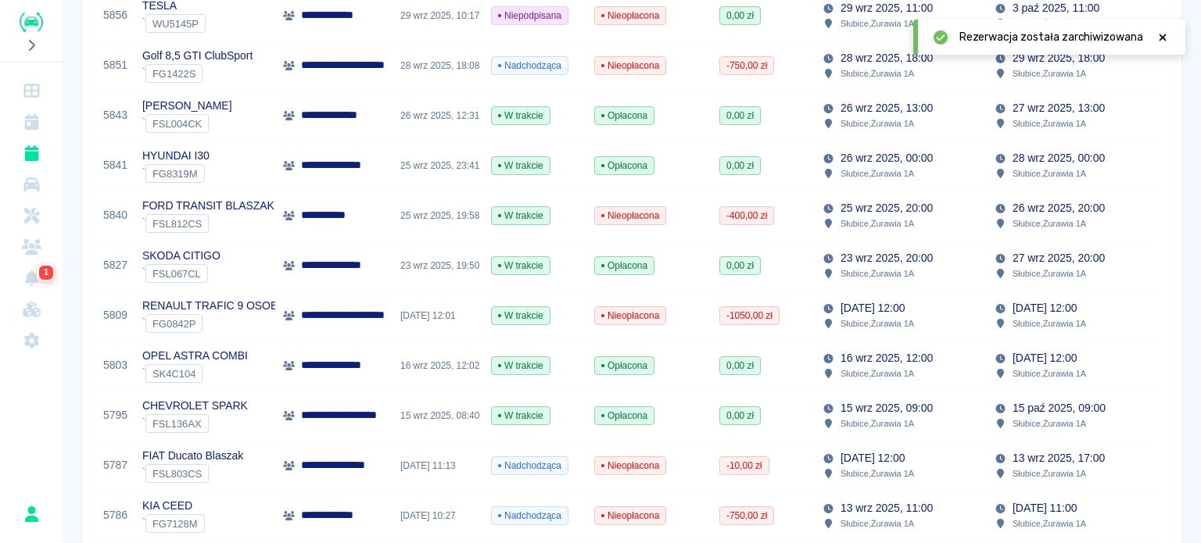
scroll to position [802, 0]
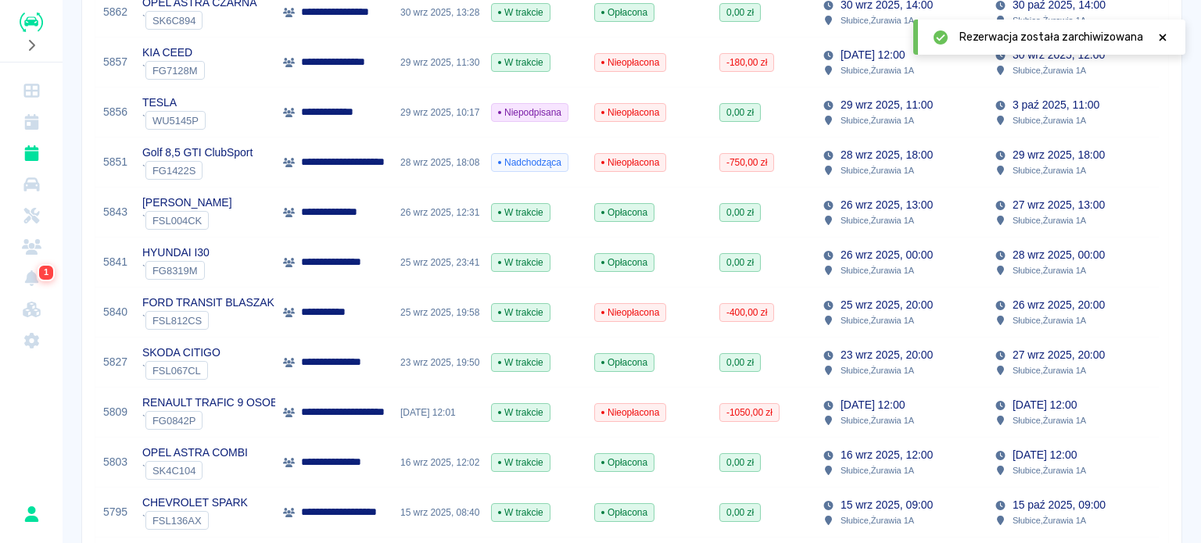
click at [376, 320] on div "**********" at bounding box center [333, 313] width 117 height 50
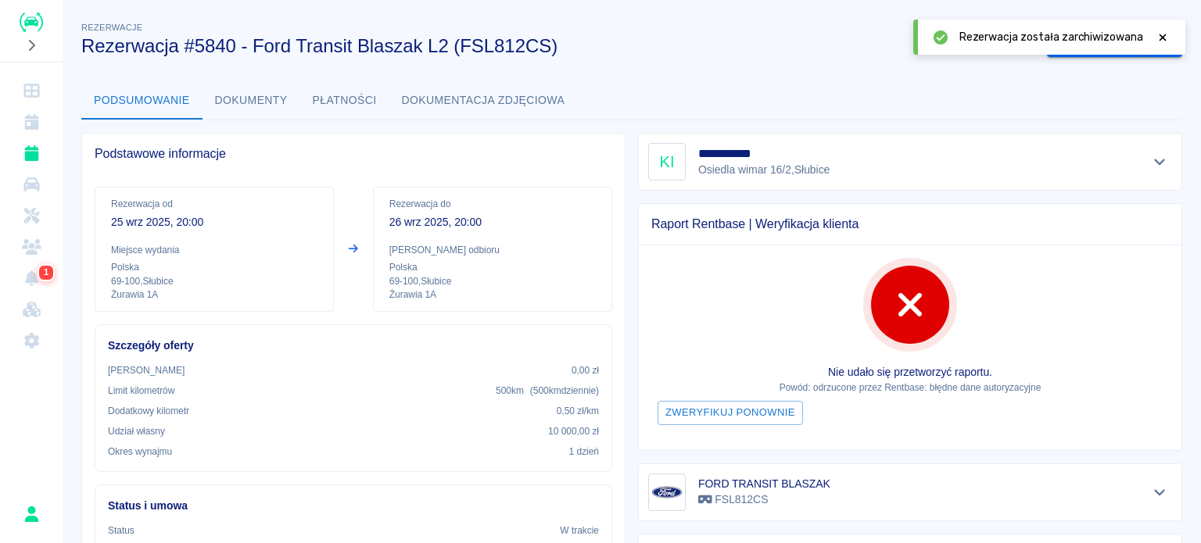
click at [1168, 38] on icon at bounding box center [1162, 37] width 14 height 11
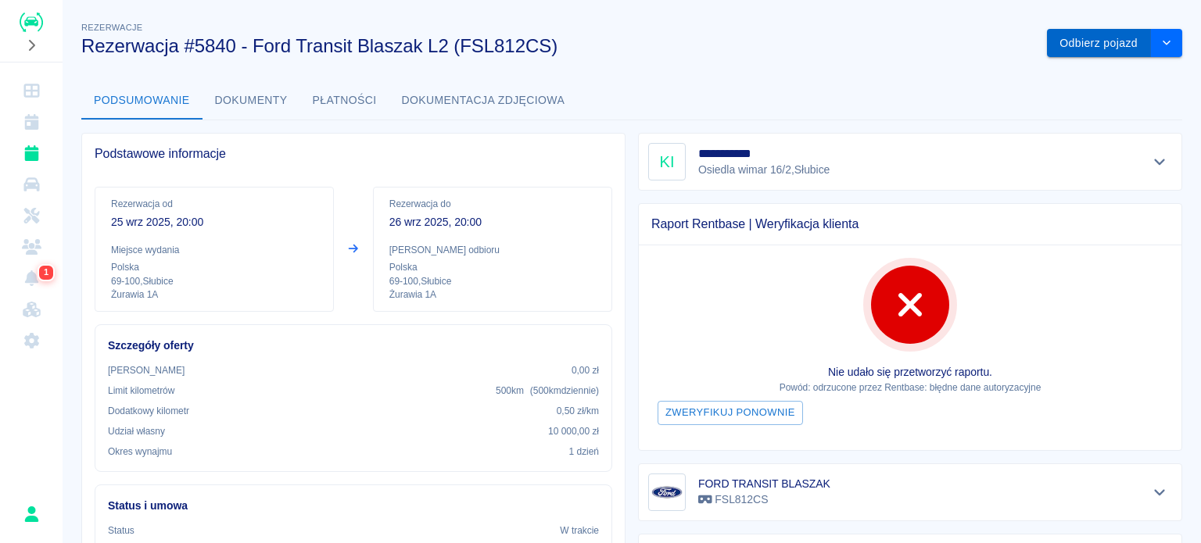
click at [1107, 40] on button "Odbierz pojazd" at bounding box center [1099, 43] width 104 height 29
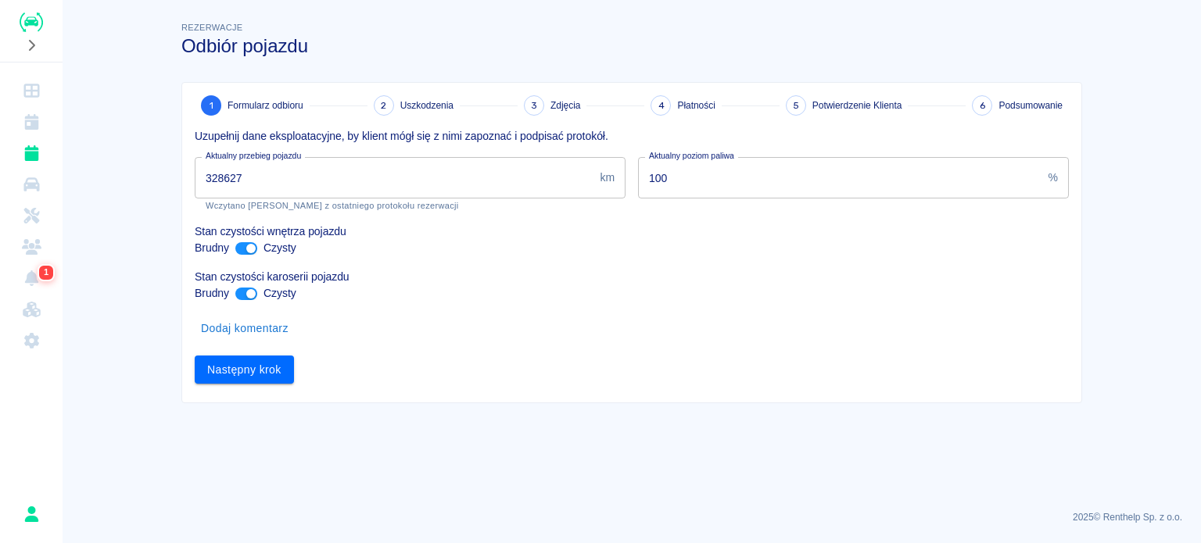
click at [232, 167] on input "328627" at bounding box center [394, 177] width 399 height 41
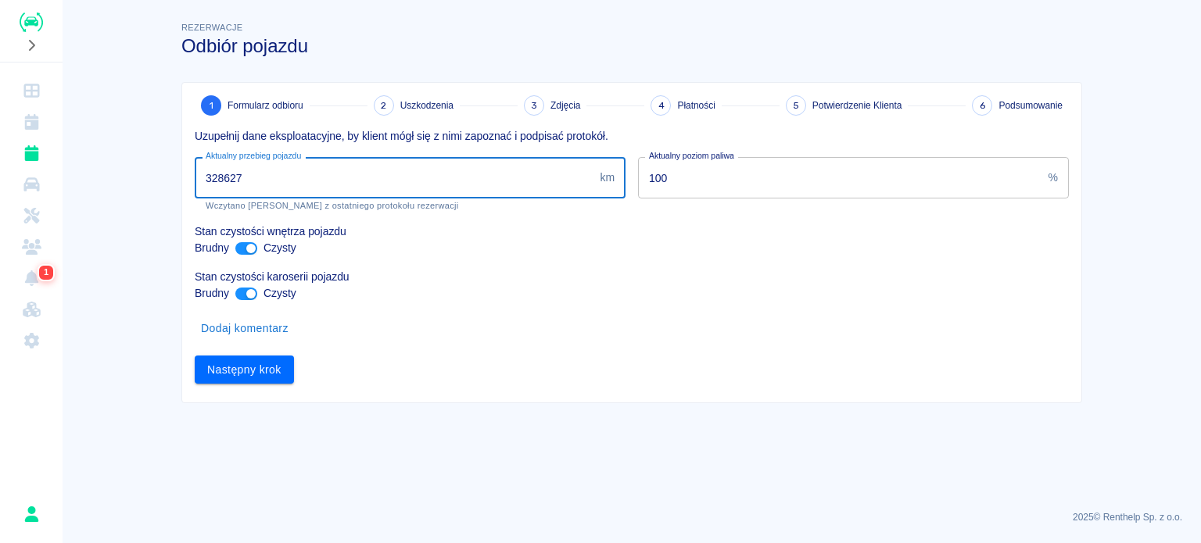
click at [223, 176] on input "328627" at bounding box center [394, 177] width 399 height 41
type input "329627"
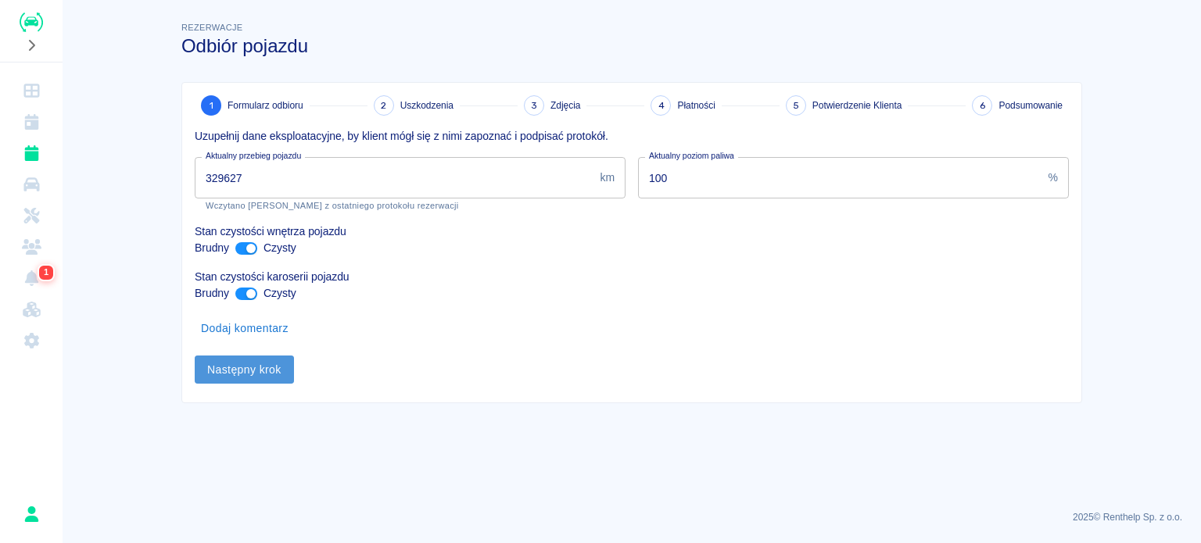
click at [245, 374] on button "Następny krok" at bounding box center [244, 370] width 99 height 29
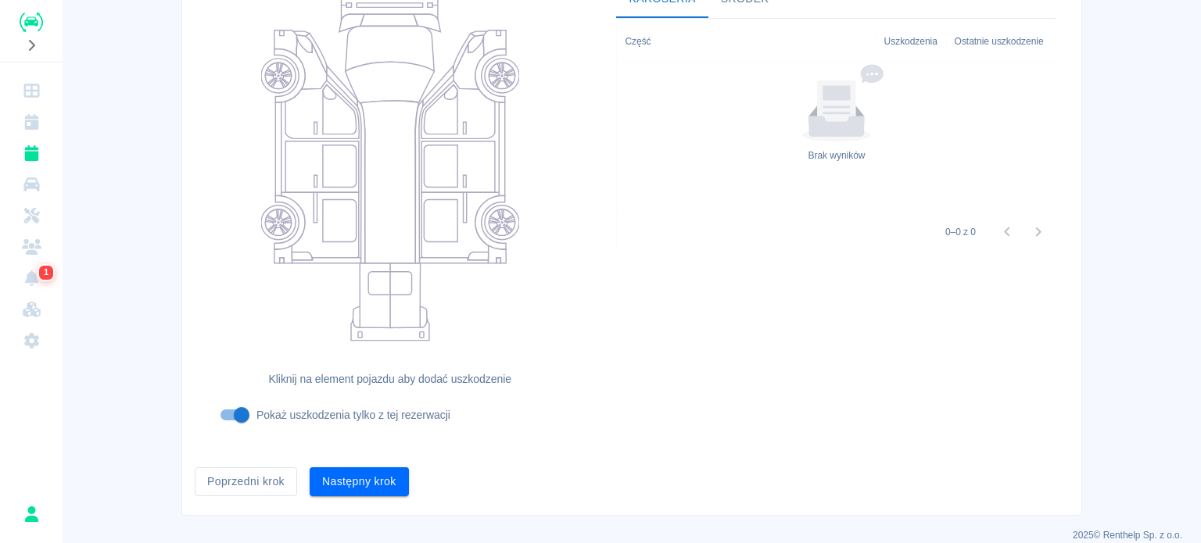
scroll to position [202, 0]
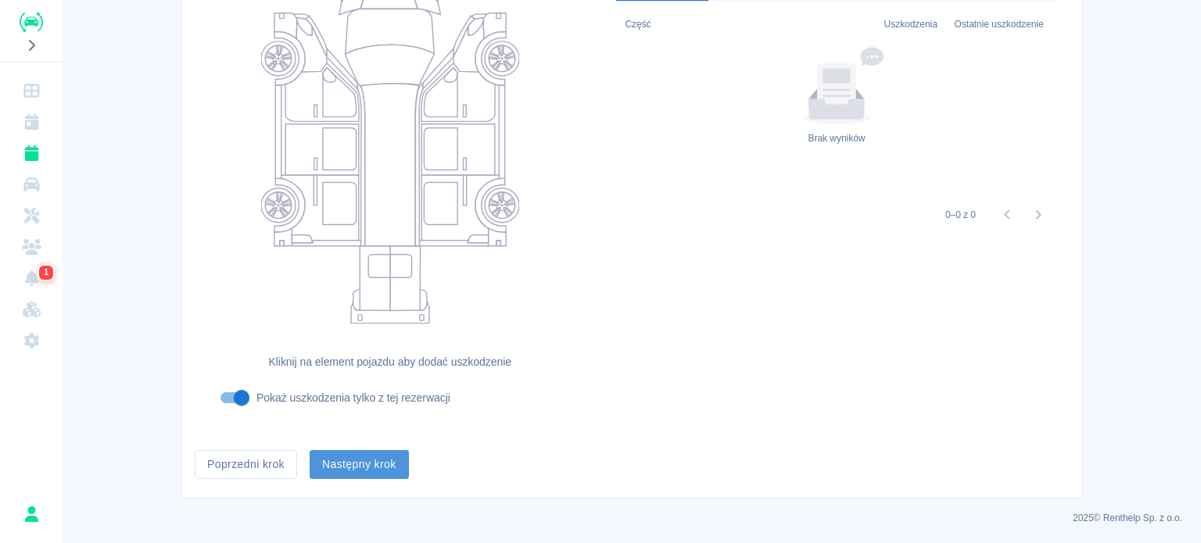
click at [380, 457] on button "Następny krok" at bounding box center [359, 464] width 99 height 29
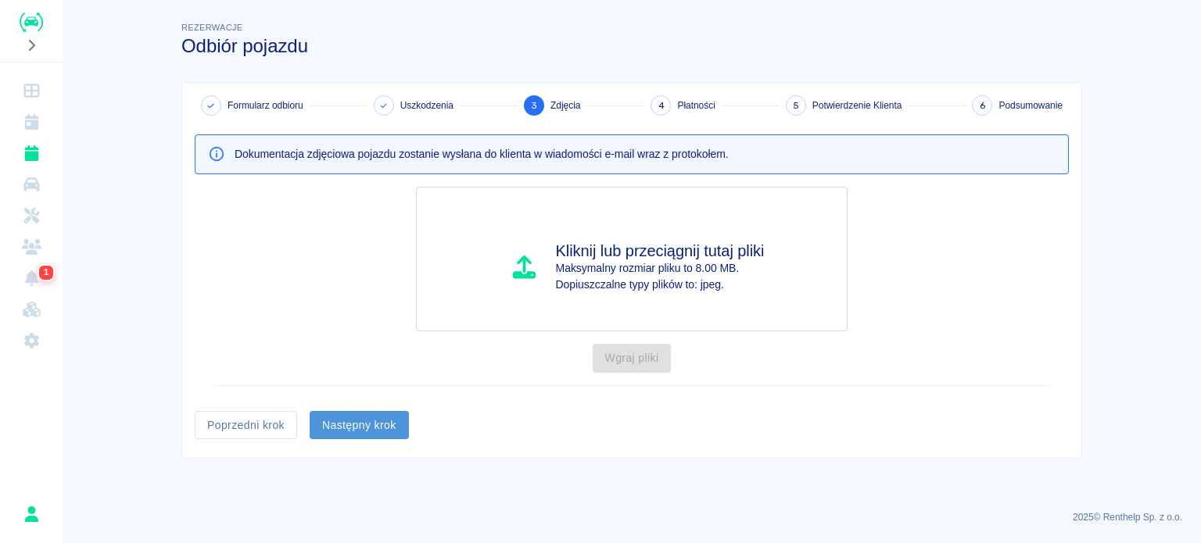
click at [373, 428] on button "Następny krok" at bounding box center [359, 425] width 99 height 29
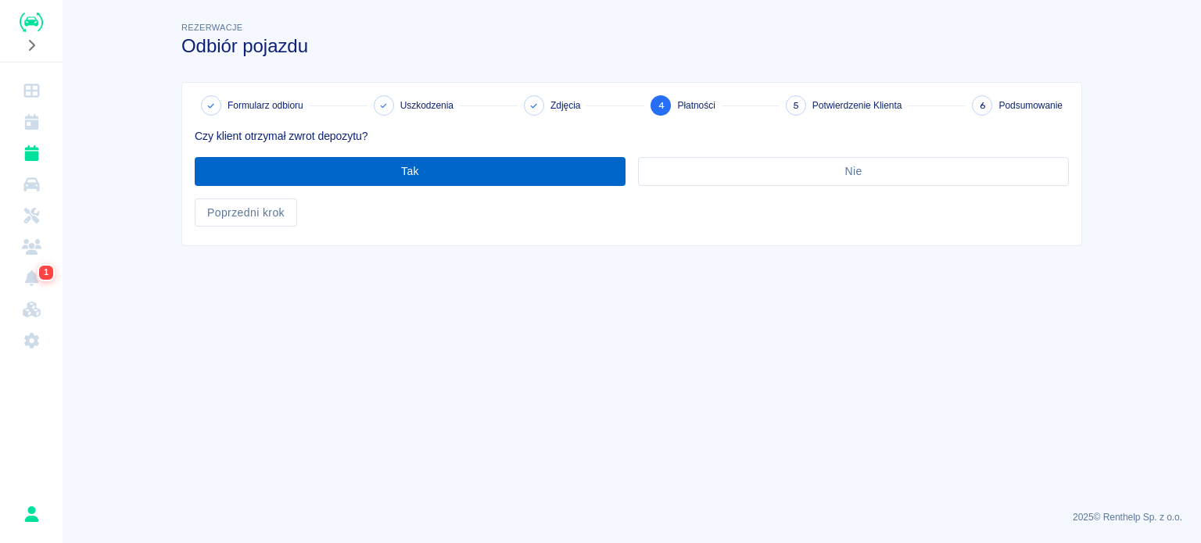
click at [406, 167] on button "Tak" at bounding box center [410, 171] width 431 height 29
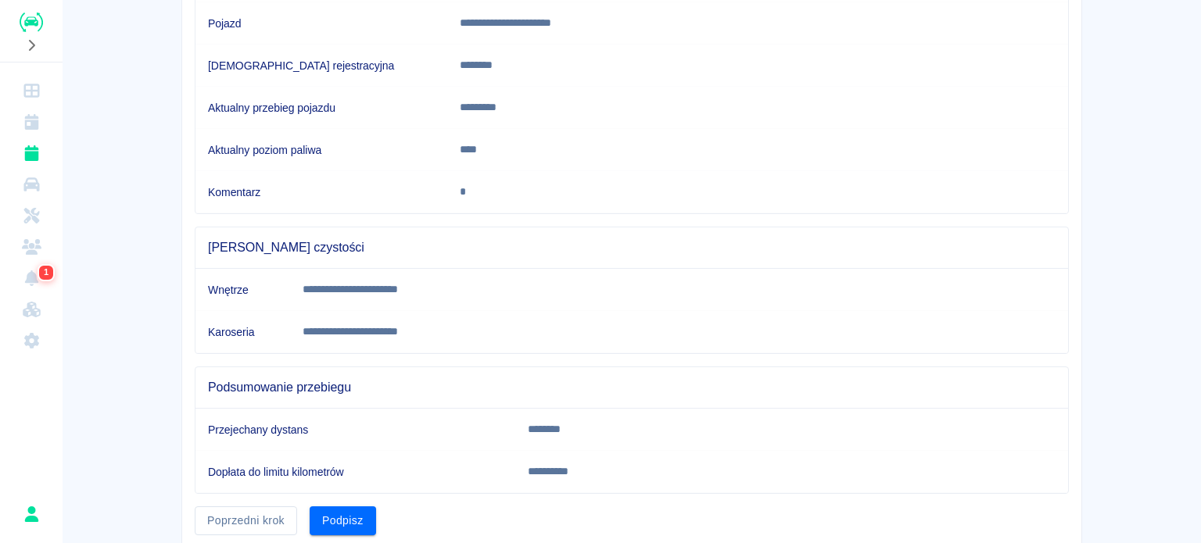
scroll to position [292, 0]
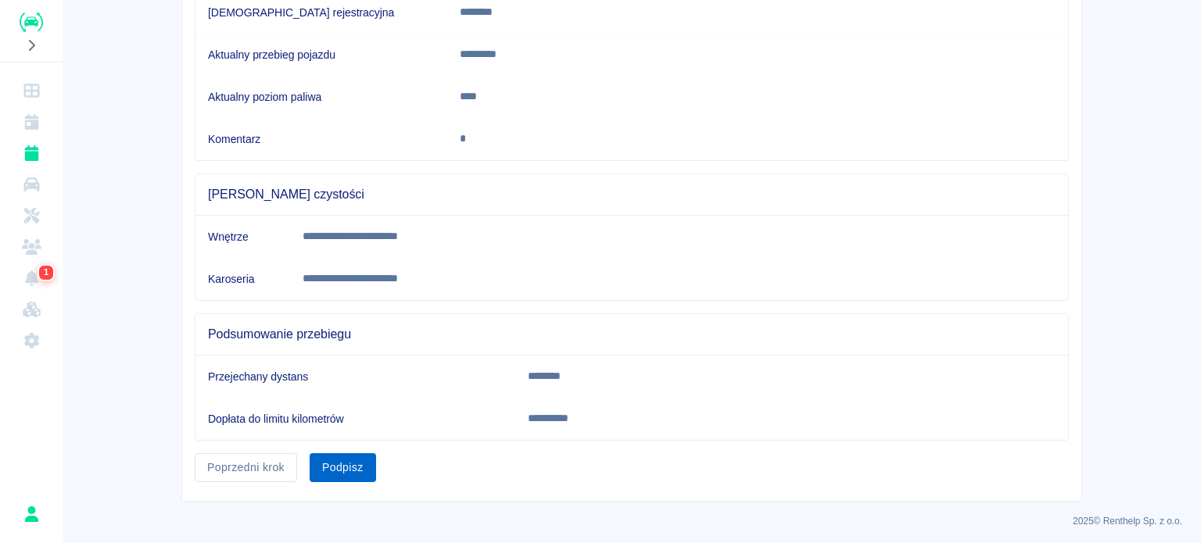
click at [349, 460] on button "Podpisz" at bounding box center [343, 467] width 66 height 29
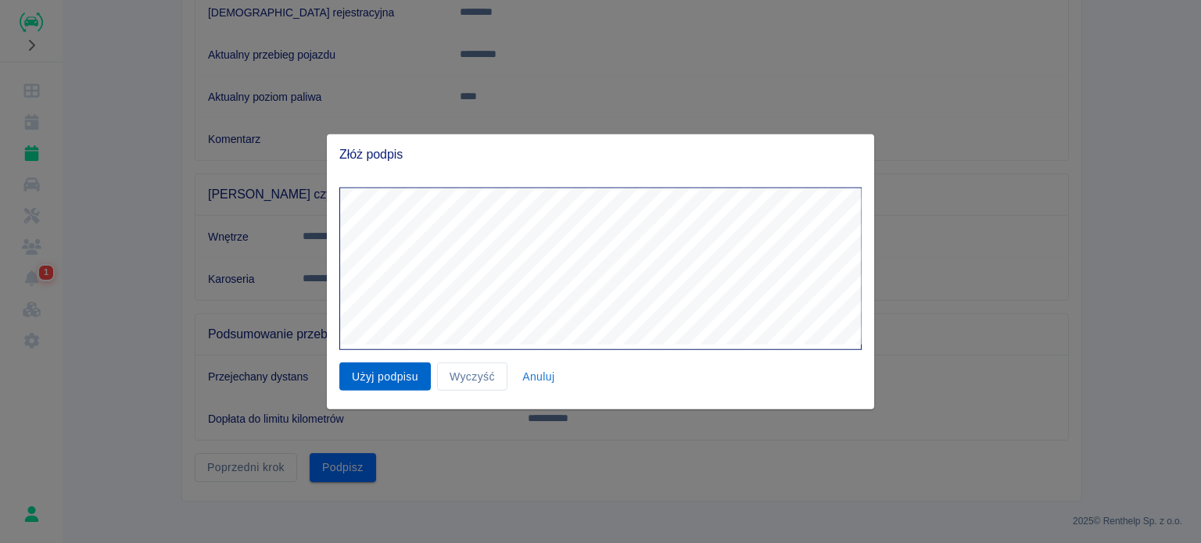
click at [372, 376] on button "Użyj podpisu" at bounding box center [384, 376] width 91 height 29
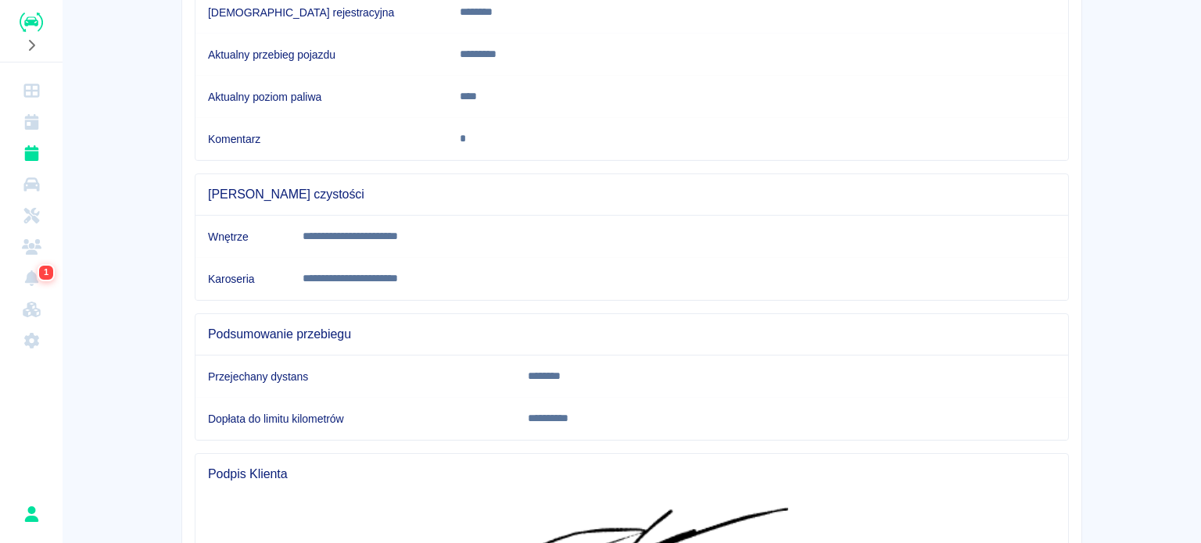
scroll to position [489, 0]
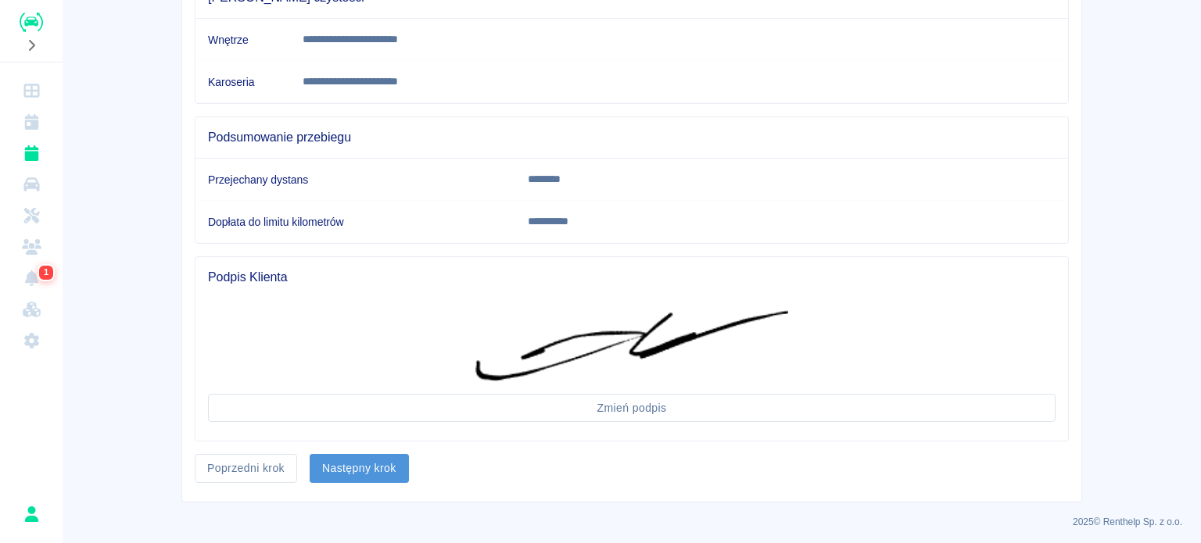
click at [361, 464] on button "Następny krok" at bounding box center [359, 468] width 99 height 29
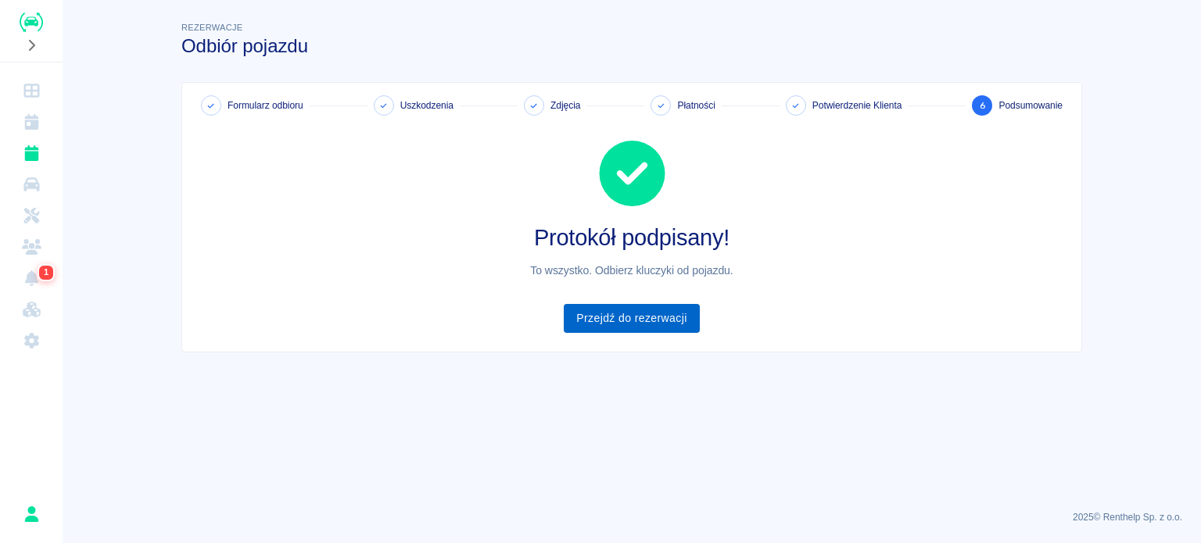
click at [653, 324] on link "Przejdź do rezerwacji" at bounding box center [631, 318] width 135 height 29
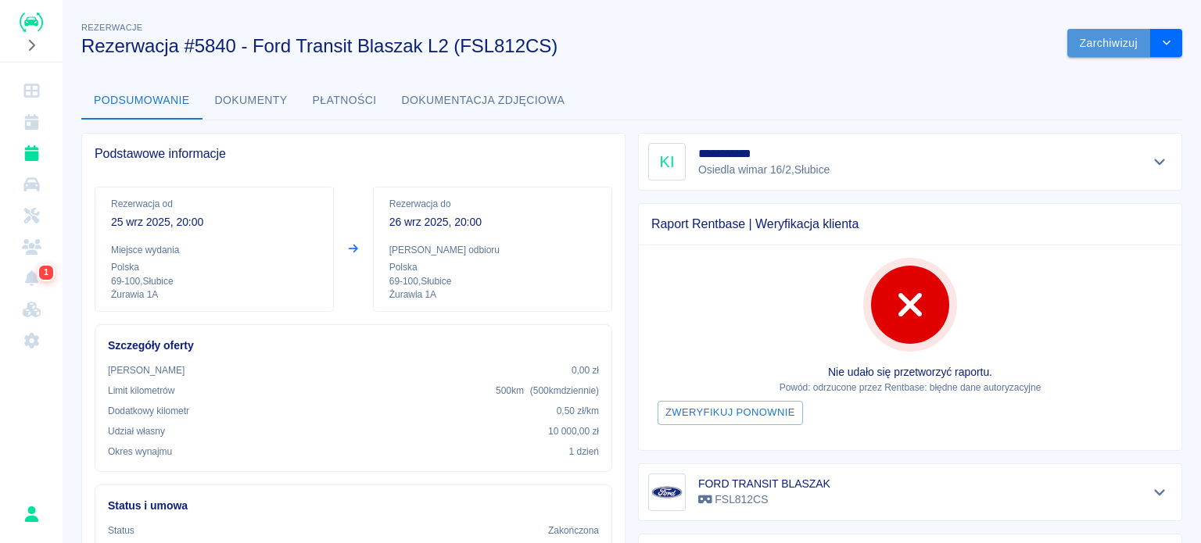
click at [1090, 51] on button "Zarchiwizuj" at bounding box center [1109, 43] width 84 height 29
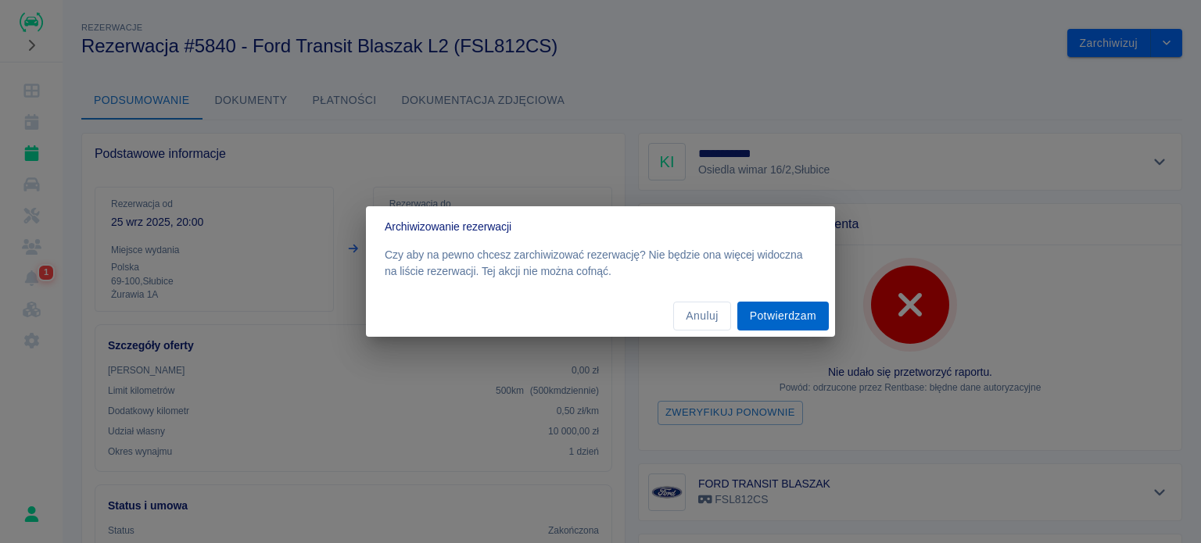
click at [774, 314] on button "Potwierdzam" at bounding box center [782, 316] width 91 height 29
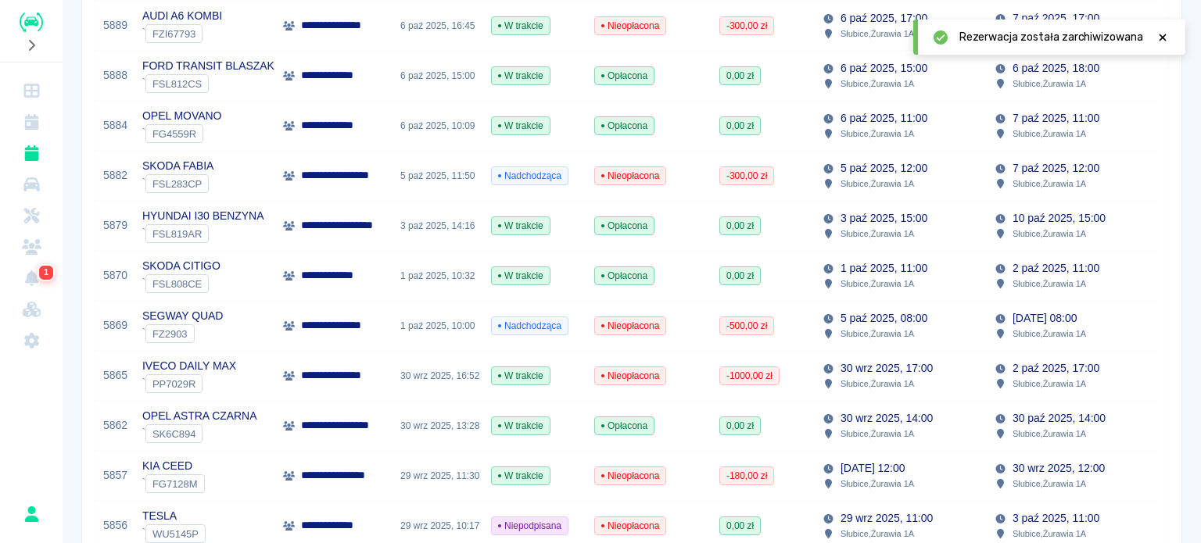
scroll to position [391, 0]
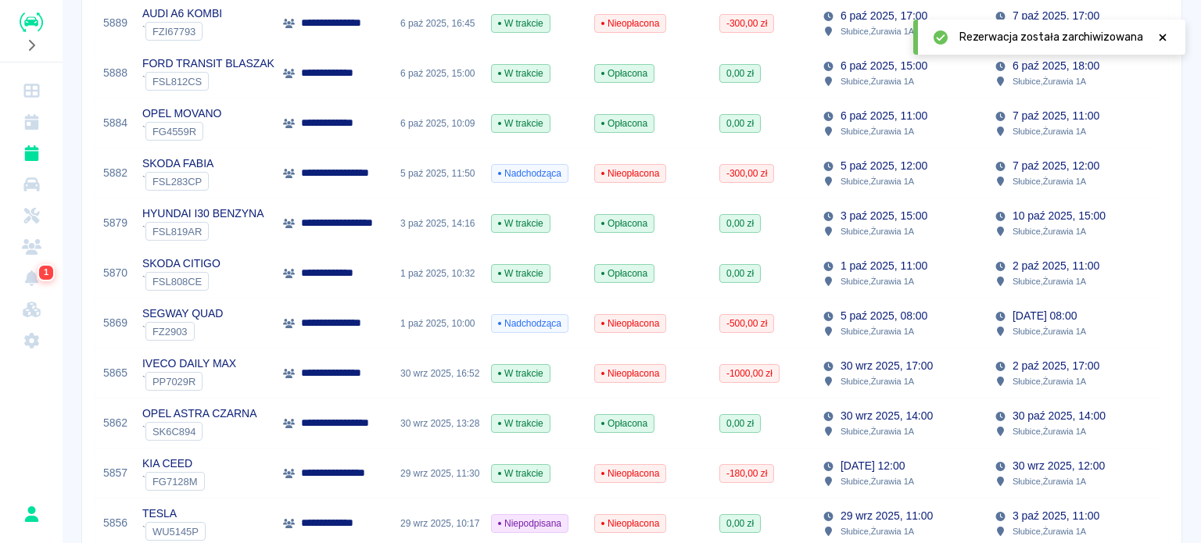
click at [440, 324] on div "1 paź 2025, 10:00" at bounding box center [437, 324] width 91 height 50
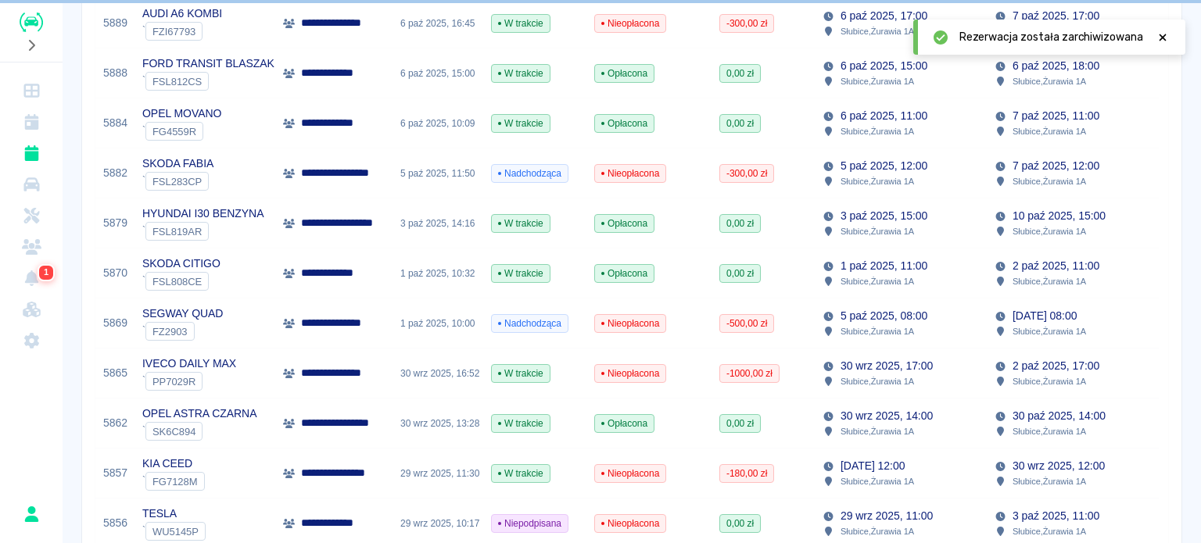
click at [1161, 35] on icon at bounding box center [1162, 37] width 7 height 7
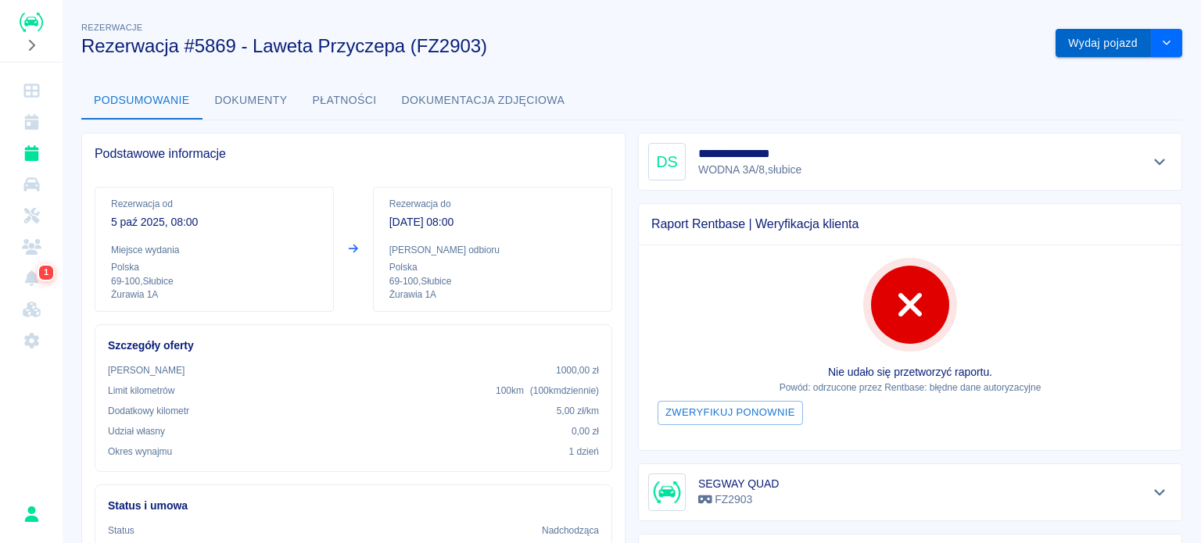
click at [1076, 48] on button "Wydaj pojazd" at bounding box center [1102, 43] width 95 height 29
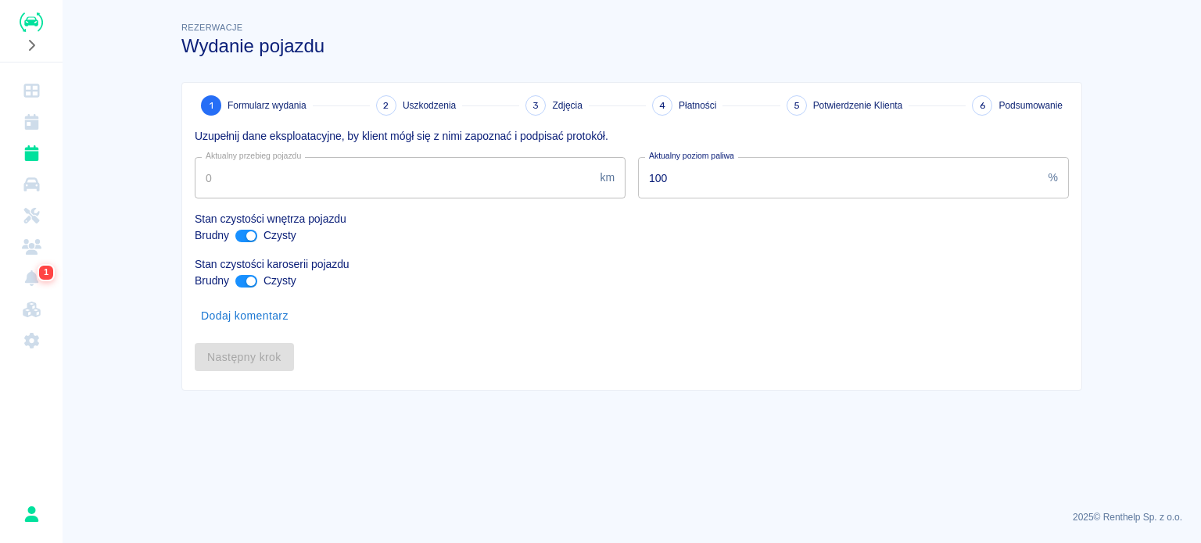
type input "2100"
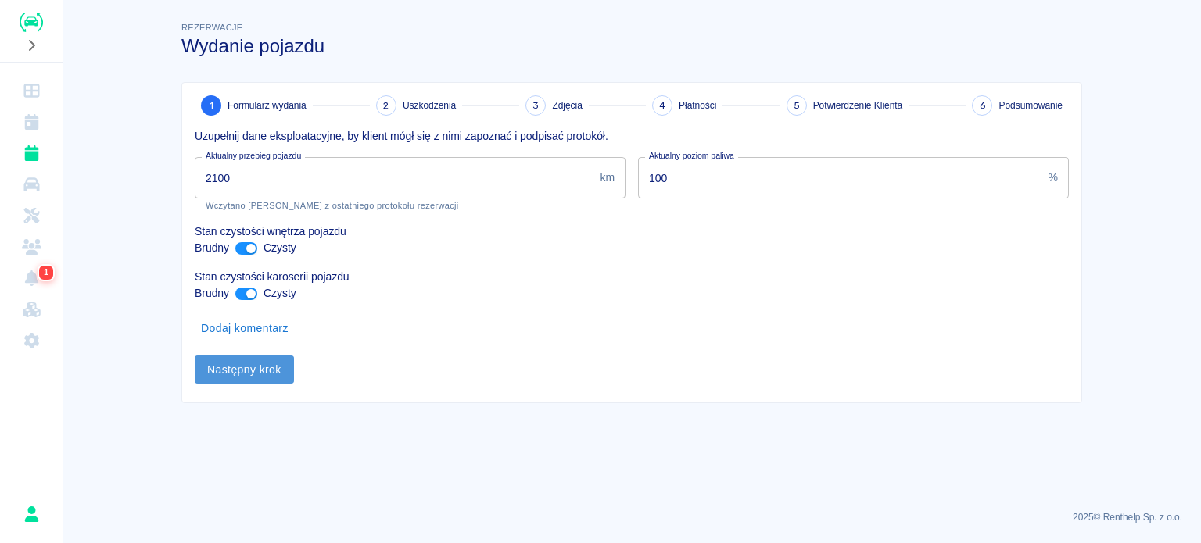
click at [270, 367] on button "Następny krok" at bounding box center [244, 370] width 99 height 29
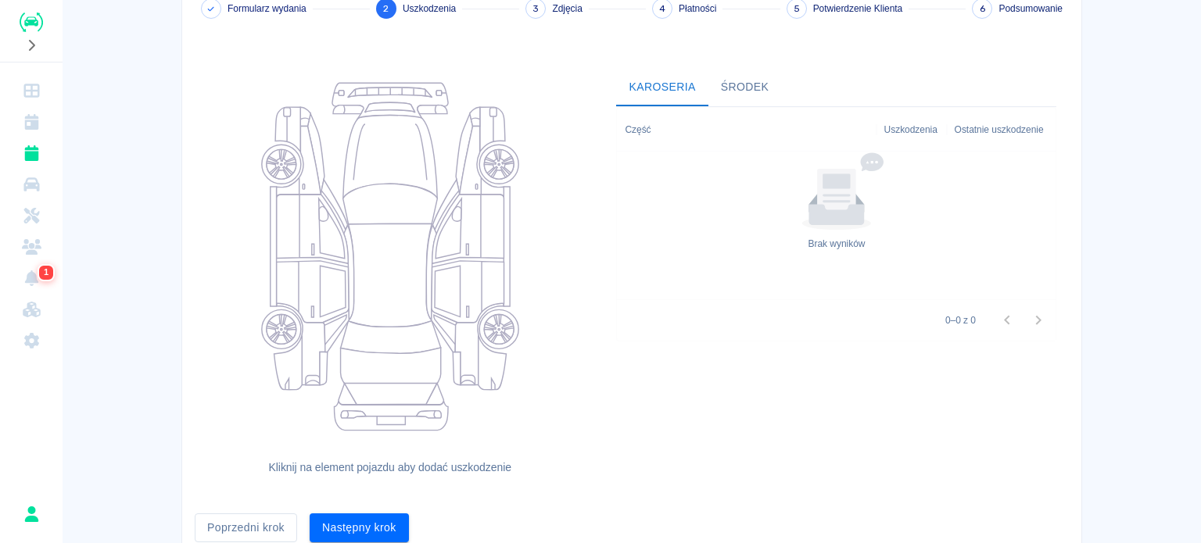
scroll to position [159, 0]
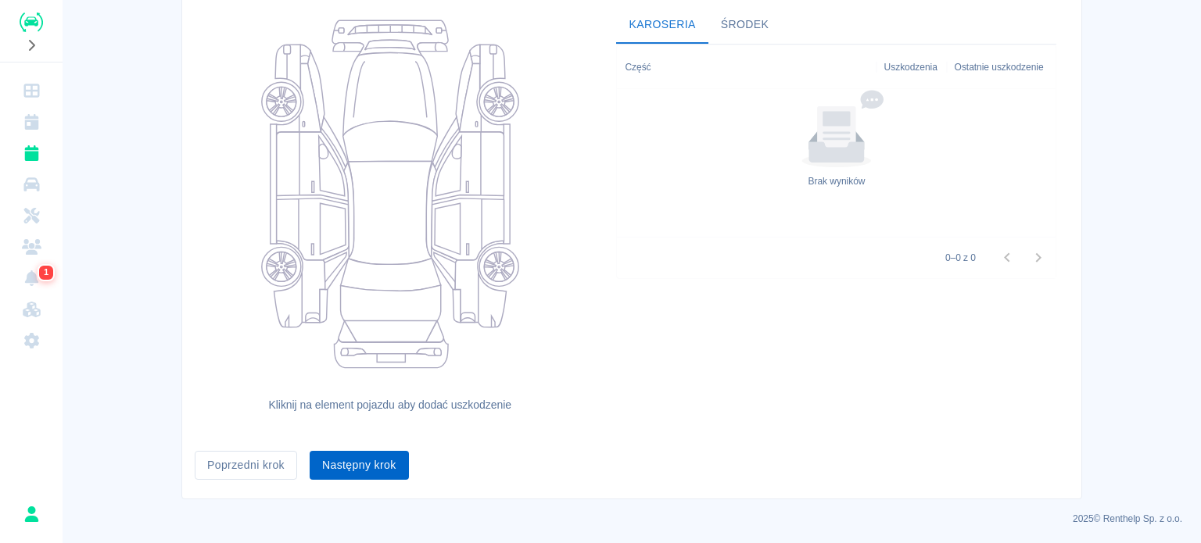
click at [355, 465] on button "Następny krok" at bounding box center [359, 465] width 99 height 29
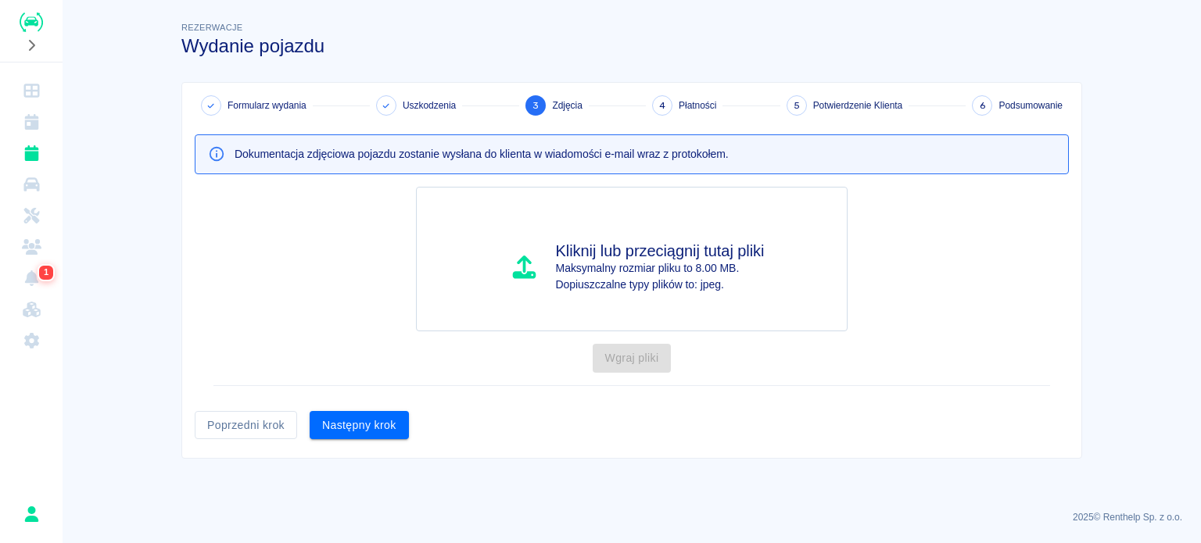
scroll to position [0, 0]
click at [356, 426] on button "Następny krok" at bounding box center [359, 425] width 99 height 29
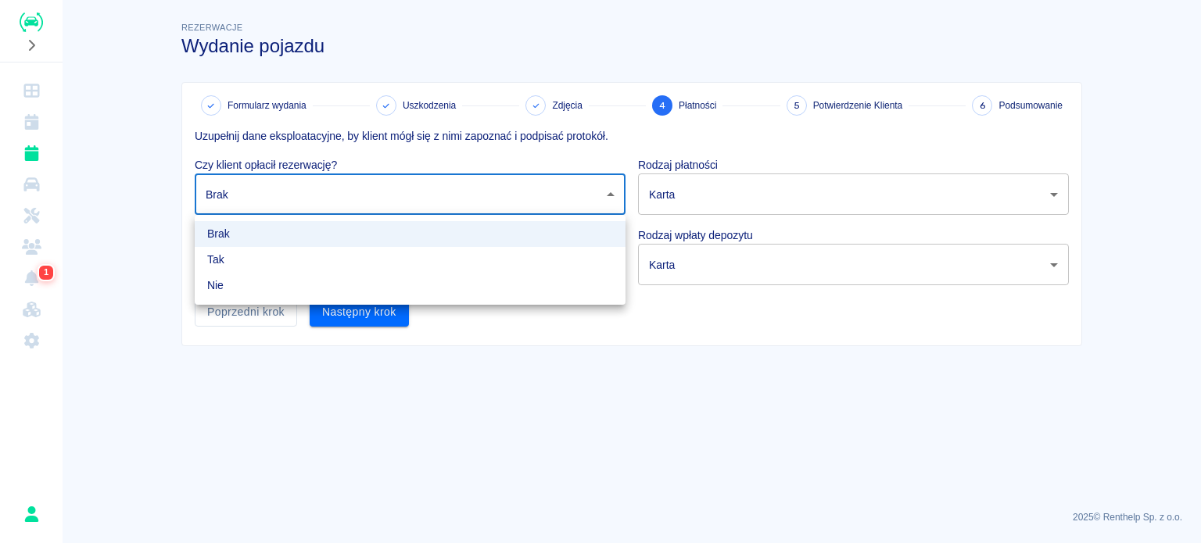
click at [356, 193] on body "Używamy plików Cookies, by zapewnić Ci najlepsze możliwe doświadczenie. Aby dow…" at bounding box center [600, 271] width 1201 height 543
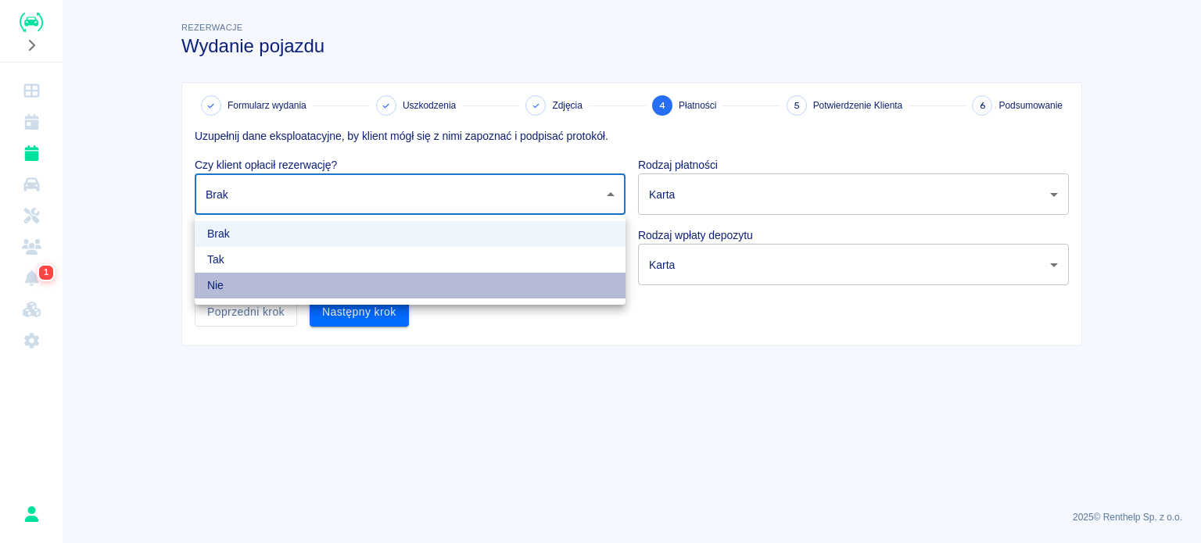
click at [330, 284] on li "Nie" at bounding box center [410, 286] width 431 height 26
type input "false"
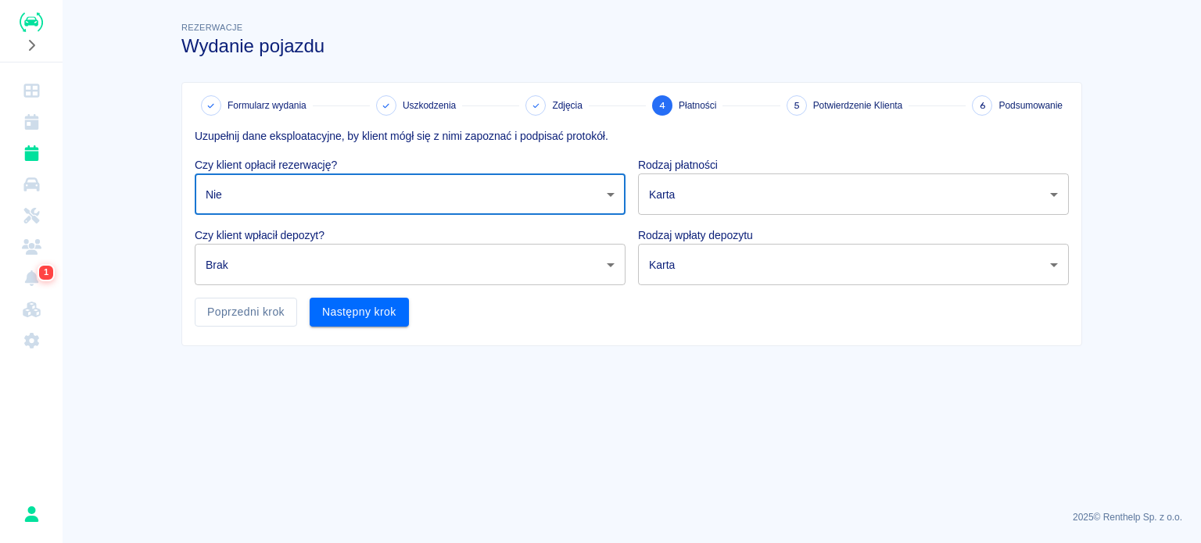
click at [330, 281] on body "Używamy plików Cookies, by zapewnić Ci najlepsze możliwe doświadczenie. Aby dow…" at bounding box center [600, 271] width 1201 height 543
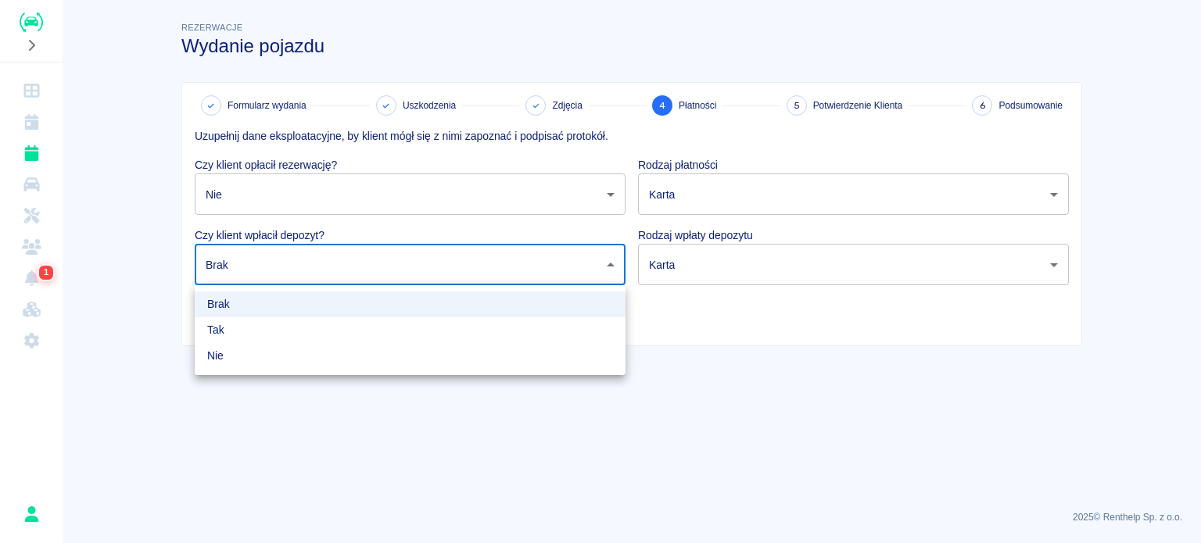
click at [292, 356] on li "Nie" at bounding box center [410, 356] width 431 height 26
type input "false"
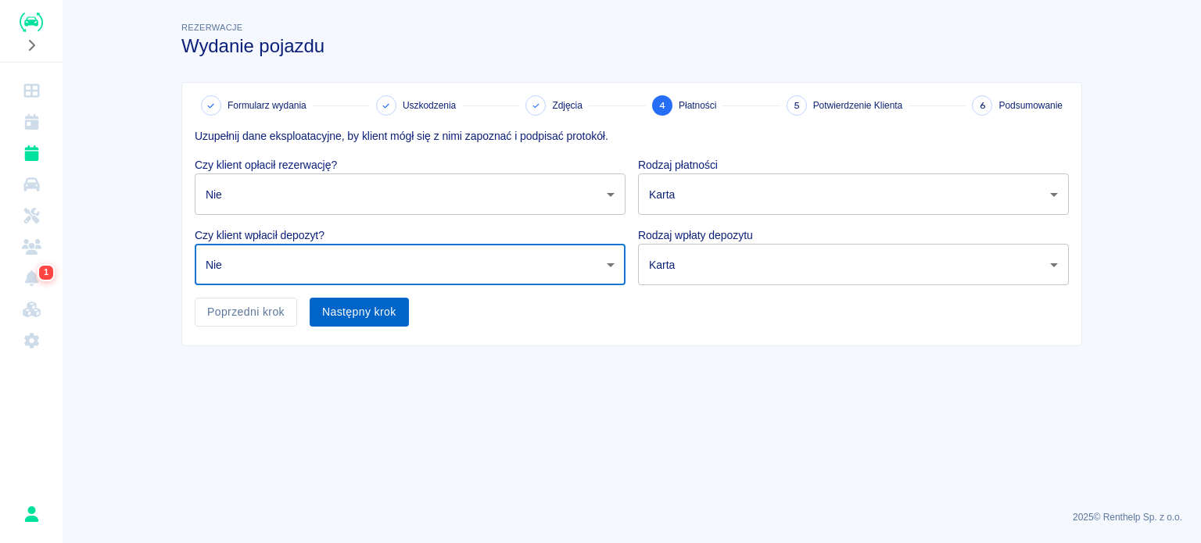
click at [363, 320] on button "Następny krok" at bounding box center [359, 312] width 99 height 29
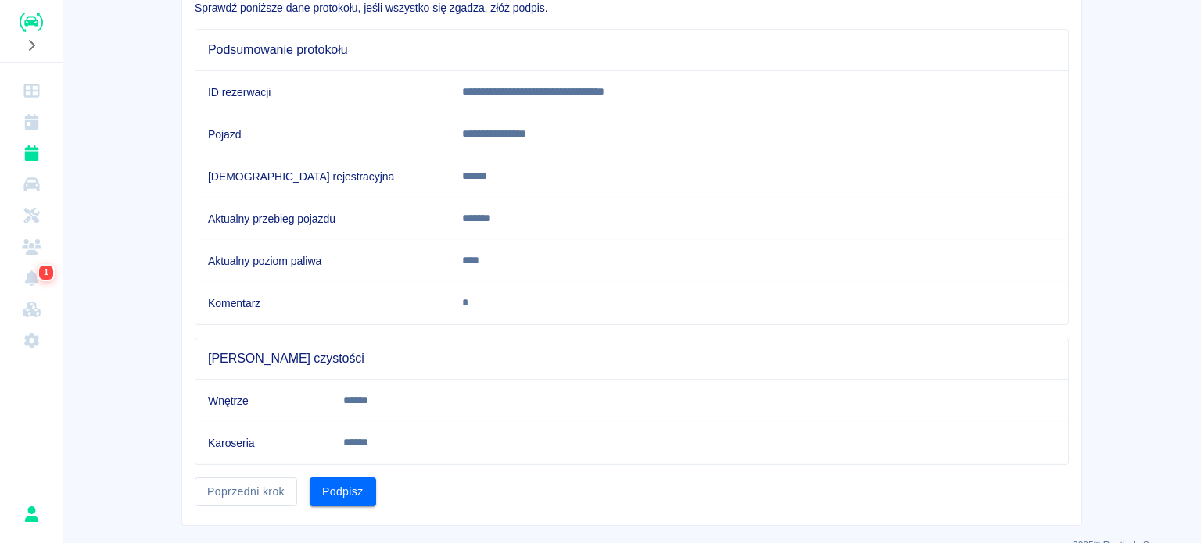
scroll to position [153, 0]
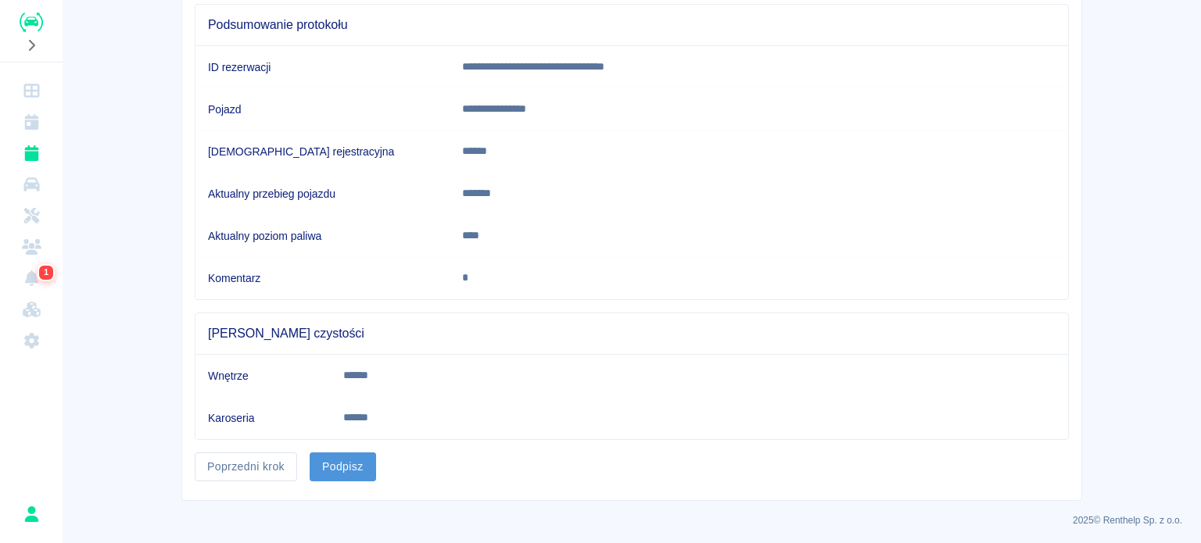
click at [346, 471] on button "Podpisz" at bounding box center [343, 467] width 66 height 29
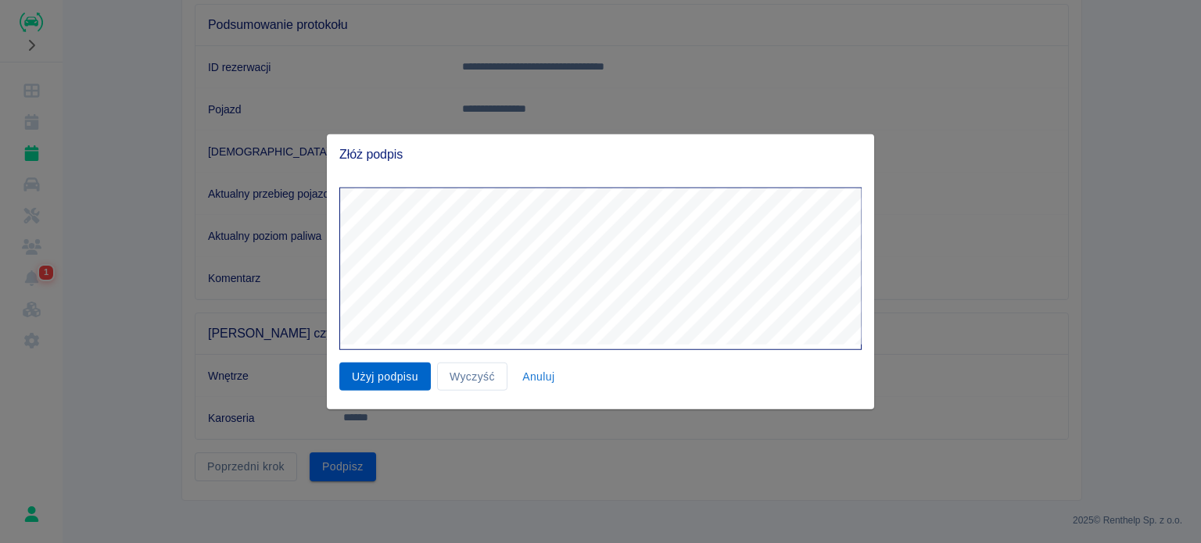
click at [375, 368] on button "Użyj podpisu" at bounding box center [384, 376] width 91 height 29
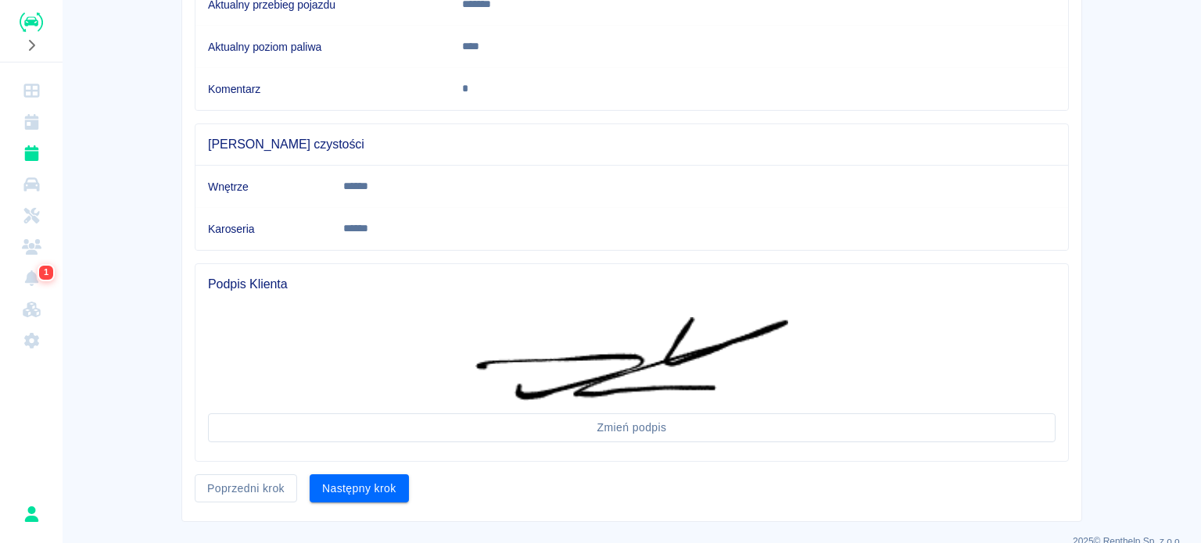
scroll to position [363, 0]
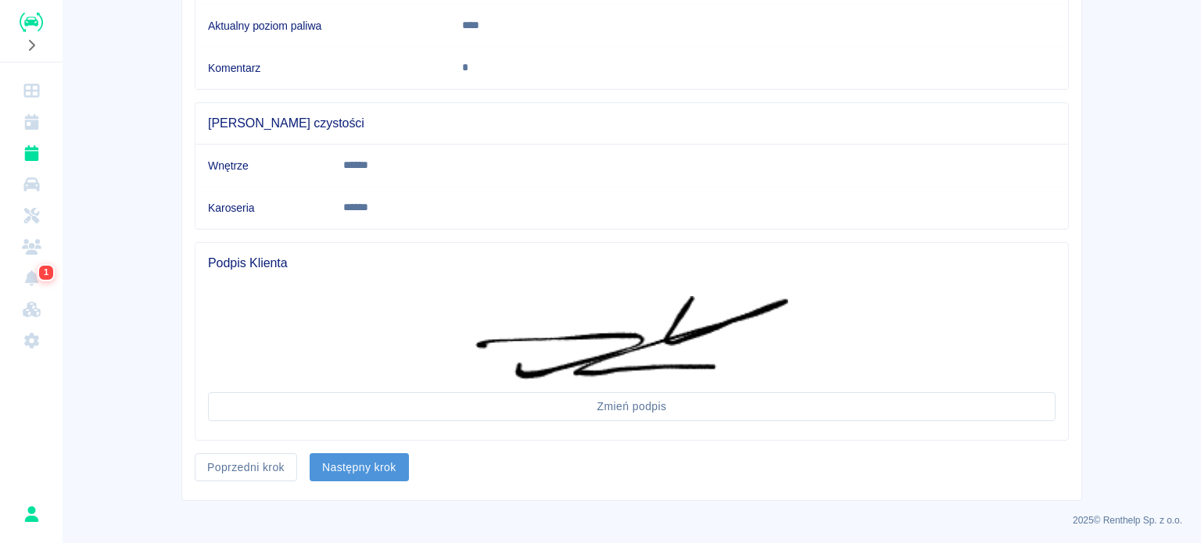
click at [353, 462] on button "Następny krok" at bounding box center [359, 467] width 99 height 29
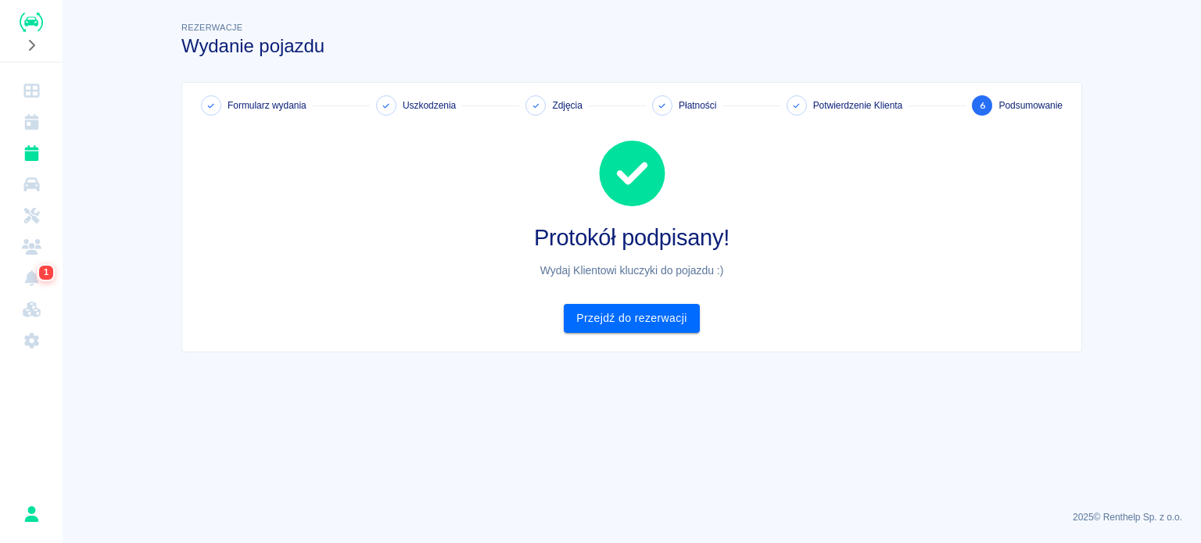
scroll to position [0, 0]
click at [617, 305] on link "Przejdź do rezerwacji" at bounding box center [631, 318] width 135 height 29
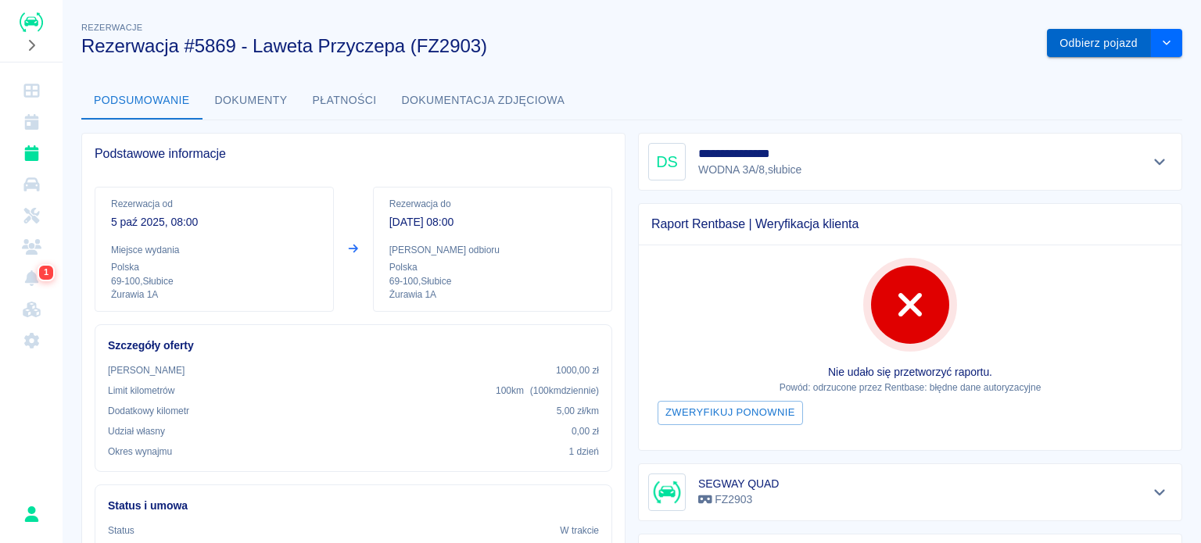
click at [1088, 45] on button "Odbierz pojazd" at bounding box center [1099, 43] width 104 height 29
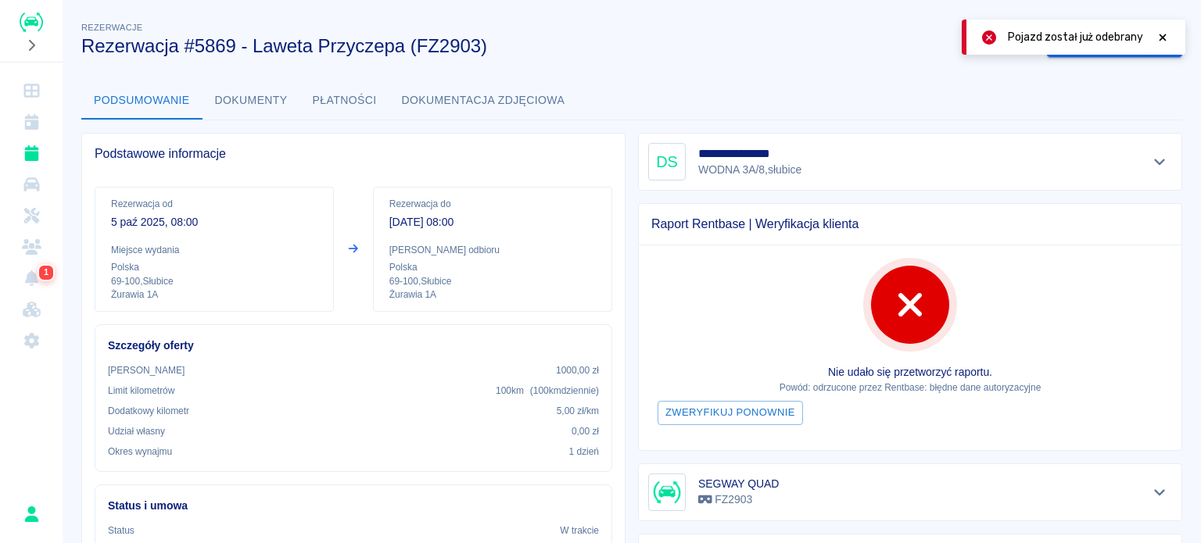
click at [1162, 34] on icon at bounding box center [1162, 37] width 14 height 11
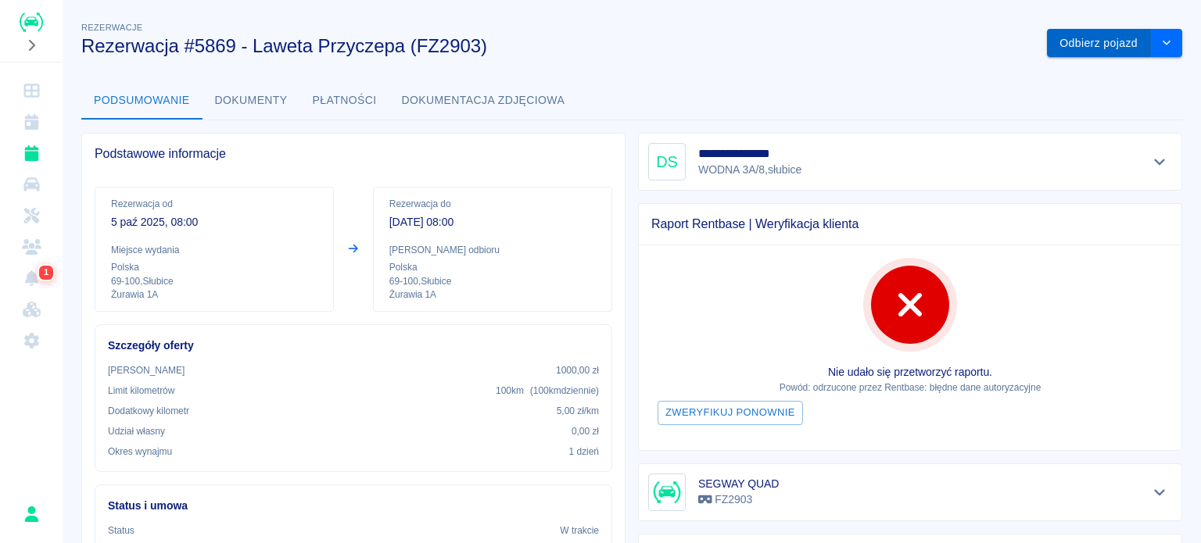
click at [1081, 50] on button "Odbierz pojazd" at bounding box center [1099, 43] width 104 height 29
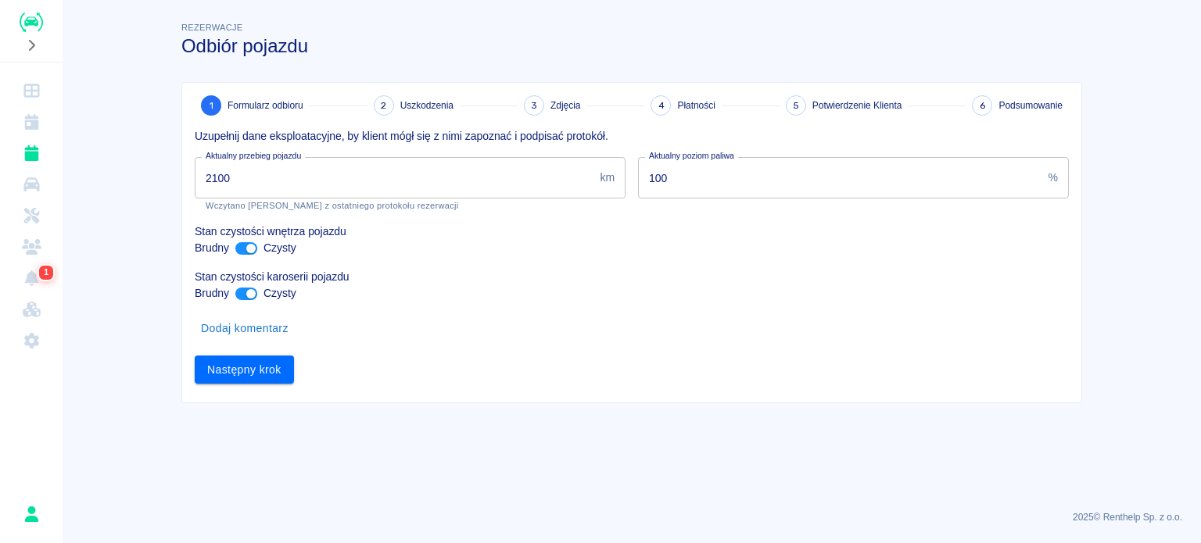
click at [217, 173] on input "2100" at bounding box center [394, 177] width 399 height 41
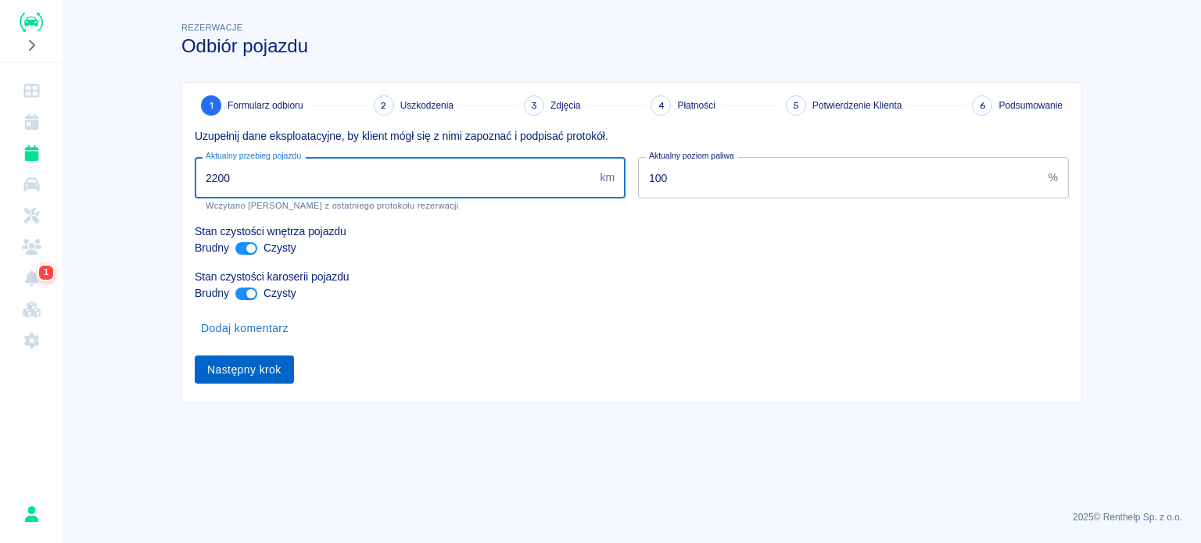
type input "2200"
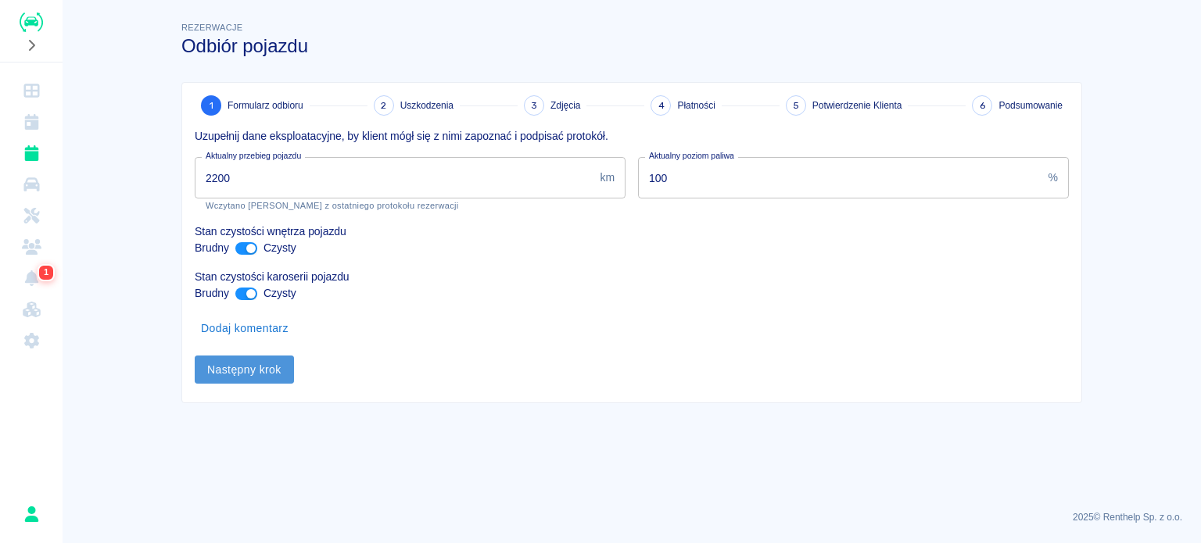
click at [245, 370] on button "Następny krok" at bounding box center [244, 370] width 99 height 29
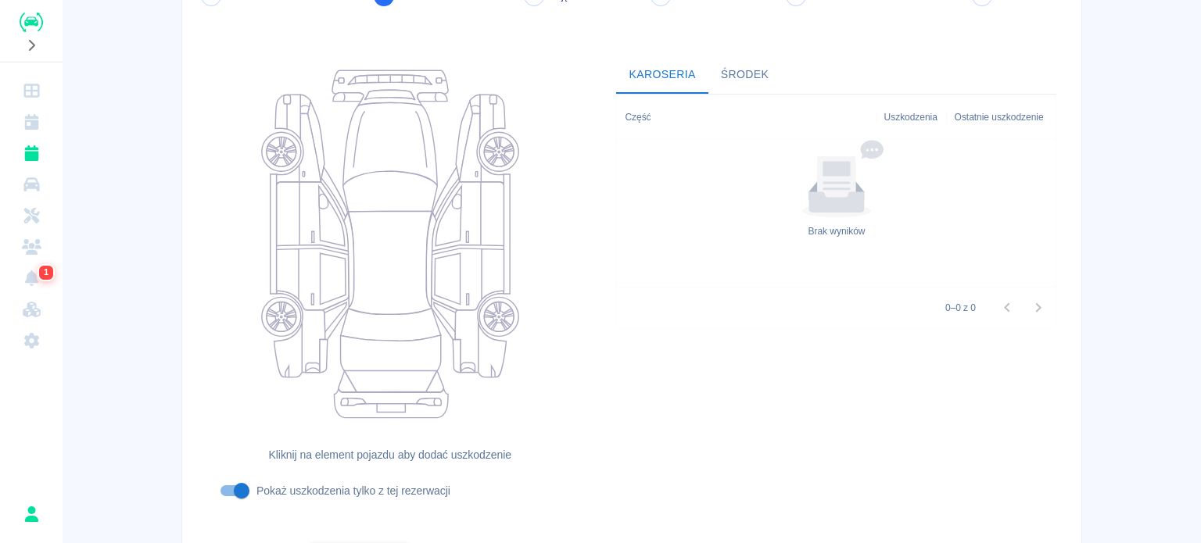
scroll to position [202, 0]
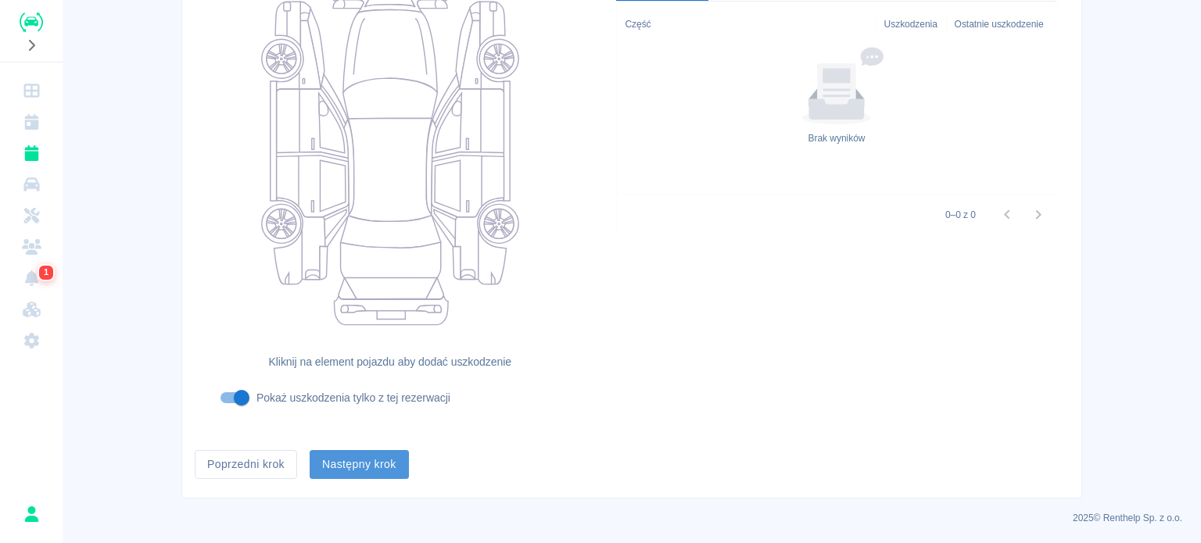
click at [367, 454] on button "Następny krok" at bounding box center [359, 464] width 99 height 29
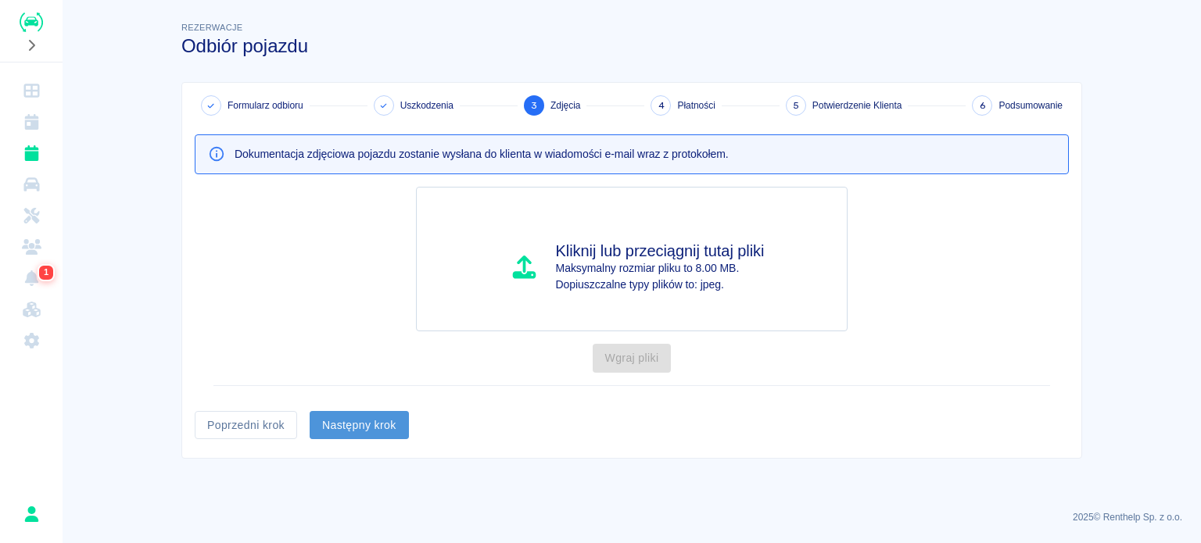
click at [366, 422] on button "Następny krok" at bounding box center [359, 425] width 99 height 29
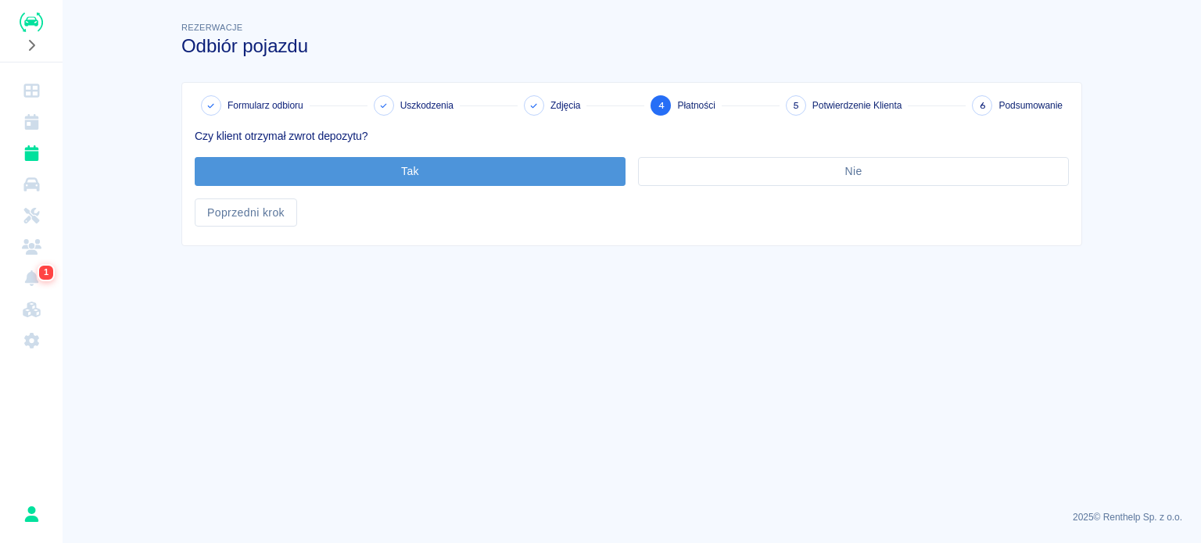
click at [417, 173] on button "Tak" at bounding box center [410, 171] width 431 height 29
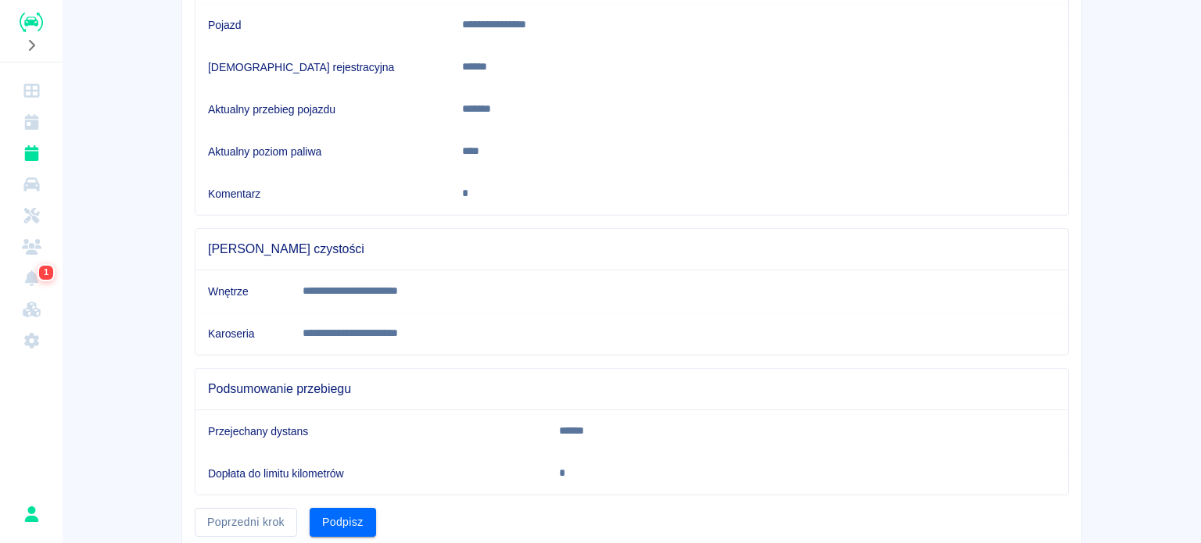
scroll to position [292, 0]
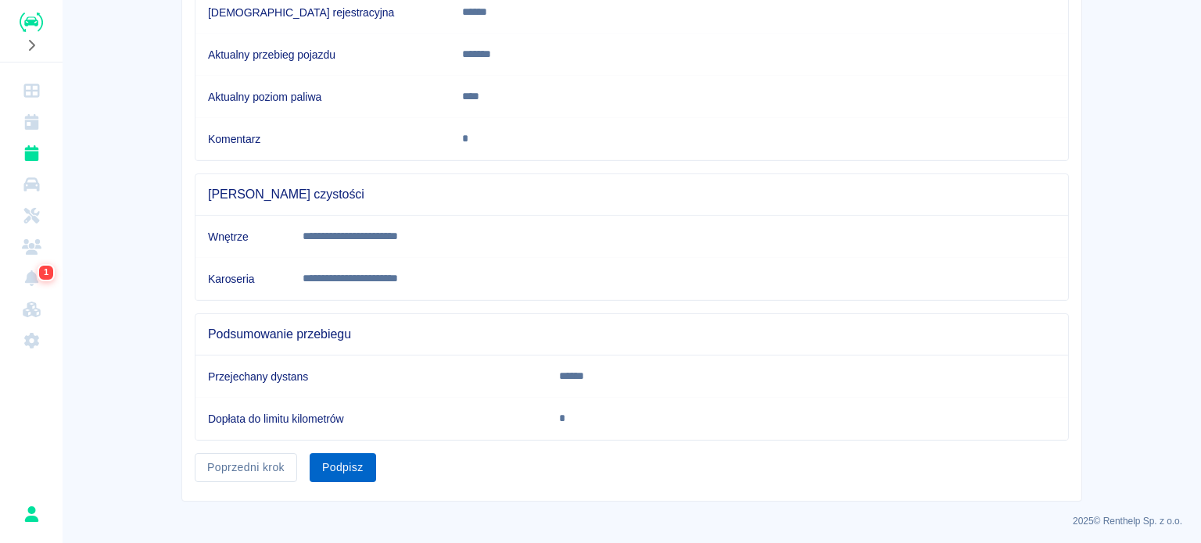
click at [334, 464] on button "Podpisz" at bounding box center [343, 467] width 66 height 29
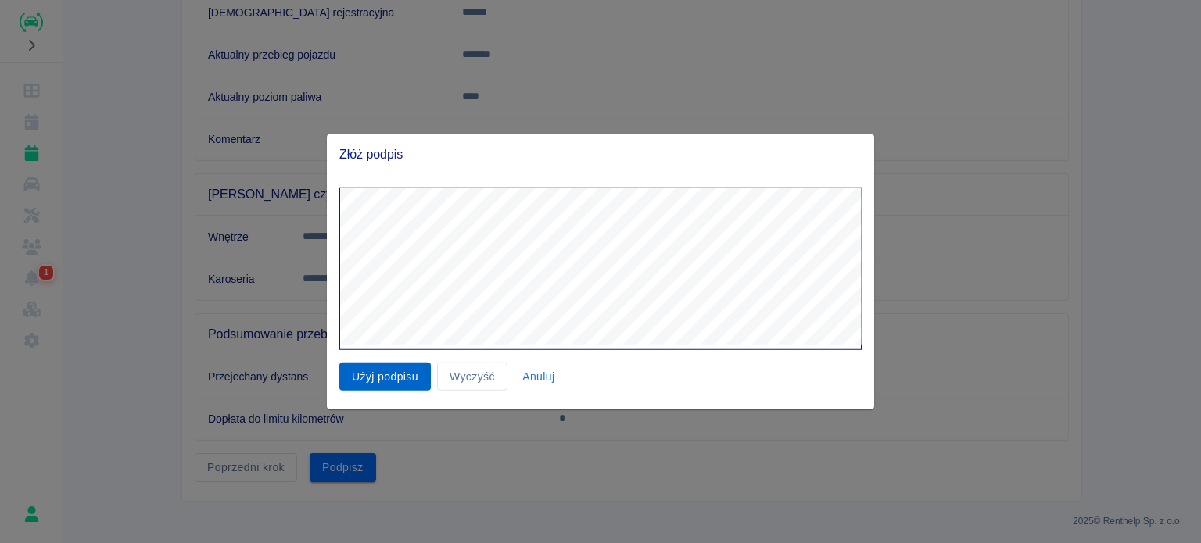
click at [374, 371] on button "Użyj podpisu" at bounding box center [384, 376] width 91 height 29
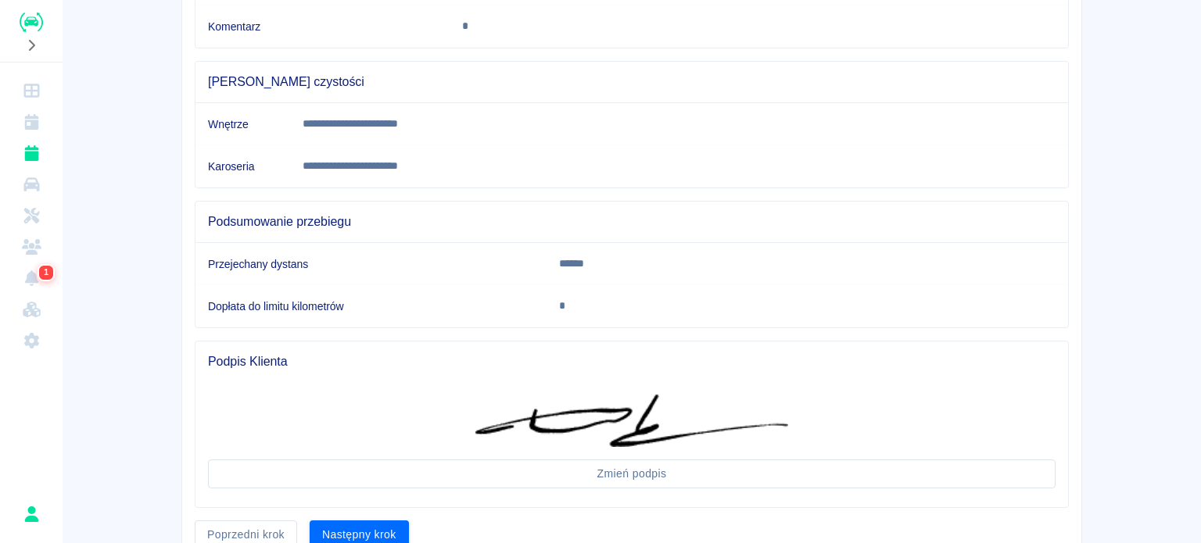
scroll to position [471, 0]
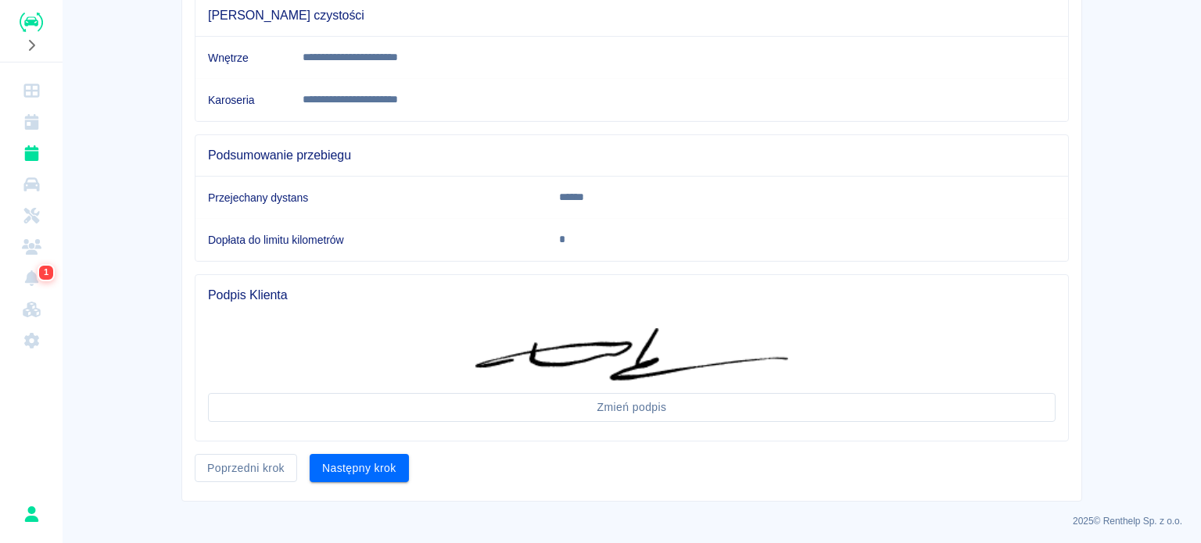
click at [371, 458] on button "Następny krok" at bounding box center [359, 468] width 99 height 29
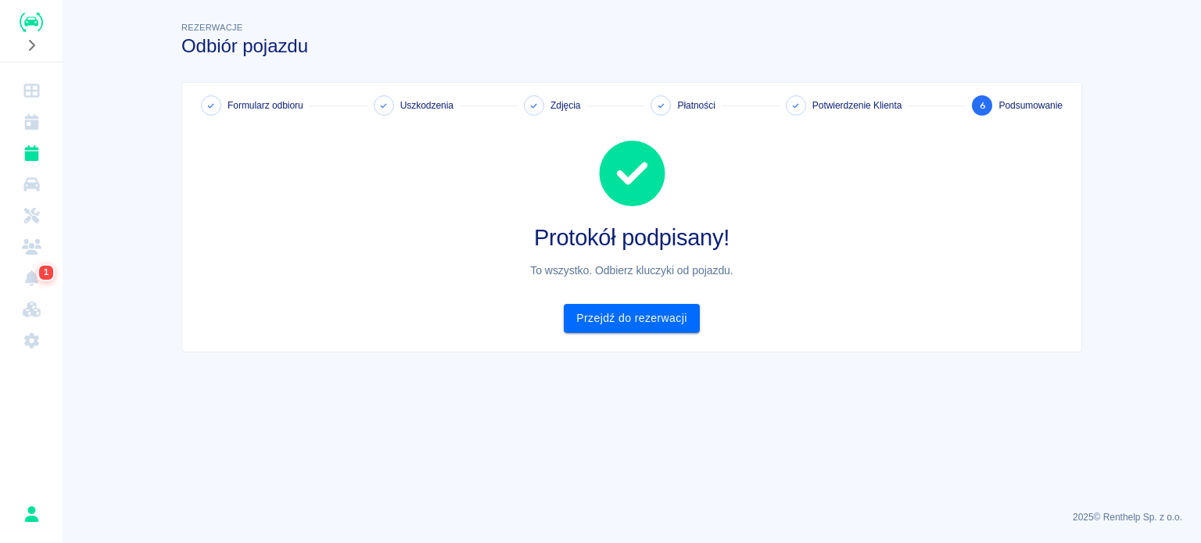
scroll to position [0, 0]
click at [661, 318] on link "Przejdź do rezerwacji" at bounding box center [631, 318] width 135 height 29
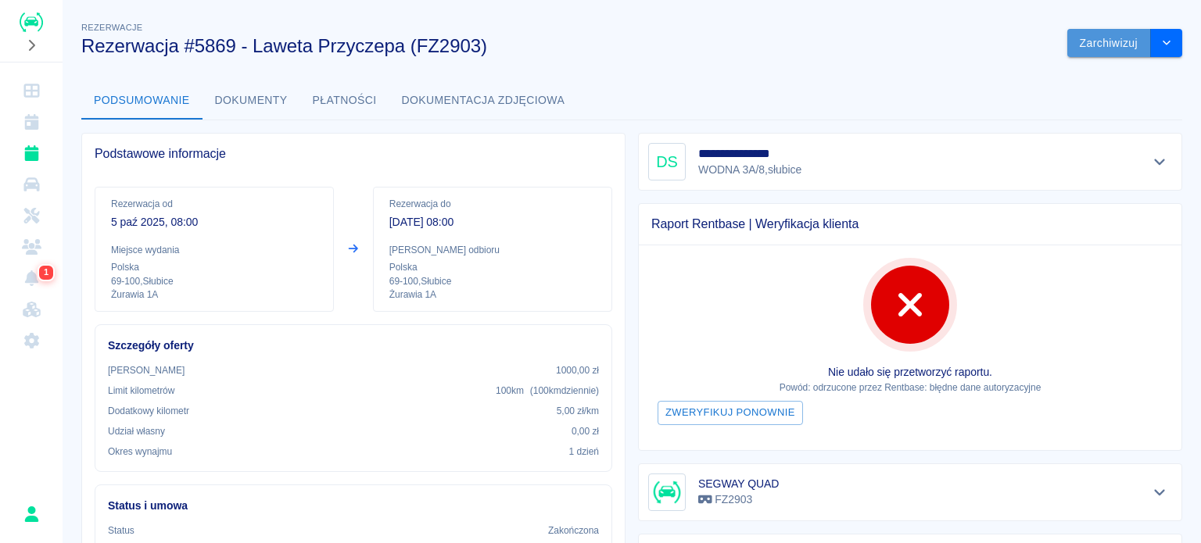
click at [1105, 43] on button "Zarchiwizuj" at bounding box center [1109, 43] width 84 height 29
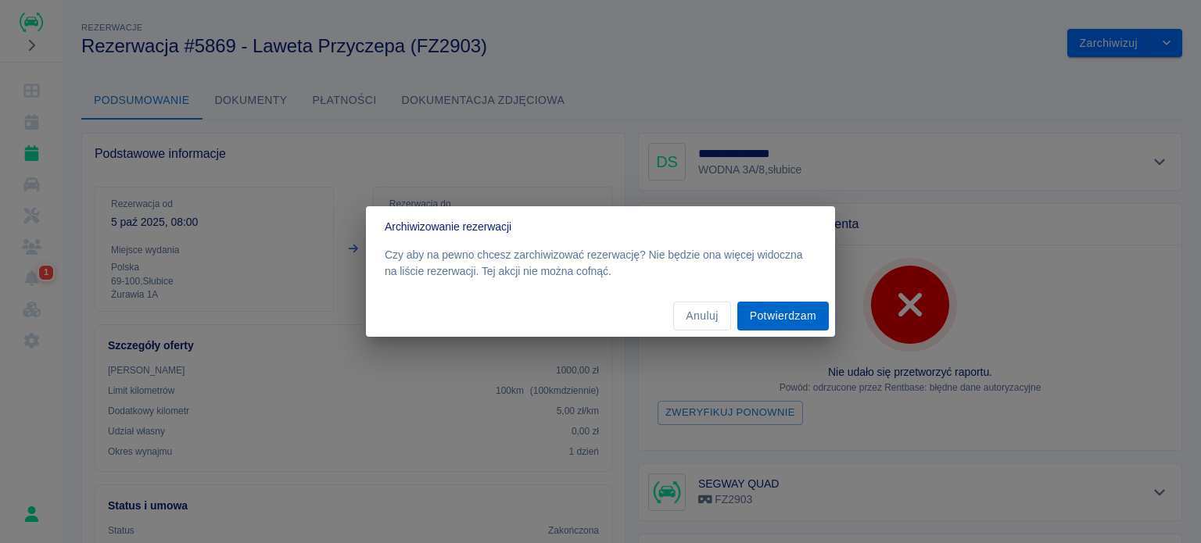
click at [785, 320] on button "Potwierdzam" at bounding box center [782, 316] width 91 height 29
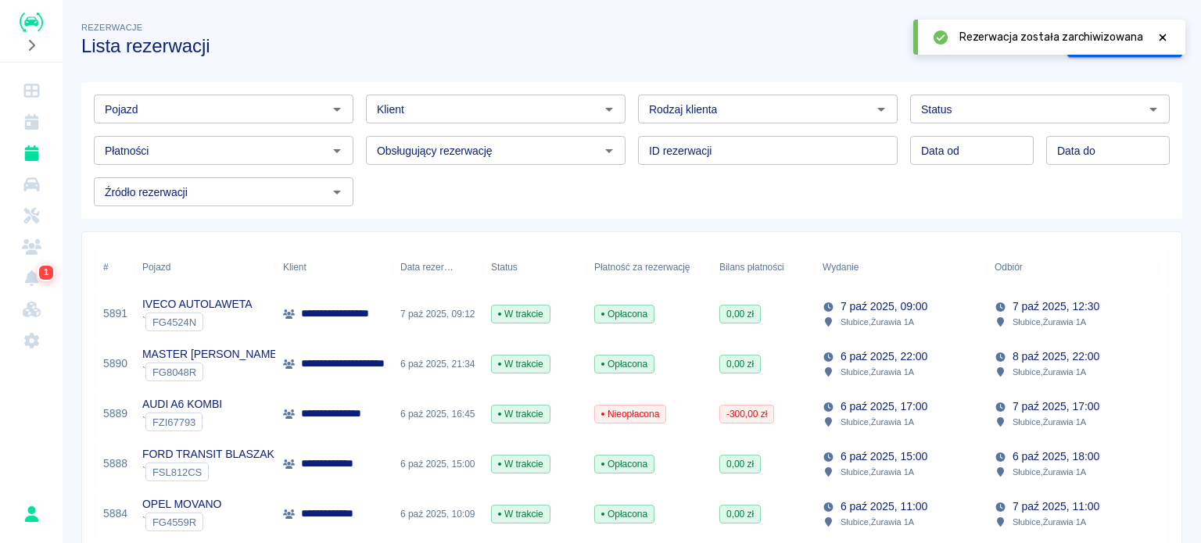
click at [1165, 41] on icon at bounding box center [1162, 37] width 14 height 11
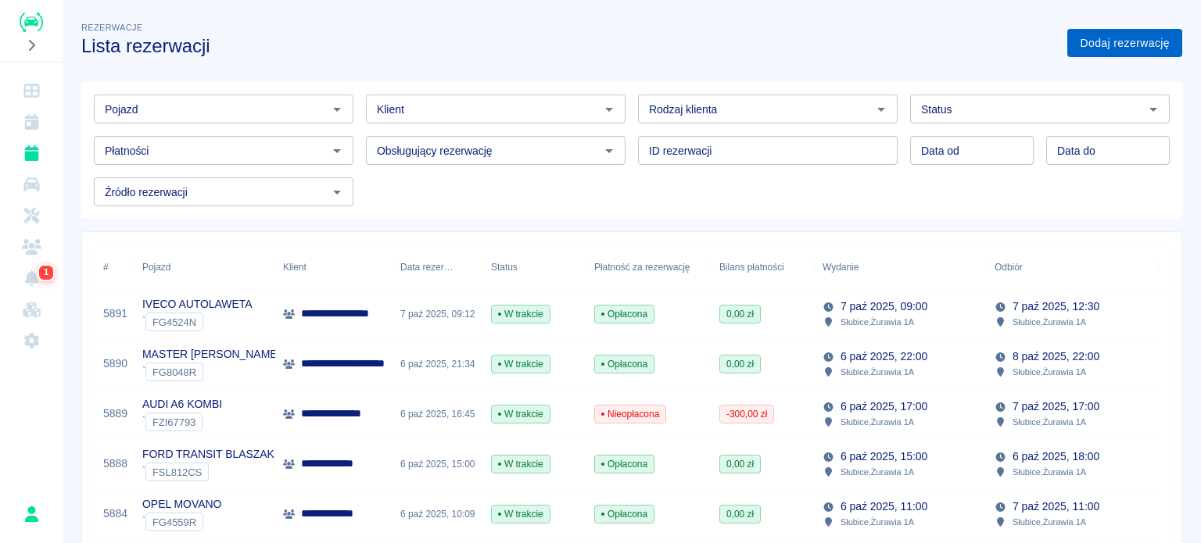
click at [1085, 52] on link "Dodaj rezerwację" at bounding box center [1124, 43] width 115 height 29
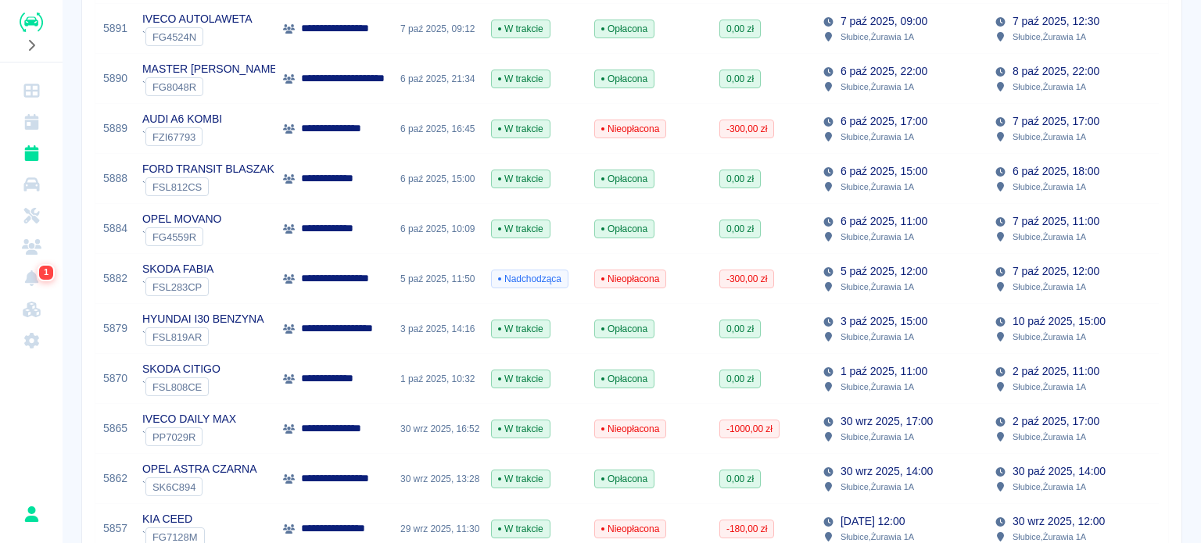
scroll to position [313, 0]
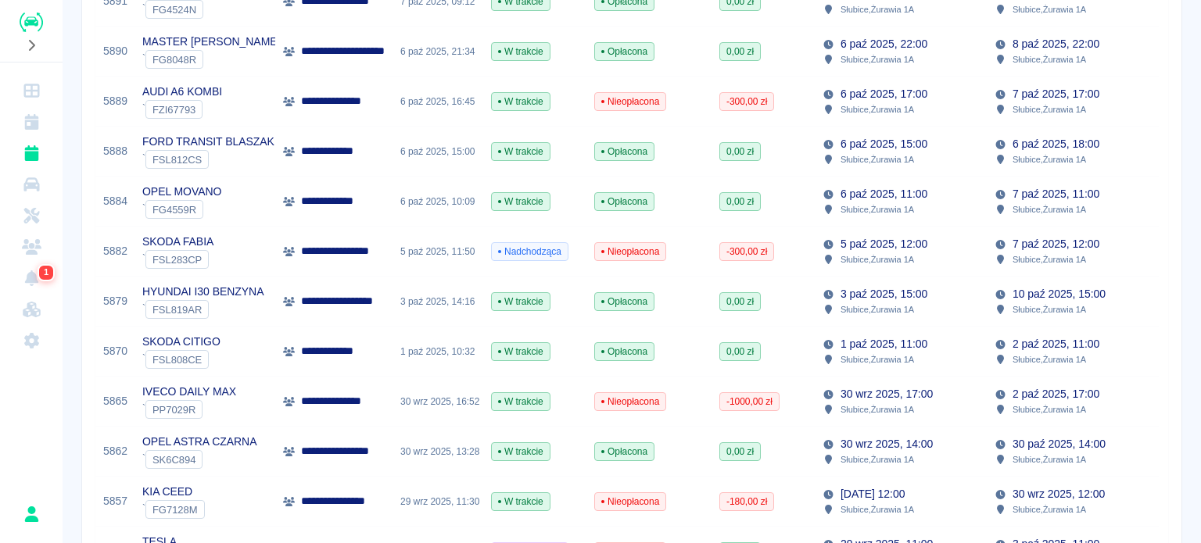
click at [400, 398] on div "30 wrz 2025, 16:52" at bounding box center [437, 402] width 91 height 50
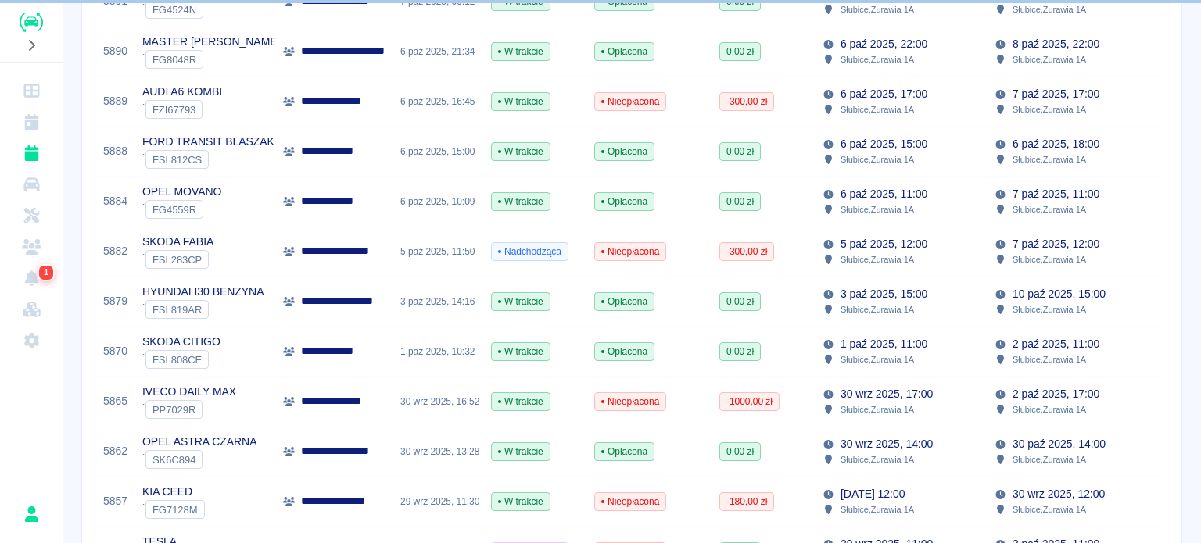
scroll to position [354, 0]
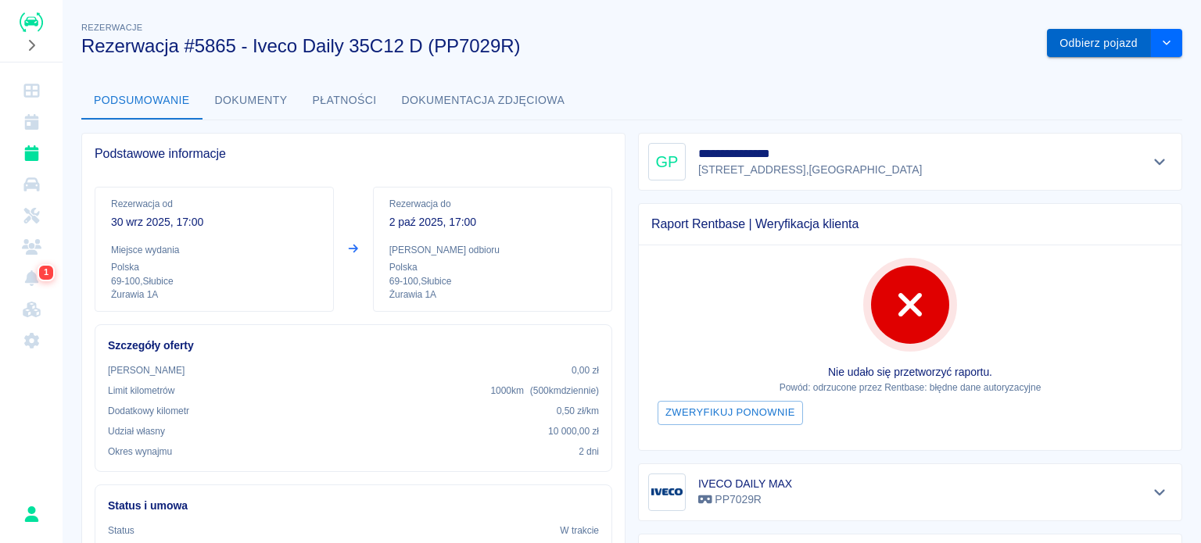
click at [1072, 34] on button "Odbierz pojazd" at bounding box center [1099, 43] width 104 height 29
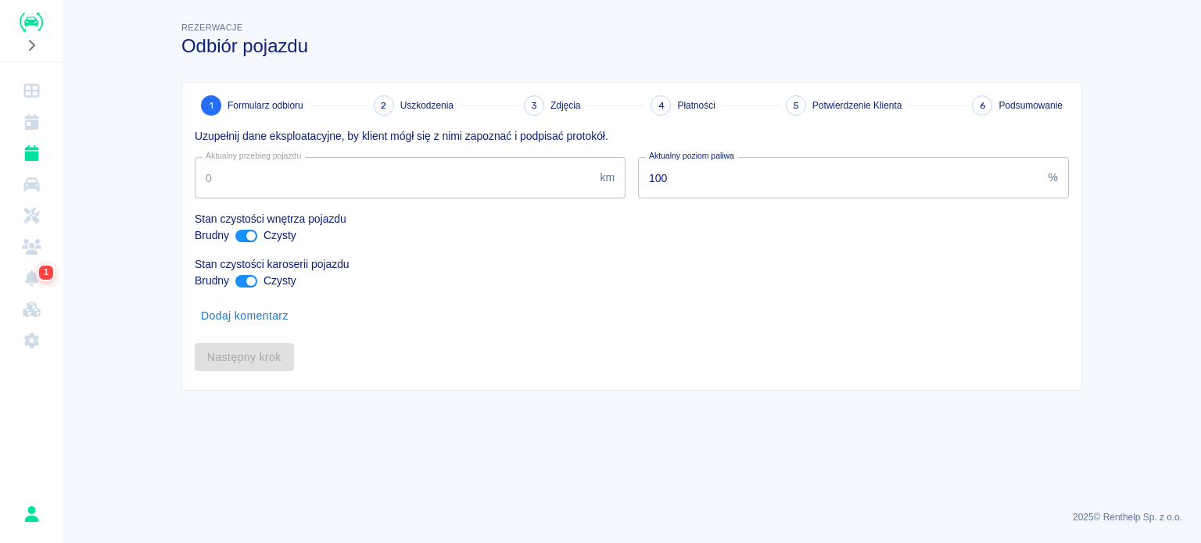
type input "175994"
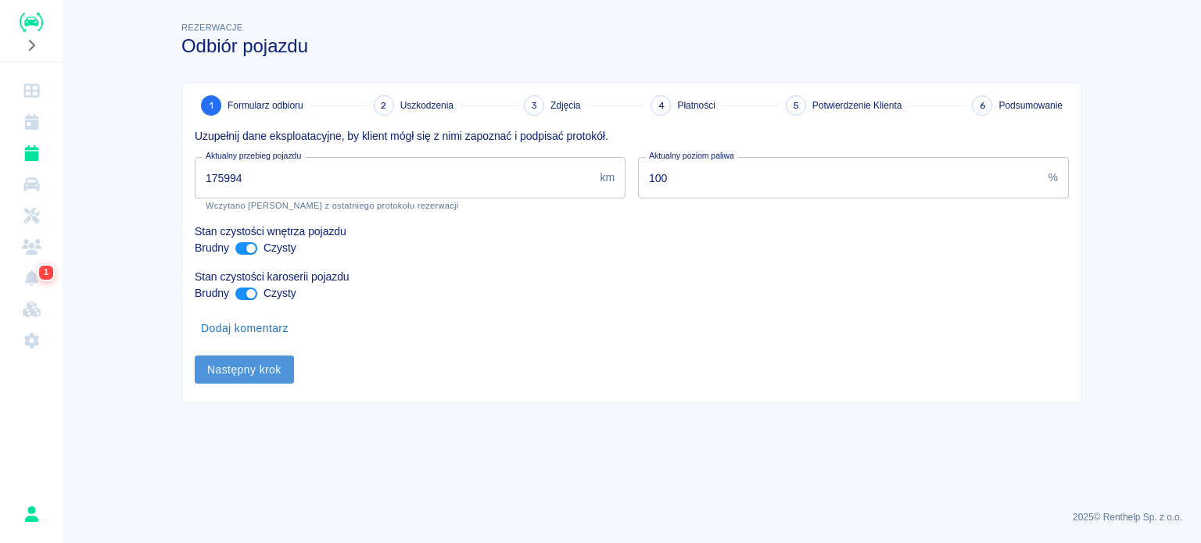
click at [253, 371] on button "Następny krok" at bounding box center [244, 370] width 99 height 29
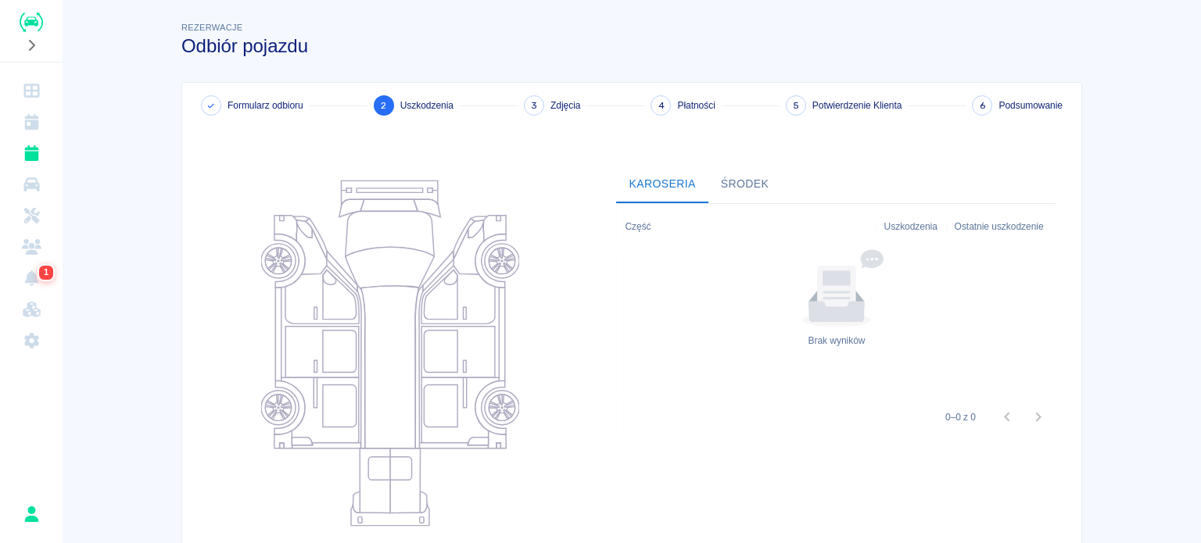
scroll to position [202, 0]
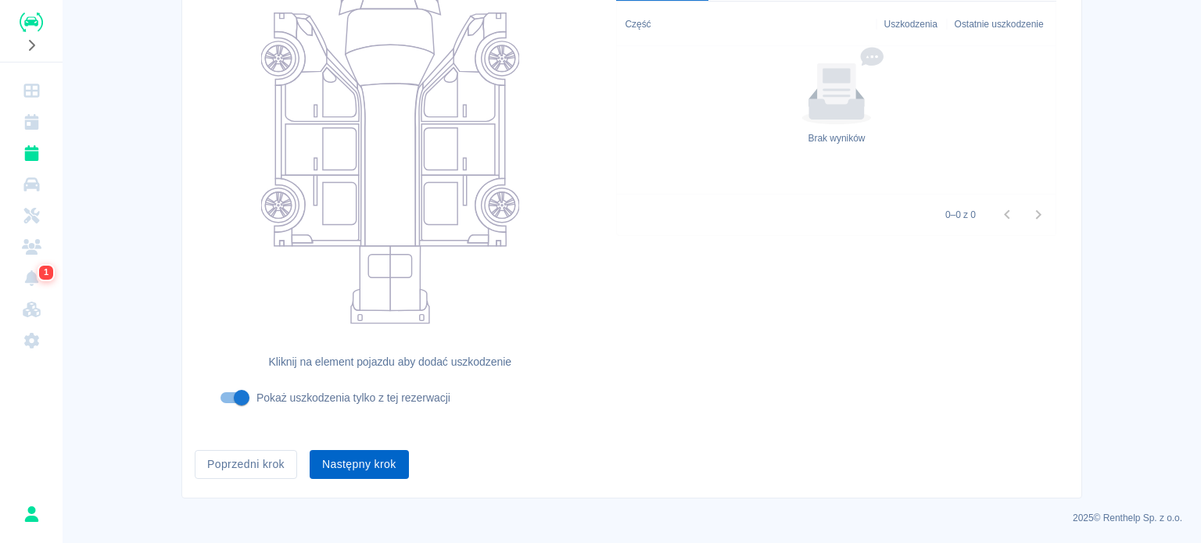
click at [375, 462] on button "Następny krok" at bounding box center [359, 464] width 99 height 29
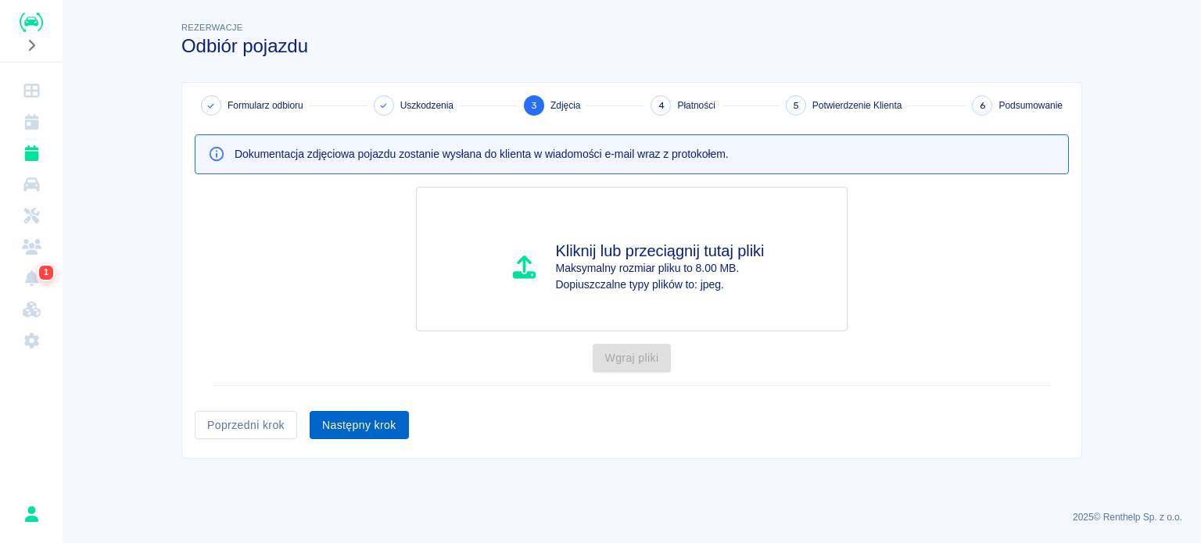
scroll to position [0, 0]
click at [356, 418] on button "Następny krok" at bounding box center [359, 425] width 99 height 29
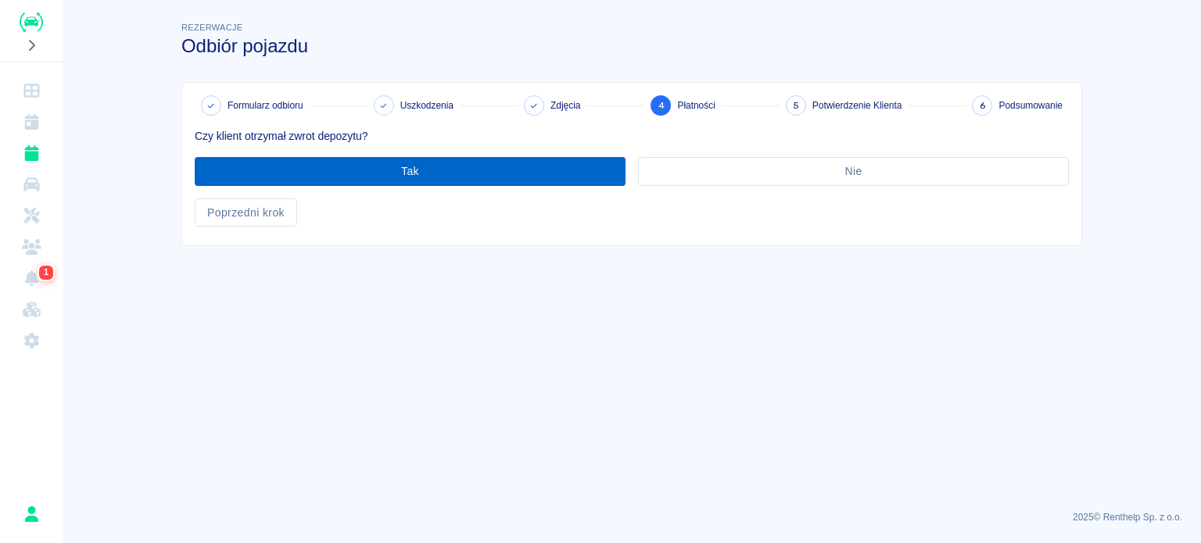
click at [446, 171] on button "Tak" at bounding box center [410, 171] width 431 height 29
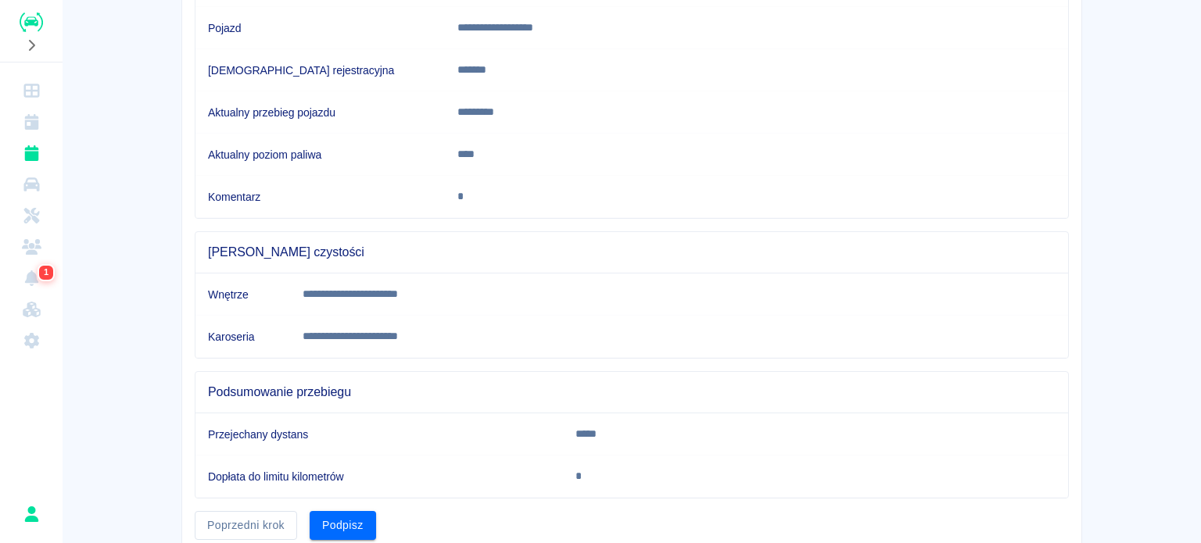
scroll to position [292, 0]
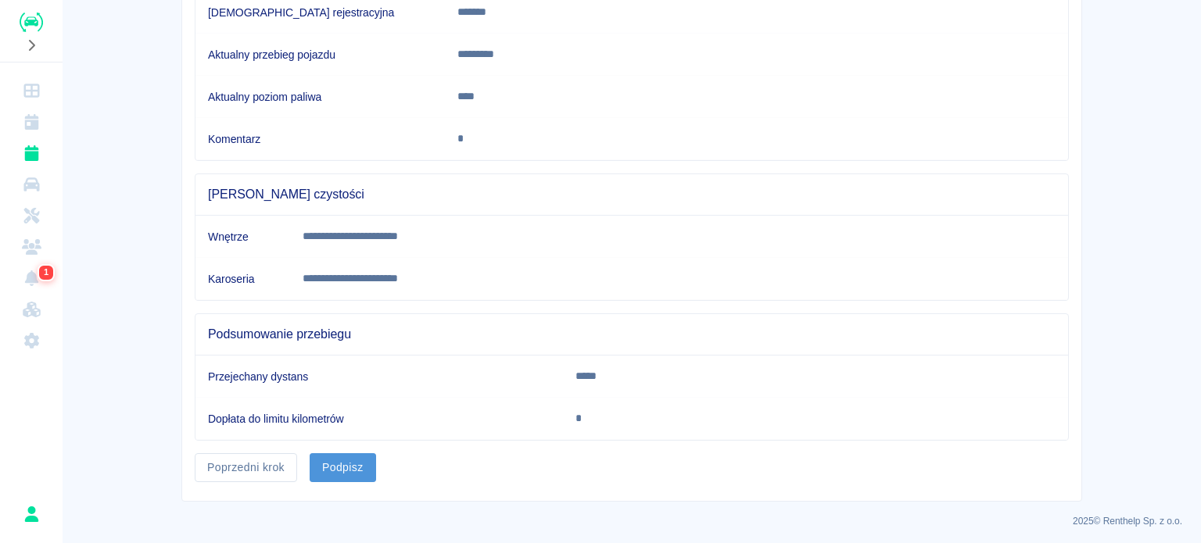
click at [354, 460] on button "Podpisz" at bounding box center [343, 467] width 66 height 29
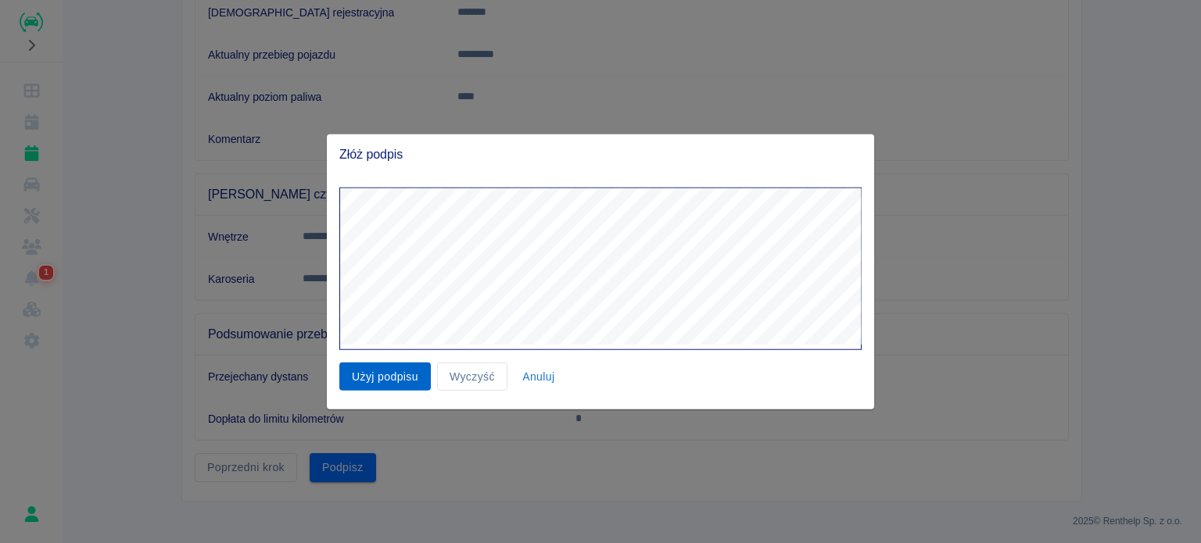
click at [388, 371] on button "Użyj podpisu" at bounding box center [384, 376] width 91 height 29
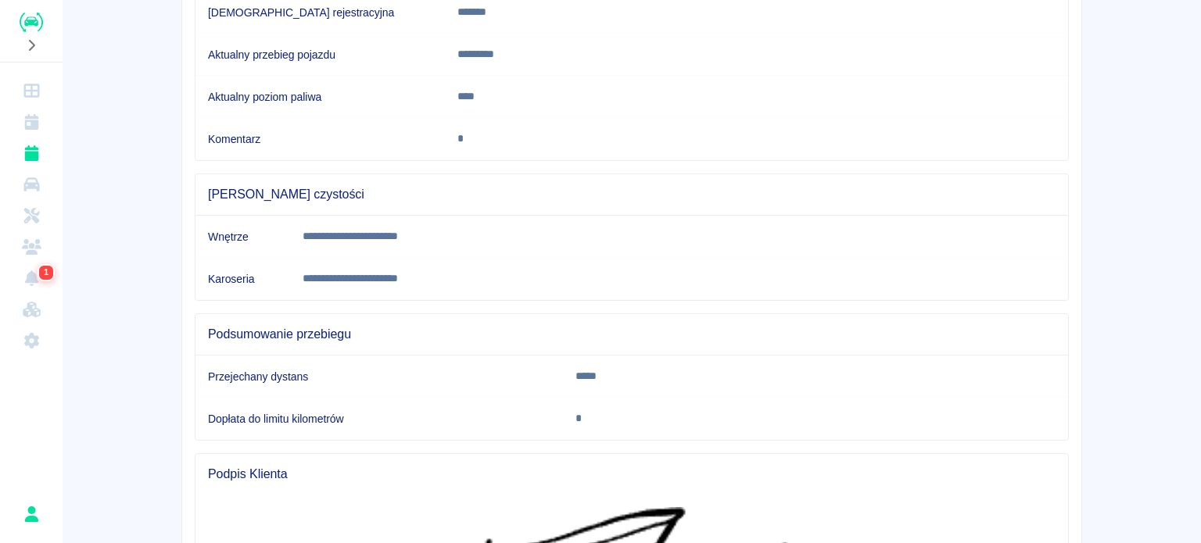
scroll to position [547, 0]
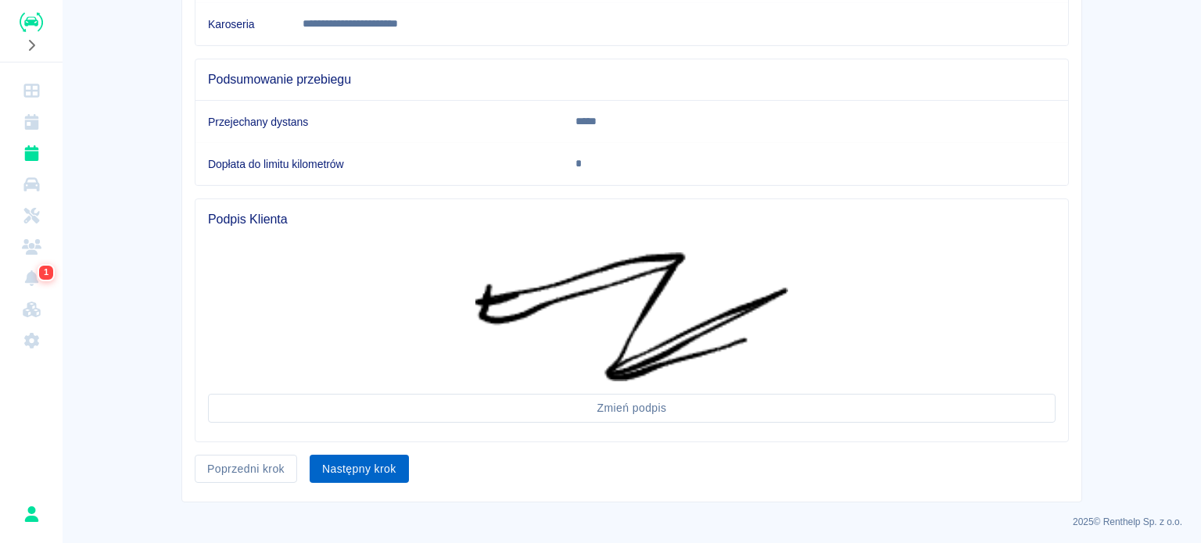
click at [371, 459] on button "Następny krok" at bounding box center [359, 469] width 99 height 29
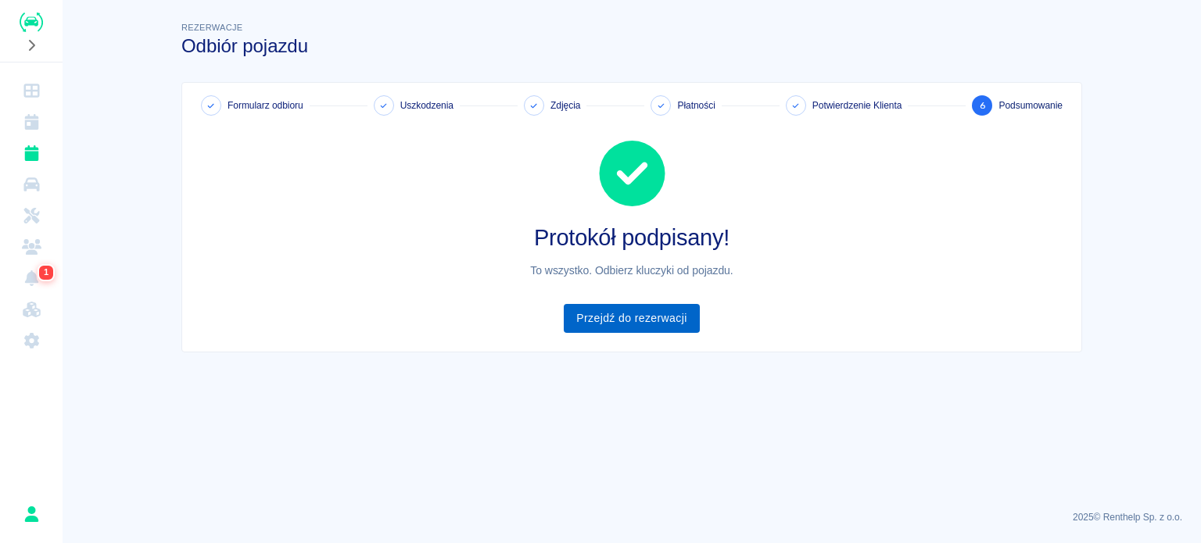
click at [644, 312] on link "Przejdź do rezerwacji" at bounding box center [631, 318] width 135 height 29
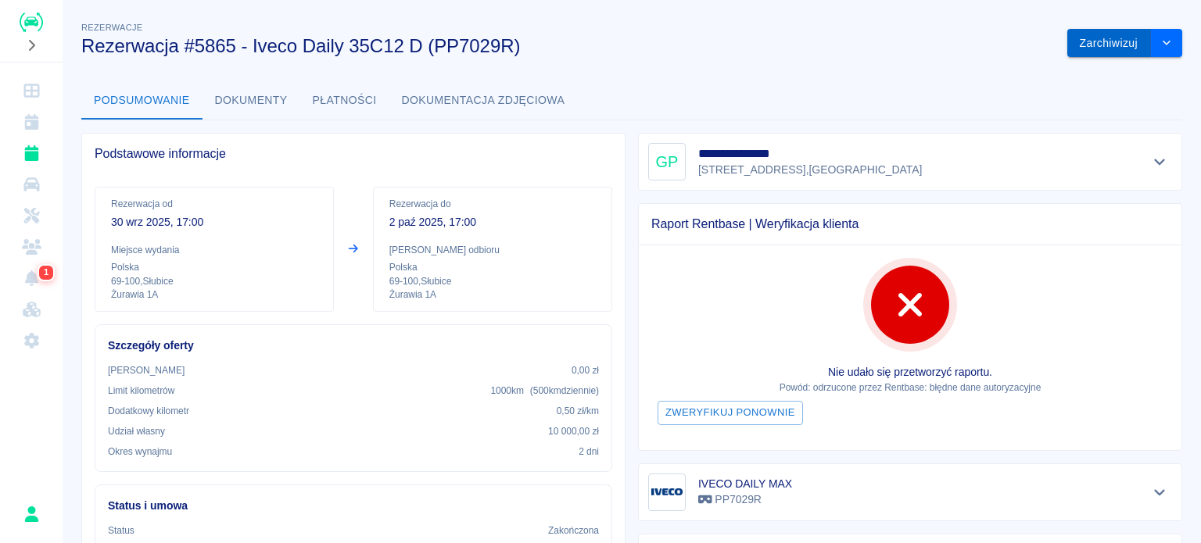
click at [1091, 45] on button "Zarchiwizuj" at bounding box center [1109, 43] width 84 height 29
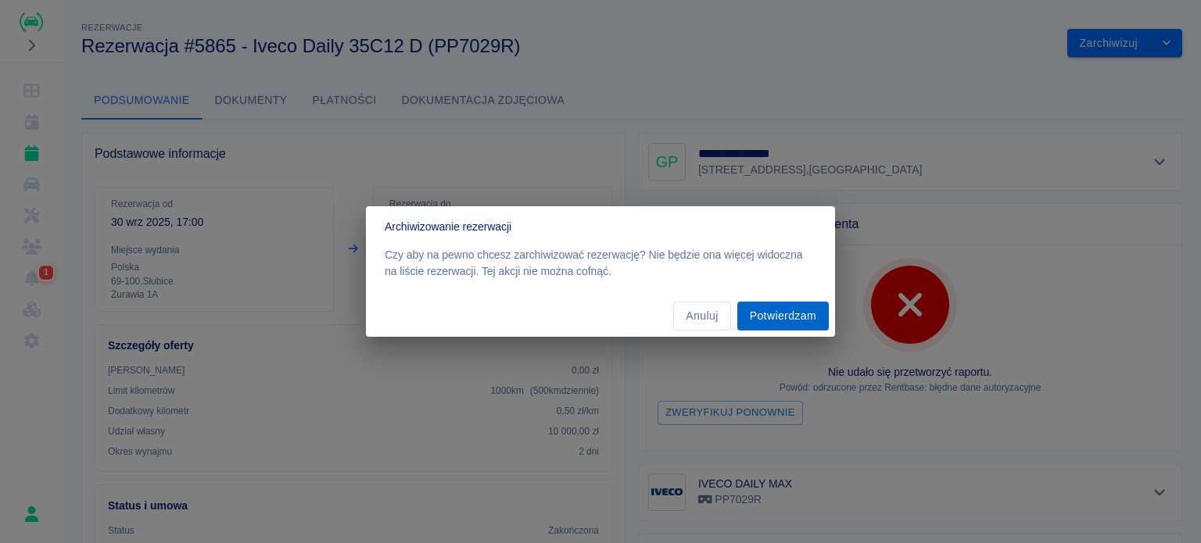
click at [800, 315] on button "Potwierdzam" at bounding box center [782, 316] width 91 height 29
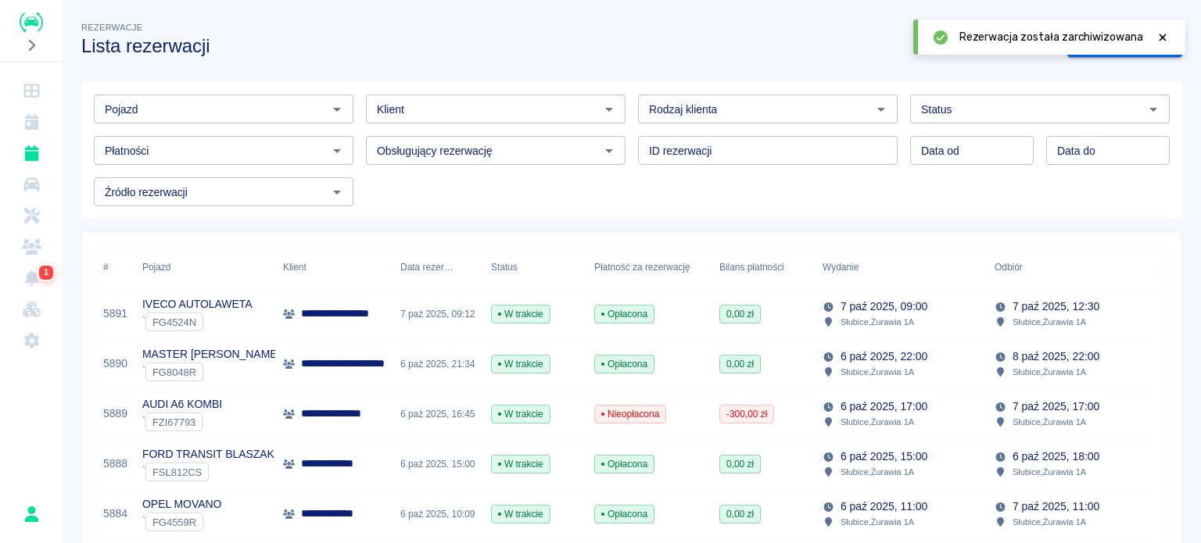
click at [1166, 40] on icon at bounding box center [1162, 37] width 7 height 7
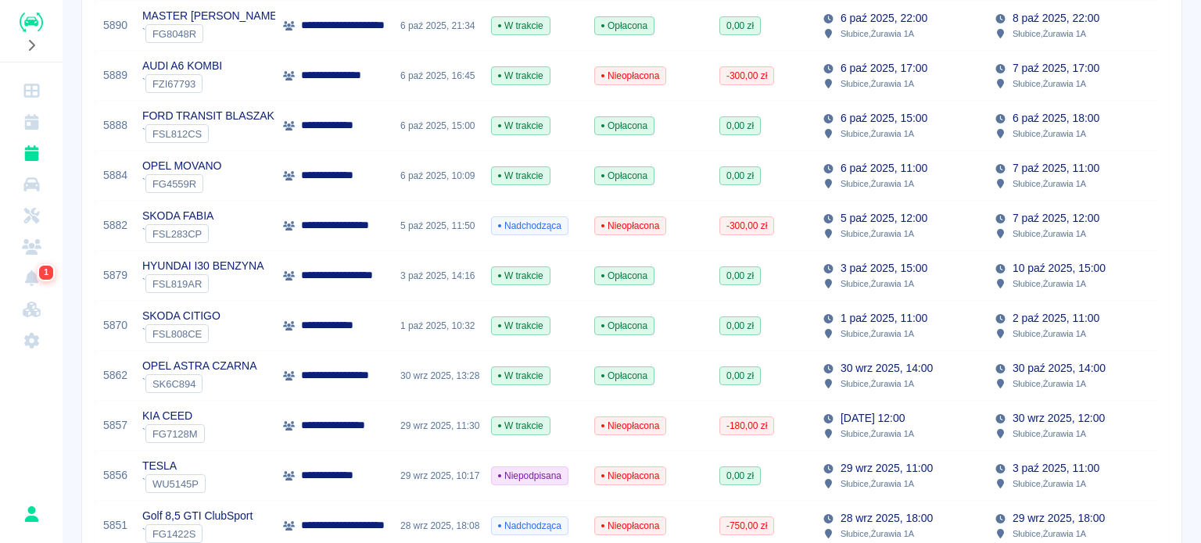
scroll to position [547, 0]
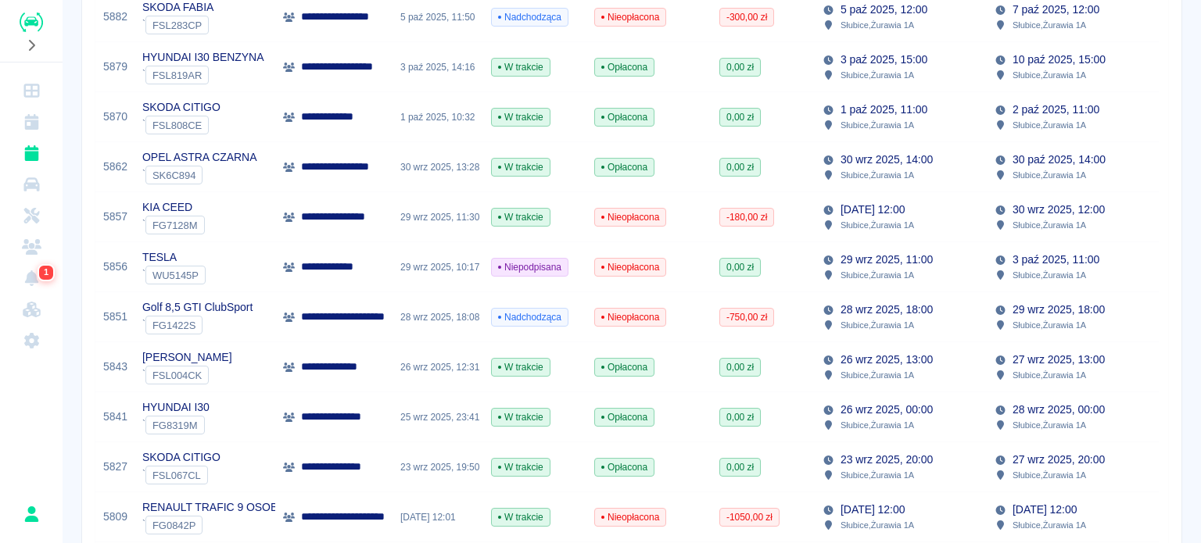
click at [388, 318] on p "**********" at bounding box center [355, 317] width 109 height 16
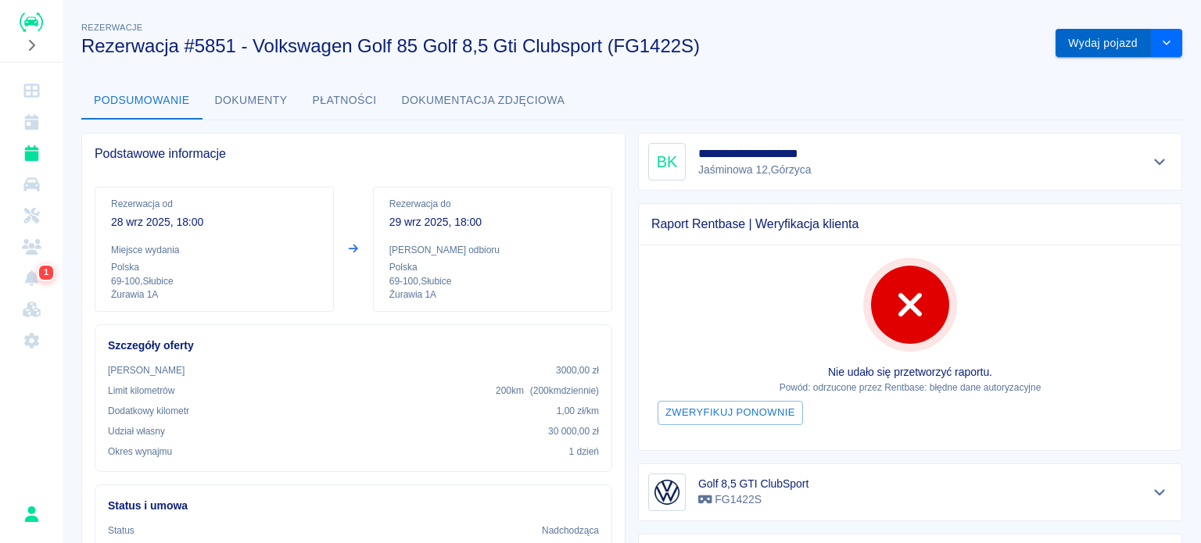
click at [1072, 47] on button "Wydaj pojazd" at bounding box center [1102, 43] width 95 height 29
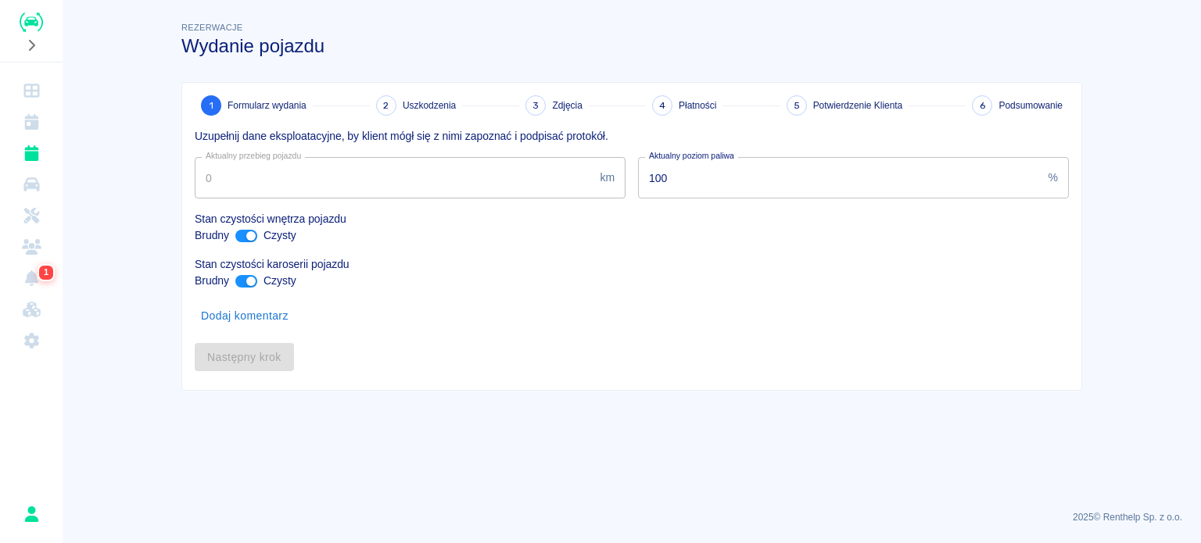
type input "10805"
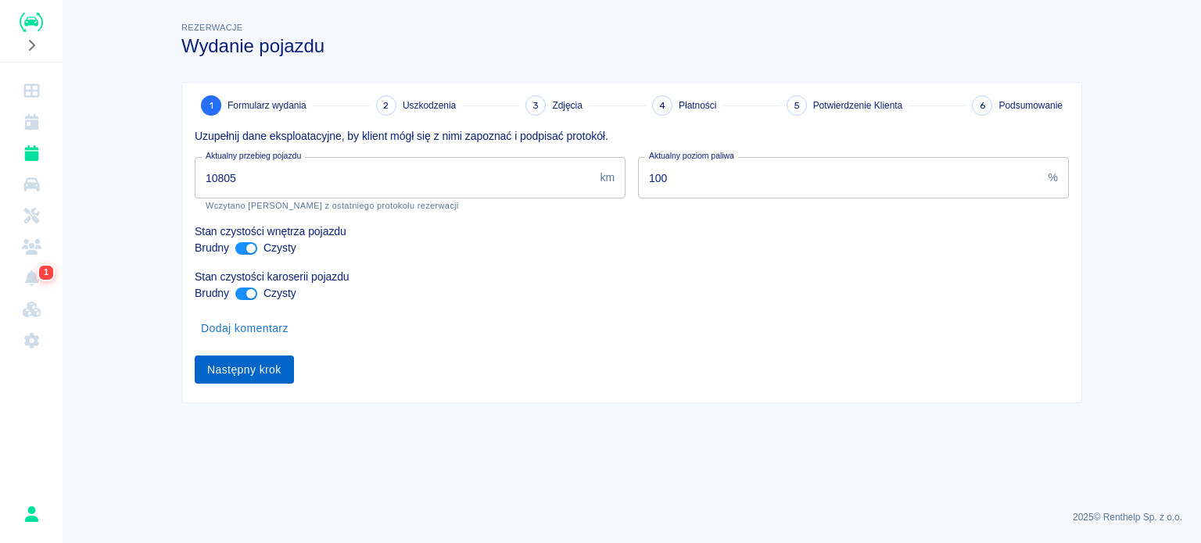
click at [238, 368] on button "Następny krok" at bounding box center [244, 370] width 99 height 29
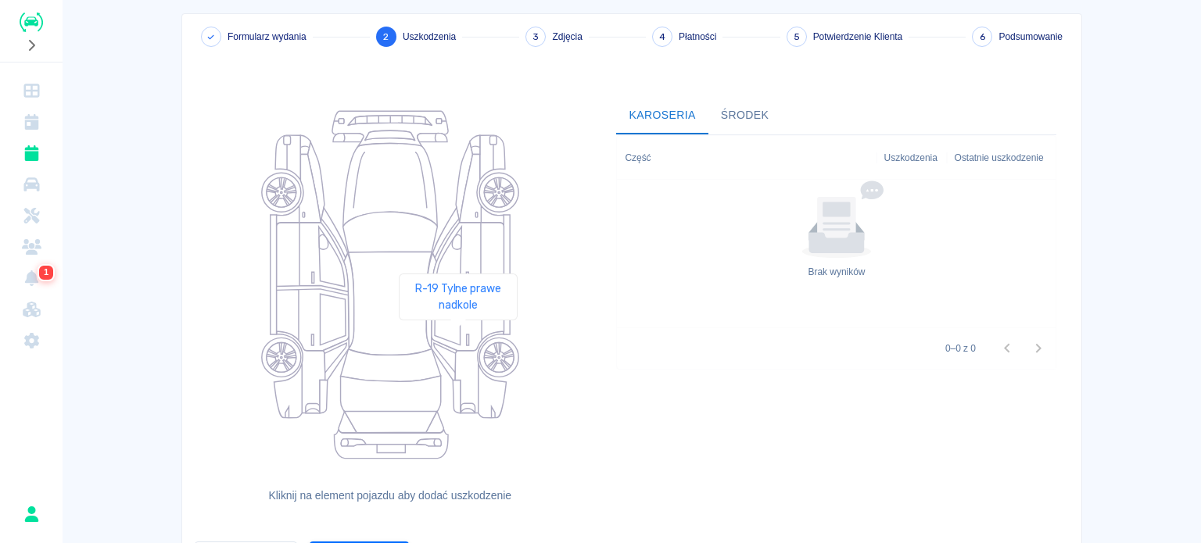
scroll to position [159, 0]
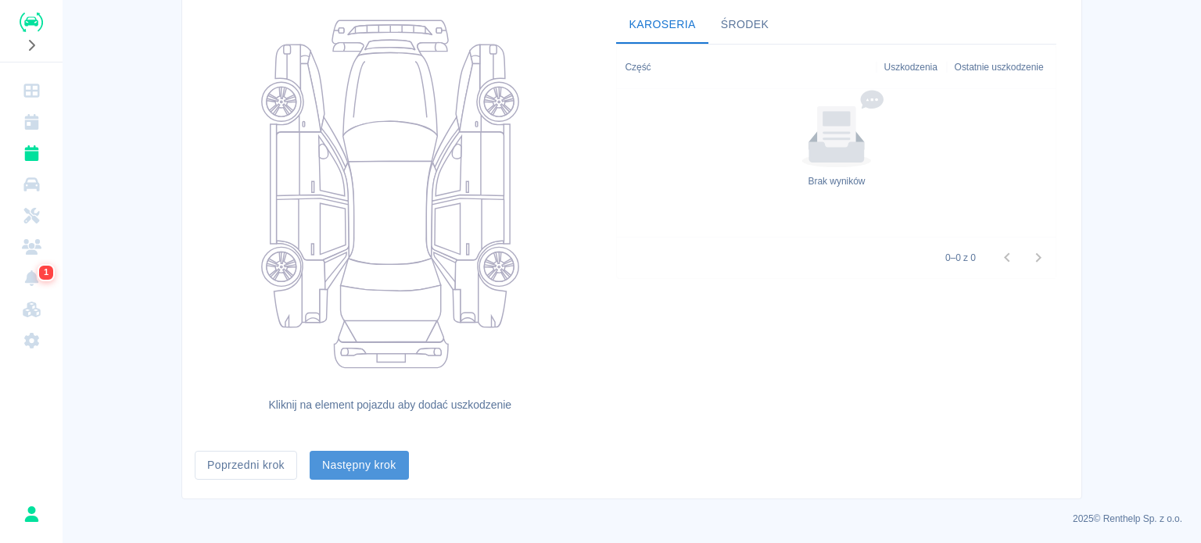
click at [348, 464] on button "Następny krok" at bounding box center [359, 465] width 99 height 29
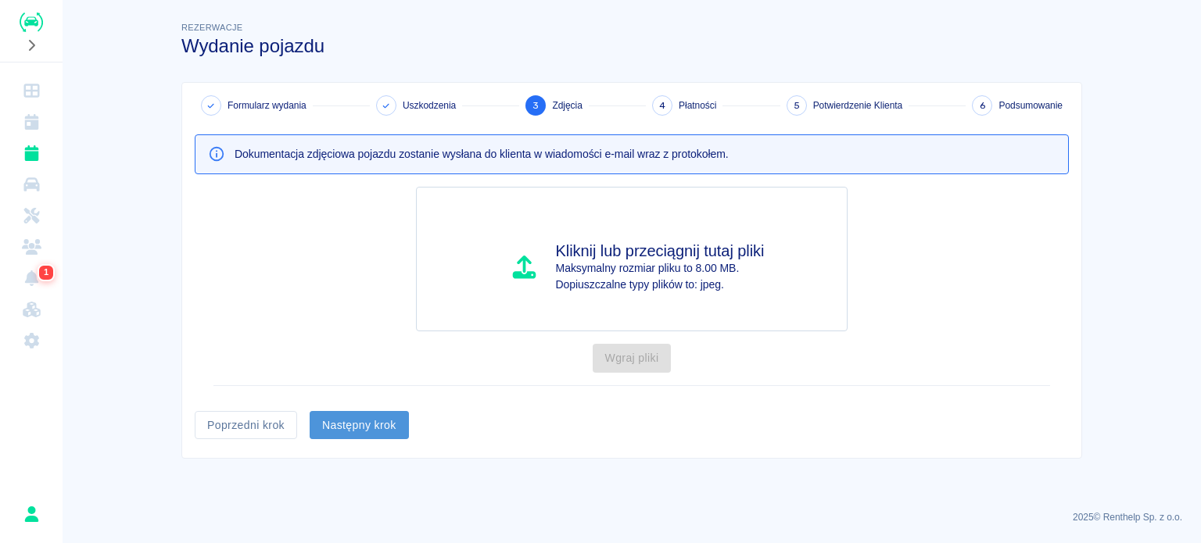
click at [361, 423] on button "Następny krok" at bounding box center [359, 425] width 99 height 29
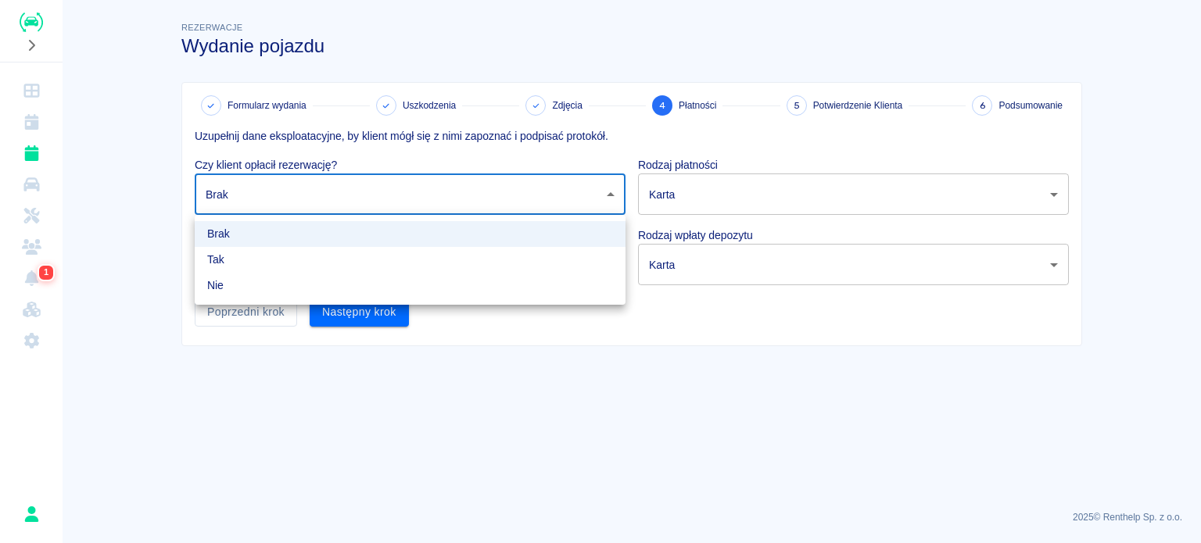
click at [328, 190] on body "Używamy plików Cookies, by zapewnić Ci najlepsze możliwe doświadczenie. Aby dow…" at bounding box center [600, 271] width 1201 height 543
click at [291, 264] on li "Tak" at bounding box center [410, 260] width 431 height 26
type input "true"
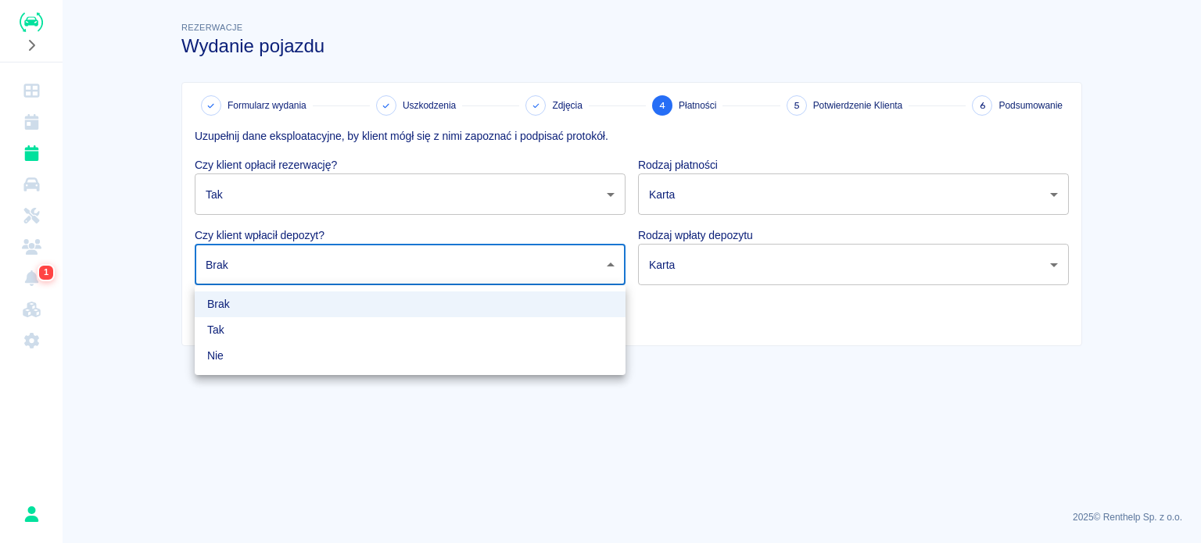
drag, startPoint x: 283, startPoint y: 269, endPoint x: 269, endPoint y: 318, distance: 51.2
click at [283, 270] on body "Używamy plików Cookies, by zapewnić Ci najlepsze możliwe doświadczenie. Aby dow…" at bounding box center [600, 271] width 1201 height 543
click at [264, 328] on li "Tak" at bounding box center [410, 330] width 431 height 26
type input "true"
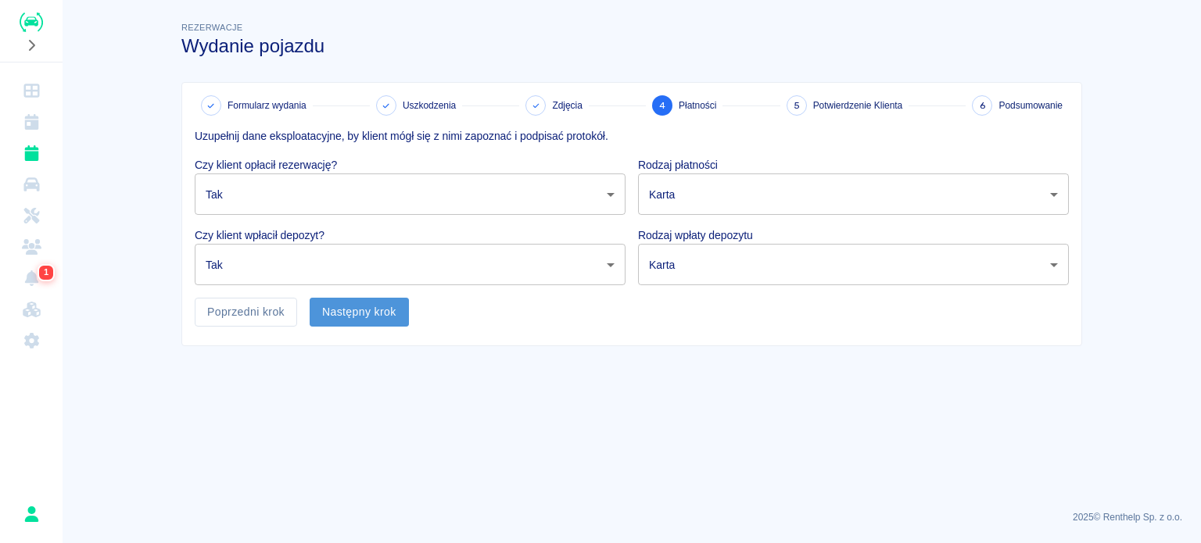
click at [342, 316] on button "Następny krok" at bounding box center [359, 312] width 99 height 29
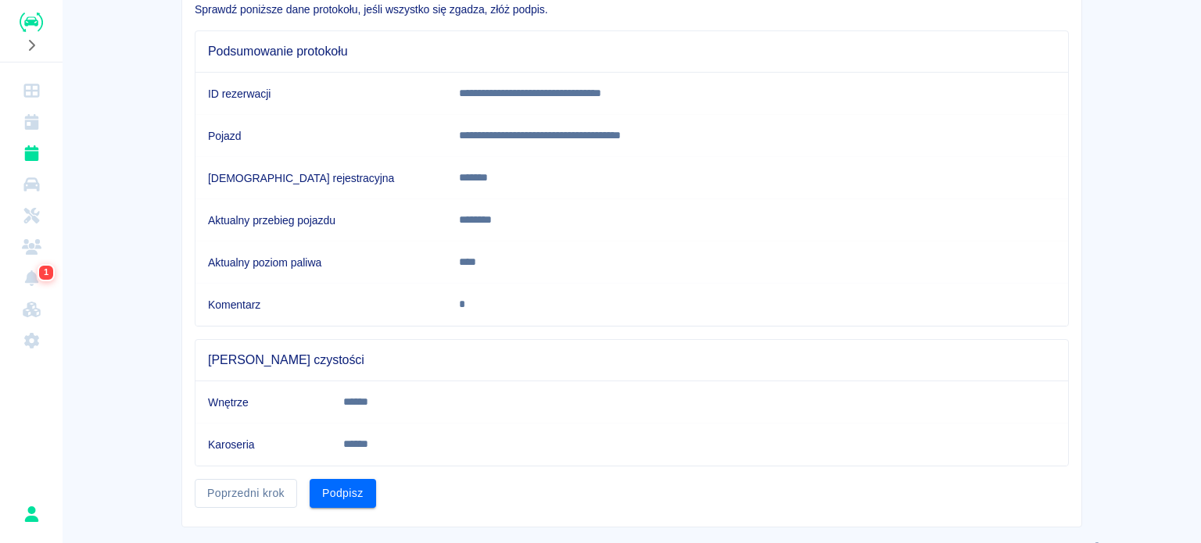
scroll to position [153, 0]
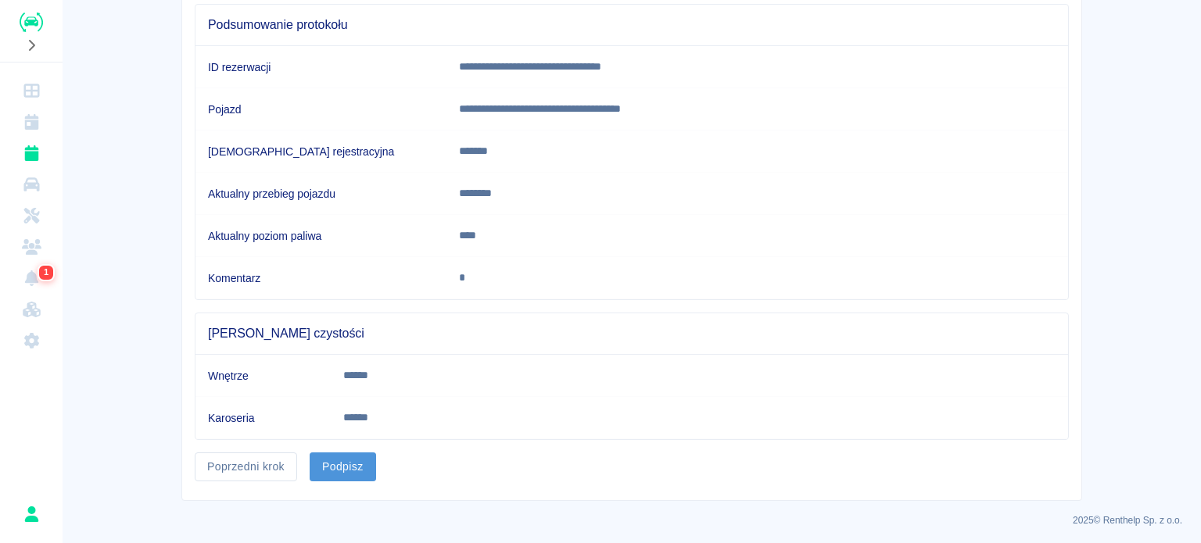
click at [338, 468] on button "Podpisz" at bounding box center [343, 467] width 66 height 29
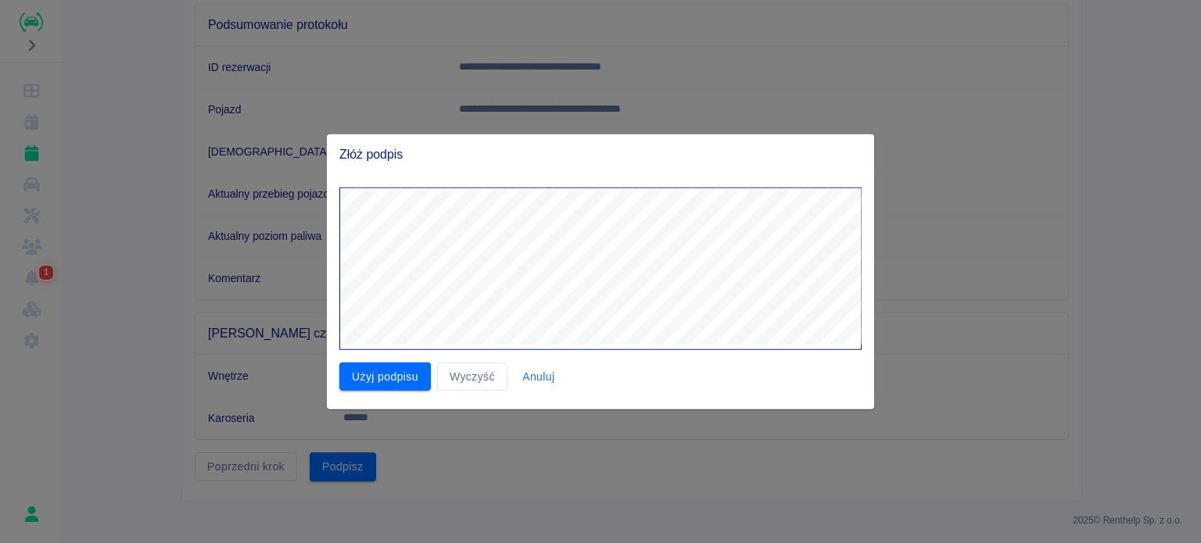
drag, startPoint x: 382, startPoint y: 374, endPoint x: 391, endPoint y: 360, distance: 16.5
click at [383, 371] on button "Użyj podpisu" at bounding box center [384, 376] width 91 height 29
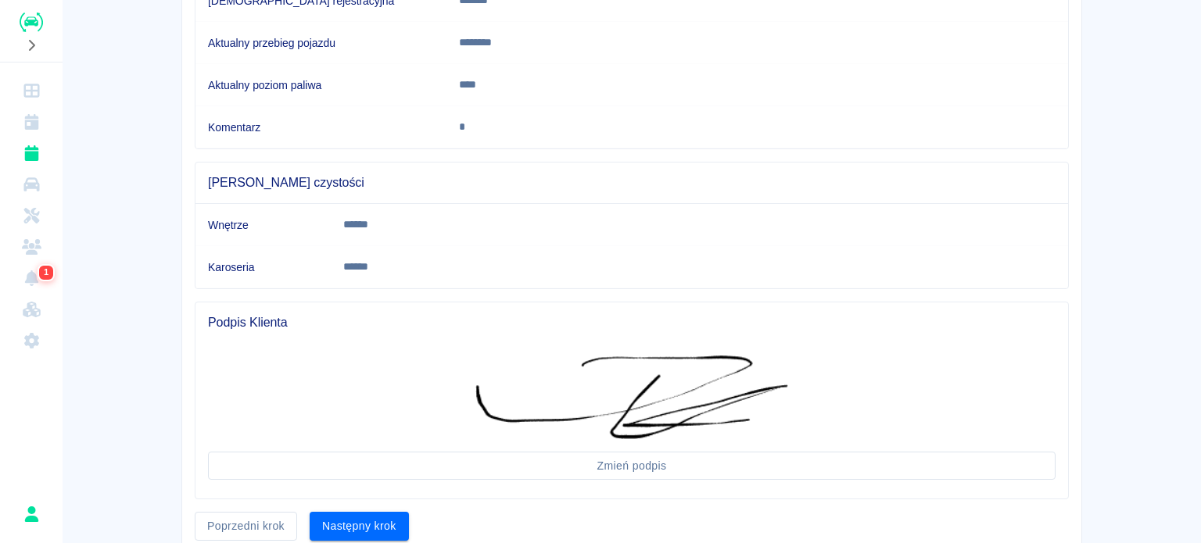
scroll to position [363, 0]
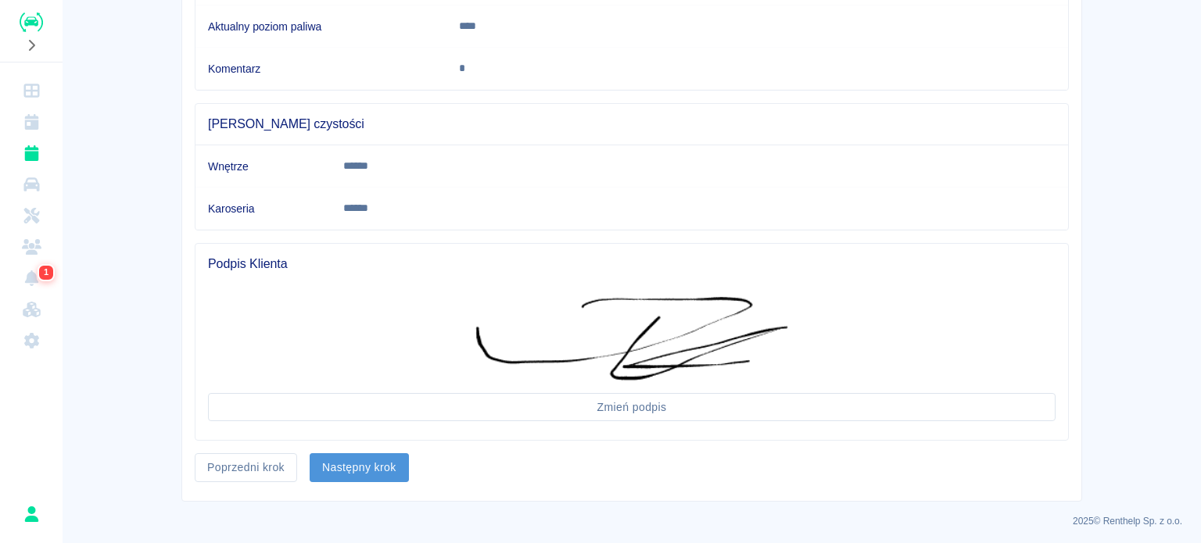
click at [351, 455] on button "Następny krok" at bounding box center [359, 467] width 99 height 29
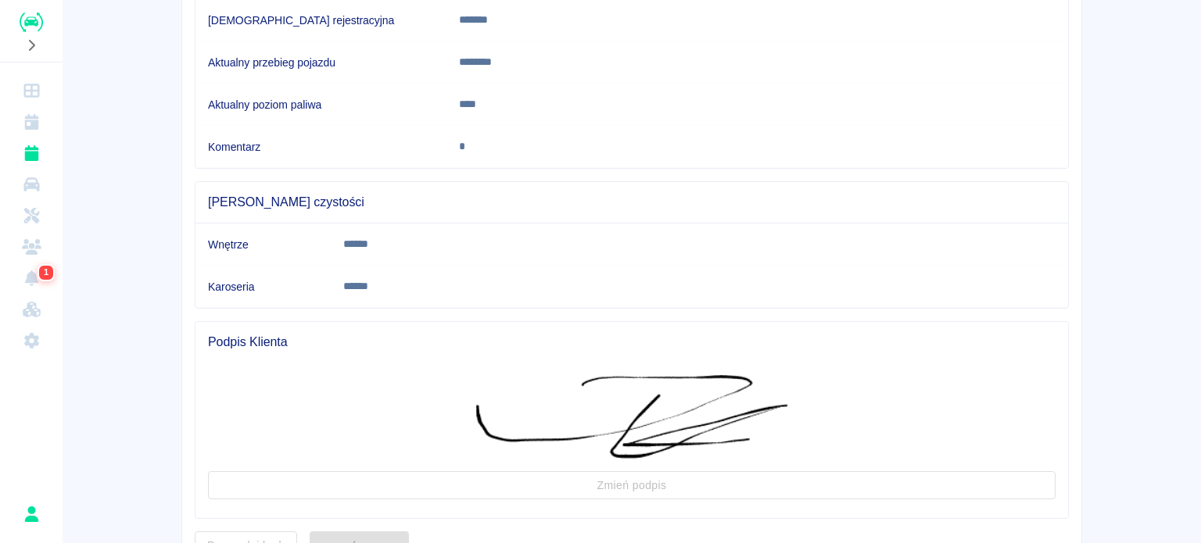
scroll to position [0, 0]
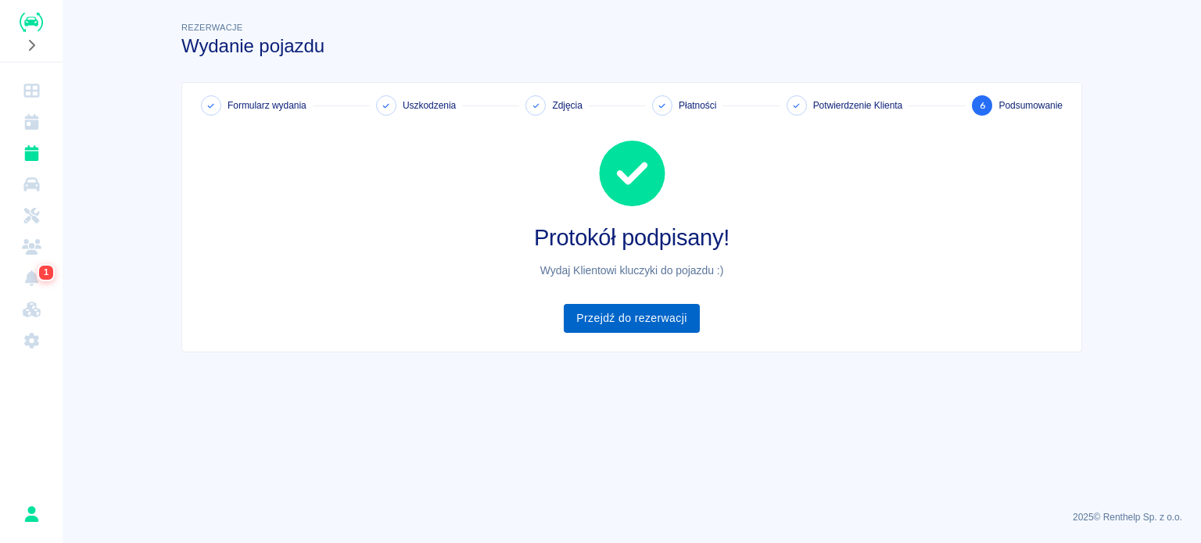
click at [610, 321] on link "Przejdź do rezerwacji" at bounding box center [631, 318] width 135 height 29
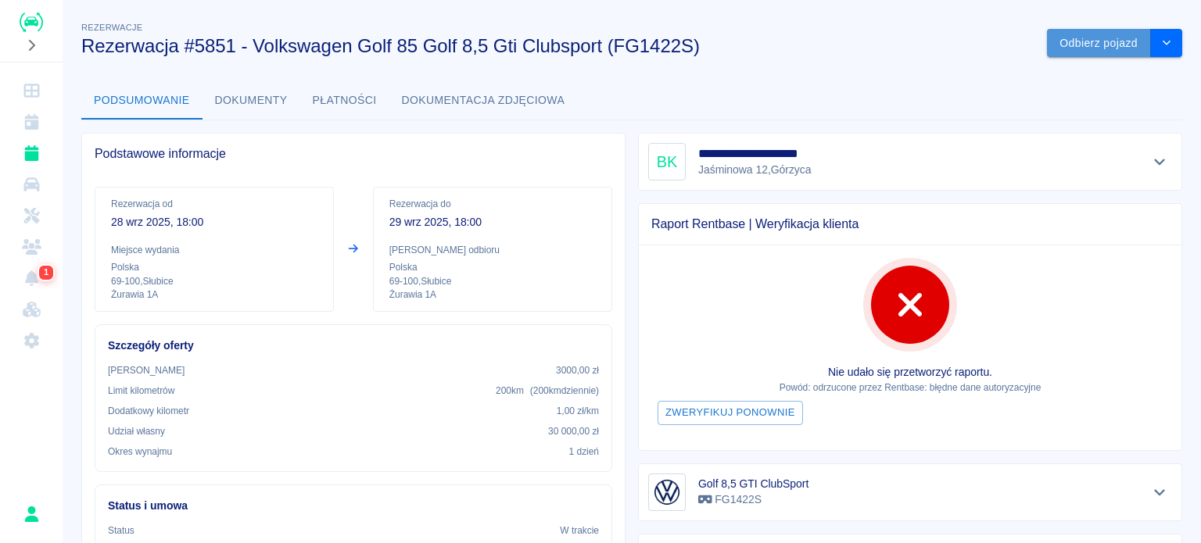
click at [1078, 49] on button "Odbierz pojazd" at bounding box center [1099, 43] width 104 height 29
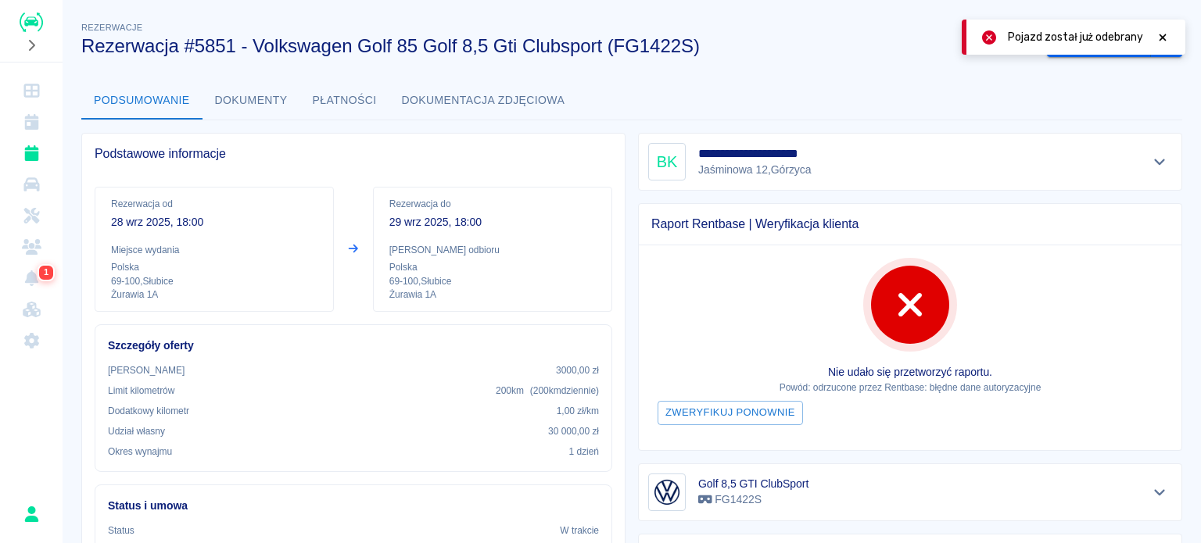
click at [1170, 27] on div "Pojazd został już odebrany" at bounding box center [1073, 37] width 224 height 35
click at [1168, 29] on div at bounding box center [1162, 37] width 14 height 16
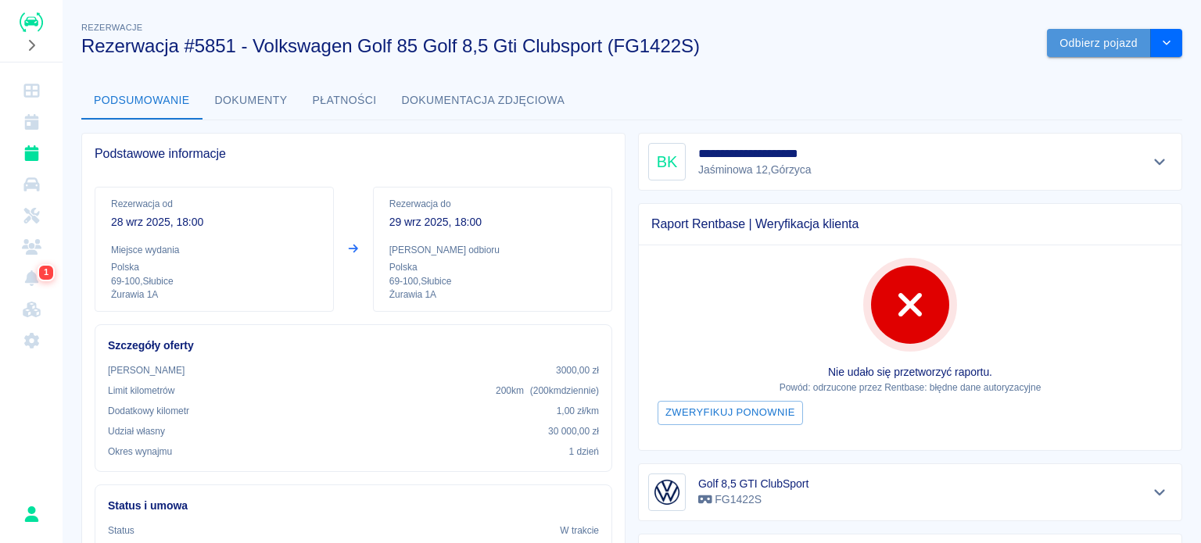
click at [1094, 40] on button "Odbierz pojazd" at bounding box center [1099, 43] width 104 height 29
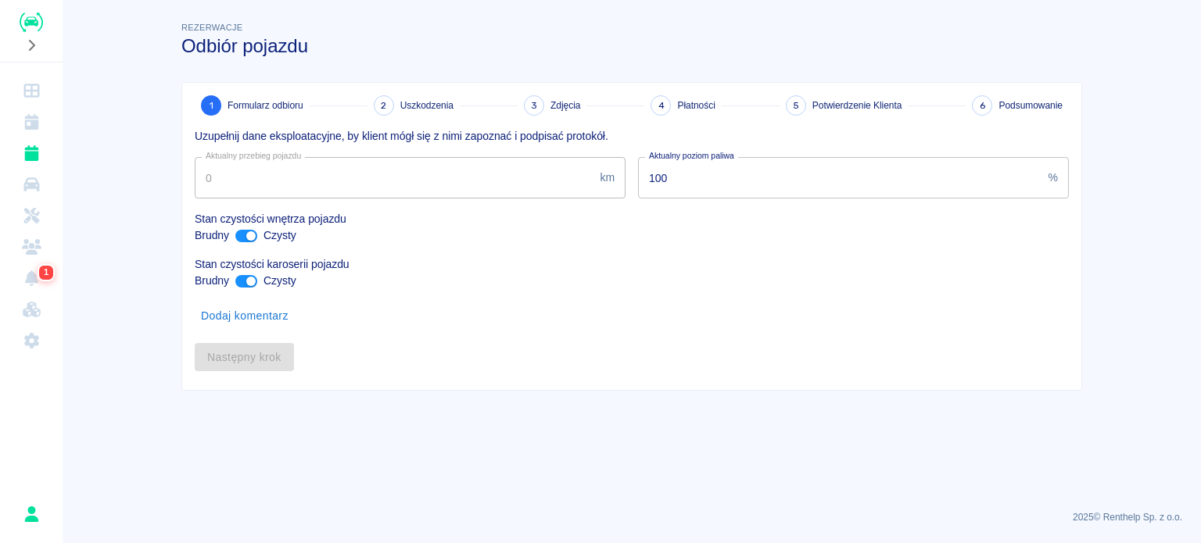
type input "10805"
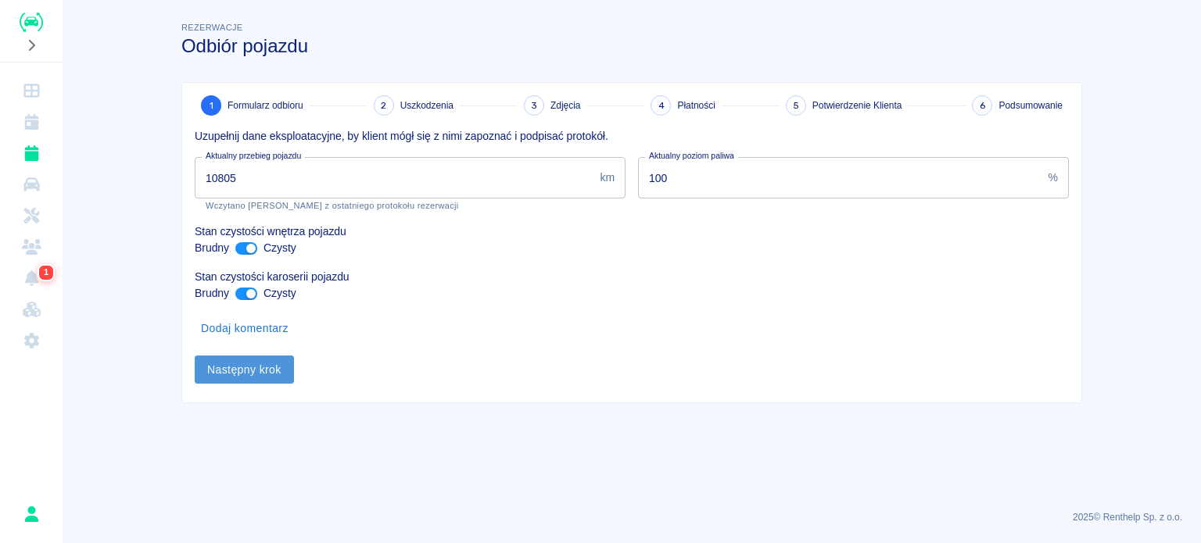
click at [250, 379] on button "Następny krok" at bounding box center [244, 370] width 99 height 29
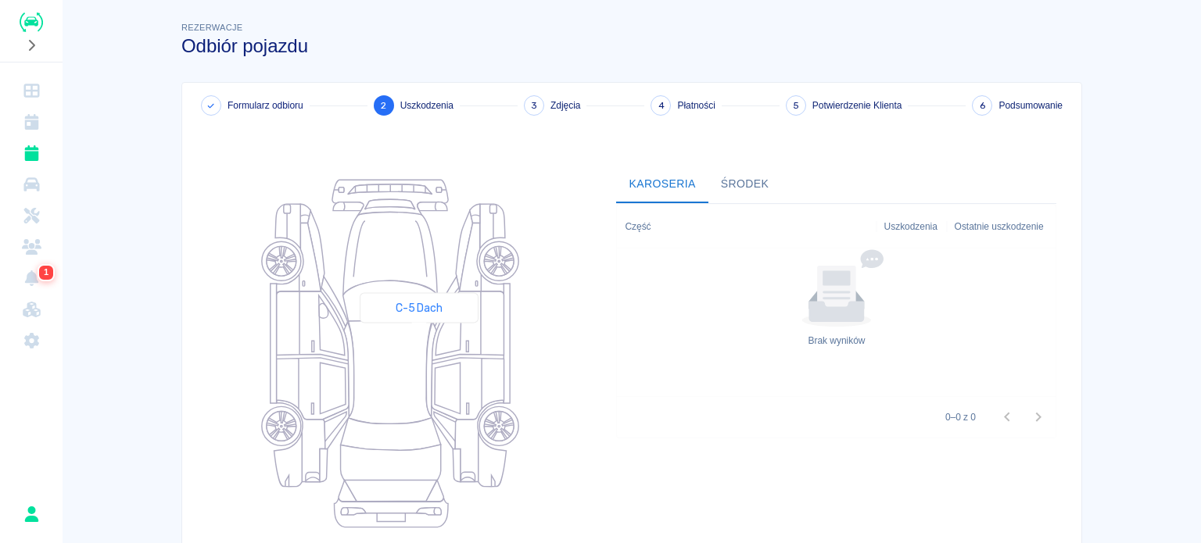
scroll to position [202, 0]
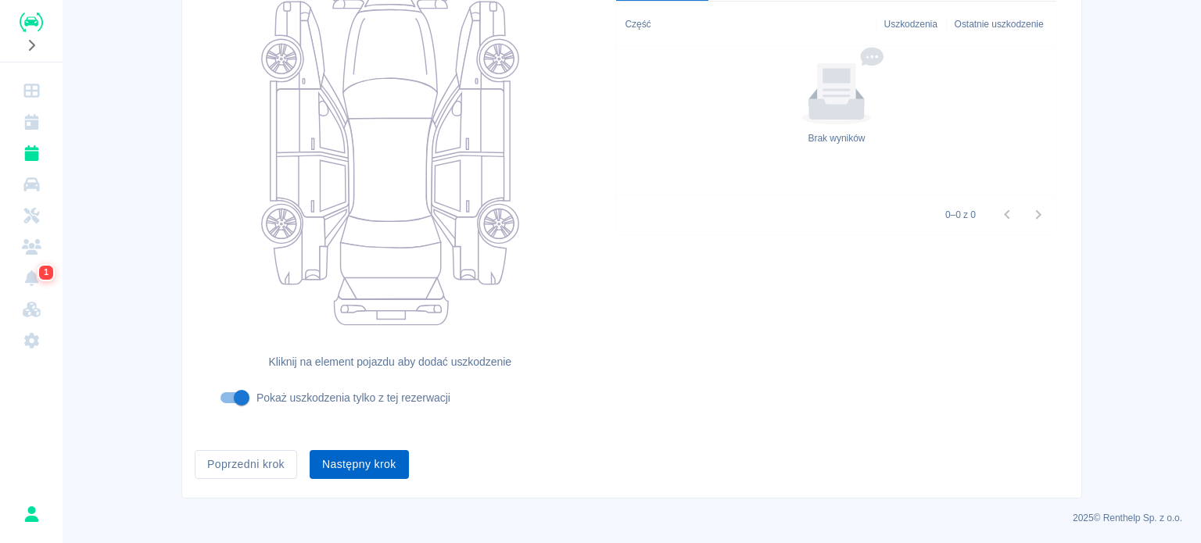
click at [361, 460] on button "Następny krok" at bounding box center [359, 464] width 99 height 29
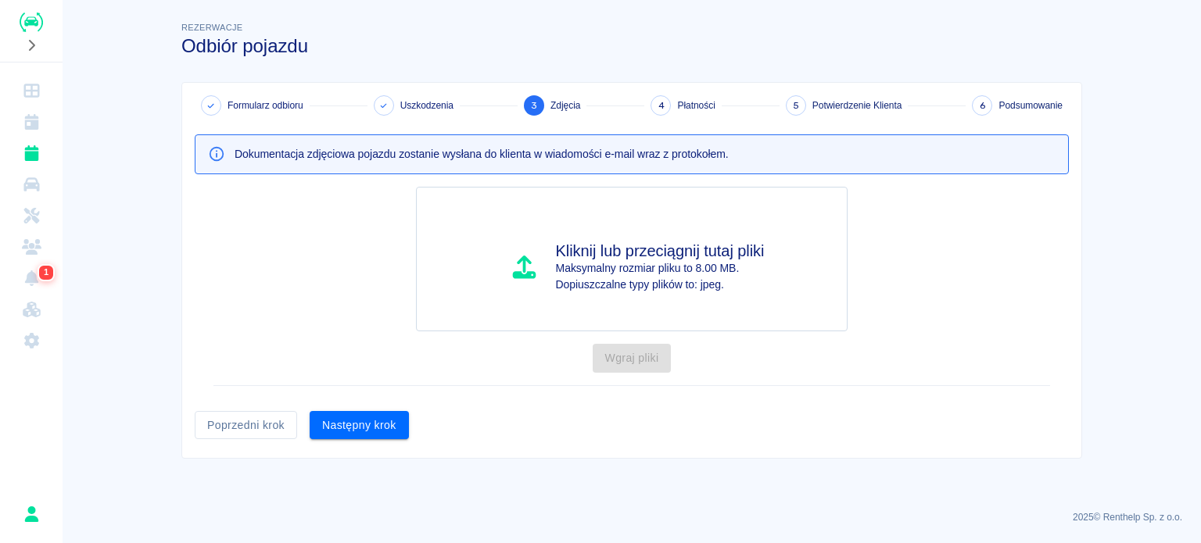
scroll to position [0, 0]
click at [356, 421] on button "Następny krok" at bounding box center [359, 425] width 99 height 29
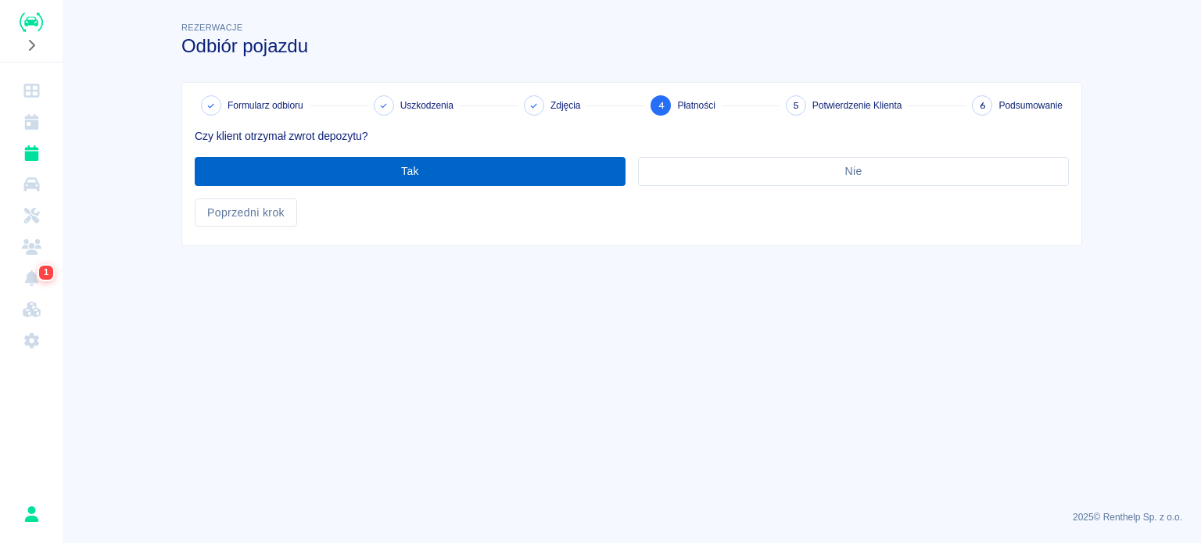
drag, startPoint x: 419, startPoint y: 152, endPoint x: 415, endPoint y: 159, distance: 8.0
click at [418, 155] on div "Tak" at bounding box center [403, 165] width 443 height 41
click at [413, 176] on button "Tak" at bounding box center [410, 171] width 431 height 29
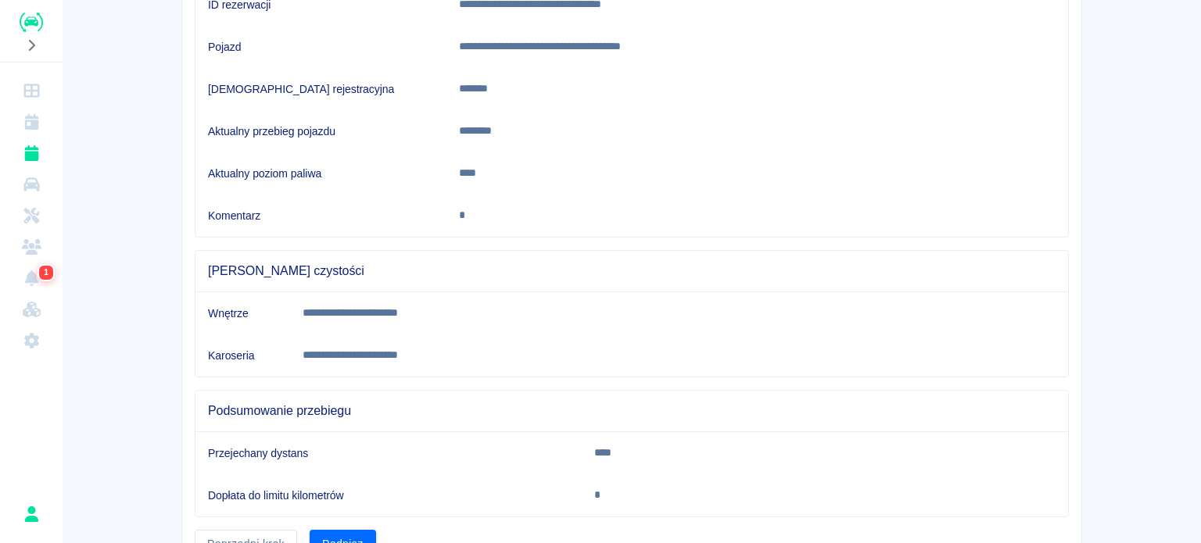
scroll to position [292, 0]
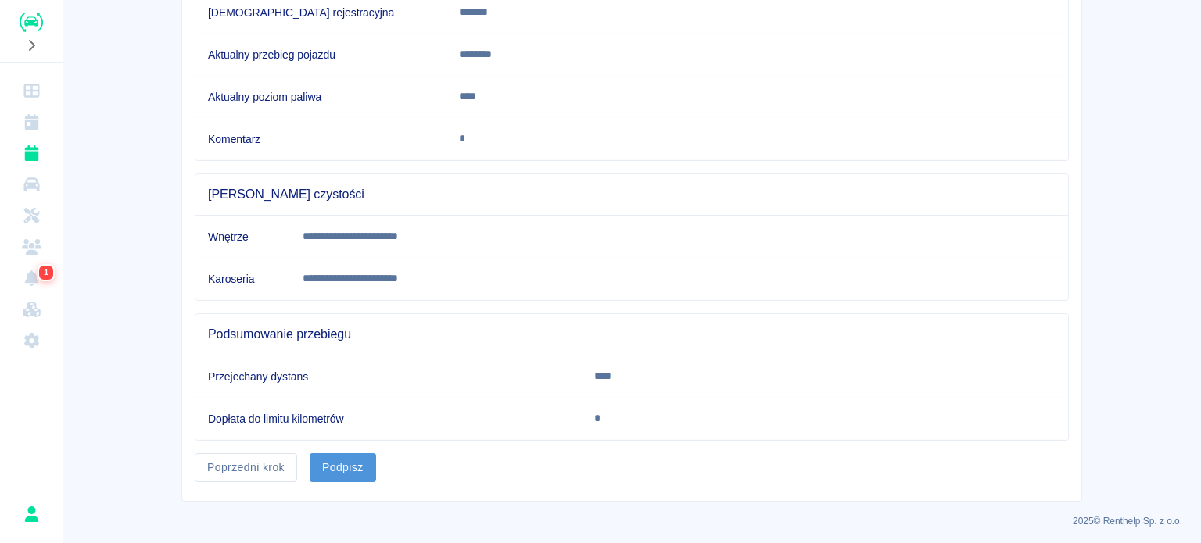
click at [337, 471] on button "Podpisz" at bounding box center [343, 467] width 66 height 29
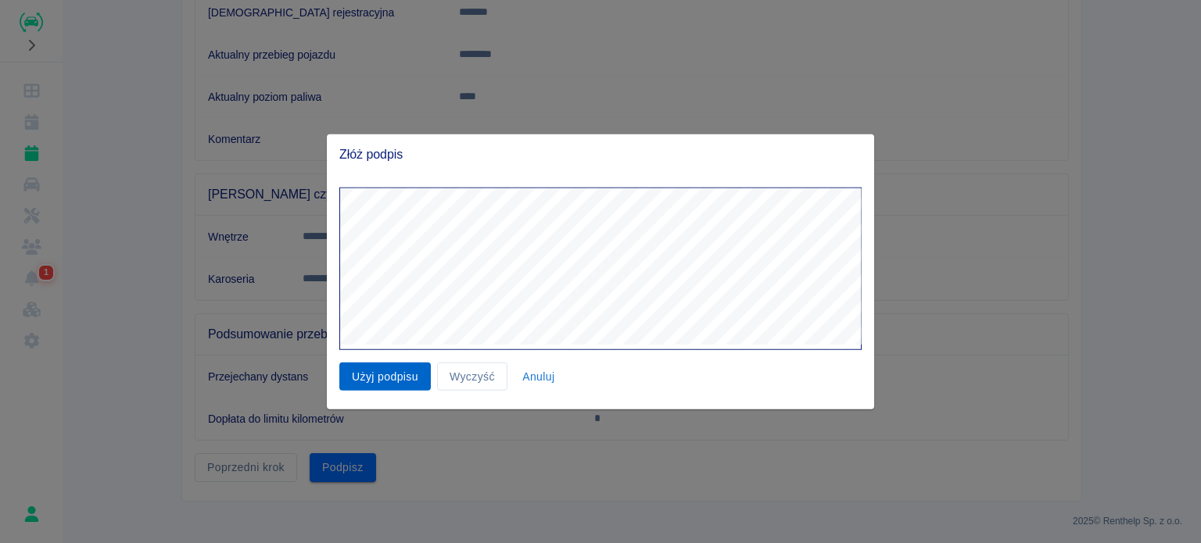
click at [381, 381] on button "Użyj podpisu" at bounding box center [384, 376] width 91 height 29
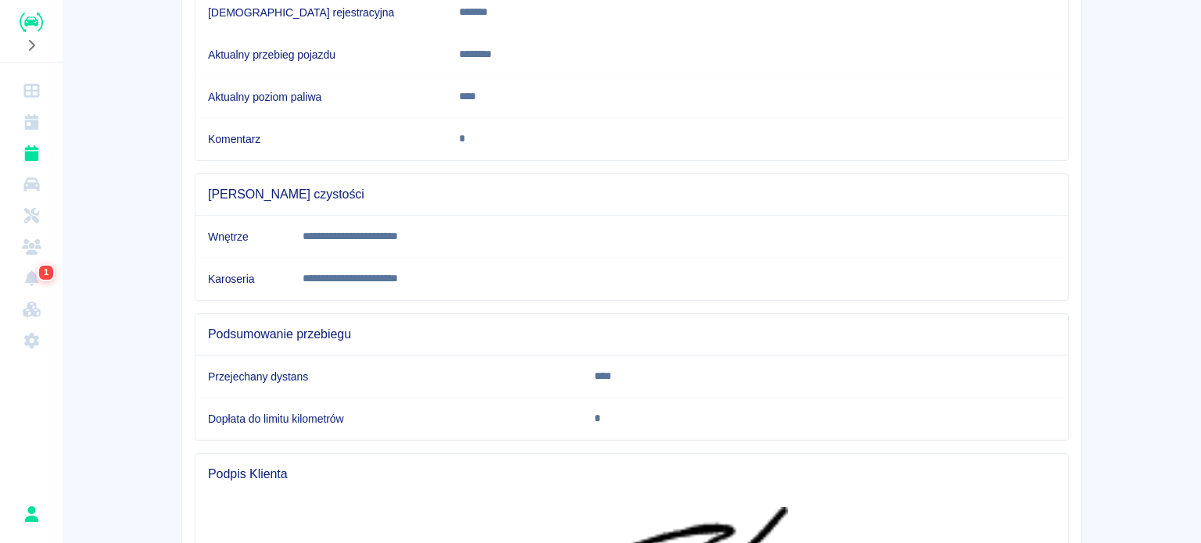
scroll to position [639, 0]
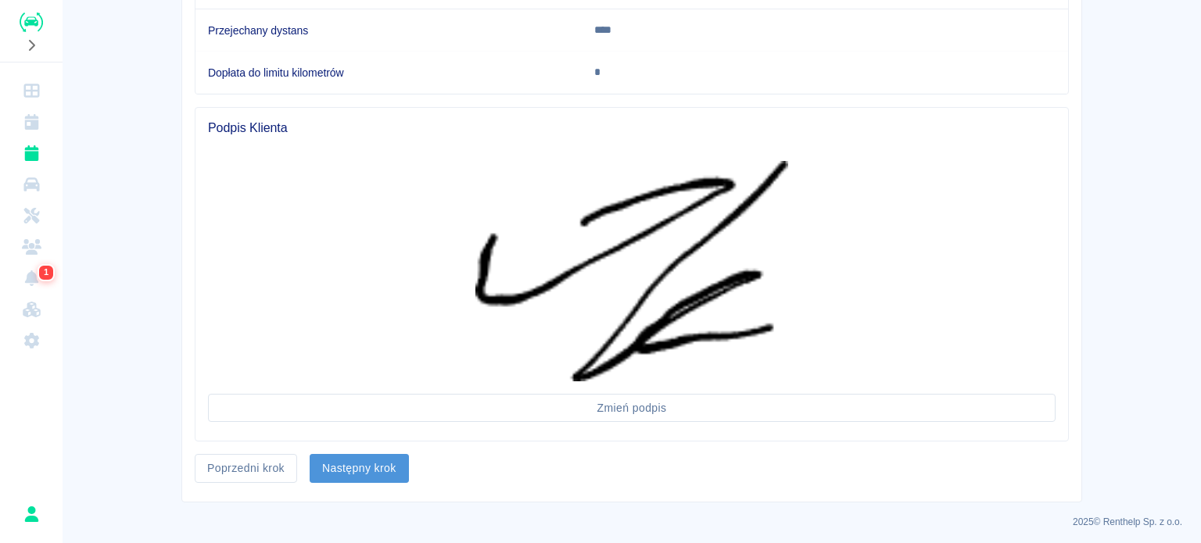
click at [370, 467] on button "Następny krok" at bounding box center [359, 468] width 99 height 29
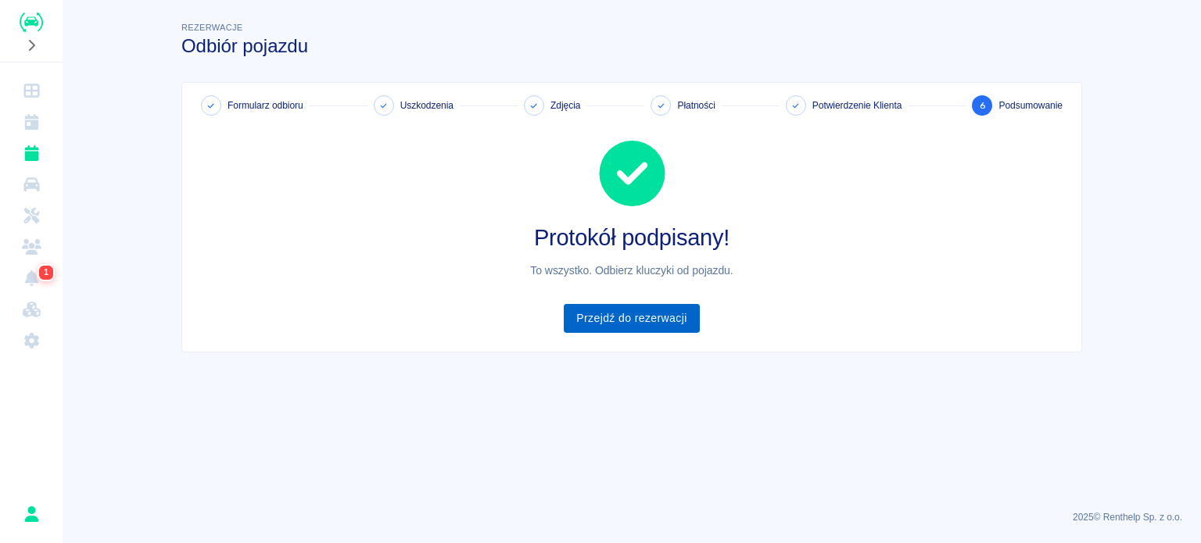
click at [632, 317] on link "Przejdź do rezerwacji" at bounding box center [631, 318] width 135 height 29
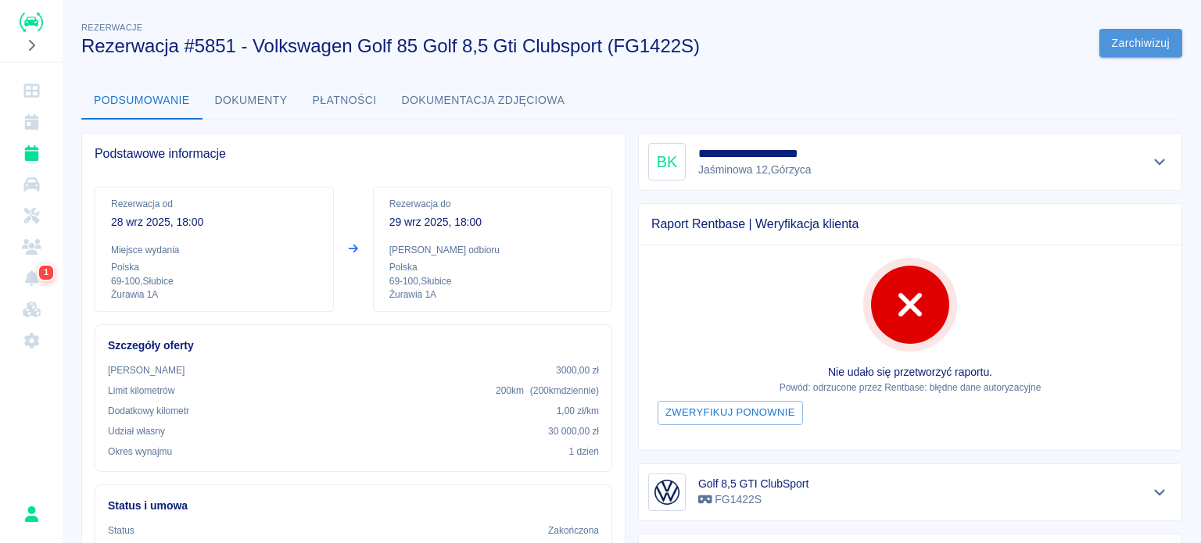
click at [1144, 42] on button "Zarchiwizuj" at bounding box center [1140, 43] width 83 height 29
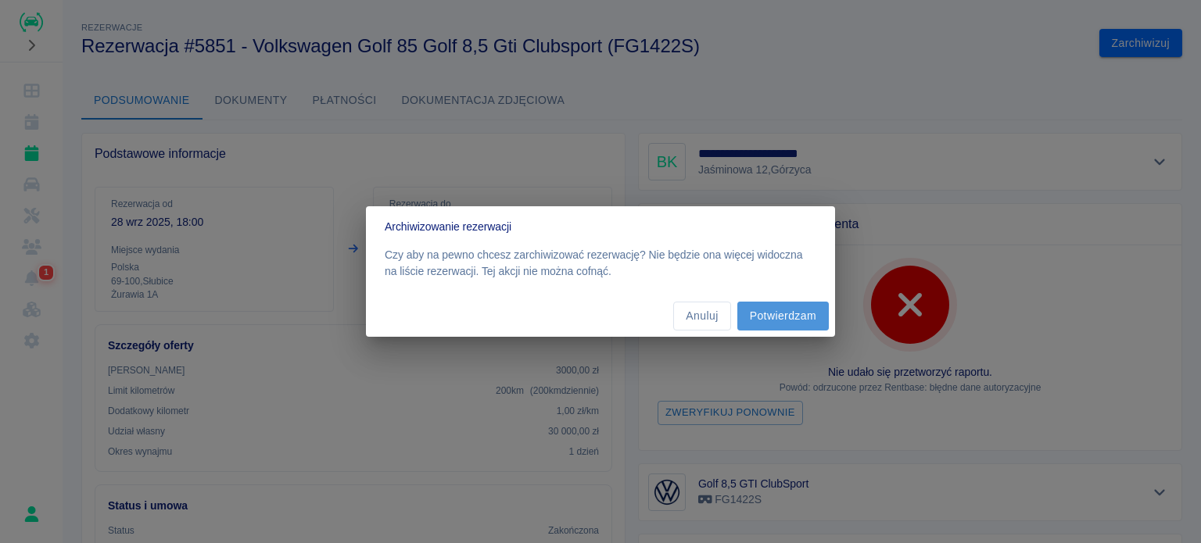
click at [801, 317] on button "Potwierdzam" at bounding box center [782, 316] width 91 height 29
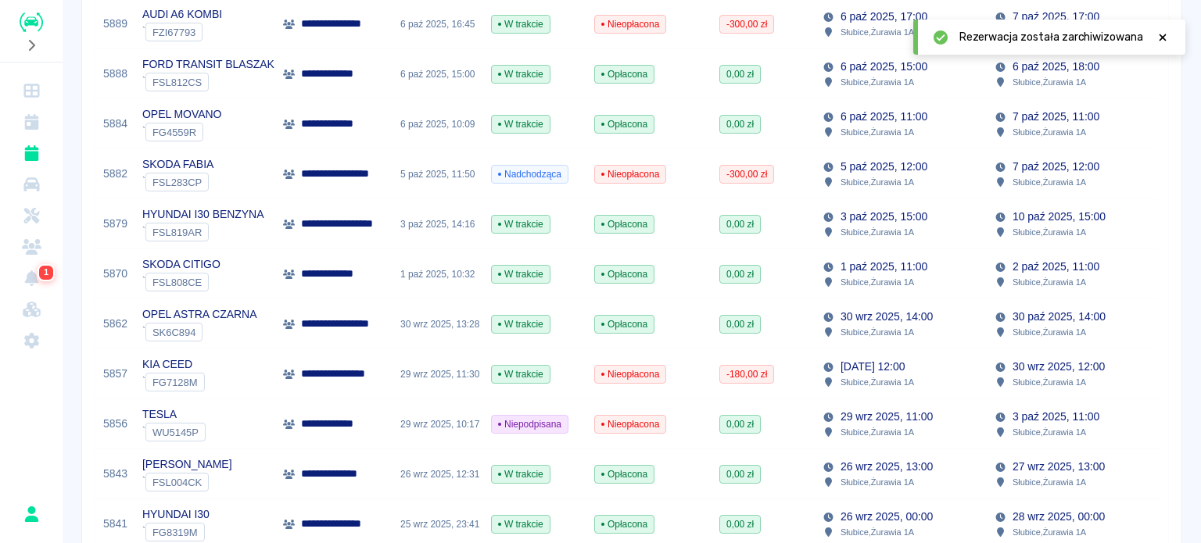
scroll to position [391, 0]
click at [409, 421] on div "29 wrz 2025, 10:17" at bounding box center [437, 424] width 91 height 50
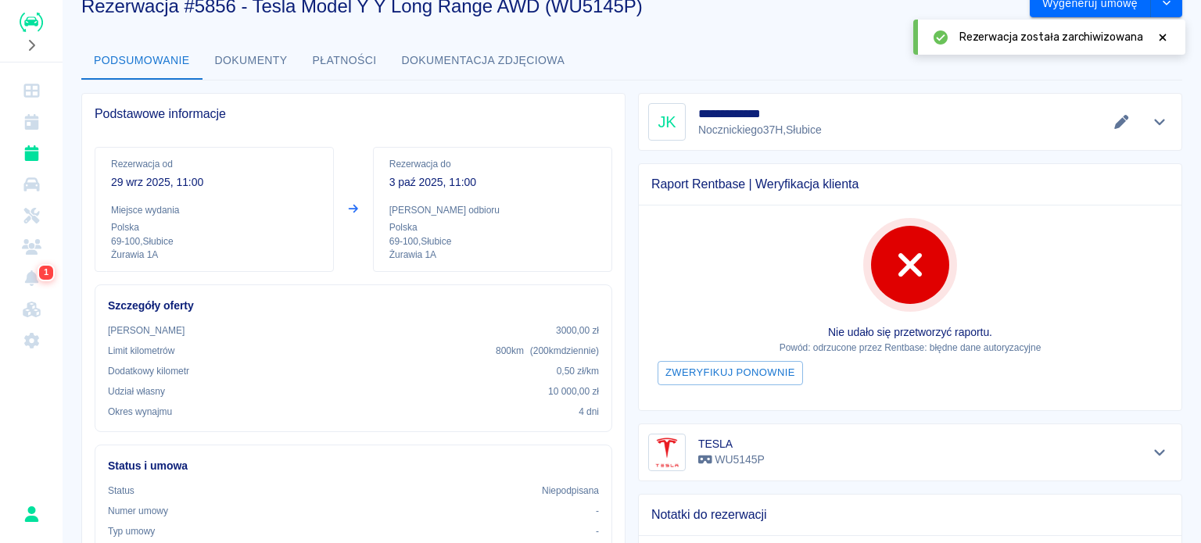
scroll to position [78, 0]
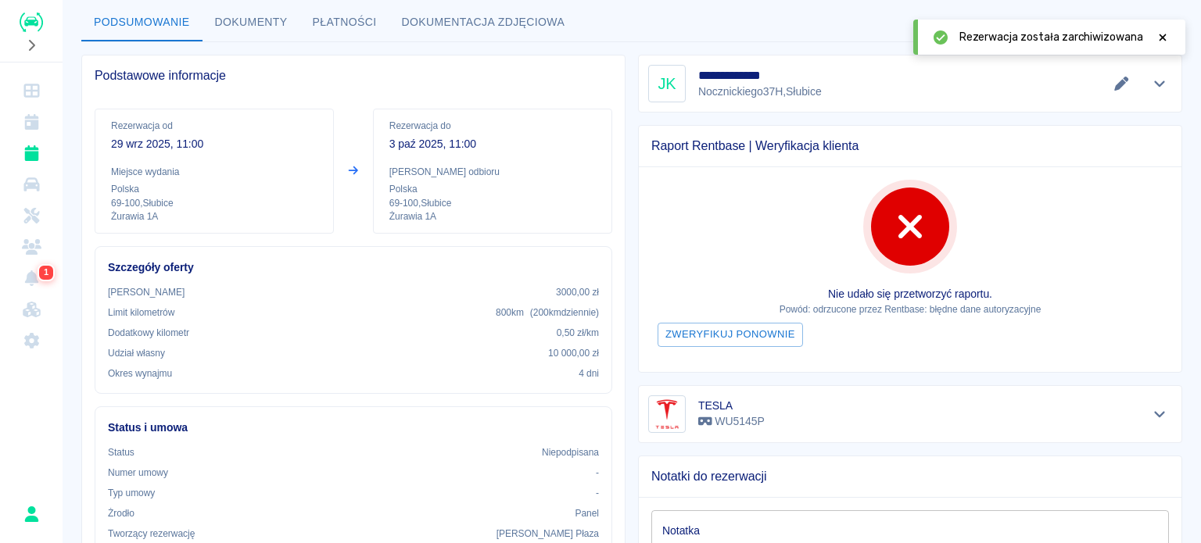
click at [1160, 41] on icon at bounding box center [1162, 37] width 14 height 11
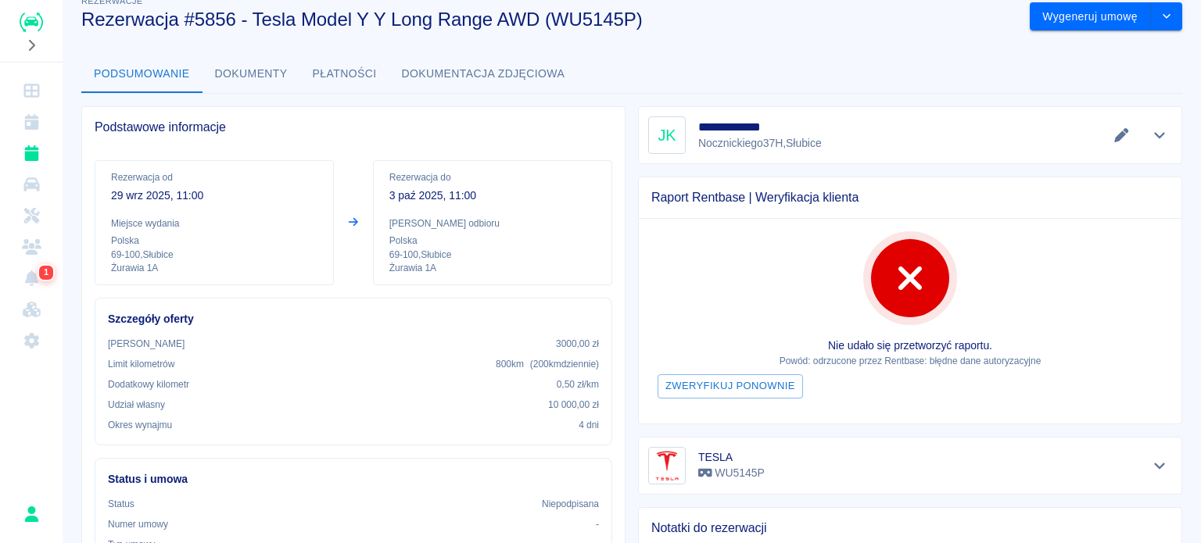
scroll to position [0, 0]
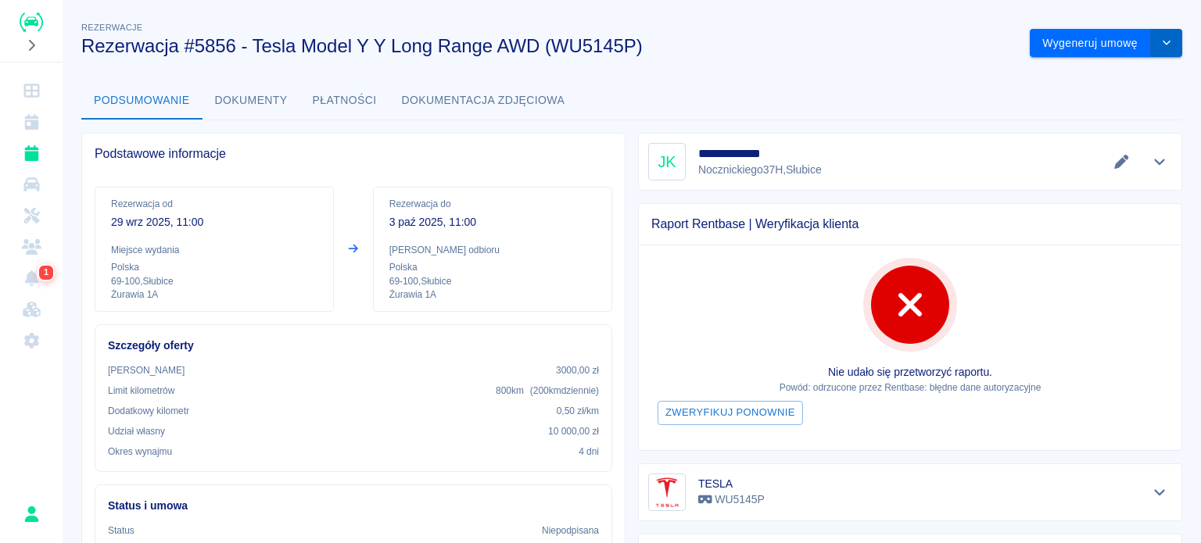
click at [1162, 49] on button "drop-down" at bounding box center [1166, 43] width 31 height 29
click at [1070, 132] on li "Anuluj rezerwację" at bounding box center [1093, 128] width 127 height 26
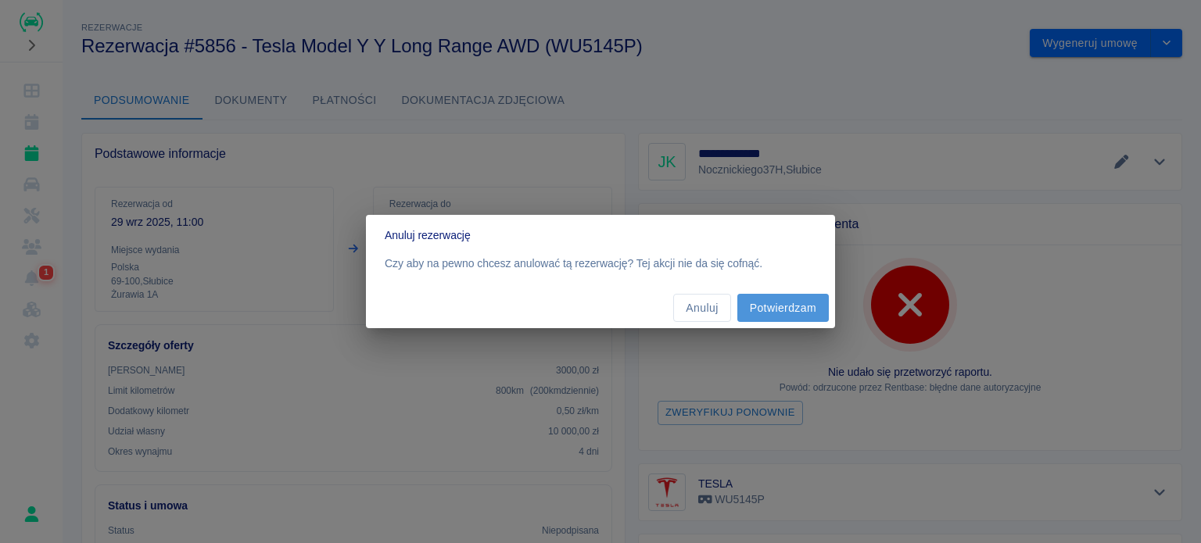
click at [789, 313] on button "Potwierdzam" at bounding box center [782, 308] width 91 height 29
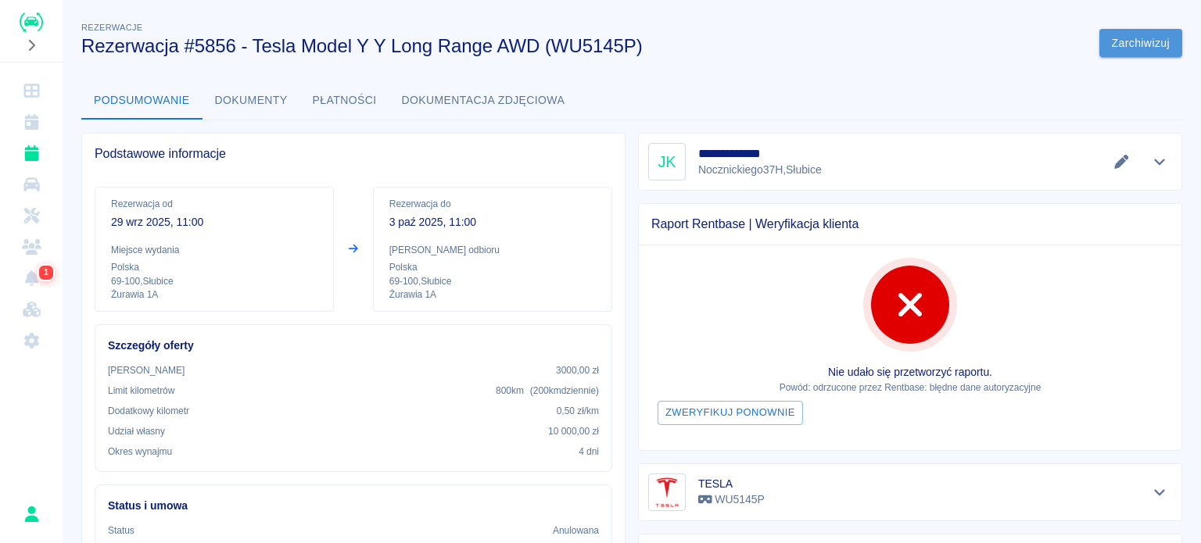
click at [1107, 43] on button "Zarchiwizuj" at bounding box center [1140, 43] width 83 height 29
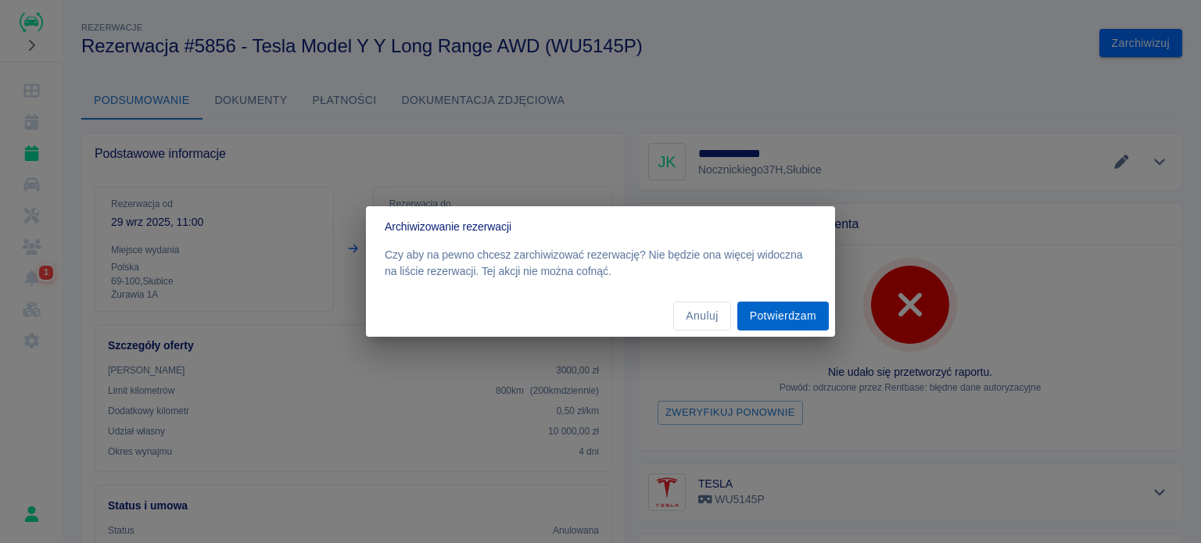
click at [786, 310] on button "Potwierdzam" at bounding box center [782, 316] width 91 height 29
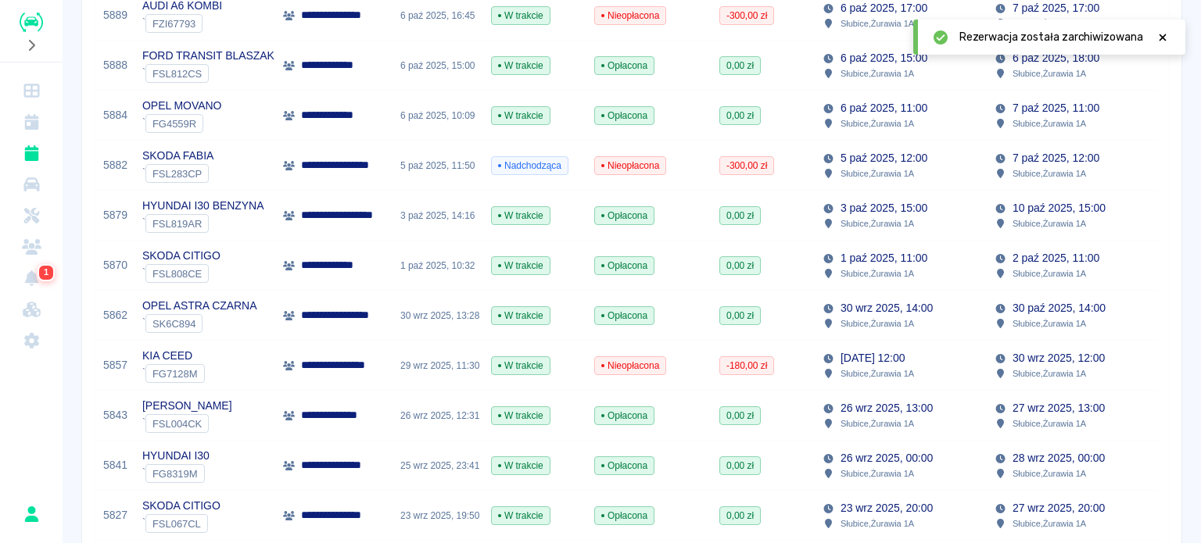
scroll to position [391, 0]
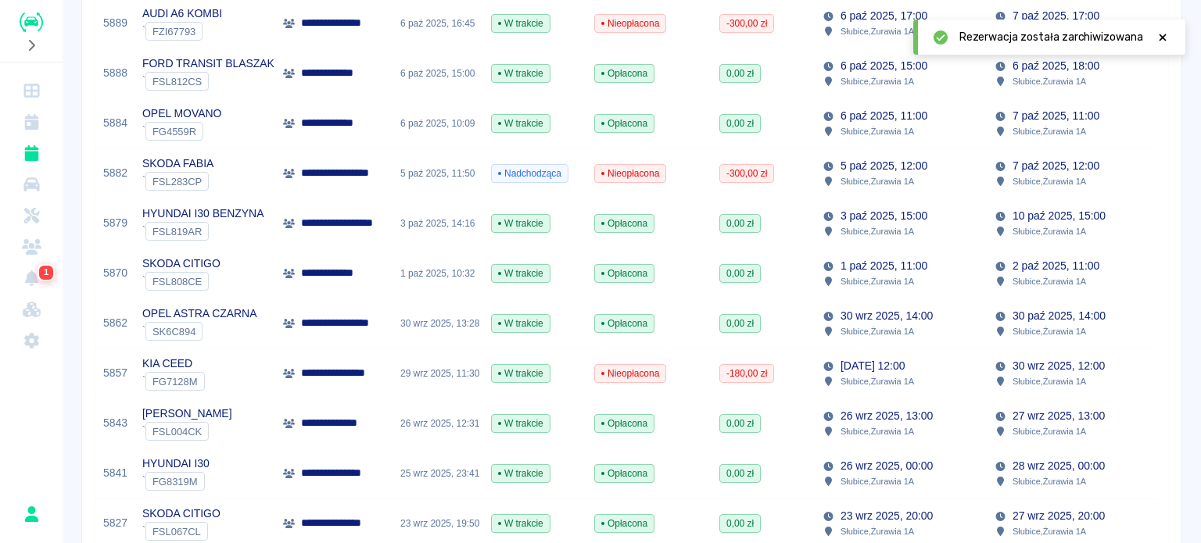
click at [852, 411] on p "26 wrz 2025, 13:00" at bounding box center [886, 416] width 92 height 16
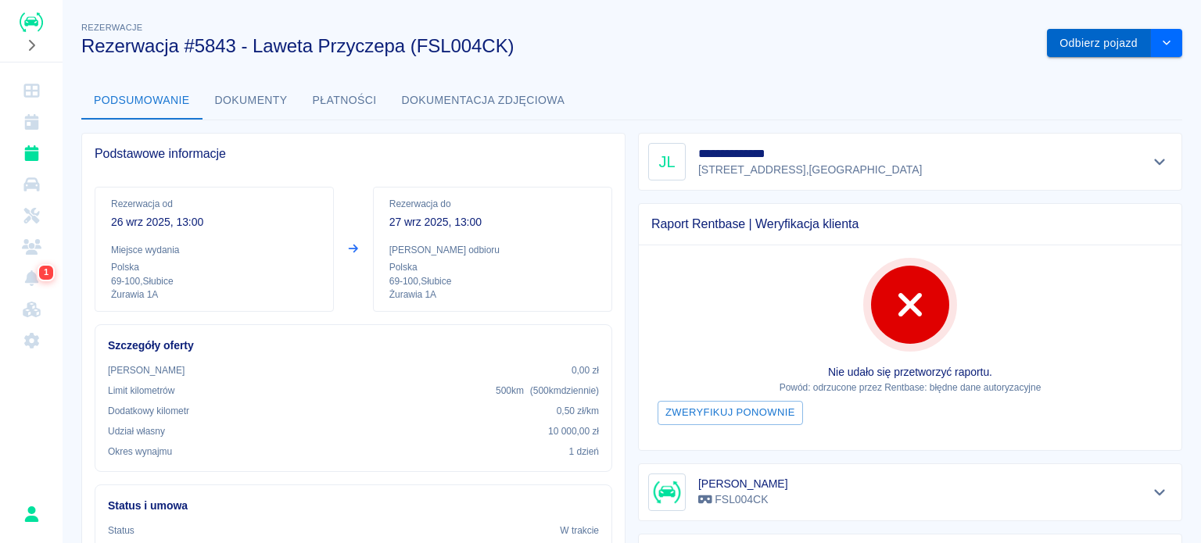
click at [1079, 52] on button "Odbierz pojazd" at bounding box center [1099, 43] width 104 height 29
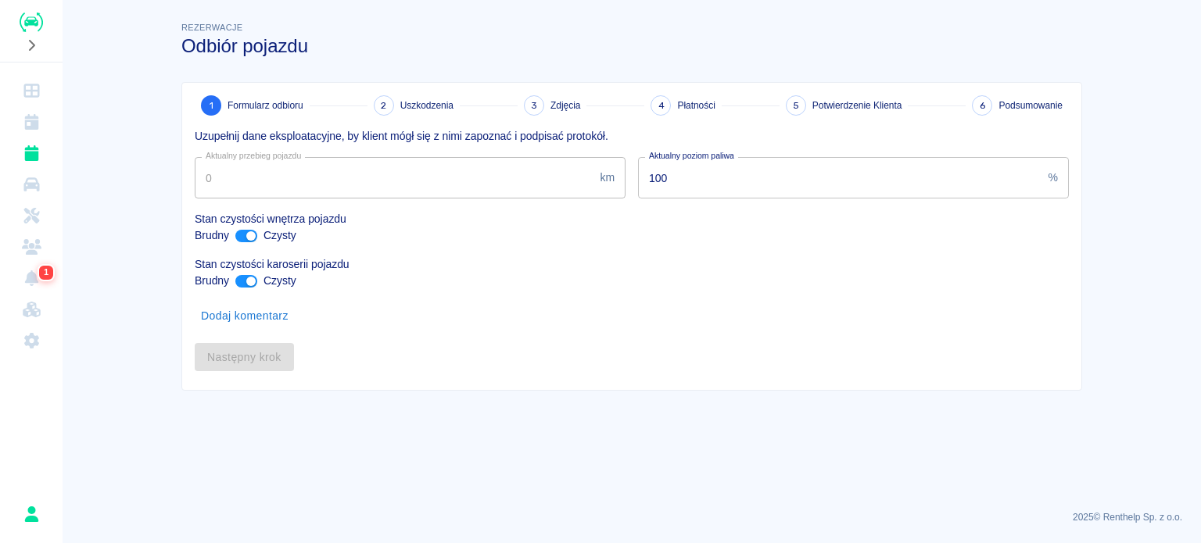
type input "99"
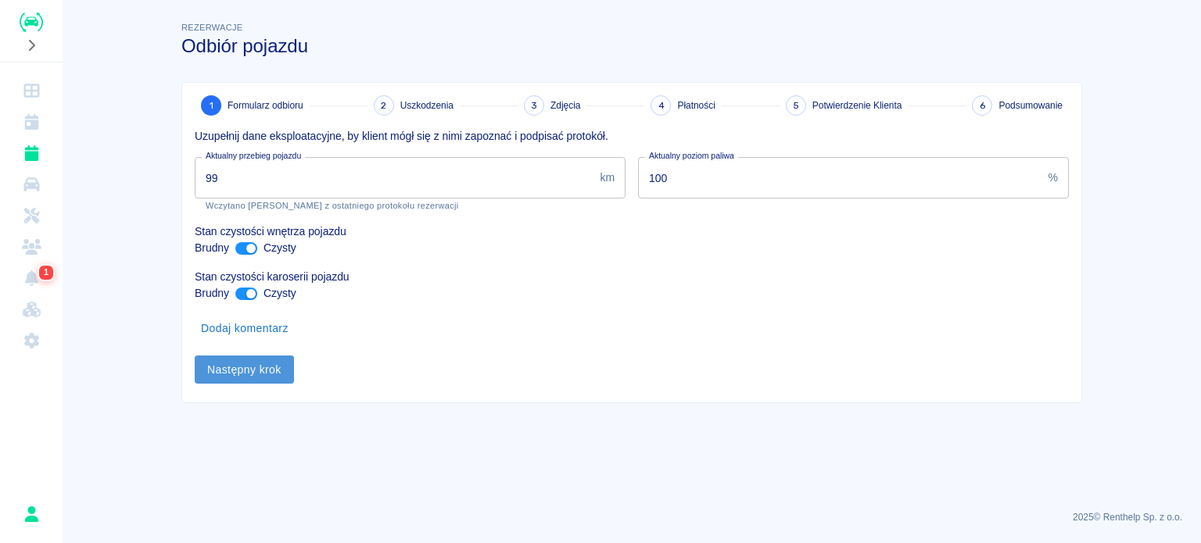
click at [247, 363] on button "Następny krok" at bounding box center [244, 370] width 99 height 29
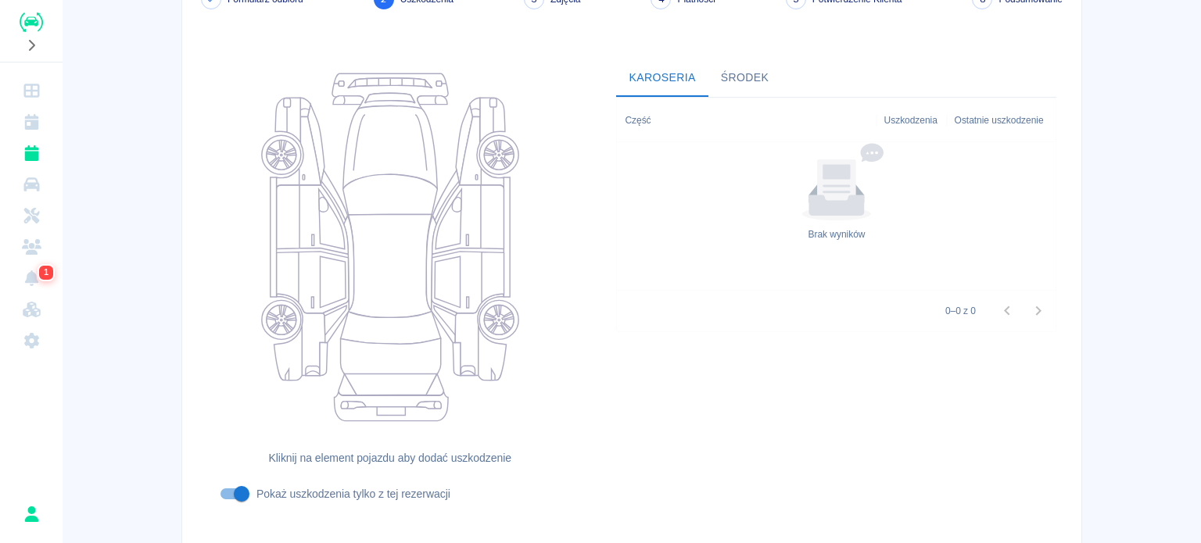
scroll to position [202, 0]
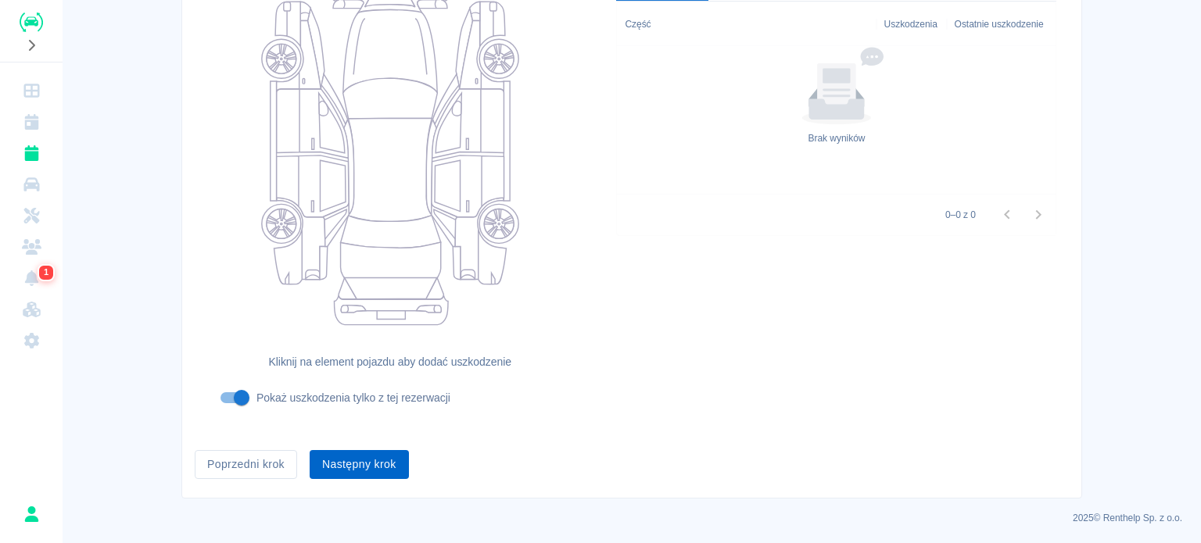
click at [366, 465] on button "Następny krok" at bounding box center [359, 464] width 99 height 29
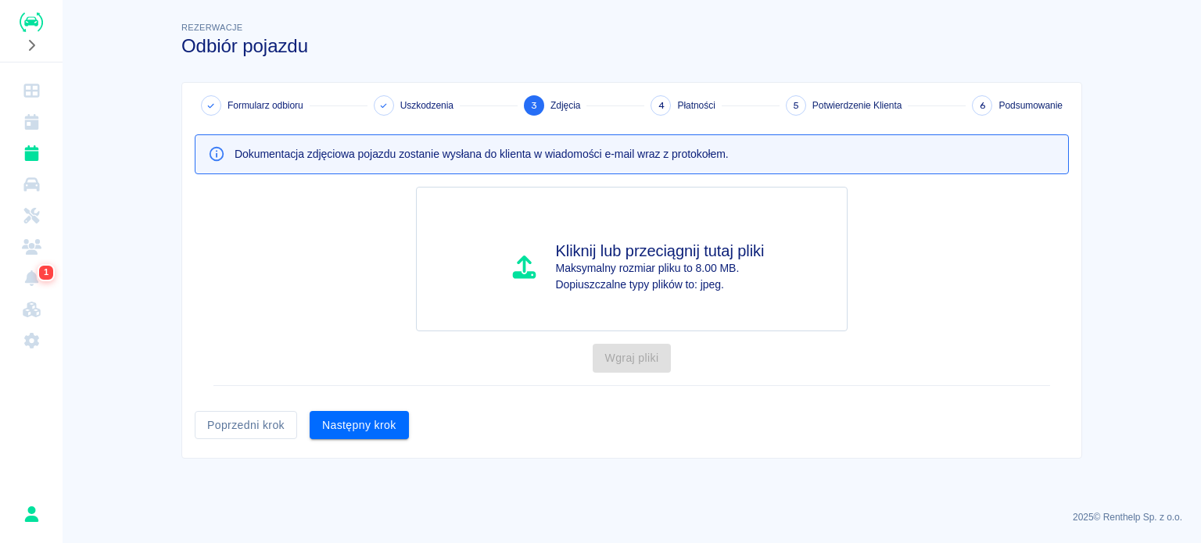
scroll to position [0, 0]
click at [356, 432] on button "Następny krok" at bounding box center [359, 425] width 99 height 29
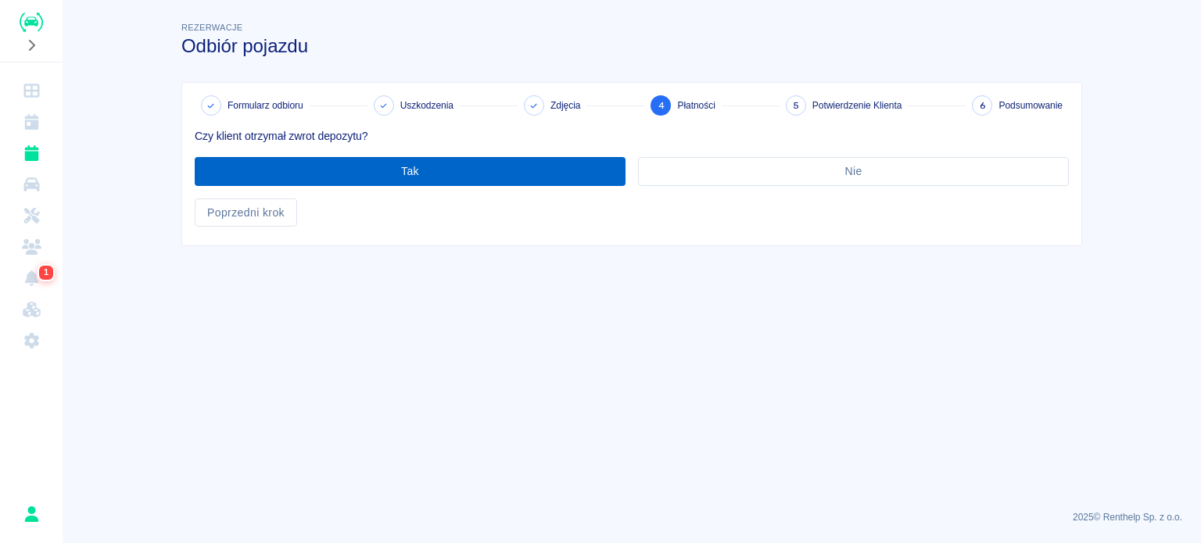
click at [402, 181] on button "Tak" at bounding box center [410, 171] width 431 height 29
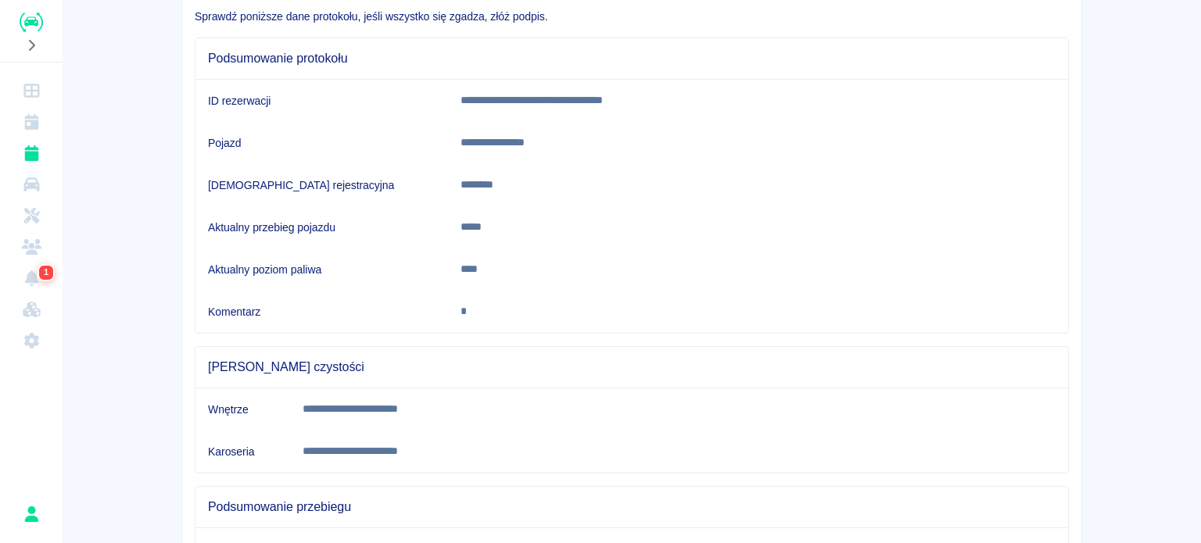
scroll to position [292, 0]
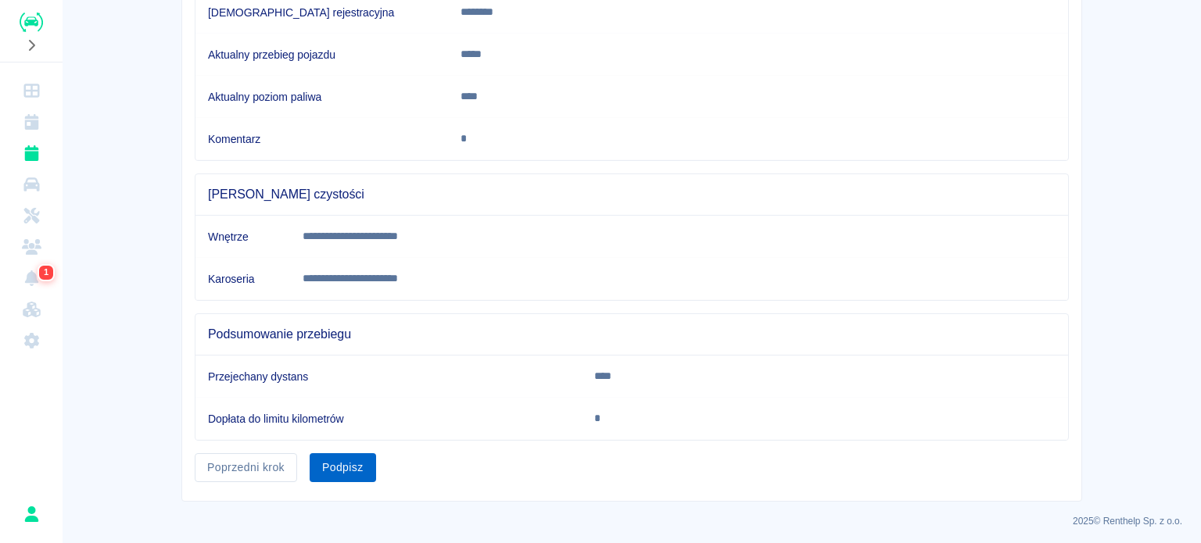
click at [358, 462] on button "Podpisz" at bounding box center [343, 467] width 66 height 29
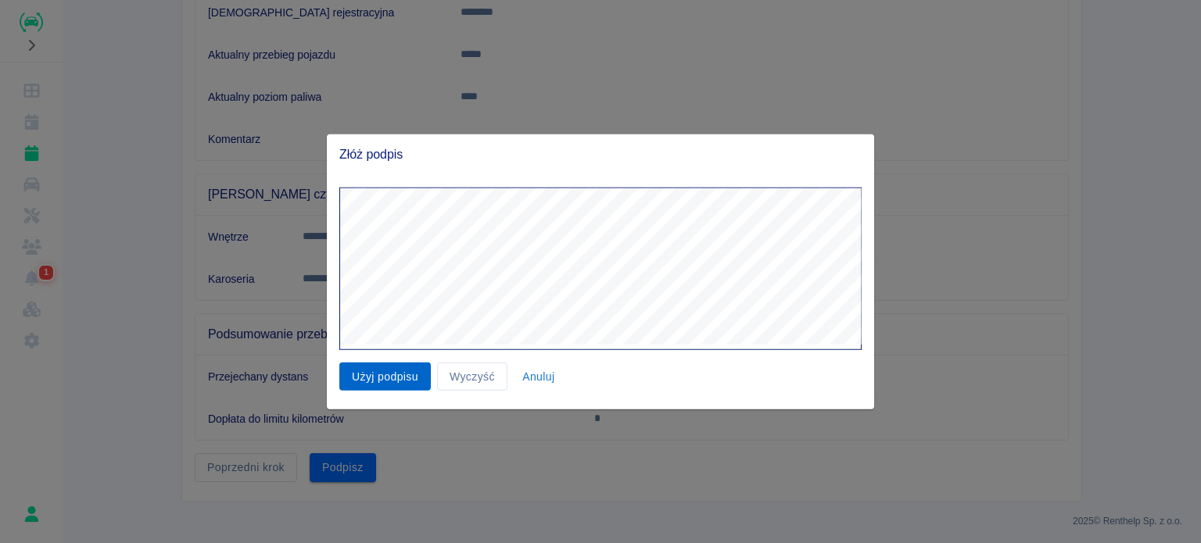
click at [384, 378] on button "Użyj podpisu" at bounding box center [384, 376] width 91 height 29
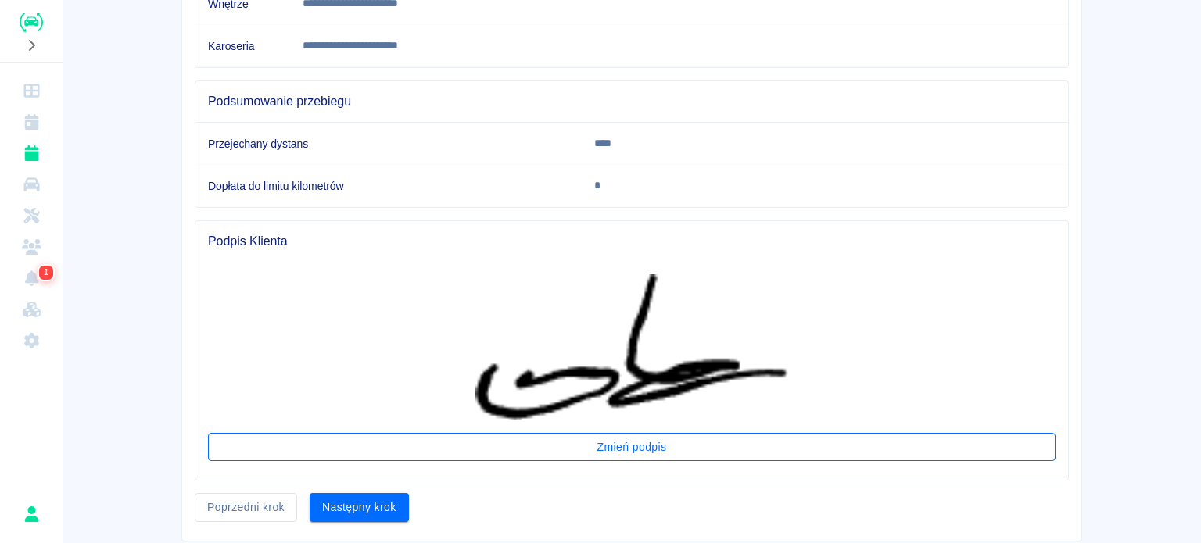
scroll to position [564, 0]
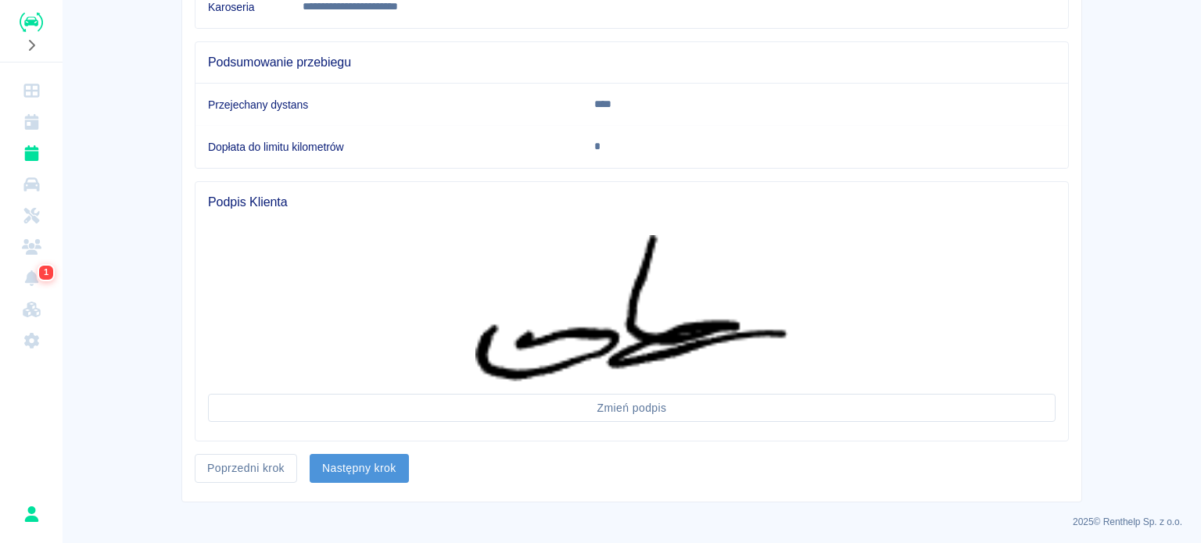
click at [363, 460] on button "Następny krok" at bounding box center [359, 468] width 99 height 29
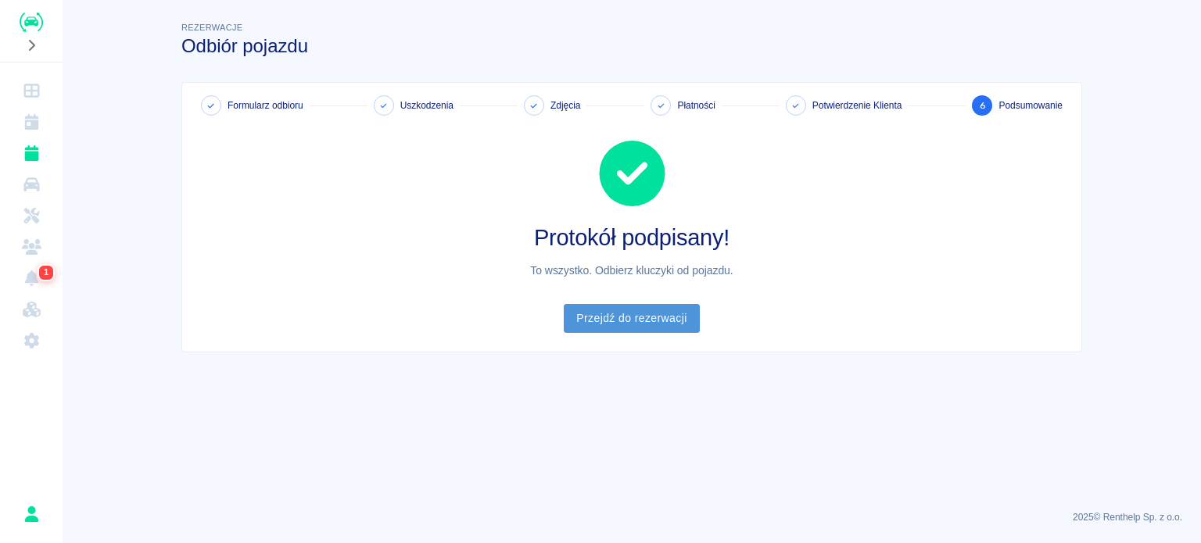
click at [611, 320] on link "Przejdź do rezerwacji" at bounding box center [631, 318] width 135 height 29
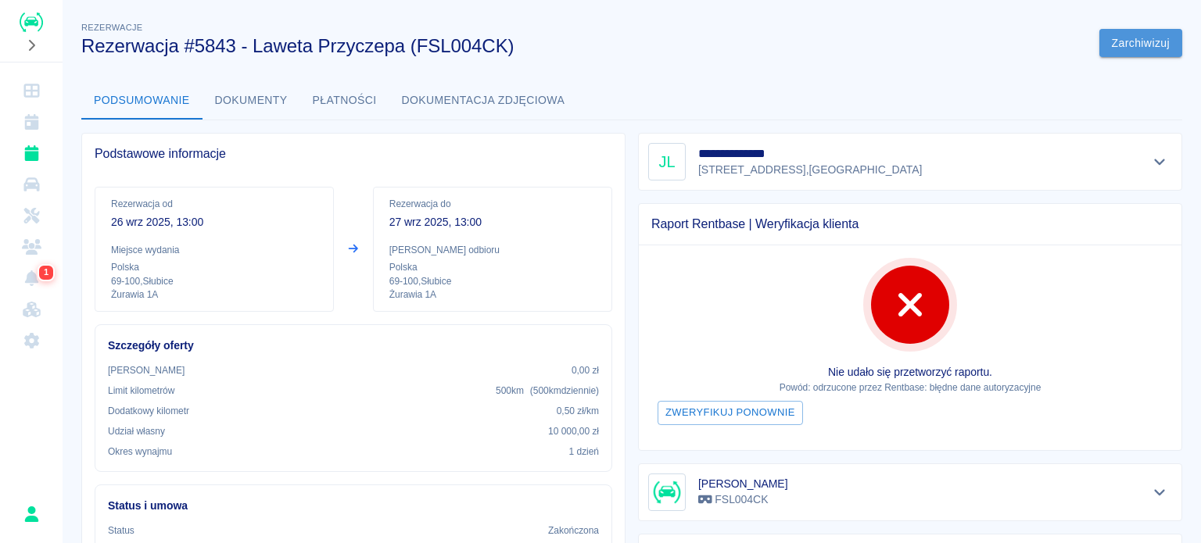
click at [1110, 44] on button "Zarchiwizuj" at bounding box center [1140, 43] width 83 height 29
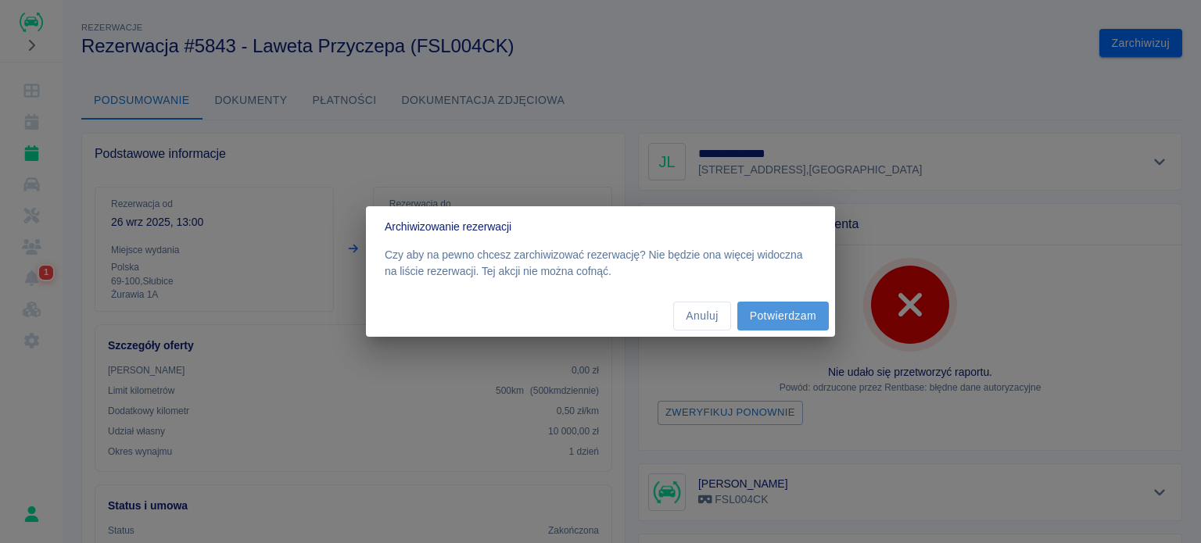
click at [759, 313] on button "Potwierdzam" at bounding box center [782, 316] width 91 height 29
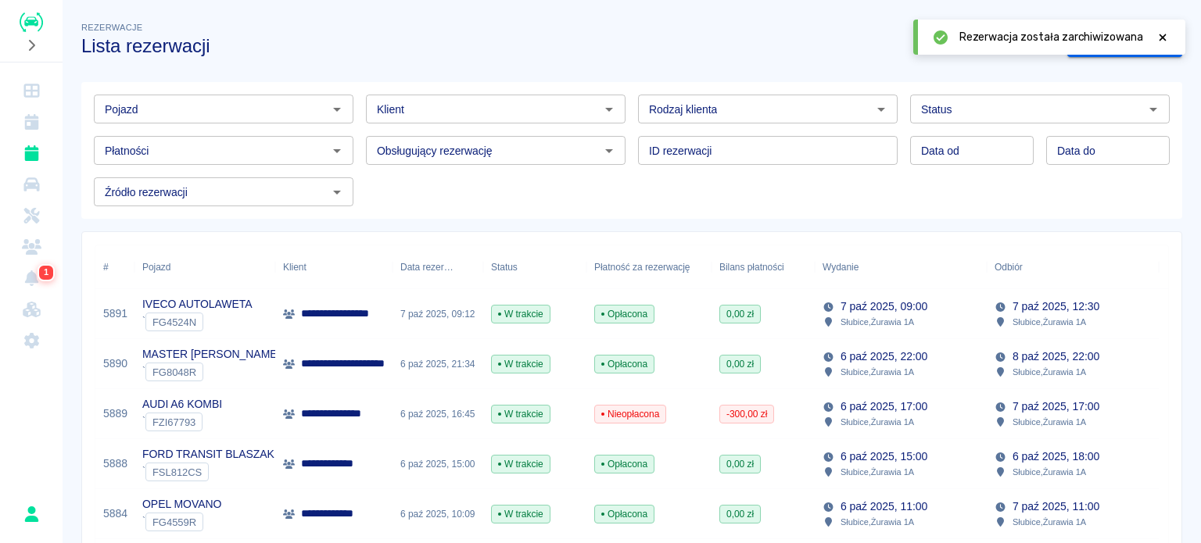
click at [1169, 34] on div "Rezerwacja została zarchiwizowana" at bounding box center [1049, 37] width 272 height 35
click at [1158, 38] on icon at bounding box center [1162, 37] width 14 height 11
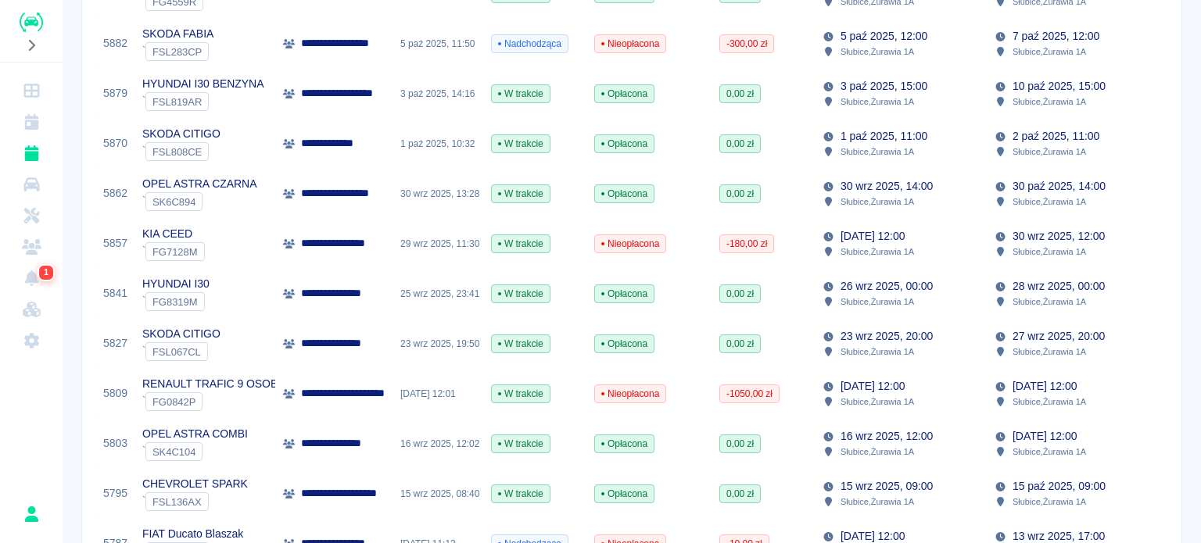
scroll to position [547, 0]
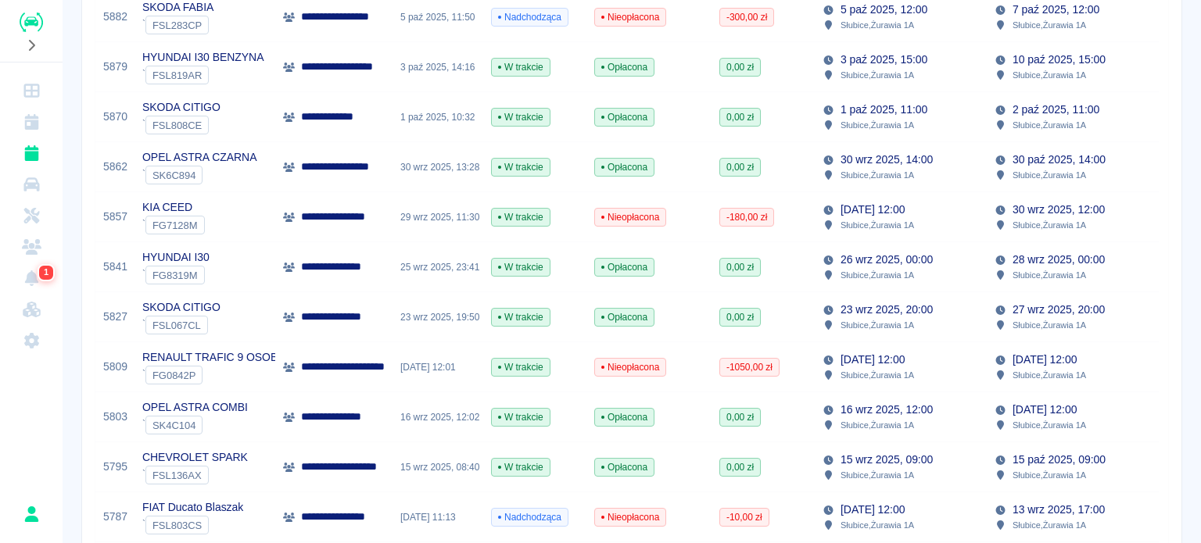
click at [840, 367] on p "25 wrz 2025, 12:00" at bounding box center [872, 360] width 64 height 16
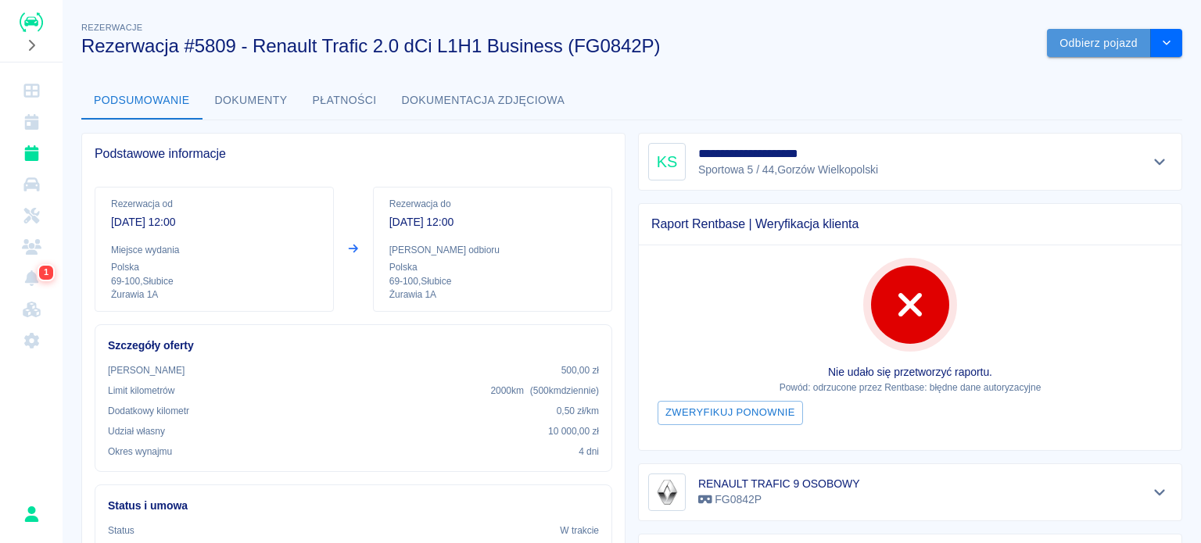
click at [1079, 46] on button "Odbierz pojazd" at bounding box center [1099, 43] width 104 height 29
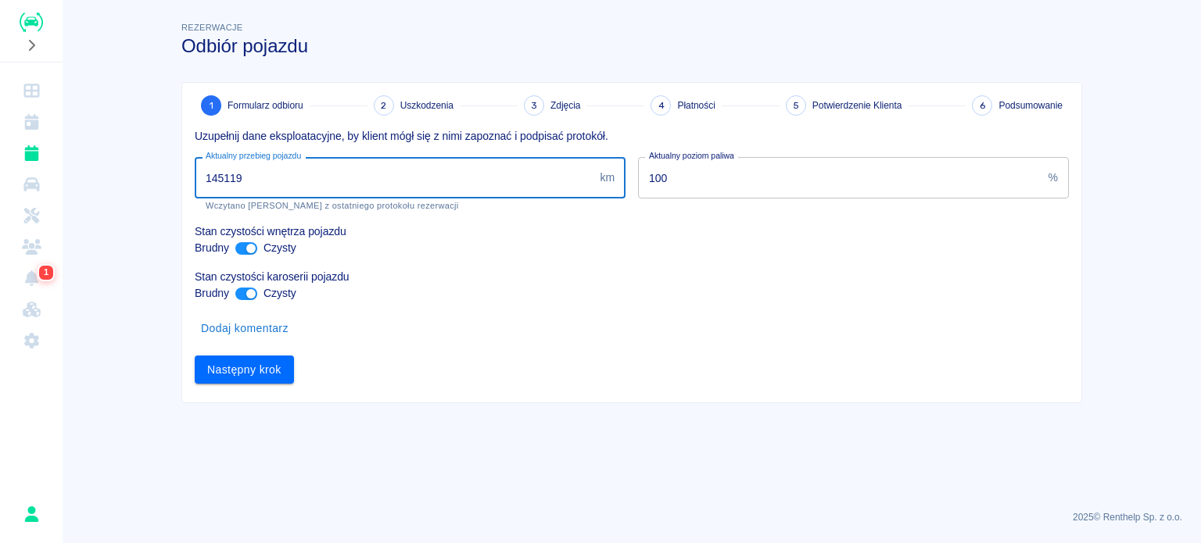
click at [228, 170] on input "145119" at bounding box center [394, 177] width 399 height 41
type input "145419"
click at [241, 368] on button "Następny krok" at bounding box center [244, 370] width 99 height 29
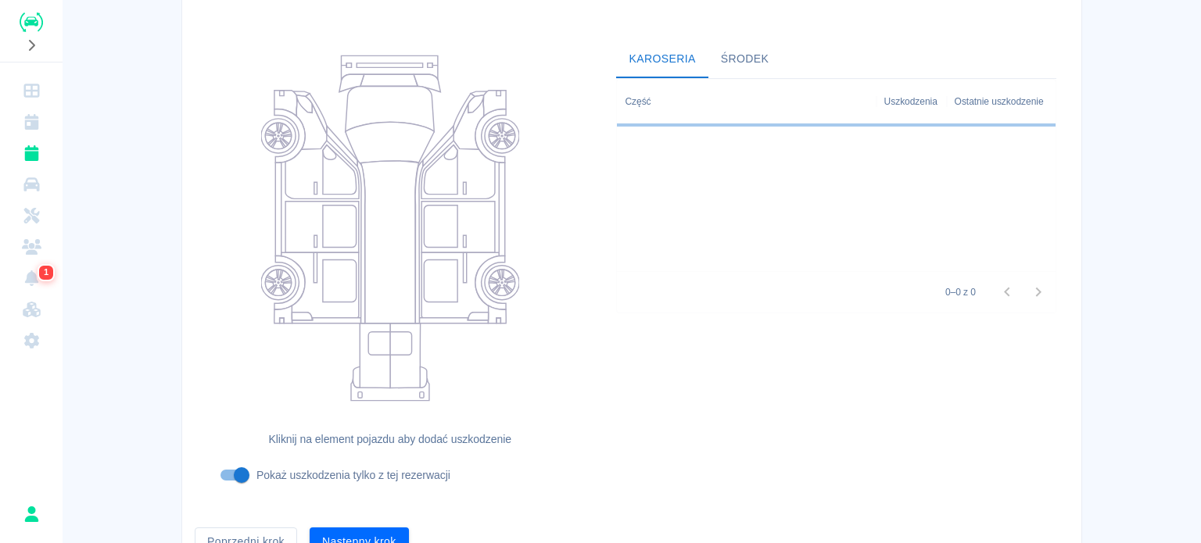
scroll to position [202, 0]
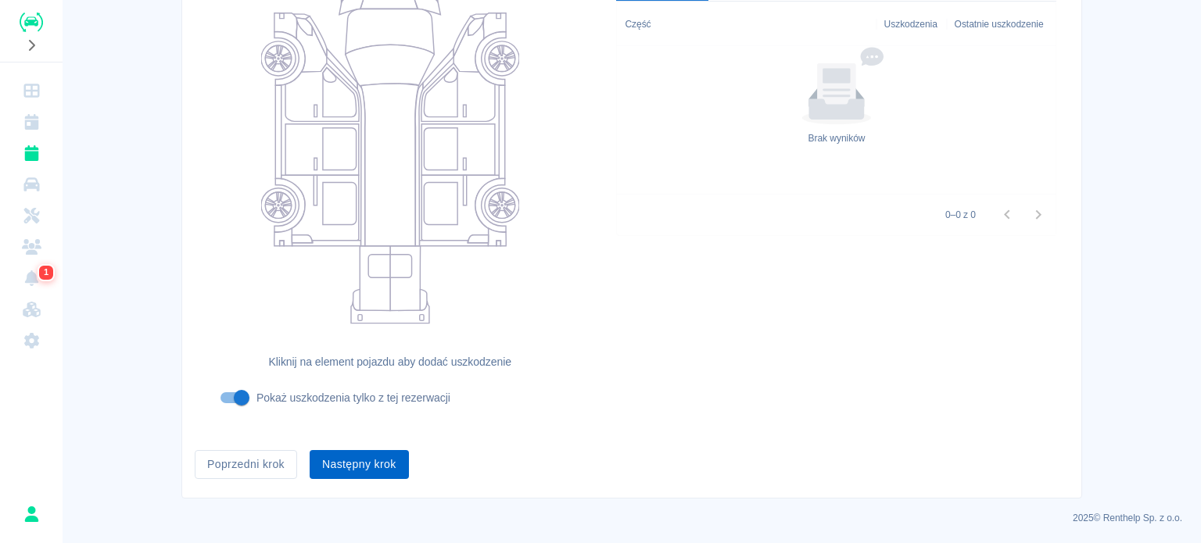
click at [328, 474] on button "Następny krok" at bounding box center [359, 464] width 99 height 29
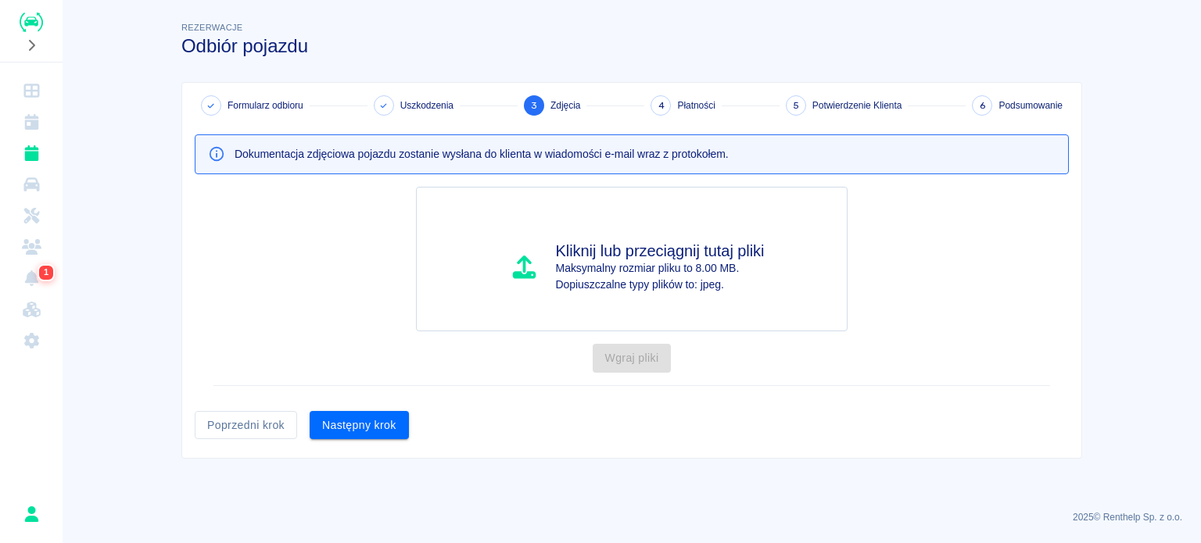
scroll to position [0, 0]
click at [355, 422] on button "Następny krok" at bounding box center [359, 425] width 99 height 29
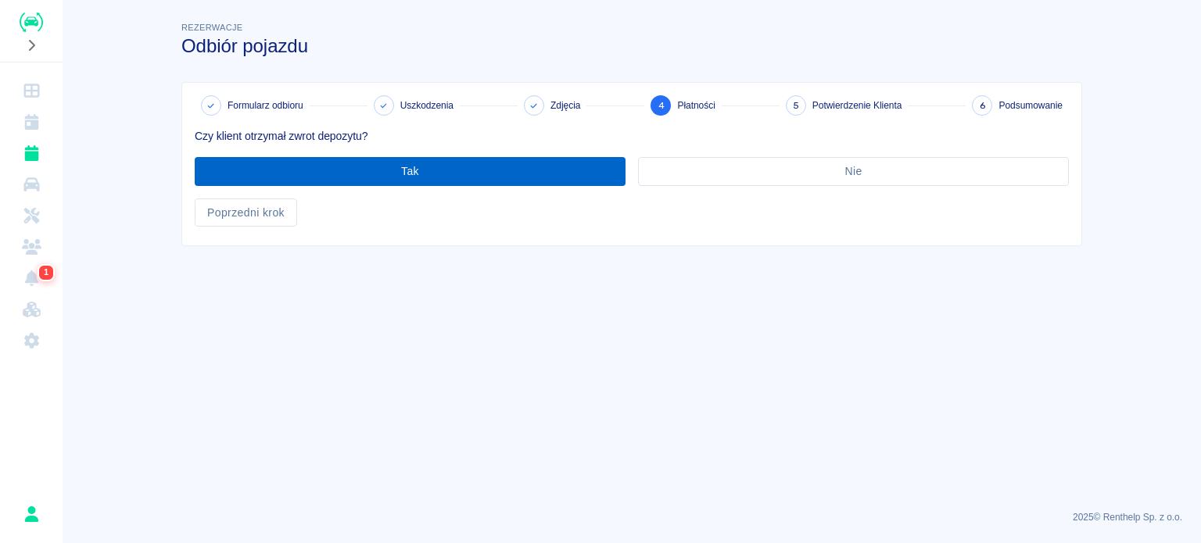
click at [400, 177] on button "Tak" at bounding box center [410, 171] width 431 height 29
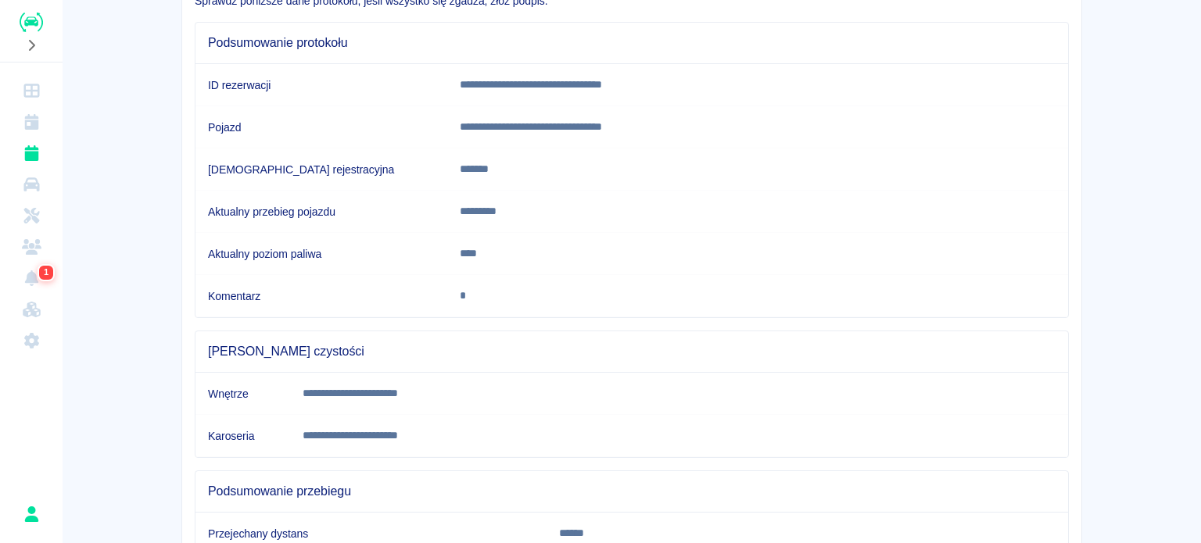
scroll to position [292, 0]
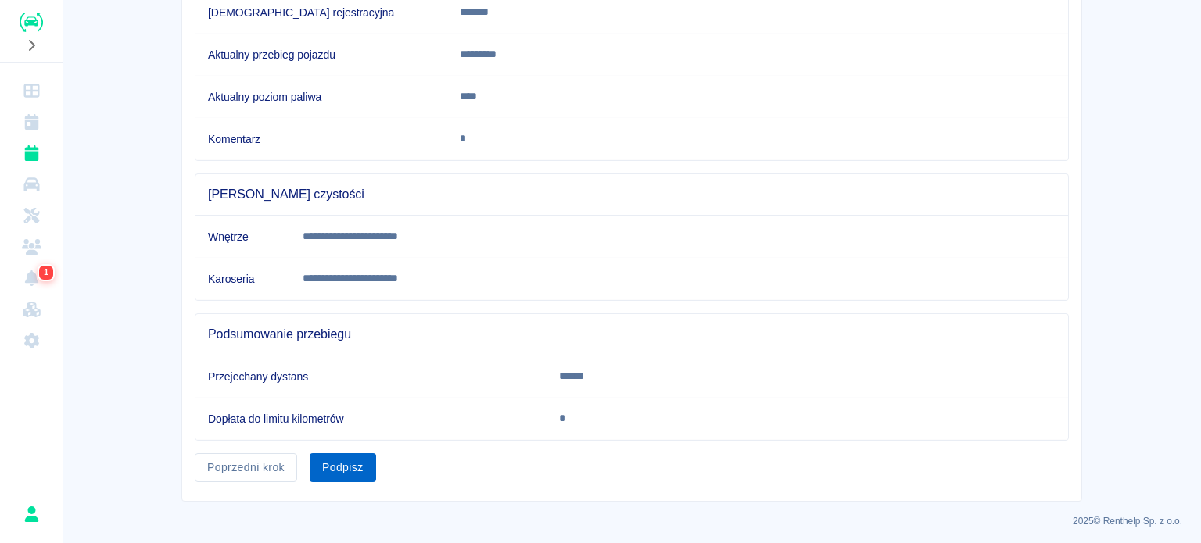
click at [335, 465] on button "Podpisz" at bounding box center [343, 467] width 66 height 29
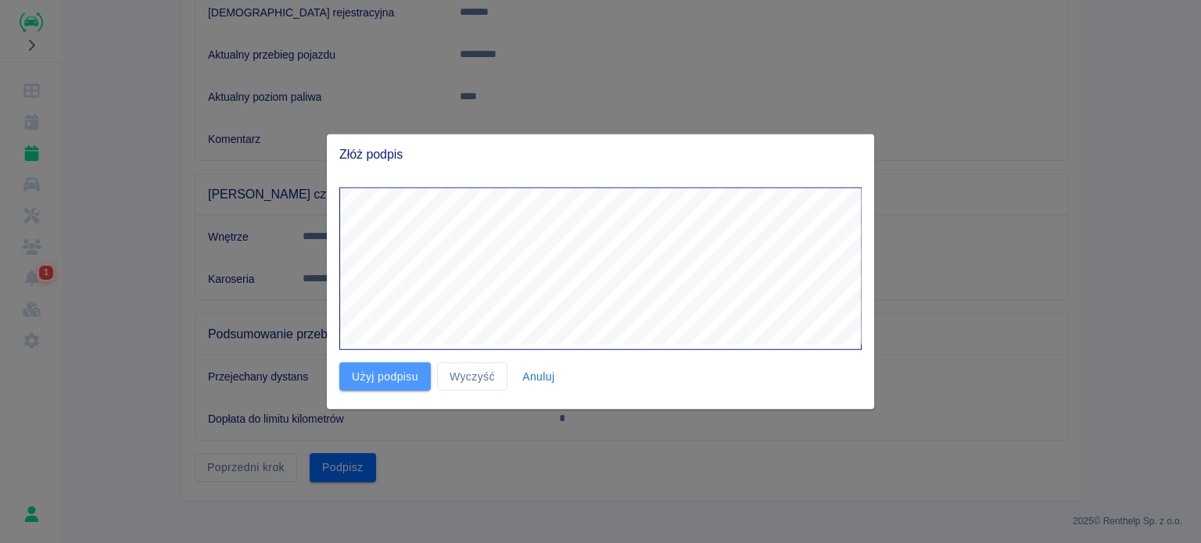
click at [363, 386] on button "Użyj podpisu" at bounding box center [384, 376] width 91 height 29
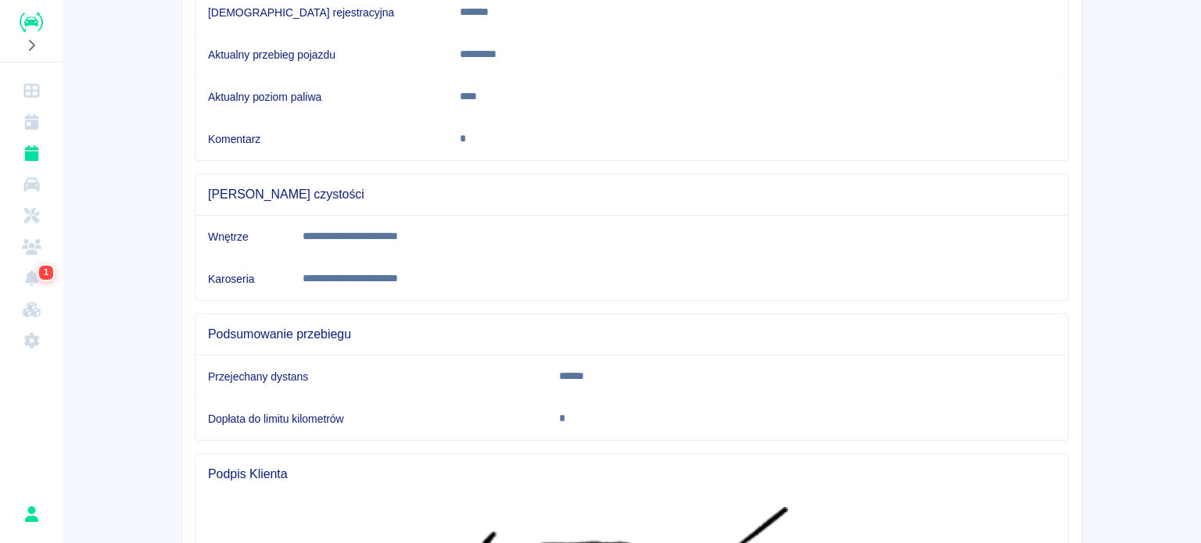
scroll to position [522, 0]
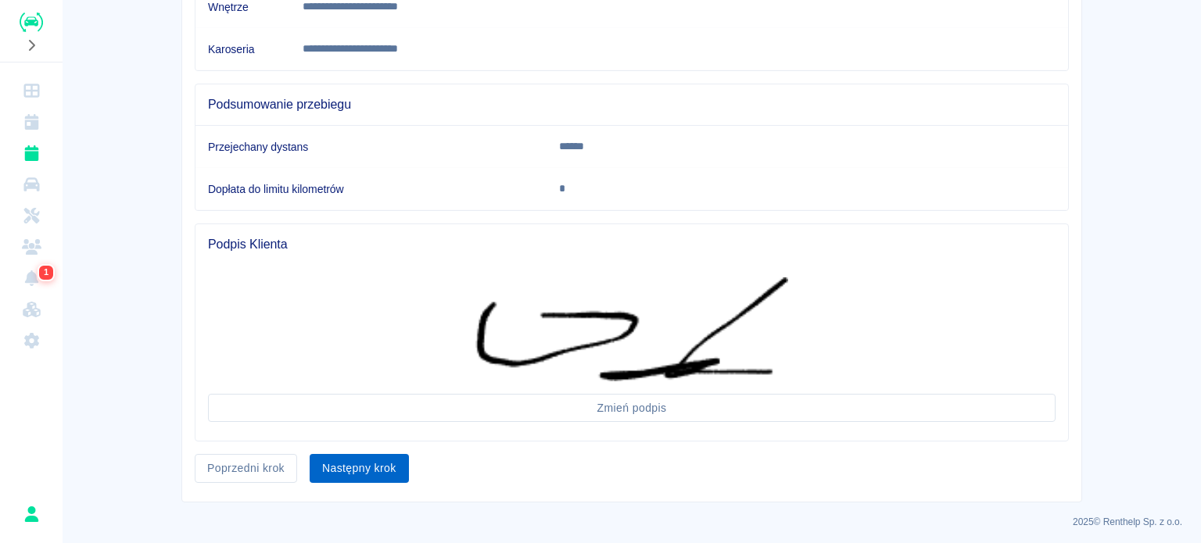
click at [363, 454] on button "Następny krok" at bounding box center [359, 468] width 99 height 29
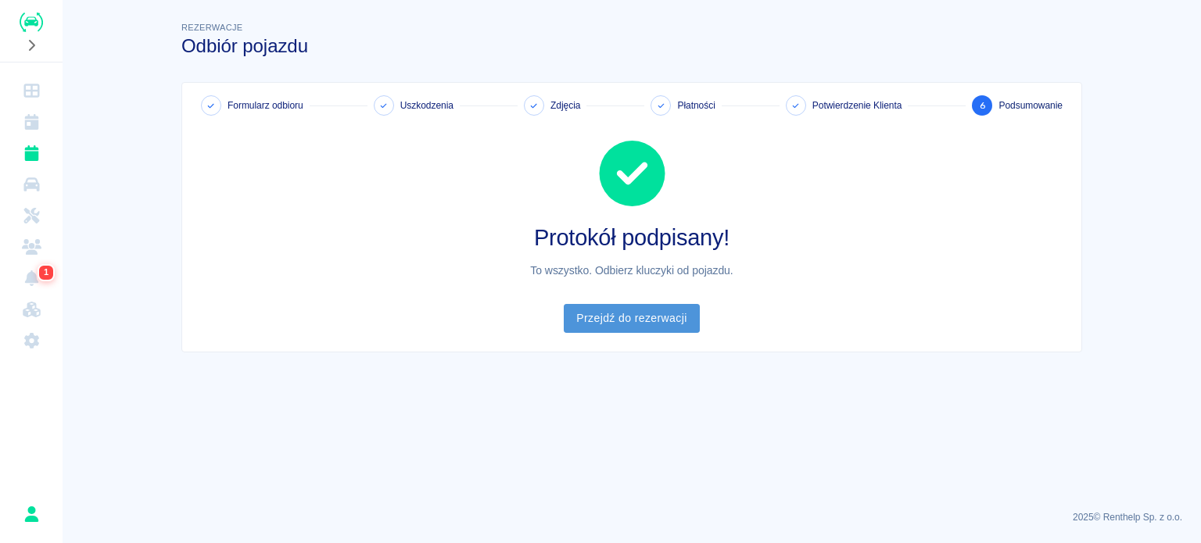
click at [629, 313] on link "Przejdź do rezerwacji" at bounding box center [631, 318] width 135 height 29
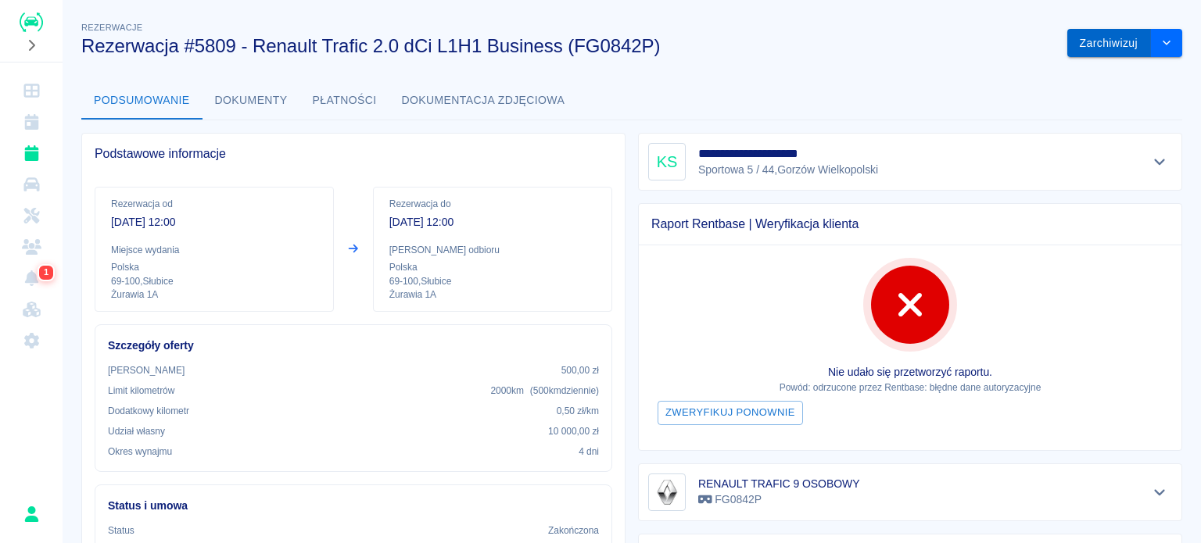
click at [1077, 44] on button "Zarchiwizuj" at bounding box center [1109, 43] width 84 height 29
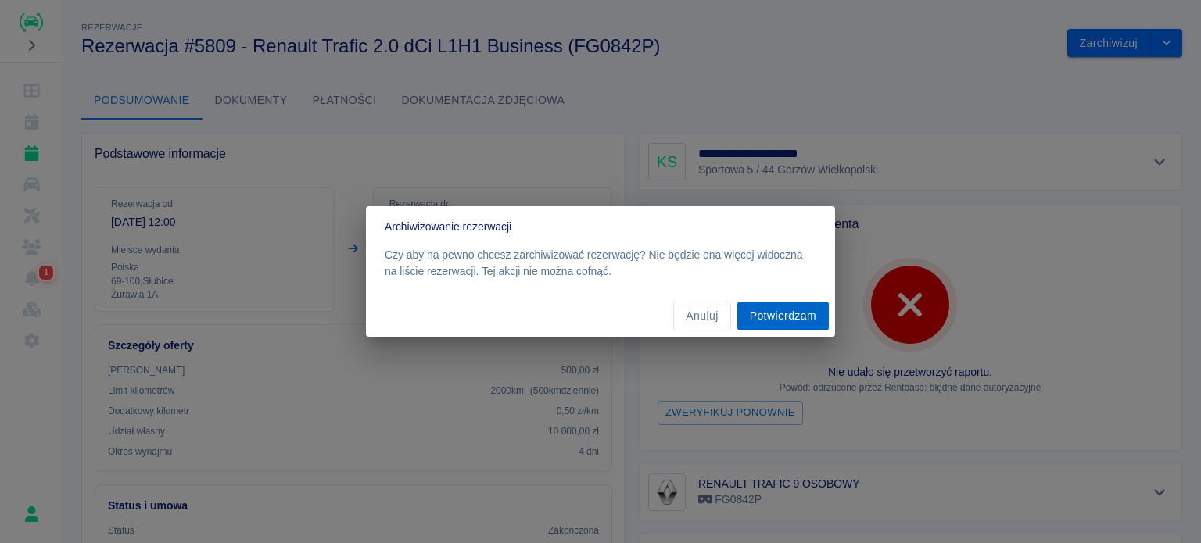
click at [797, 306] on button "Potwierdzam" at bounding box center [782, 316] width 91 height 29
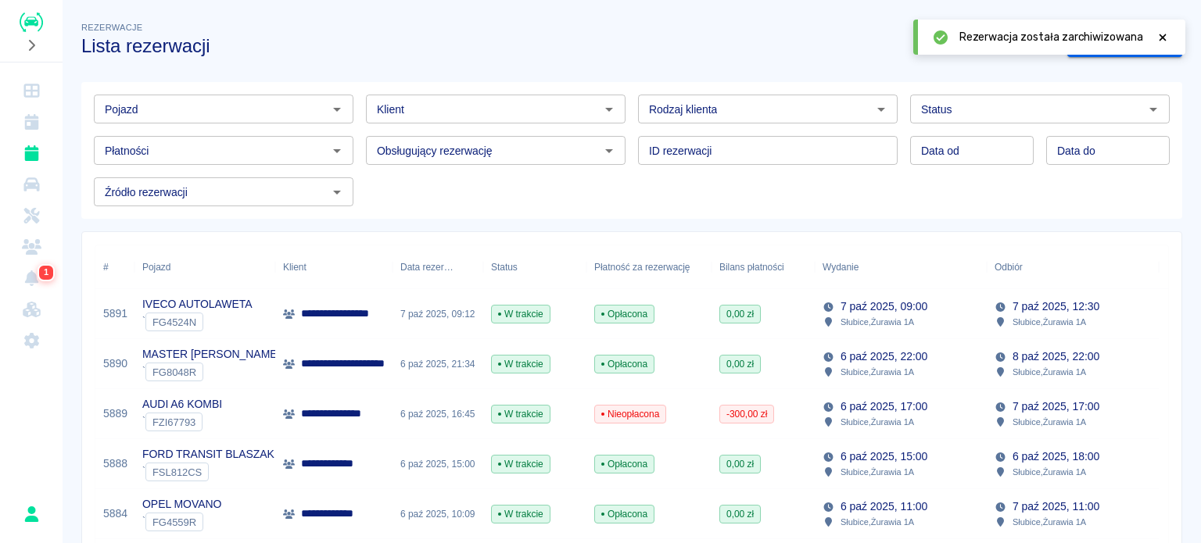
click at [1161, 36] on icon at bounding box center [1162, 37] width 7 height 7
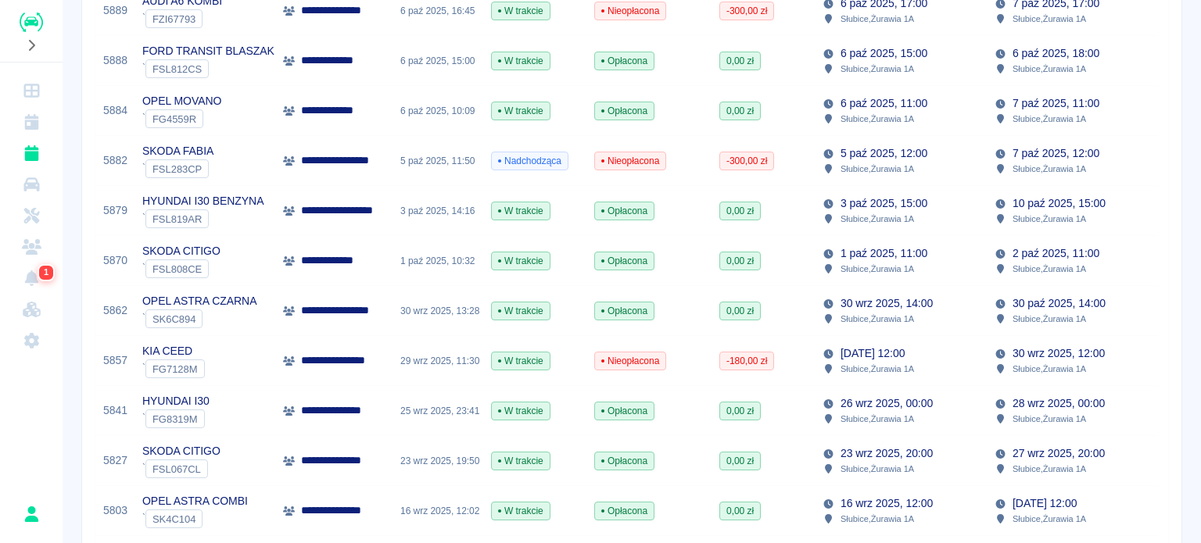
scroll to position [391, 0]
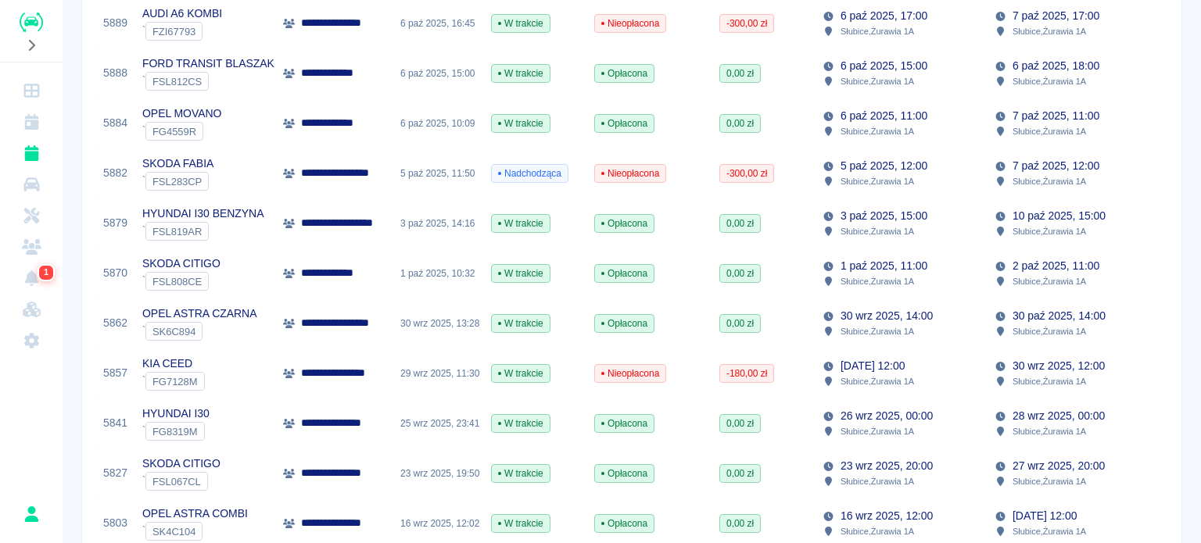
click at [881, 371] on p "29 wrz 2025, 12:00" at bounding box center [872, 366] width 64 height 16
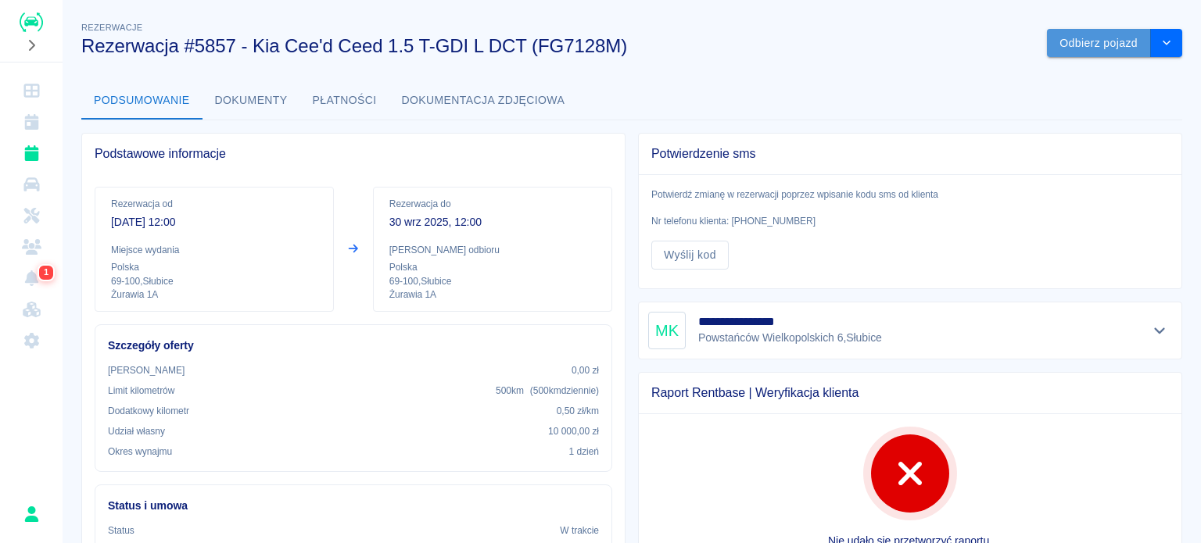
click at [1072, 43] on button "Odbierz pojazd" at bounding box center [1099, 43] width 104 height 29
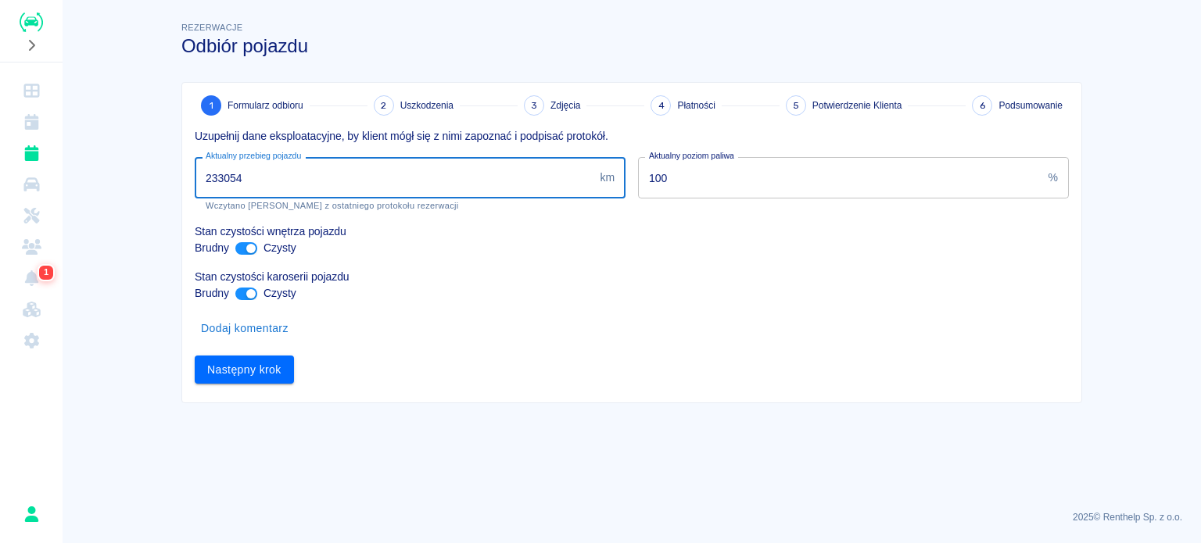
click at [228, 170] on input "233054" at bounding box center [394, 177] width 399 height 41
type input "233454"
click at [253, 375] on button "Następny krok" at bounding box center [244, 370] width 99 height 29
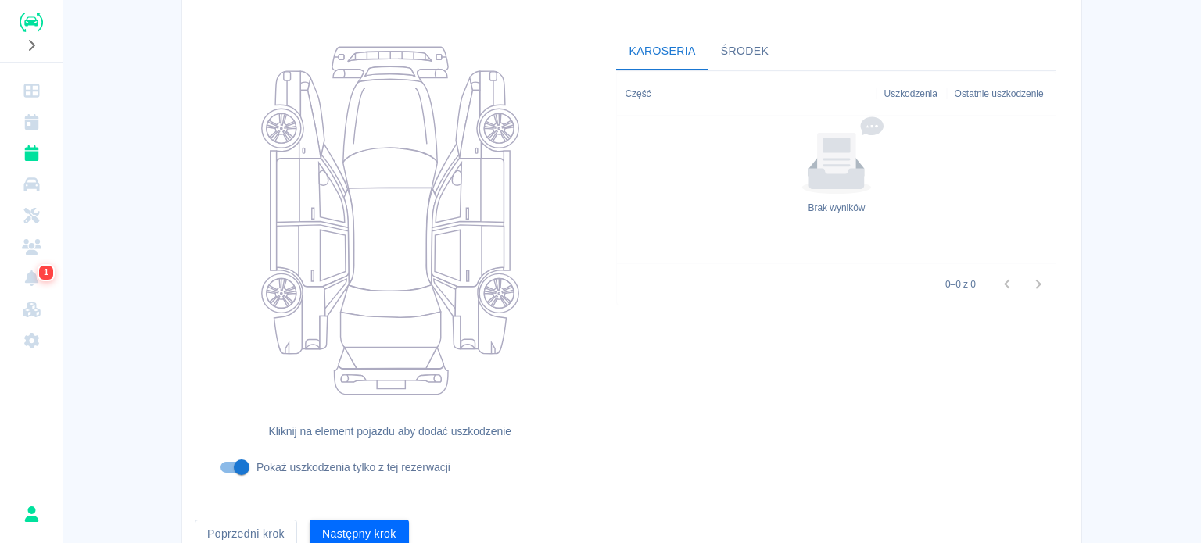
scroll to position [202, 0]
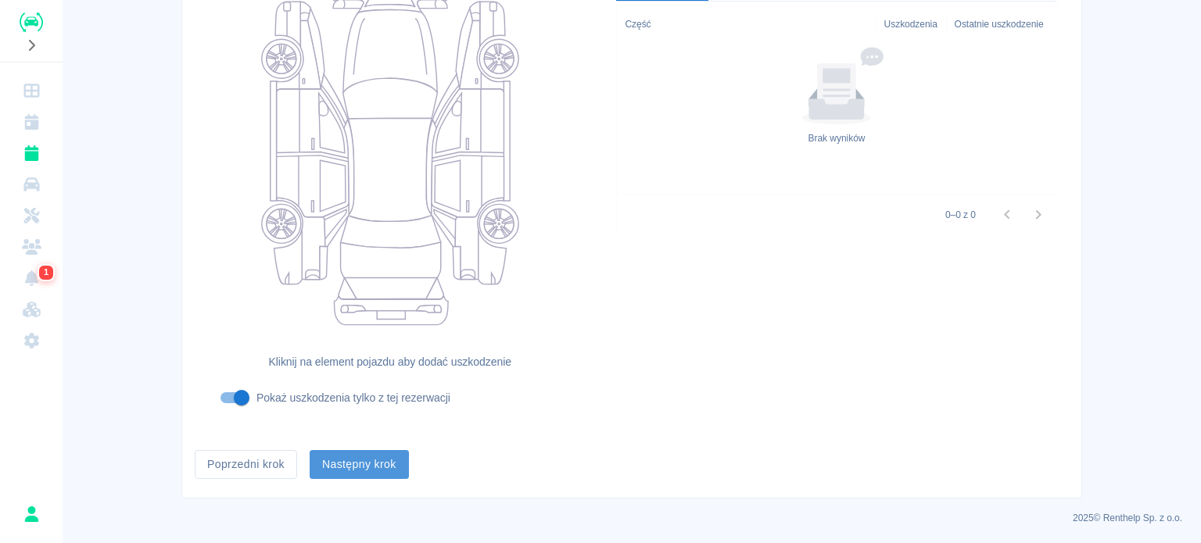
click at [358, 450] on button "Następny krok" at bounding box center [359, 464] width 99 height 29
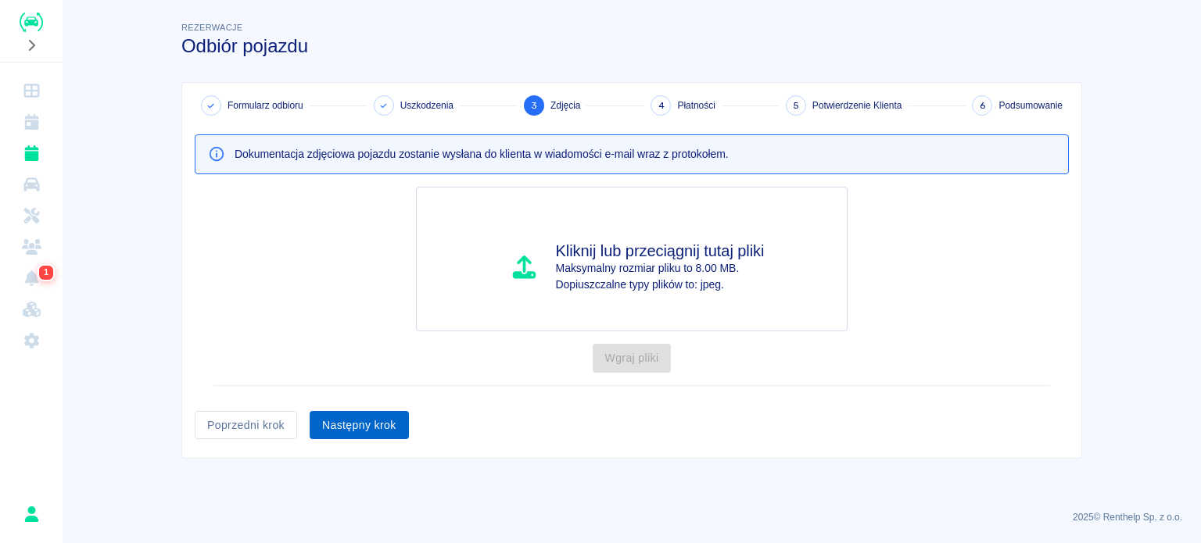
click at [366, 421] on button "Następny krok" at bounding box center [359, 425] width 99 height 29
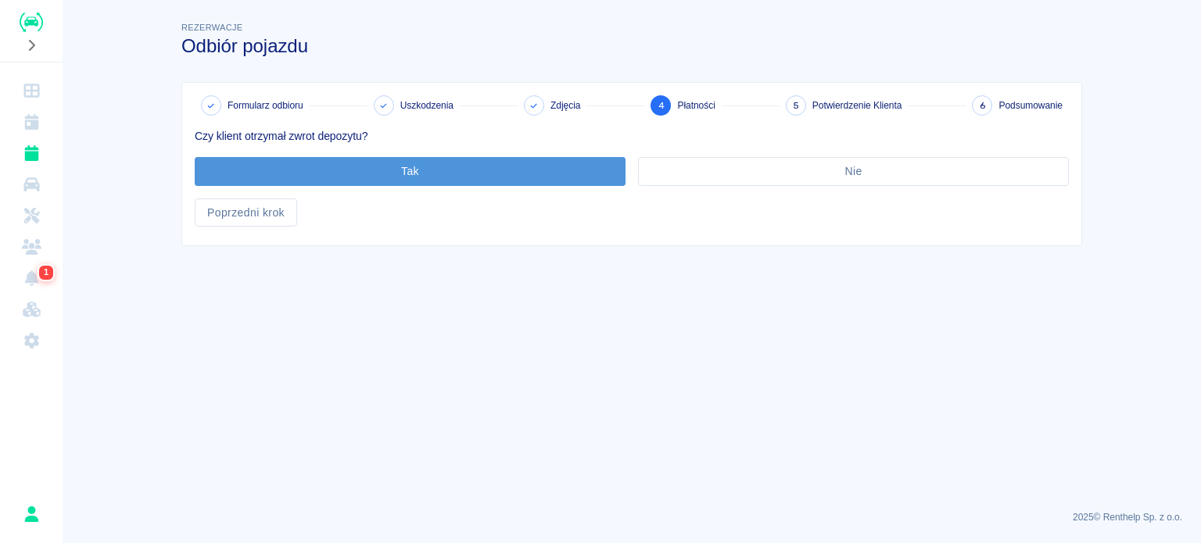
click at [403, 175] on button "Tak" at bounding box center [410, 171] width 431 height 29
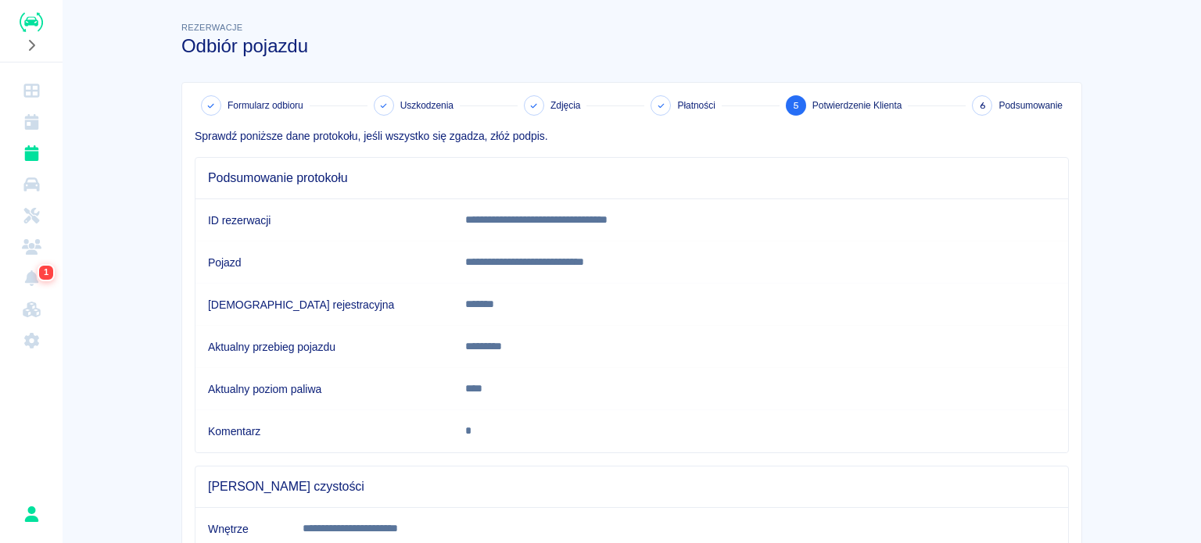
scroll to position [292, 0]
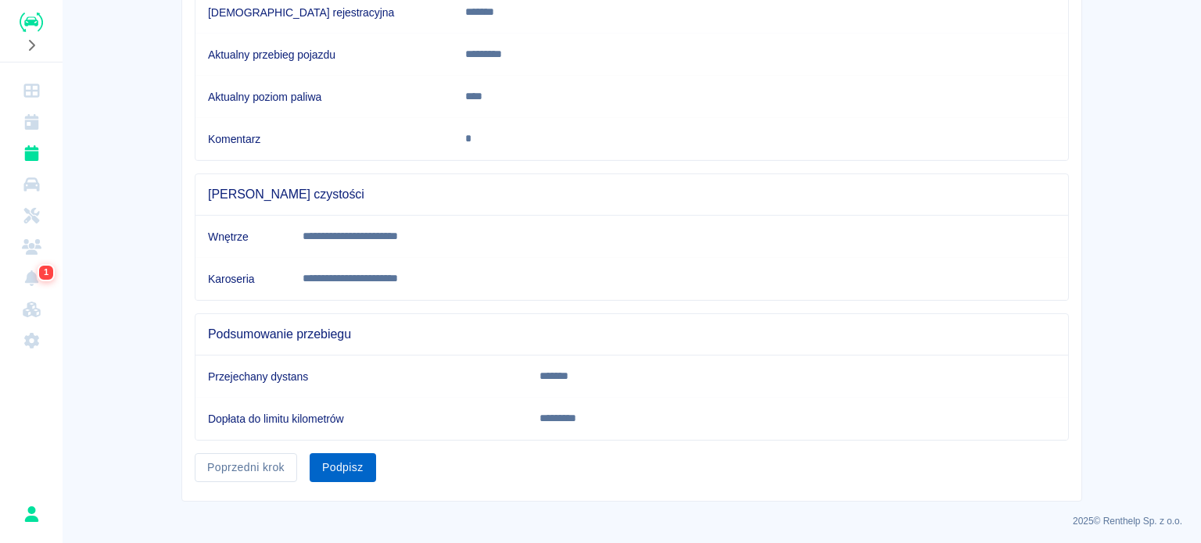
click at [331, 467] on button "Podpisz" at bounding box center [343, 467] width 66 height 29
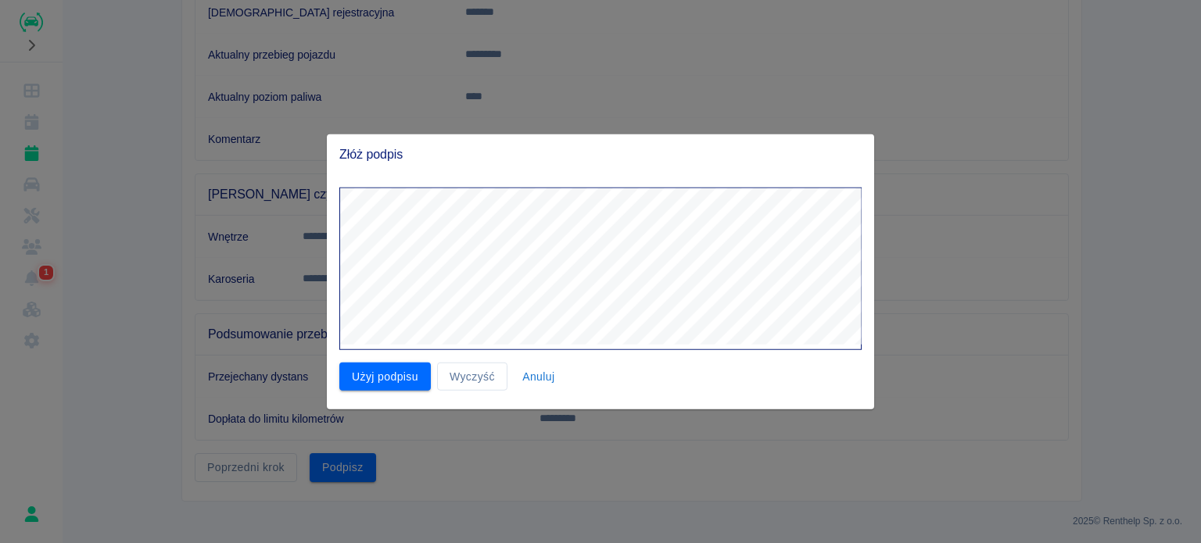
drag, startPoint x: 392, startPoint y: 374, endPoint x: 402, endPoint y: 367, distance: 11.7
click at [394, 374] on button "Użyj podpisu" at bounding box center [384, 376] width 91 height 29
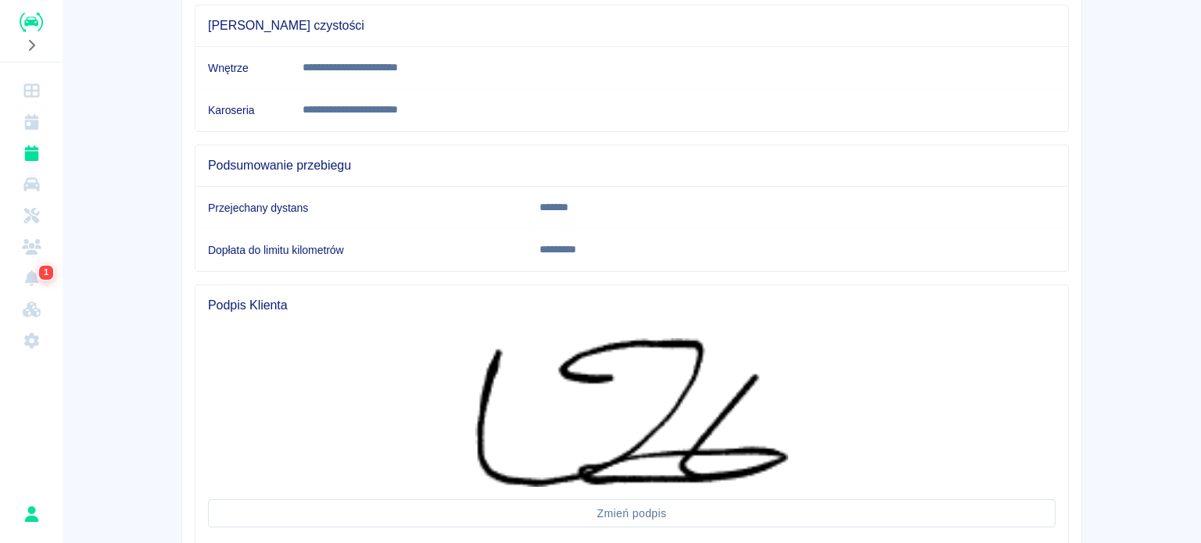
scroll to position [567, 0]
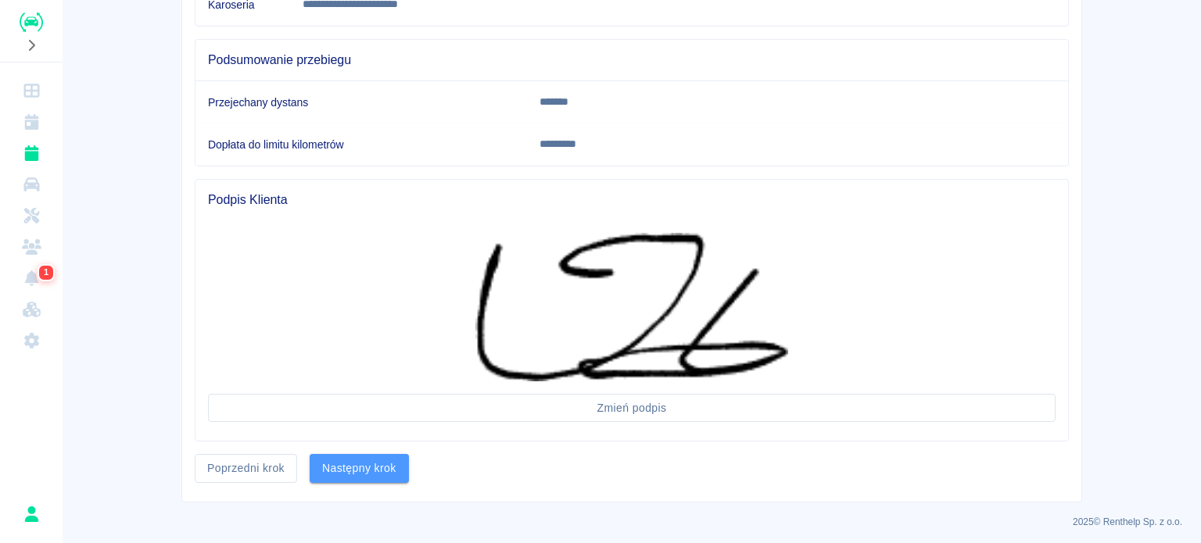
click at [349, 454] on button "Następny krok" at bounding box center [359, 468] width 99 height 29
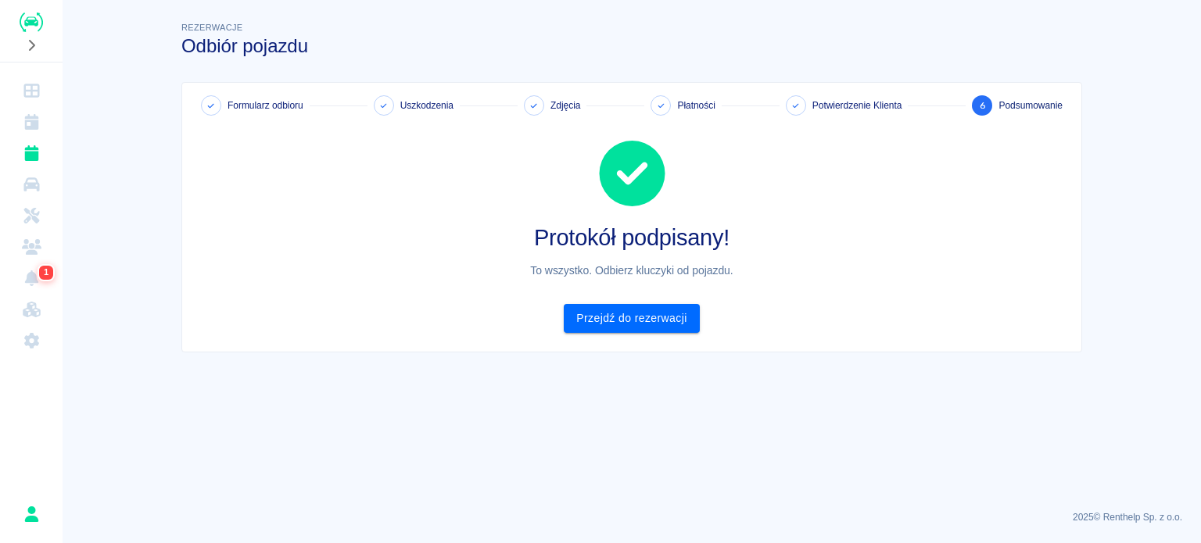
scroll to position [0, 0]
click at [613, 324] on link "Przejdź do rezerwacji" at bounding box center [631, 318] width 135 height 29
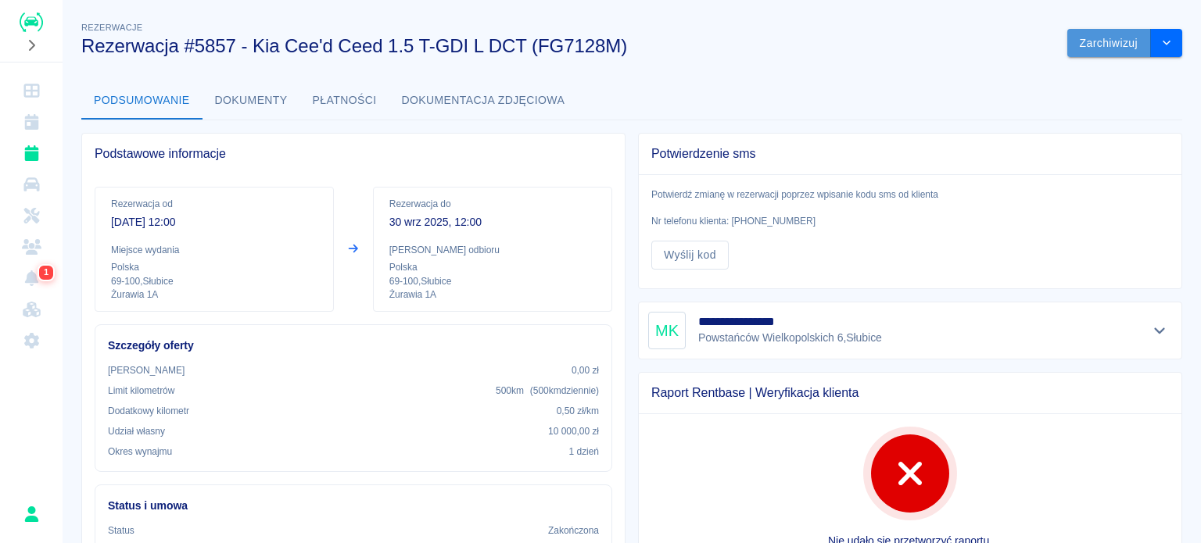
click at [1101, 37] on button "Zarchiwizuj" at bounding box center [1109, 43] width 84 height 29
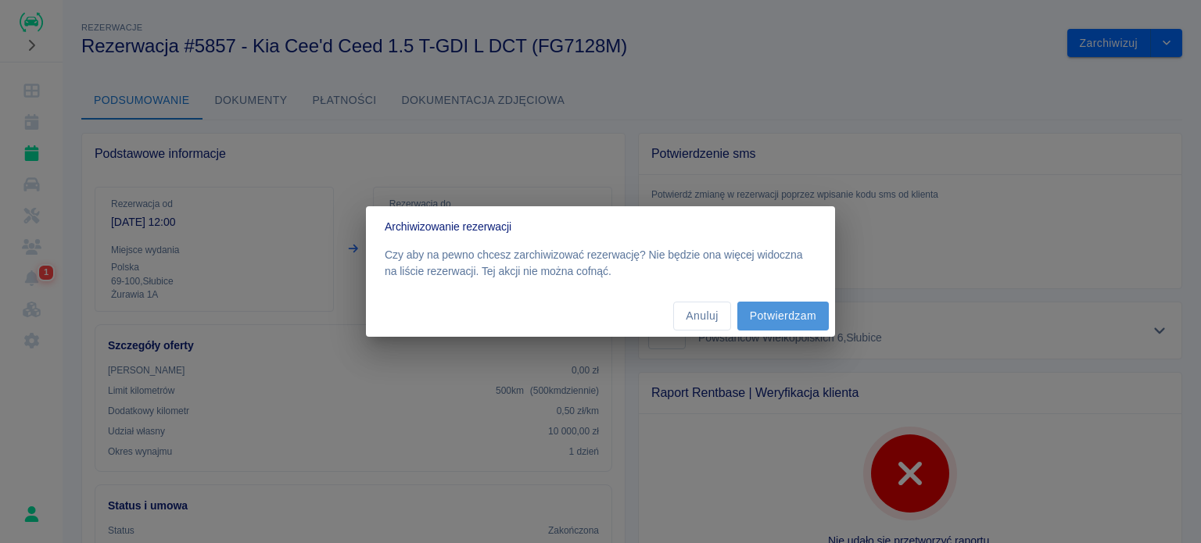
click at [780, 321] on button "Potwierdzam" at bounding box center [782, 316] width 91 height 29
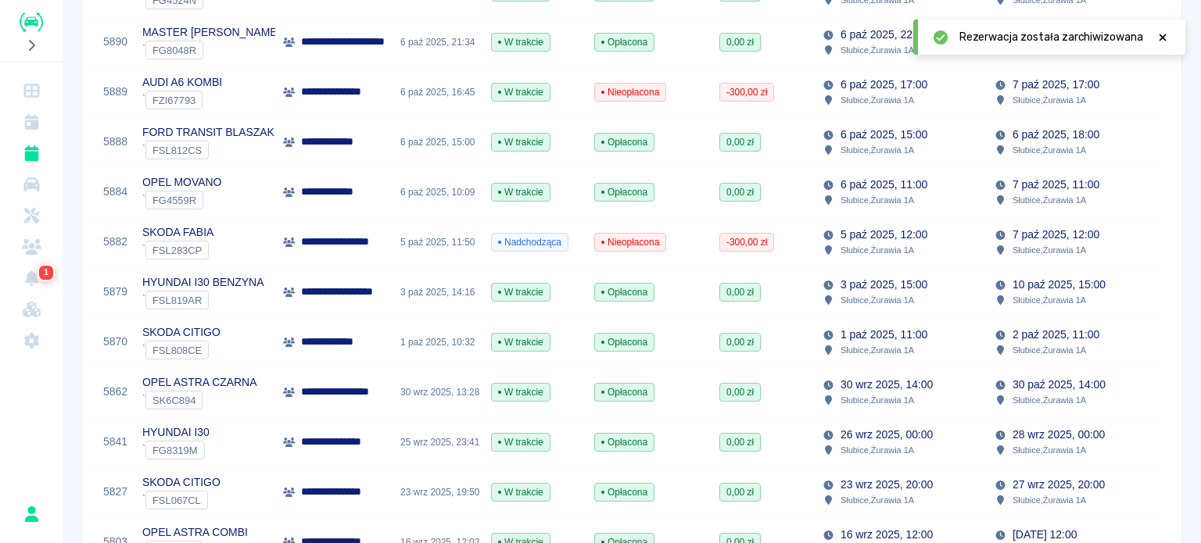
scroll to position [547, 0]
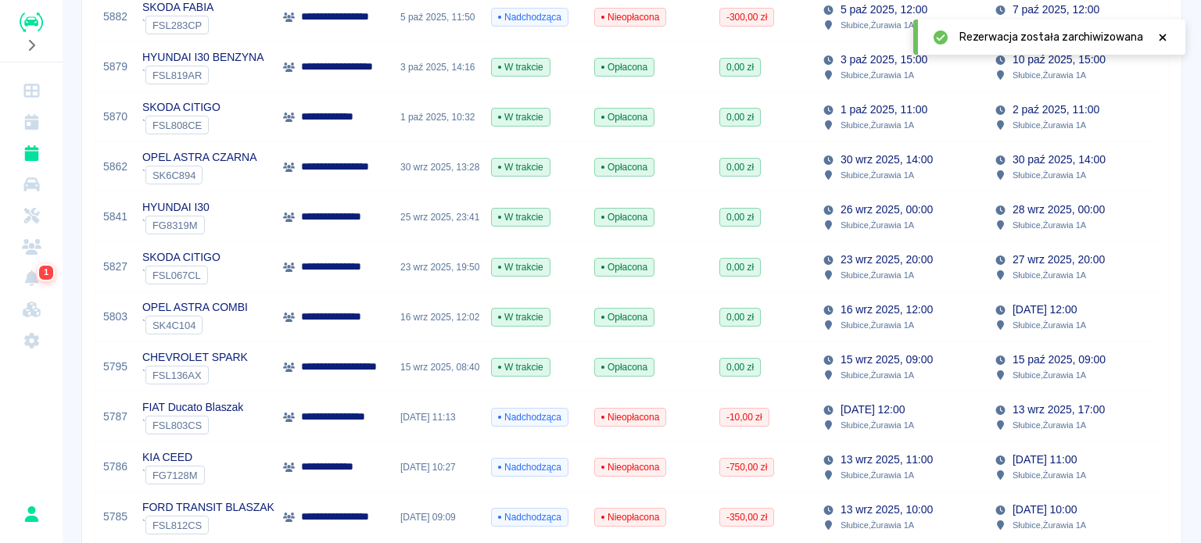
click at [858, 419] on p "Słubice , Żurawia 1A" at bounding box center [876, 425] width 73 height 14
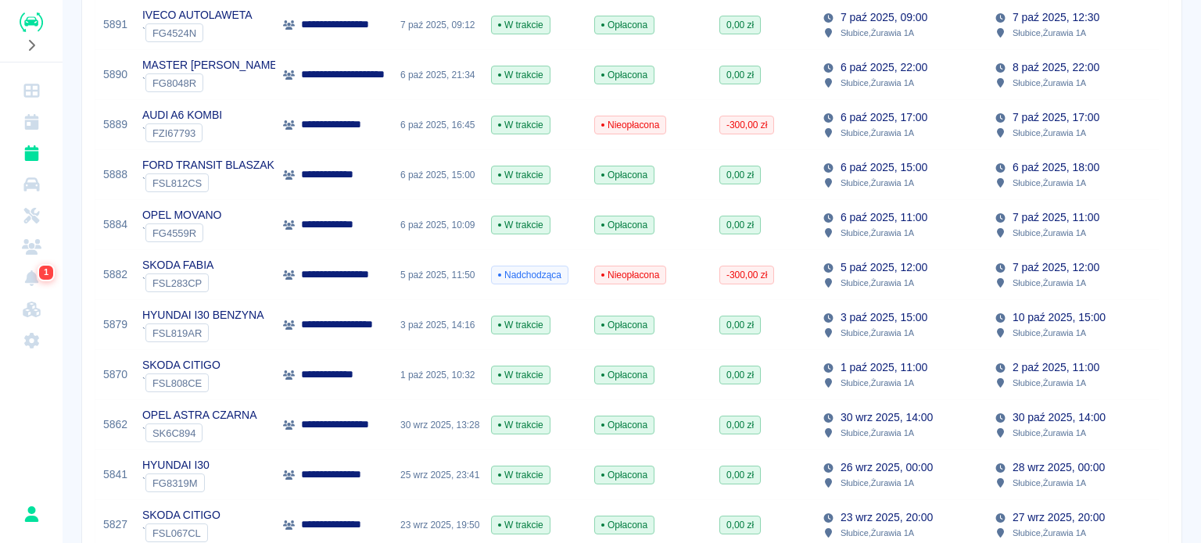
scroll to position [391, 0]
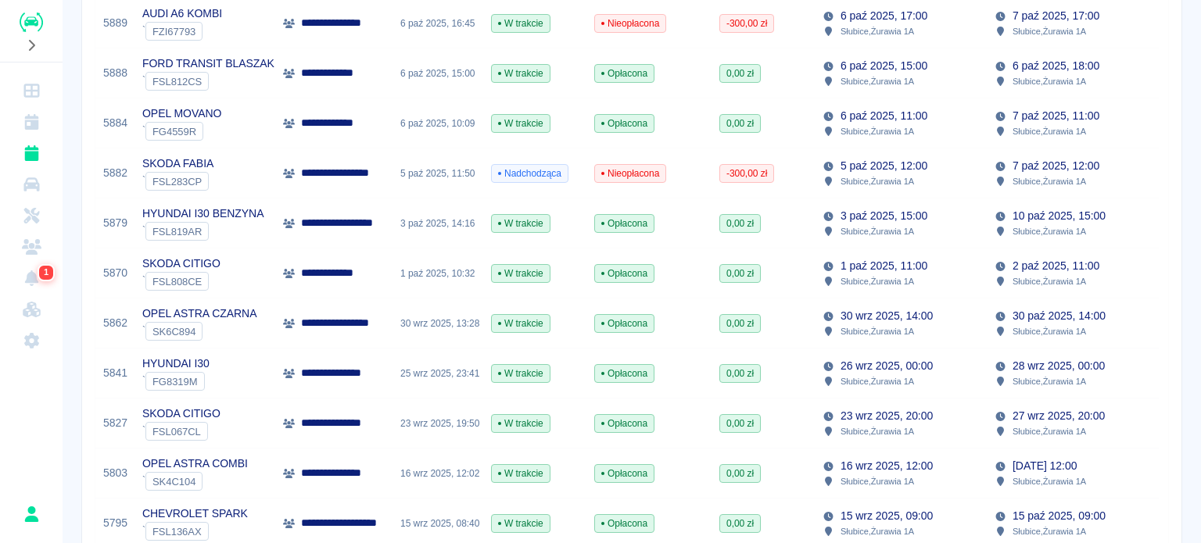
click at [907, 262] on p "1 paź 2025, 11:00" at bounding box center [883, 266] width 87 height 16
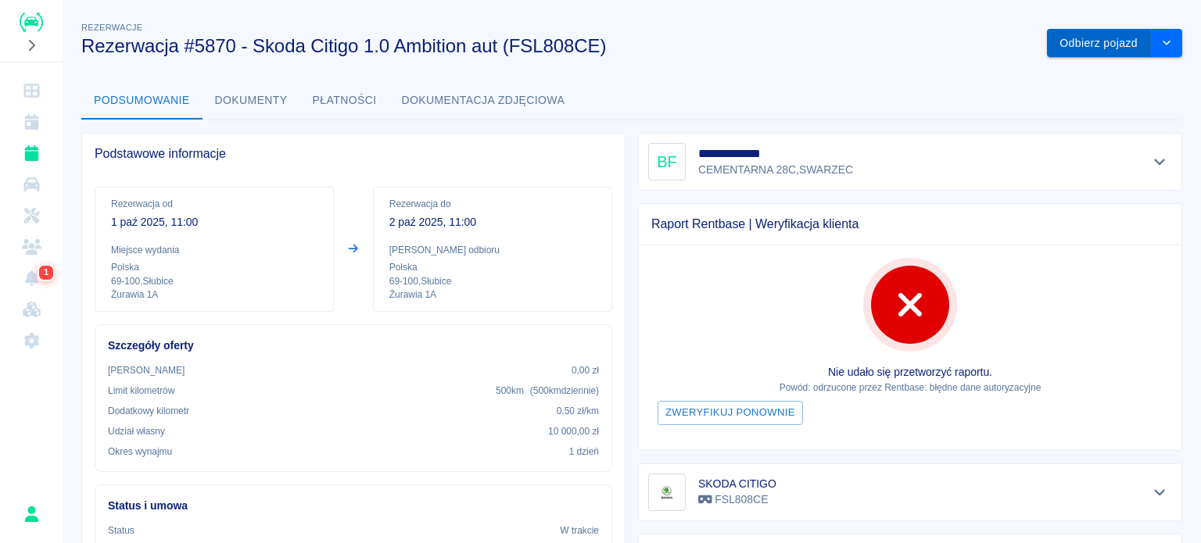
click at [1082, 45] on button "Odbierz pojazd" at bounding box center [1099, 43] width 104 height 29
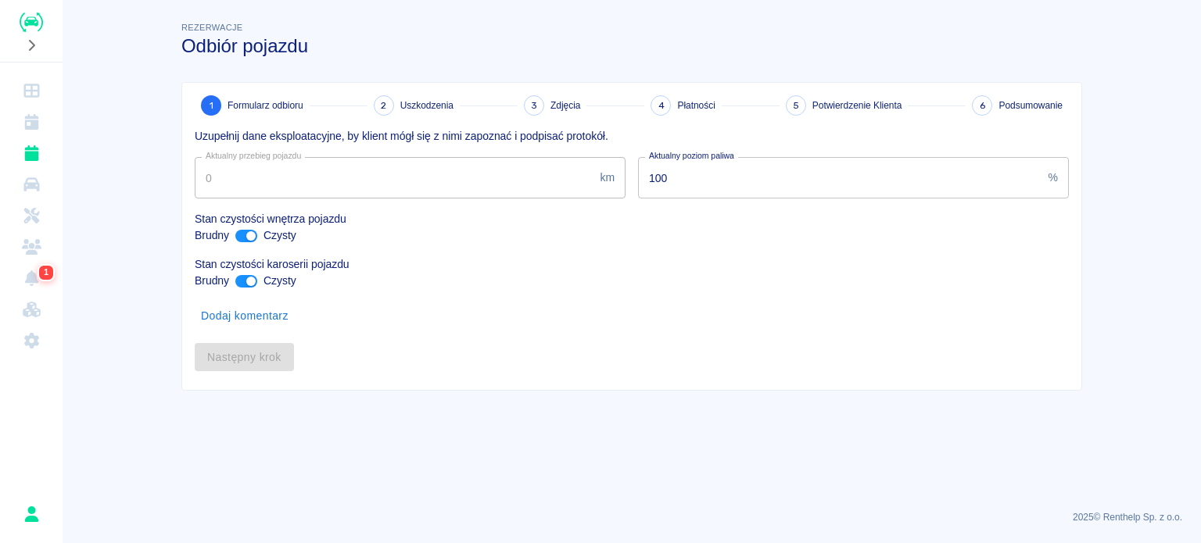
type input "259996"
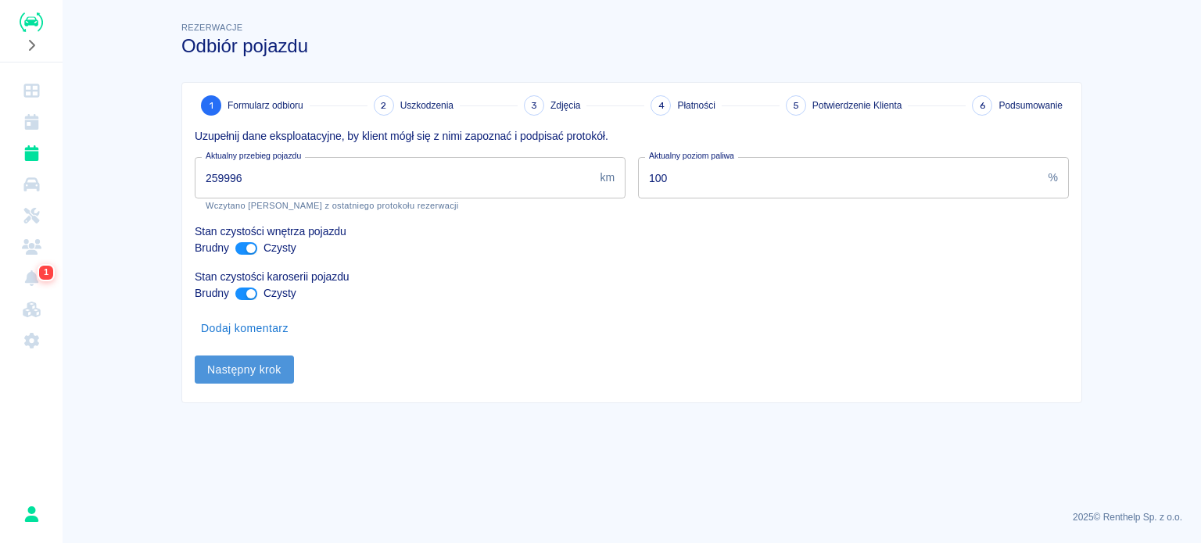
click at [248, 370] on button "Następny krok" at bounding box center [244, 370] width 99 height 29
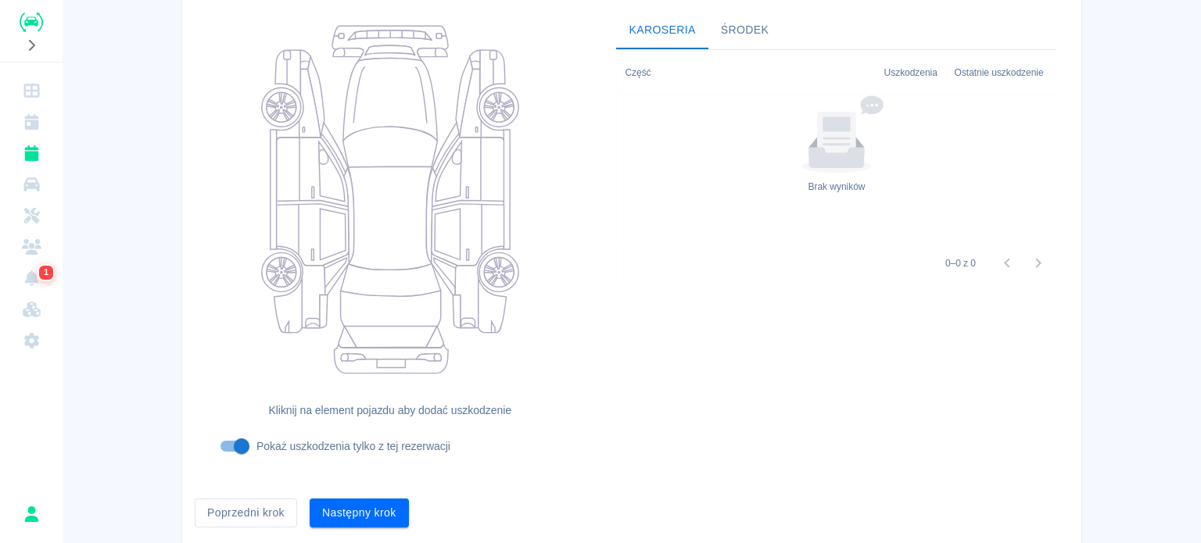
scroll to position [202, 0]
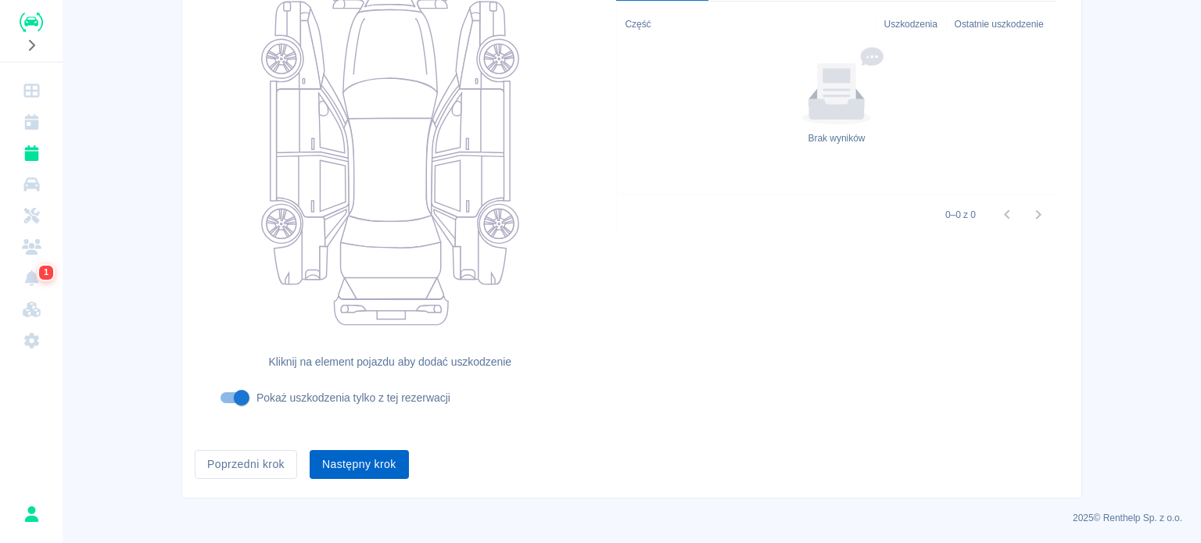
click at [372, 473] on button "Następny krok" at bounding box center [359, 464] width 99 height 29
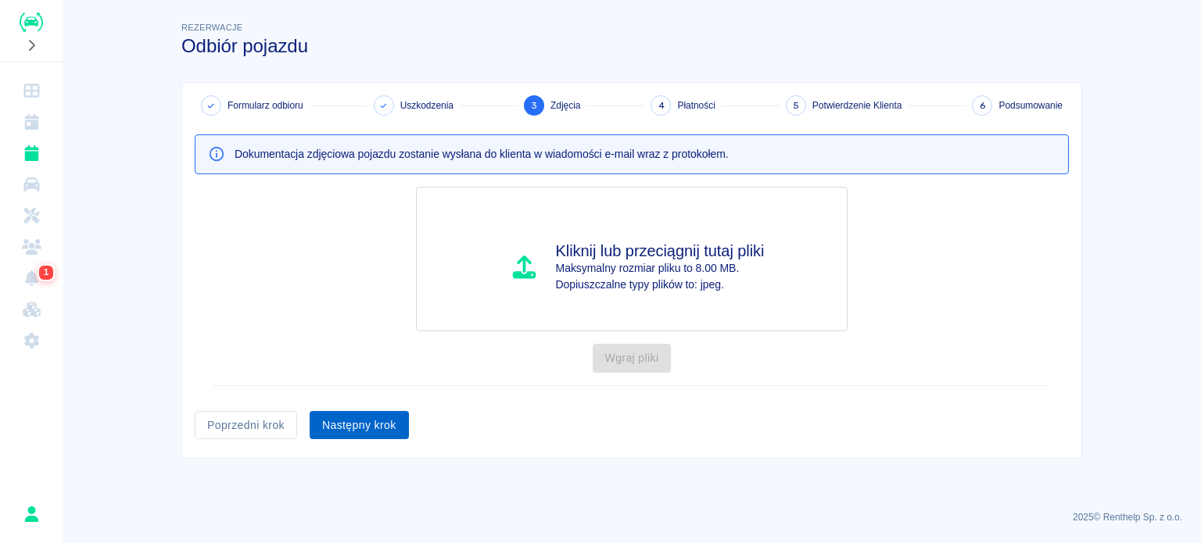
click at [360, 431] on button "Następny krok" at bounding box center [359, 425] width 99 height 29
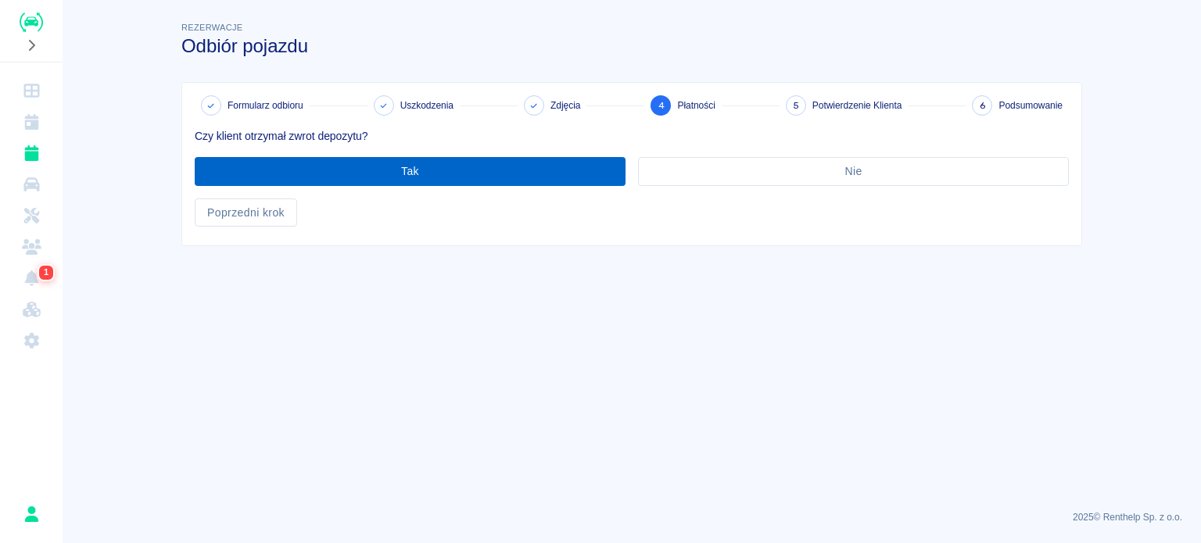
click at [404, 181] on button "Tak" at bounding box center [410, 171] width 431 height 29
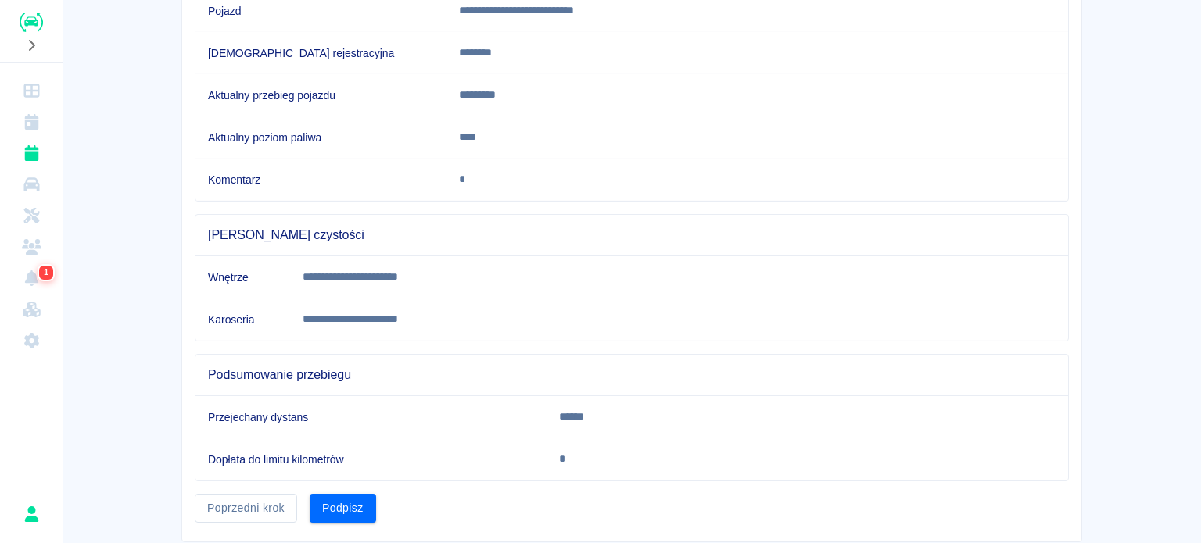
scroll to position [292, 0]
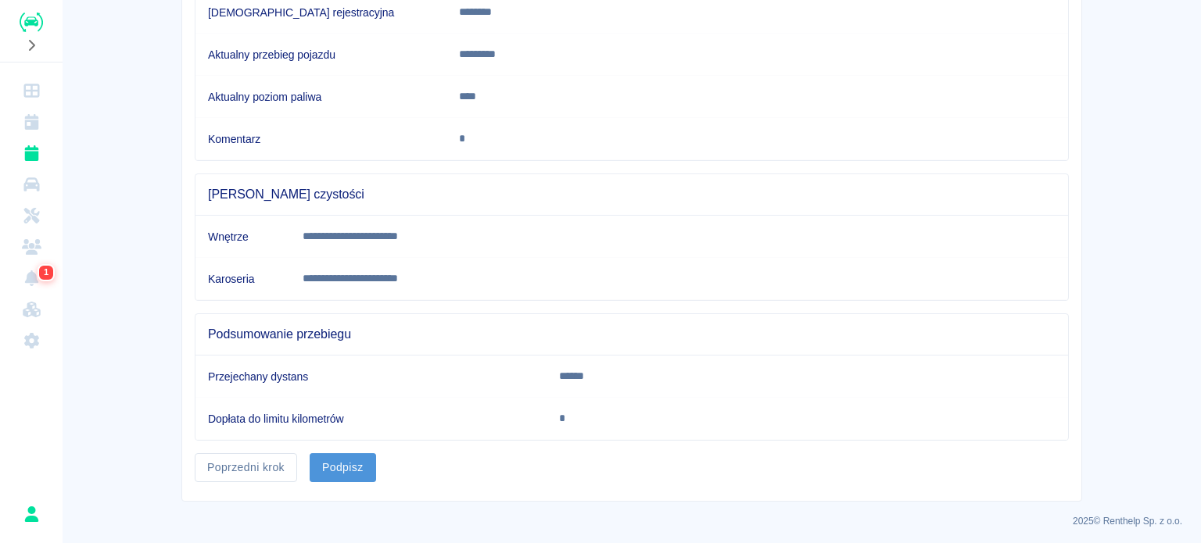
click at [340, 462] on button "Podpisz" at bounding box center [343, 467] width 66 height 29
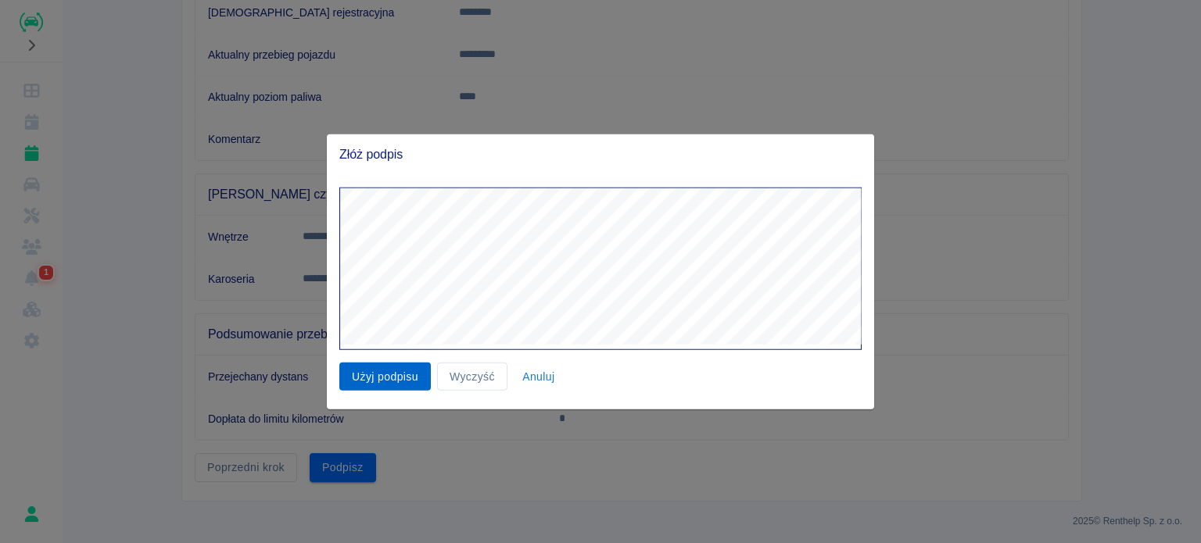
click at [378, 374] on button "Użyj podpisu" at bounding box center [384, 376] width 91 height 29
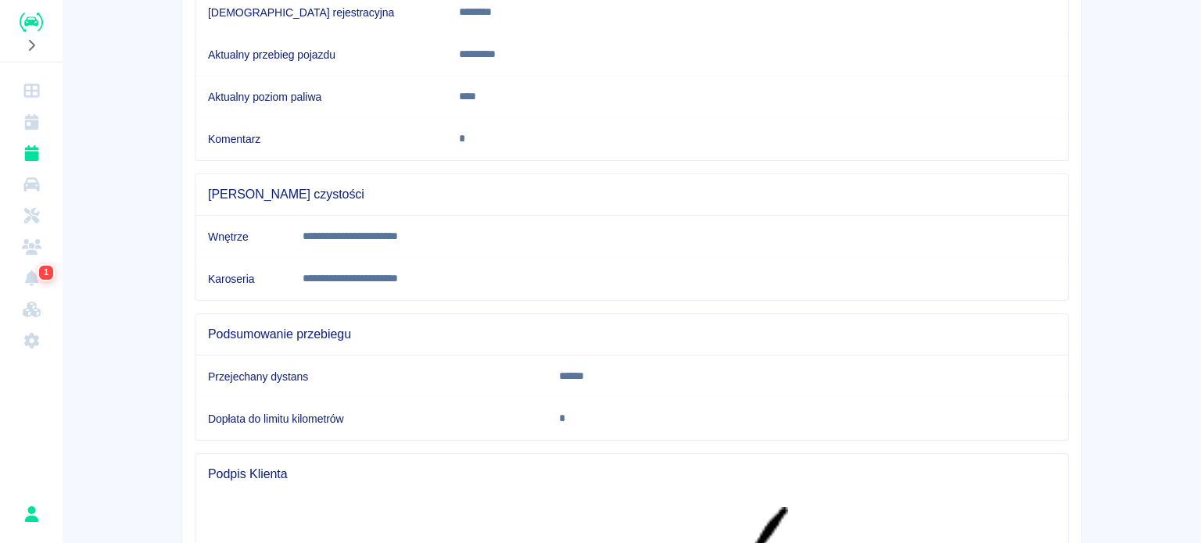
scroll to position [550, 0]
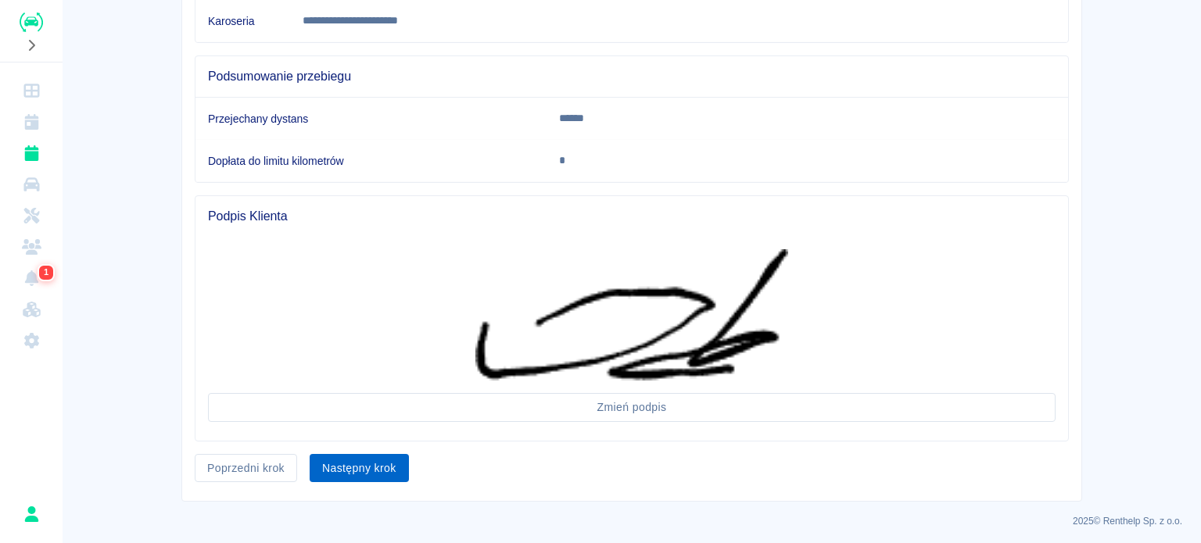
click at [363, 467] on button "Następny krok" at bounding box center [359, 468] width 99 height 29
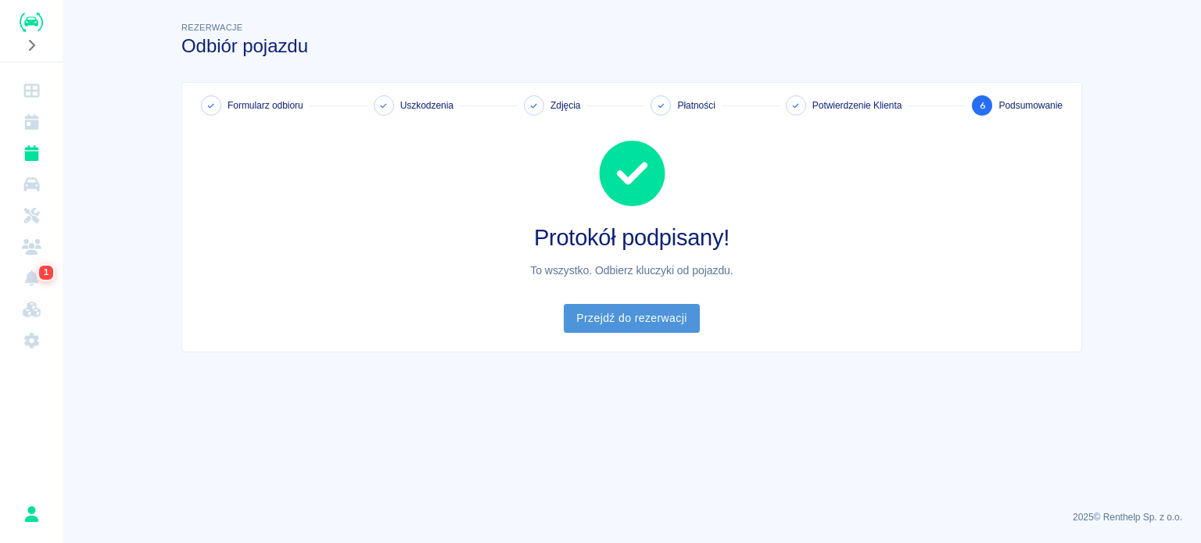
click at [626, 316] on link "Przejdź do rezerwacji" at bounding box center [631, 318] width 135 height 29
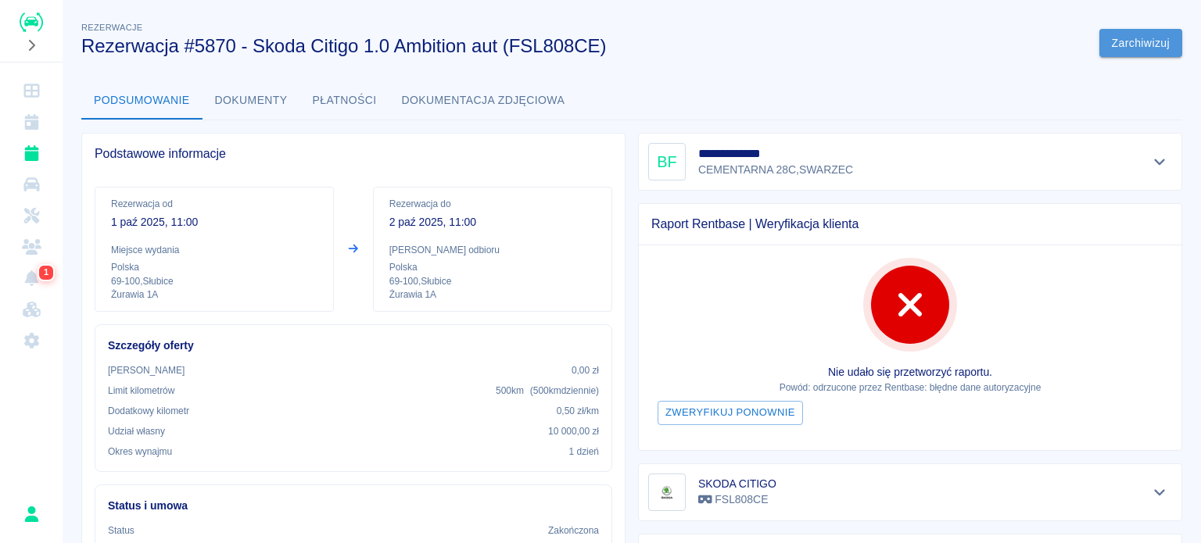
click at [1108, 39] on button "Zarchiwizuj" at bounding box center [1140, 43] width 83 height 29
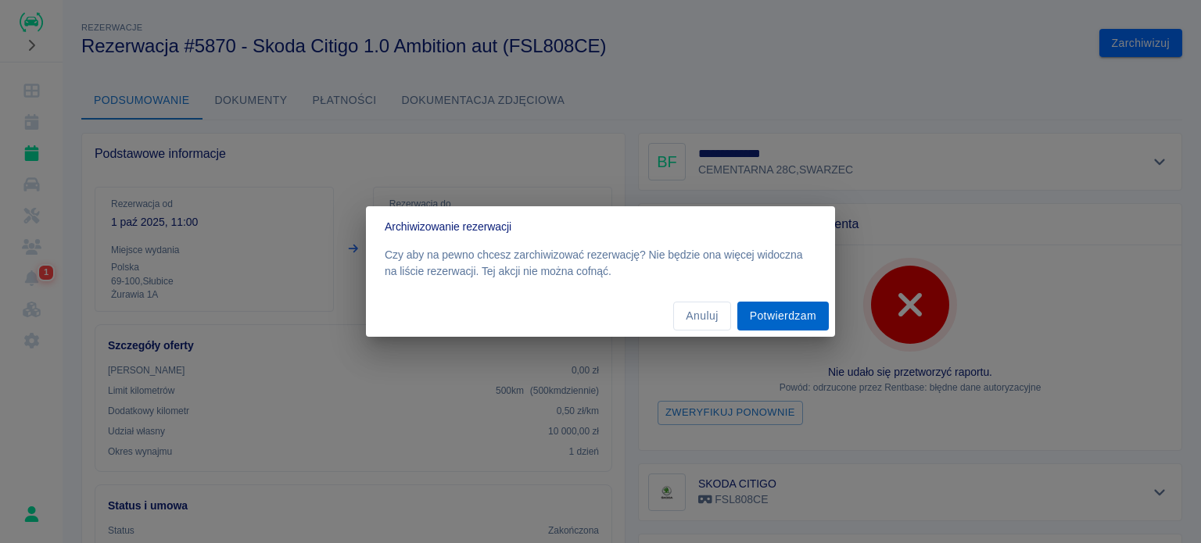
click at [788, 317] on button "Potwierdzam" at bounding box center [782, 316] width 91 height 29
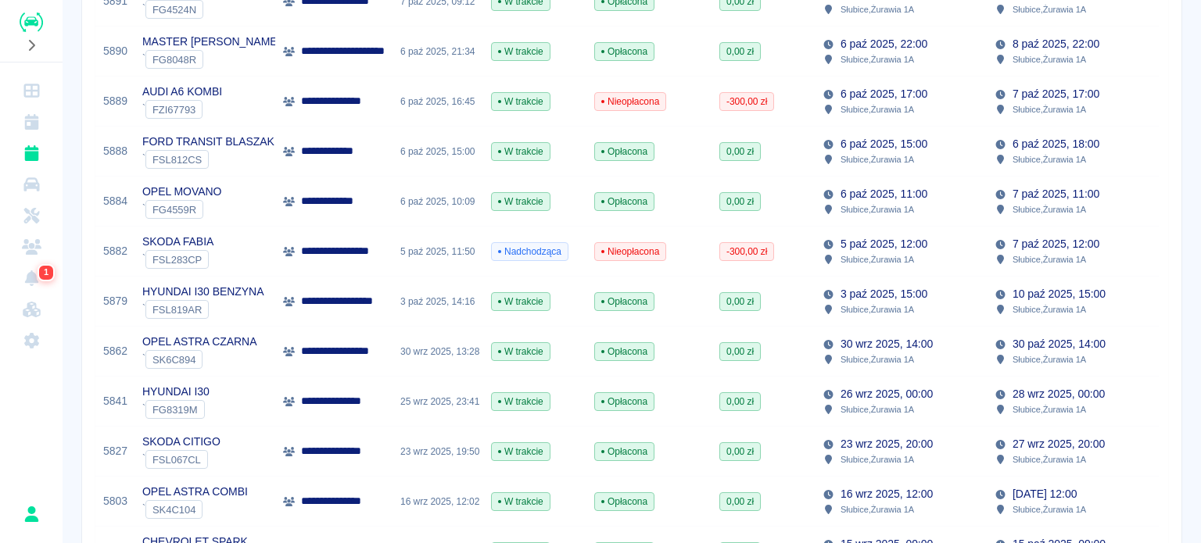
scroll to position [235, 0]
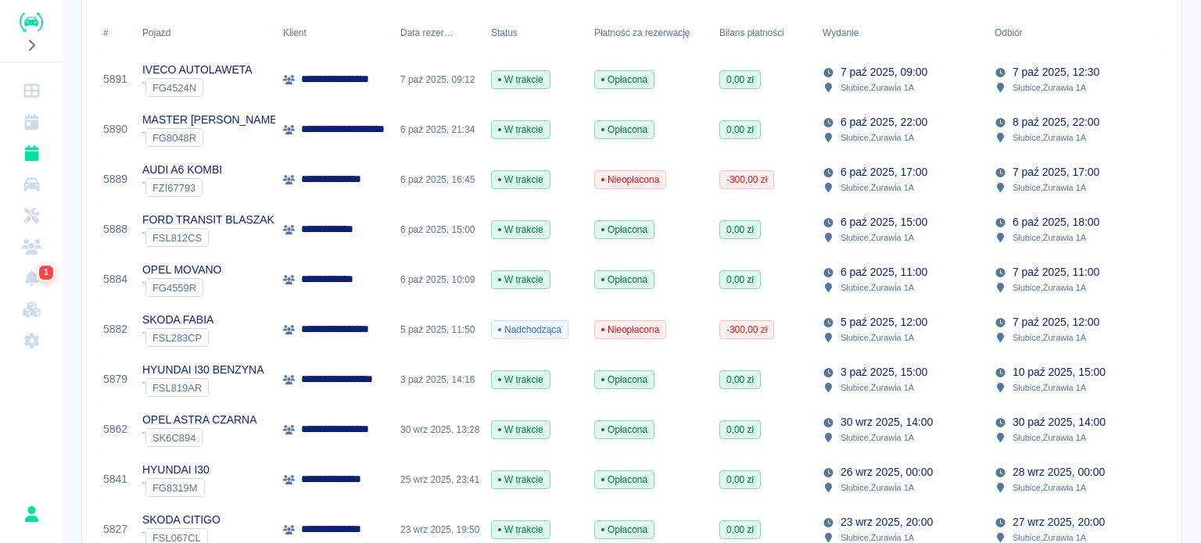
click at [400, 226] on div "6 paź 2025, 15:00" at bounding box center [437, 230] width 91 height 50
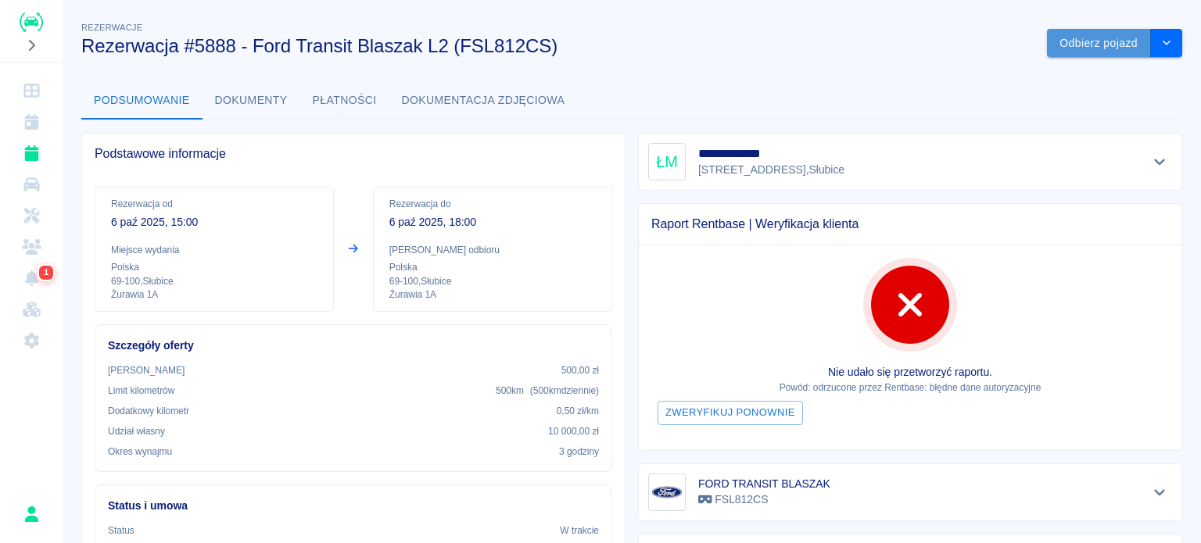
click at [1091, 39] on button "Odbierz pojazd" at bounding box center [1099, 43] width 104 height 29
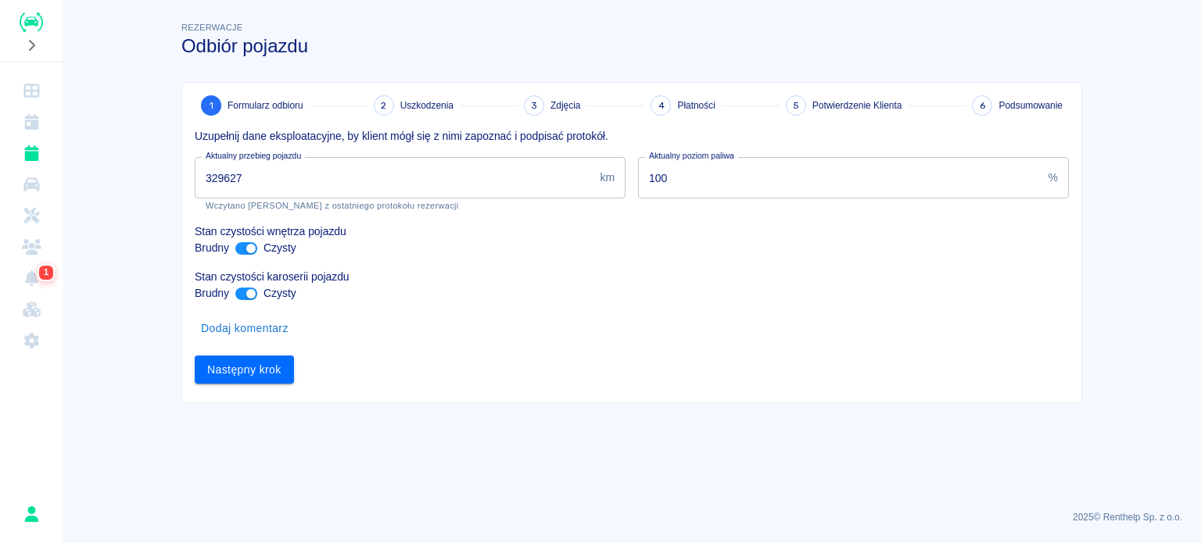
click at [232, 174] on input "329627" at bounding box center [394, 177] width 399 height 41
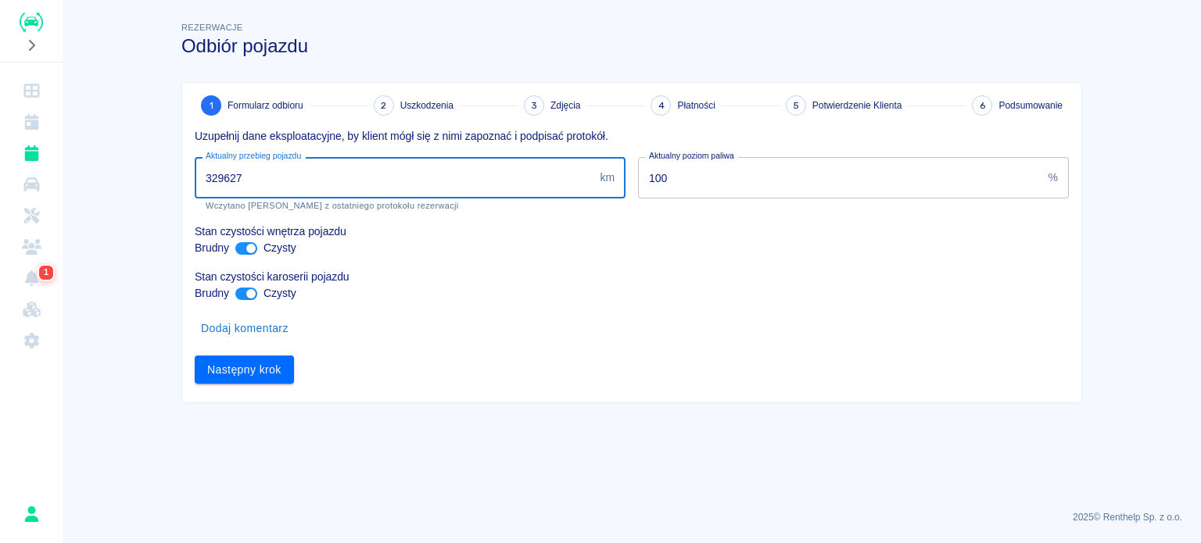
click at [236, 172] on input "329627" at bounding box center [394, 177] width 399 height 41
type input "329647"
click at [249, 369] on button "Następny krok" at bounding box center [244, 370] width 99 height 29
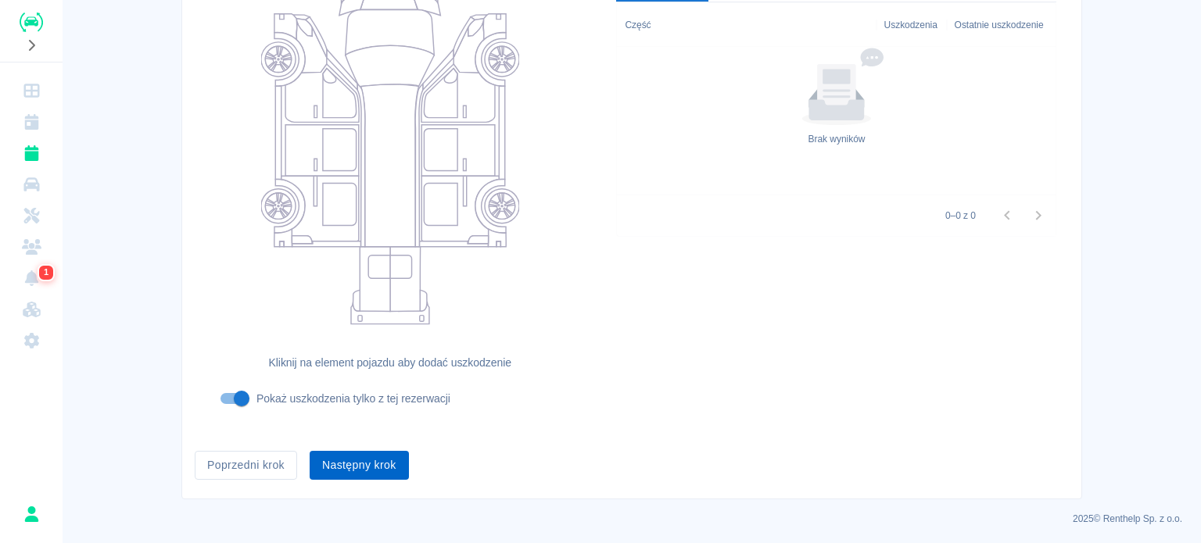
scroll to position [202, 0]
click at [326, 461] on button "Następny krok" at bounding box center [359, 464] width 99 height 29
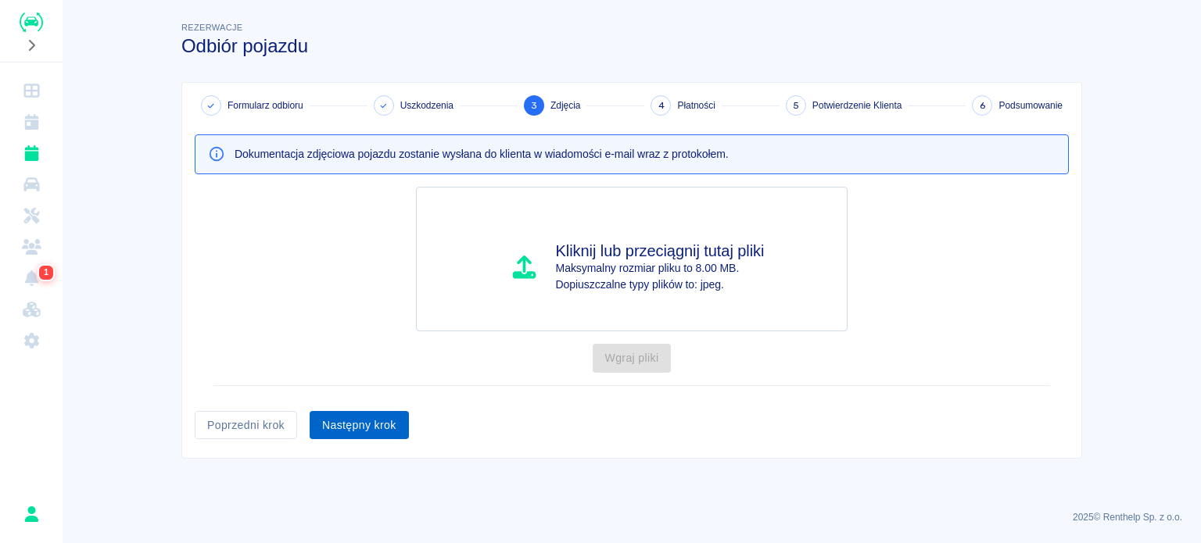
click at [356, 425] on button "Następny krok" at bounding box center [359, 425] width 99 height 29
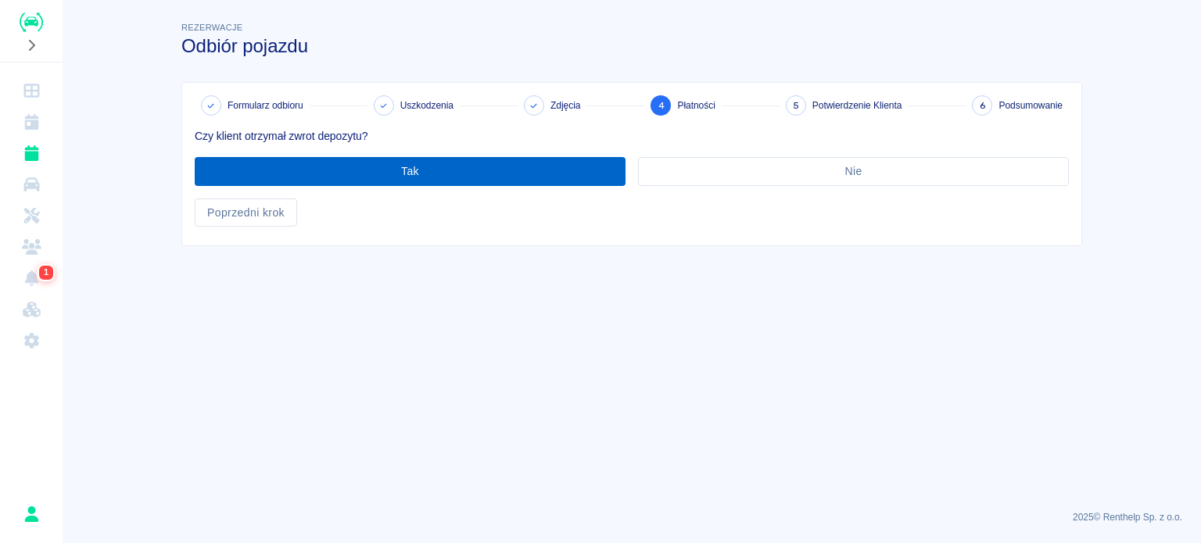
click at [389, 184] on button "Tak" at bounding box center [410, 171] width 431 height 29
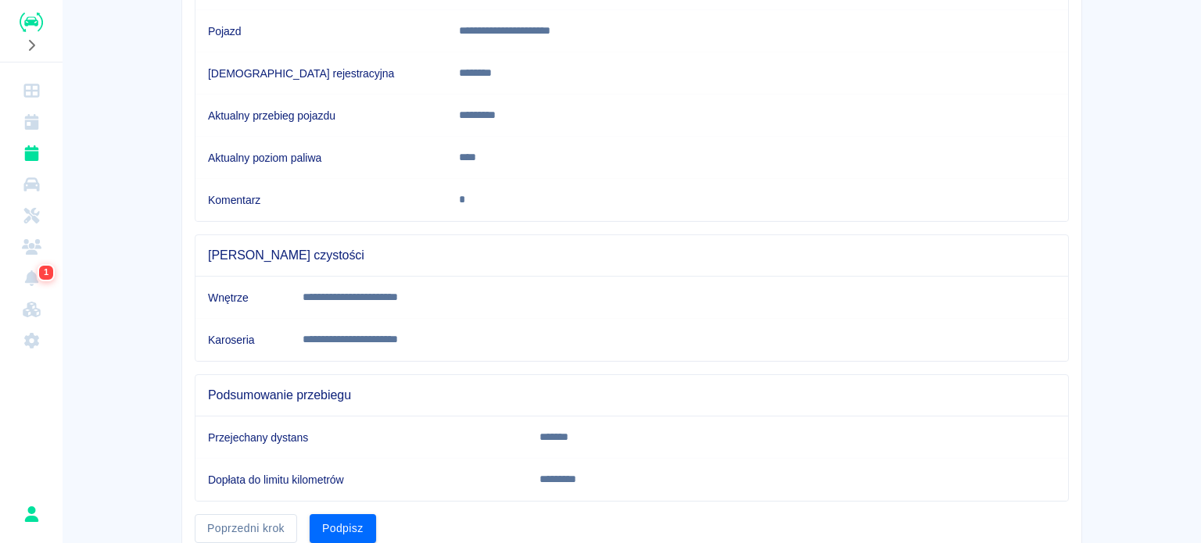
scroll to position [292, 0]
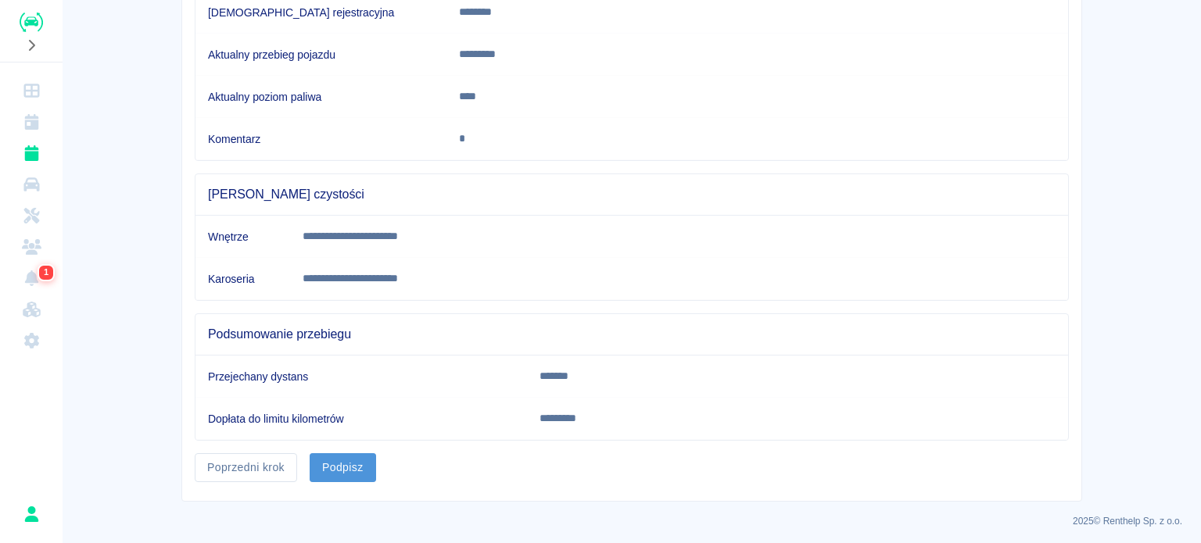
click at [342, 465] on button "Podpisz" at bounding box center [343, 467] width 66 height 29
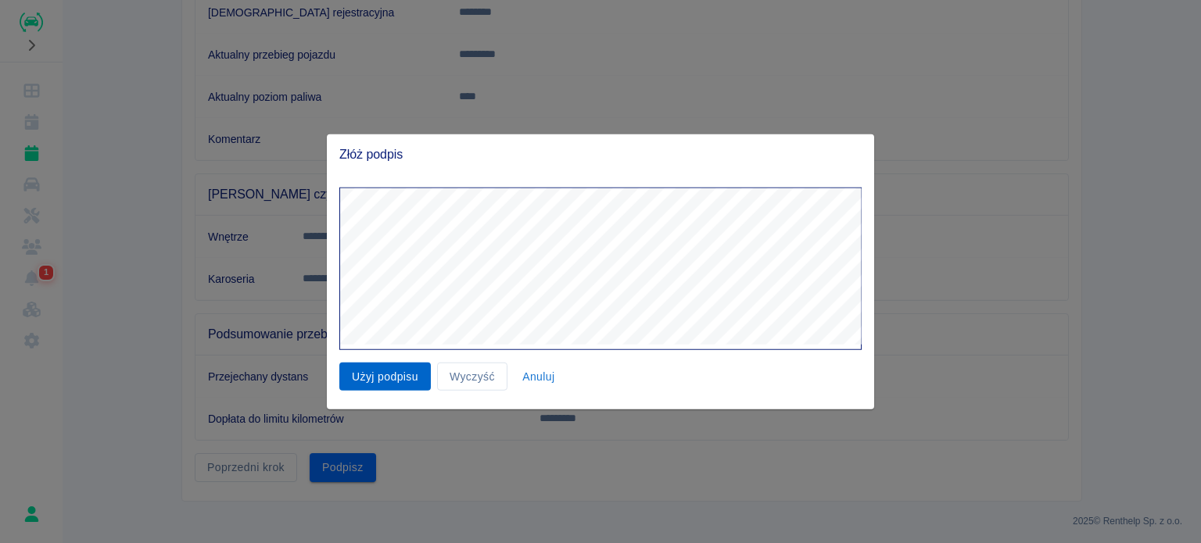
click at [379, 374] on button "Użyj podpisu" at bounding box center [384, 376] width 91 height 29
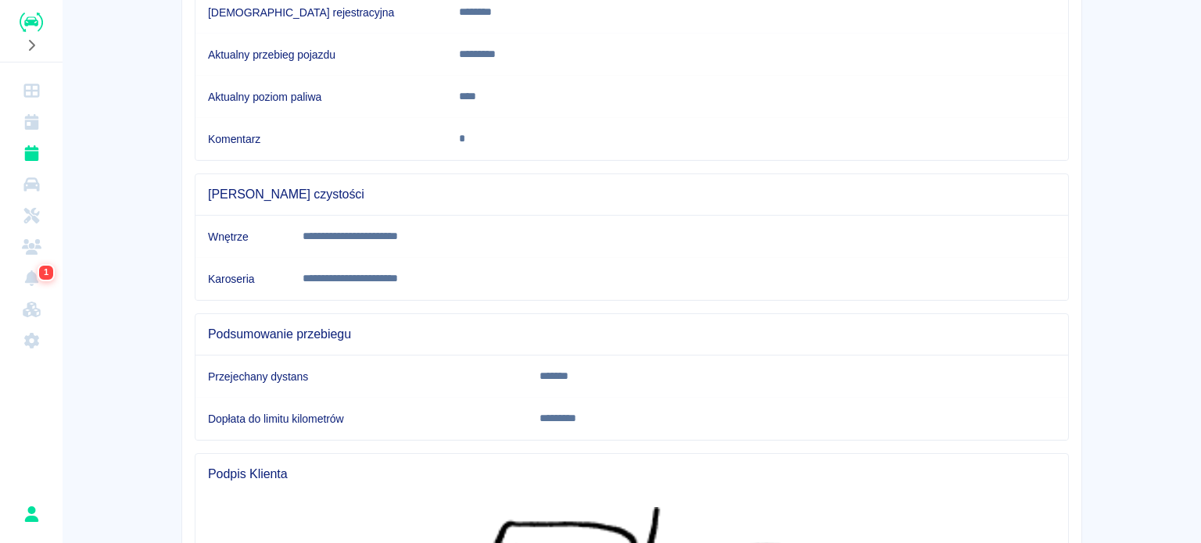
scroll to position [528, 0]
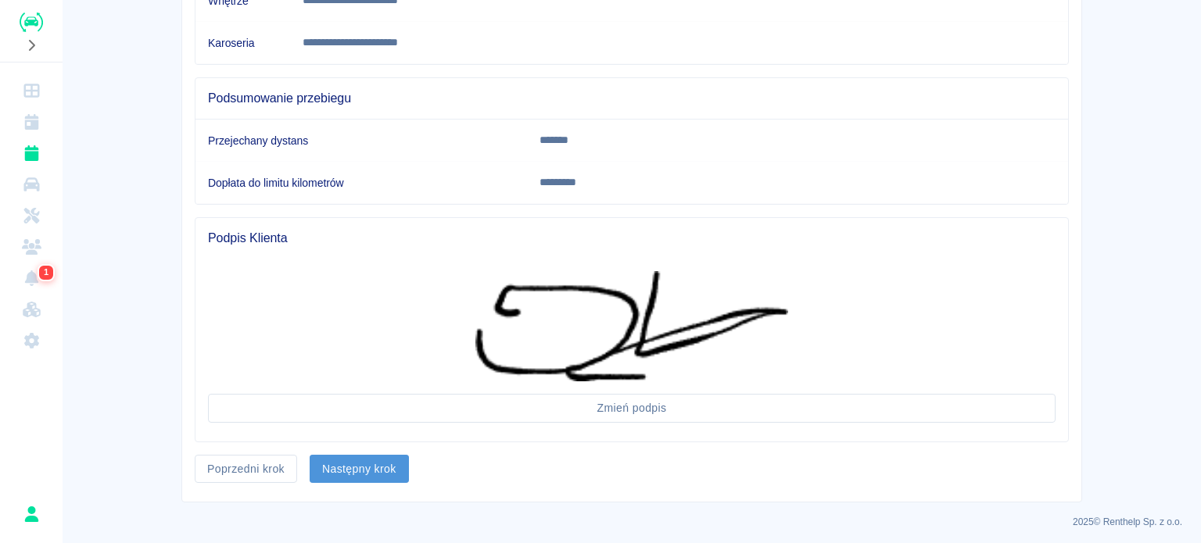
click at [359, 466] on button "Następny krok" at bounding box center [359, 469] width 99 height 29
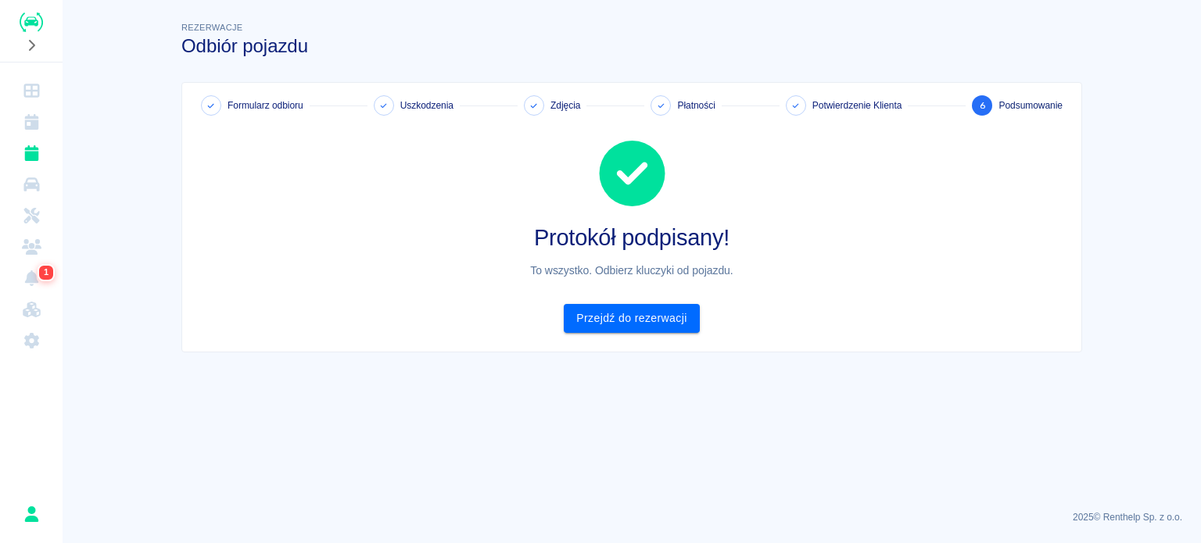
scroll to position [0, 0]
click at [632, 329] on link "Przejdź do rezerwacji" at bounding box center [631, 318] width 135 height 29
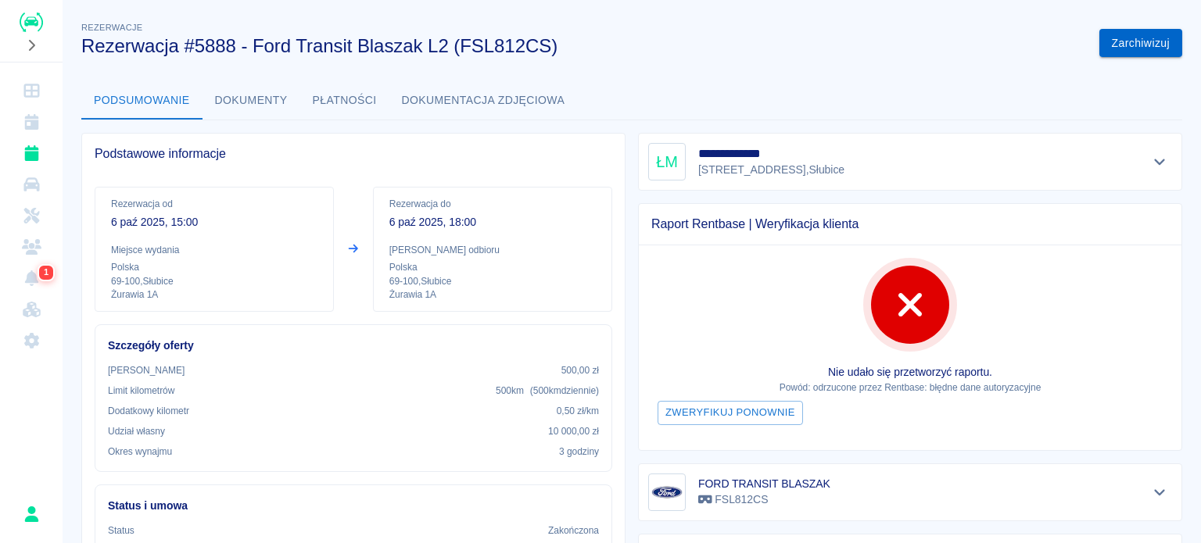
click at [1116, 41] on button "Zarchiwizuj" at bounding box center [1140, 43] width 83 height 29
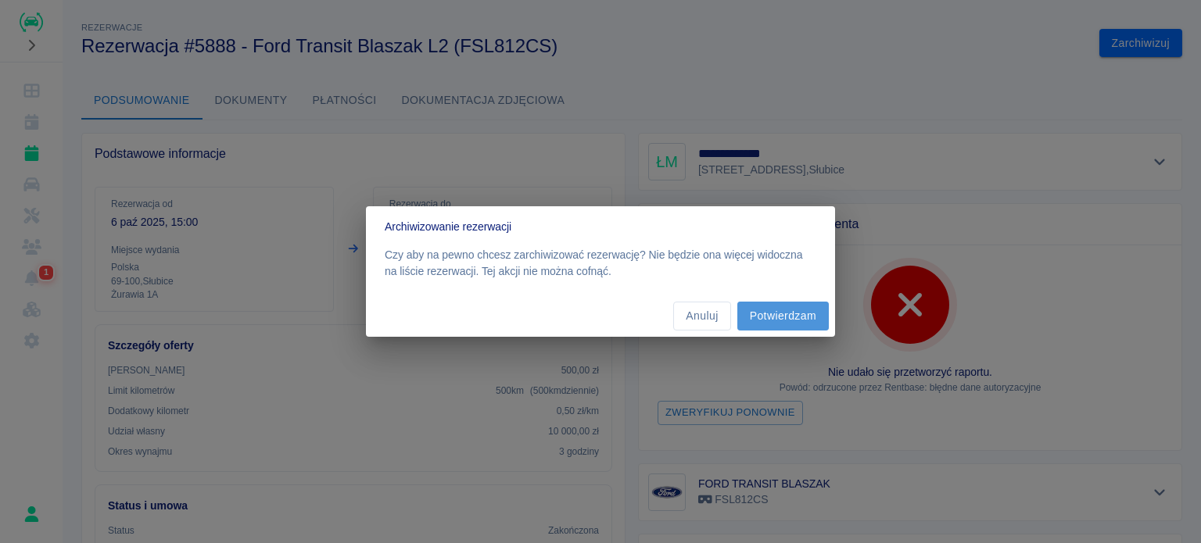
click at [787, 313] on button "Potwierdzam" at bounding box center [782, 316] width 91 height 29
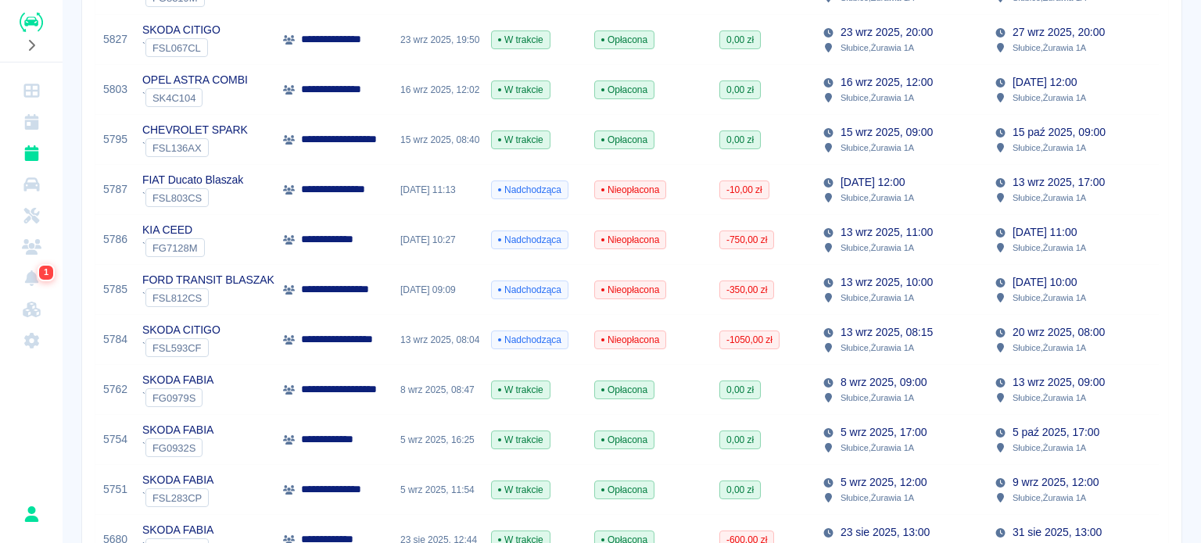
scroll to position [704, 0]
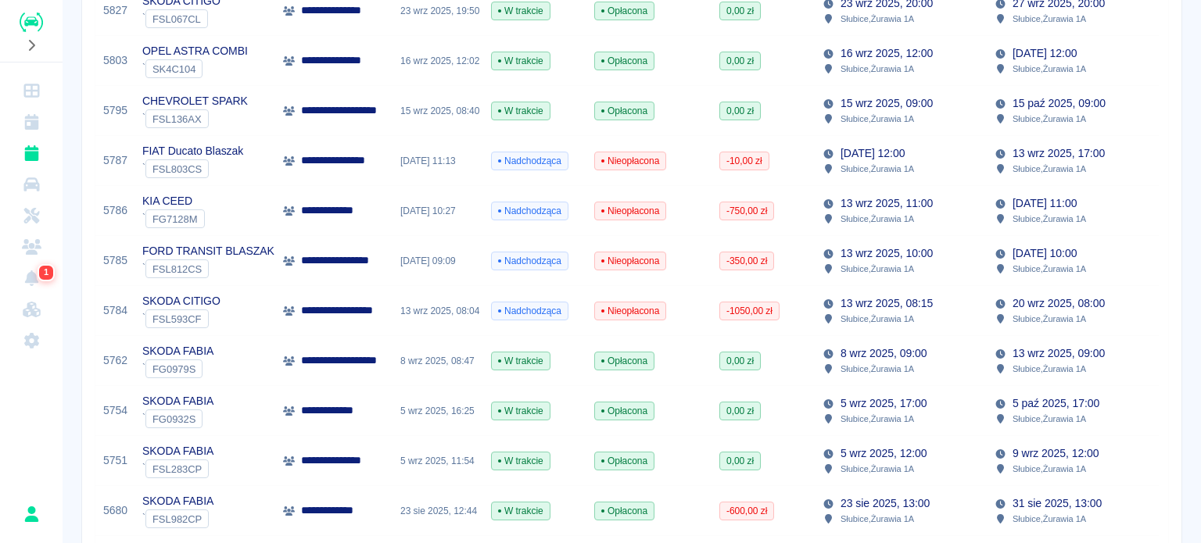
click at [395, 174] on div "13 wrz 2025, 11:13" at bounding box center [437, 161] width 91 height 50
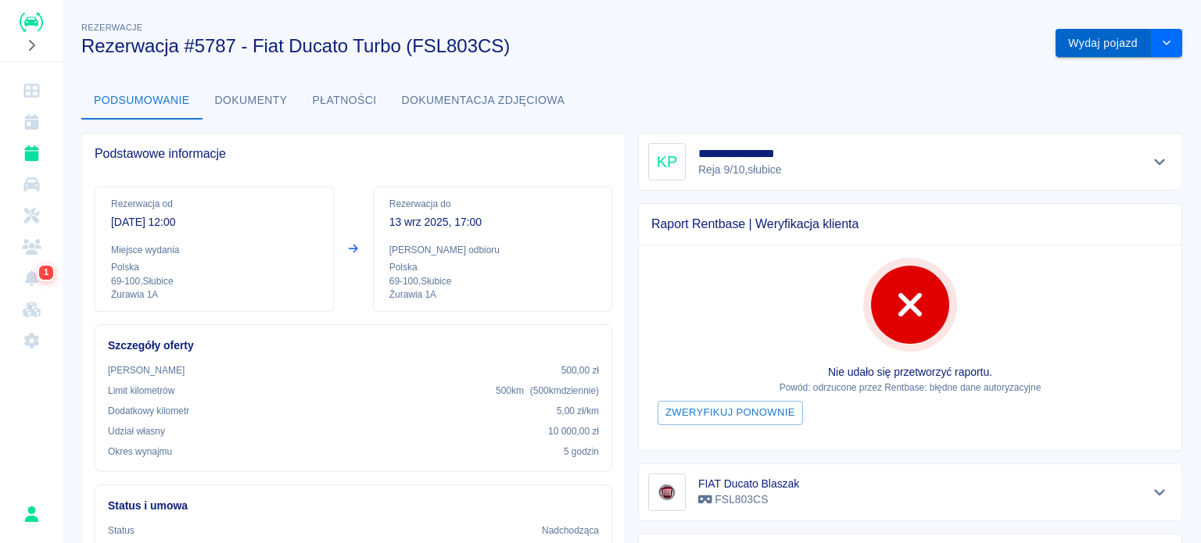
click at [1097, 41] on button "Wydaj pojazd" at bounding box center [1102, 43] width 95 height 29
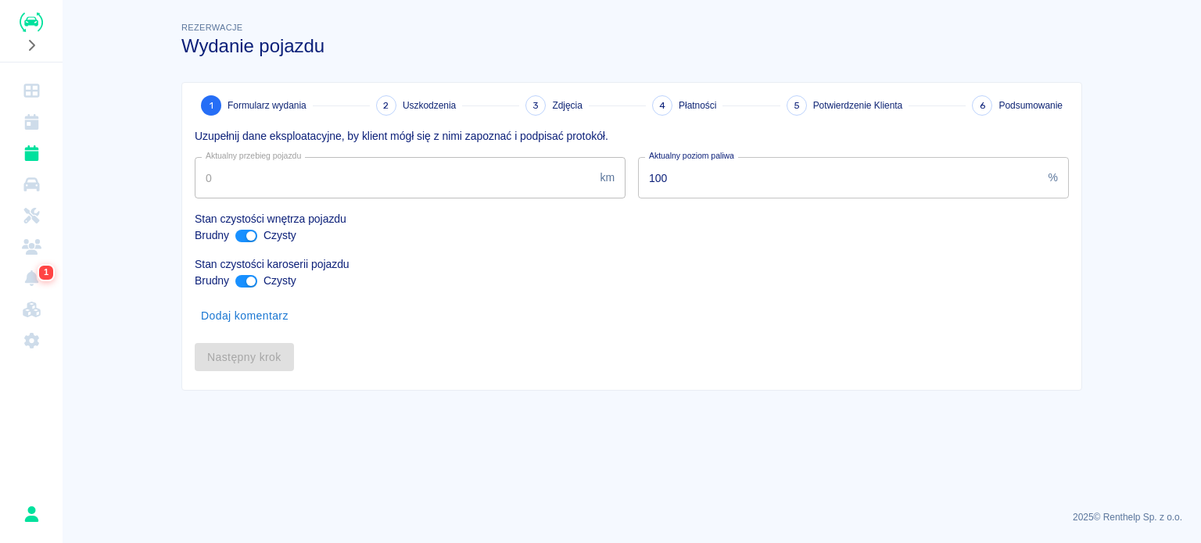
type input "271300"
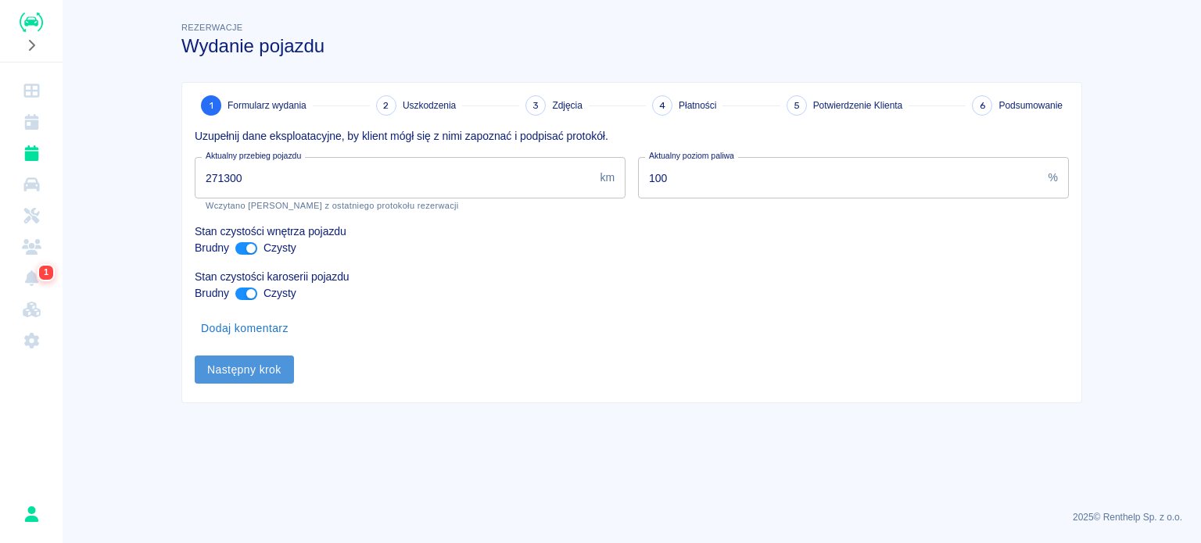
click at [266, 360] on button "Następny krok" at bounding box center [244, 370] width 99 height 29
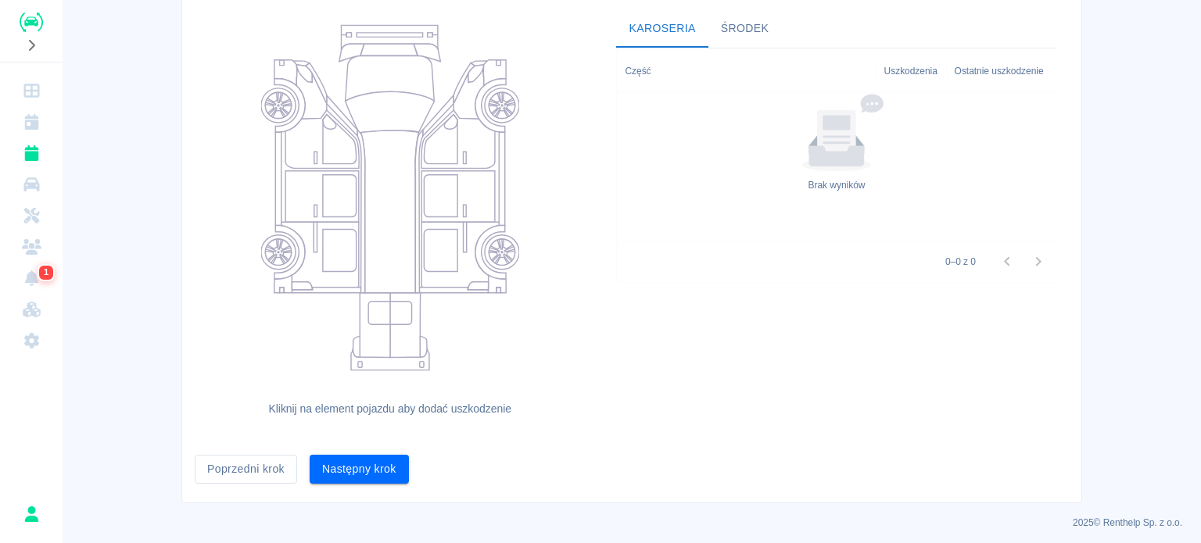
scroll to position [159, 0]
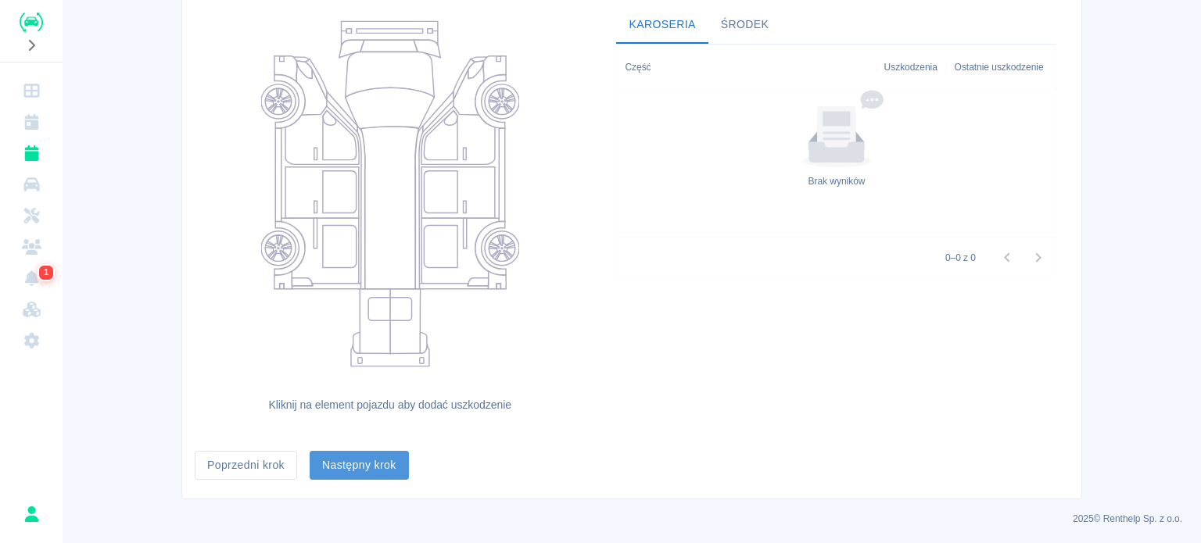
click at [347, 469] on button "Następny krok" at bounding box center [359, 465] width 99 height 29
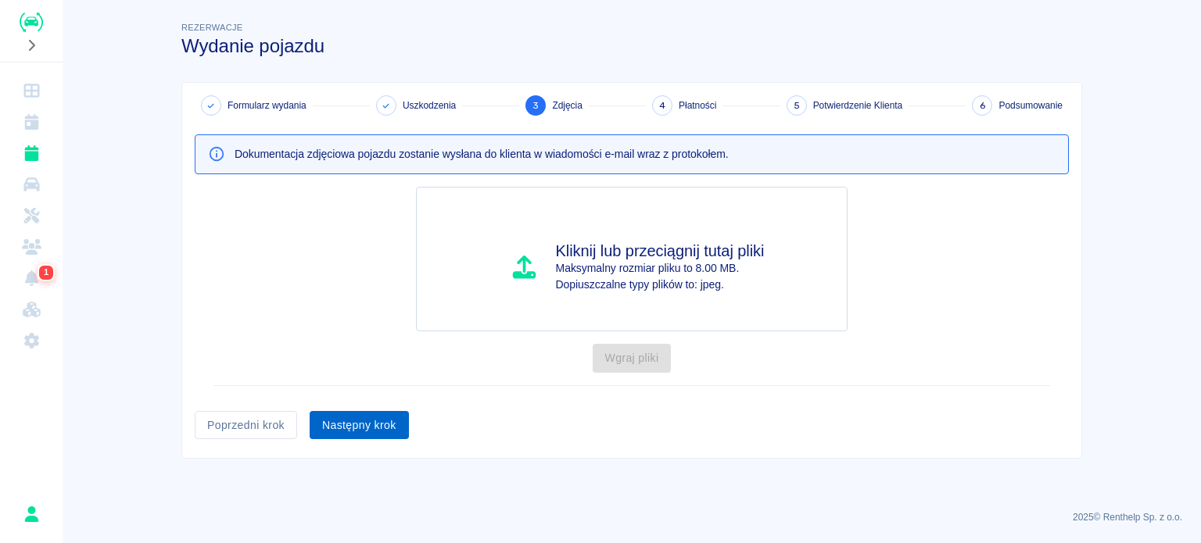
click at [353, 409] on div "Następny krok" at bounding box center [353, 419] width 112 height 41
click at [352, 434] on button "Następny krok" at bounding box center [359, 425] width 99 height 29
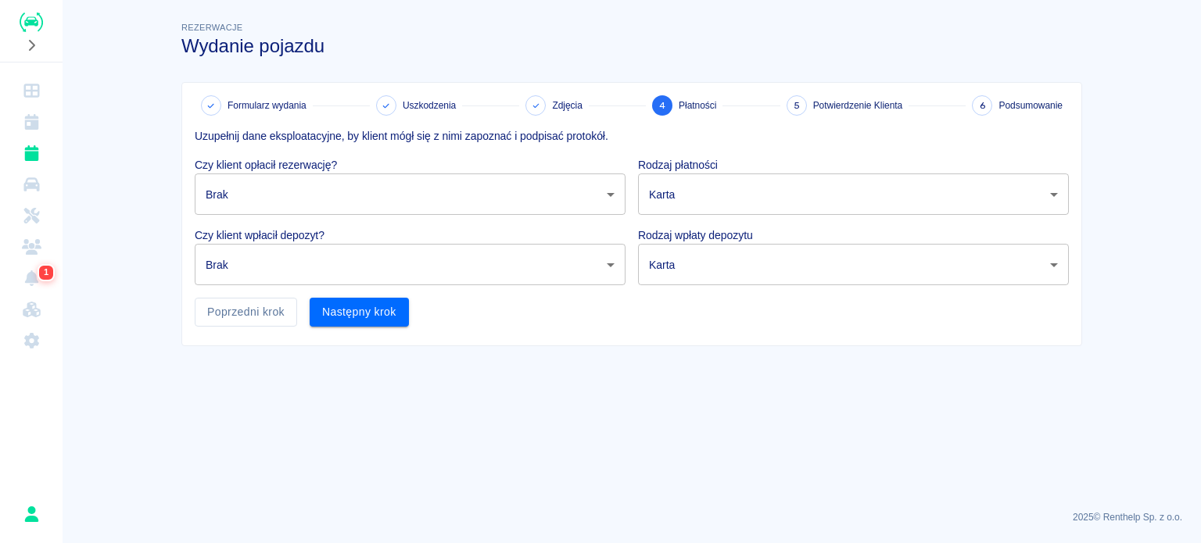
click at [366, 195] on body "Używamy plików Cookies, by zapewnić Ci najlepsze możliwe doświadczenie. Aby dow…" at bounding box center [600, 271] width 1201 height 543
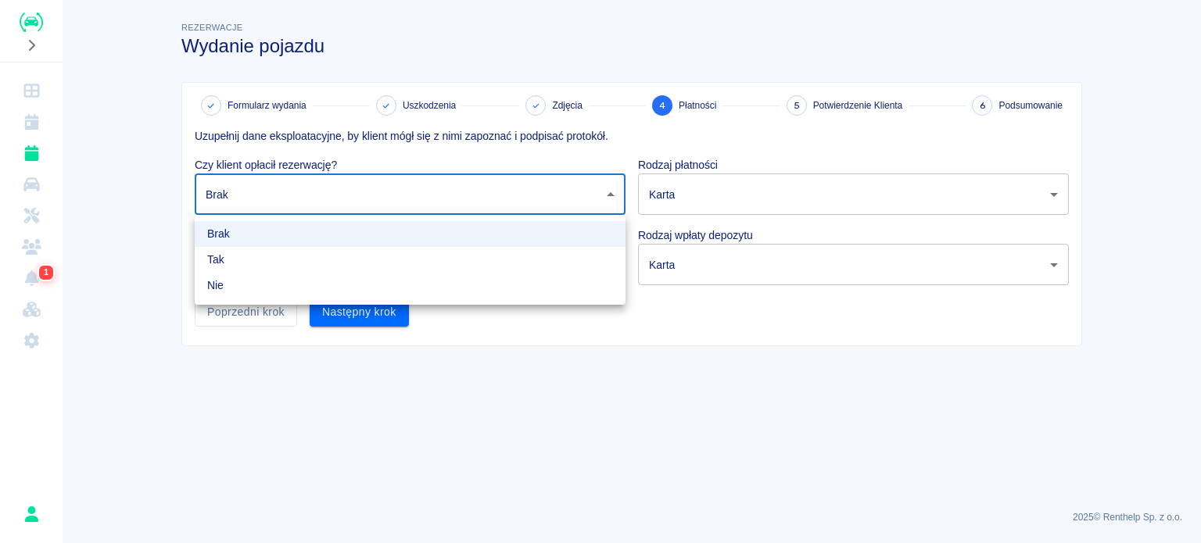
click at [335, 252] on li "Tak" at bounding box center [410, 260] width 431 height 26
type input "true"
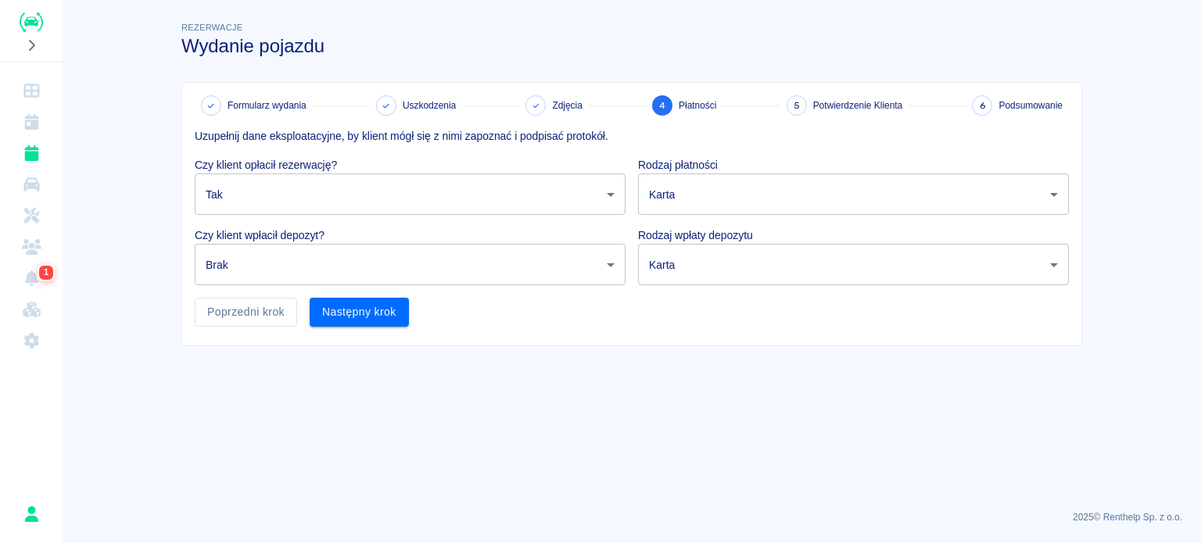
click at [324, 270] on body "Używamy plików Cookies, by zapewnić Ci najlepsze możliwe doświadczenie. Aby dow…" at bounding box center [600, 271] width 1201 height 543
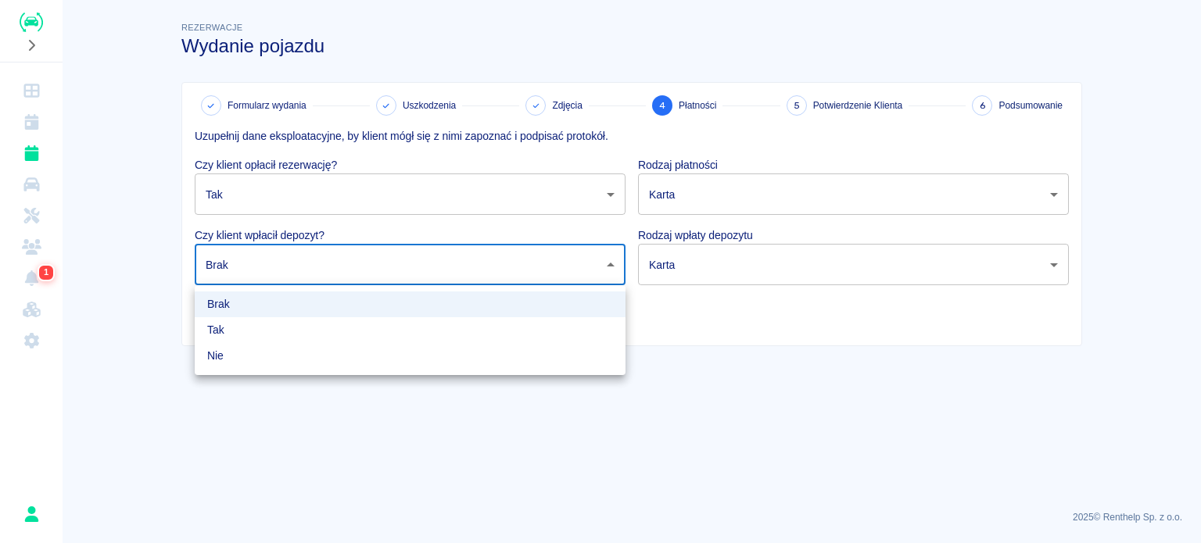
click at [303, 324] on li "Tak" at bounding box center [410, 330] width 431 height 26
type input "true"
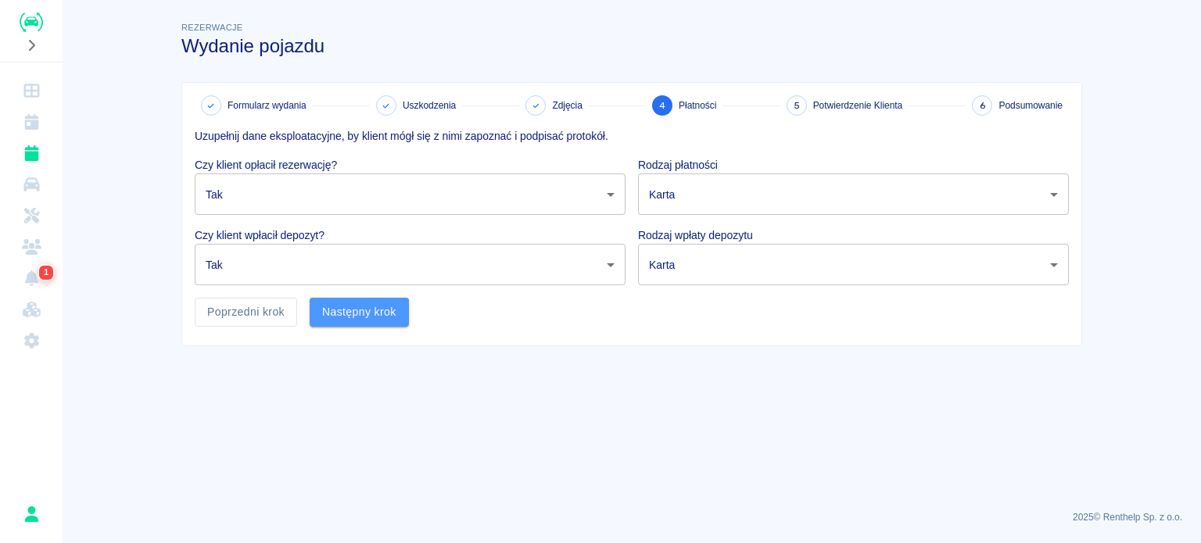
click at [362, 310] on button "Następny krok" at bounding box center [359, 312] width 99 height 29
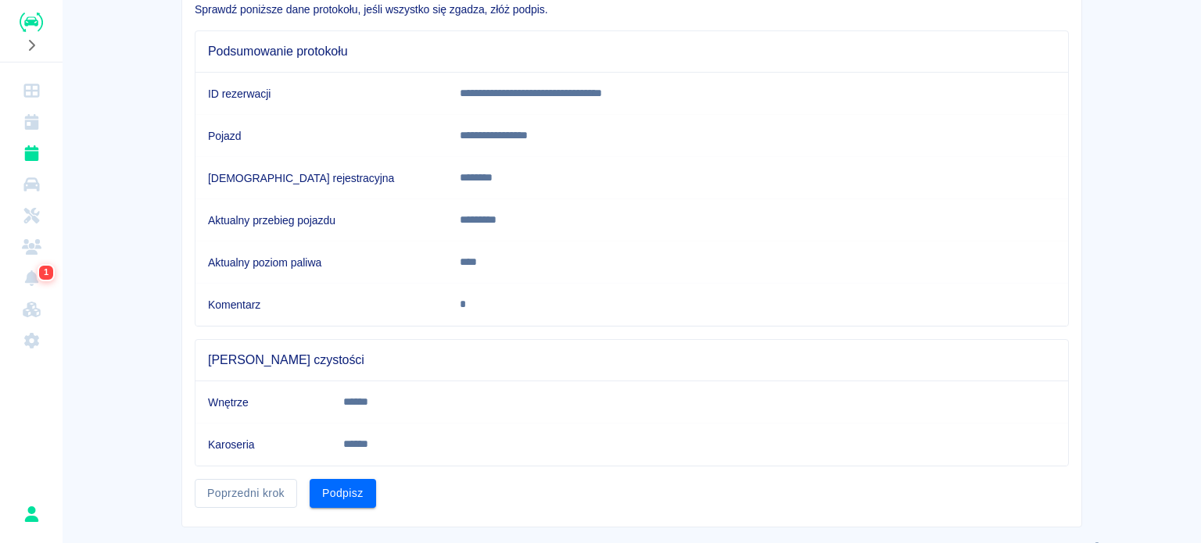
scroll to position [153, 0]
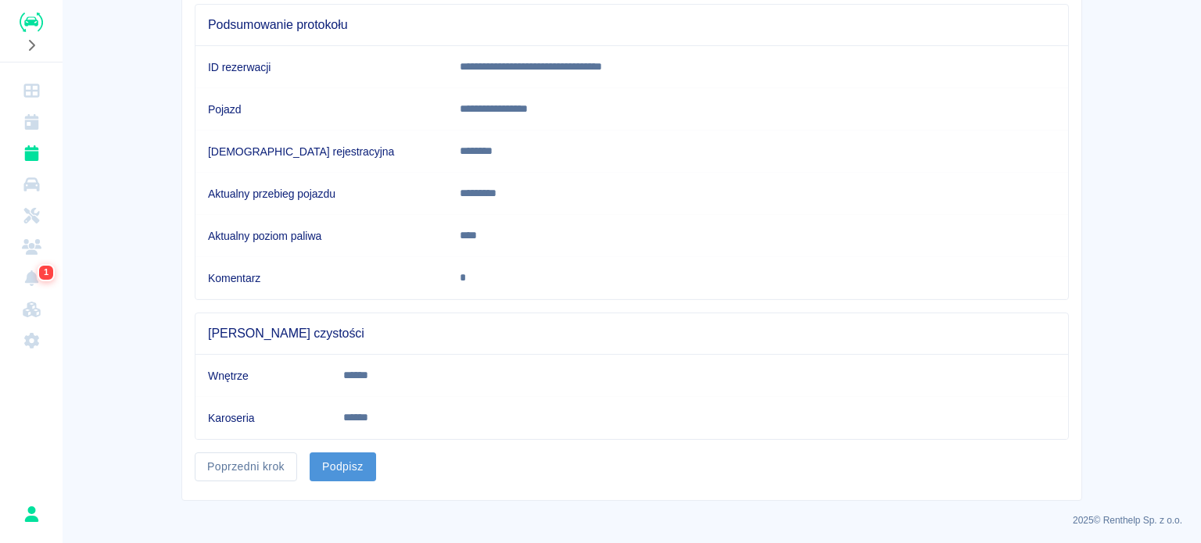
click at [342, 467] on button "Podpisz" at bounding box center [343, 467] width 66 height 29
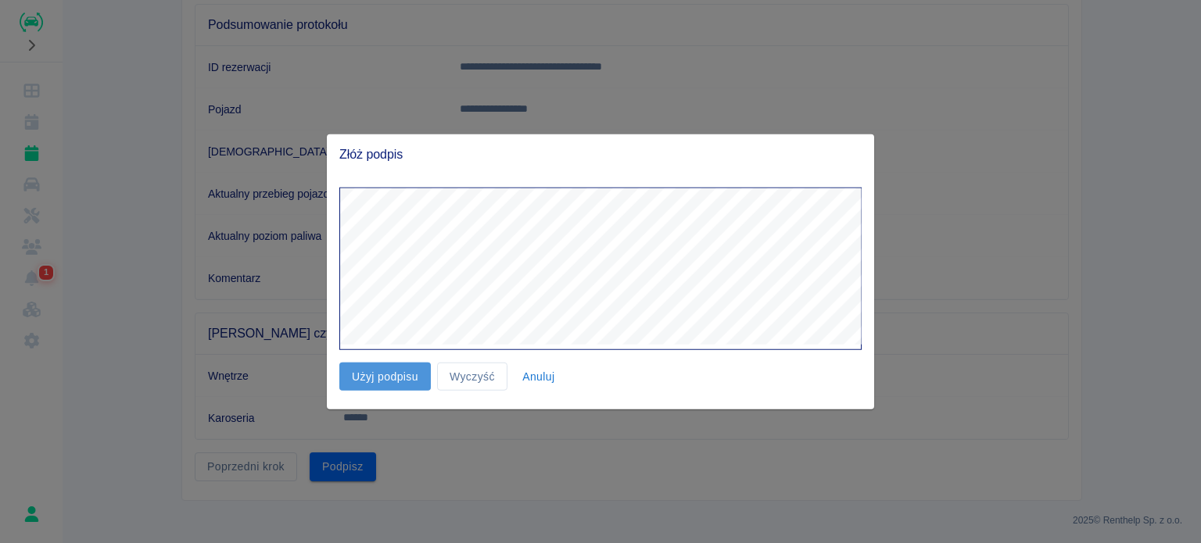
click at [380, 371] on button "Użyj podpisu" at bounding box center [384, 376] width 91 height 29
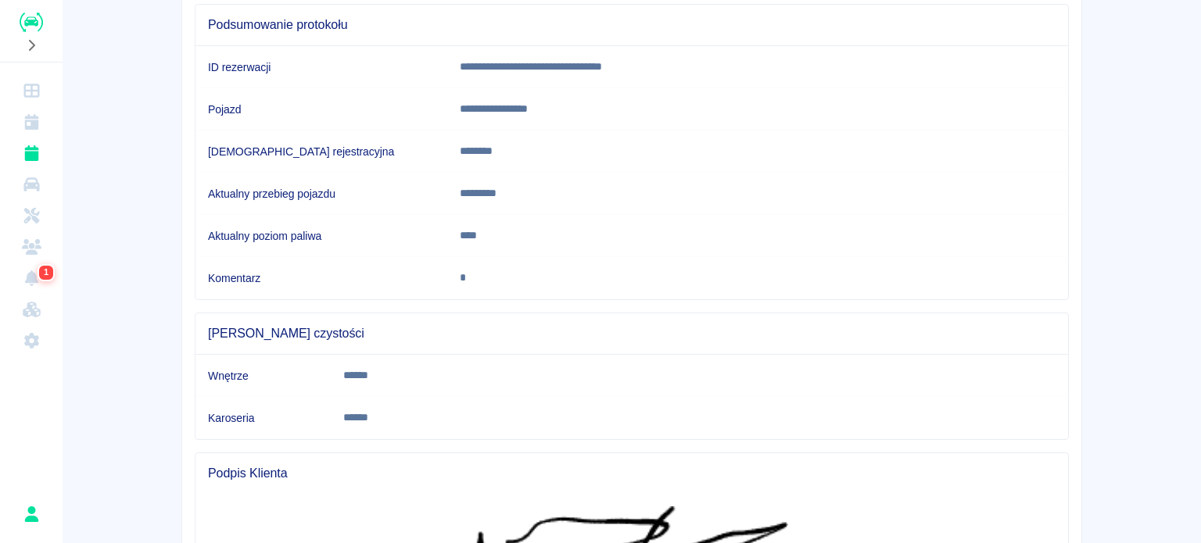
scroll to position [357, 0]
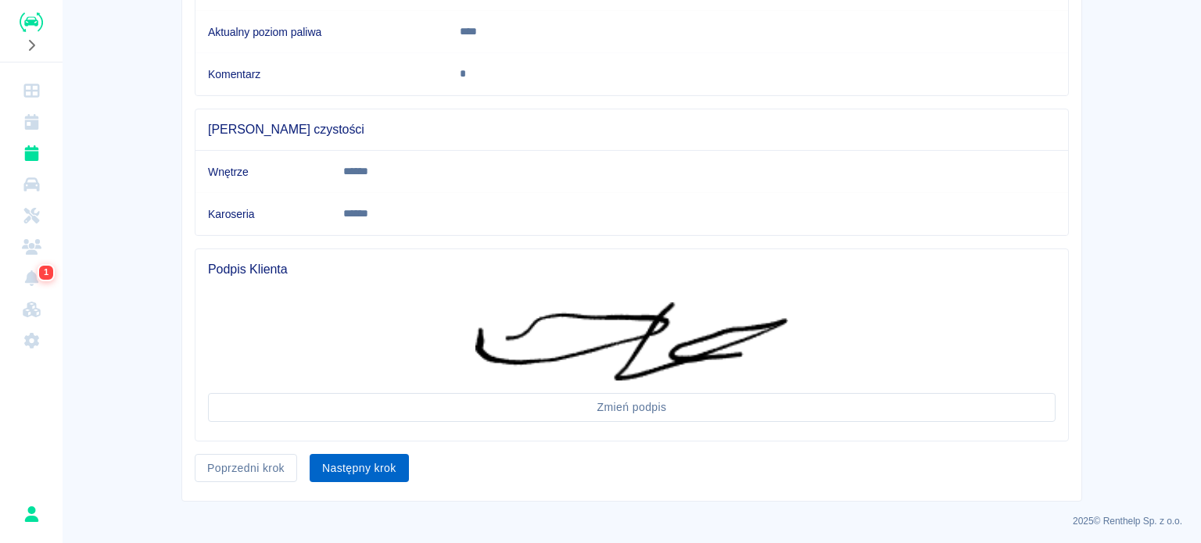
click at [368, 464] on button "Następny krok" at bounding box center [359, 468] width 99 height 29
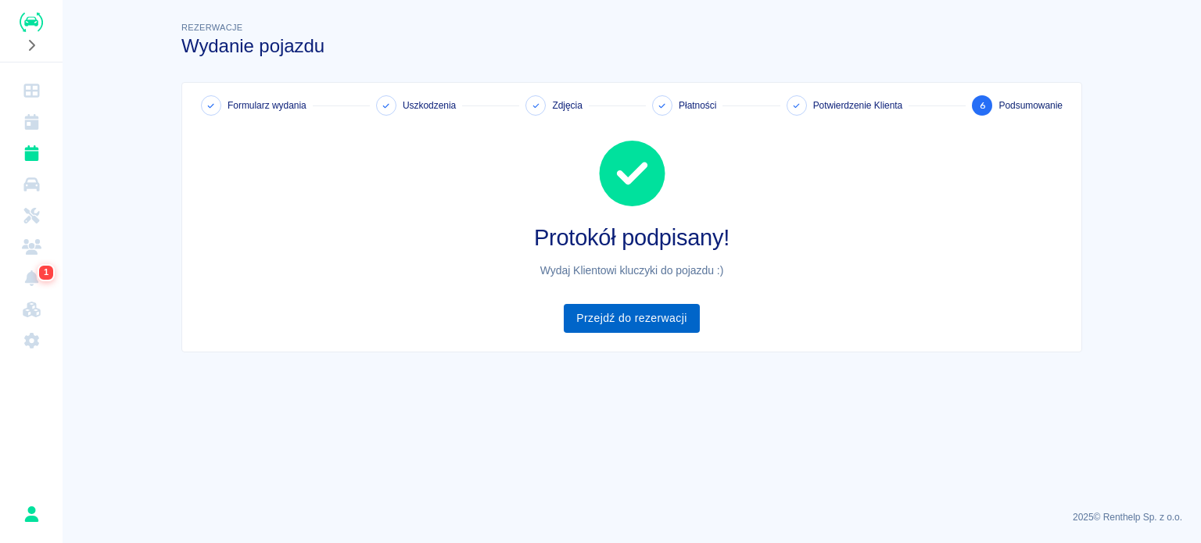
drag, startPoint x: 636, startPoint y: 306, endPoint x: 647, endPoint y: 306, distance: 10.9
click at [636, 306] on link "Przejdź do rezerwacji" at bounding box center [631, 318] width 135 height 29
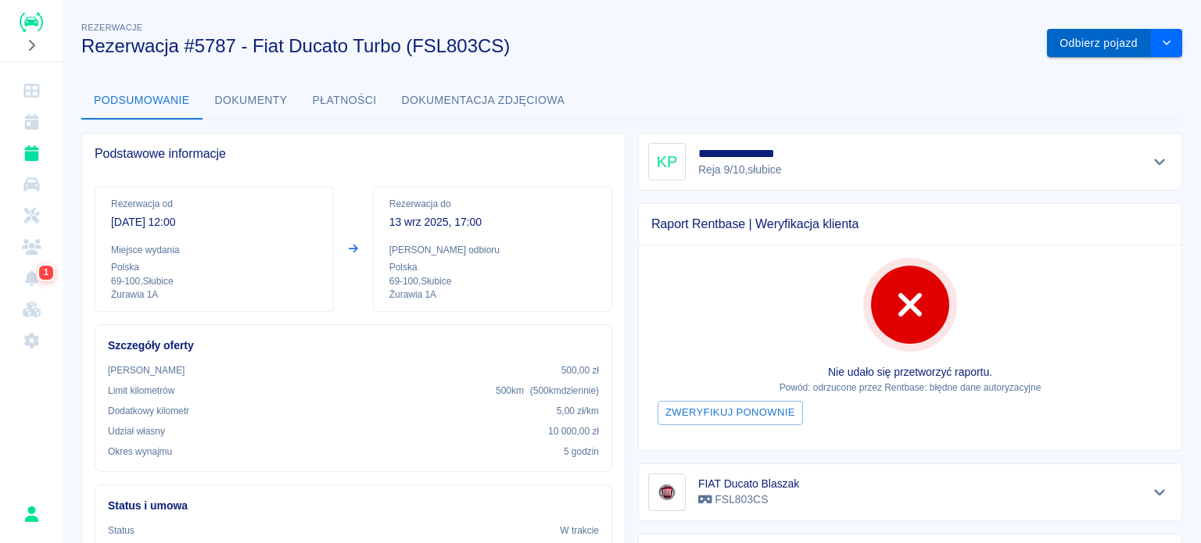
click at [1080, 48] on button "Odbierz pojazd" at bounding box center [1099, 43] width 104 height 29
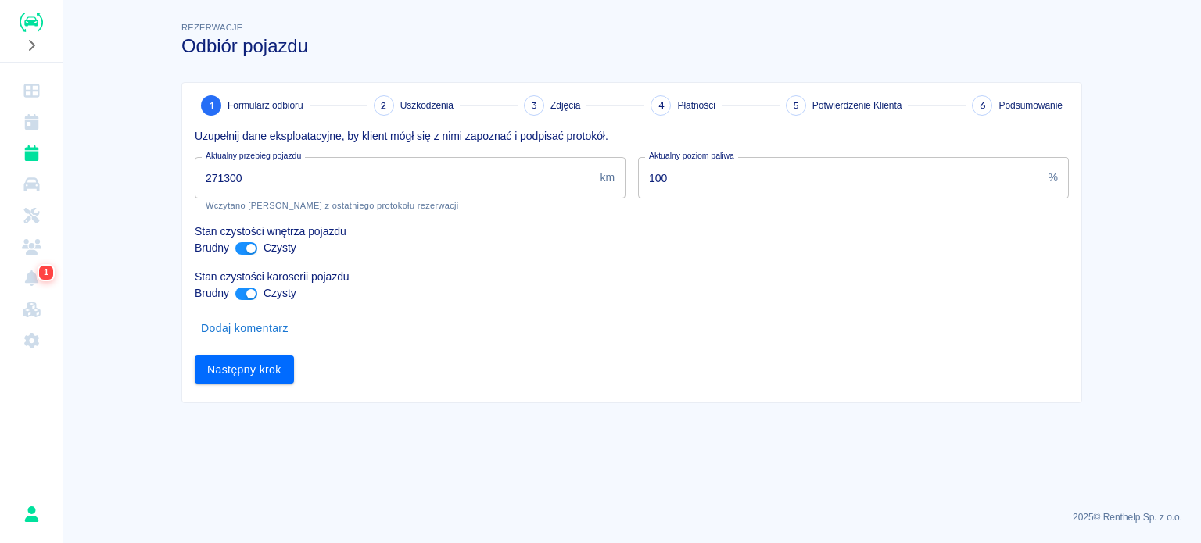
click at [231, 171] on input "271300" at bounding box center [394, 177] width 399 height 41
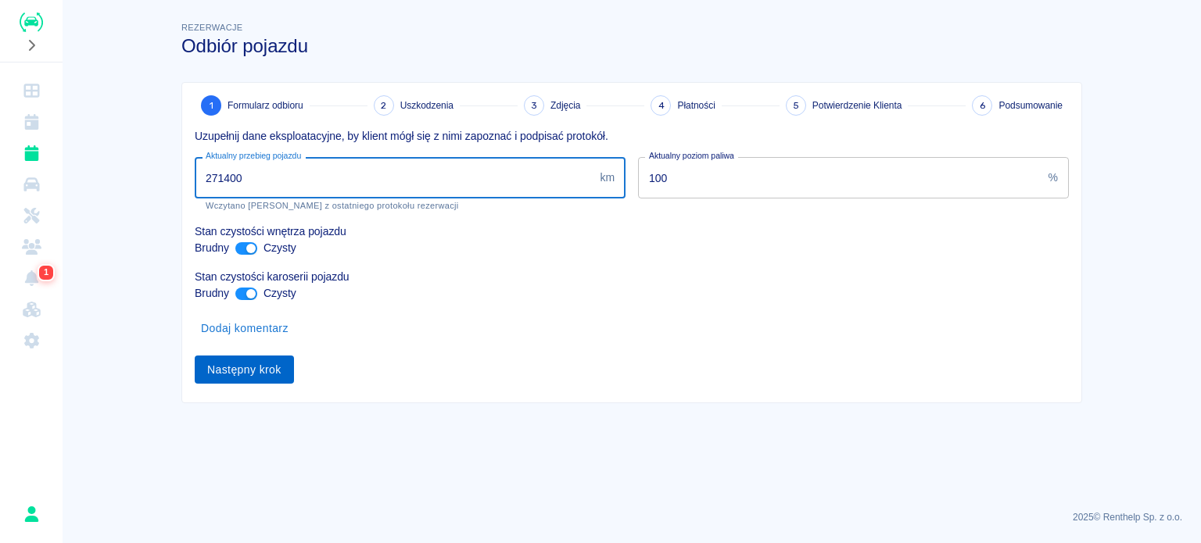
type input "271400"
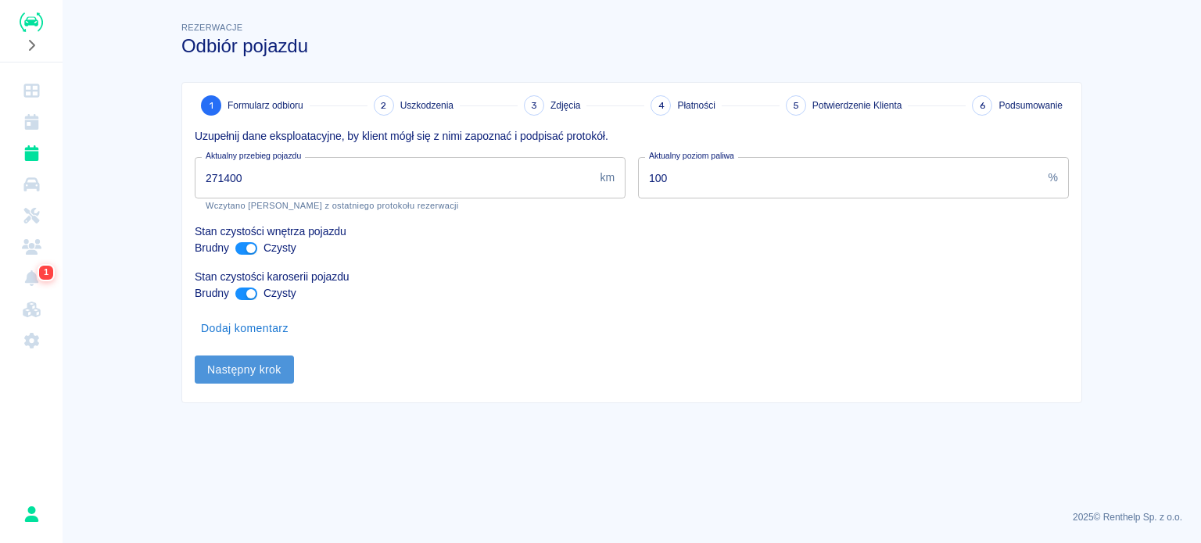
click at [268, 369] on button "Następny krok" at bounding box center [244, 370] width 99 height 29
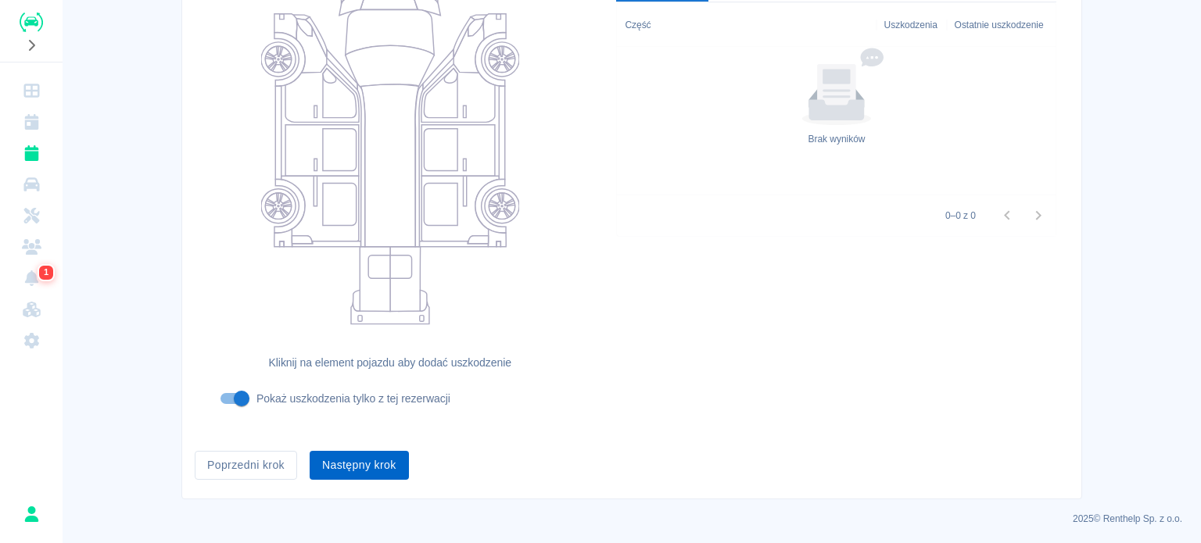
scroll to position [202, 0]
click at [345, 460] on button "Następny krok" at bounding box center [359, 464] width 99 height 29
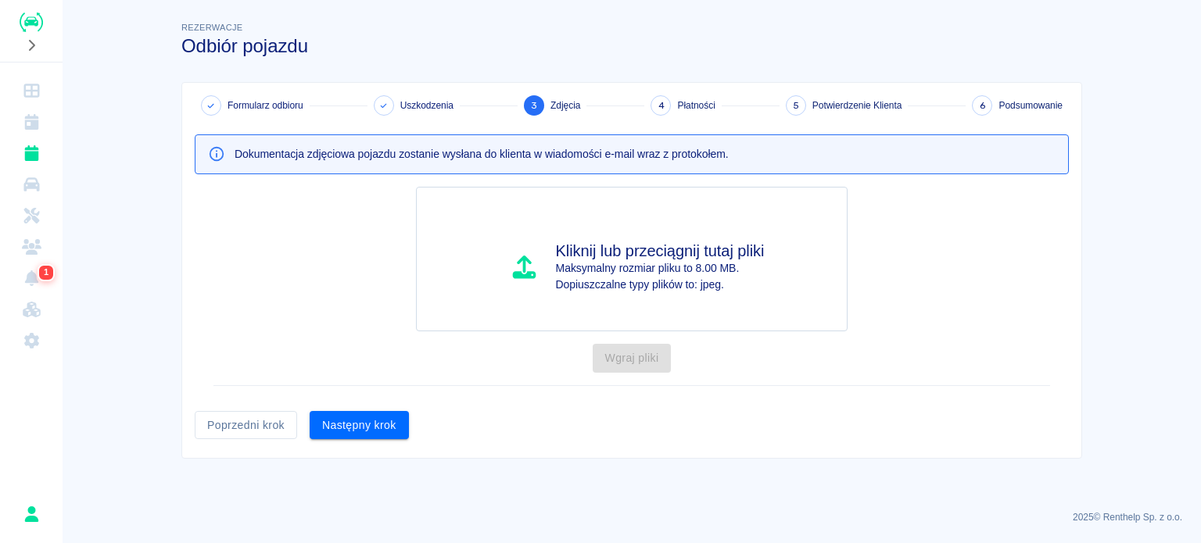
scroll to position [0, 0]
click at [352, 431] on button "Następny krok" at bounding box center [359, 425] width 99 height 29
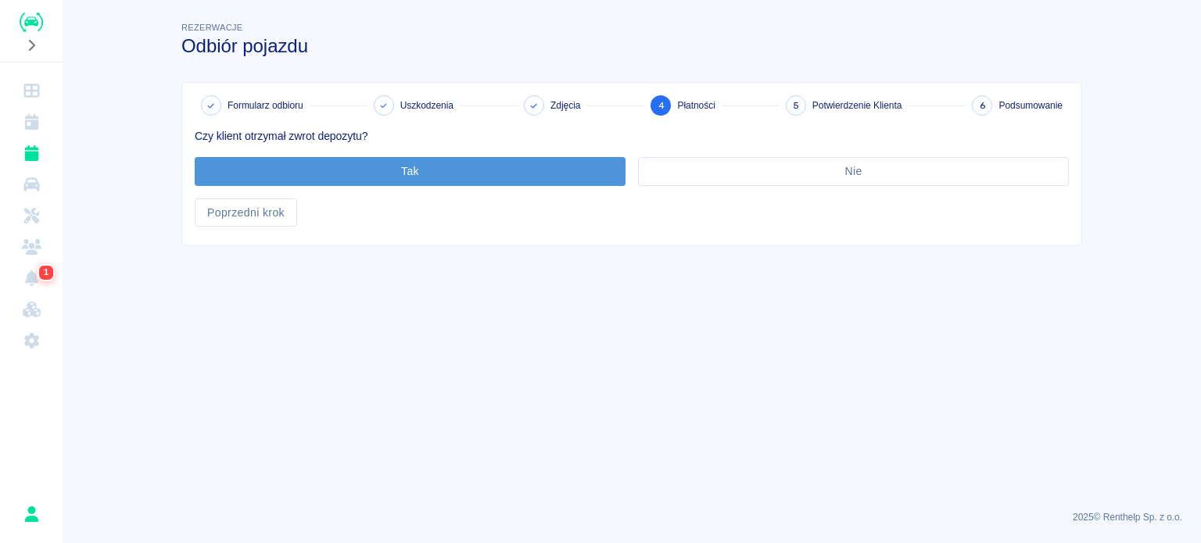
click at [368, 171] on button "Tak" at bounding box center [410, 171] width 431 height 29
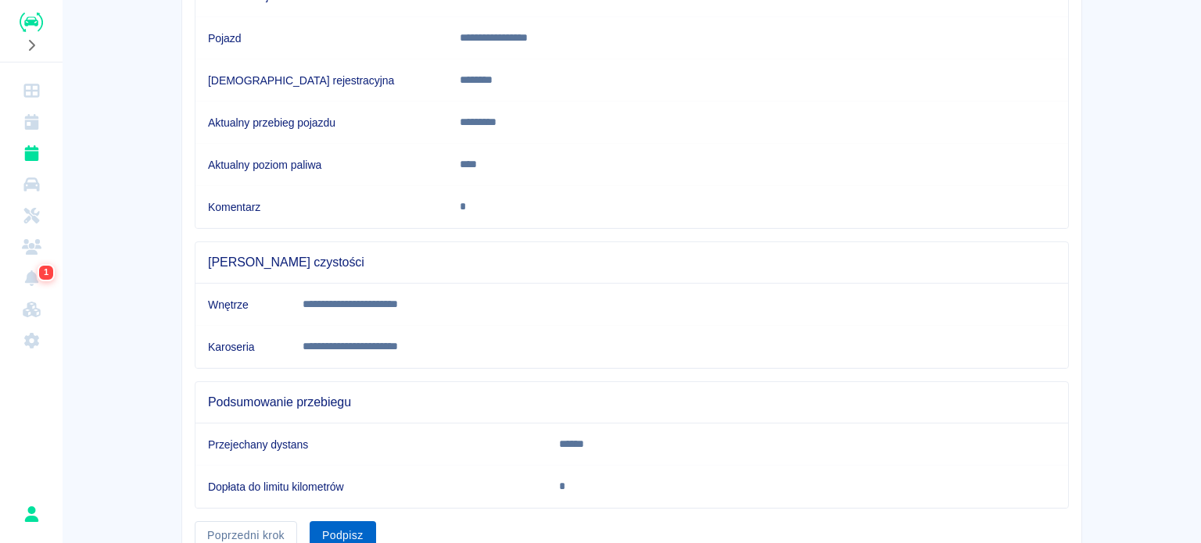
scroll to position [292, 0]
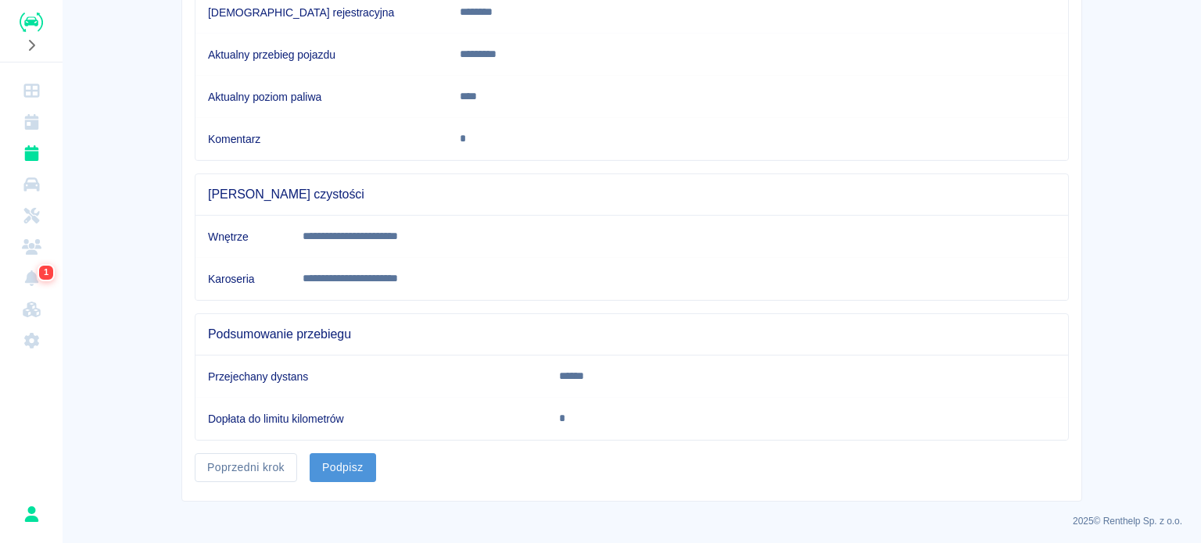
click at [342, 464] on button "Podpisz" at bounding box center [343, 467] width 66 height 29
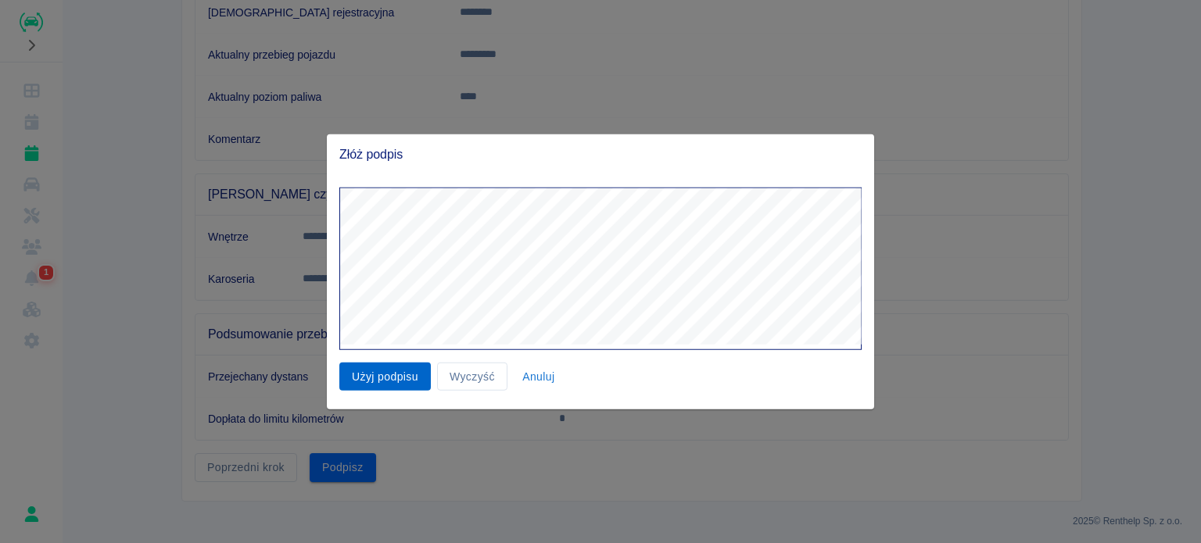
click at [387, 377] on button "Użyj podpisu" at bounding box center [384, 376] width 91 height 29
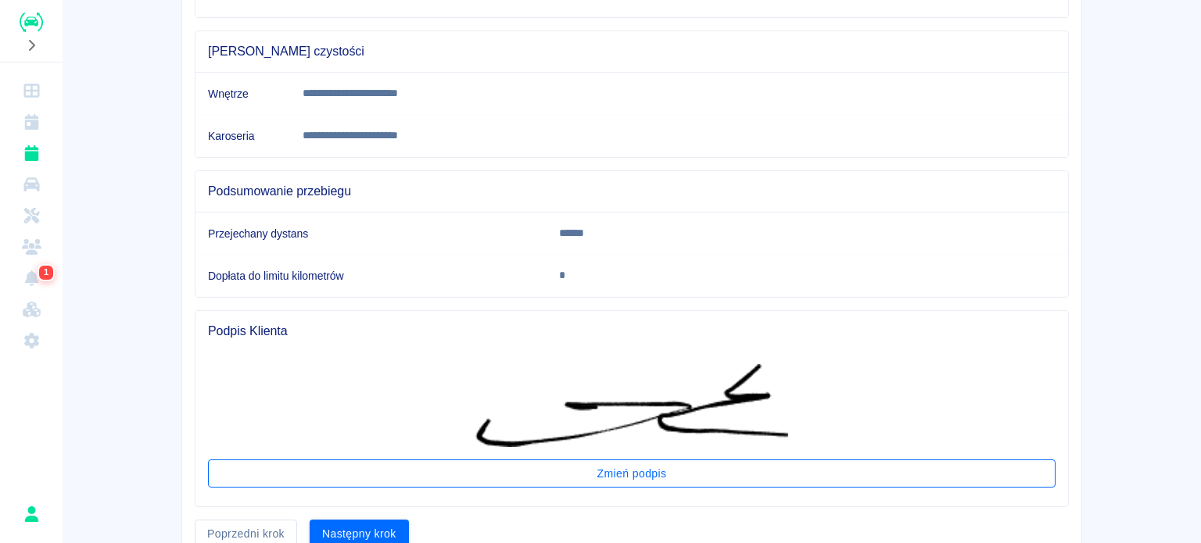
scroll to position [501, 0]
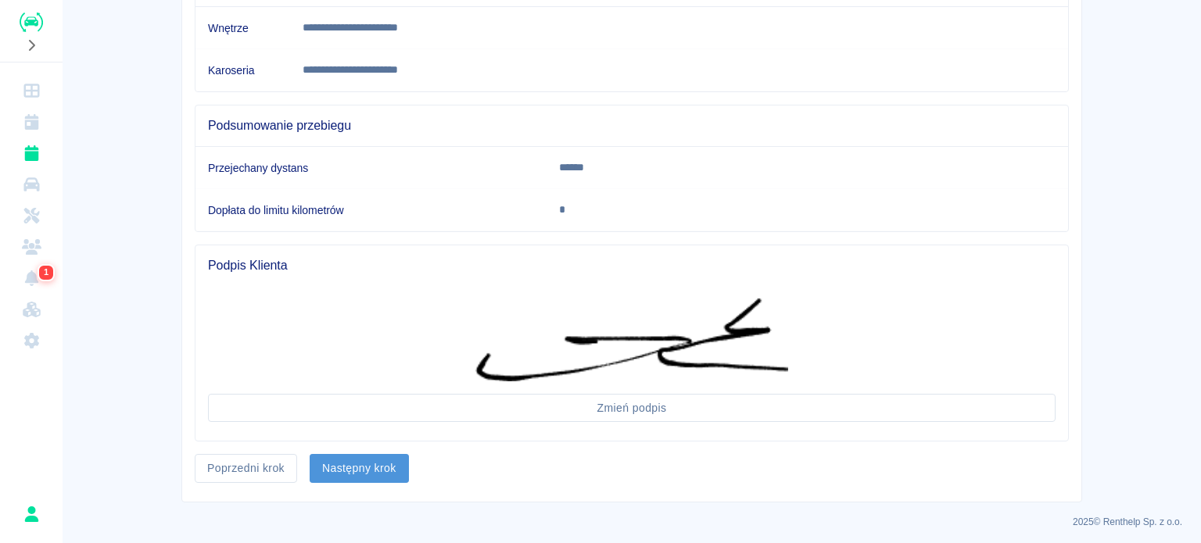
click at [360, 465] on button "Następny krok" at bounding box center [359, 468] width 99 height 29
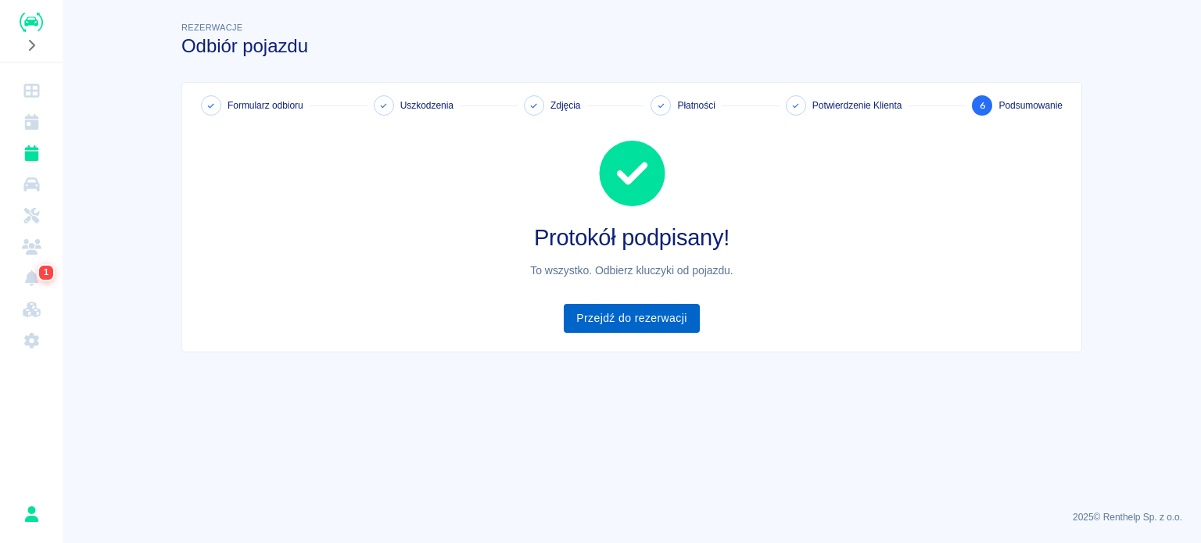
click at [628, 315] on link "Przejdź do rezerwacji" at bounding box center [631, 318] width 135 height 29
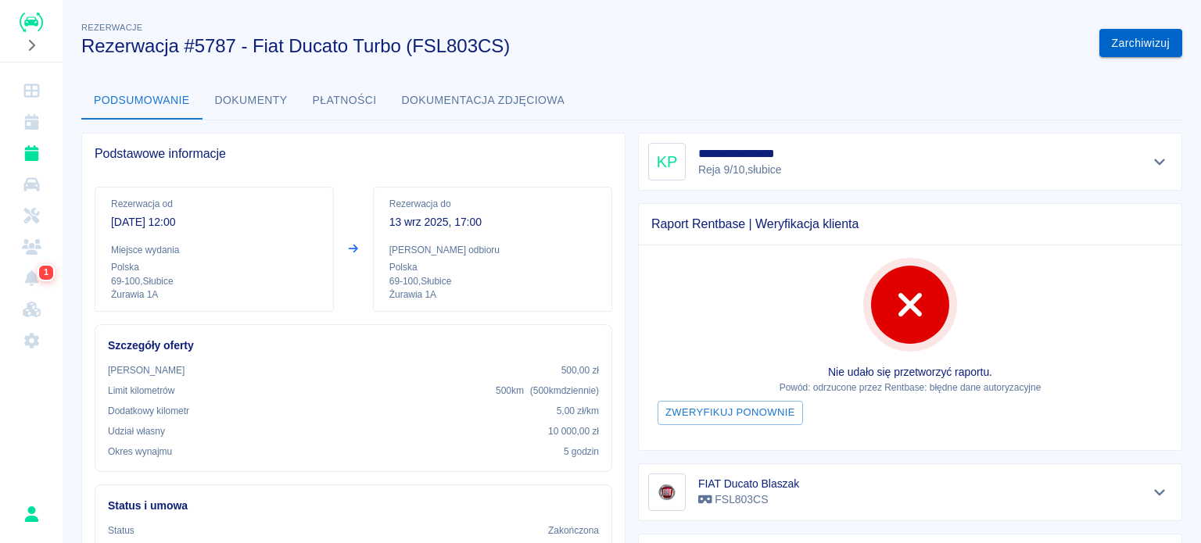
click at [1106, 47] on button "Zarchiwizuj" at bounding box center [1140, 43] width 83 height 29
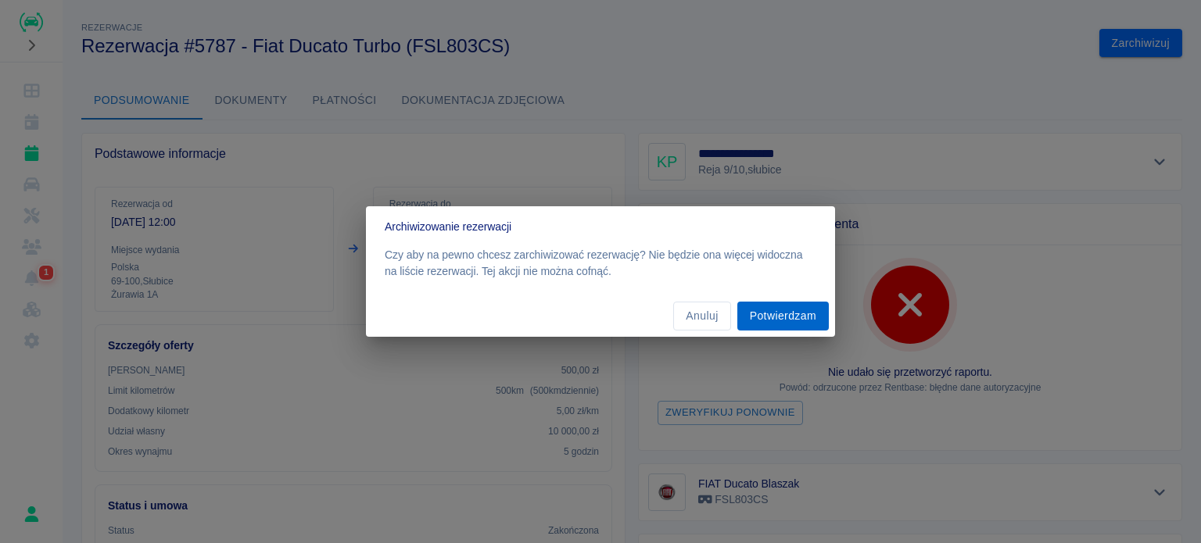
click at [766, 321] on button "Potwierdzam" at bounding box center [782, 316] width 91 height 29
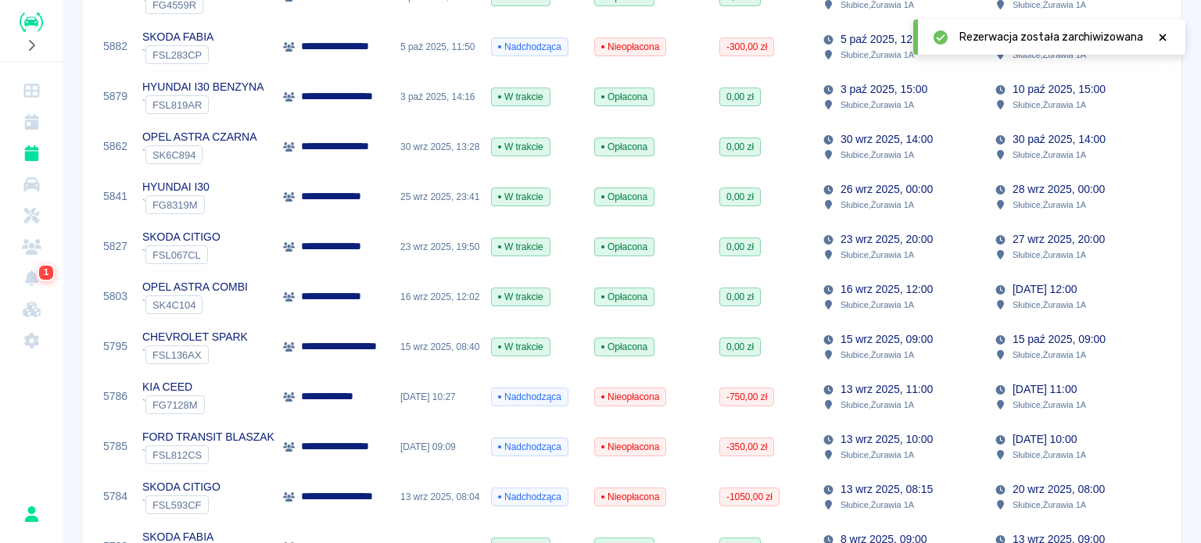
scroll to position [469, 0]
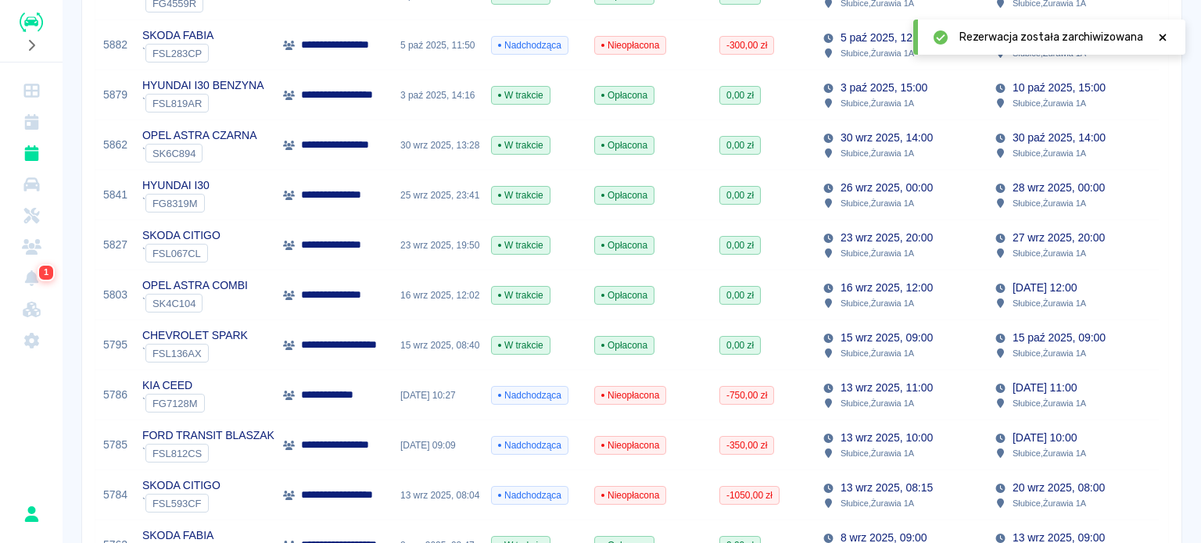
click at [911, 384] on p "13 wrz 2025, 11:00" at bounding box center [886, 388] width 92 height 16
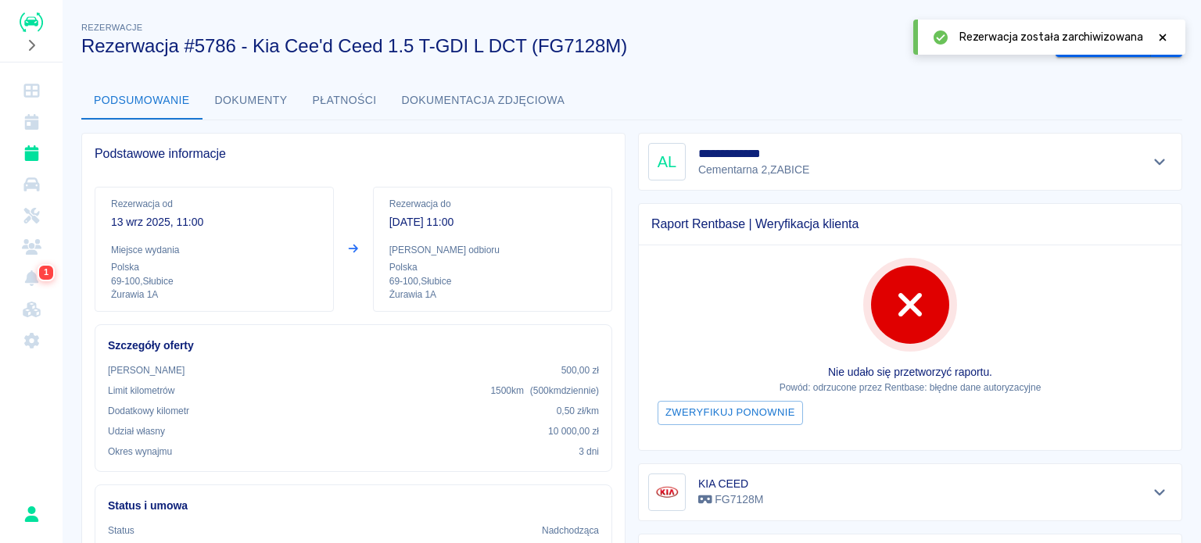
click at [1174, 34] on div "Rezerwacja została zarchiwizowana" at bounding box center [1049, 37] width 272 height 35
click at [1159, 35] on icon at bounding box center [1162, 37] width 14 height 11
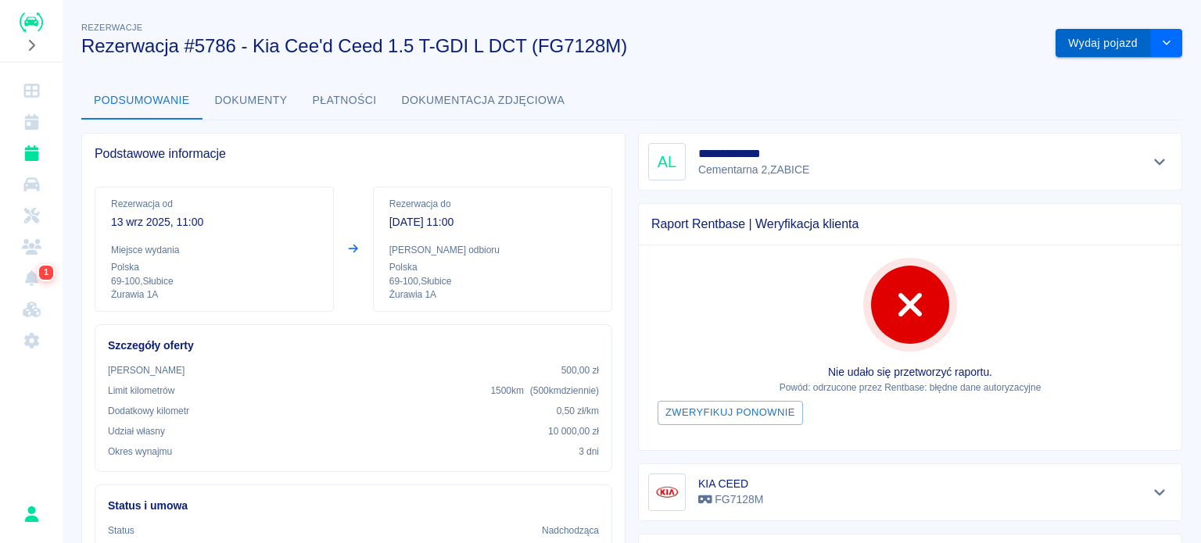
click at [1074, 47] on button "Wydaj pojazd" at bounding box center [1102, 43] width 95 height 29
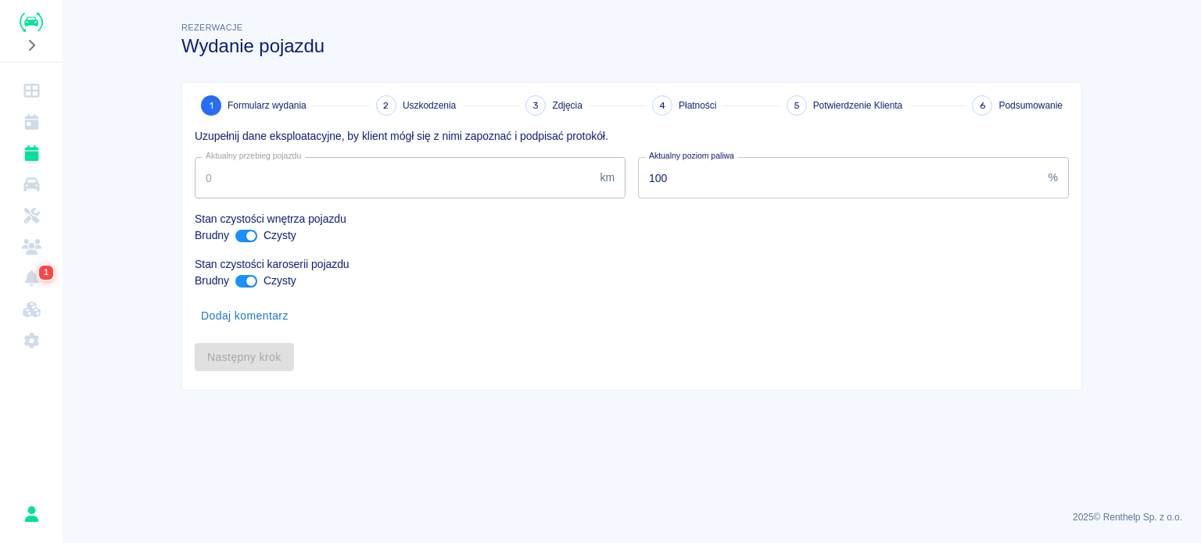
type input "233454"
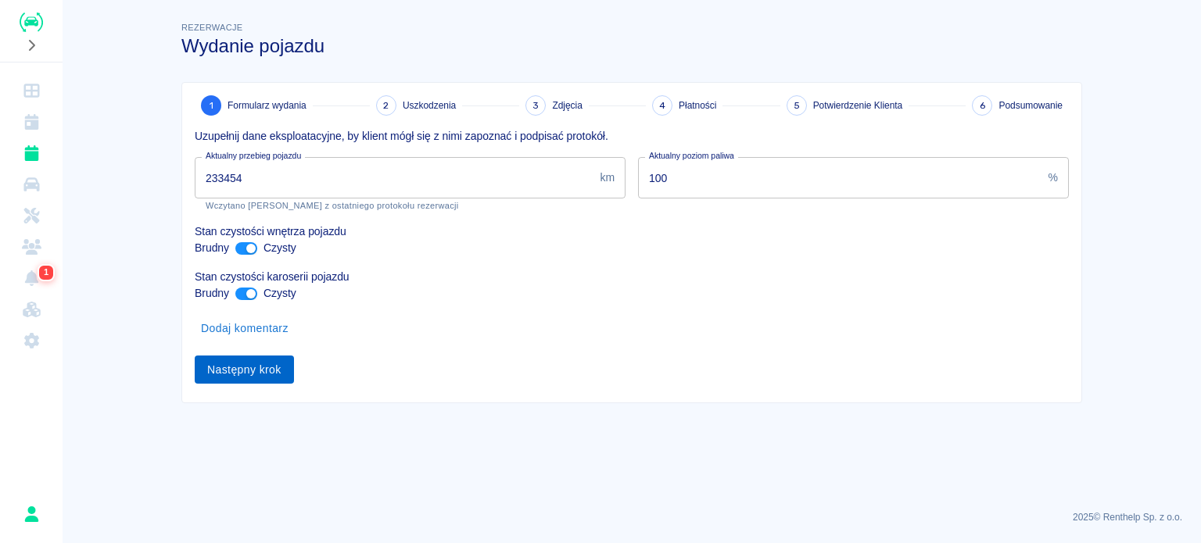
click at [263, 368] on button "Następny krok" at bounding box center [244, 370] width 99 height 29
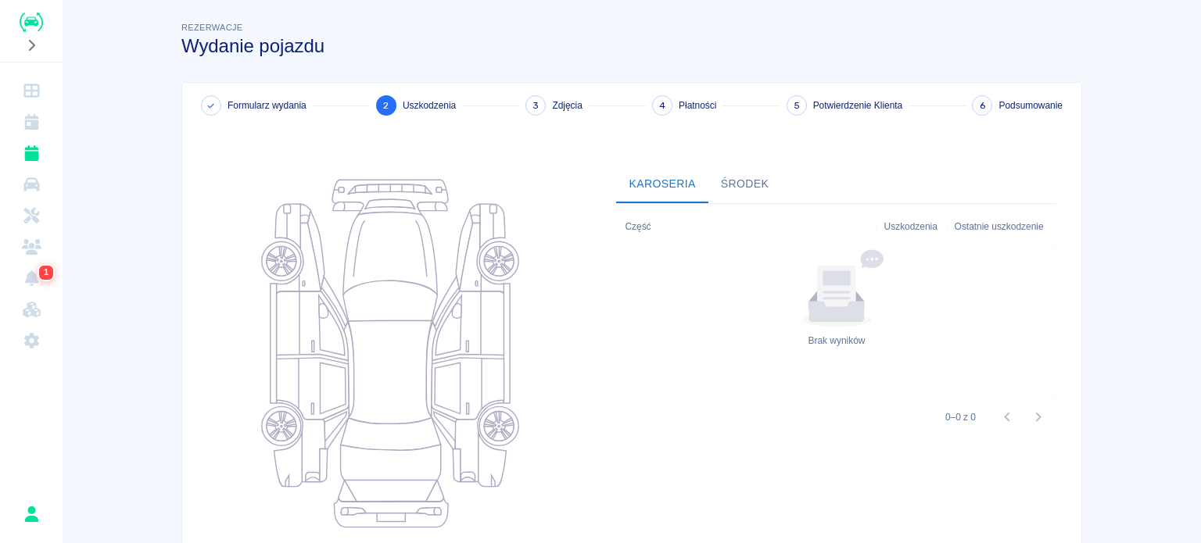
scroll to position [159, 0]
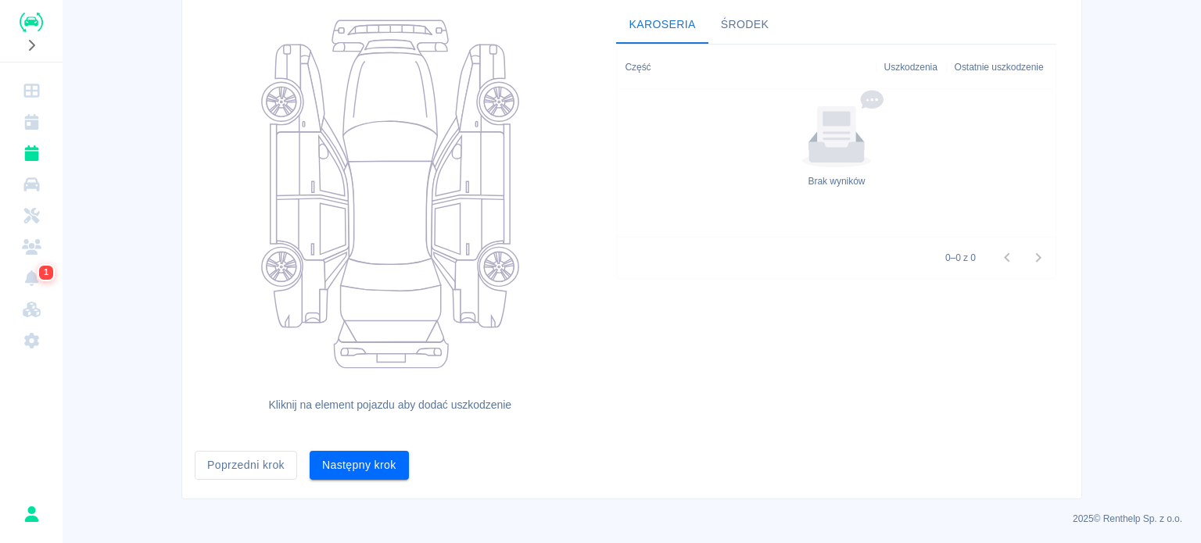
click at [368, 460] on button "Następny krok" at bounding box center [359, 465] width 99 height 29
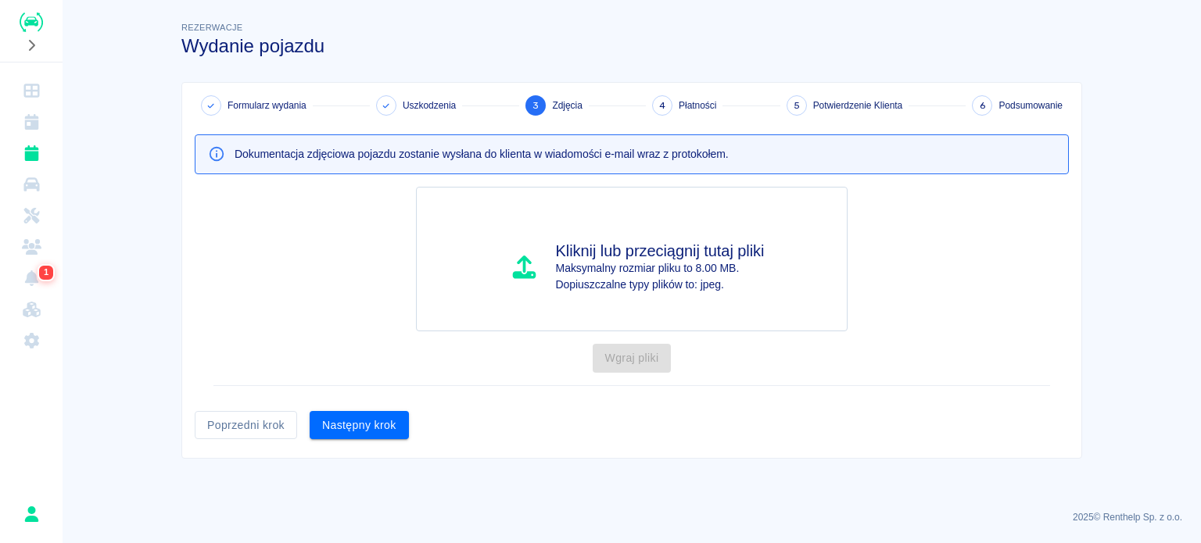
scroll to position [0, 0]
click at [360, 428] on button "Następny krok" at bounding box center [359, 425] width 99 height 29
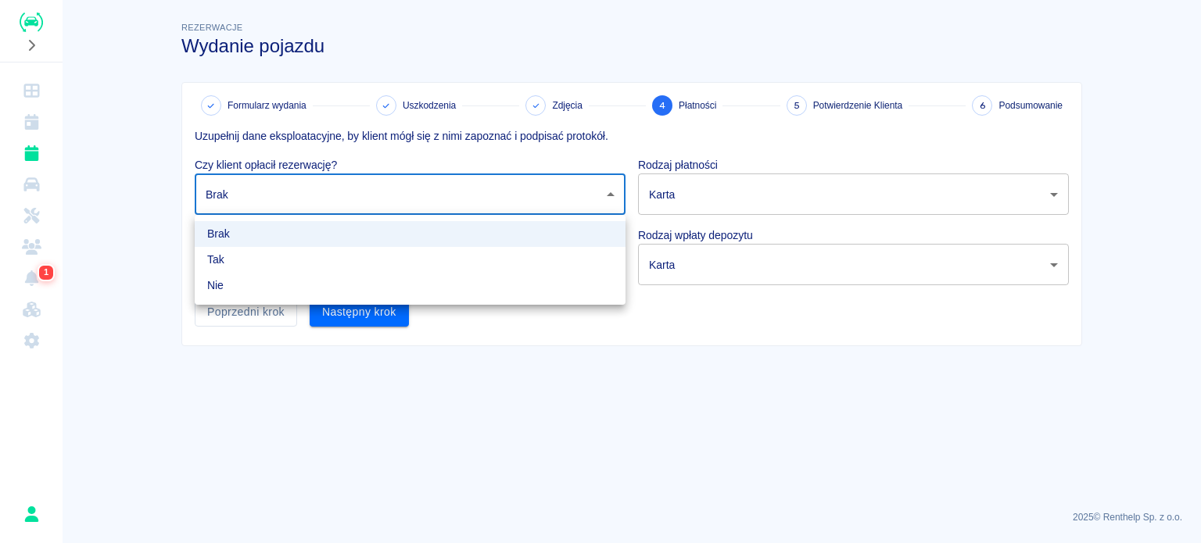
click at [250, 194] on body "Używamy plików Cookies, by zapewnić Ci najlepsze możliwe doświadczenie. Aby dow…" at bounding box center [600, 271] width 1201 height 543
click at [238, 288] on li "Nie" at bounding box center [410, 286] width 431 height 26
type input "false"
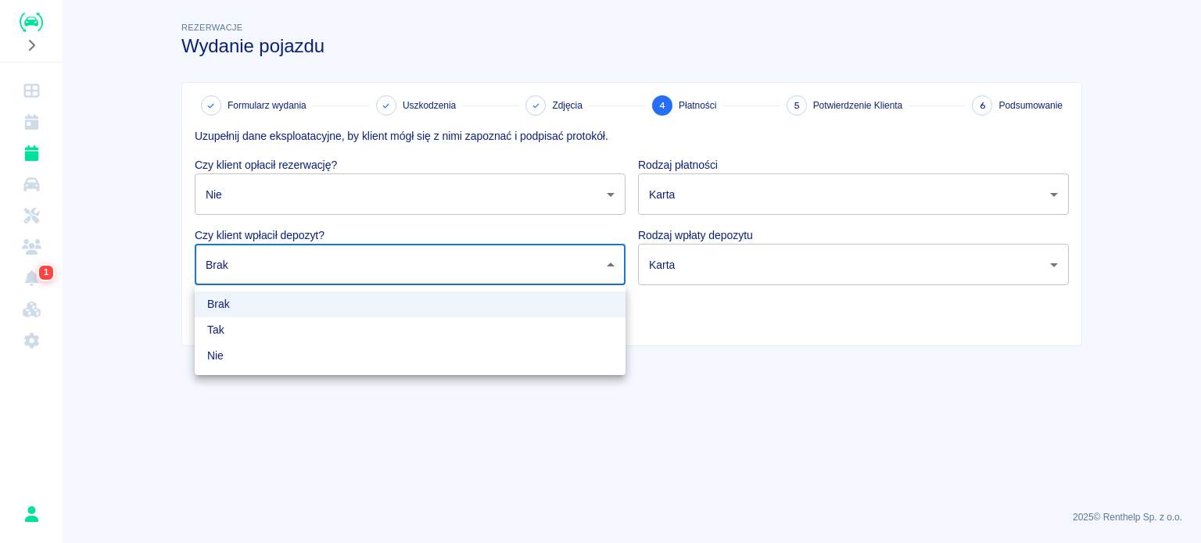
click at [245, 277] on body "Używamy plików Cookies, by zapewnić Ci najlepsze możliwe doświadczenie. Aby dow…" at bounding box center [600, 271] width 1201 height 543
click at [249, 332] on li "Tak" at bounding box center [410, 330] width 431 height 26
type input "true"
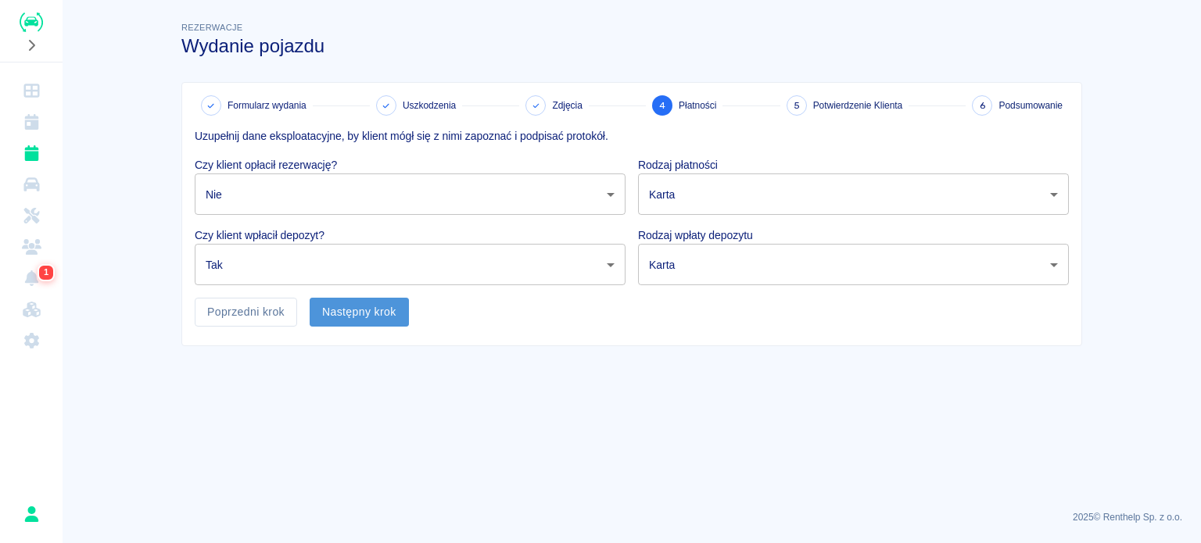
click at [322, 318] on button "Następny krok" at bounding box center [359, 312] width 99 height 29
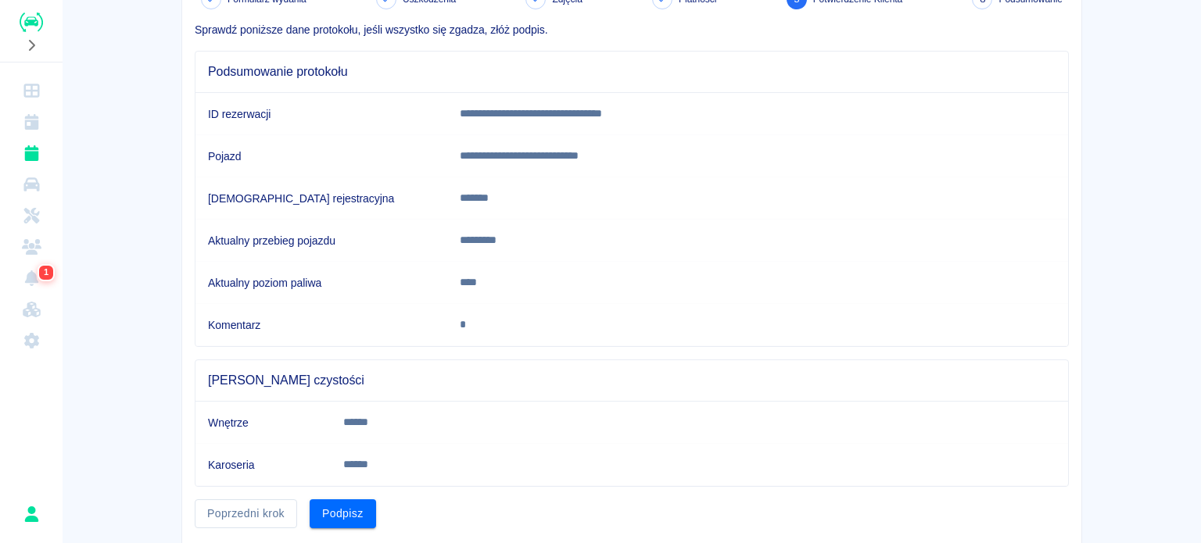
scroll to position [153, 0]
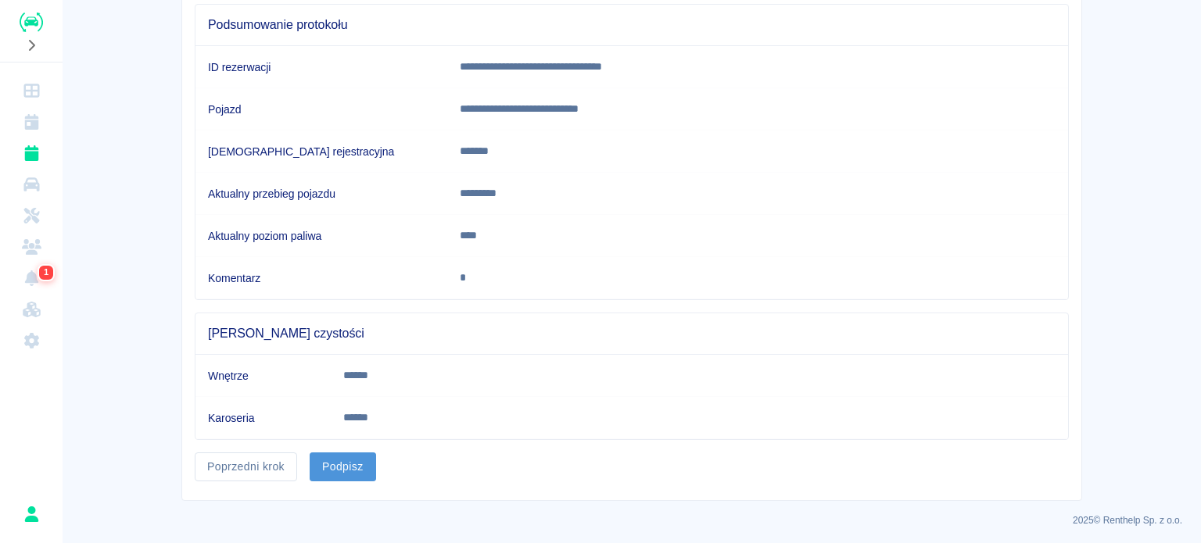
click at [353, 459] on button "Podpisz" at bounding box center [343, 467] width 66 height 29
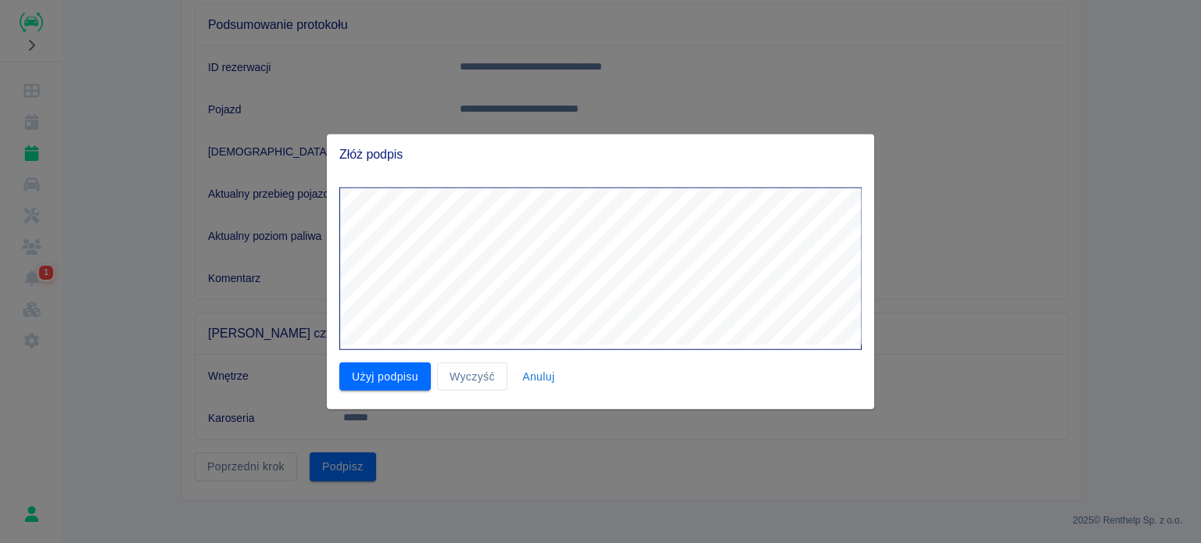
click at [373, 372] on button "Użyj podpisu" at bounding box center [384, 376] width 91 height 29
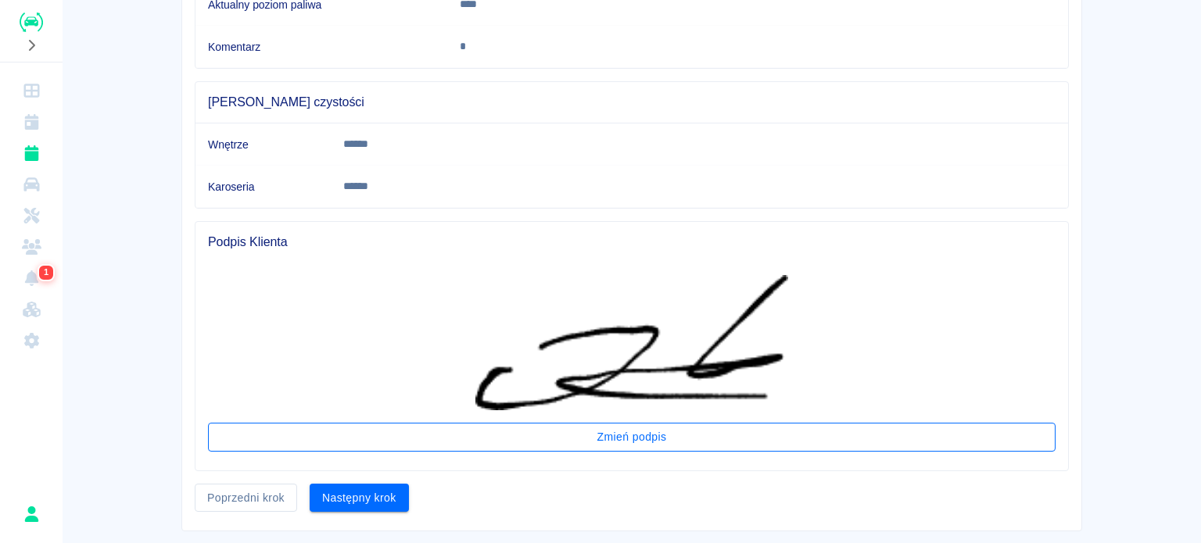
scroll to position [415, 0]
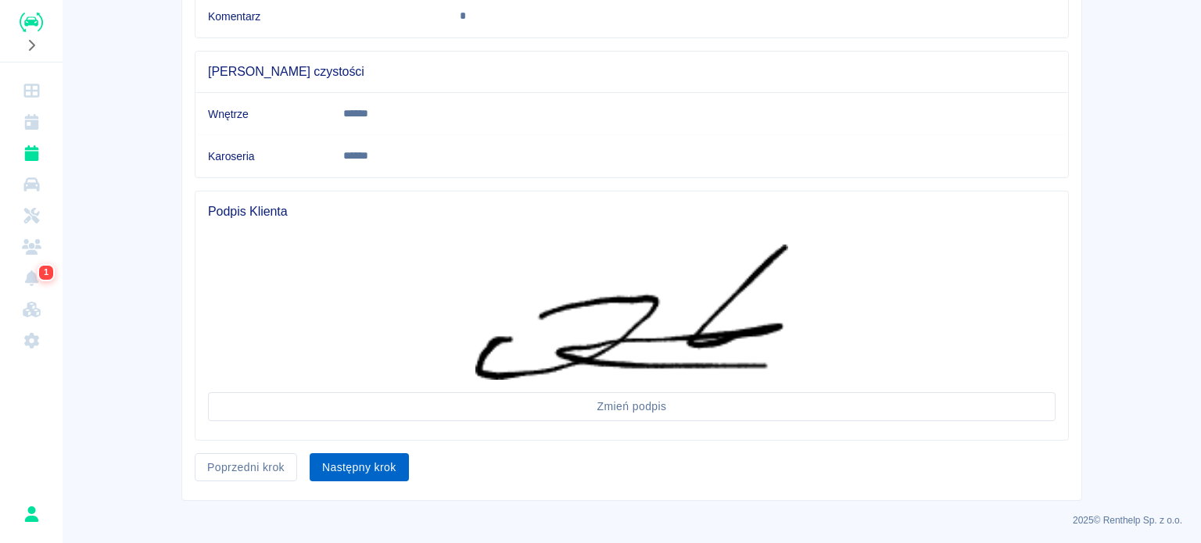
click at [381, 455] on button "Następny krok" at bounding box center [359, 467] width 99 height 29
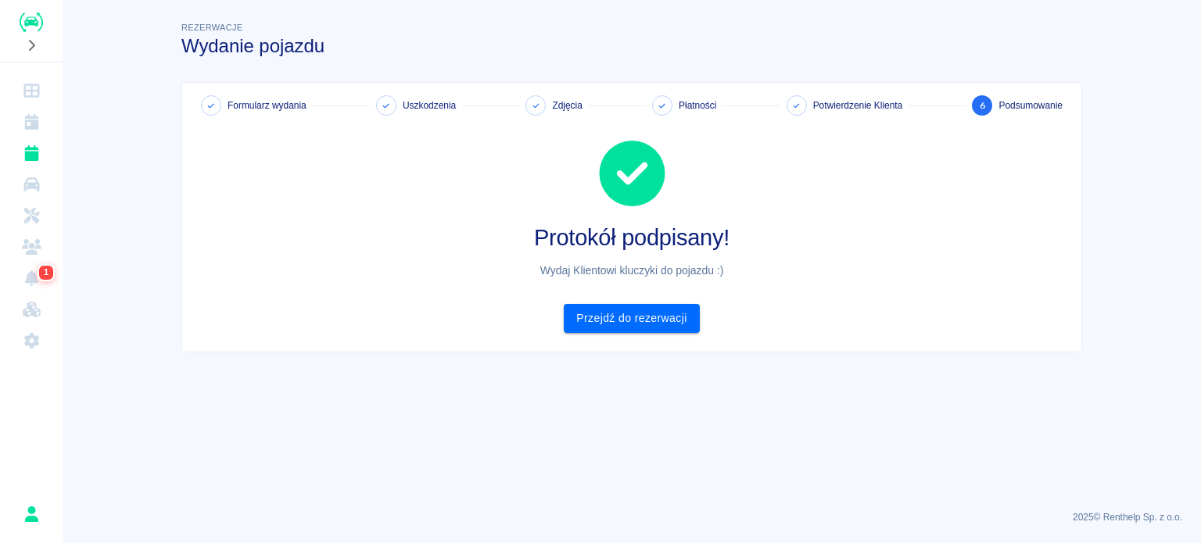
scroll to position [0, 0]
click at [620, 320] on link "Przejdź do rezerwacji" at bounding box center [631, 318] width 135 height 29
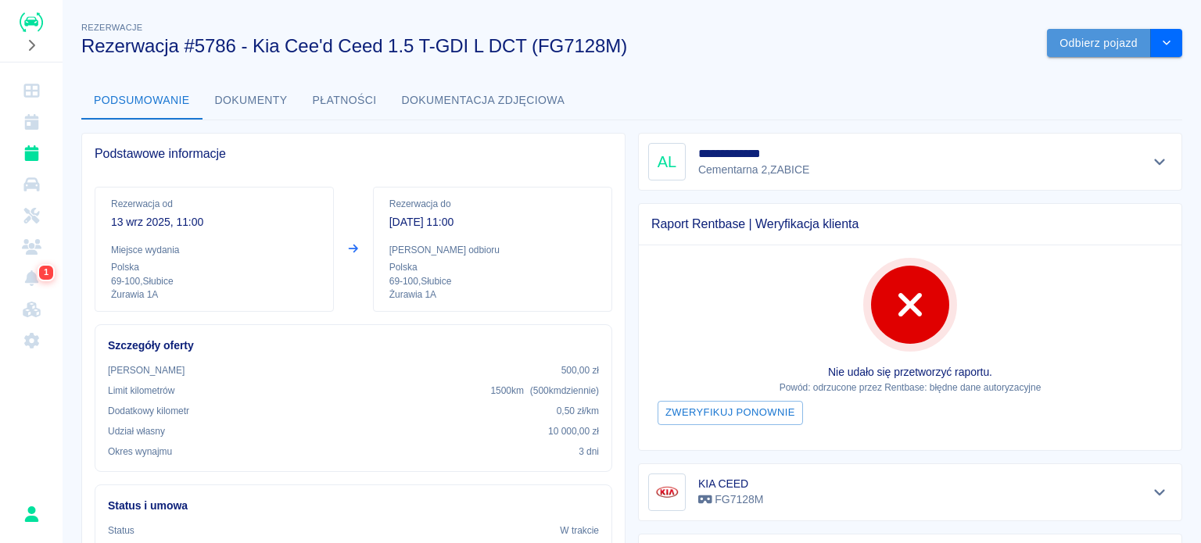
click at [1092, 43] on button "Odbierz pojazd" at bounding box center [1099, 43] width 104 height 29
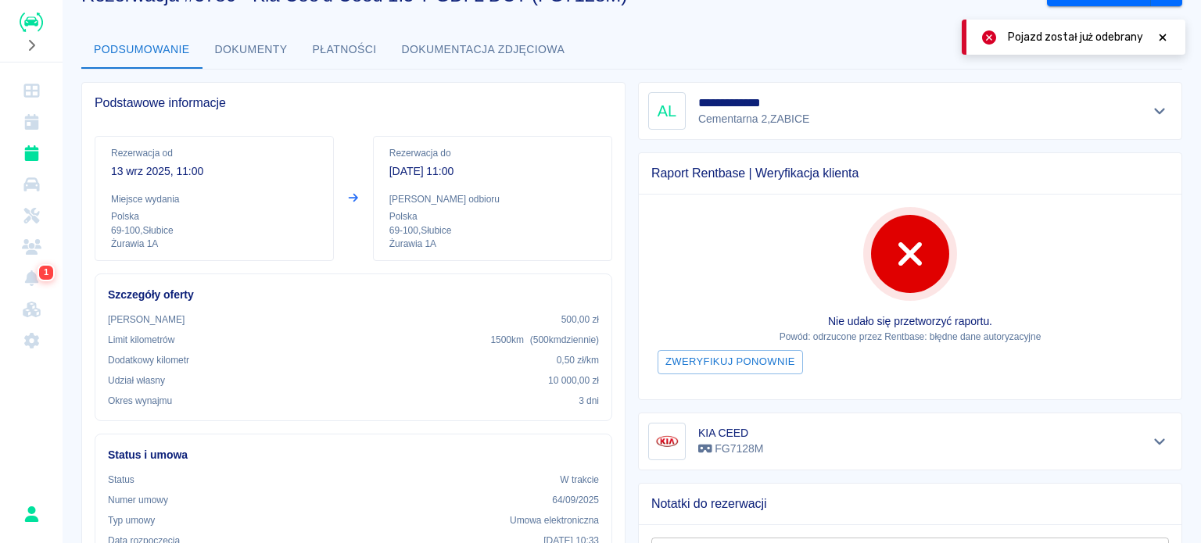
scroll to position [78, 0]
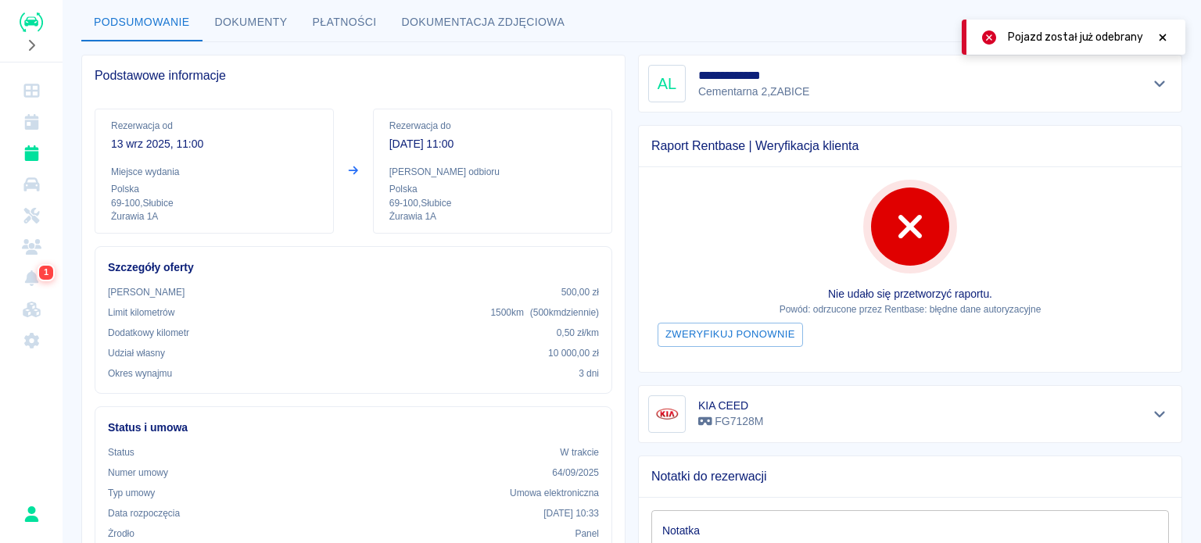
click at [1157, 40] on icon at bounding box center [1162, 37] width 14 height 11
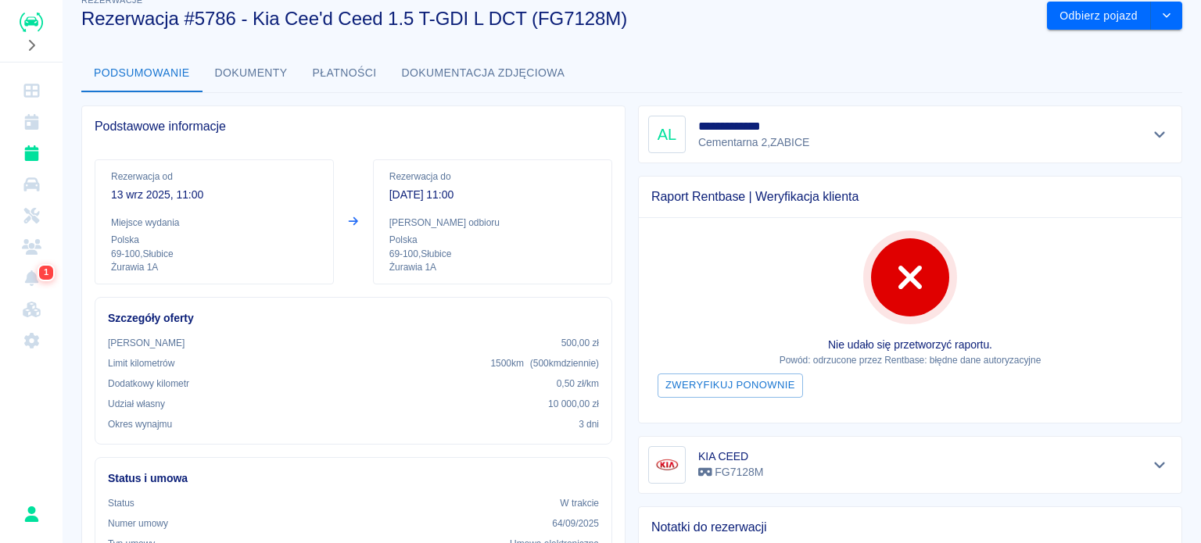
scroll to position [0, 0]
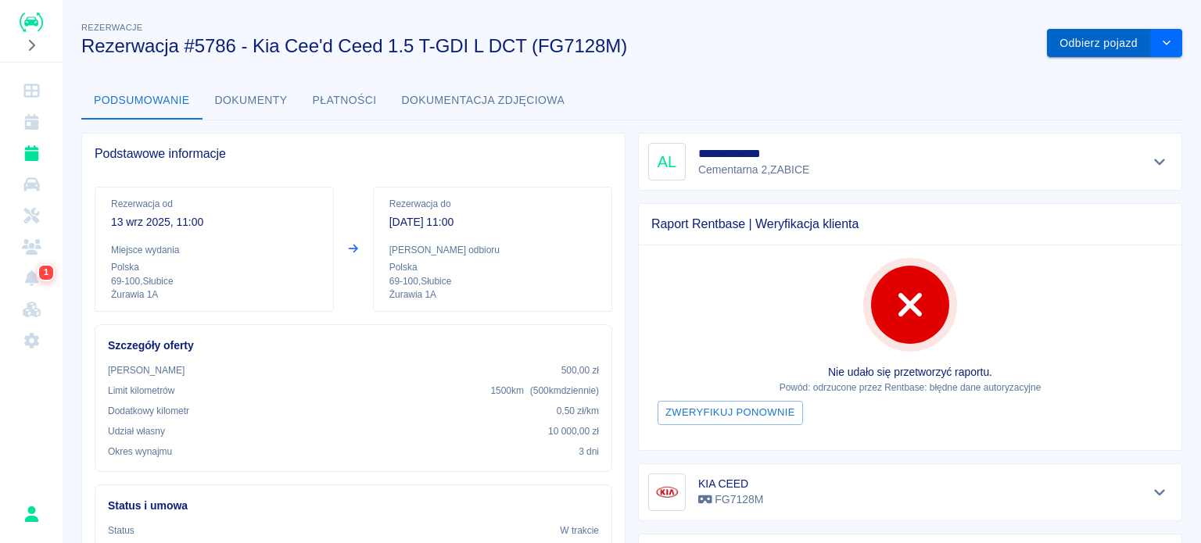
click at [1059, 55] on button "Odbierz pojazd" at bounding box center [1099, 43] width 104 height 29
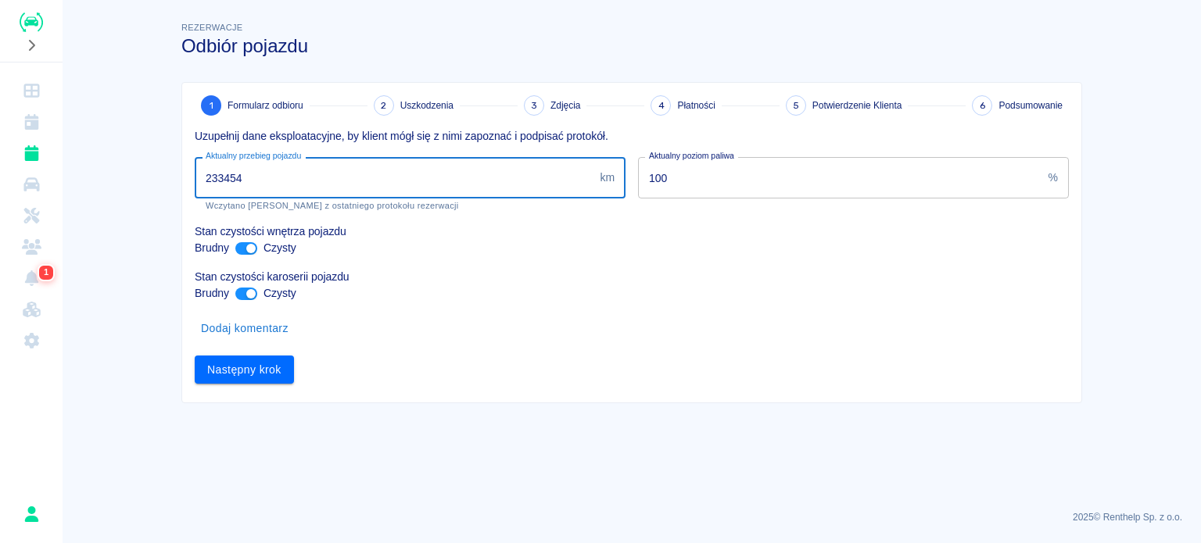
click at [228, 168] on input "233454" at bounding box center [394, 177] width 399 height 41
type input "233654"
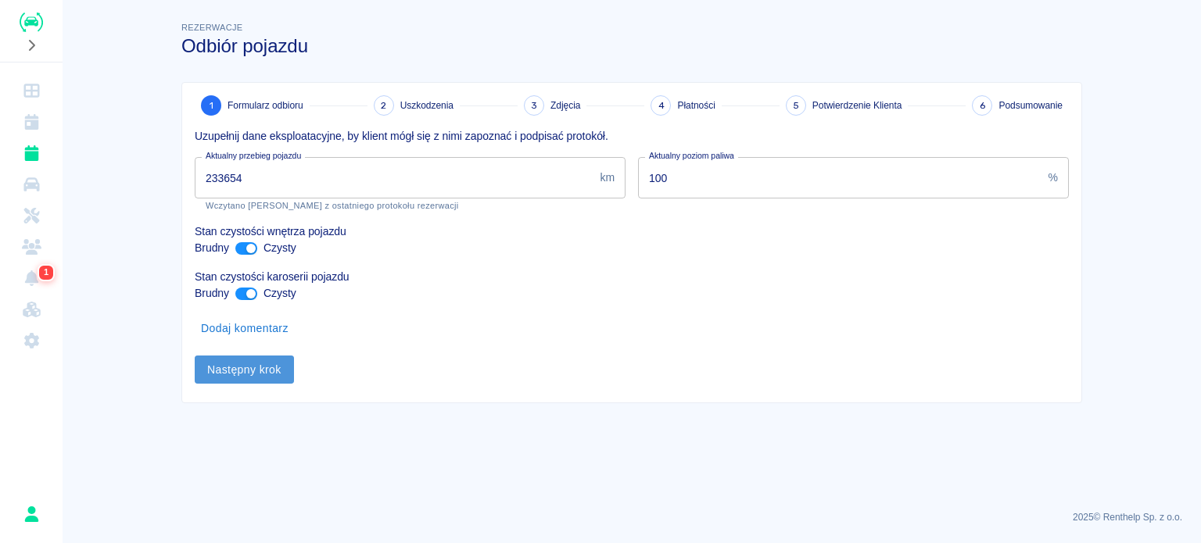
click at [261, 368] on button "Następny krok" at bounding box center [244, 370] width 99 height 29
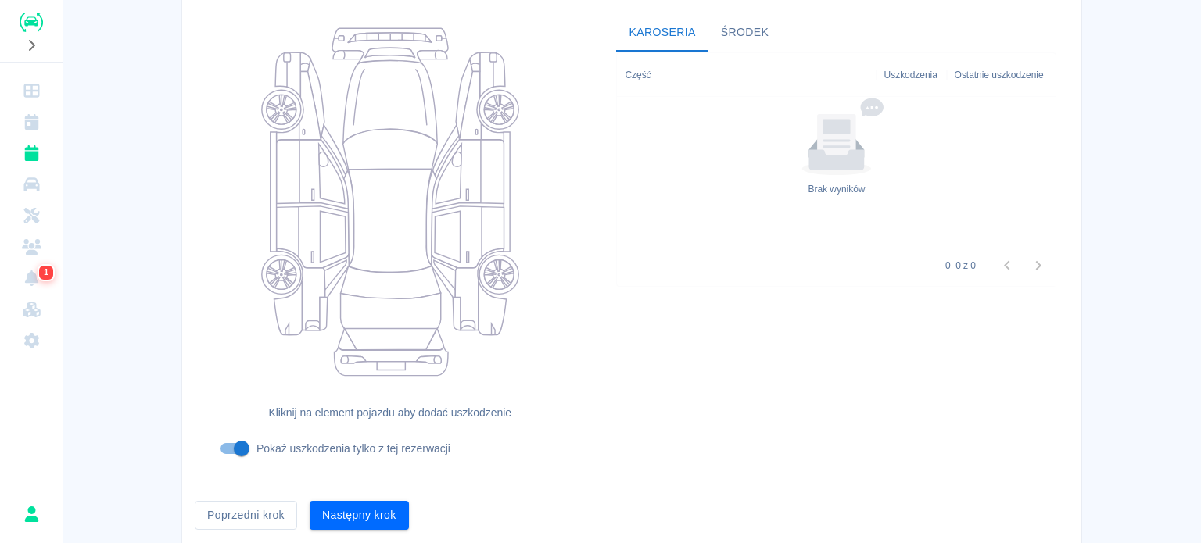
scroll to position [202, 0]
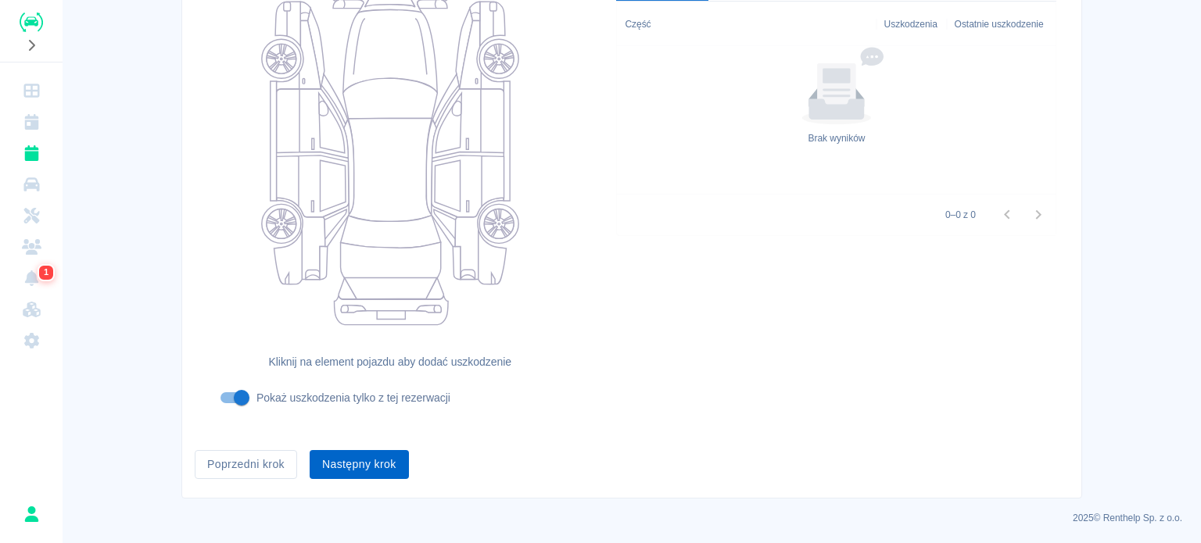
click at [356, 465] on button "Następny krok" at bounding box center [359, 464] width 99 height 29
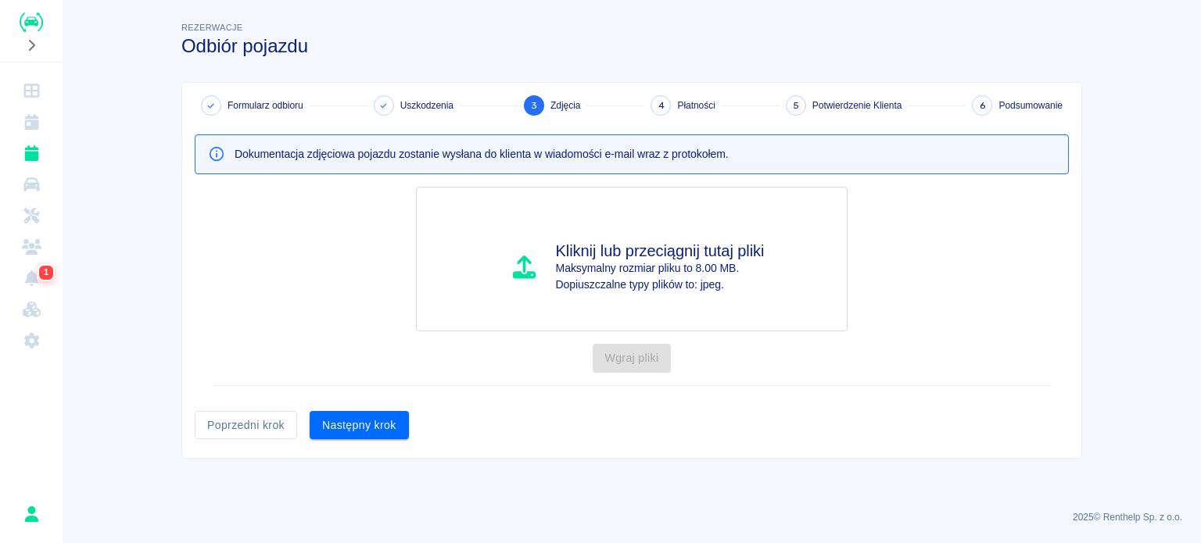
scroll to position [0, 0]
click at [346, 424] on button "Następny krok" at bounding box center [359, 425] width 99 height 29
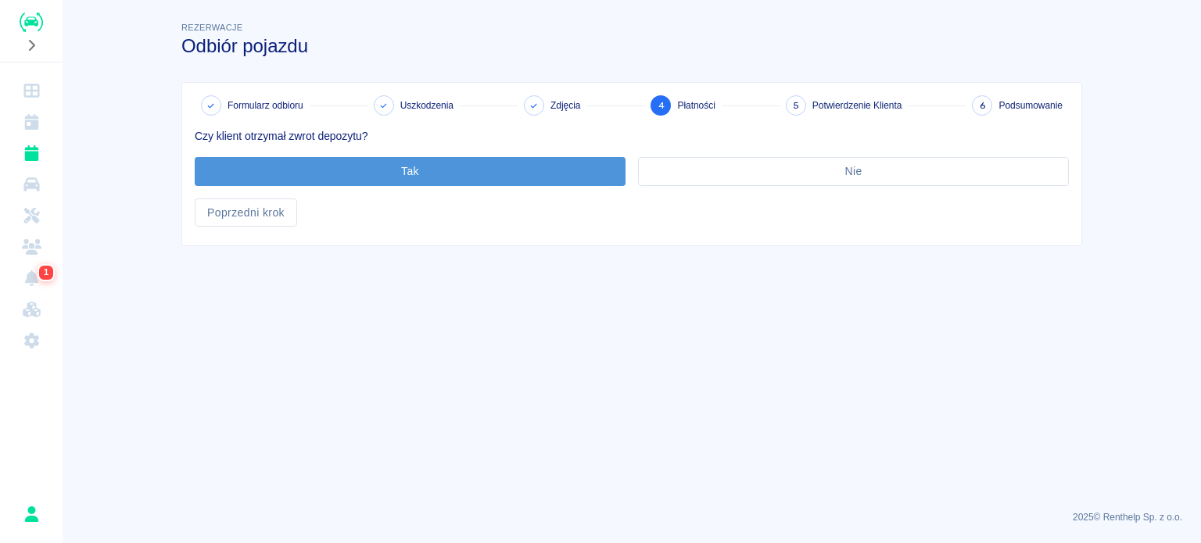
click at [377, 171] on button "Tak" at bounding box center [410, 171] width 431 height 29
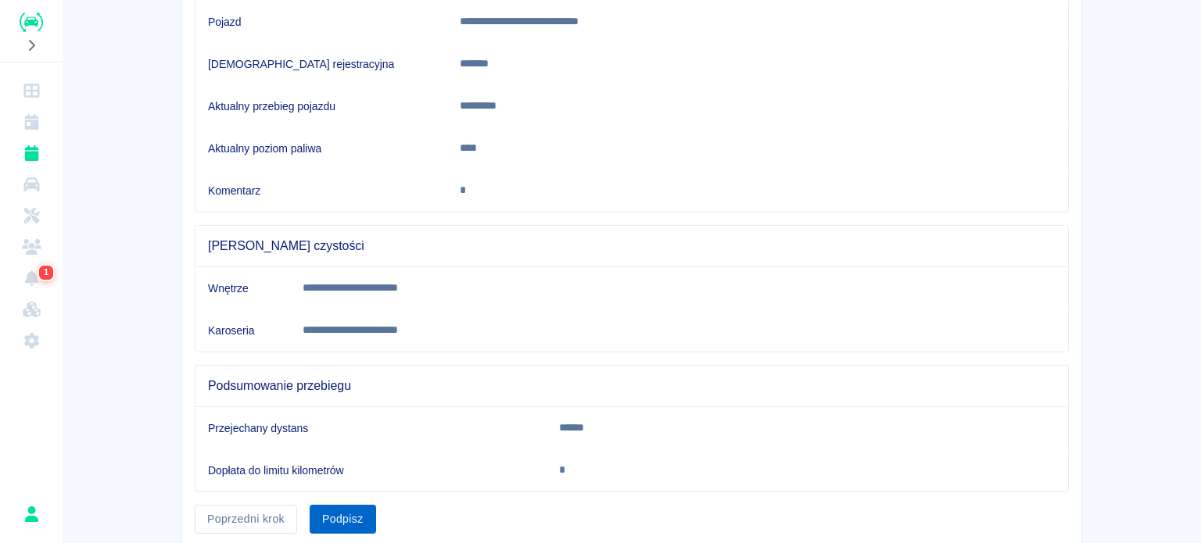
scroll to position [292, 0]
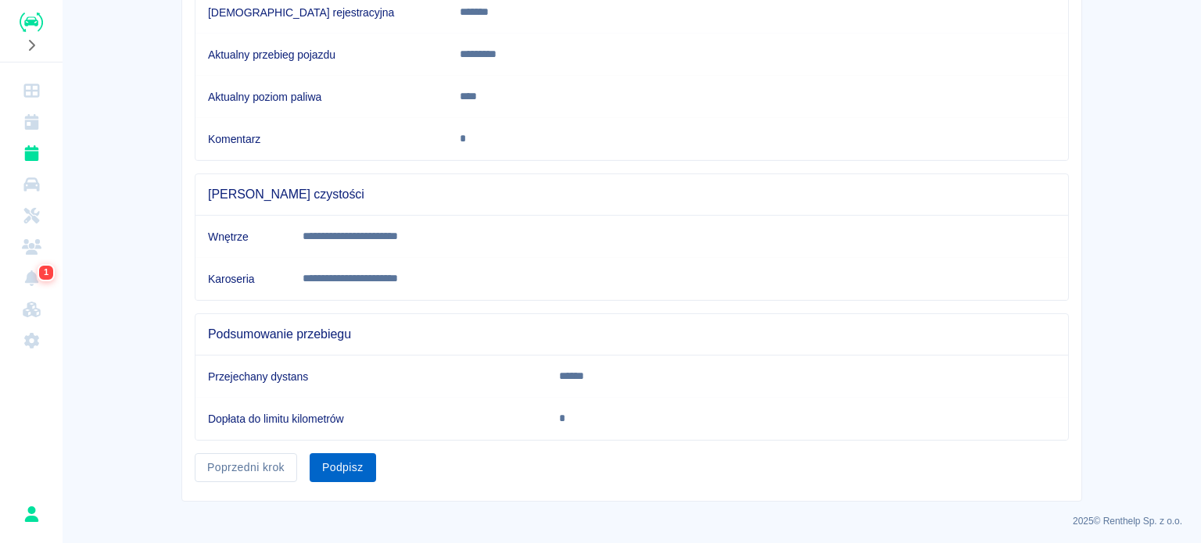
click at [333, 476] on button "Podpisz" at bounding box center [343, 467] width 66 height 29
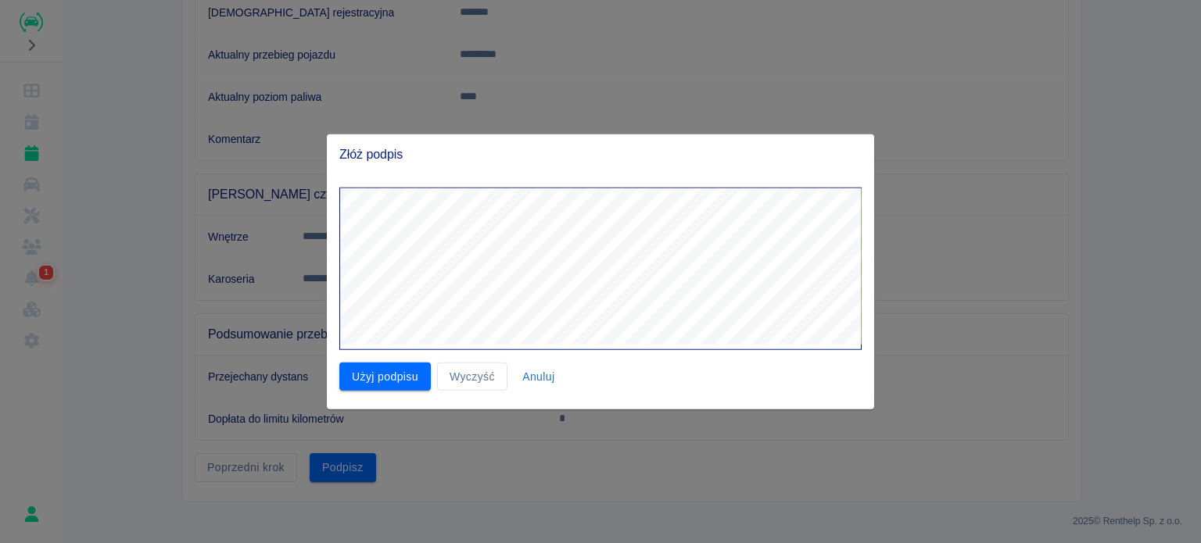
click at [357, 379] on button "Użyj podpisu" at bounding box center [384, 376] width 91 height 29
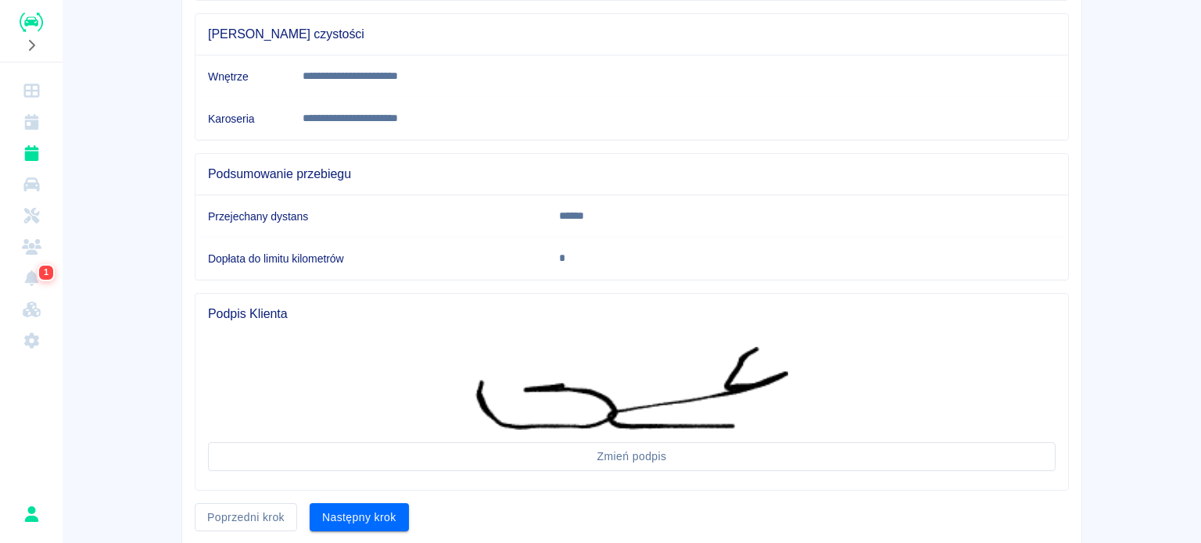
scroll to position [501, 0]
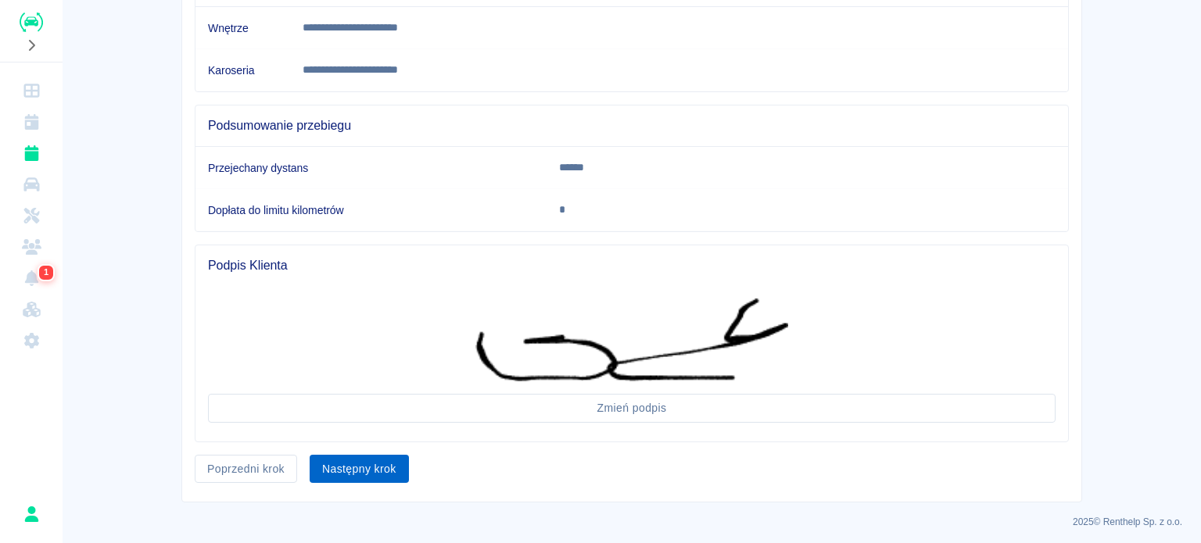
click at [388, 459] on button "Następny krok" at bounding box center [359, 469] width 99 height 29
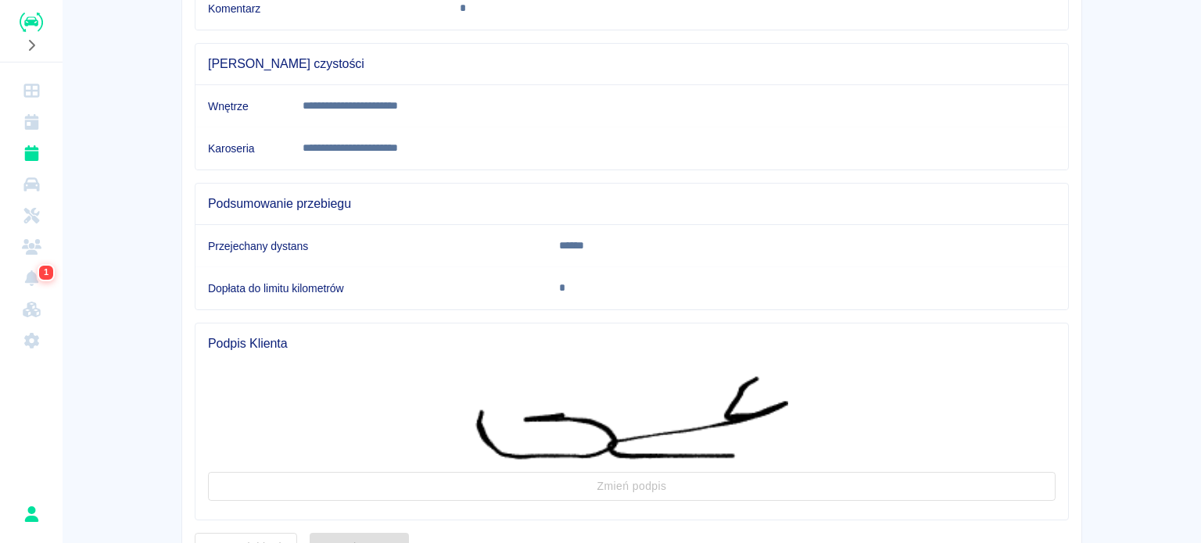
scroll to position [0, 0]
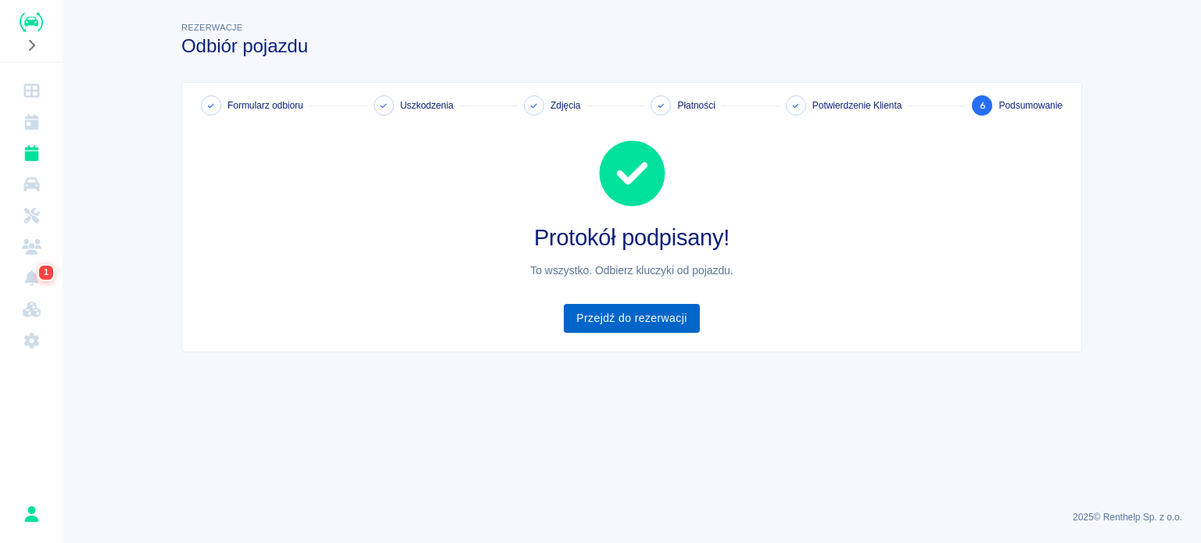
click at [633, 321] on link "Przejdź do rezerwacji" at bounding box center [631, 318] width 135 height 29
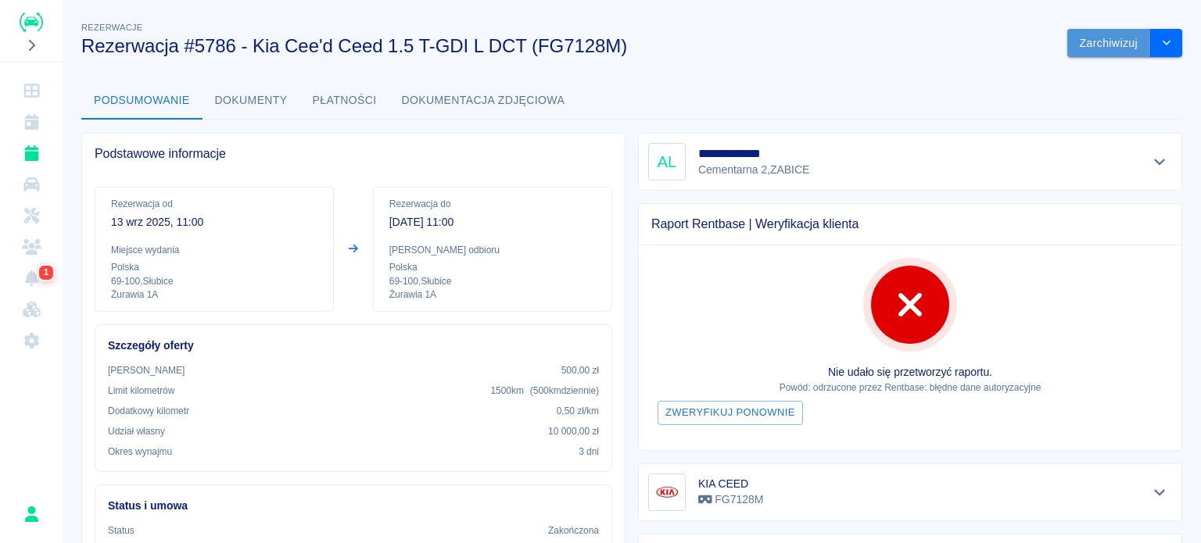
click at [1093, 50] on button "Zarchiwizuj" at bounding box center [1109, 43] width 84 height 29
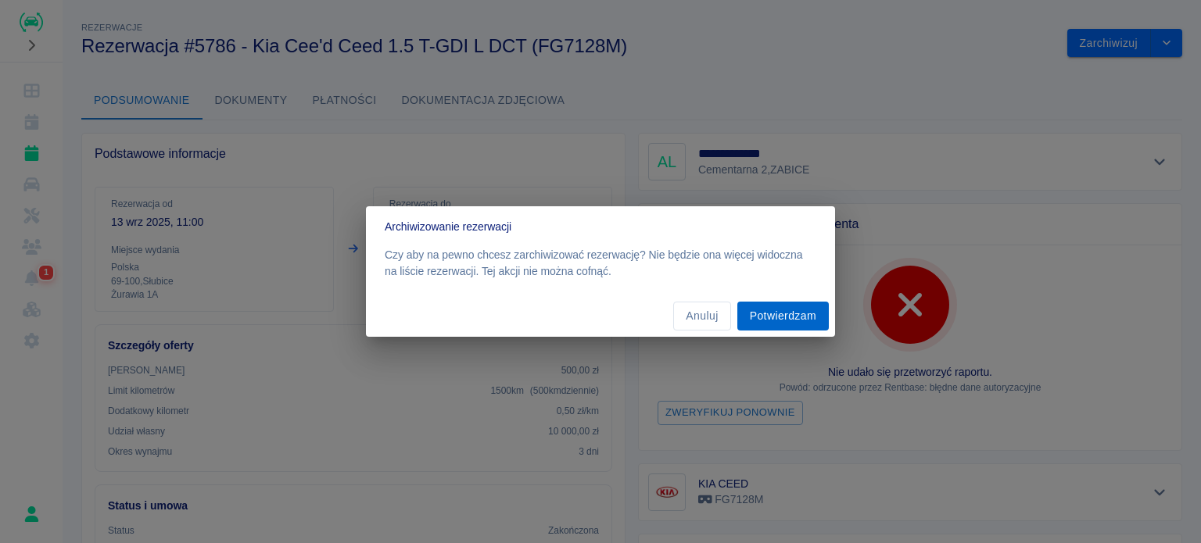
click at [788, 315] on button "Potwierdzam" at bounding box center [782, 316] width 91 height 29
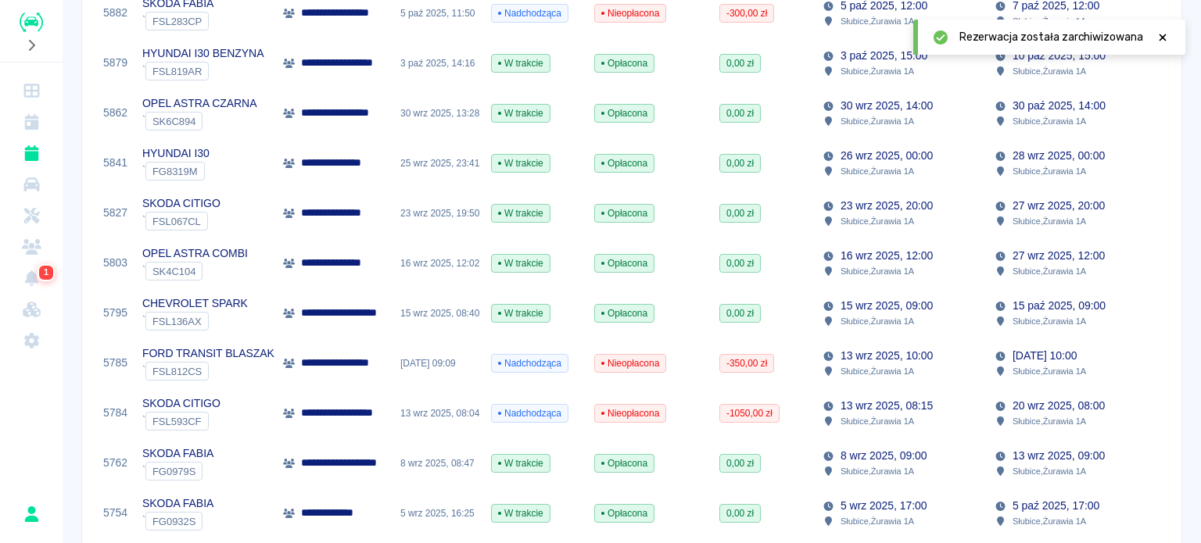
scroll to position [547, 0]
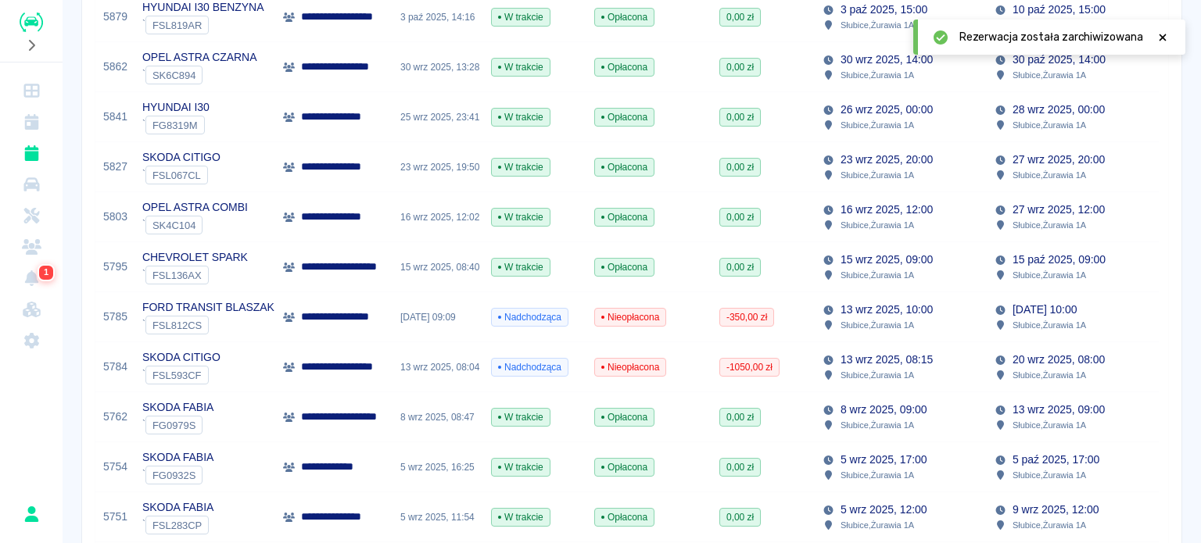
click at [903, 317] on p "13 wrz 2025, 10:00" at bounding box center [886, 310] width 92 height 16
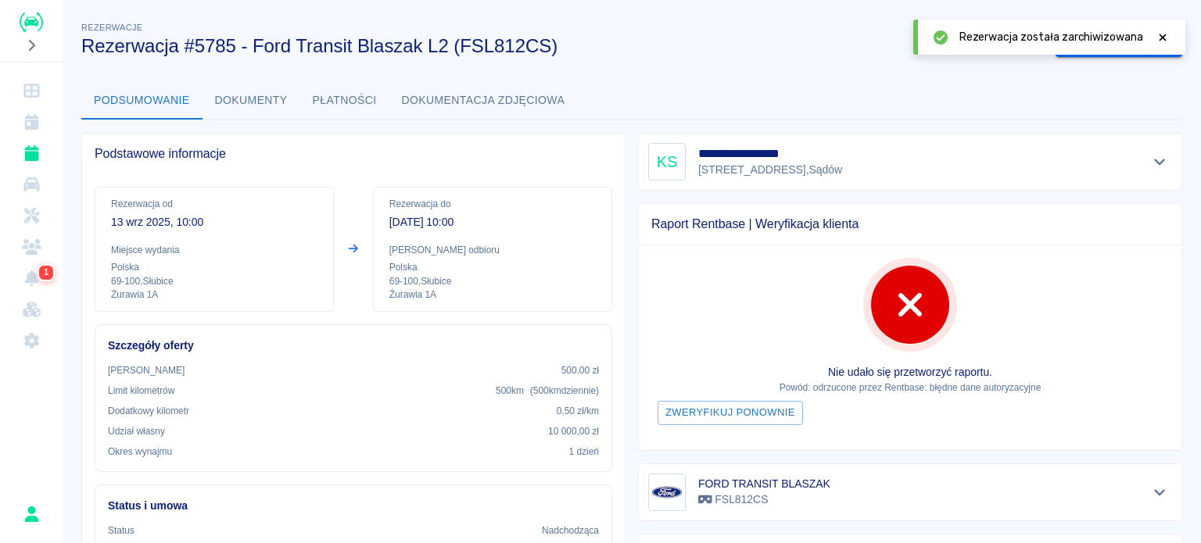
click at [1166, 32] on icon at bounding box center [1162, 37] width 14 height 11
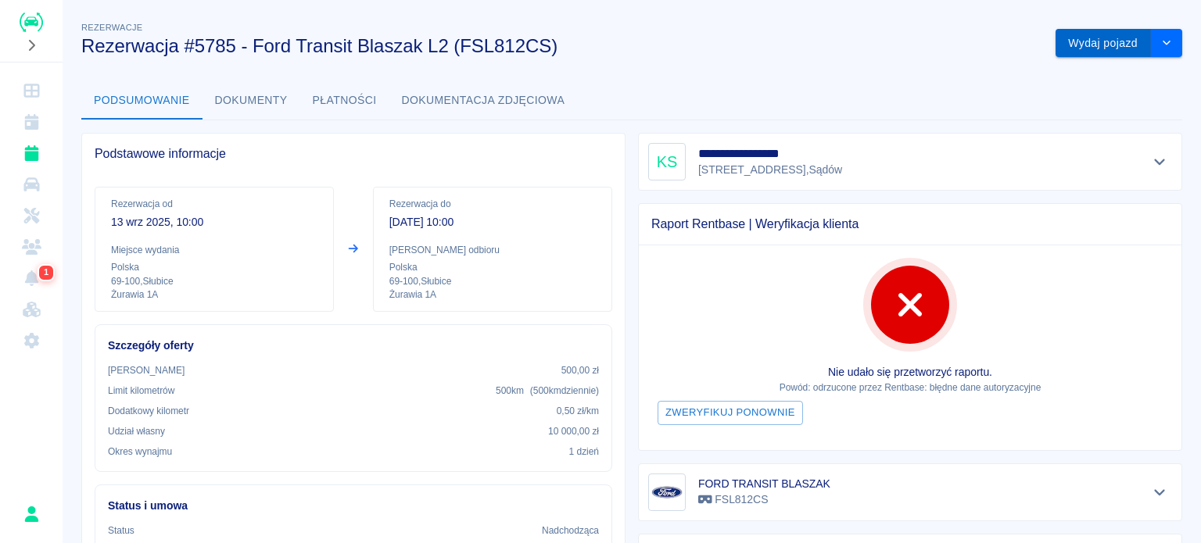
click at [1104, 45] on button "Wydaj pojazd" at bounding box center [1102, 43] width 95 height 29
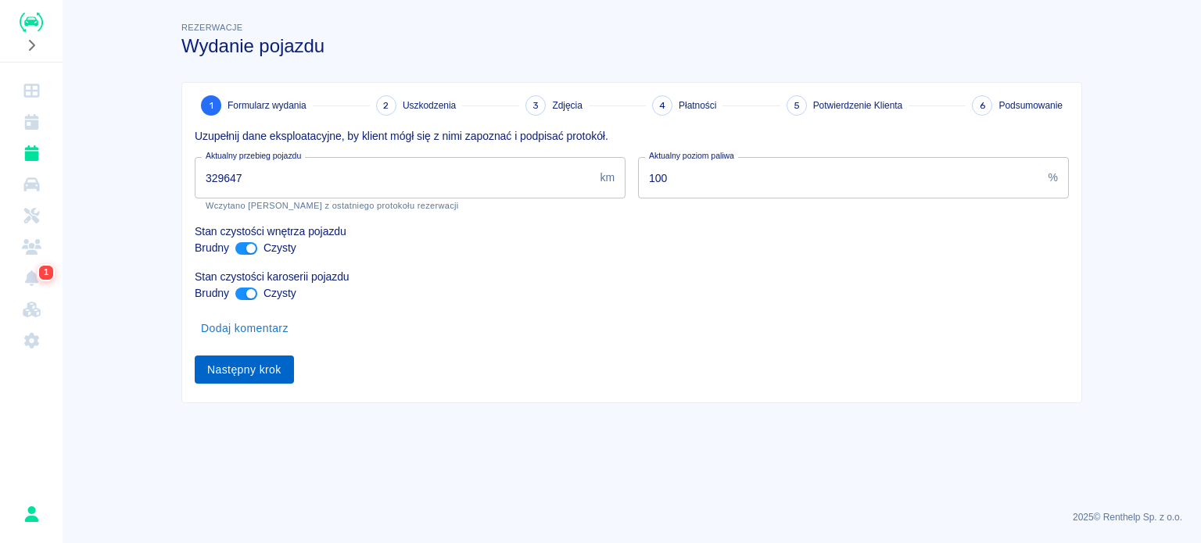
click at [270, 370] on button "Następny krok" at bounding box center [244, 370] width 99 height 29
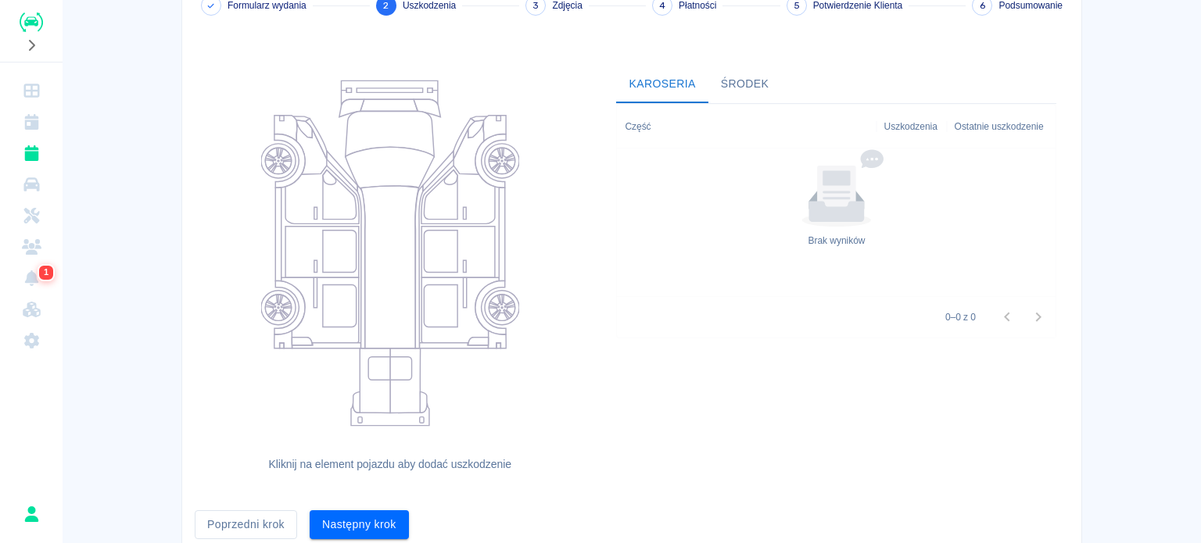
scroll to position [159, 0]
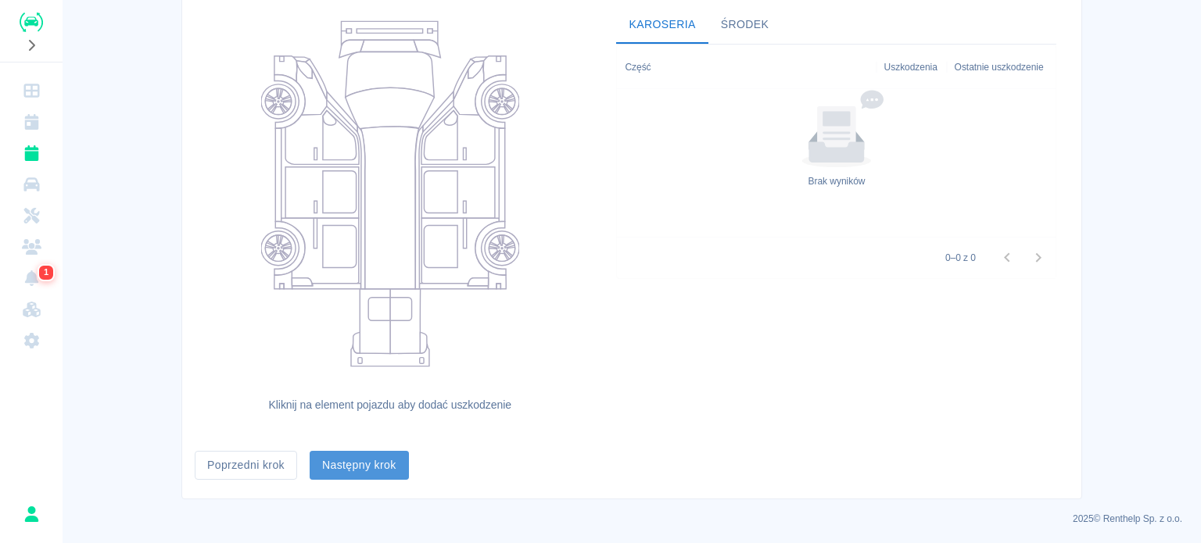
click at [356, 464] on button "Następny krok" at bounding box center [359, 465] width 99 height 29
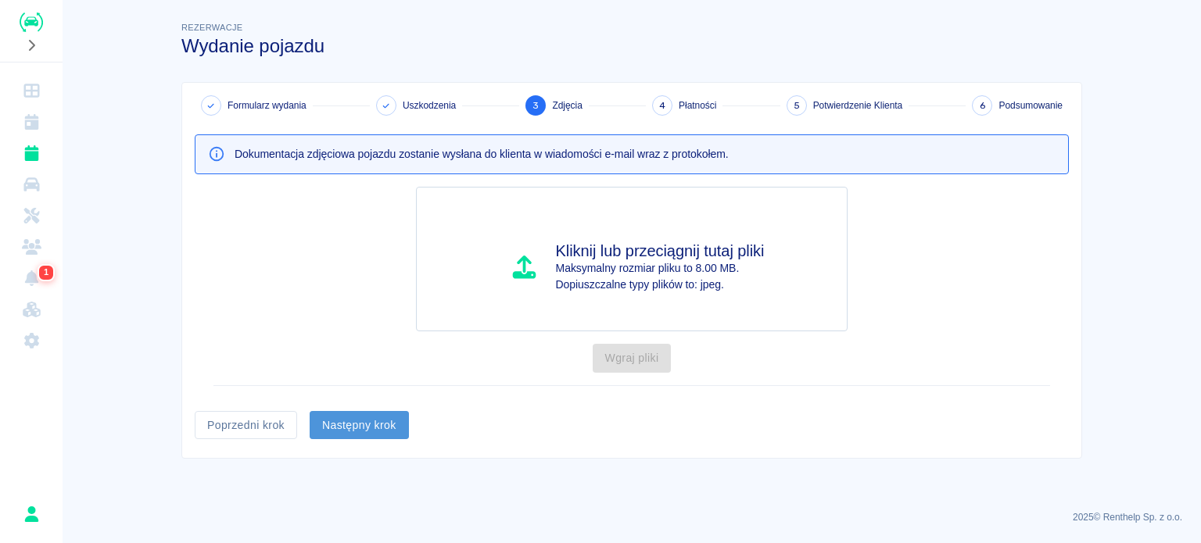
click at [350, 424] on button "Następny krok" at bounding box center [359, 425] width 99 height 29
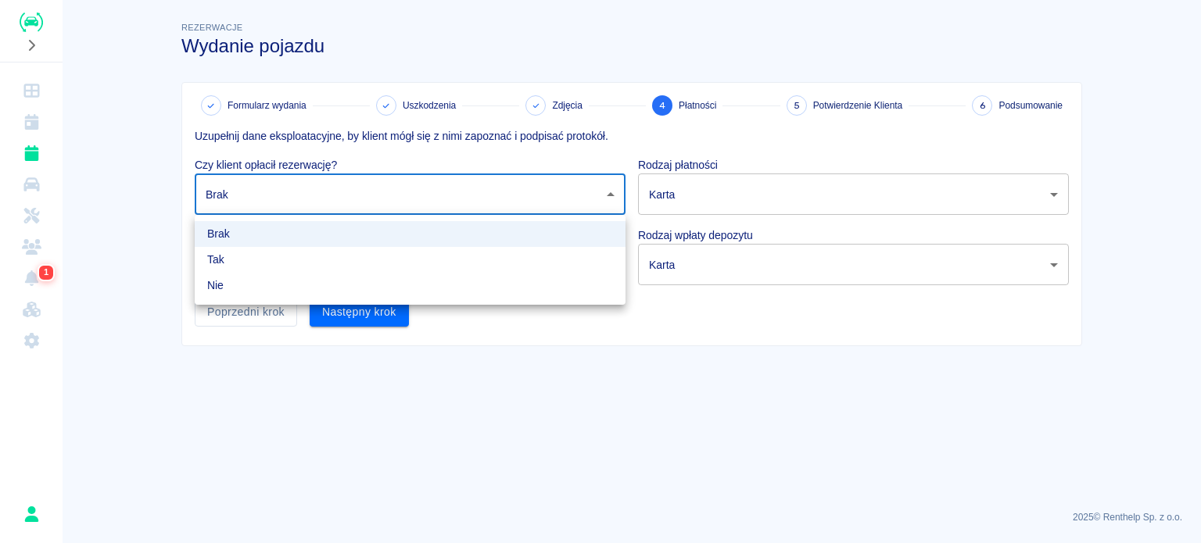
click at [361, 209] on body "Używamy plików Cookies, by zapewnić Ci najlepsze możliwe doświadczenie. Aby dow…" at bounding box center [600, 271] width 1201 height 543
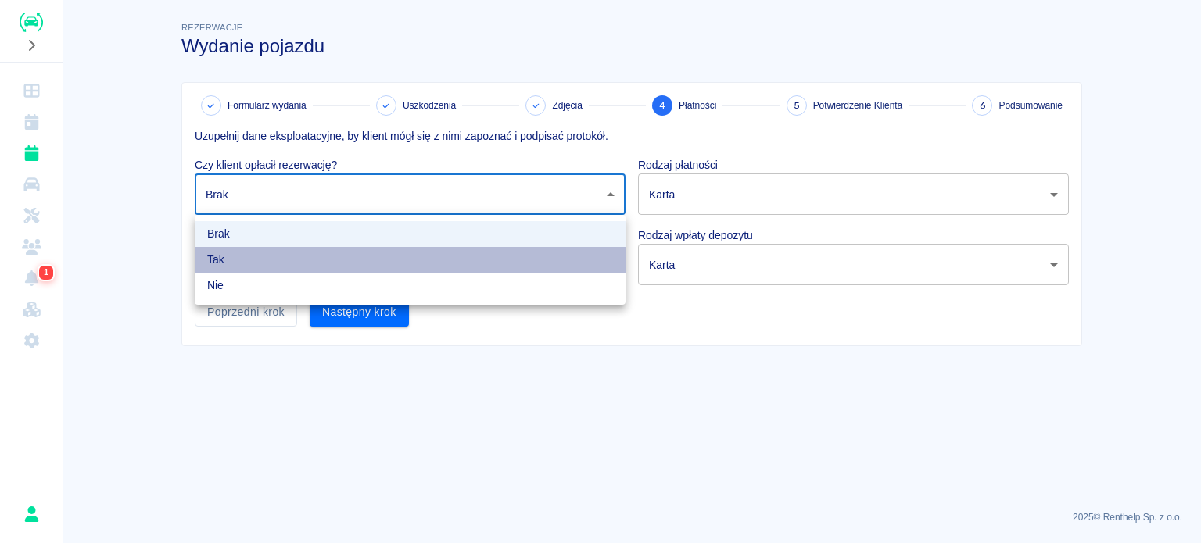
click at [341, 256] on li "Tak" at bounding box center [410, 260] width 431 height 26
type input "true"
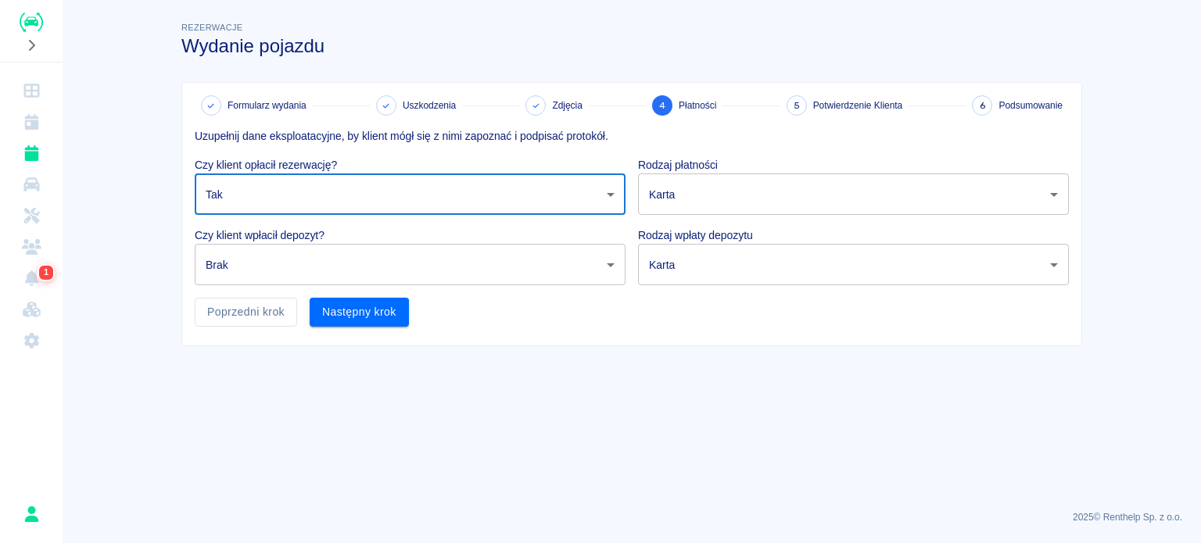
click at [338, 268] on body "Używamy plików Cookies, by zapewnić Ci najlepsze możliwe doświadczenie. Aby dow…" at bounding box center [600, 271] width 1201 height 543
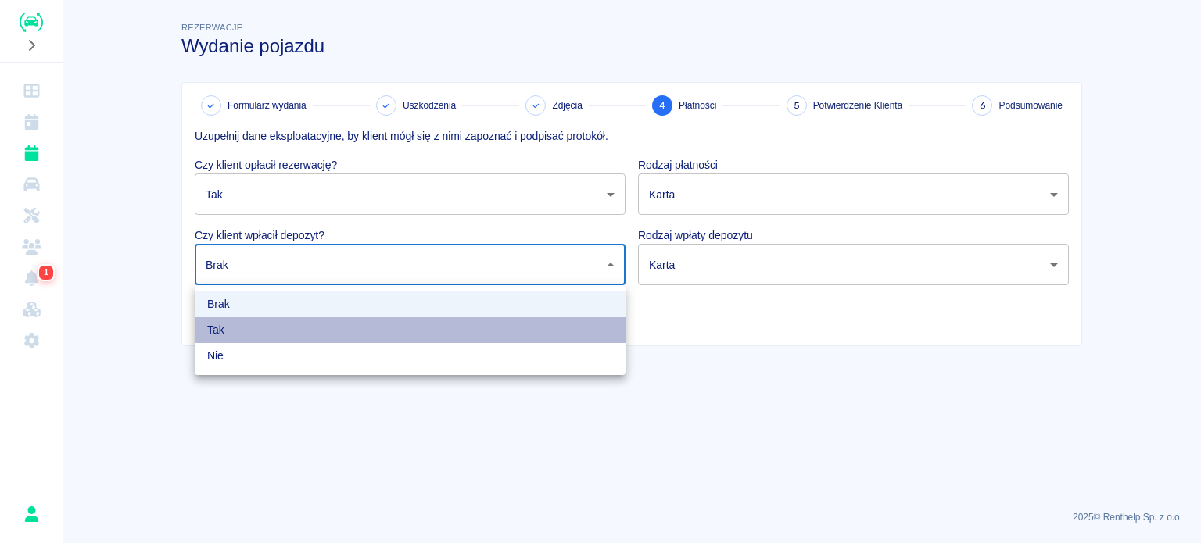
click at [309, 328] on li "Tak" at bounding box center [410, 330] width 431 height 26
type input "true"
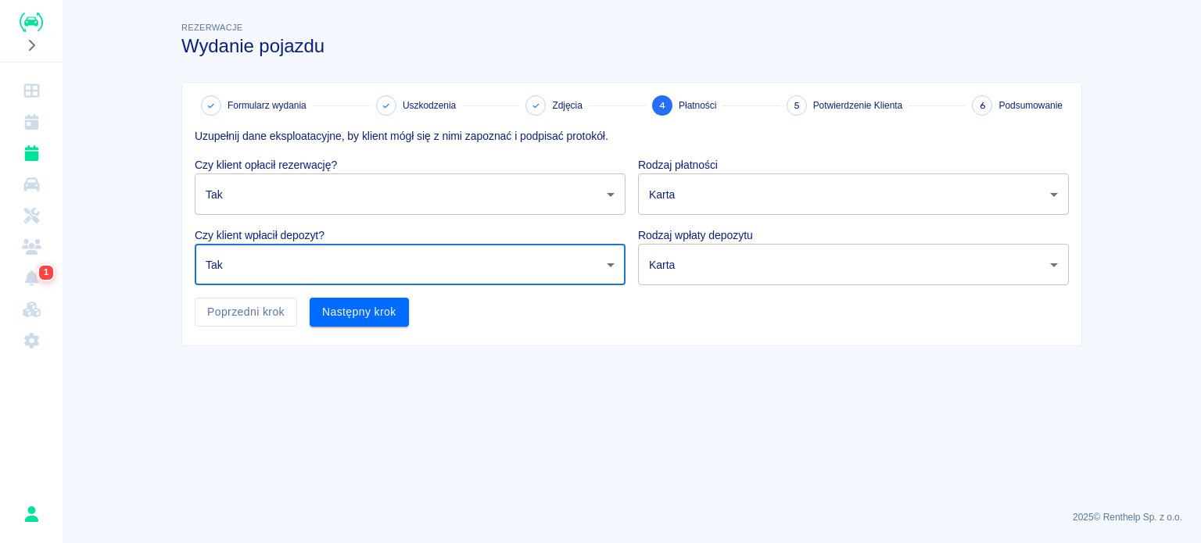
click at [328, 309] on button "Następny krok" at bounding box center [359, 312] width 99 height 29
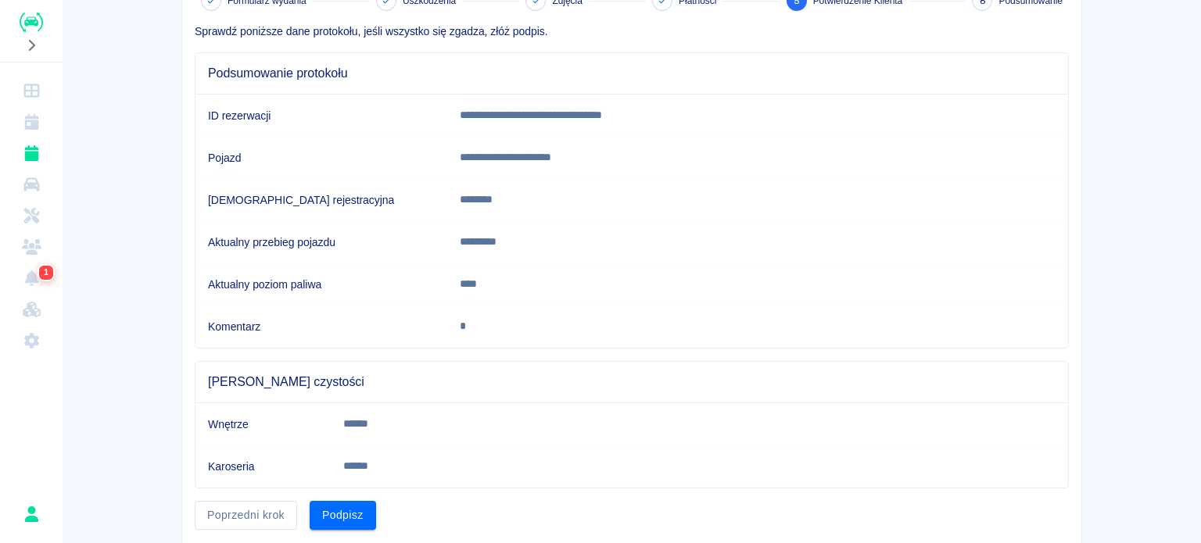
scroll to position [153, 0]
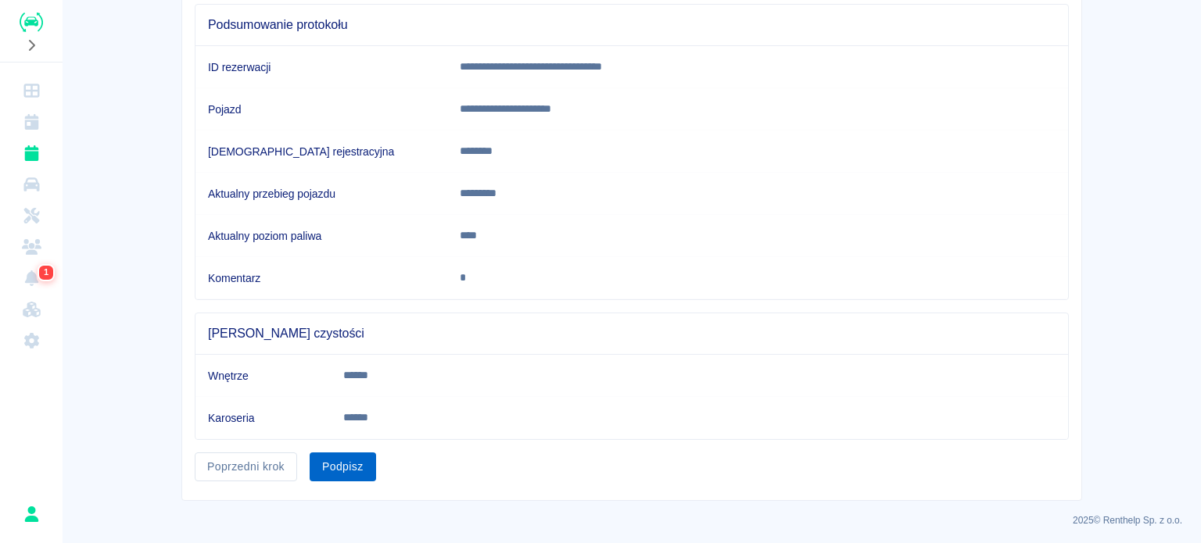
click at [340, 459] on button "Podpisz" at bounding box center [343, 467] width 66 height 29
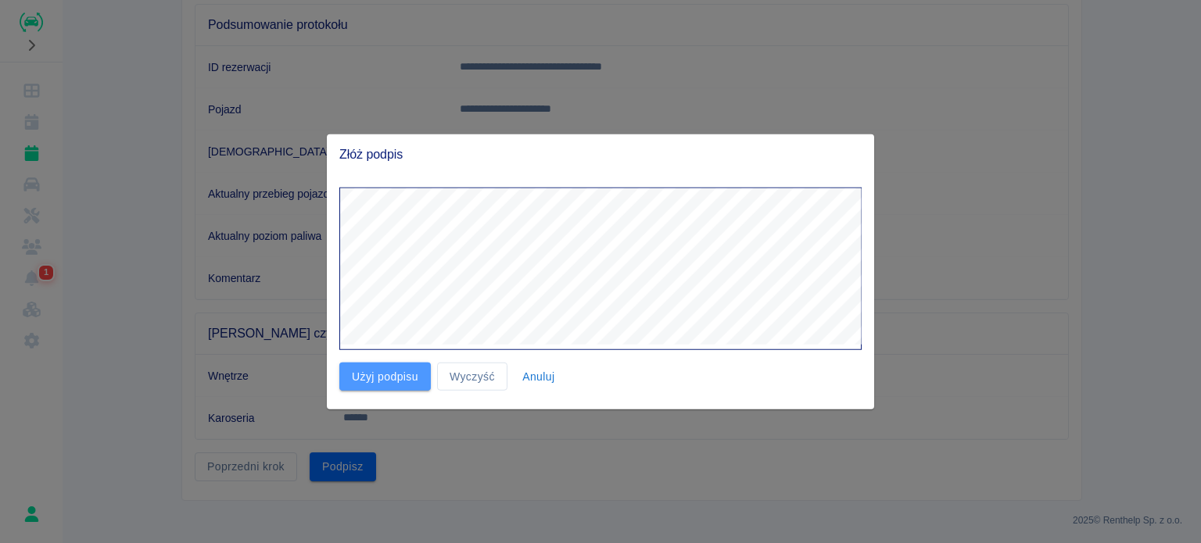
click at [371, 380] on button "Użyj podpisu" at bounding box center [384, 376] width 91 height 29
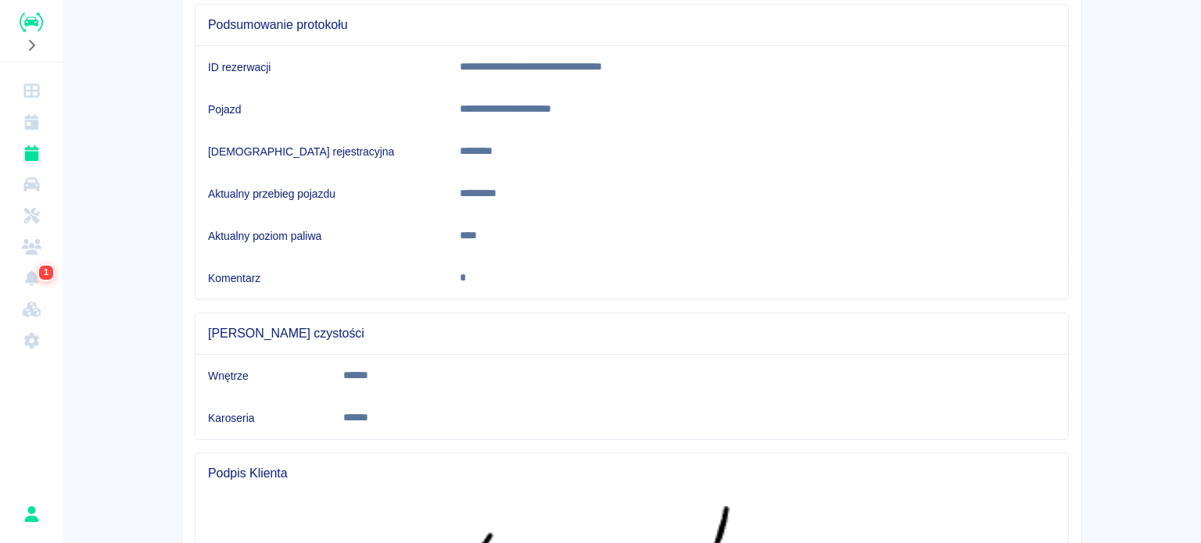
scroll to position [402, 0]
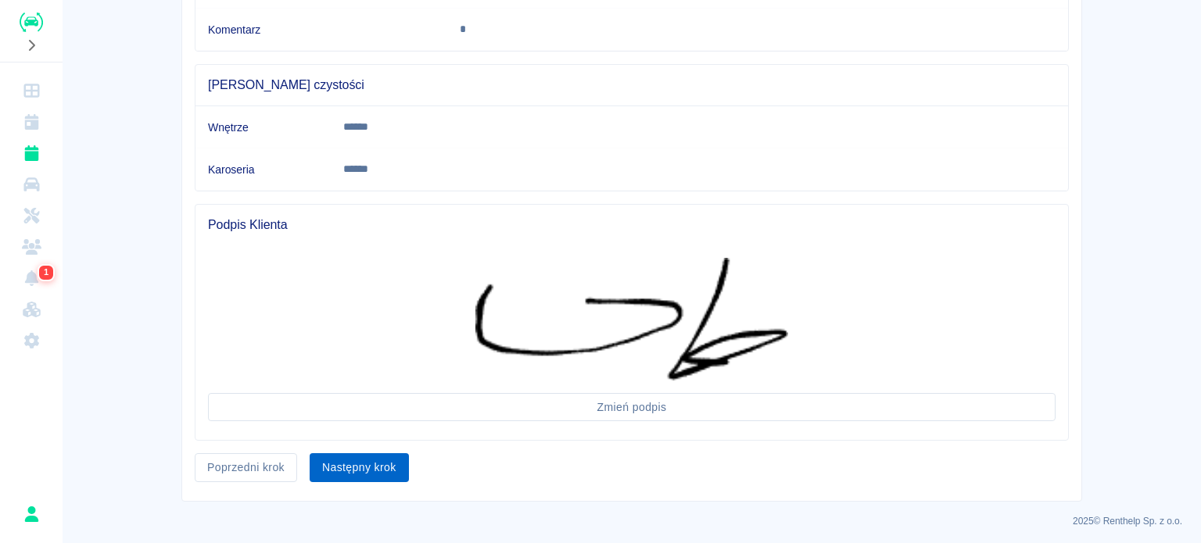
click at [365, 457] on button "Następny krok" at bounding box center [359, 467] width 99 height 29
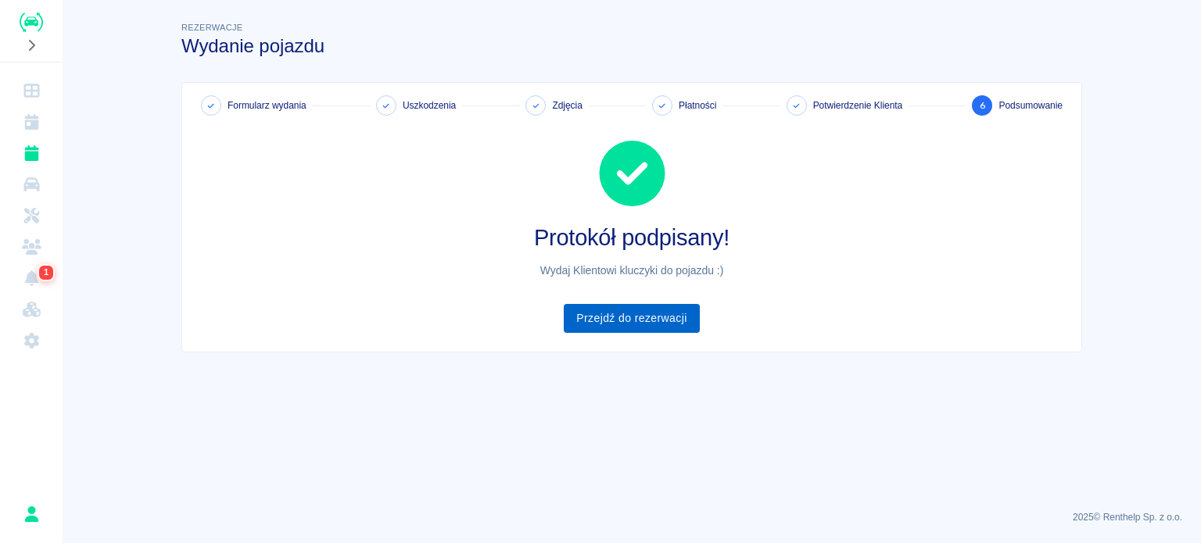
drag, startPoint x: 641, startPoint y: 337, endPoint x: 639, endPoint y: 328, distance: 8.9
click at [641, 337] on div "Formularz wydania Uszkodzenia Zdjęcia Płatności Potwierdzenie Klienta 6 Podsumo…" at bounding box center [631, 217] width 899 height 269
click at [636, 321] on link "Przejdź do rezerwacji" at bounding box center [631, 318] width 135 height 29
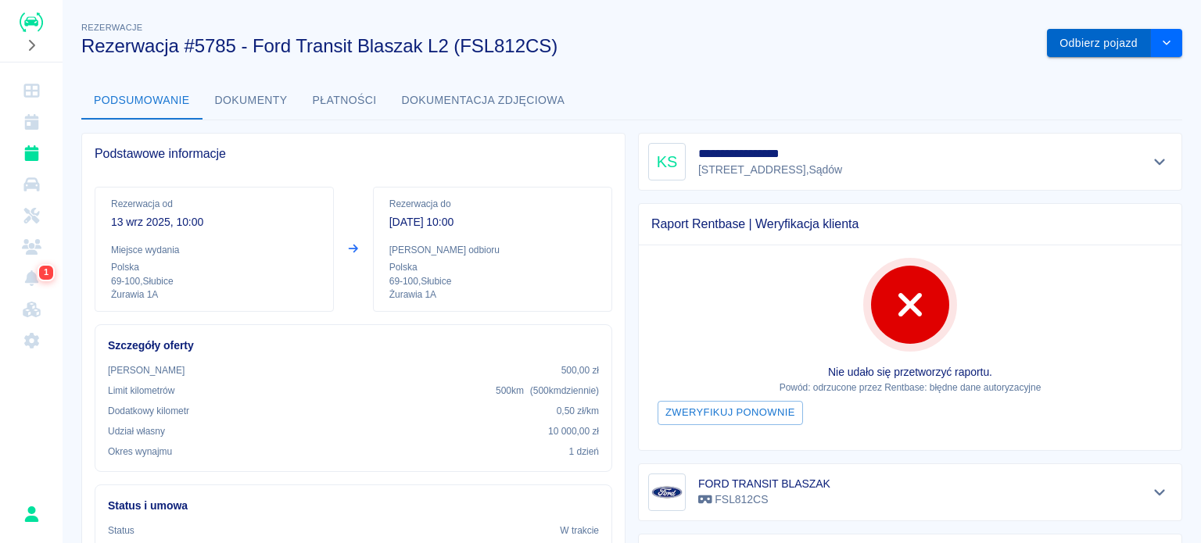
click at [1075, 48] on button "Odbierz pojazd" at bounding box center [1099, 43] width 104 height 29
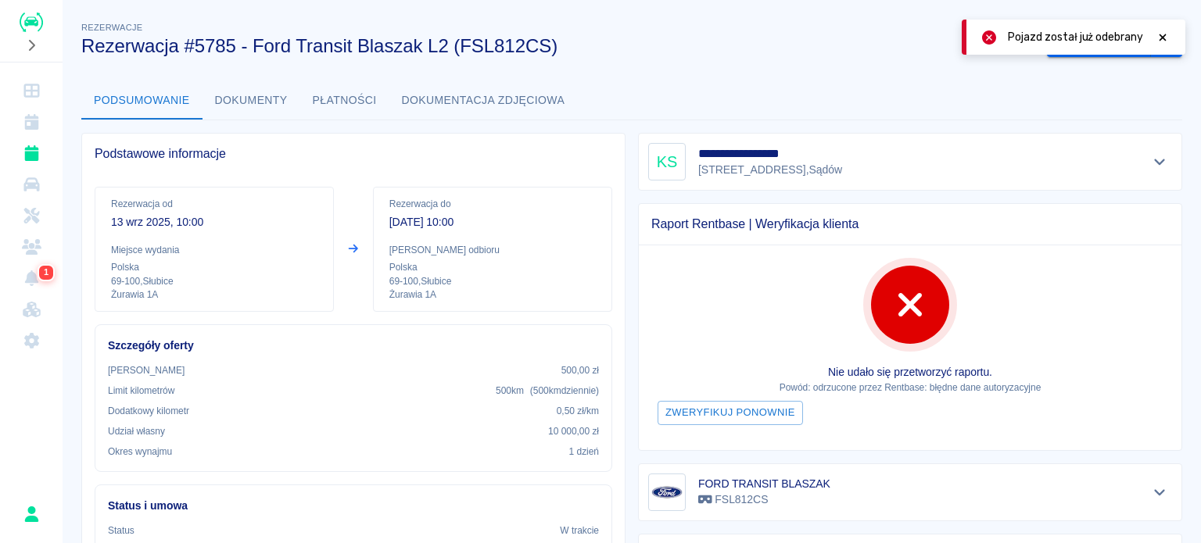
click at [1154, 34] on div "Pojazd został już odebrany" at bounding box center [1089, 37] width 162 height 16
click at [1155, 37] on icon at bounding box center [1162, 37] width 14 height 11
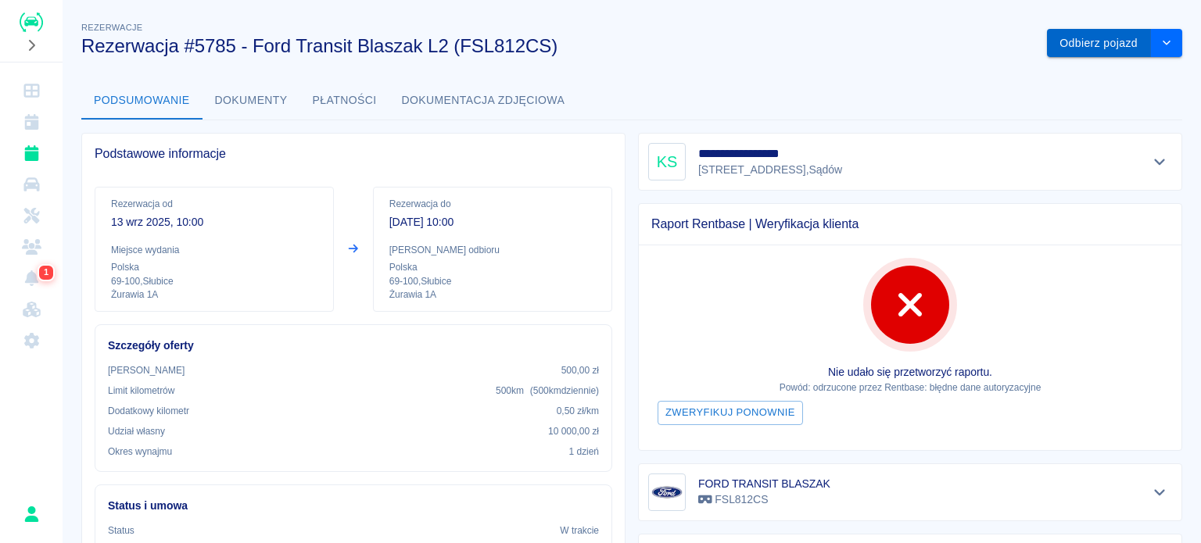
click at [1108, 40] on button "Odbierz pojazd" at bounding box center [1099, 43] width 104 height 29
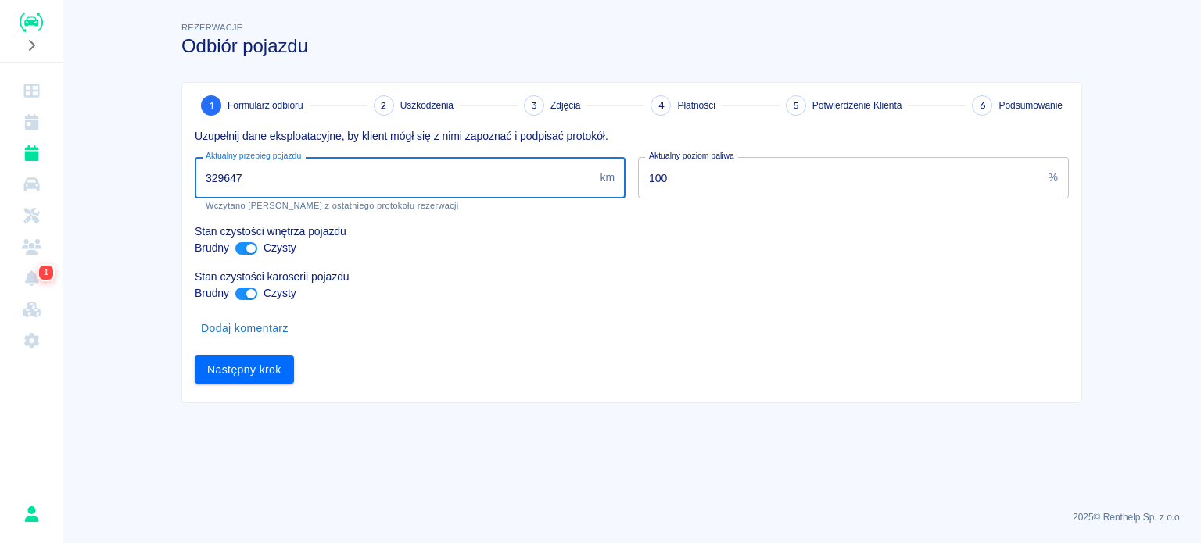
click at [230, 174] on input "329647" at bounding box center [394, 177] width 399 height 41
type input "329747"
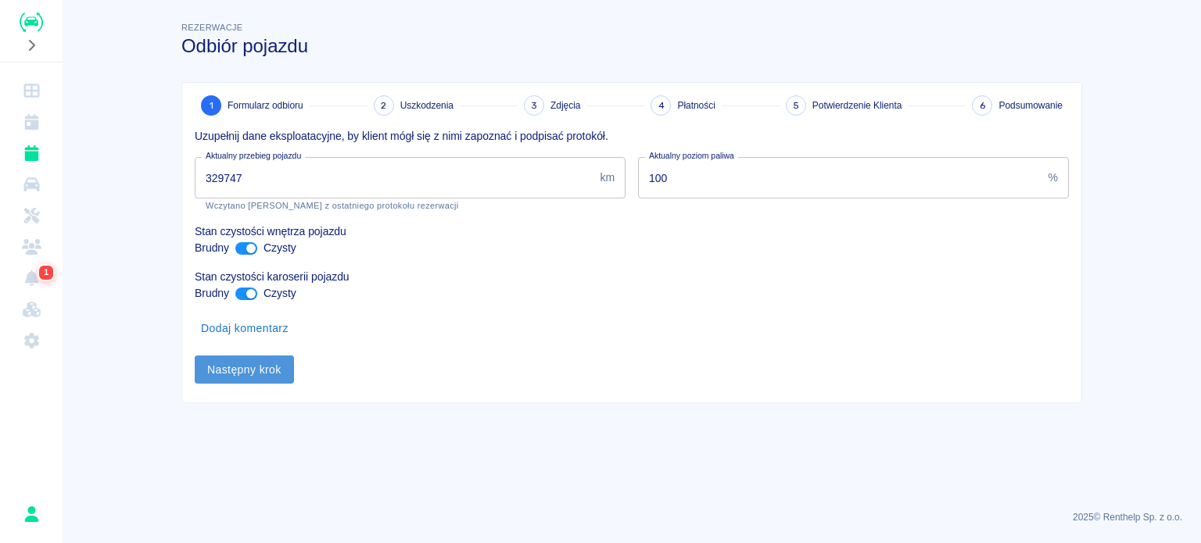
click at [222, 365] on button "Następny krok" at bounding box center [244, 370] width 99 height 29
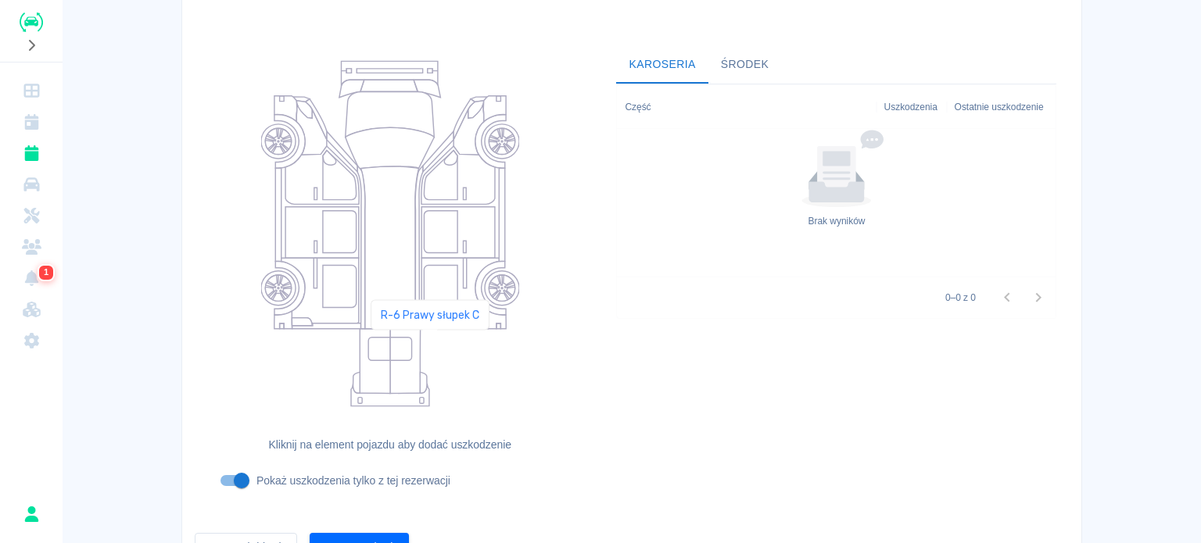
scroll to position [202, 0]
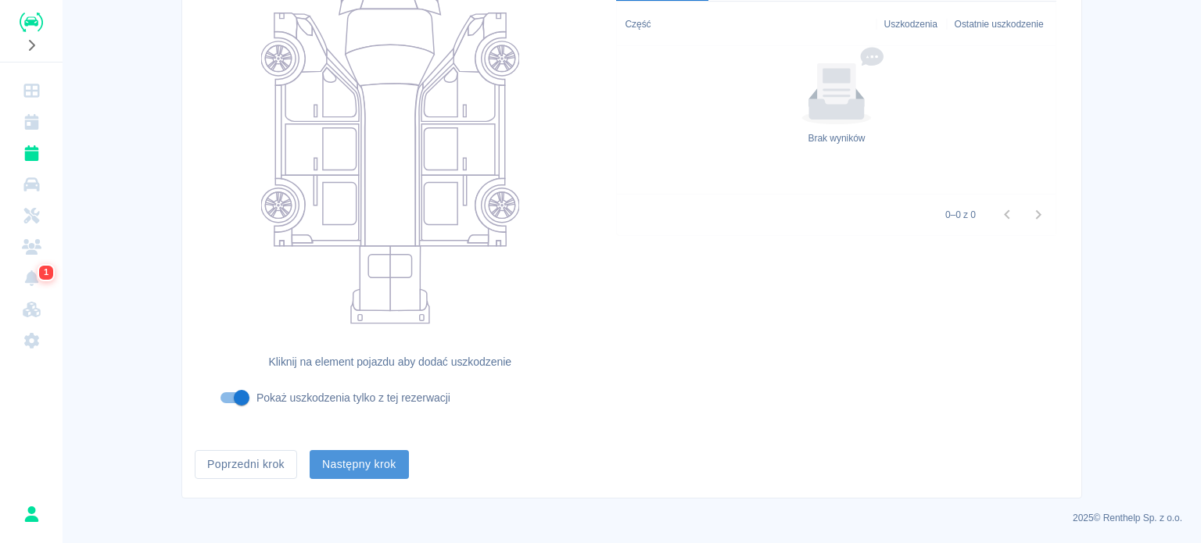
click at [375, 454] on button "Następny krok" at bounding box center [359, 464] width 99 height 29
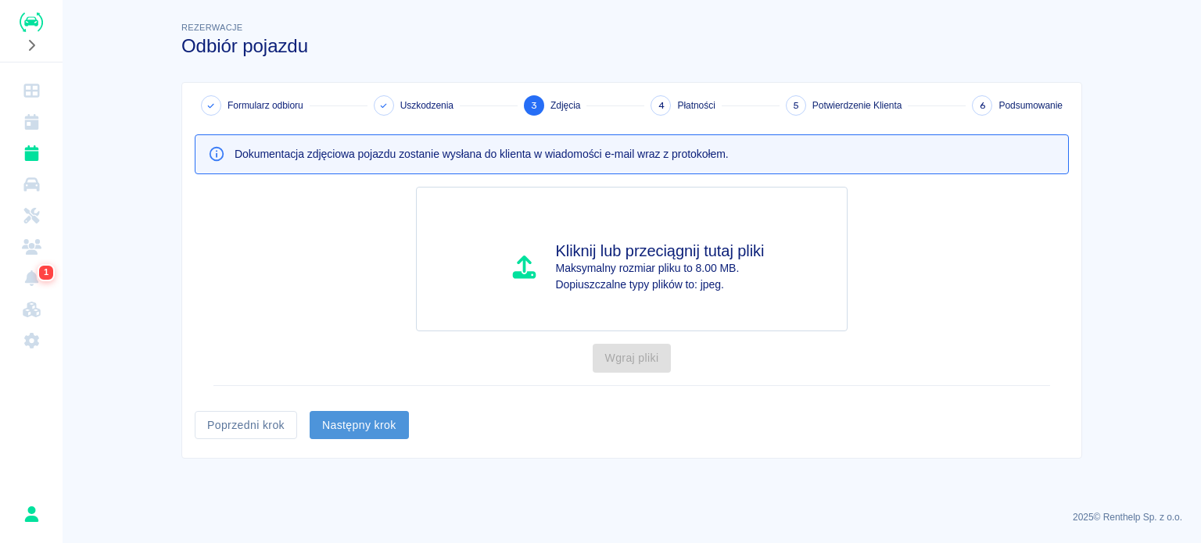
click at [351, 428] on button "Następny krok" at bounding box center [359, 425] width 99 height 29
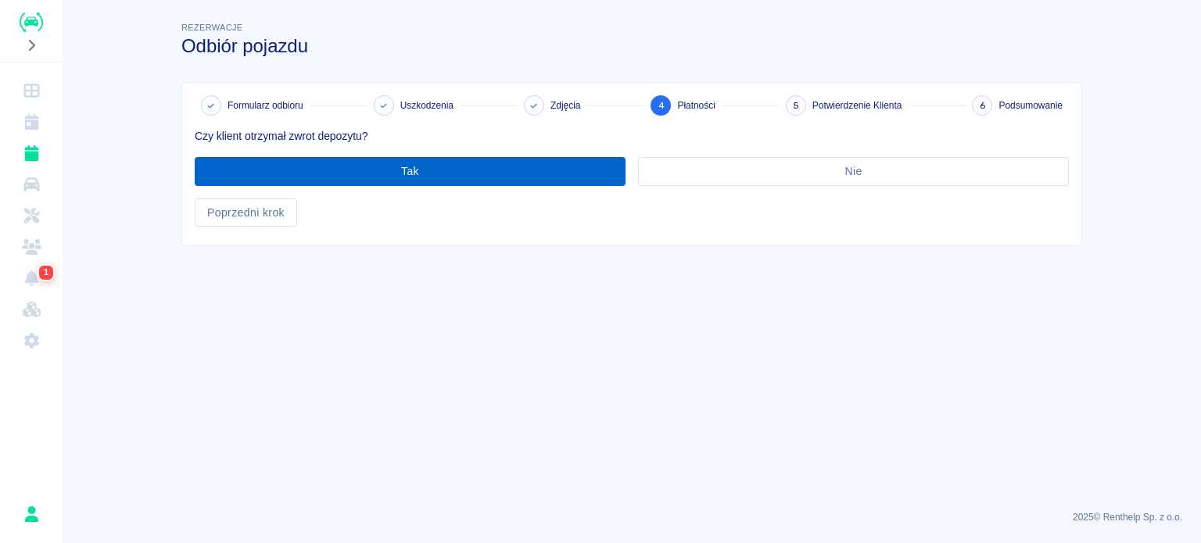
click at [388, 181] on button "Tak" at bounding box center [410, 171] width 431 height 29
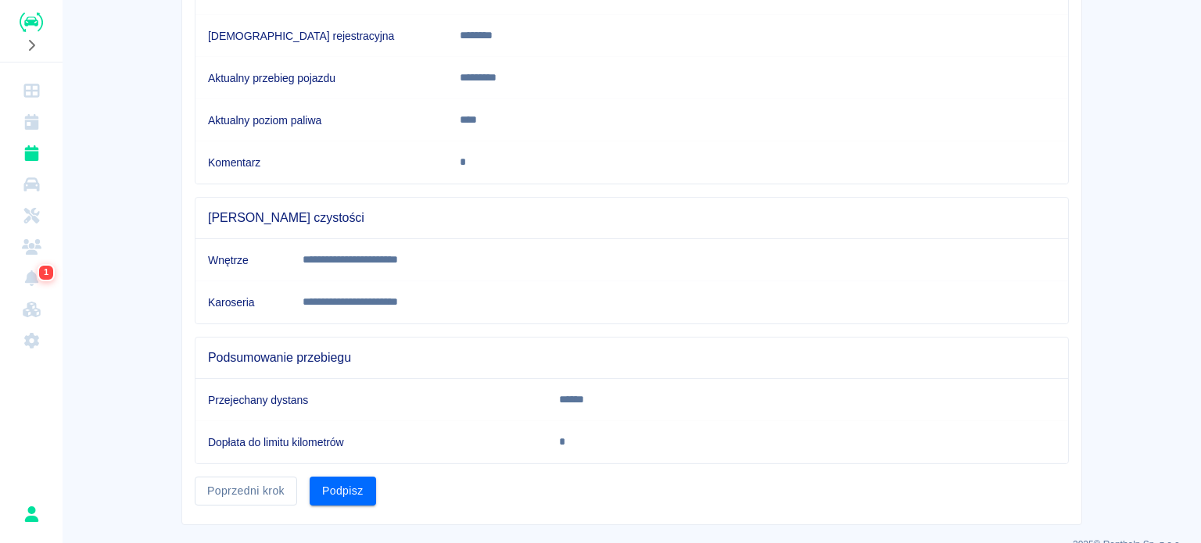
scroll to position [292, 0]
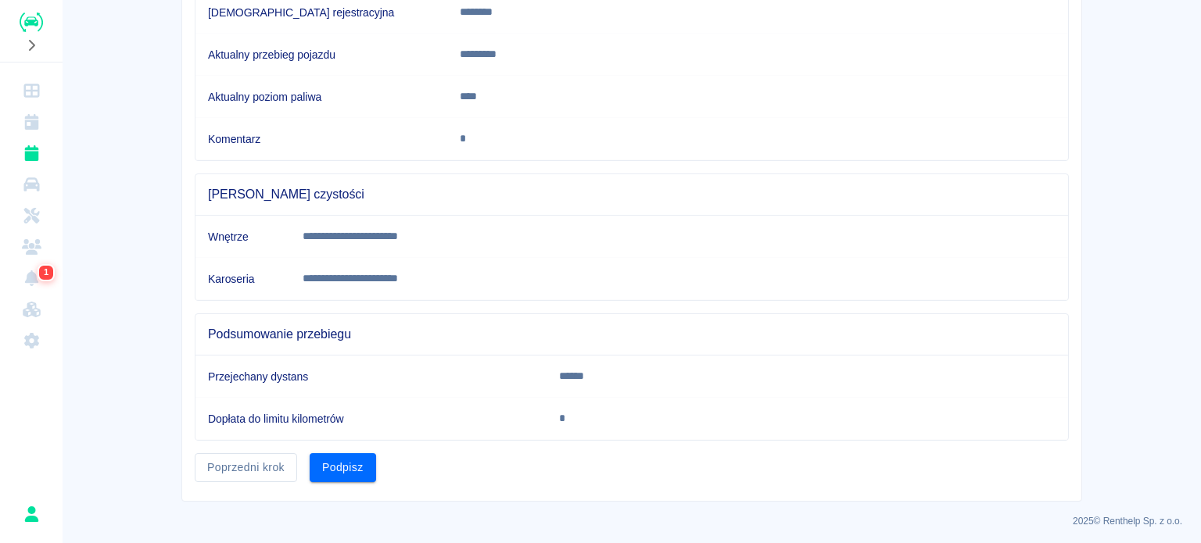
click at [353, 420] on h6 "Dopłata do limitu kilometrów" at bounding box center [371, 419] width 326 height 16
click at [349, 467] on button "Podpisz" at bounding box center [343, 467] width 66 height 29
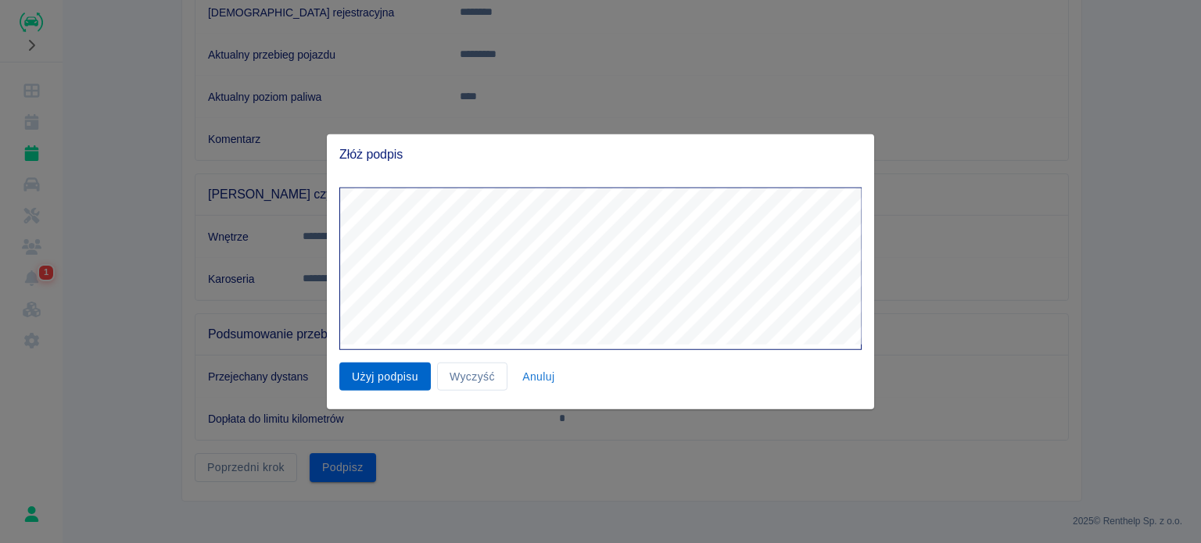
click at [362, 378] on button "Użyj podpisu" at bounding box center [384, 376] width 91 height 29
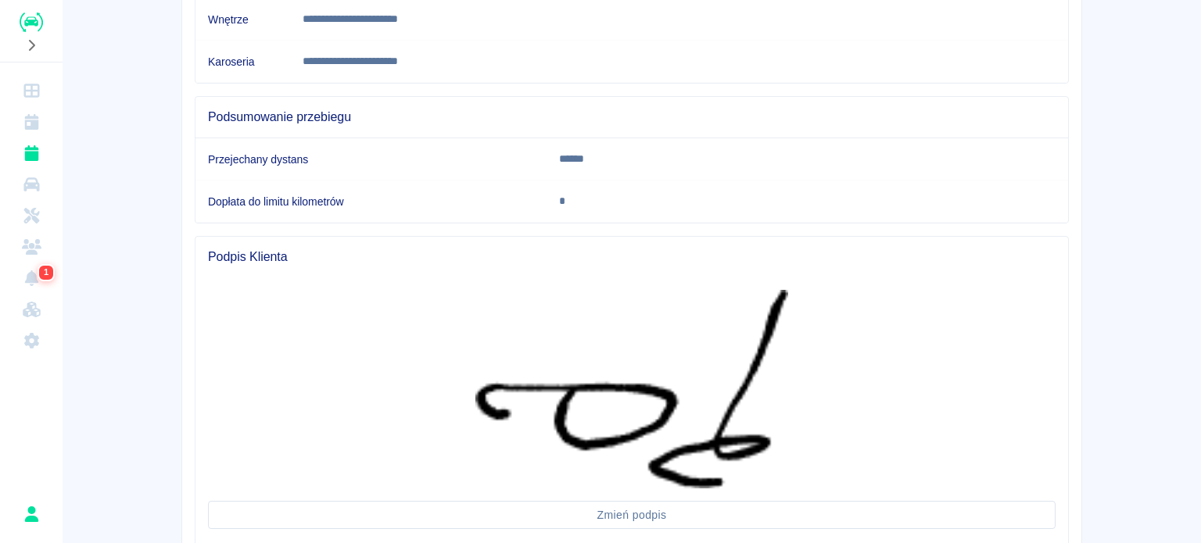
scroll to position [617, 0]
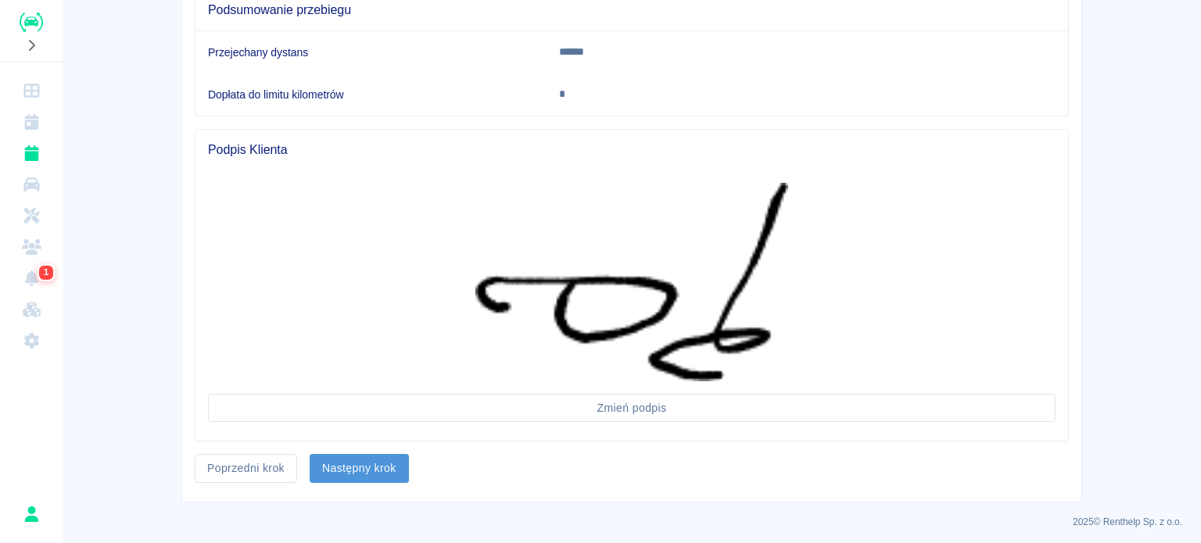
click at [378, 471] on button "Następny krok" at bounding box center [359, 468] width 99 height 29
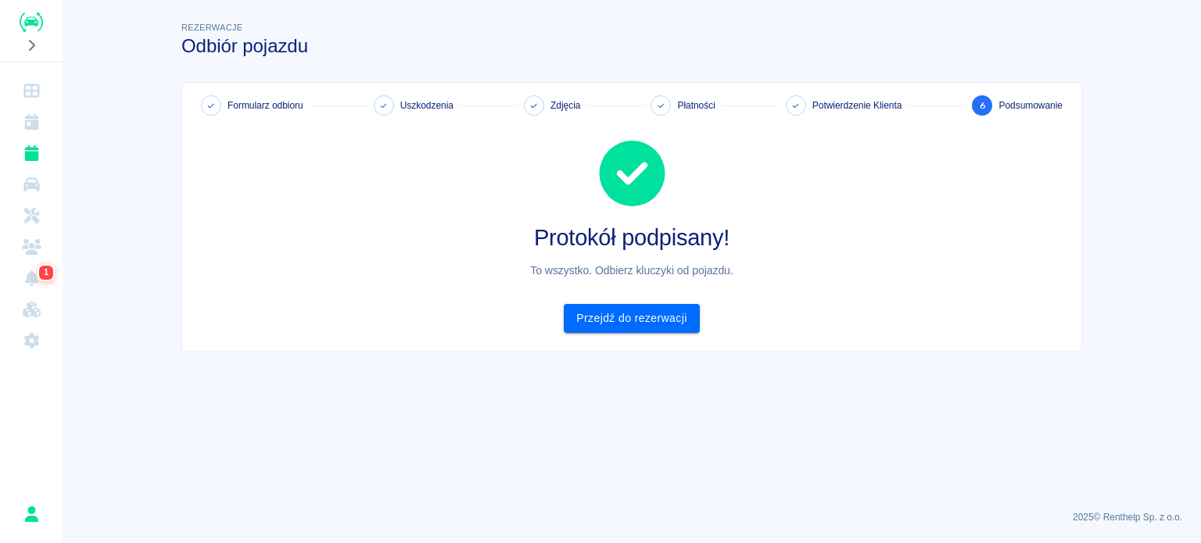
scroll to position [0, 0]
